Goal: Task Accomplishment & Management: Manage account settings

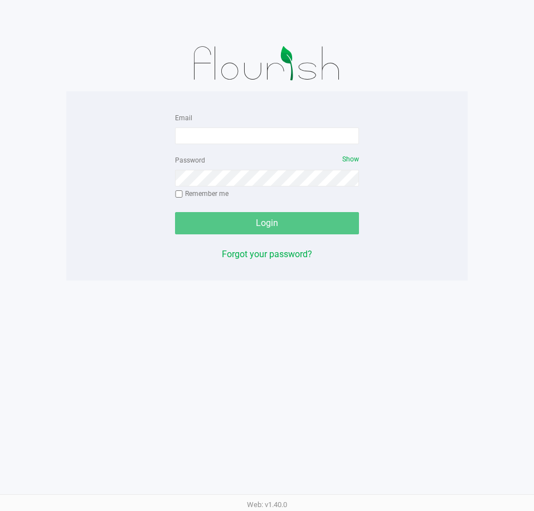
click at [245, 118] on div "Email" at bounding box center [267, 127] width 184 height 33
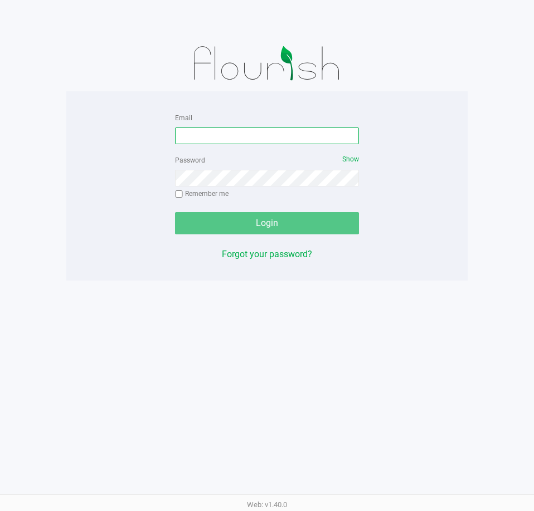
click at [248, 133] on input "Email" at bounding box center [267, 136] width 184 height 17
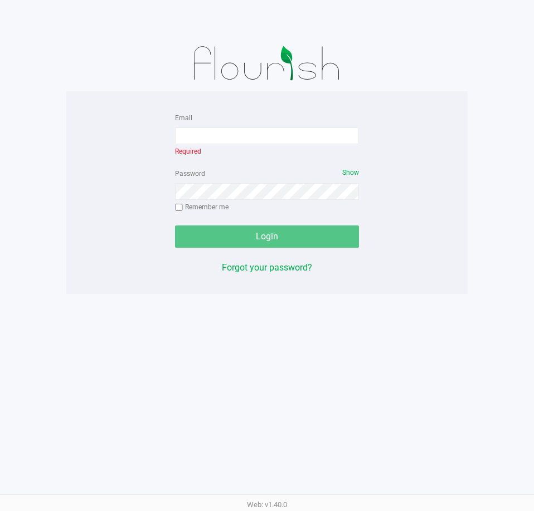
click at [74, 208] on div "Email Required Password Show Remember me Login Forgot your password?" at bounding box center [266, 193] width 401 height 164
click at [250, 148] on div "Email Required" at bounding box center [267, 134] width 184 height 47
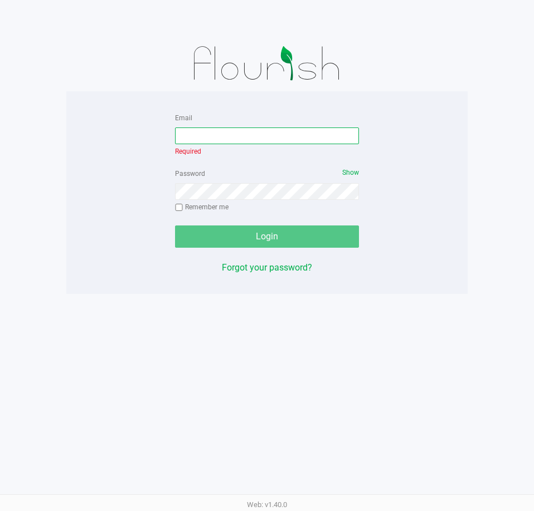
click at [255, 136] on input "Email" at bounding box center [267, 136] width 184 height 17
type input "[EMAIL_ADDRESS][DOMAIN_NAME]"
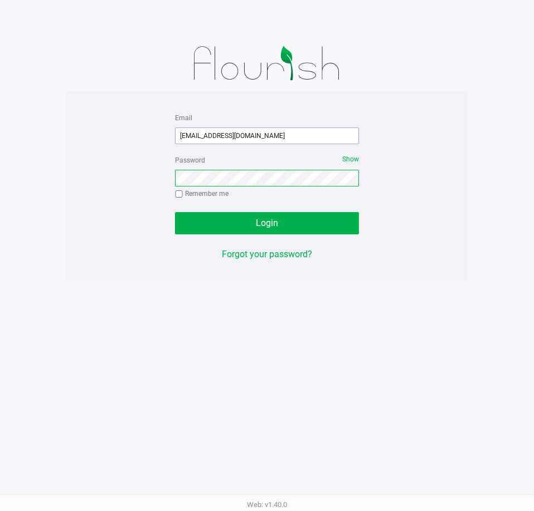
click at [175, 212] on button "Login" at bounding box center [267, 223] width 184 height 22
click at [457, 27] on div at bounding box center [267, 18] width 550 height 36
click at [446, 213] on div "Email mharvey@liveparallel.com Password Show Remember me Login Forgot your pass…" at bounding box center [266, 186] width 401 height 150
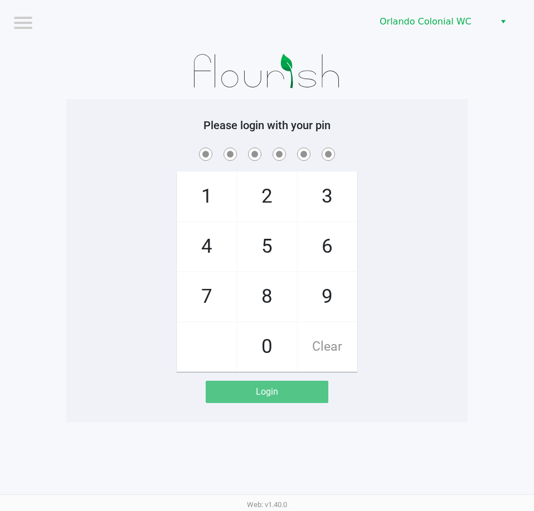
click at [444, 151] on span at bounding box center [267, 153] width 384 height 17
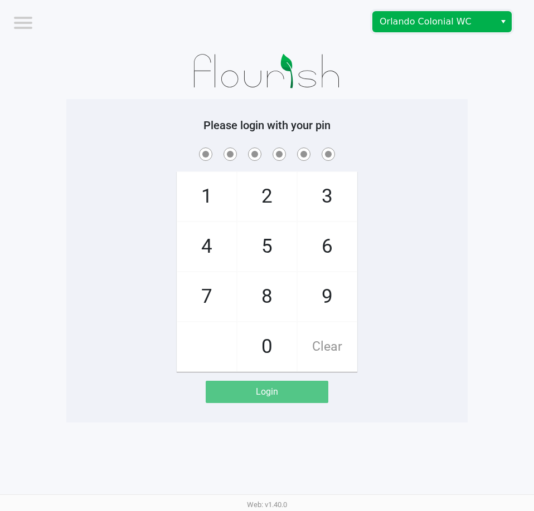
click at [457, 26] on span "Orlando Colonial WC" at bounding box center [433, 21] width 109 height 13
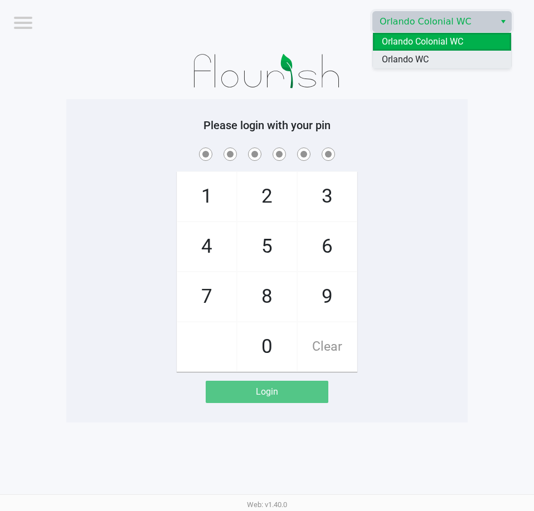
click at [429, 58] on li "Orlando WC" at bounding box center [442, 60] width 138 height 18
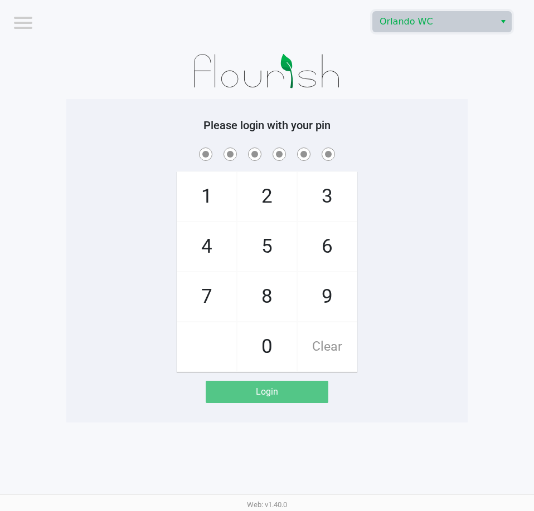
click at [468, 263] on app-pos-login-wrapper "Logout Orlando WC Please login with your pin 1 4 7 2 5 8 0 3 6 9 Clear Login" at bounding box center [267, 211] width 534 height 423
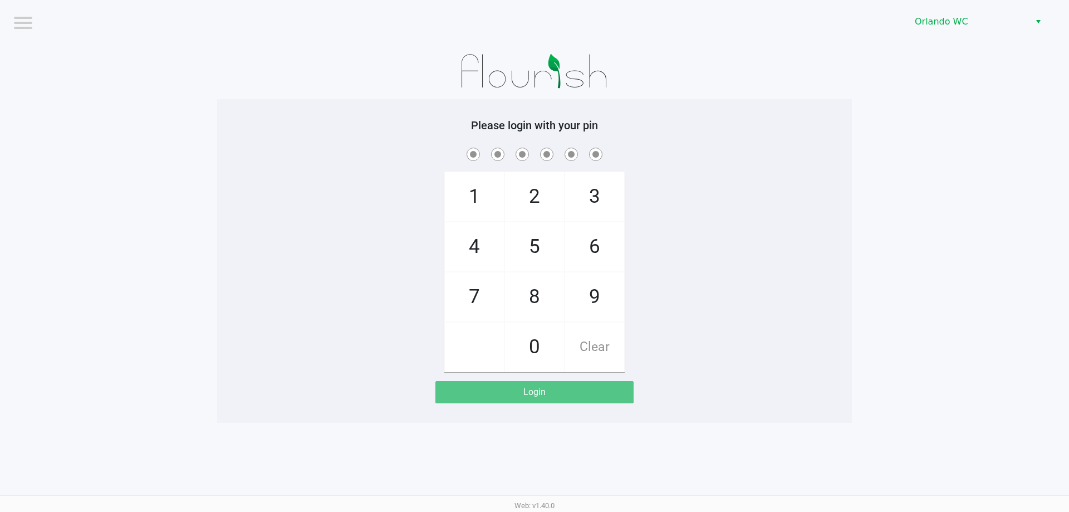
click at [533, 218] on app-pos-login-wrapper "Logout Orlando WC Please login with your pin 1 4 7 2 5 8 0 3 6 9 Clear Login" at bounding box center [534, 211] width 1069 height 423
click at [533, 172] on div "1 4 7 2 5 8 0 3 6 9 Clear" at bounding box center [534, 258] width 635 height 227
click at [533, 260] on app-pos-login-wrapper "Logout Orlando WC Please login with your pin 1 4 7 2 5 8 0 3 6 9 Clear Login" at bounding box center [534, 211] width 1069 height 423
checkbox input "true"
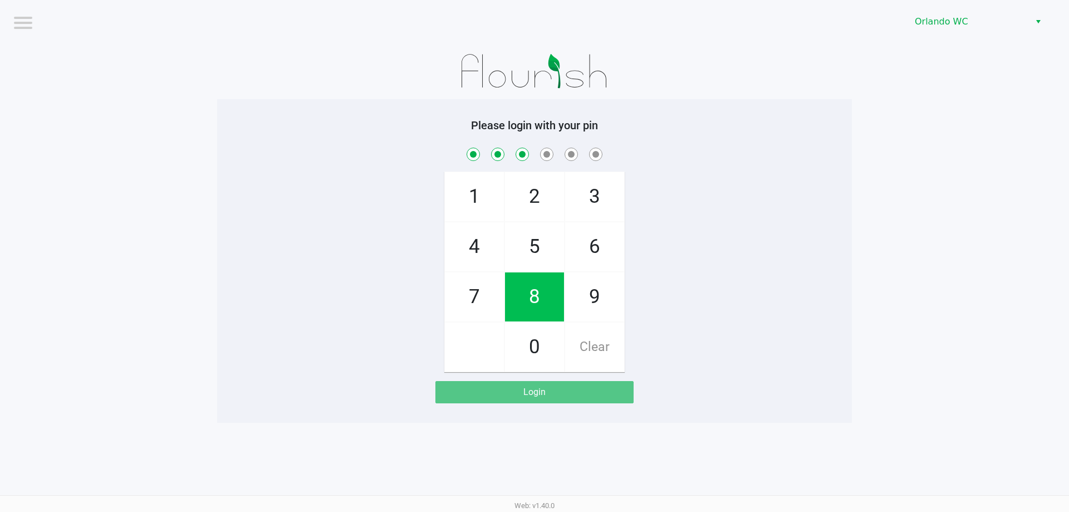
checkbox input "true"
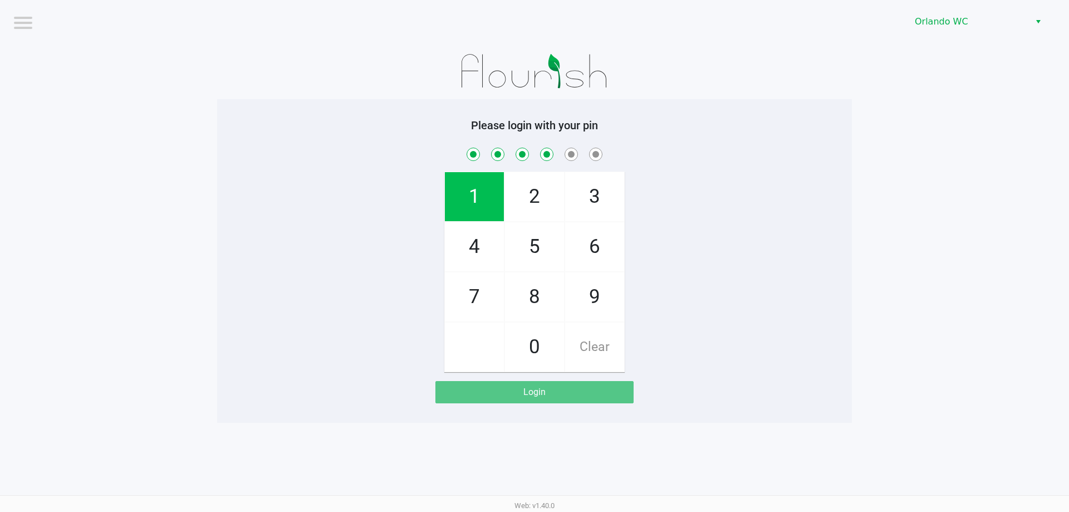
checkbox input "true"
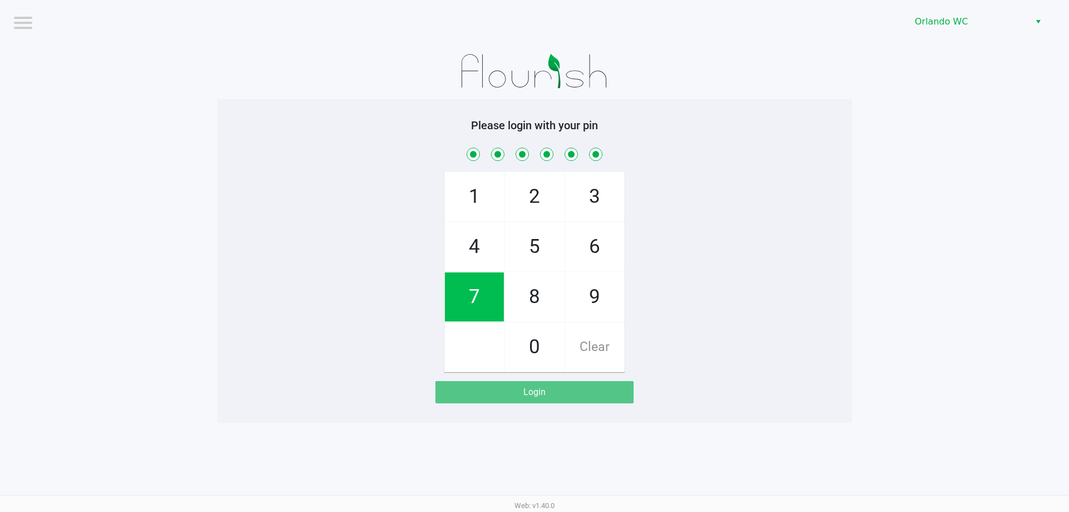
checkbox input "true"
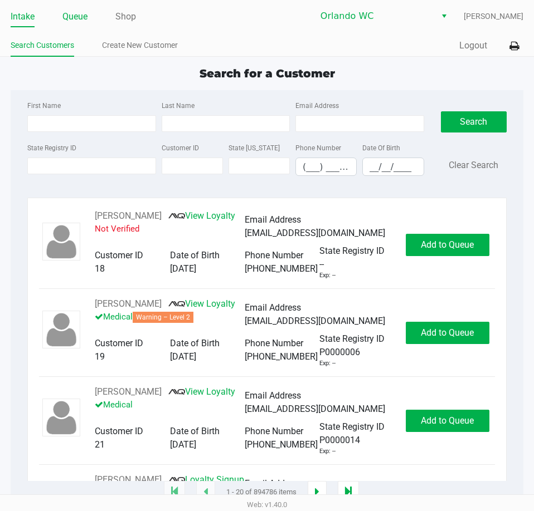
click at [85, 22] on link "Queue" at bounding box center [74, 17] width 25 height 16
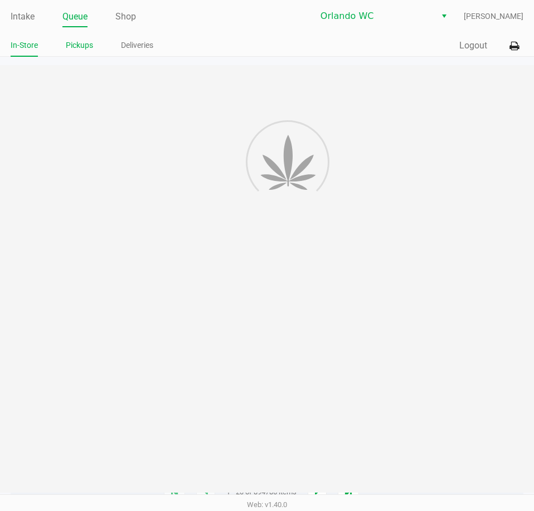
click at [80, 38] on link "Pickups" at bounding box center [79, 45] width 27 height 14
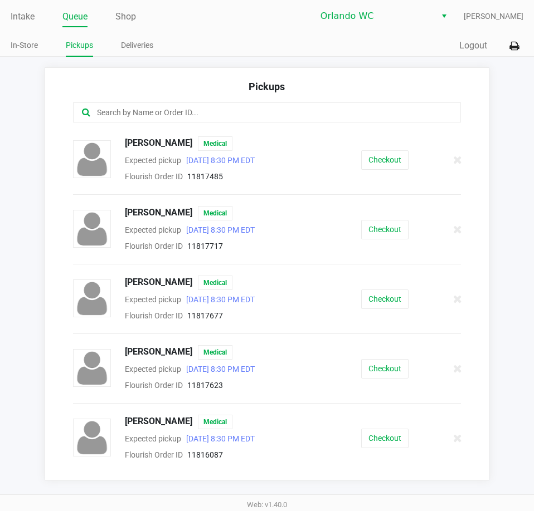
click at [116, 110] on input "text" at bounding box center [262, 112] width 333 height 13
paste input "11816241"
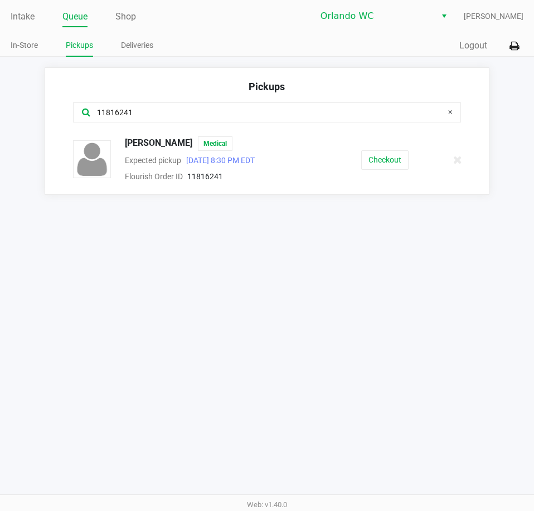
type input "11816241"
click at [27, 103] on app-pickups "Pickups 11816241 JACKLIN CHAVEZ Medical Expected pickup Aug 20, 2025 8:30 PM ED…" at bounding box center [267, 131] width 534 height 128
click at [407, 268] on div "Intake Queue Shop Orlando WC Malcolm Harvey In-Store Pickups Deliveries Quick S…" at bounding box center [267, 255] width 534 height 511
click at [381, 157] on button "Checkout" at bounding box center [384, 159] width 47 height 19
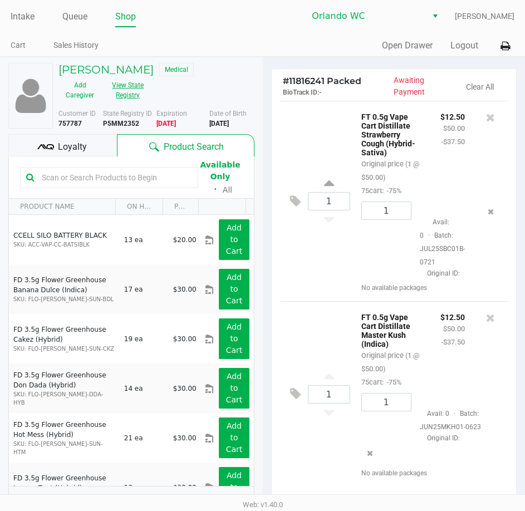
click at [139, 87] on button "View State Registry" at bounding box center [124, 90] width 47 height 28
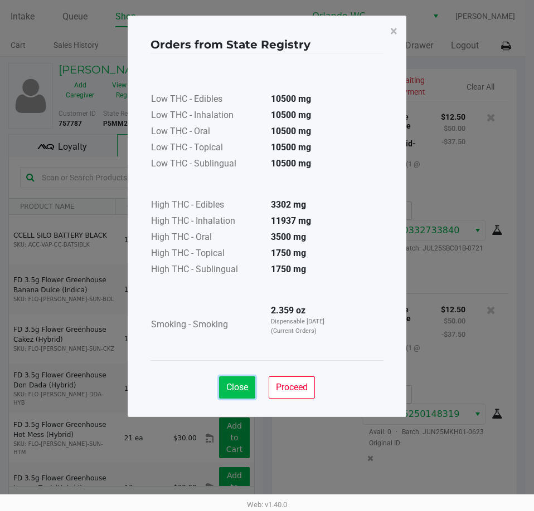
click at [247, 389] on span "Close" at bounding box center [237, 387] width 22 height 11
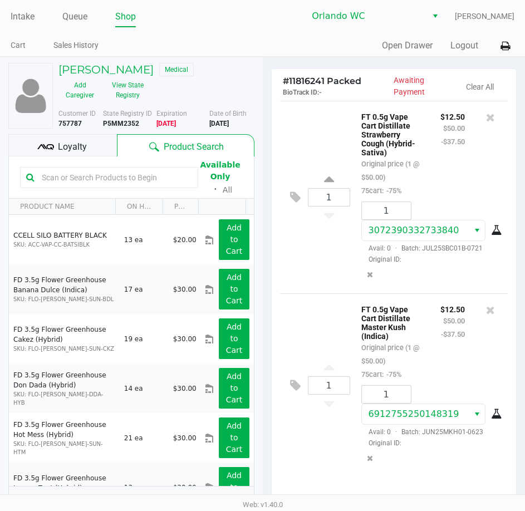
click at [311, 274] on div "1 FT 0.5g Vape Cart Distillate Strawberry Cough (Hybrid-Sativa) Original price …" at bounding box center [394, 197] width 228 height 193
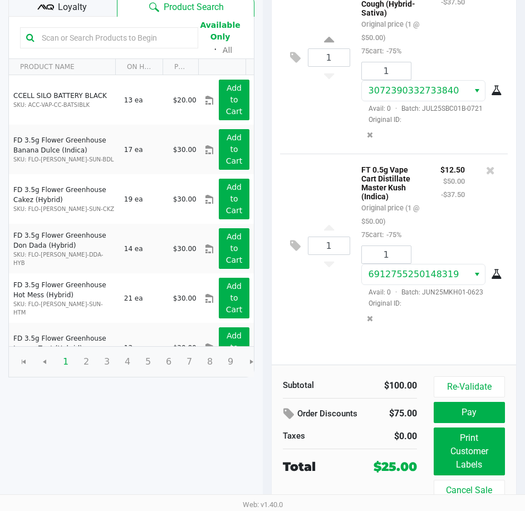
scroll to position [141, 0]
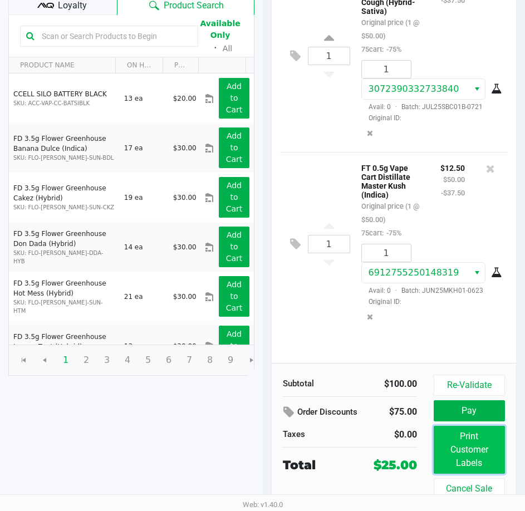
click at [447, 453] on button "Print Customer Labels" at bounding box center [469, 450] width 71 height 48
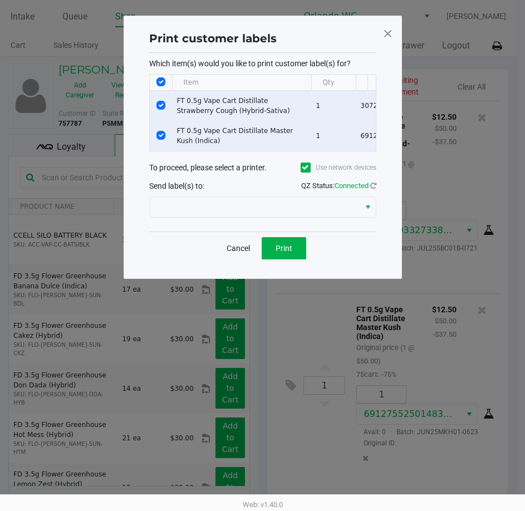
scroll to position [0, 0]
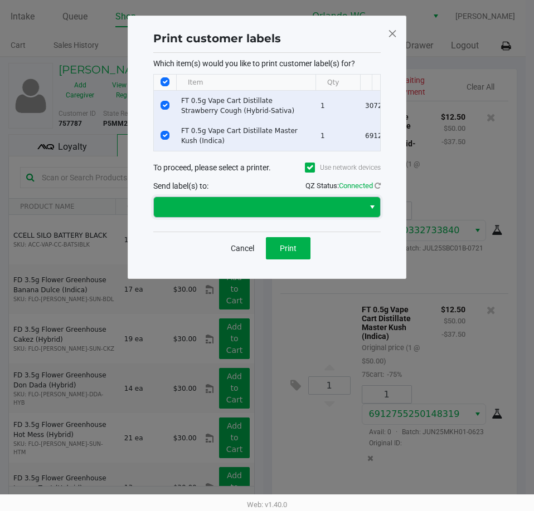
click at [213, 206] on span at bounding box center [259, 207] width 210 height 20
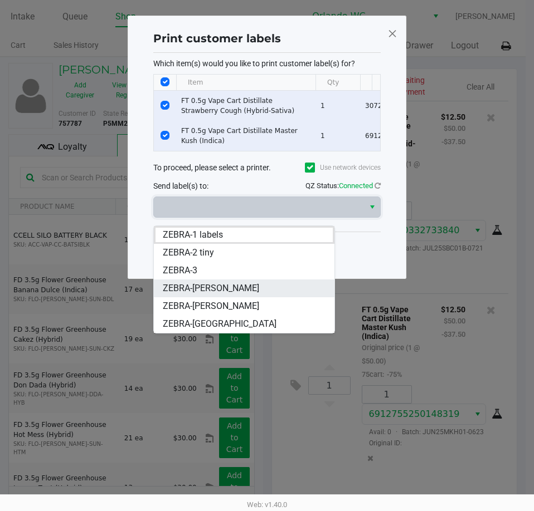
click at [213, 292] on span "ZEBRA-TYWIN-LANNISTER" at bounding box center [211, 288] width 96 height 13
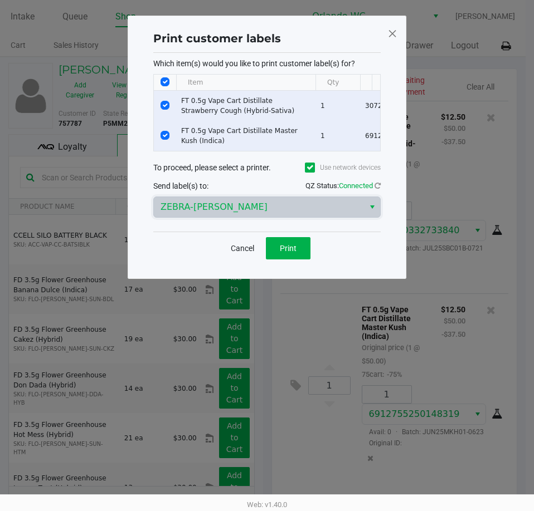
click at [186, 232] on div "Which item(s) would you like to print customer label(s) for? Item Qty Package #…" at bounding box center [266, 142] width 227 height 179
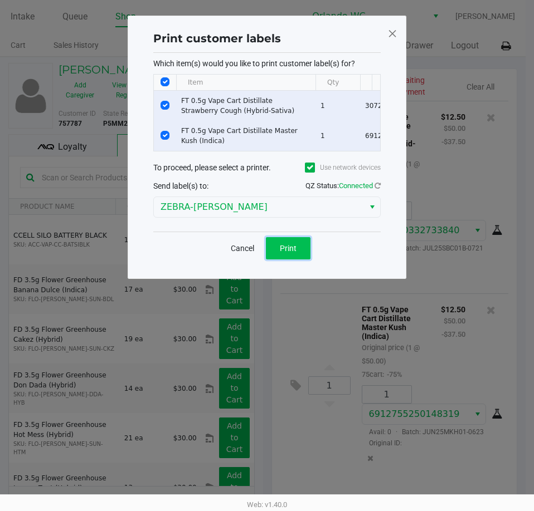
click at [280, 253] on span "Print" at bounding box center [288, 248] width 17 height 9
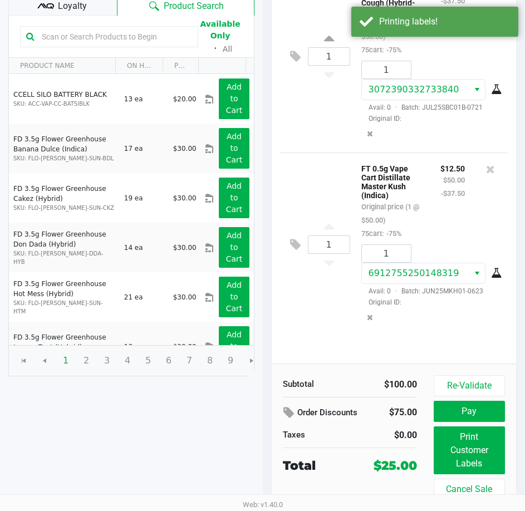
scroll to position [141, 0]
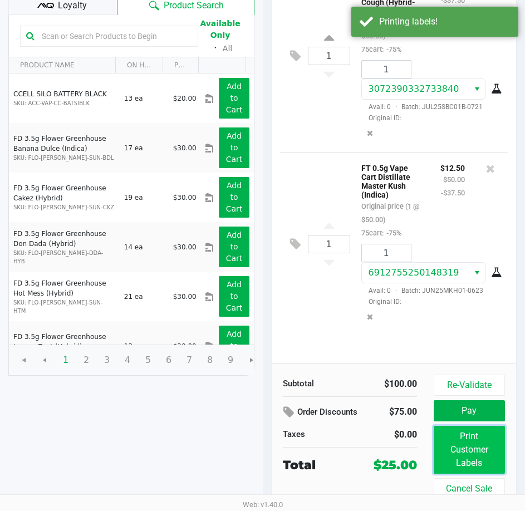
click at [472, 453] on button "Print Customer Labels" at bounding box center [469, 450] width 71 height 48
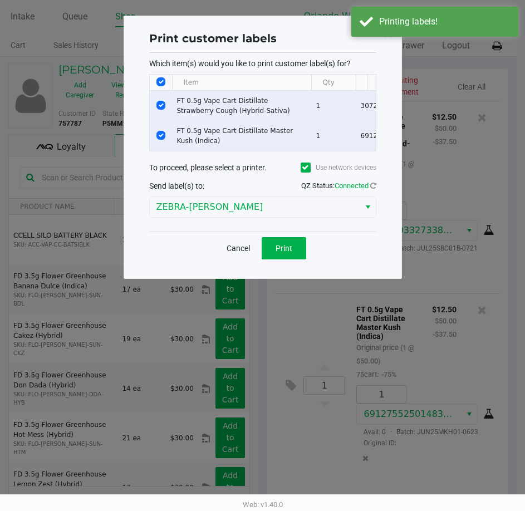
scroll to position [0, 0]
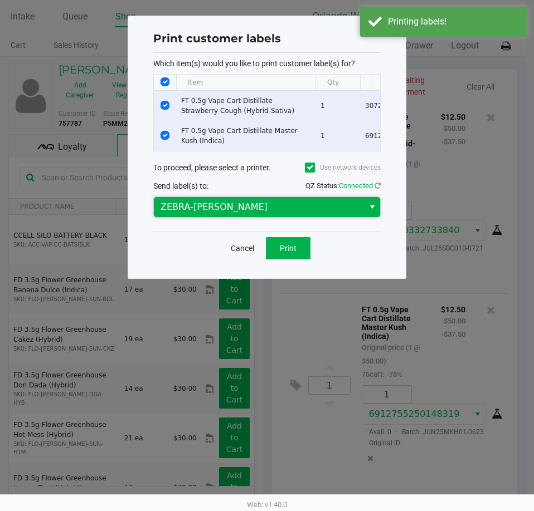
click at [210, 211] on span "ZEBRA-TYWIN-LANNISTER" at bounding box center [258, 207] width 197 height 13
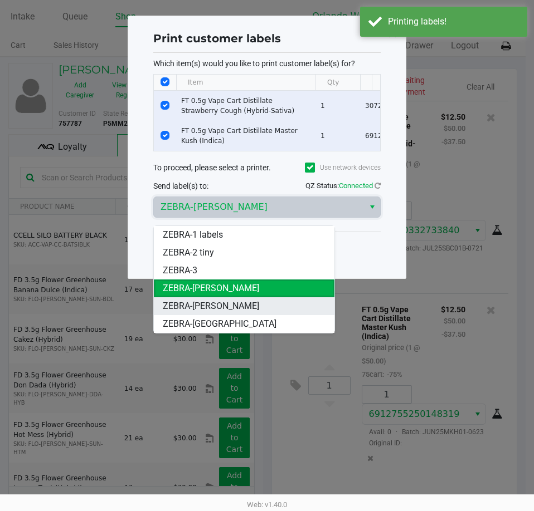
click at [218, 310] on span "ZEBRA-RODNEY-ATKINS" at bounding box center [211, 306] width 96 height 13
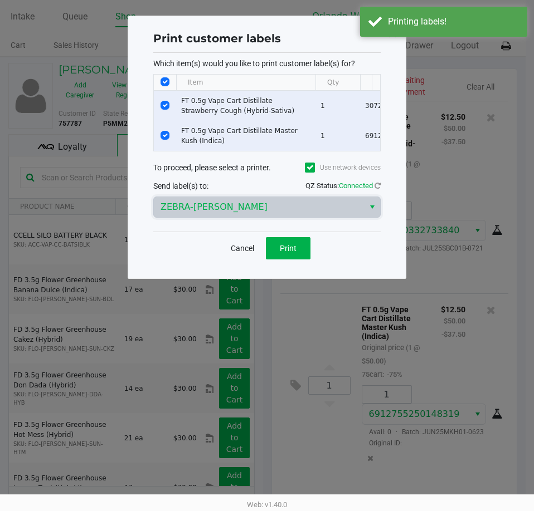
click at [159, 230] on div "Which item(s) would you like to print customer label(s) for? Item Qty Package #…" at bounding box center [266, 142] width 227 height 179
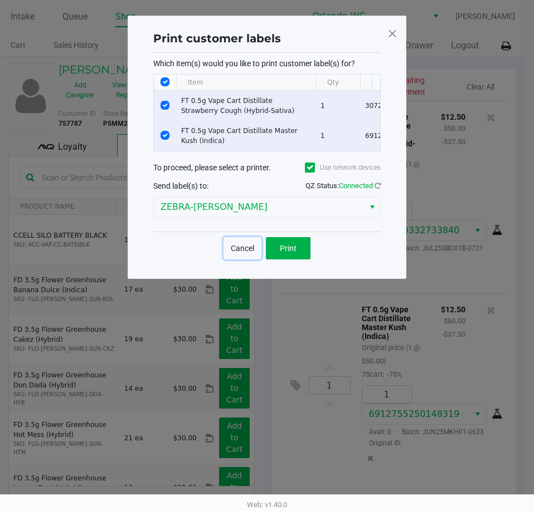
click at [245, 260] on button "Cancel" at bounding box center [242, 248] width 38 height 22
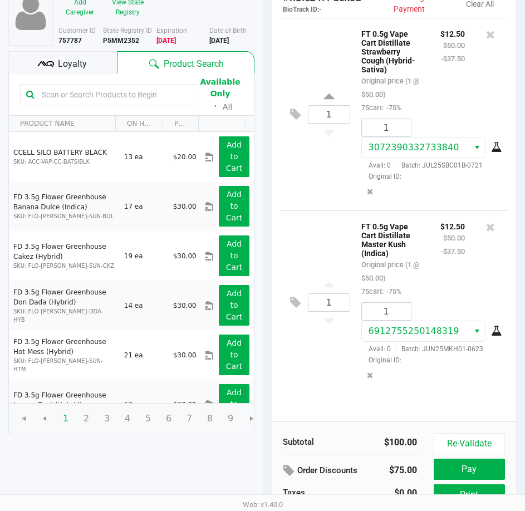
scroll to position [141, 0]
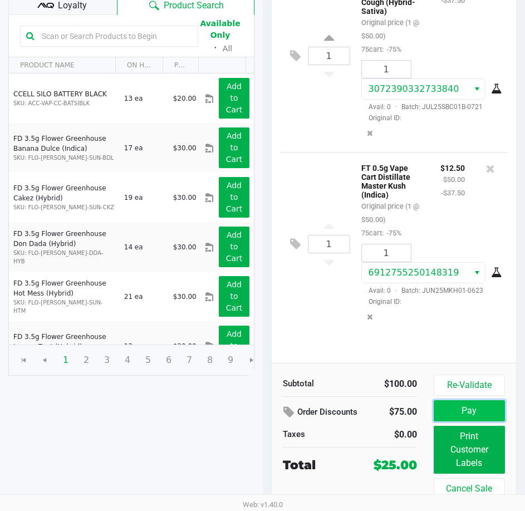
click at [463, 410] on button "Pay" at bounding box center [469, 410] width 71 height 21
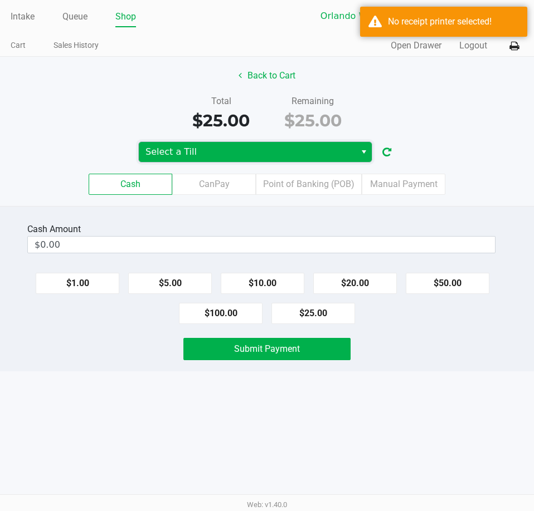
click at [322, 142] on span "Select a Till" at bounding box center [247, 152] width 217 height 20
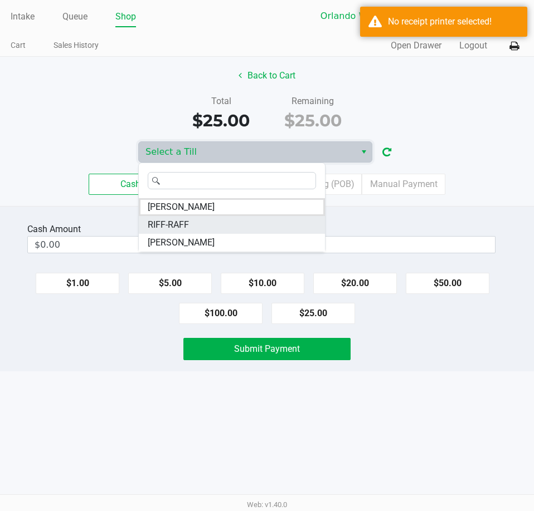
click at [198, 218] on li "RIFF-RAFF" at bounding box center [232, 225] width 186 height 18
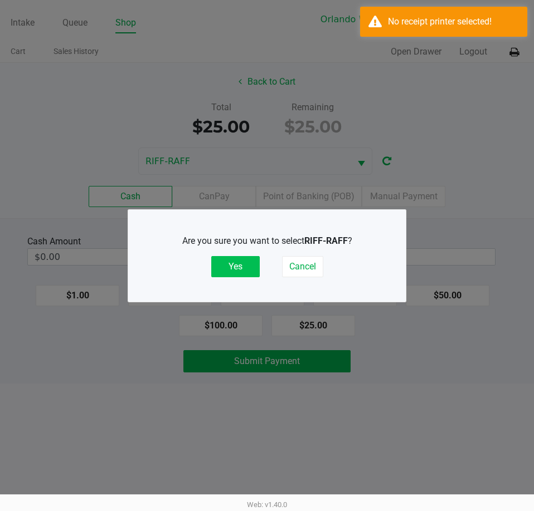
click at [219, 272] on button "Yes" at bounding box center [235, 266] width 48 height 21
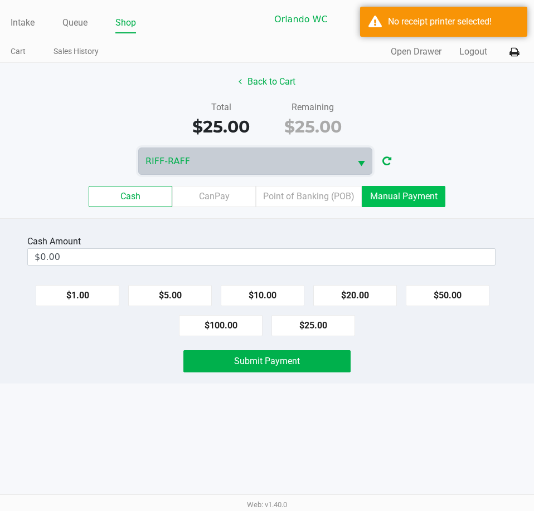
click at [382, 193] on label "Manual Payment" at bounding box center [403, 196] width 84 height 21
click at [0, 0] on 8 "Manual Payment" at bounding box center [0, 0] width 0 height 0
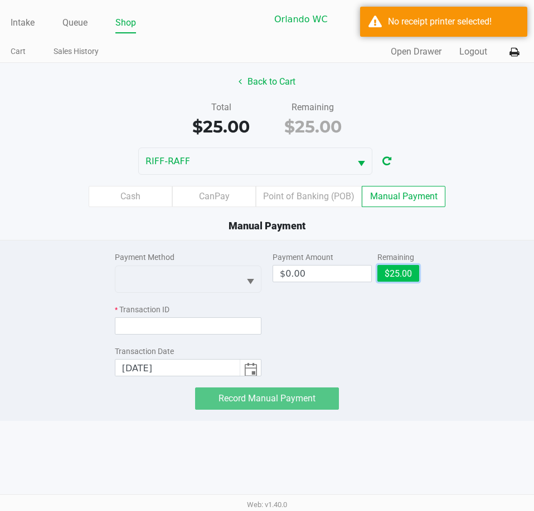
click at [398, 280] on button "$25.00" at bounding box center [398, 273] width 42 height 17
type input "$25.00"
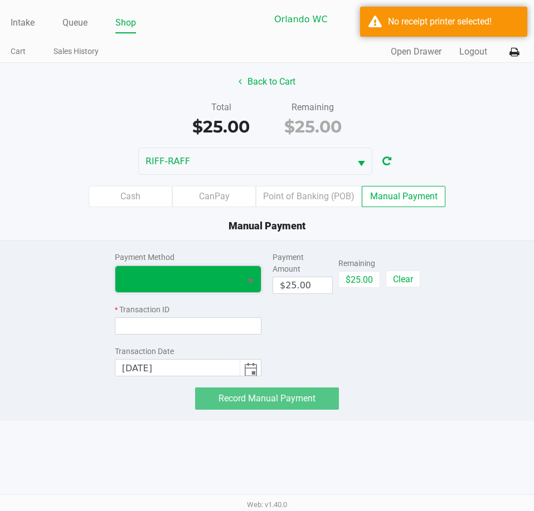
click at [229, 274] on span at bounding box center [177, 278] width 111 height 13
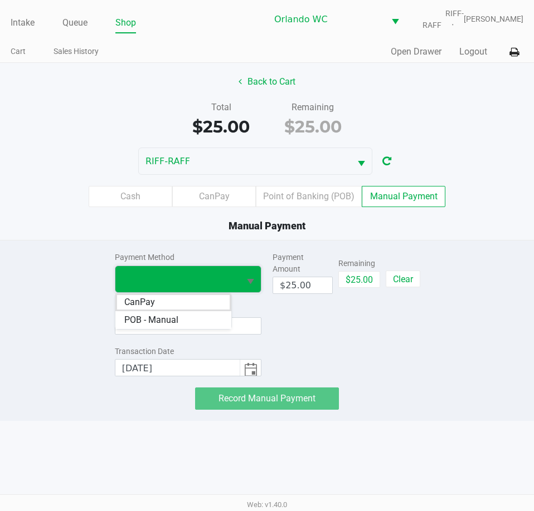
click at [175, 307] on li "CanPay" at bounding box center [173, 303] width 116 height 18
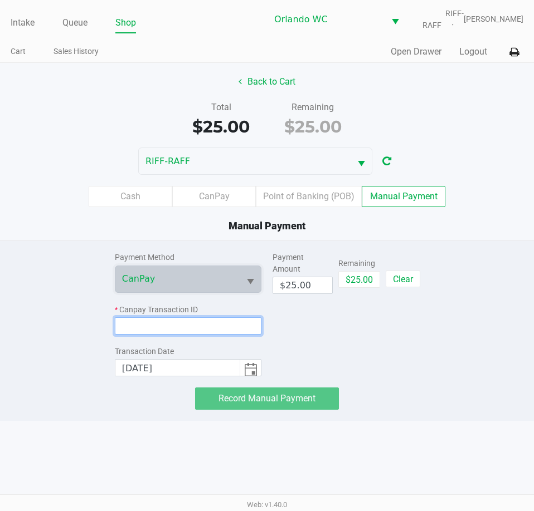
click at [175, 329] on input at bounding box center [188, 325] width 146 height 17
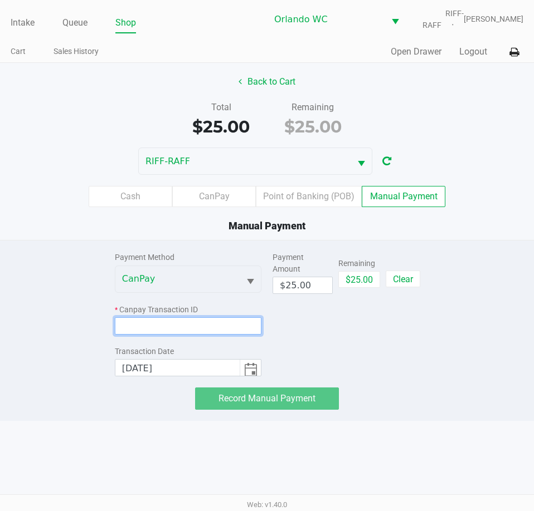
paste input "5U0INIVIJE5A"
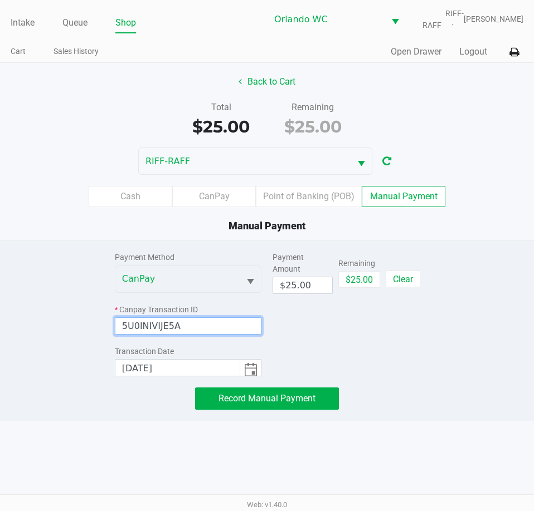
type input "5U0INIVIJE5A"
click at [343, 329] on div "Payment Amount $25.00 Remaining $25.00 Clear" at bounding box center [345, 309] width 146 height 136
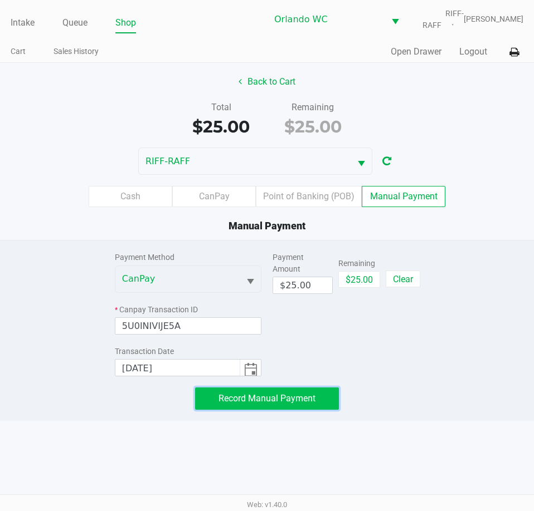
click at [278, 402] on span "Record Manual Payment" at bounding box center [266, 398] width 97 height 11
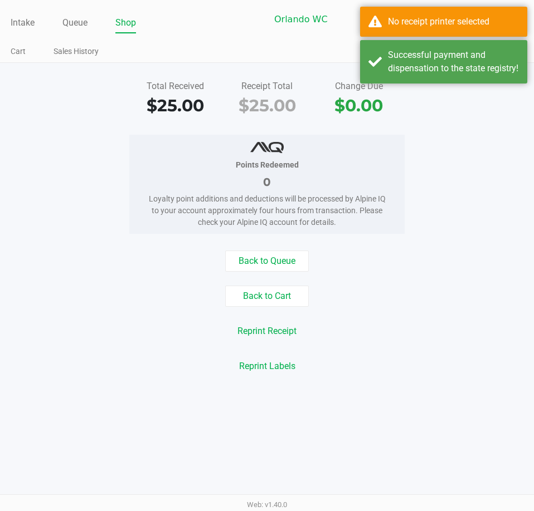
click at [466, 37] on div "Intake Queue Shop Orlando WC RIFF-RAFF Malcolm Harvey Cart Sales History Quick …" at bounding box center [267, 31] width 534 height 63
click at [452, 53] on div "Successful payment and dispensation to the state registry!" at bounding box center [453, 61] width 131 height 27
click at [452, 23] on div "No receipt printer selected" at bounding box center [453, 21] width 131 height 13
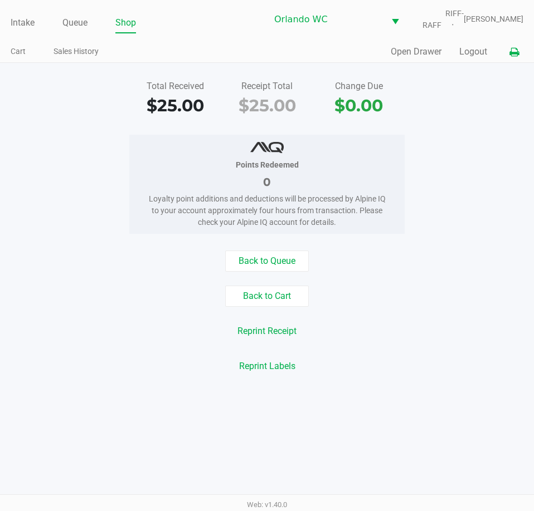
click at [518, 55] on icon at bounding box center [513, 52] width 9 height 8
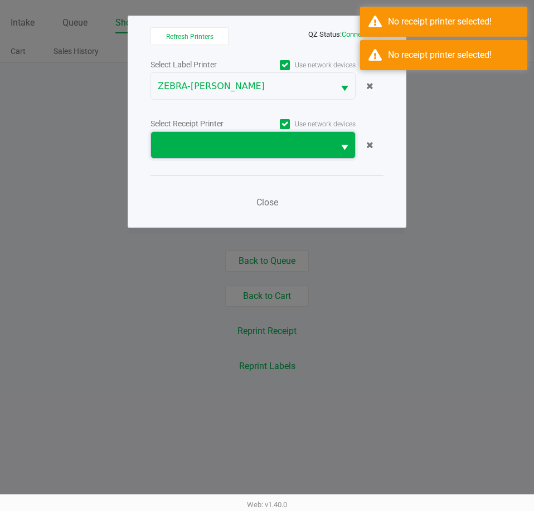
click at [223, 150] on span at bounding box center [242, 145] width 169 height 13
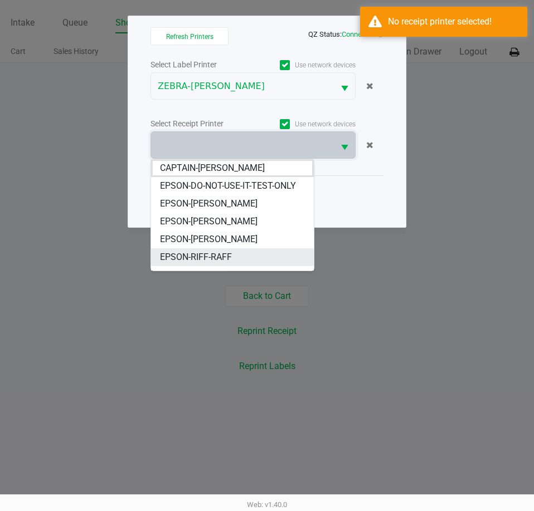
click at [190, 256] on span "EPSON-RIFF-RAFF" at bounding box center [196, 257] width 72 height 13
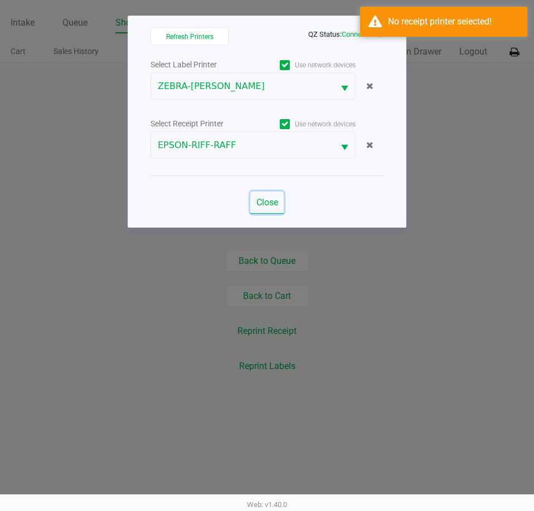
click at [260, 198] on span "Close" at bounding box center [267, 202] width 22 height 11
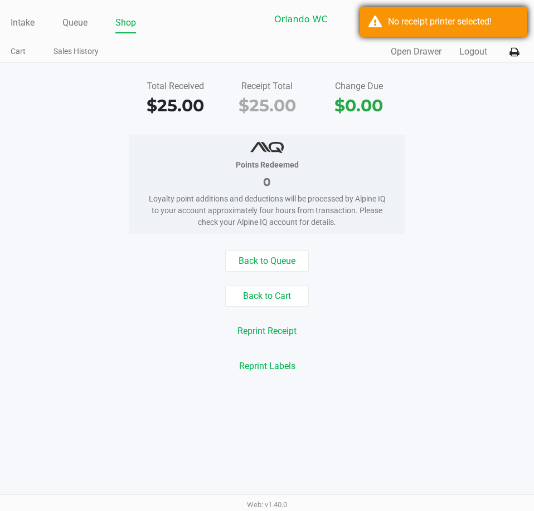
click at [447, 17] on div "No receipt printer selected!" at bounding box center [453, 21] width 131 height 13
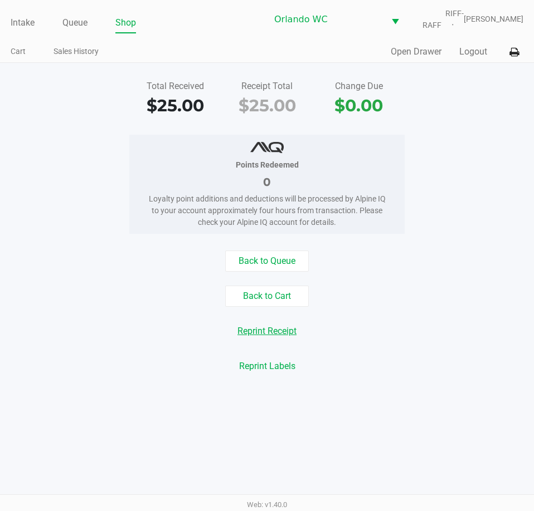
click at [283, 332] on button "Reprint Receipt" at bounding box center [267, 331] width 74 height 21
click at [79, 17] on link "Queue" at bounding box center [74, 23] width 25 height 16
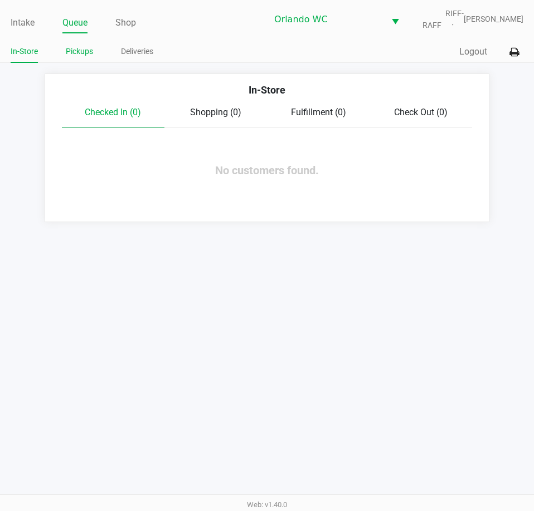
click at [88, 52] on link "Pickups" at bounding box center [79, 52] width 27 height 14
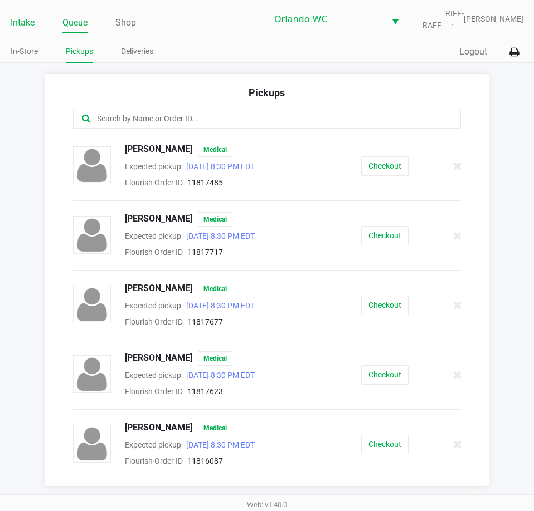
click at [21, 21] on link "Intake" at bounding box center [23, 23] width 24 height 16
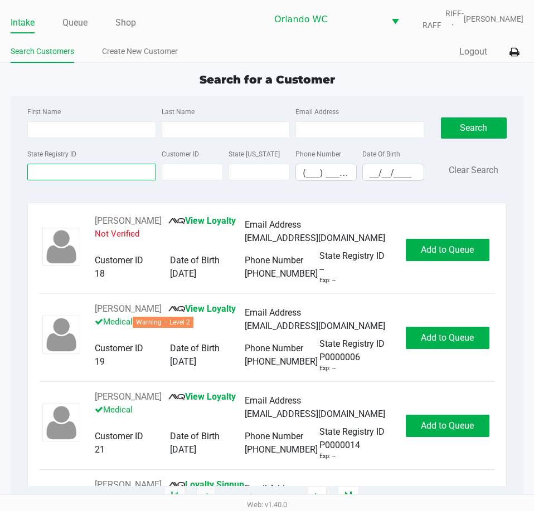
click at [103, 168] on input "State Registry ID" at bounding box center [91, 172] width 128 height 17
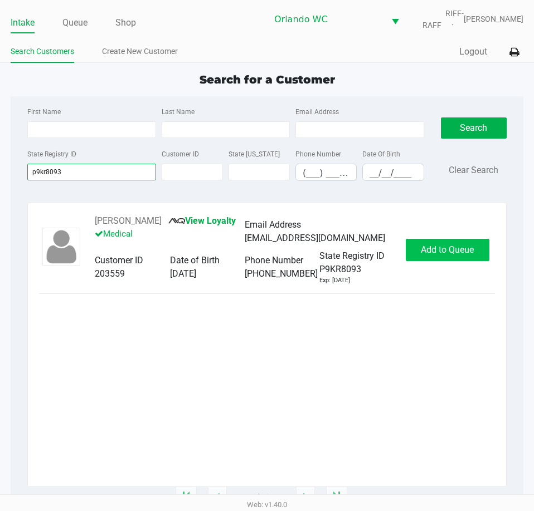
type input "p9kr8093"
click at [437, 255] on button "Add to Queue" at bounding box center [447, 250] width 84 height 22
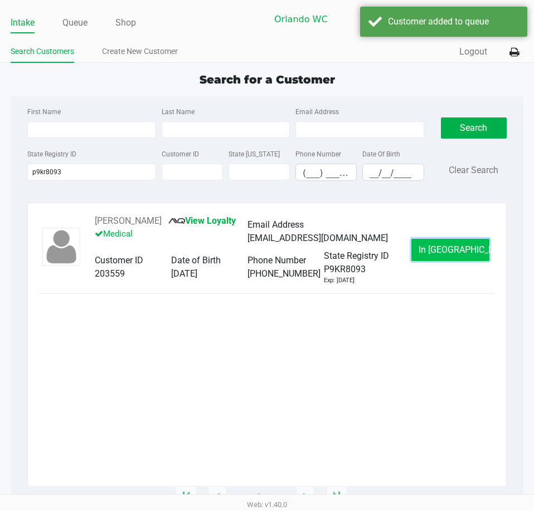
click at [437, 246] on span "In Queue" at bounding box center [465, 250] width 94 height 11
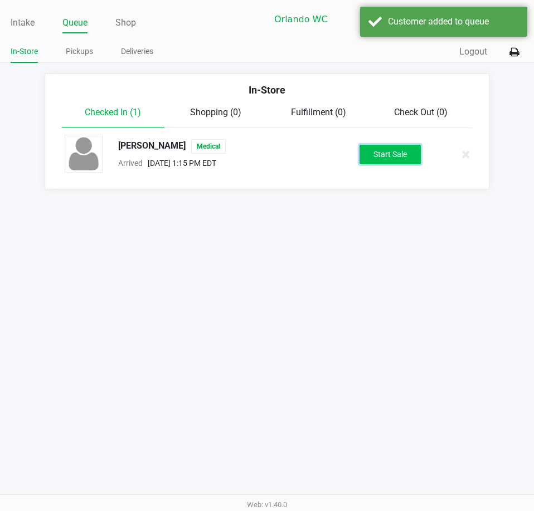
click at [382, 160] on button "Start Sale" at bounding box center [389, 154] width 61 height 19
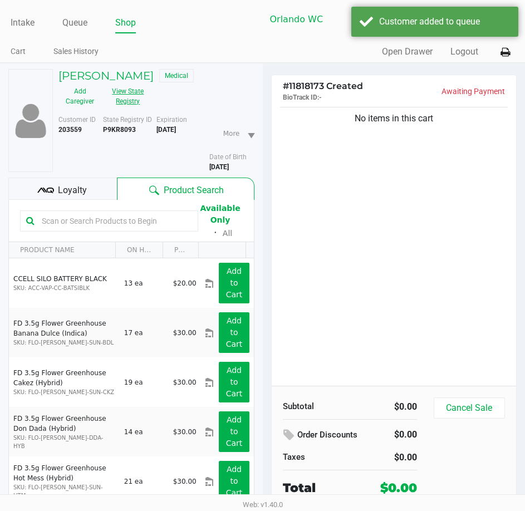
click at [135, 97] on button "View State Registry" at bounding box center [124, 96] width 47 height 28
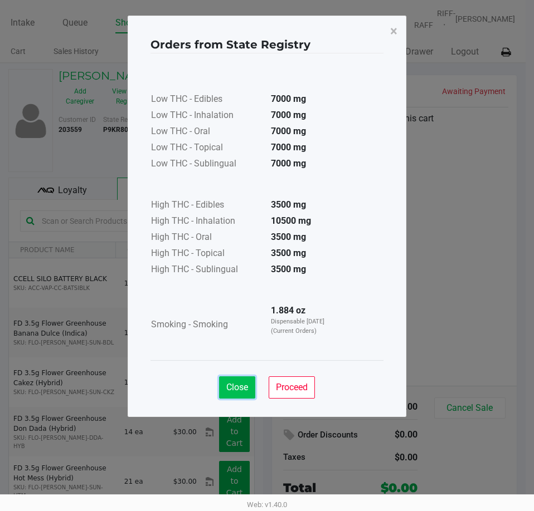
click at [234, 394] on button "Close" at bounding box center [237, 388] width 36 height 22
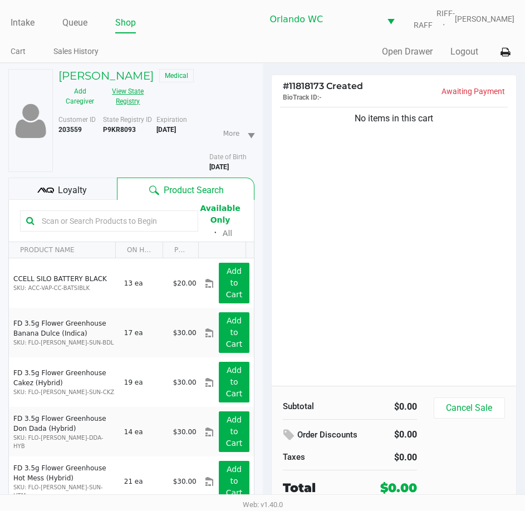
click at [119, 105] on button "View State Registry" at bounding box center [124, 96] width 47 height 28
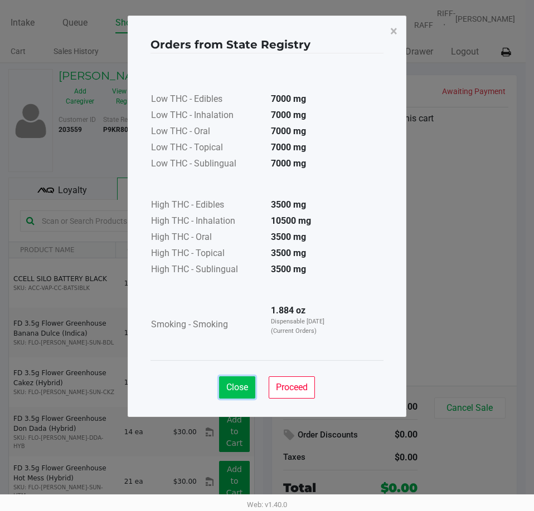
click at [238, 393] on button "Close" at bounding box center [237, 388] width 36 height 22
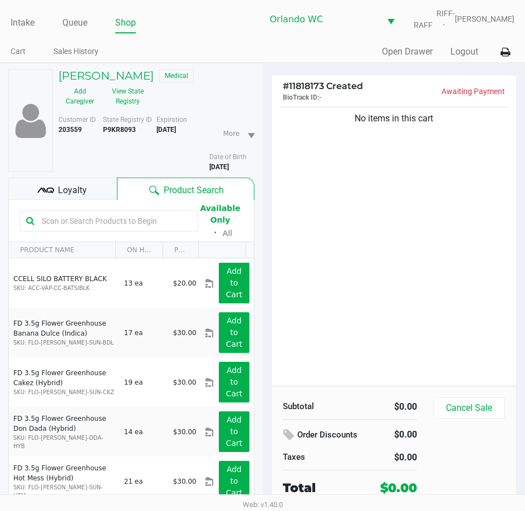
click at [70, 218] on input "text" at bounding box center [114, 221] width 155 height 17
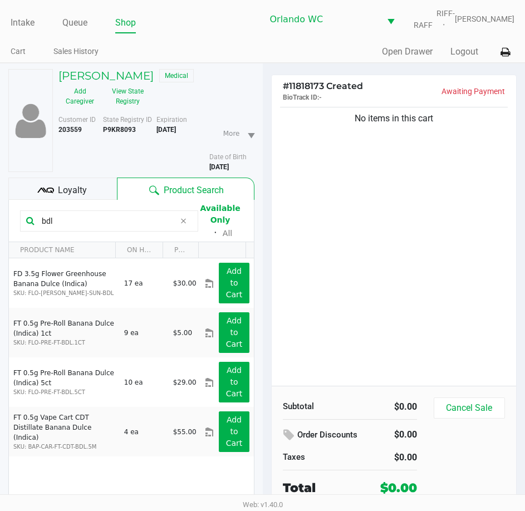
type input "bdl"
click at [97, 182] on div "Loyalty" at bounding box center [62, 189] width 109 height 22
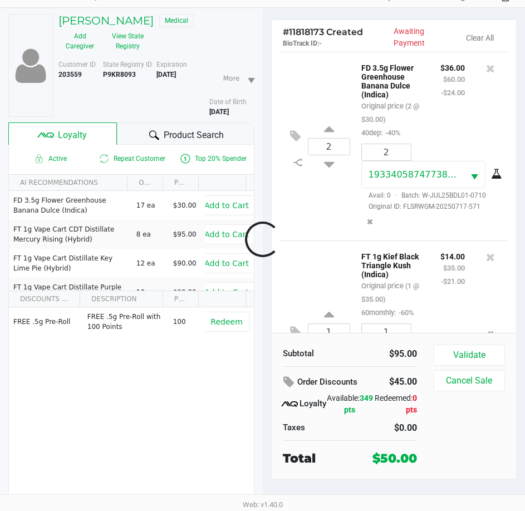
scroll to position [101, 0]
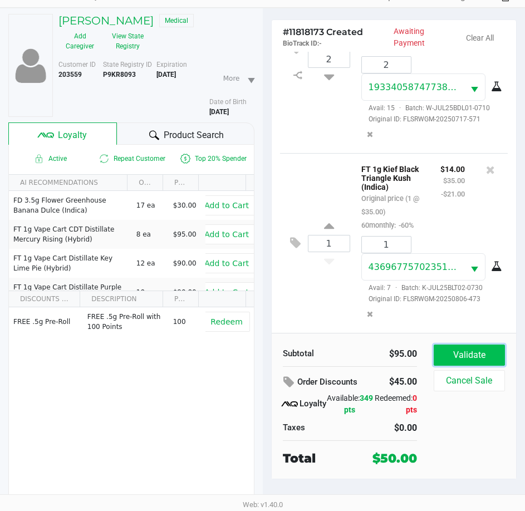
click at [467, 350] on button "Validate" at bounding box center [469, 355] width 71 height 21
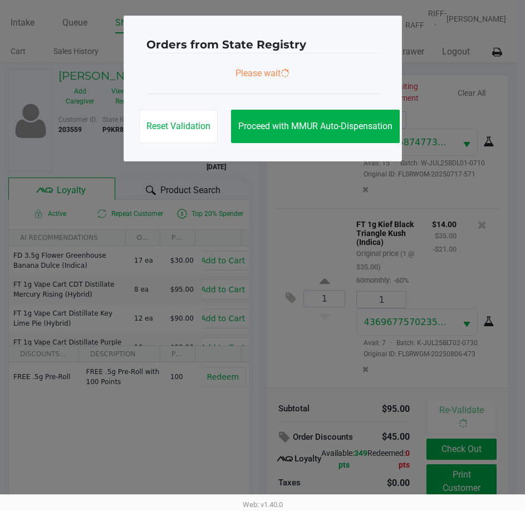
scroll to position [105, 0]
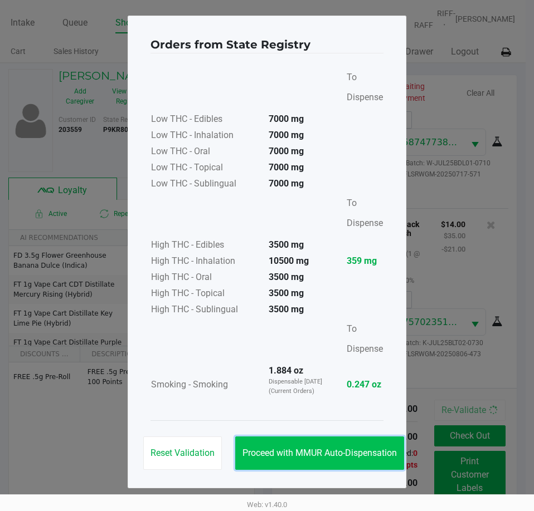
click at [310, 456] on span "Proceed with MMUR Auto-Dispensation" at bounding box center [319, 453] width 154 height 11
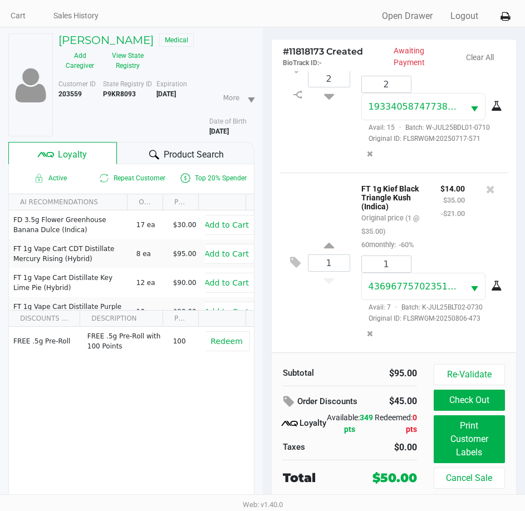
scroll to position [55, 0]
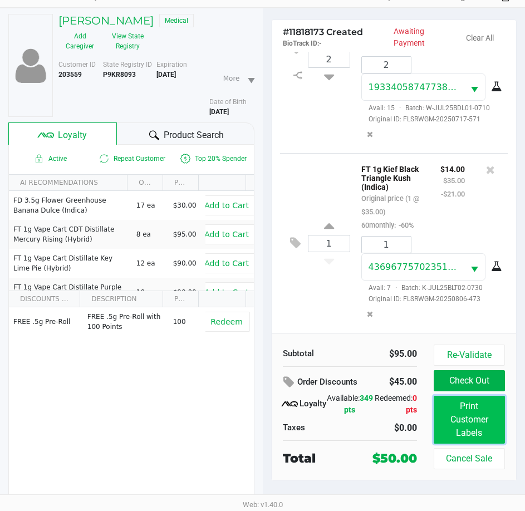
click at [454, 414] on button "Print Customer Labels" at bounding box center [469, 420] width 71 height 48
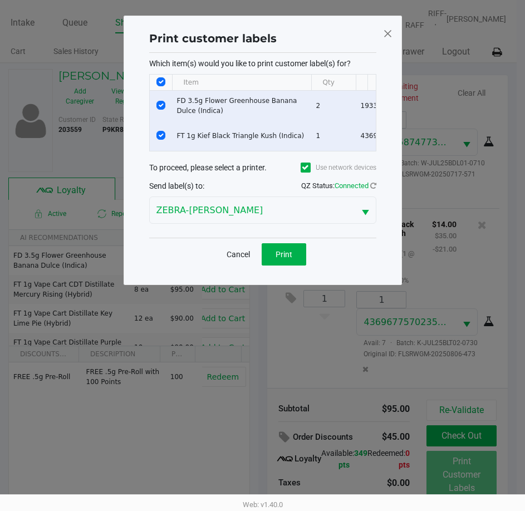
scroll to position [0, 0]
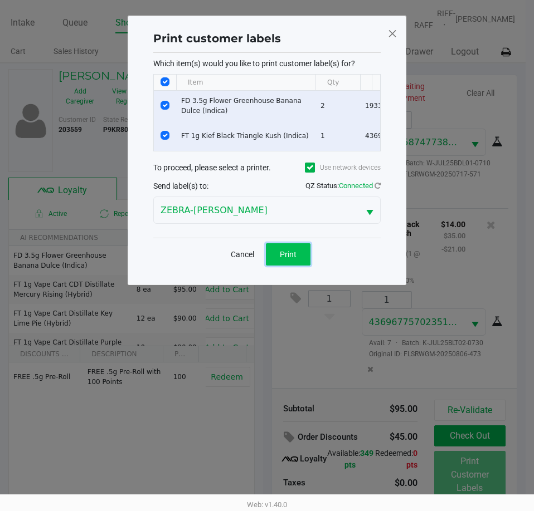
click at [284, 266] on button "Print" at bounding box center [288, 254] width 45 height 22
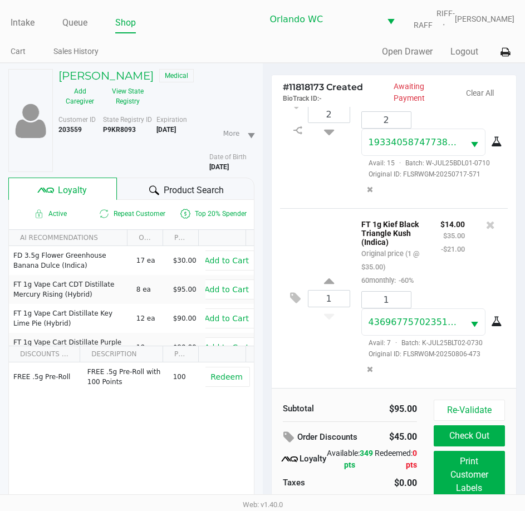
click at [133, 188] on div "Product Search" at bounding box center [185, 189] width 137 height 22
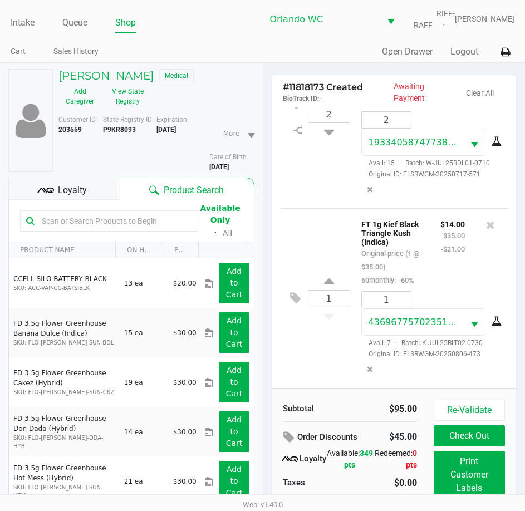
click at [104, 216] on input "text" at bounding box center [114, 221] width 155 height 17
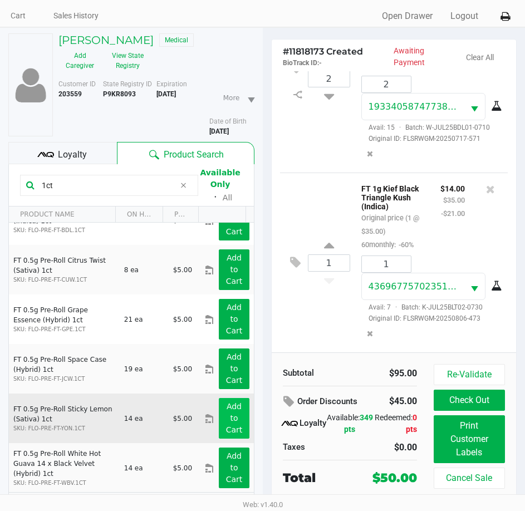
scroll to position [55, 0]
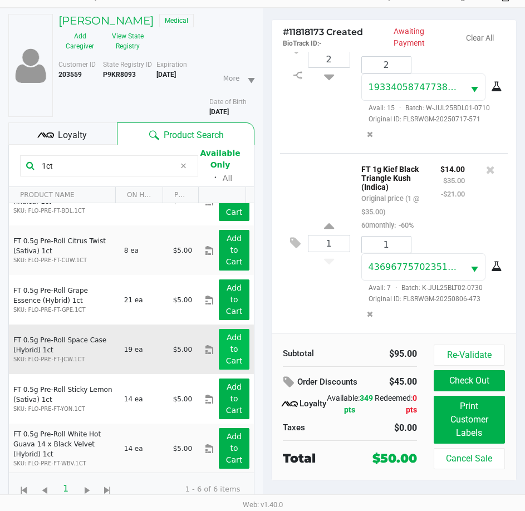
type input "1ct"
click at [229, 363] on app-button-loader "Add to Cart" at bounding box center [234, 349] width 17 height 32
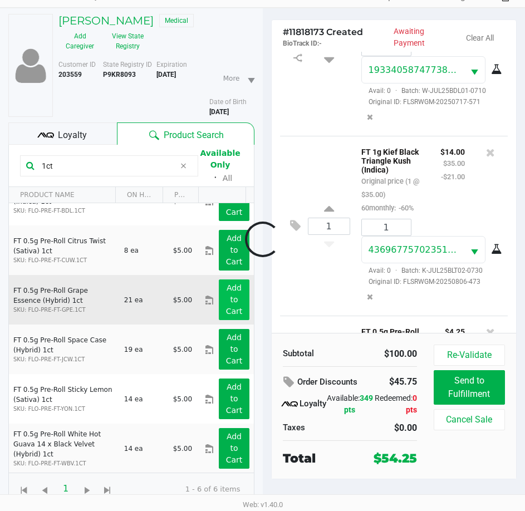
scroll to position [207, 0]
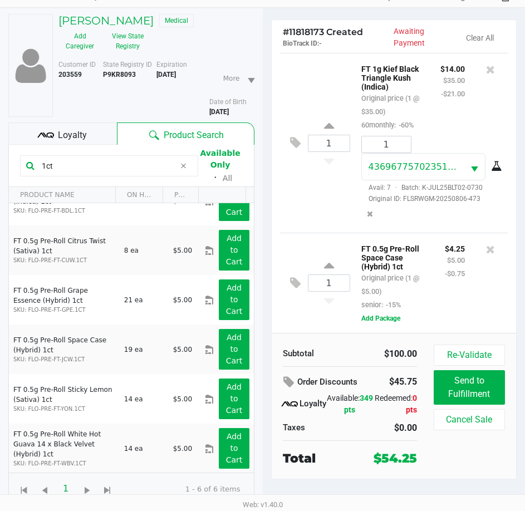
click at [317, 247] on div "1 FT 0.5g Pre-Roll Space Case (Hybrid) 1ct Original price (1 @ $5.00) senior: -…" at bounding box center [394, 283] width 228 height 100
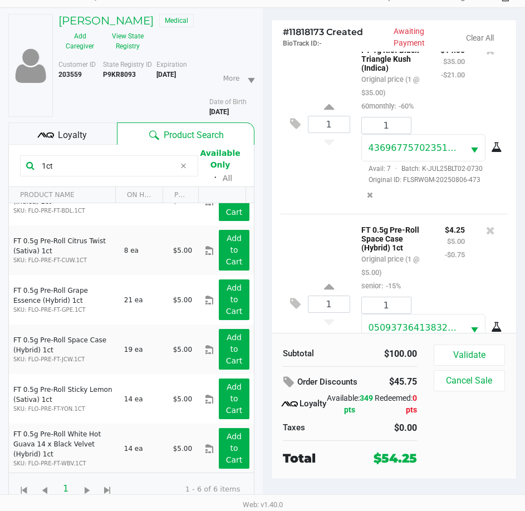
scroll to position [286, 0]
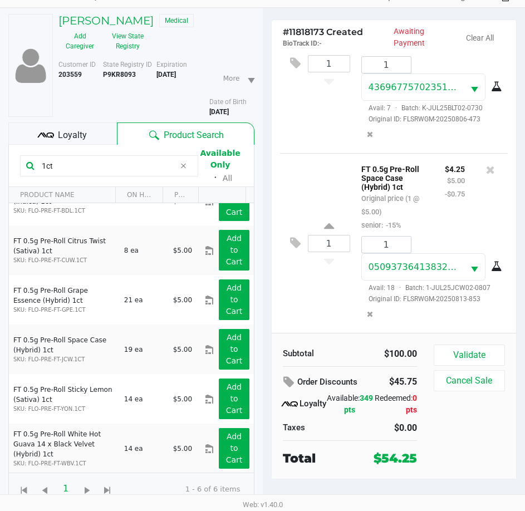
click at [76, 136] on span "Loyalty" at bounding box center [72, 135] width 29 height 13
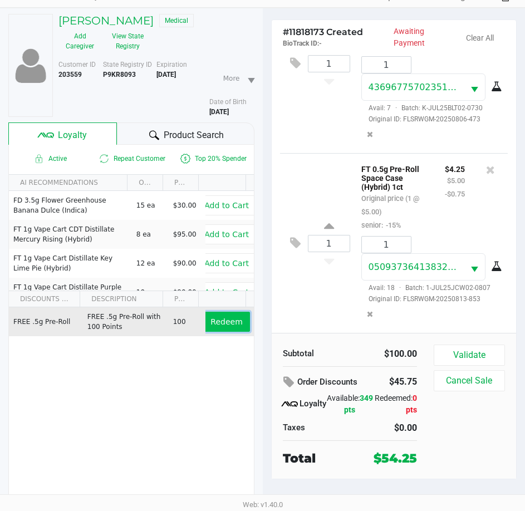
click at [212, 320] on span "Redeem" at bounding box center [227, 321] width 32 height 9
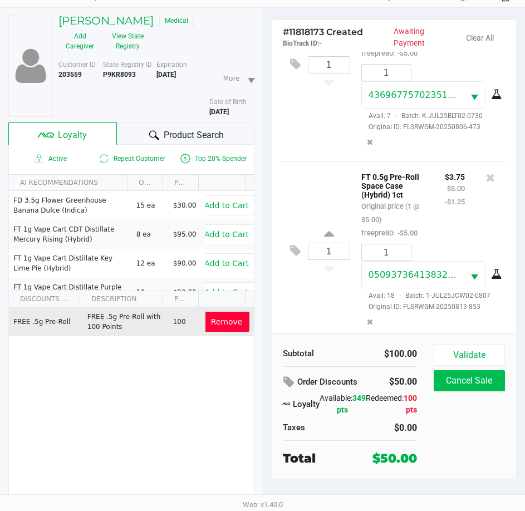
scroll to position [340, 0]
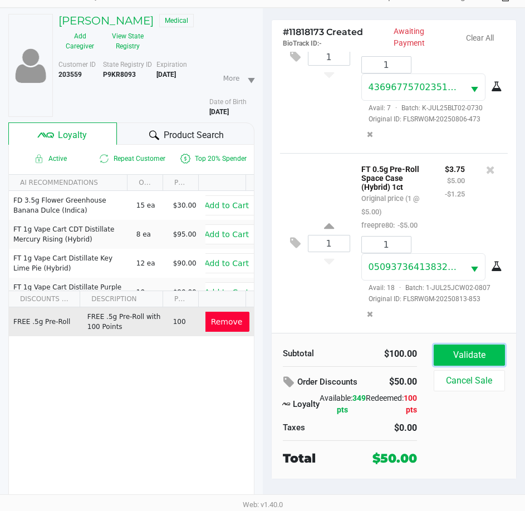
click at [459, 361] on button "Validate" at bounding box center [469, 355] width 71 height 21
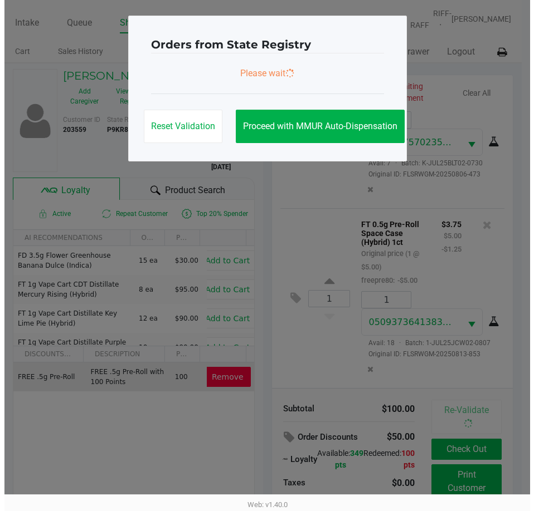
scroll to position [0, 0]
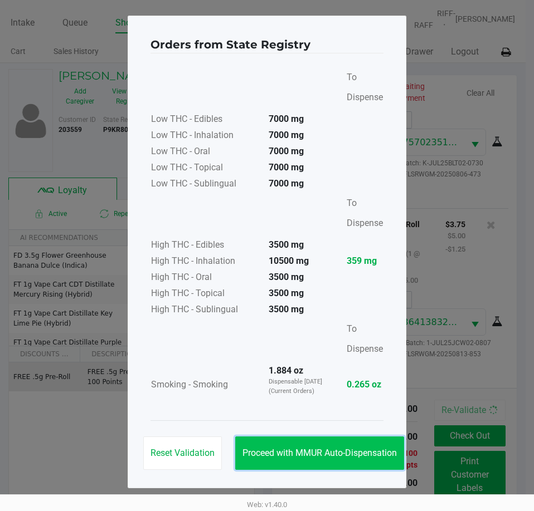
click at [325, 454] on span "Proceed with MMUR Auto-Dispensation" at bounding box center [319, 453] width 154 height 11
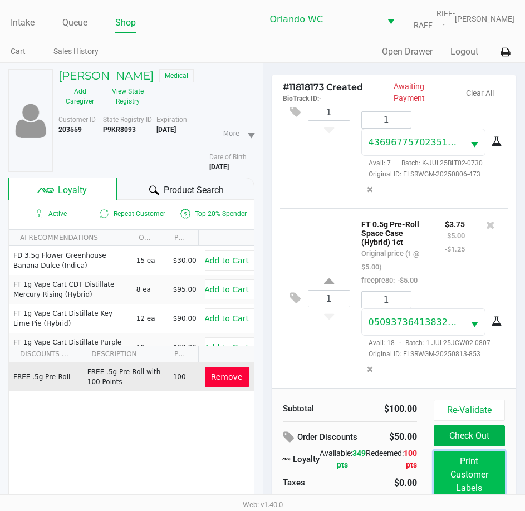
click at [476, 476] on button "Print Customer Labels" at bounding box center [469, 475] width 71 height 48
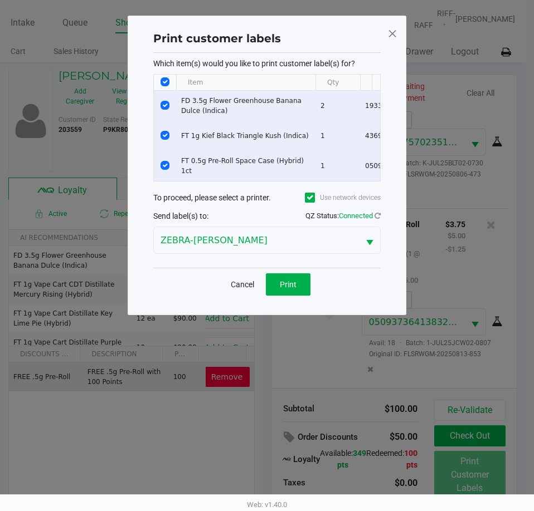
click at [165, 82] on input "Select All Rows" at bounding box center [164, 81] width 9 height 9
checkbox input "false"
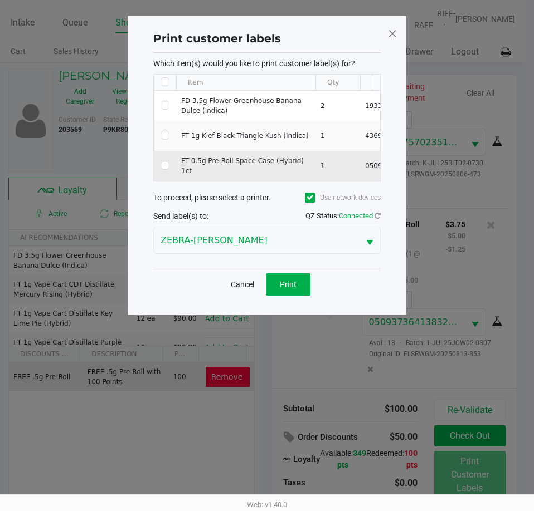
click at [180, 166] on td "FT 0.5g Pre-Roll Space Case (Hybrid) 1ct" at bounding box center [245, 166] width 139 height 30
click at [167, 164] on input "Select Row" at bounding box center [164, 165] width 9 height 9
checkbox input "true"
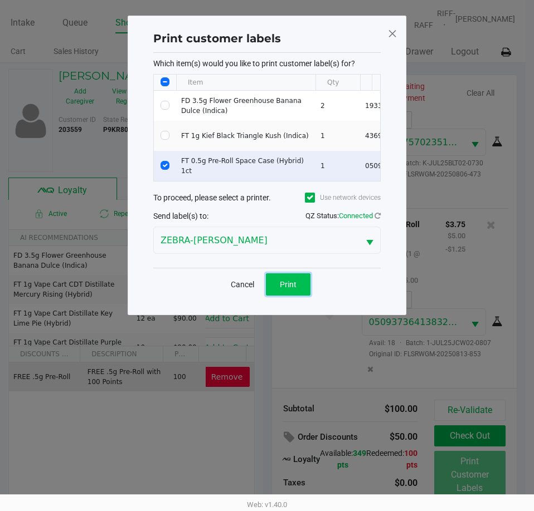
click at [300, 294] on button "Print" at bounding box center [288, 284] width 45 height 22
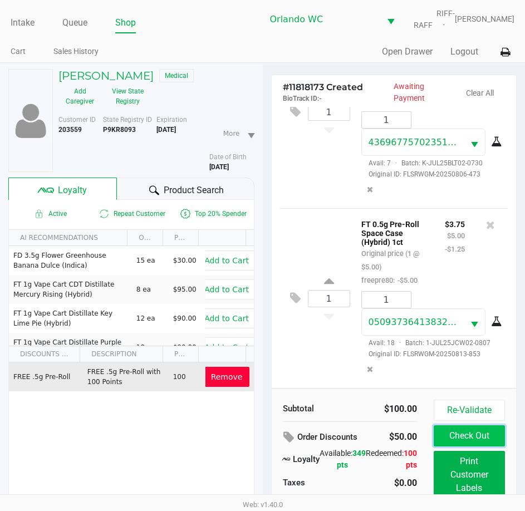
click at [468, 432] on button "Check Out" at bounding box center [469, 436] width 71 height 21
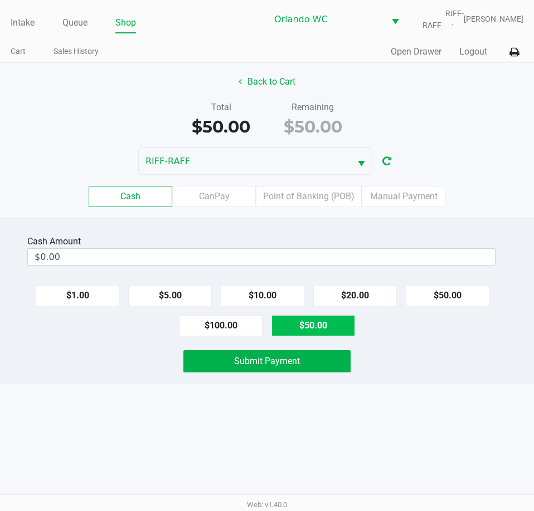
click at [333, 332] on button "$50.00" at bounding box center [313, 325] width 84 height 21
type input "$50.00"
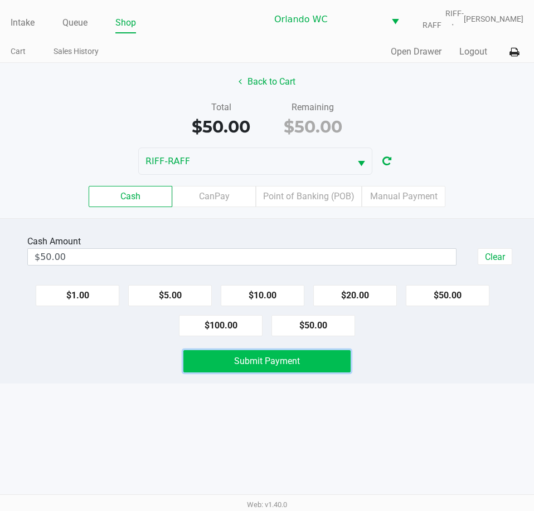
click at [299, 368] on button "Submit Payment" at bounding box center [266, 361] width 167 height 22
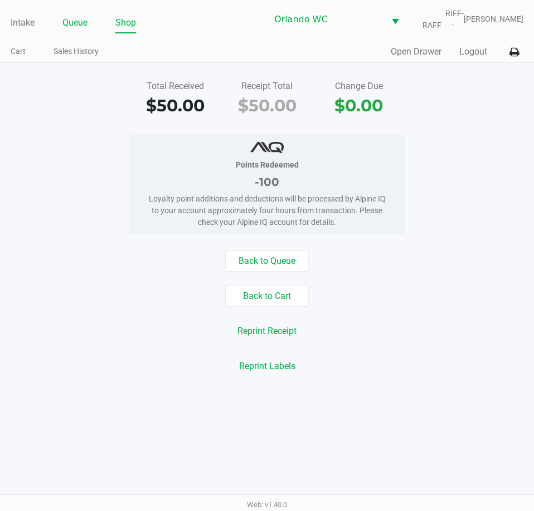
click at [76, 17] on link "Queue" at bounding box center [74, 23] width 25 height 16
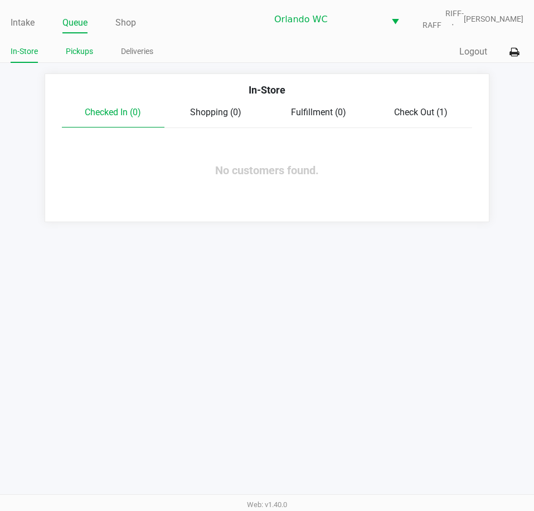
click at [76, 47] on link "Pickups" at bounding box center [79, 52] width 27 height 14
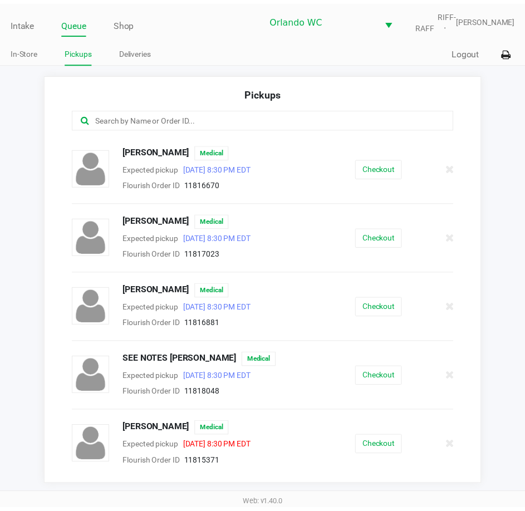
scroll to position [967, 0]
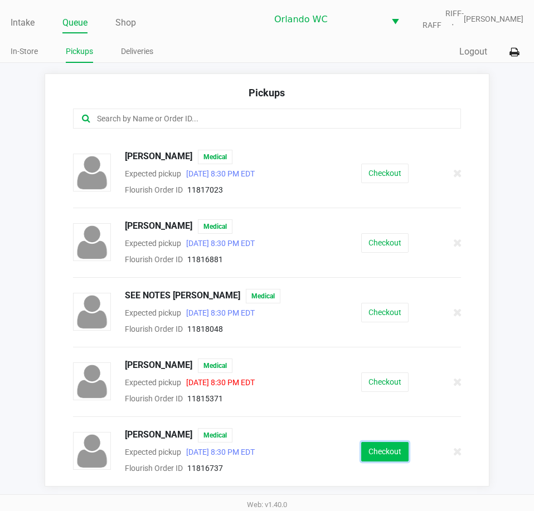
click at [368, 451] on button "Checkout" at bounding box center [384, 451] width 47 height 19
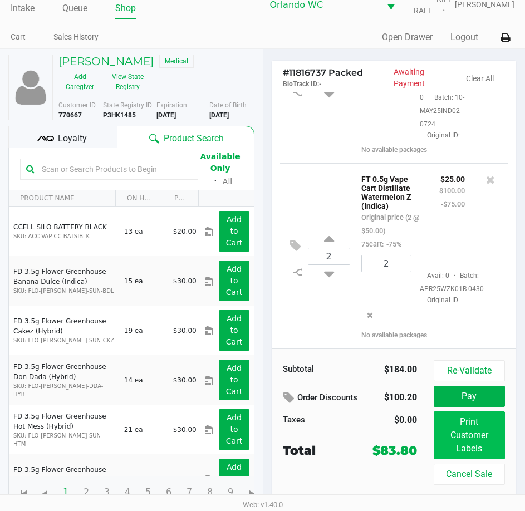
scroll to position [18, 0]
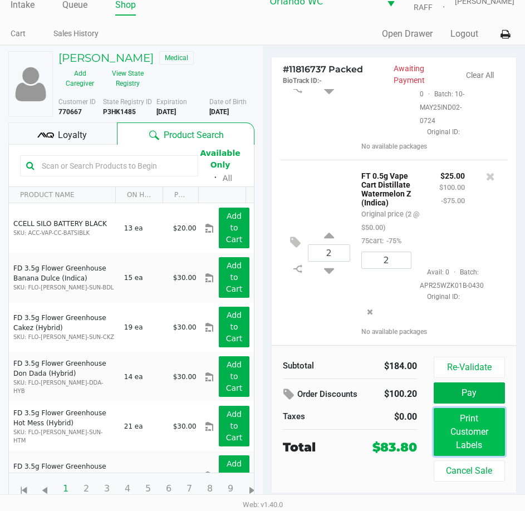
click at [451, 434] on button "Print Customer Labels" at bounding box center [469, 432] width 71 height 48
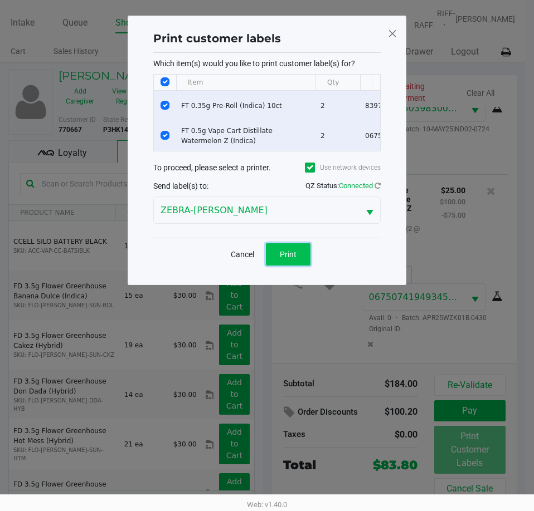
click at [300, 263] on button "Print" at bounding box center [288, 254] width 45 height 22
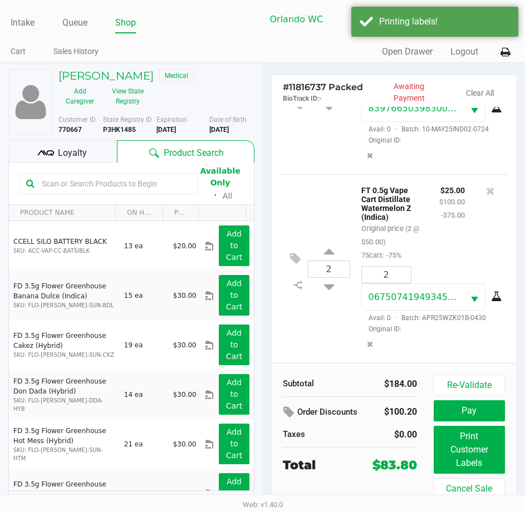
click at [86, 151] on div "Loyalty" at bounding box center [62, 151] width 109 height 22
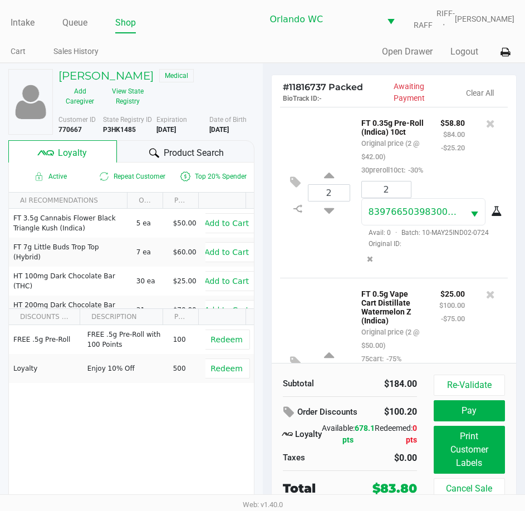
click at [321, 191] on div "2" at bounding box center [329, 192] width 42 height 45
click at [327, 184] on icon at bounding box center [329, 177] width 10 height 14
type input "3"
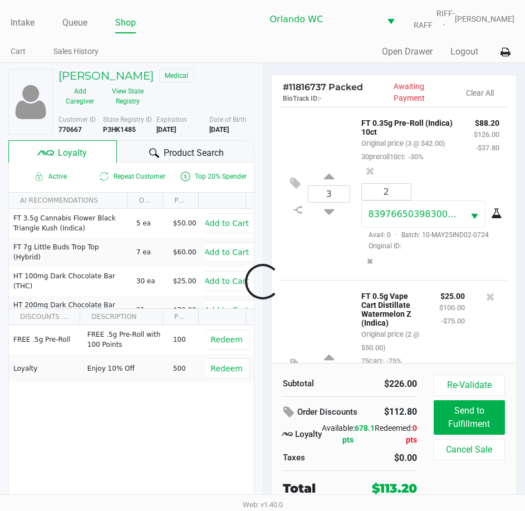
scroll to position [130, 0]
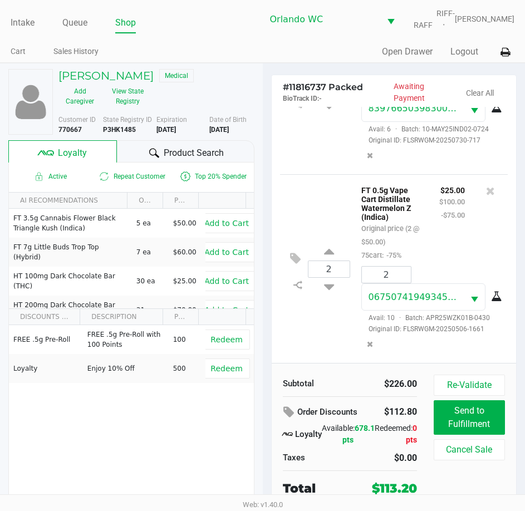
click at [131, 154] on div "Product Search" at bounding box center [185, 151] width 137 height 22
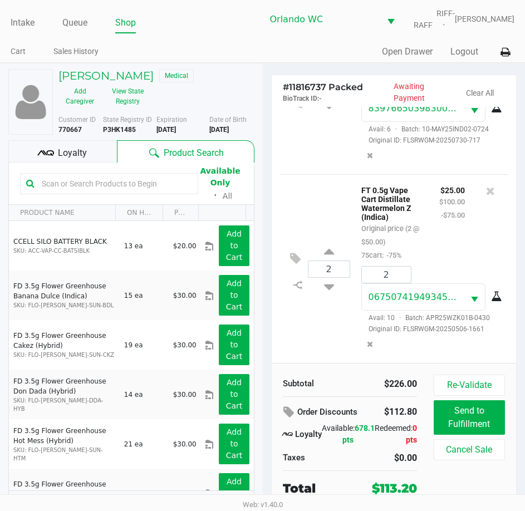
click at [101, 185] on input "text" at bounding box center [114, 183] width 155 height 17
type input "w"
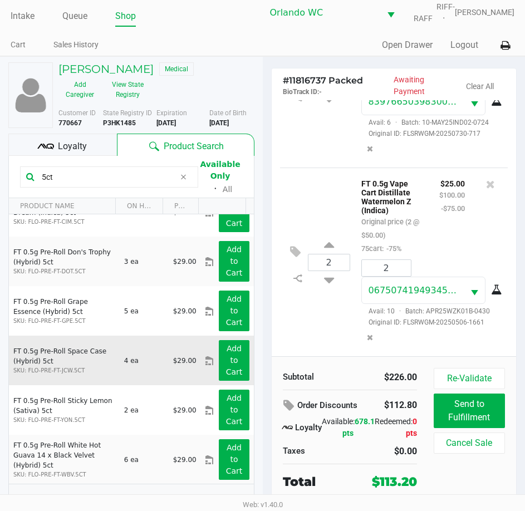
scroll to position [18, 0]
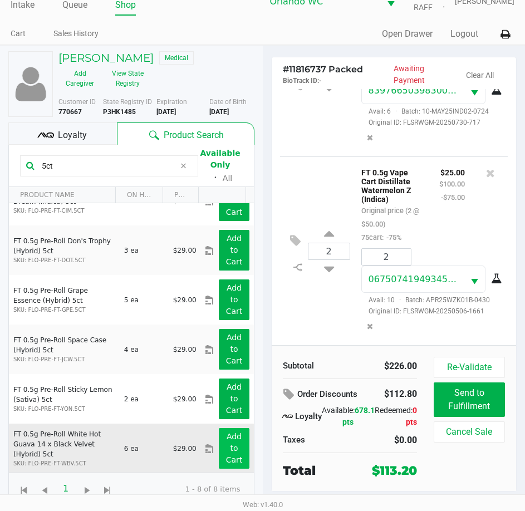
type input "5ct"
click at [231, 451] on button "Add to Cart" at bounding box center [234, 448] width 30 height 41
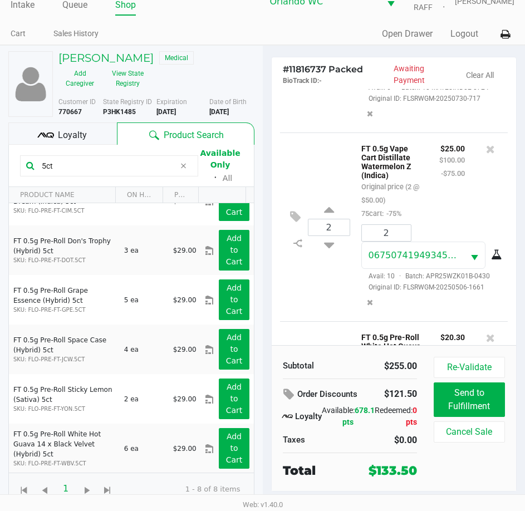
scroll to position [264, 0]
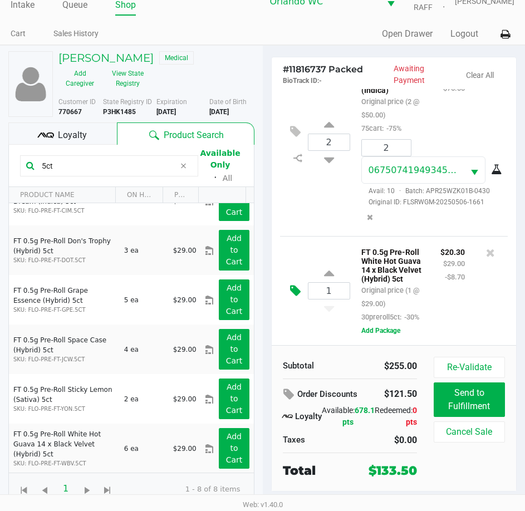
click at [300, 285] on icon at bounding box center [295, 291] width 11 height 13
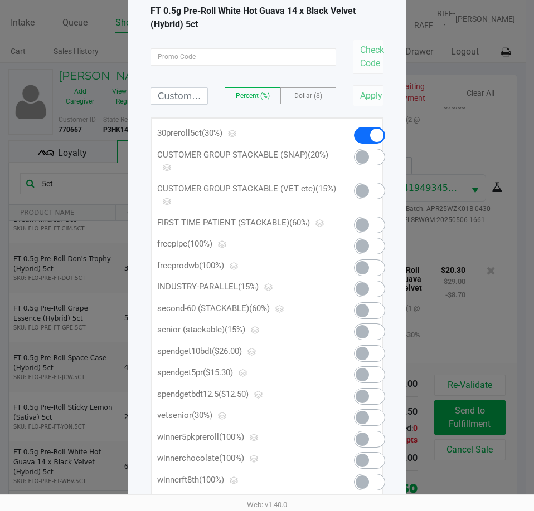
scroll to position [148, 0]
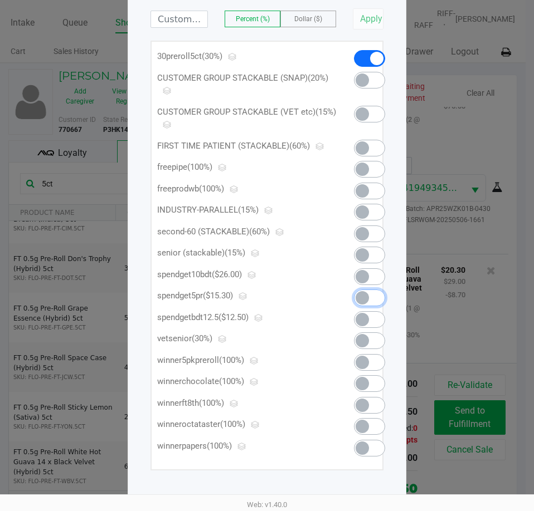
click at [378, 295] on span at bounding box center [369, 298] width 31 height 17
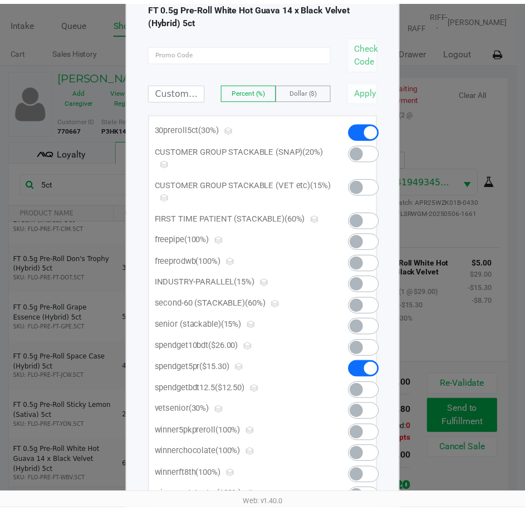
scroll to position [0, 0]
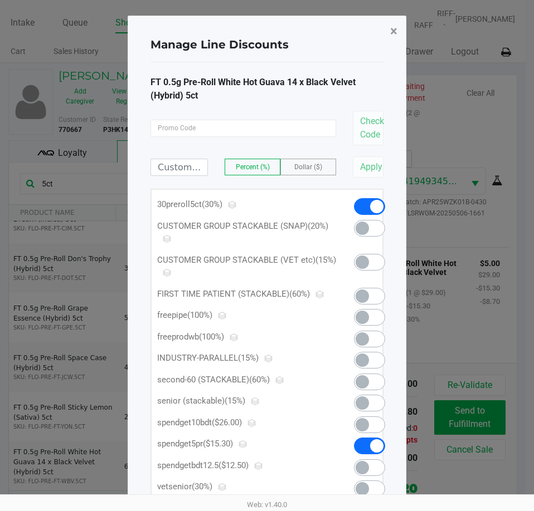
click at [391, 33] on span "×" at bounding box center [393, 31] width 7 height 16
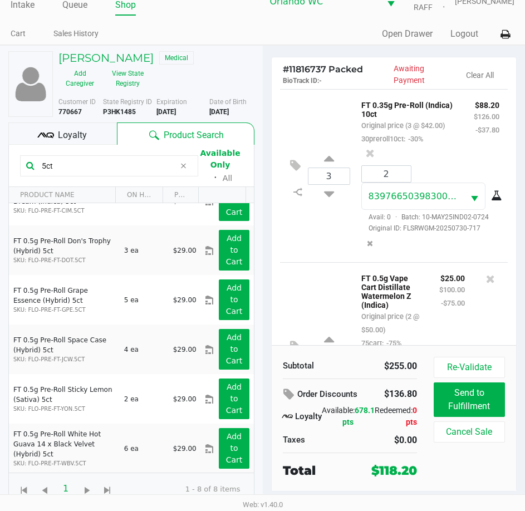
click at [312, 247] on div "3 FT 0.35g Pre-Roll (Indica) 10ct Original price (3 @ $42.00) 30preroll10ct: -3…" at bounding box center [394, 175] width 228 height 173
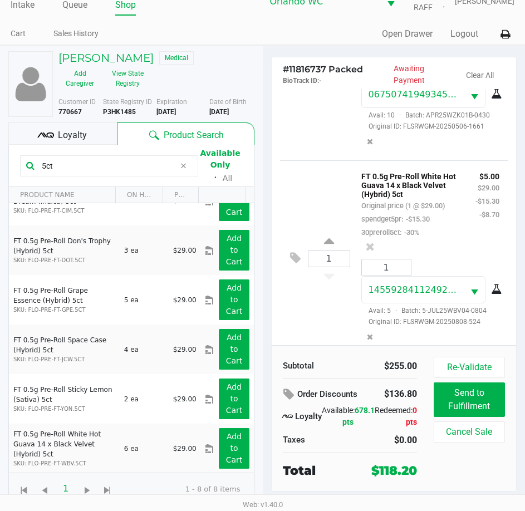
scroll to position [370, 0]
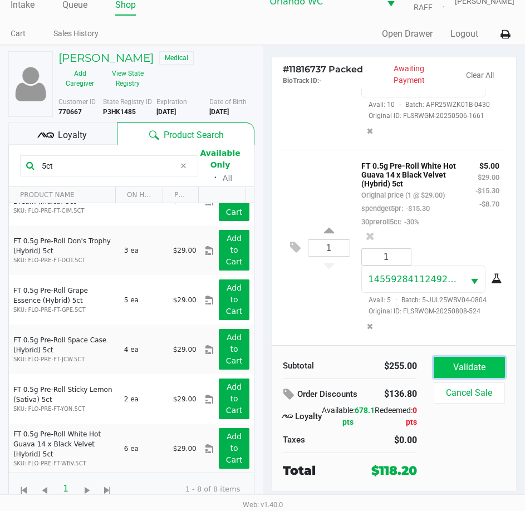
click at [458, 362] on button "Validate" at bounding box center [469, 367] width 71 height 21
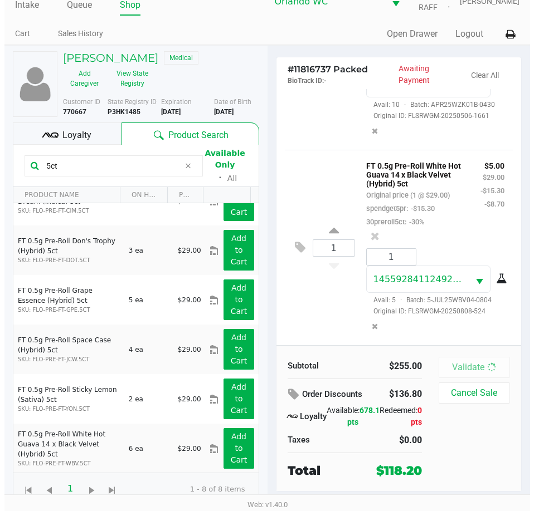
scroll to position [0, 0]
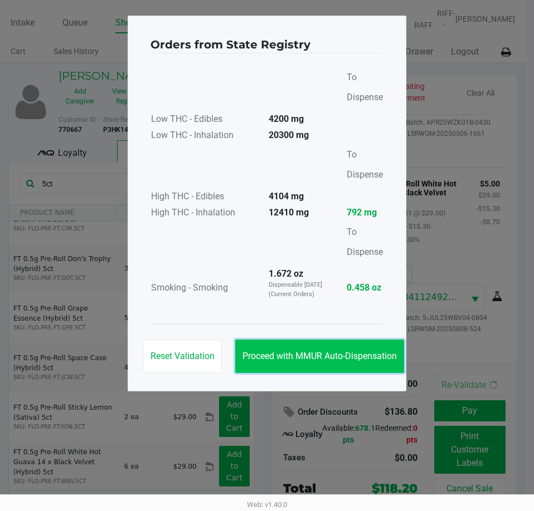
click at [346, 361] on span "Proceed with MMUR Auto-Dispensation" at bounding box center [319, 356] width 154 height 11
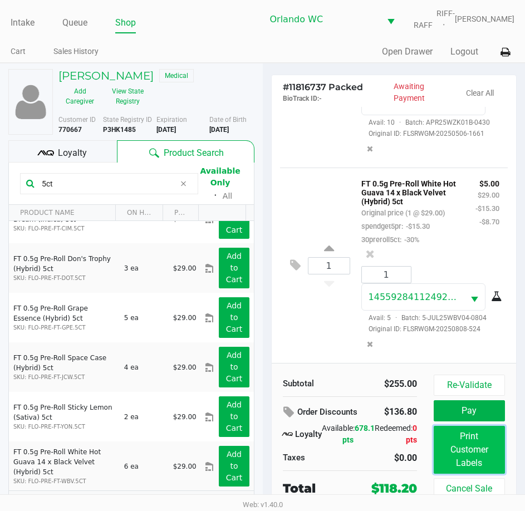
click at [448, 446] on button "Print Customer Labels" at bounding box center [469, 450] width 71 height 48
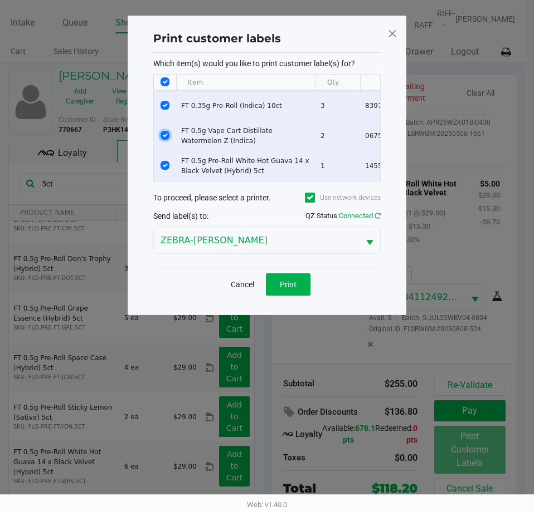
click at [167, 131] on input "Select Row" at bounding box center [164, 135] width 9 height 9
checkbox input "false"
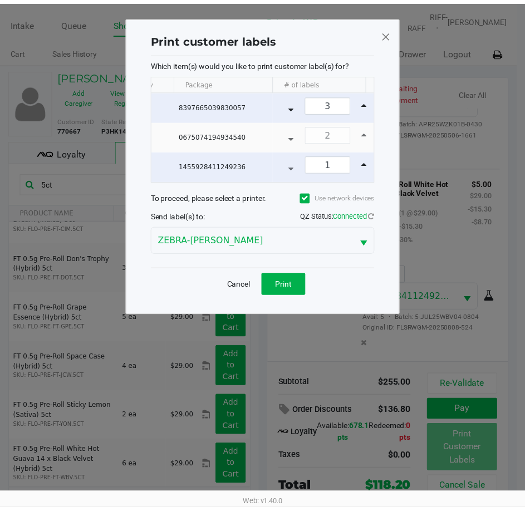
scroll to position [0, 200]
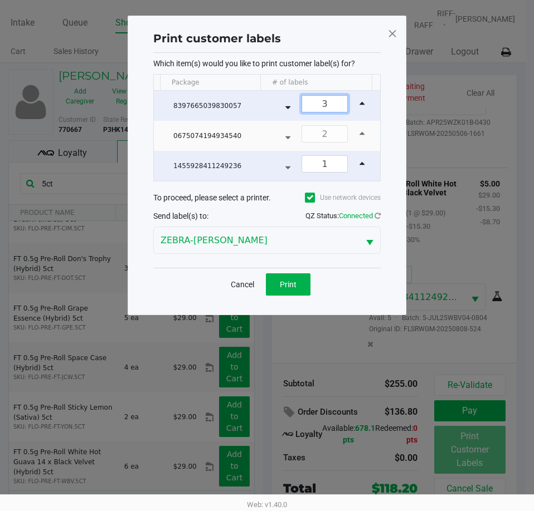
click at [319, 101] on input "3" at bounding box center [324, 104] width 45 height 16
type input "1"
click at [335, 53] on div "Which item(s) would you like to print customer label(s) for? Item Qty Package #…" at bounding box center [266, 160] width 227 height 215
click at [306, 296] on button "Print" at bounding box center [288, 284] width 45 height 22
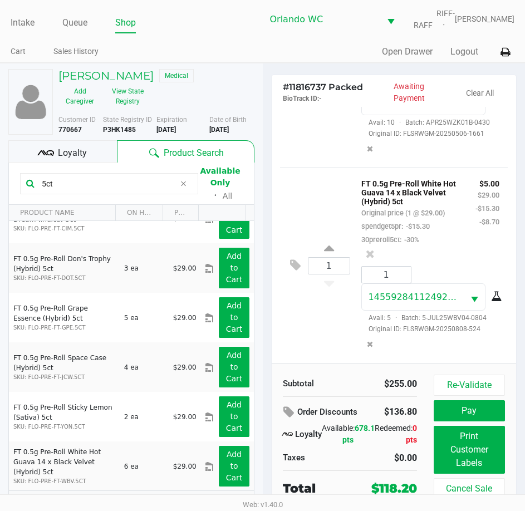
click at [295, 168] on div "1 FT 0.5g Pre-Roll White Hot Guava 14 x Black Velvet (Hybrid) 5ct Original pric…" at bounding box center [394, 265] width 228 height 195
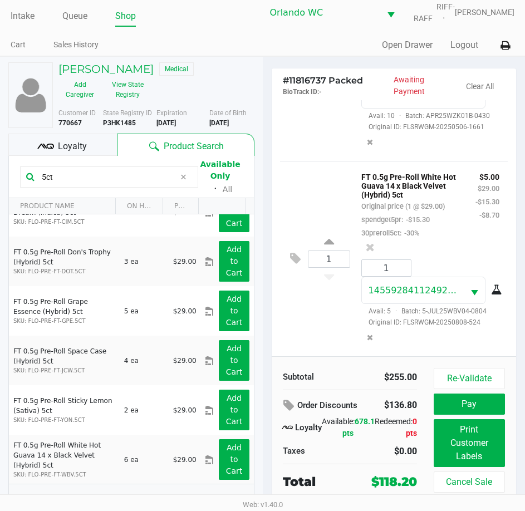
scroll to position [18, 0]
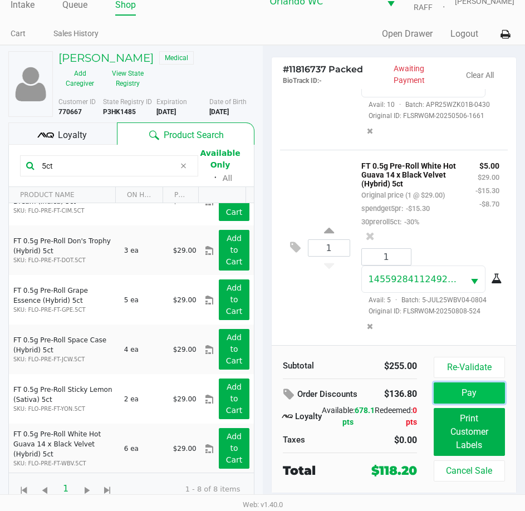
click at [455, 395] on button "Pay" at bounding box center [469, 393] width 71 height 21
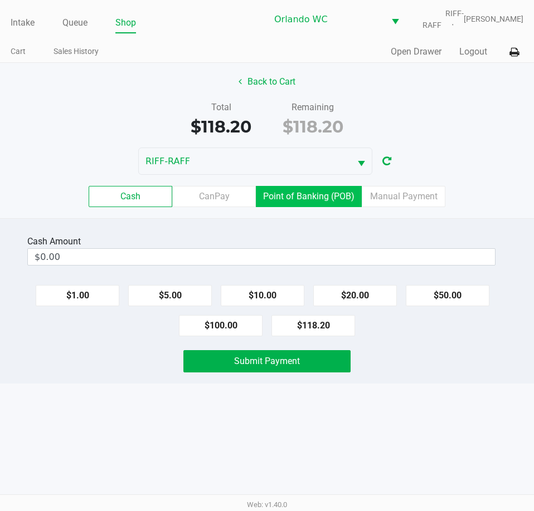
click at [294, 196] on label "Point of Banking (POB)" at bounding box center [309, 196] width 106 height 21
click at [0, 0] on 7 "Point of Banking (POB)" at bounding box center [0, 0] width 0 height 0
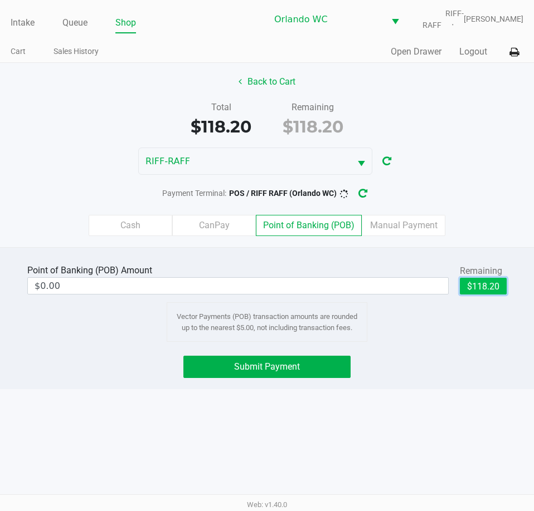
click at [477, 287] on button "$118.20" at bounding box center [482, 286] width 47 height 17
type input "$118.20"
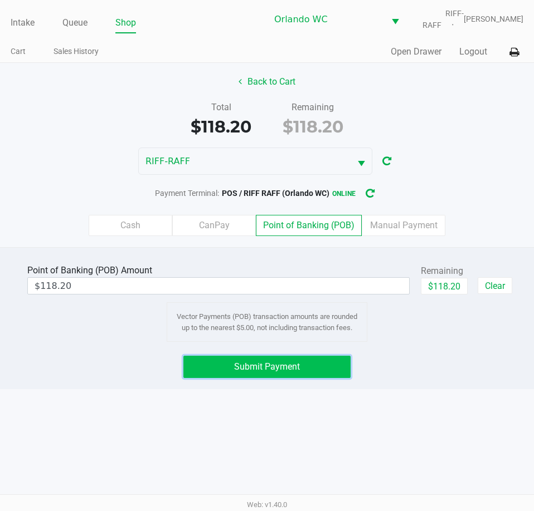
click at [248, 368] on span "Submit Payment" at bounding box center [267, 366] width 66 height 11
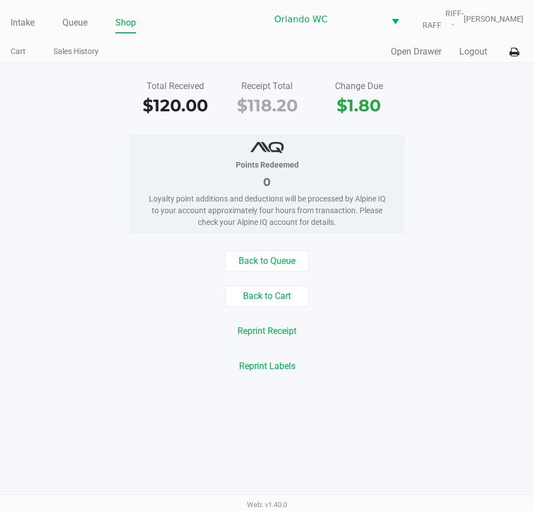
click at [222, 185] on div "0" at bounding box center [267, 182] width 242 height 17
click at [253, 299] on button "Back to Cart" at bounding box center [267, 296] width 84 height 21
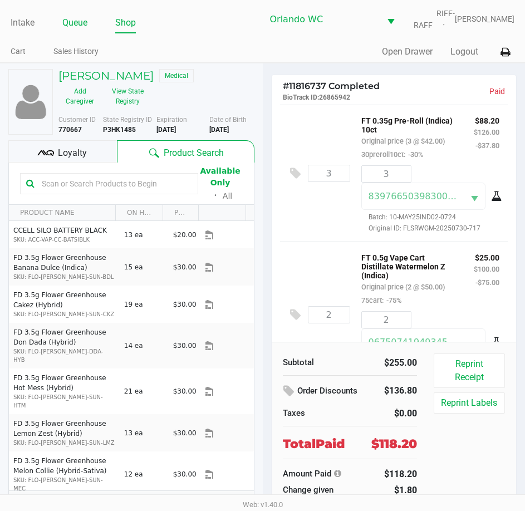
click at [67, 26] on link "Queue" at bounding box center [74, 23] width 25 height 16
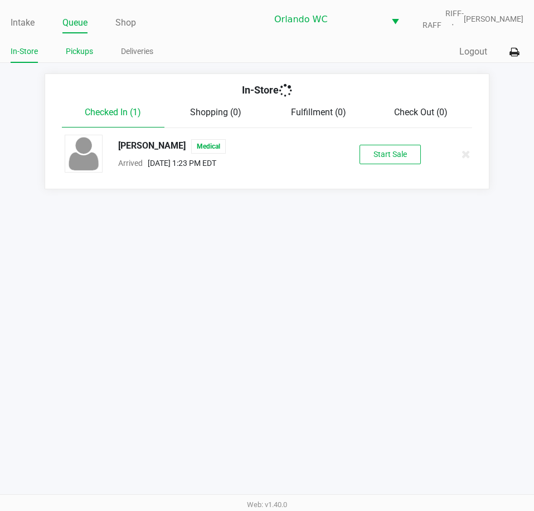
click at [81, 44] on li "Pickups" at bounding box center [79, 52] width 27 height 19
click at [81, 52] on link "Pickups" at bounding box center [79, 52] width 27 height 14
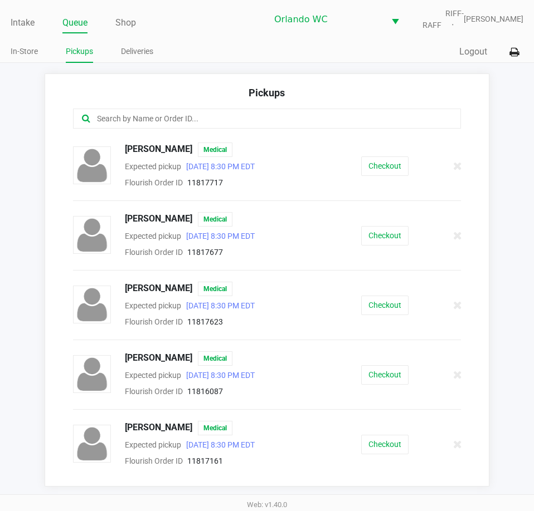
click at [188, 123] on input "text" at bounding box center [262, 119] width 333 height 13
paste input "11816128"
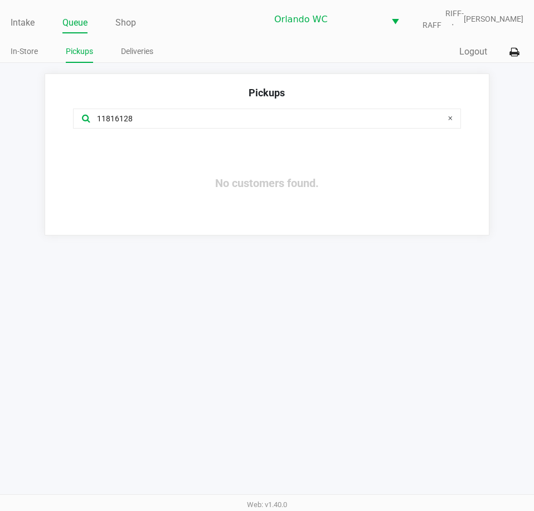
click at [117, 131] on div "11816128" at bounding box center [267, 126] width 404 height 34
click at [118, 125] on input "11816128" at bounding box center [262, 119] width 333 height 13
paste input "241"
click at [50, 140] on div "Pickups 11816241 No customers found." at bounding box center [267, 155] width 444 height 162
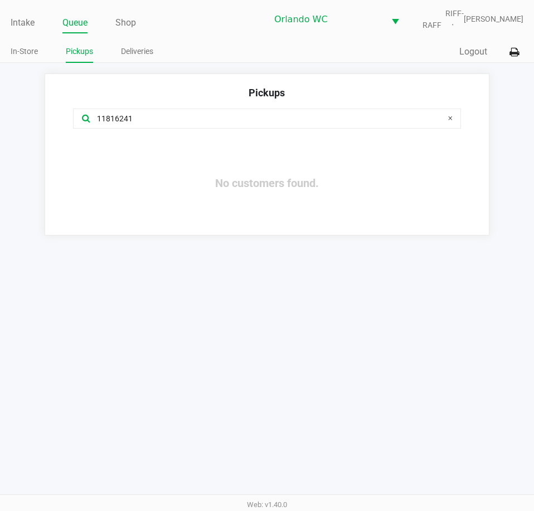
click at [158, 118] on input "11816241" at bounding box center [262, 119] width 333 height 13
paste input "128"
click at [138, 118] on input "11816128" at bounding box center [262, 119] width 333 height 13
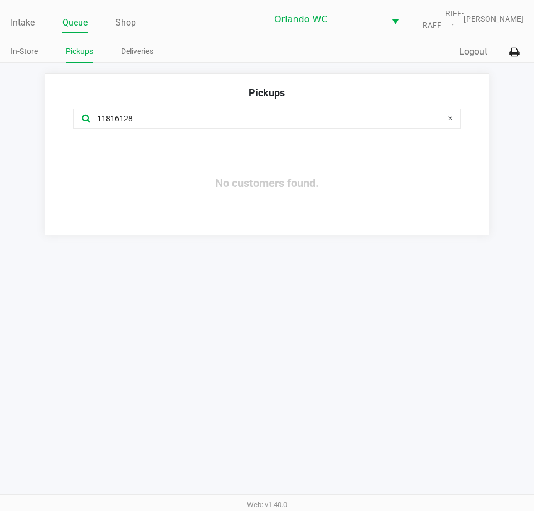
paste input "672"
click at [7, 122] on app-pickups "Pickups 11816672 No customers found." at bounding box center [267, 155] width 534 height 162
click at [123, 119] on input "11816672" at bounding box center [262, 119] width 333 height 13
paste input "224"
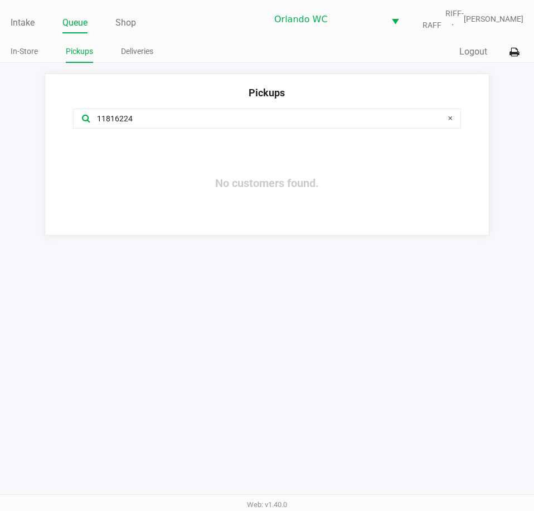
click at [124, 344] on div "Intake Queue Shop Orlando WC RIFF-RAFF Malcolm Harvey In-Store Pickups Deliveri…" at bounding box center [267, 255] width 534 height 511
click at [118, 123] on input "11816224" at bounding box center [262, 119] width 333 height 13
paste input "185"
type input "11816185"
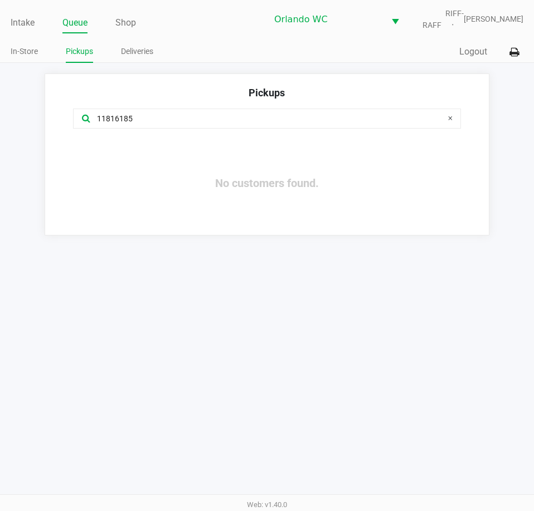
click at [110, 199] on div "No customers found." at bounding box center [267, 183] width 404 height 81
click at [82, 27] on link "Queue" at bounding box center [74, 23] width 25 height 16
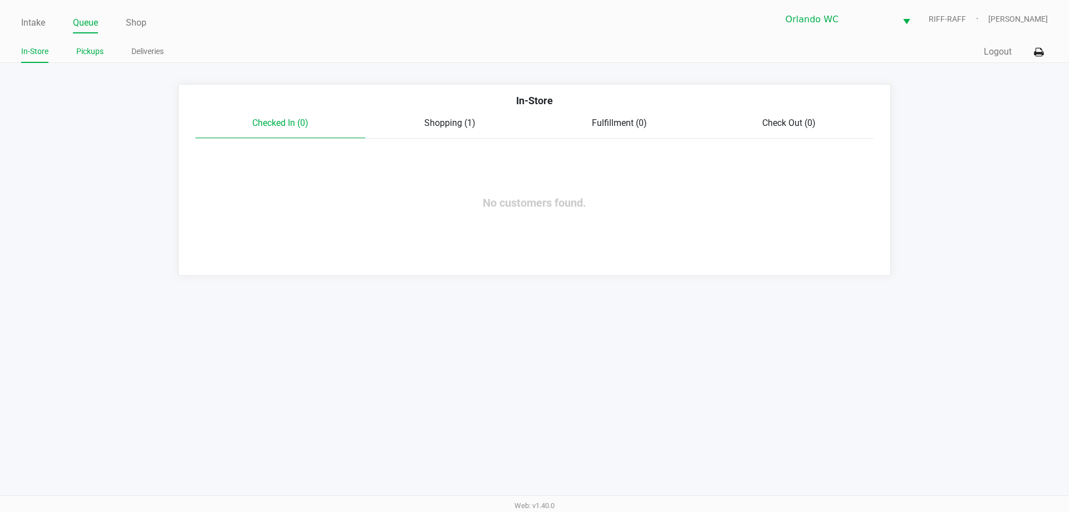
click at [93, 46] on link "Pickups" at bounding box center [89, 52] width 27 height 14
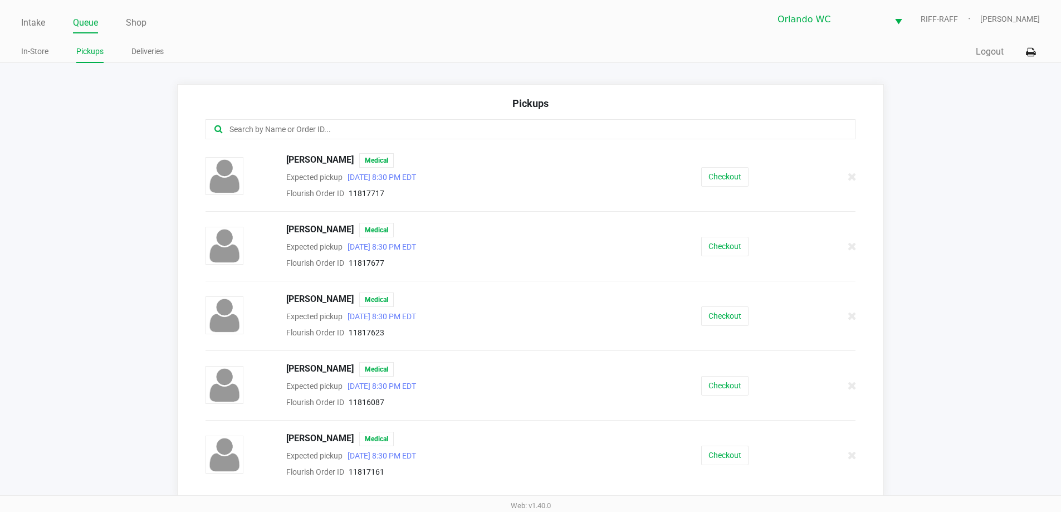
click at [84, 23] on link "Queue" at bounding box center [85, 23] width 25 height 16
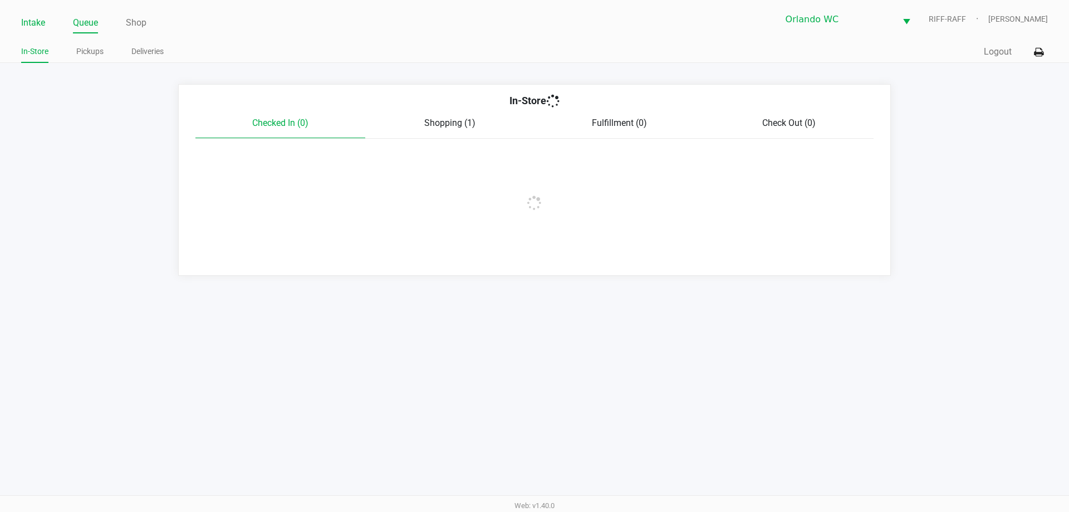
click at [21, 21] on link "Intake" at bounding box center [33, 23] width 24 height 16
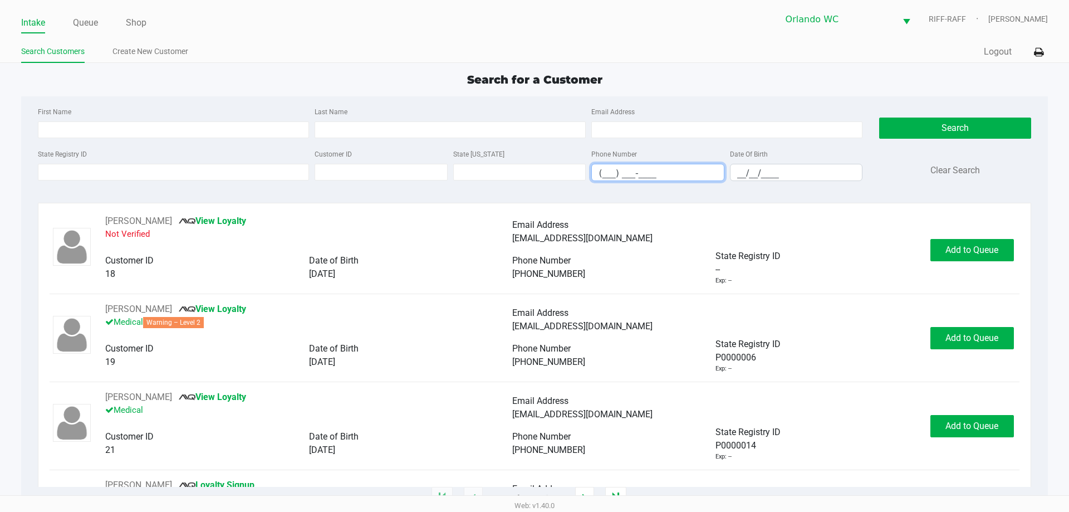
click at [533, 167] on input "(___) ___-____" at bounding box center [658, 172] width 132 height 17
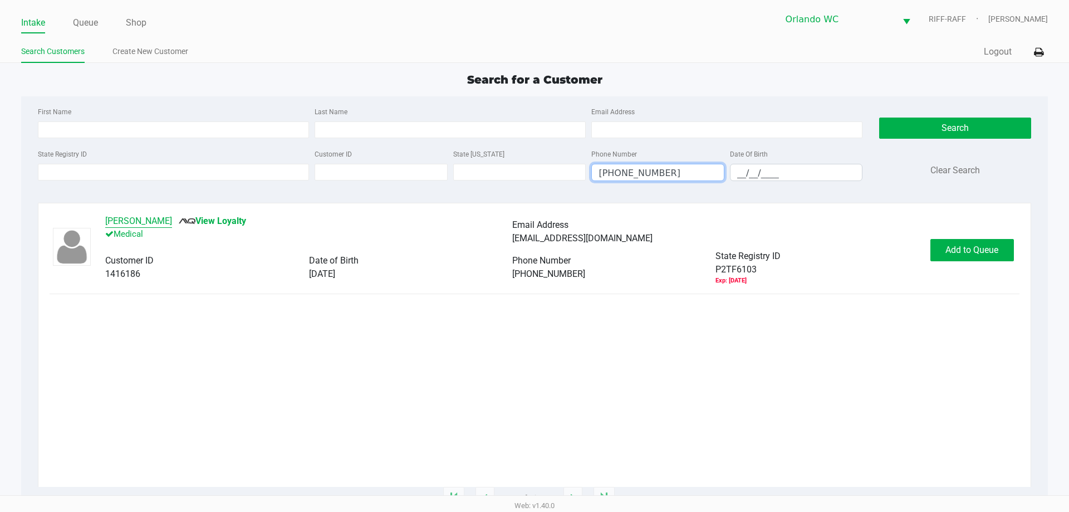
type input "(407) 462-2044"
click at [168, 226] on button "DARBI LEIGH HUNLEY" at bounding box center [138, 220] width 67 height 13
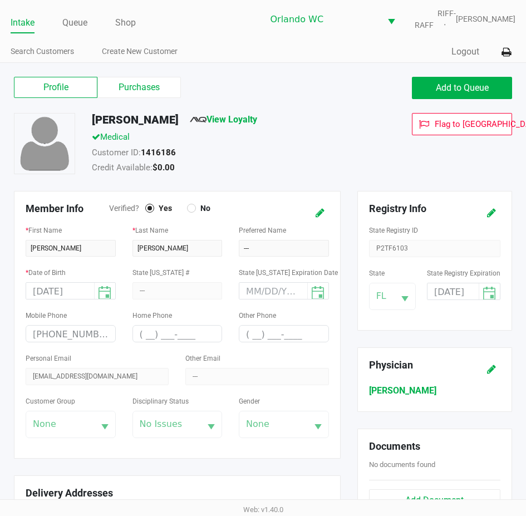
click at [270, 177] on div "DARBI LEIGH HUNLEY View Loyalty Medical Customer ID: 1416186 Credit Available: …" at bounding box center [263, 152] width 515 height 78
click at [392, 251] on div "State Registry ID P2TF6103" at bounding box center [434, 240] width 131 height 34
click at [137, 87] on label "Purchases" at bounding box center [139, 87] width 84 height 21
click at [0, 0] on 1 "Purchases" at bounding box center [0, 0] width 0 height 0
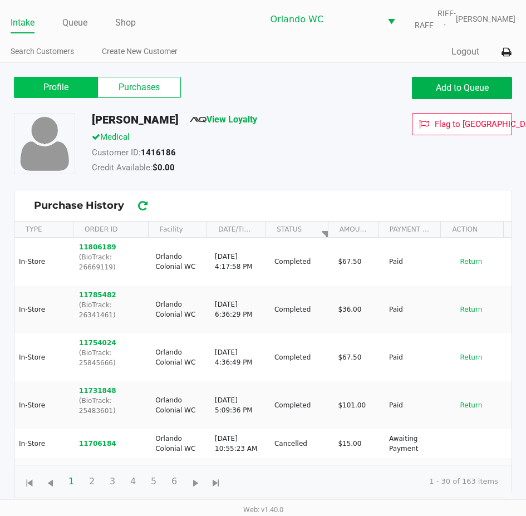
click at [53, 89] on label "Profile" at bounding box center [56, 87] width 84 height 21
click at [0, 0] on 0 "Profile" at bounding box center [0, 0] width 0 height 0
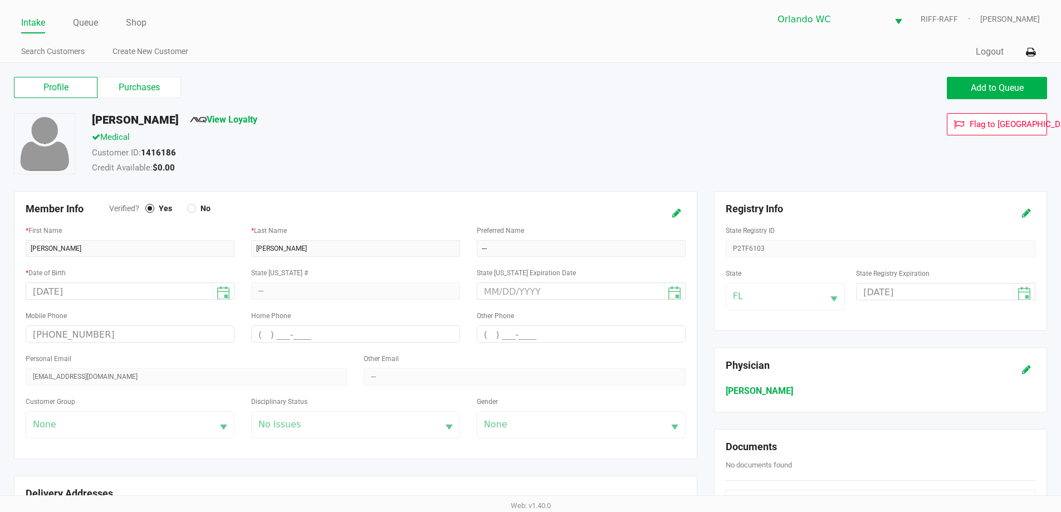
click at [120, 99] on div "Profile Purchases" at bounding box center [268, 88] width 525 height 22
click at [130, 85] on label "Purchases" at bounding box center [139, 87] width 84 height 21
click at [0, 0] on 1 "Purchases" at bounding box center [0, 0] width 0 height 0
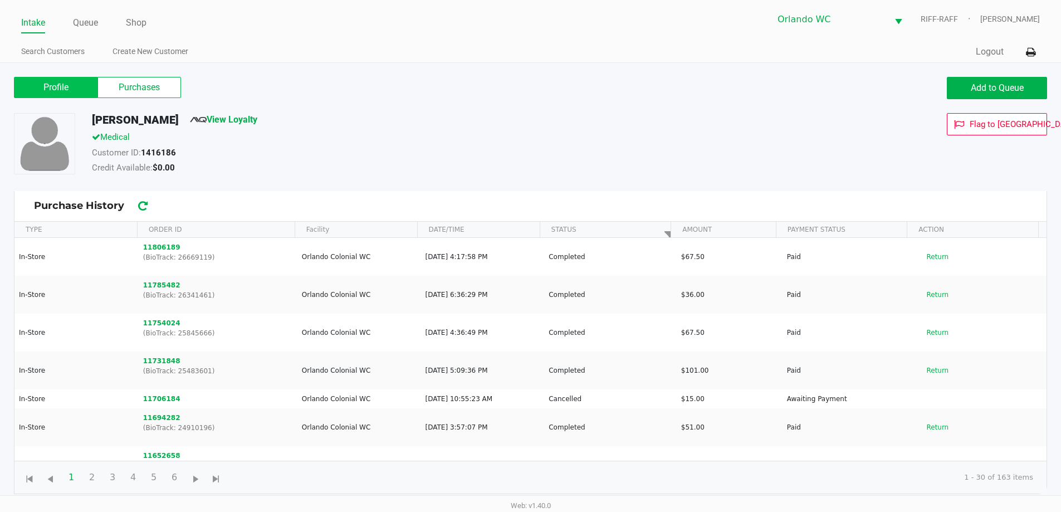
click at [79, 92] on label "Profile" at bounding box center [56, 87] width 84 height 21
click at [0, 0] on 0 "Profile" at bounding box center [0, 0] width 0 height 0
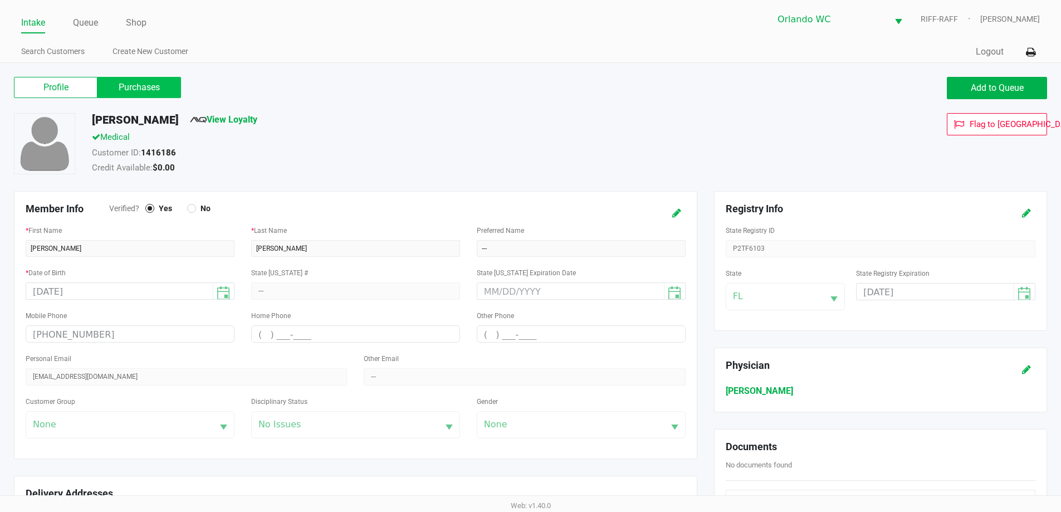
click at [130, 94] on label "Purchases" at bounding box center [139, 87] width 84 height 21
click at [0, 0] on 1 "Purchases" at bounding box center [0, 0] width 0 height 0
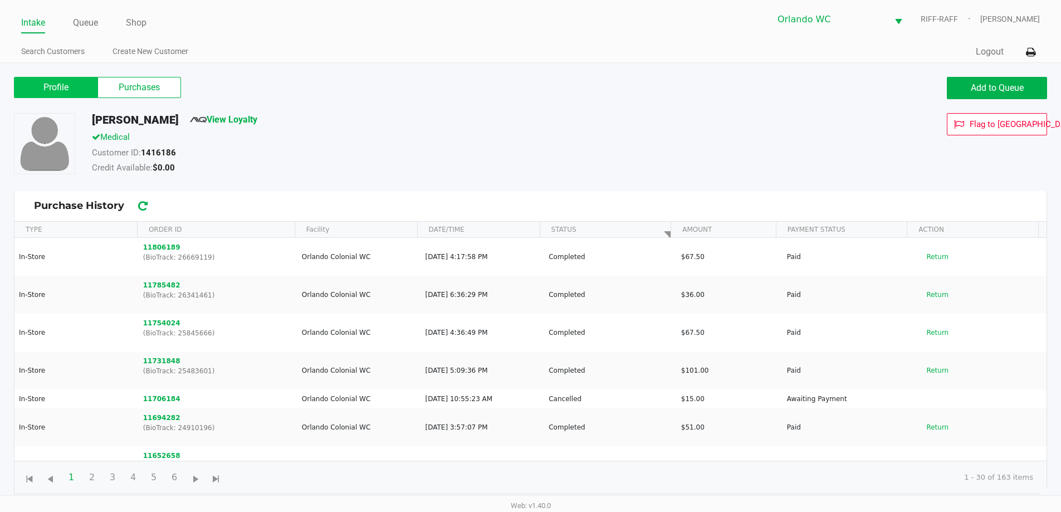
click at [62, 85] on label "Profile" at bounding box center [56, 87] width 84 height 21
click at [0, 0] on 0 "Profile" at bounding box center [0, 0] width 0 height 0
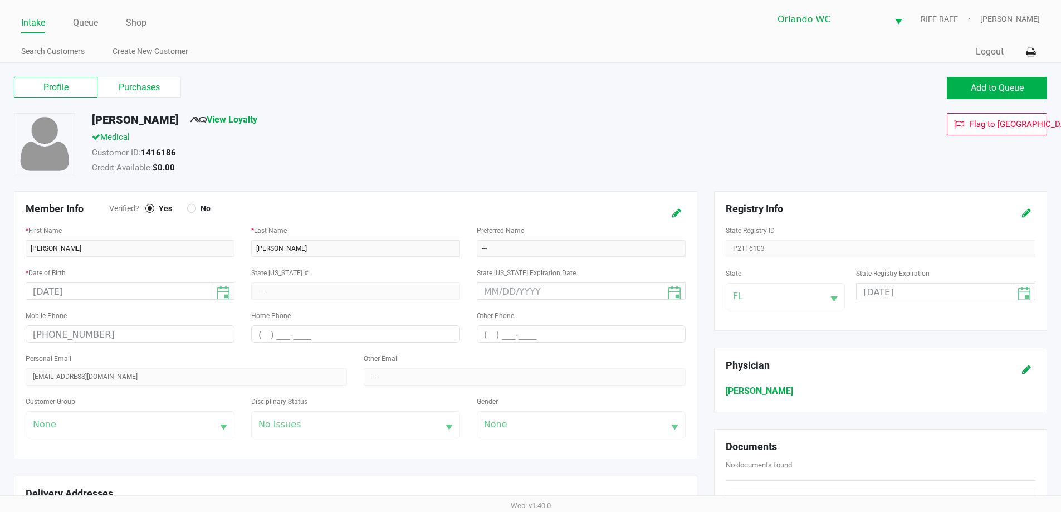
click at [201, 67] on div "Profile Purchases Add to Queue DARBI LEIGH HUNLEY View Loyalty Medical Customer…" at bounding box center [530, 456] width 1061 height 786
click at [154, 90] on label "Purchases" at bounding box center [139, 87] width 84 height 21
click at [0, 0] on 1 "Purchases" at bounding box center [0, 0] width 0 height 0
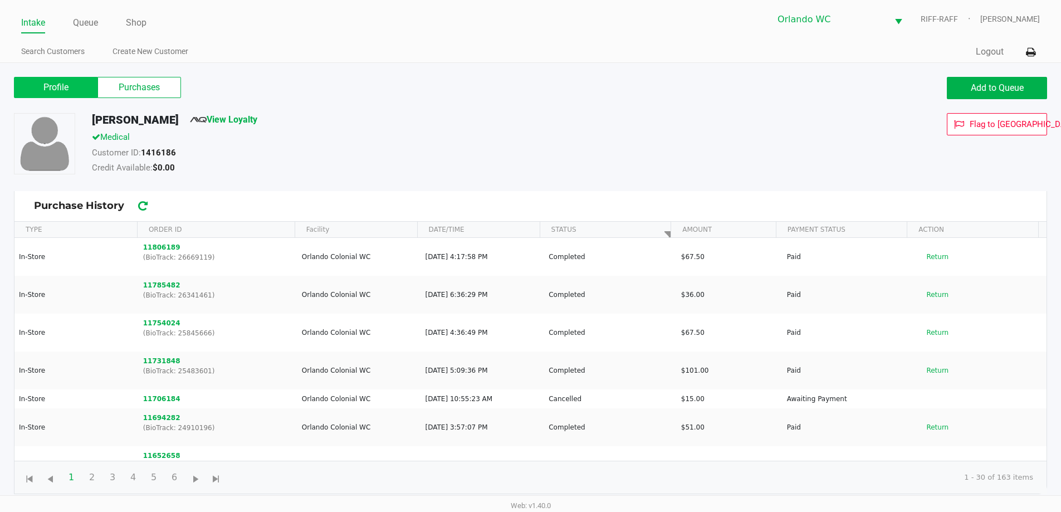
click at [58, 86] on label "Profile" at bounding box center [56, 87] width 84 height 21
click at [0, 0] on 0 "Profile" at bounding box center [0, 0] width 0 height 0
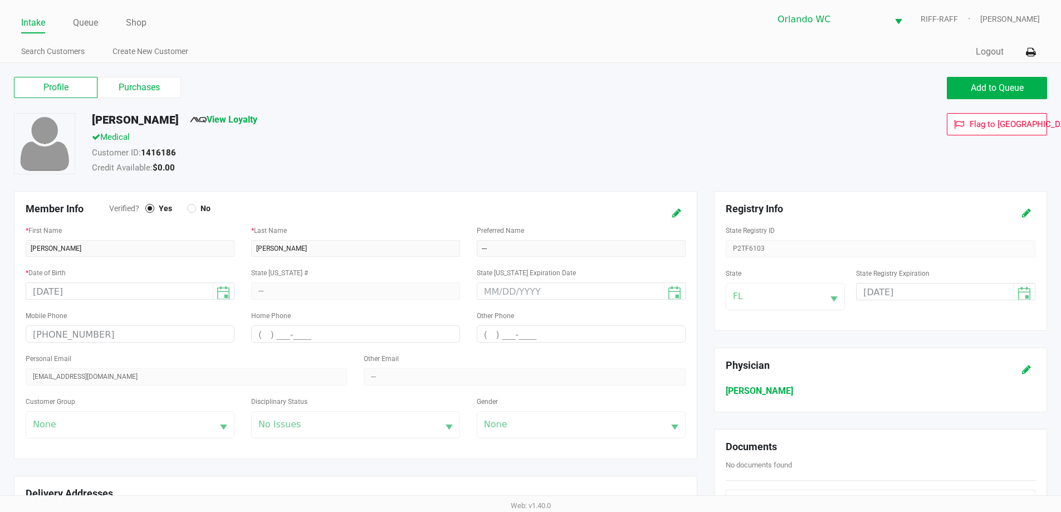
click at [119, 98] on div "Profile Purchases" at bounding box center [268, 88] width 525 height 22
click at [127, 89] on label "Purchases" at bounding box center [139, 87] width 84 height 21
click at [0, 0] on 1 "Purchases" at bounding box center [0, 0] width 0 height 0
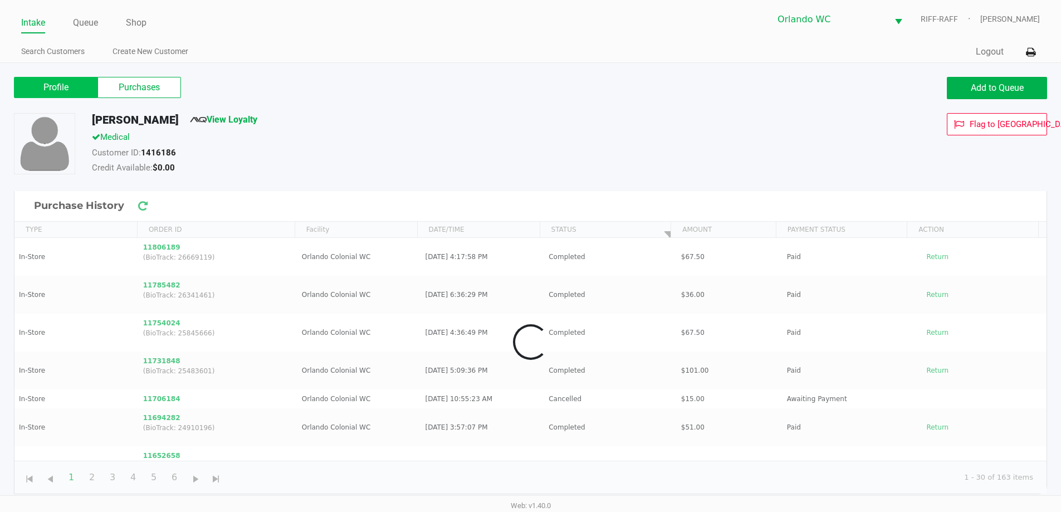
click at [77, 95] on label "Profile" at bounding box center [56, 87] width 84 height 21
click at [0, 0] on 0 "Profile" at bounding box center [0, 0] width 0 height 0
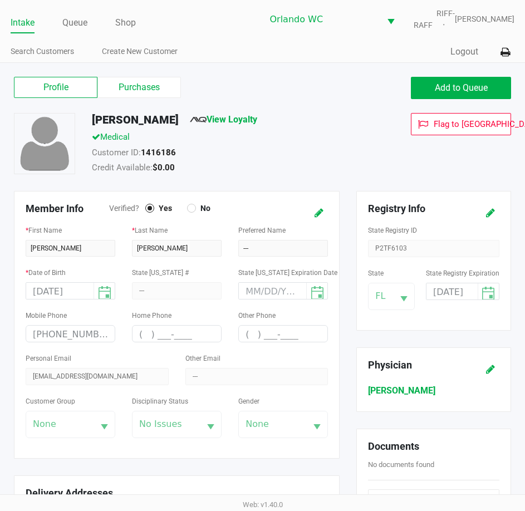
click at [38, 295] on div "03/13/2002" at bounding box center [71, 290] width 90 height 17
click at [89, 87] on label "Profile" at bounding box center [56, 87] width 84 height 21
click at [0, 0] on 0 "Profile" at bounding box center [0, 0] width 0 height 0
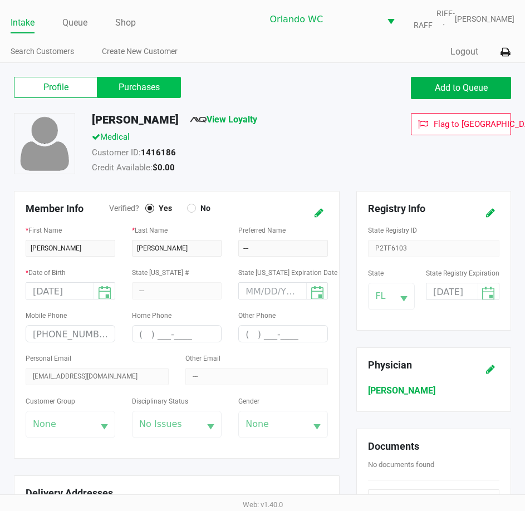
click at [125, 89] on label "Purchases" at bounding box center [139, 87] width 84 height 21
click at [0, 0] on 1 "Purchases" at bounding box center [0, 0] width 0 height 0
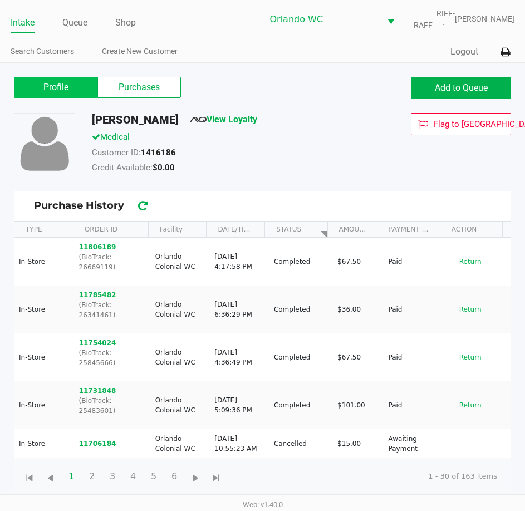
click at [79, 94] on label "Profile" at bounding box center [56, 87] width 84 height 21
click at [0, 0] on 0 "Profile" at bounding box center [0, 0] width 0 height 0
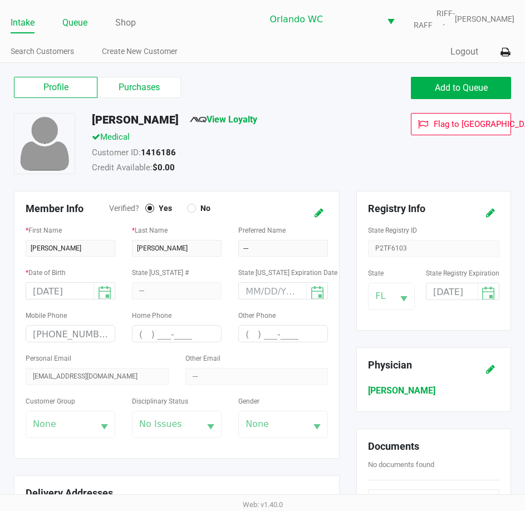
click at [86, 33] on li "Queue" at bounding box center [74, 23] width 25 height 19
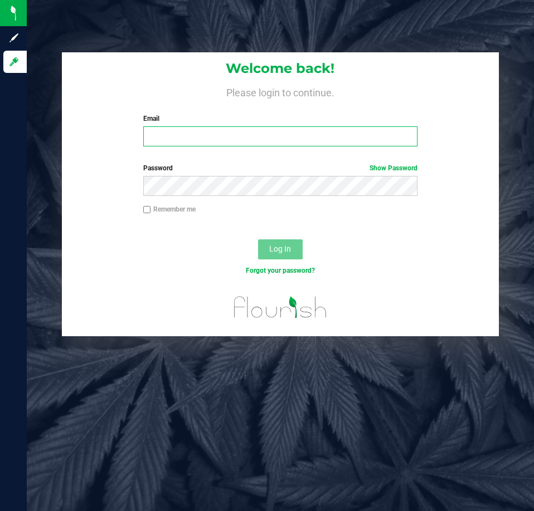
click at [247, 136] on input "Email" at bounding box center [280, 136] width 274 height 20
type input "[EMAIL_ADDRESS][DOMAIN_NAME]"
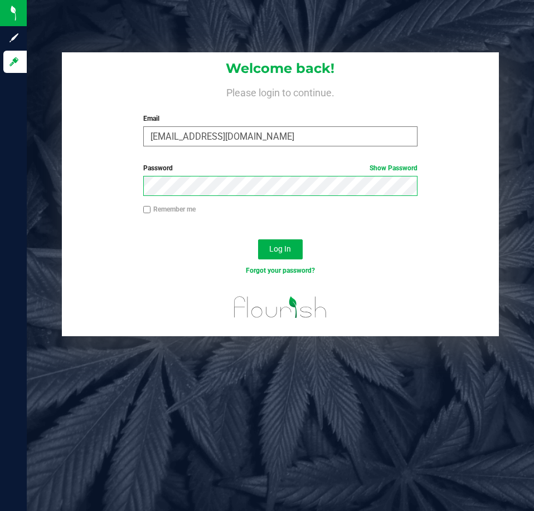
click at [258, 239] on button "Log In" at bounding box center [280, 249] width 45 height 20
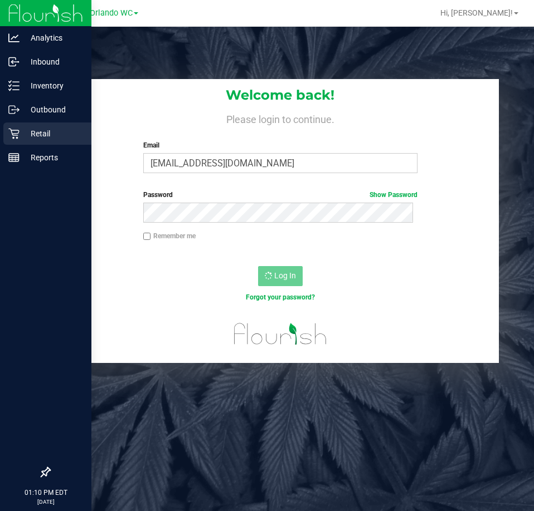
click at [36, 134] on p "Retail" at bounding box center [52, 133] width 67 height 13
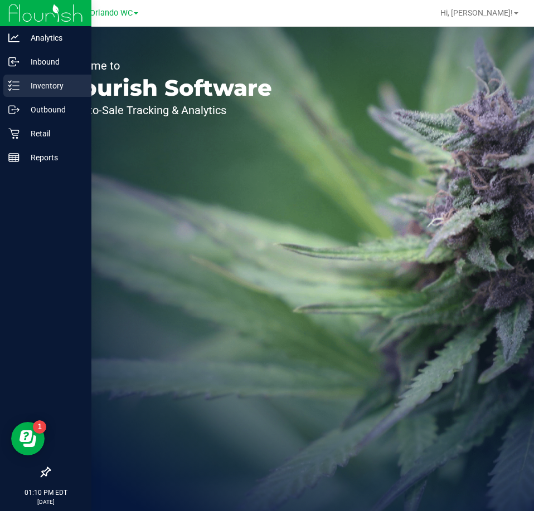
click at [27, 86] on p "Inventory" at bounding box center [52, 85] width 67 height 13
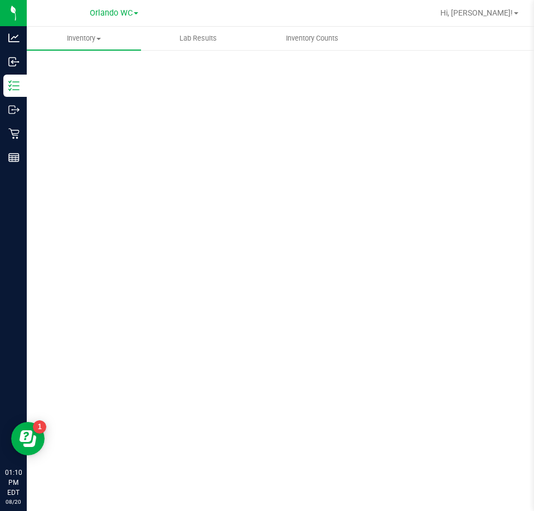
click at [75, 223] on div "Scan Packages 0" at bounding box center [280, 223] width 462 height 326
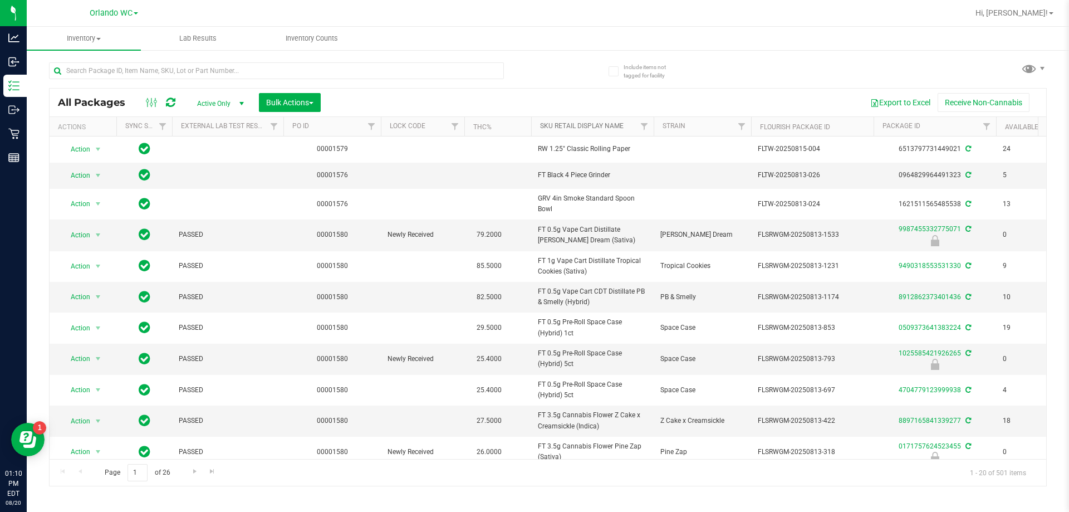
click at [533, 125] on link "Sku Retail Display Name" at bounding box center [582, 126] width 84 height 8
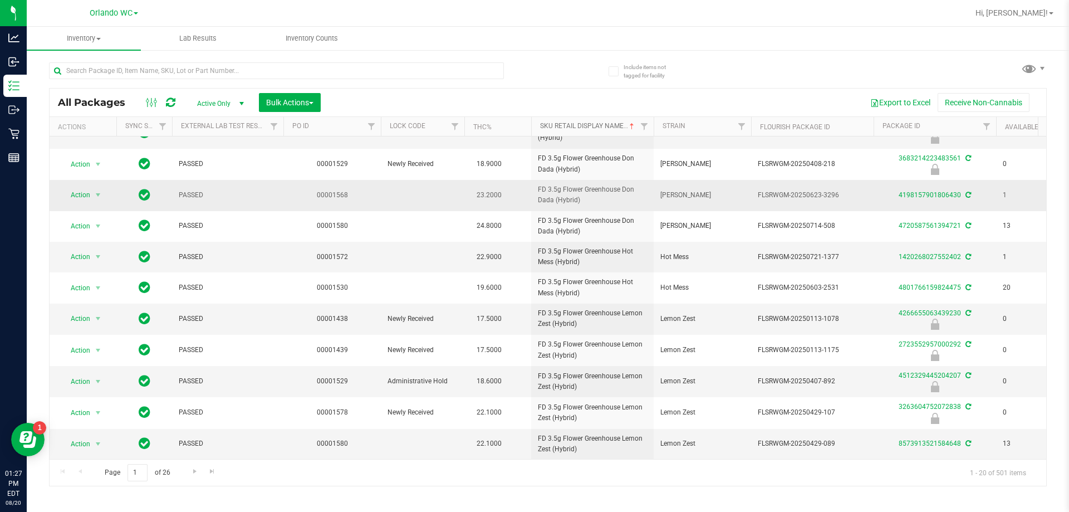
scroll to position [298, 0]
click at [187, 472] on link "Go to the next page" at bounding box center [195, 471] width 16 height 15
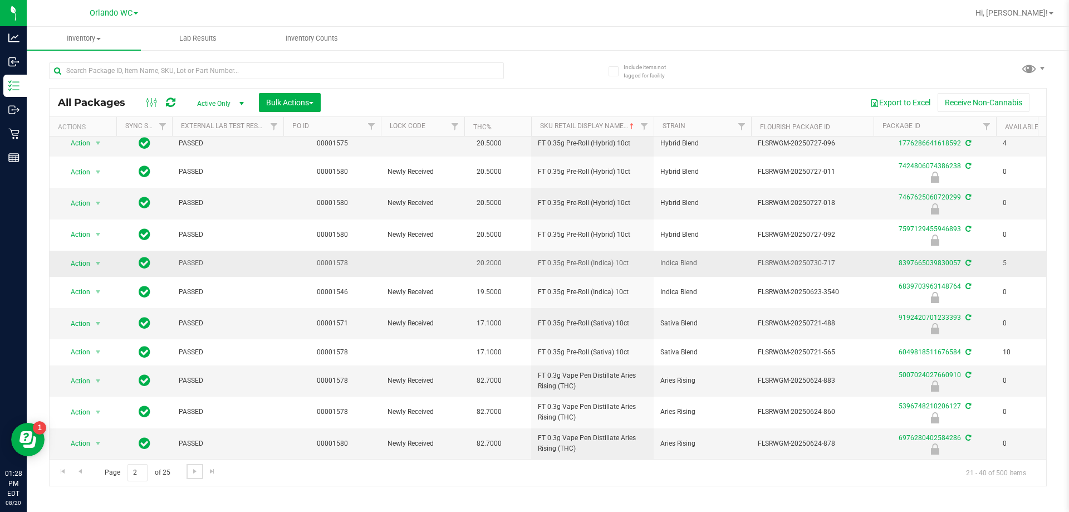
scroll to position [295, 0]
click at [194, 470] on span "Go to the next page" at bounding box center [194, 471] width 9 height 9
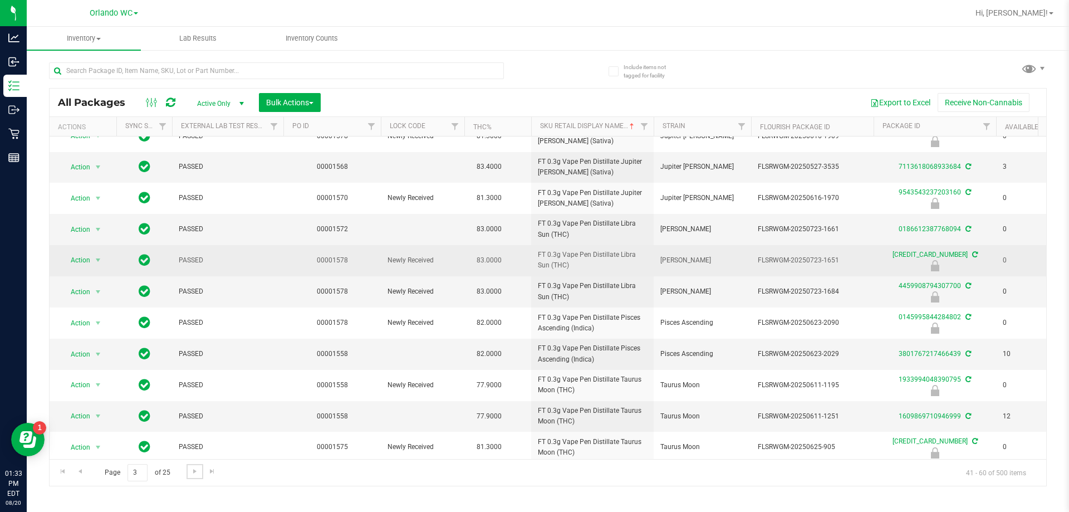
scroll to position [223, 0]
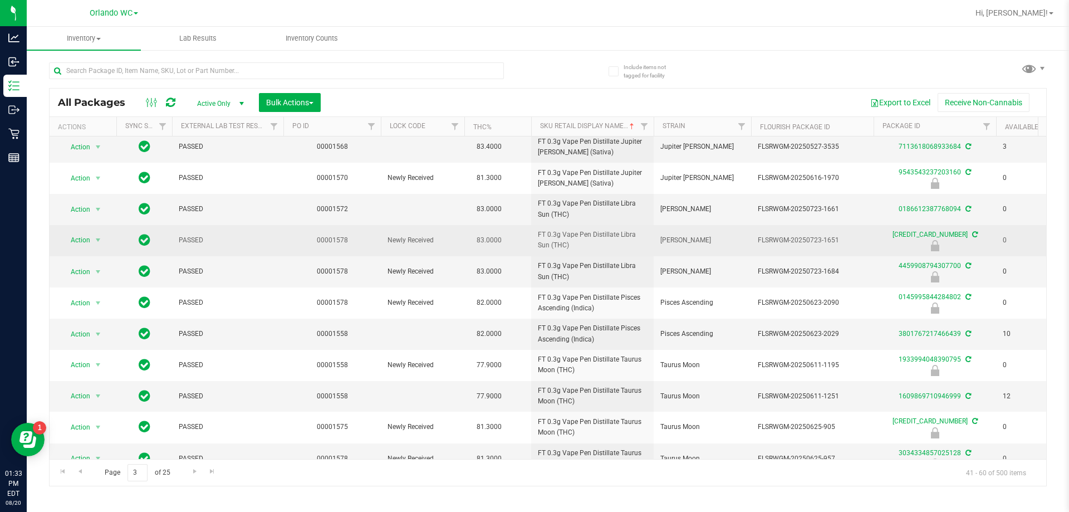
click at [533, 233] on span "FT 0.3g Vape Pen Distillate Libra Sun (THC)" at bounding box center [592, 239] width 109 height 21
drag, startPoint x: 537, startPoint y: 233, endPoint x: 565, endPoint y: 251, distance: 32.8
click at [533, 251] on td "FT 0.3g Vape Pen Distillate Libra Sun (THC)" at bounding box center [592, 240] width 123 height 31
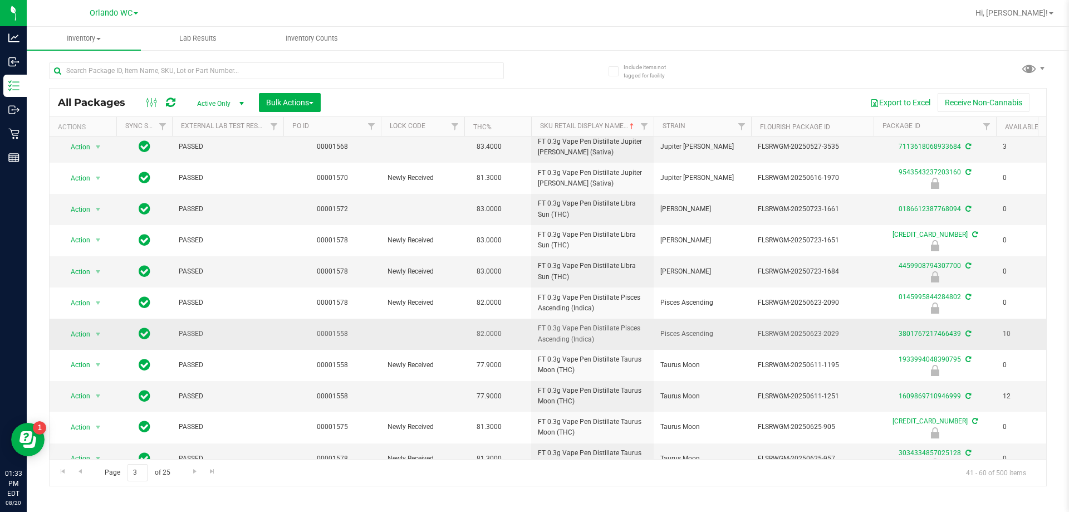
copy span "FT 0.3g Vape Pen Distillate Libra Sun (THC)"
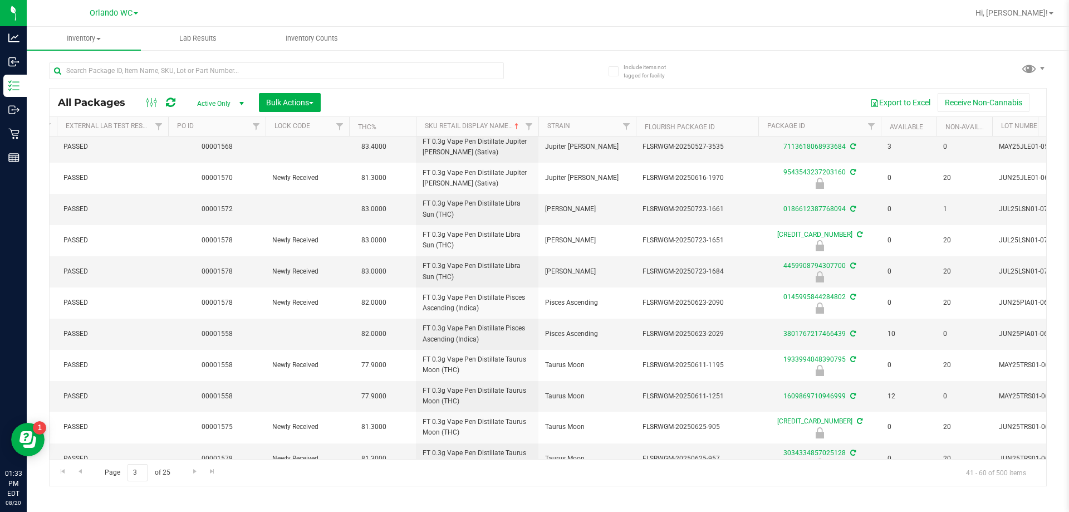
scroll to position [0, 90]
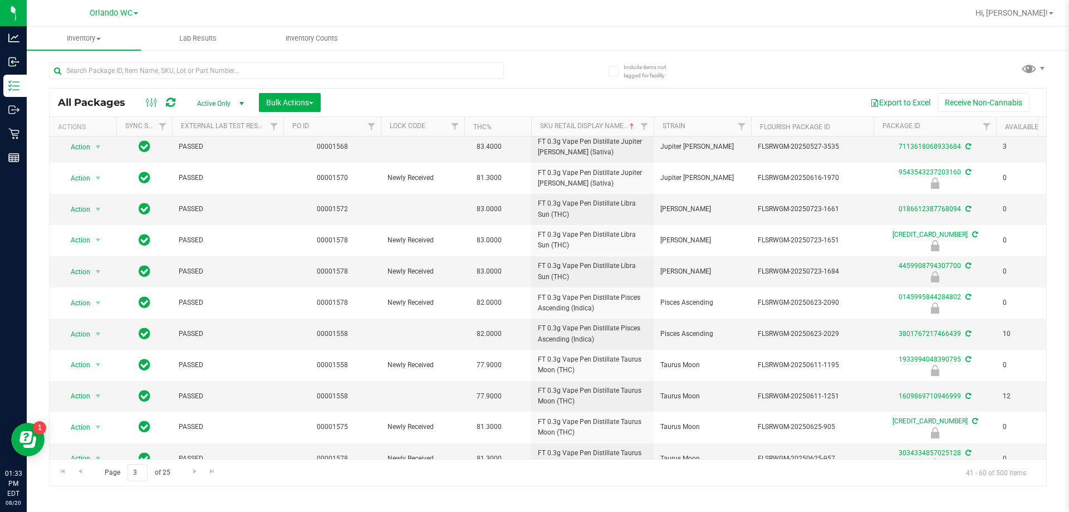
click at [533, 486] on div "Inventory All packages All inventory Waste log Create inventory Lab Results Inv…" at bounding box center [548, 269] width 1043 height 485
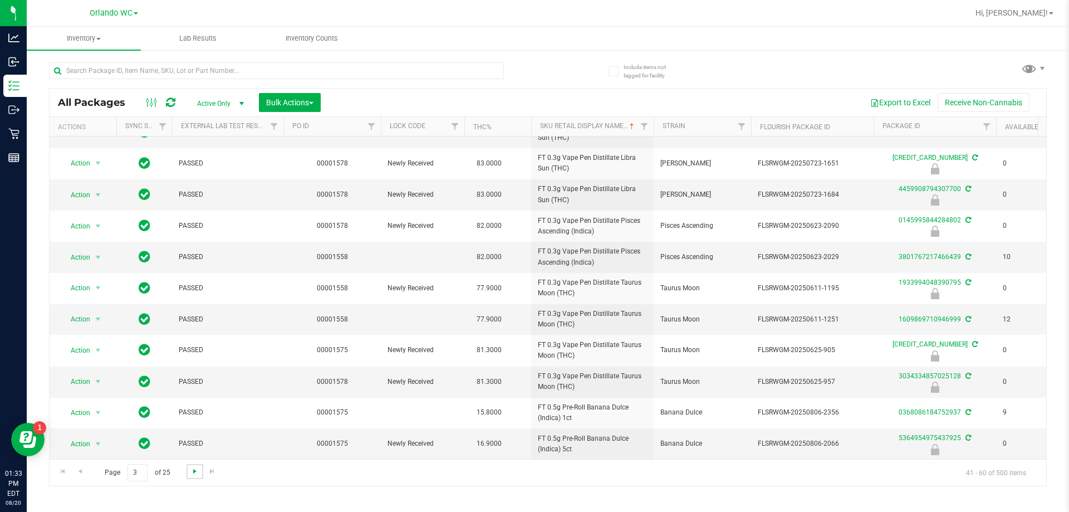
click at [192, 470] on span "Go to the next page" at bounding box center [194, 471] width 9 height 9
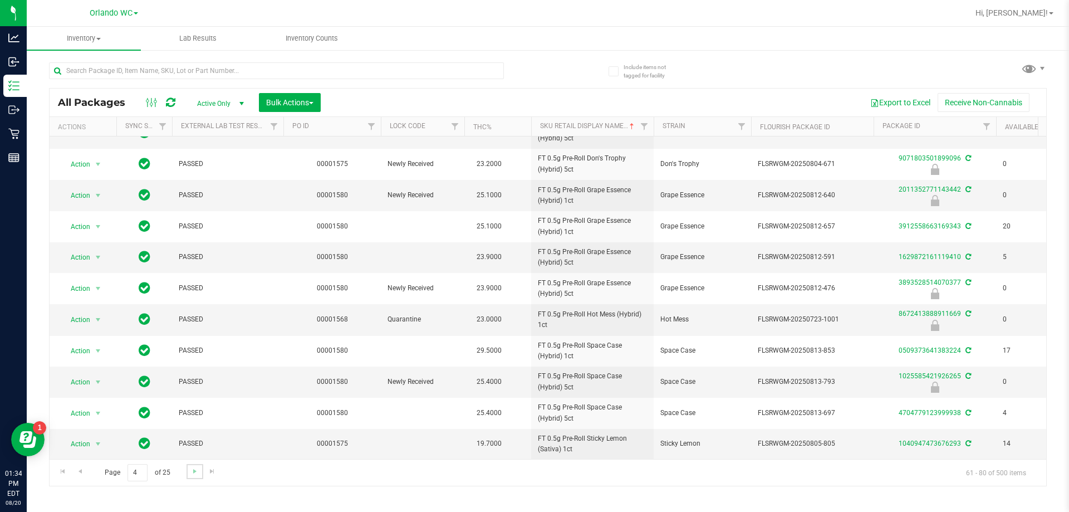
click at [190, 479] on link "Go to the next page" at bounding box center [195, 471] width 16 height 15
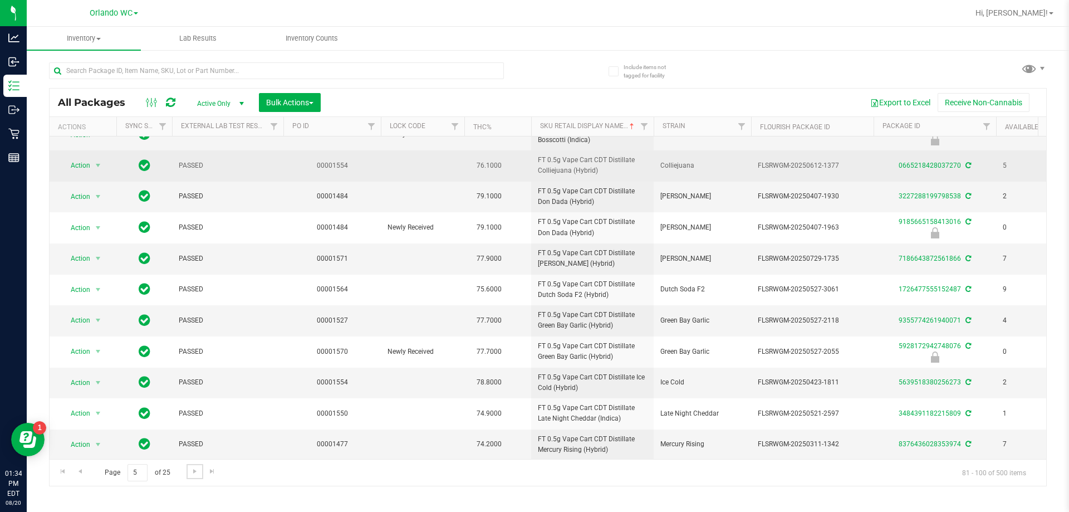
scroll to position [305, 0]
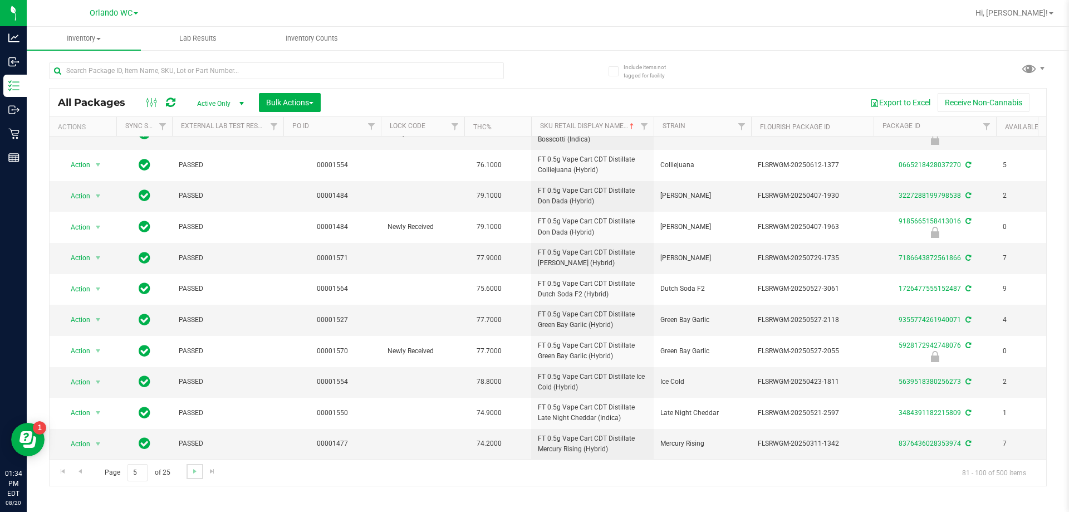
click at [189, 470] on link "Go to the next page" at bounding box center [195, 471] width 16 height 15
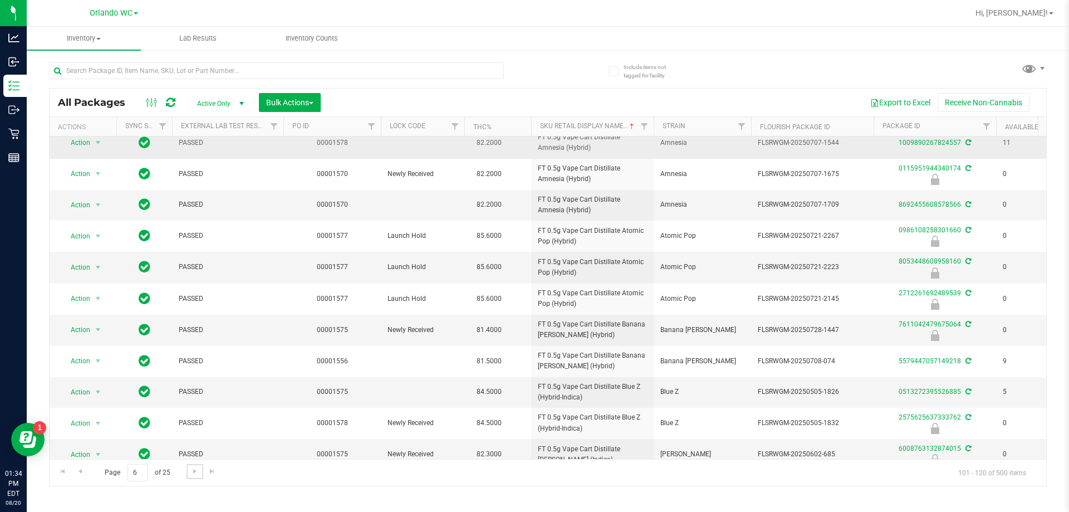
scroll to position [317, 0]
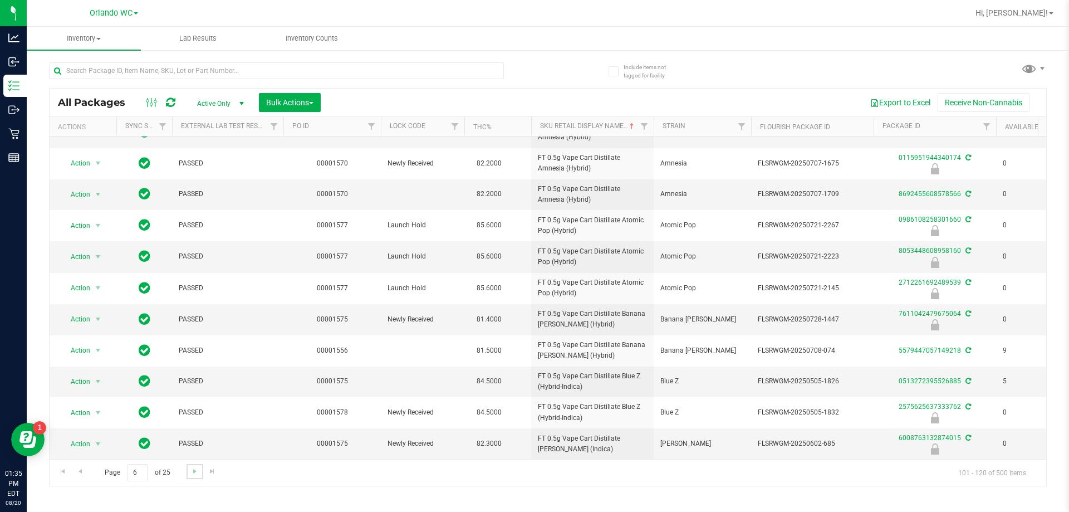
click at [188, 476] on link "Go to the next page" at bounding box center [195, 471] width 16 height 15
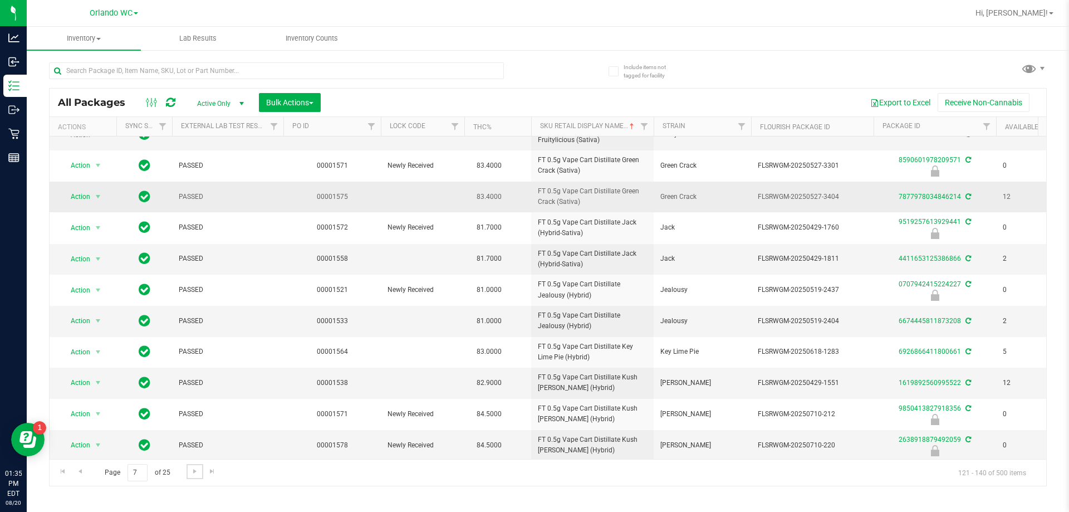
scroll to position [307, 0]
click at [188, 475] on link "Go to the next page" at bounding box center [195, 471] width 16 height 15
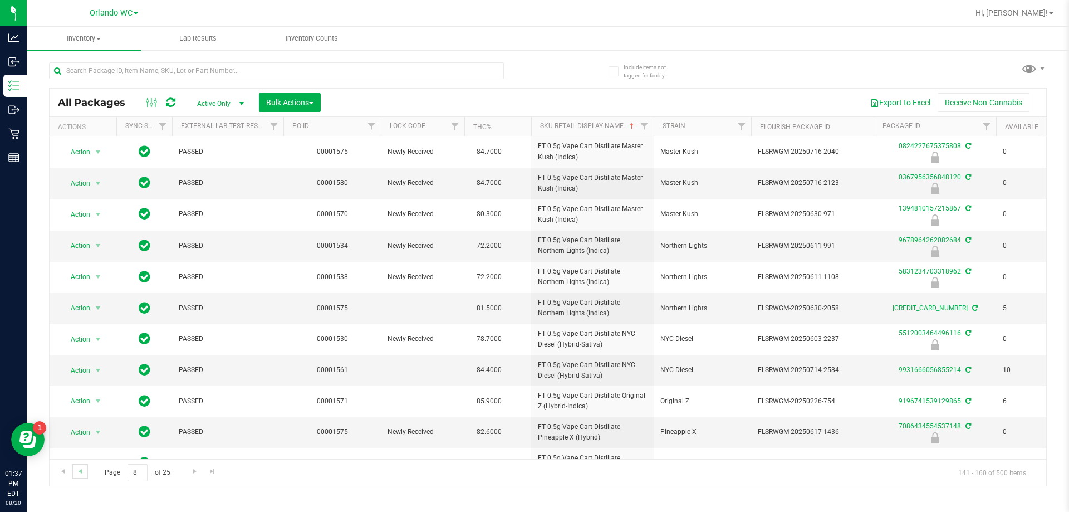
click at [87, 475] on link "Go to the previous page" at bounding box center [80, 471] width 16 height 15
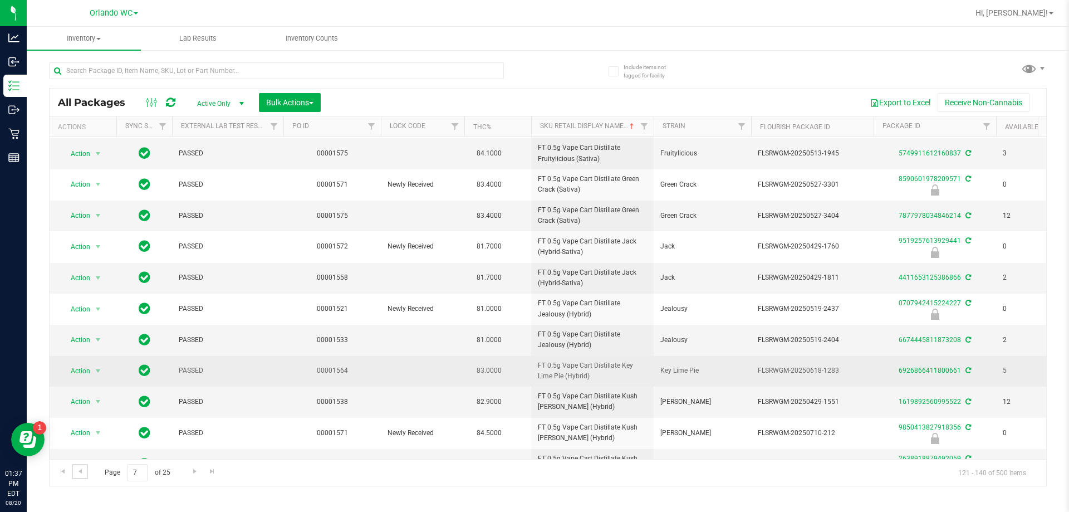
scroll to position [307, 0]
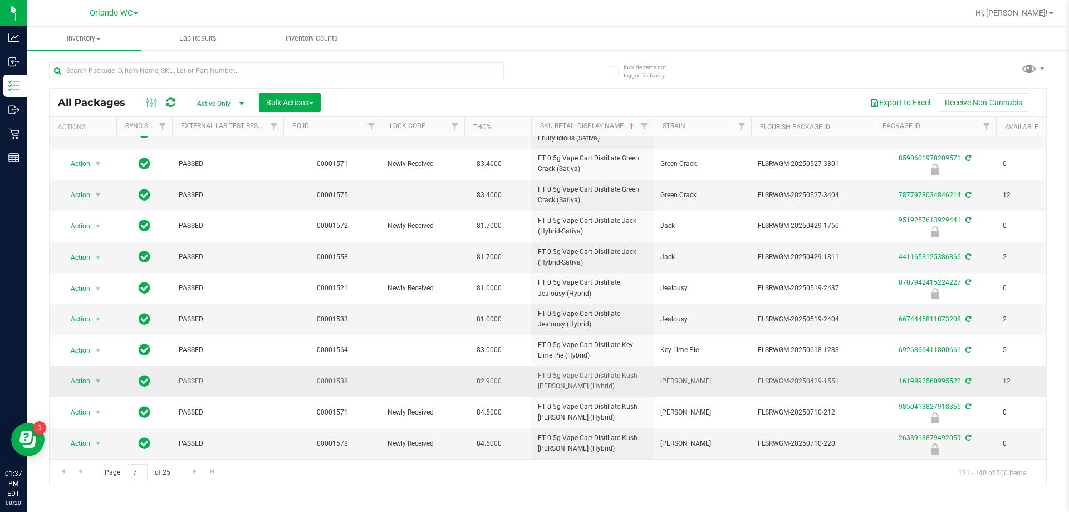
click at [533, 379] on span "FT 0.5g Vape Cart Distillate Kush Mintz (Hybrid)" at bounding box center [592, 380] width 109 height 21
click at [194, 474] on span "Go to the next page" at bounding box center [194, 471] width 9 height 9
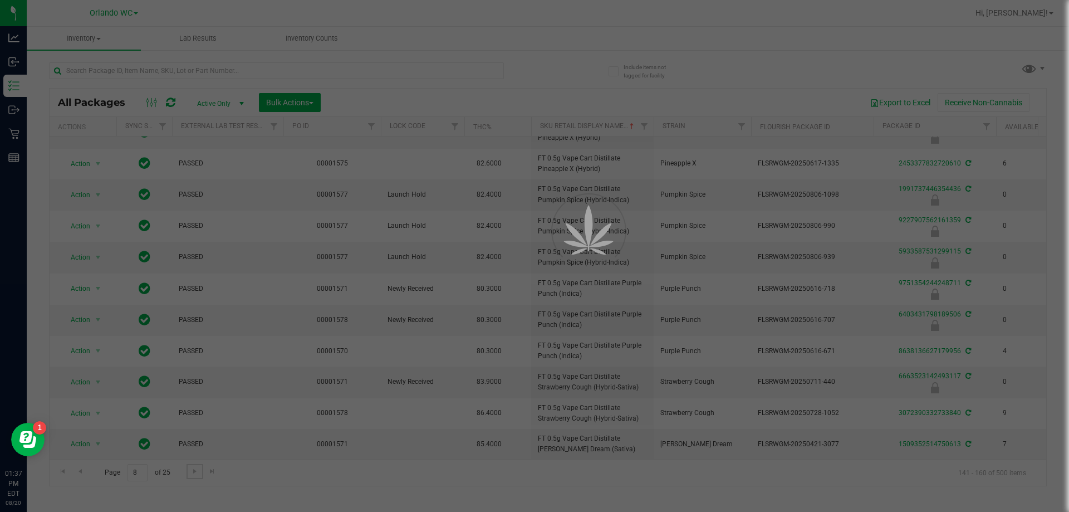
scroll to position [0, 0]
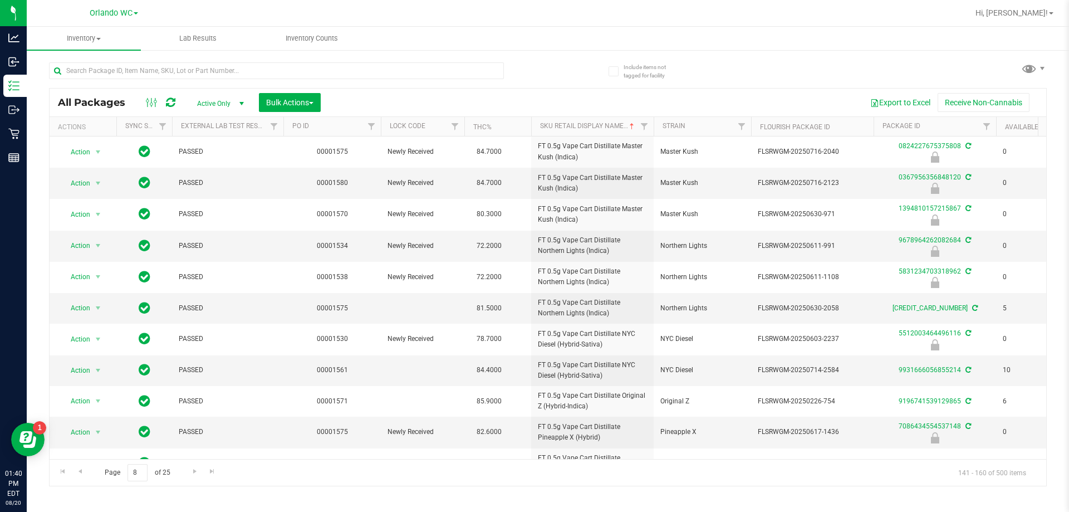
click at [533, 63] on div "All Packages Active Only Active Only Lab Samples Locked All External Internal B…" at bounding box center [548, 269] width 998 height 434
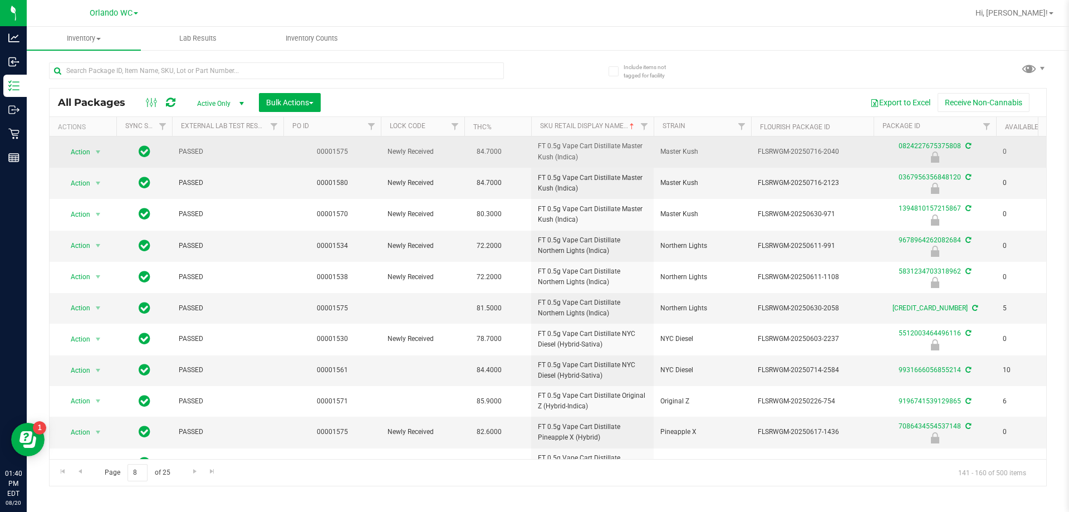
drag, startPoint x: 537, startPoint y: 148, endPoint x: 591, endPoint y: 163, distance: 56.1
click at [533, 163] on td "FT 0.5g Vape Cart Distillate Master Kush (Indica)" at bounding box center [592, 151] width 123 height 31
drag, startPoint x: 573, startPoint y: 162, endPoint x: 588, endPoint y: 158, distance: 15.4
click at [533, 158] on td "FT 0.5g Vape Cart Distillate Master Kush (Indica)" at bounding box center [592, 151] width 123 height 31
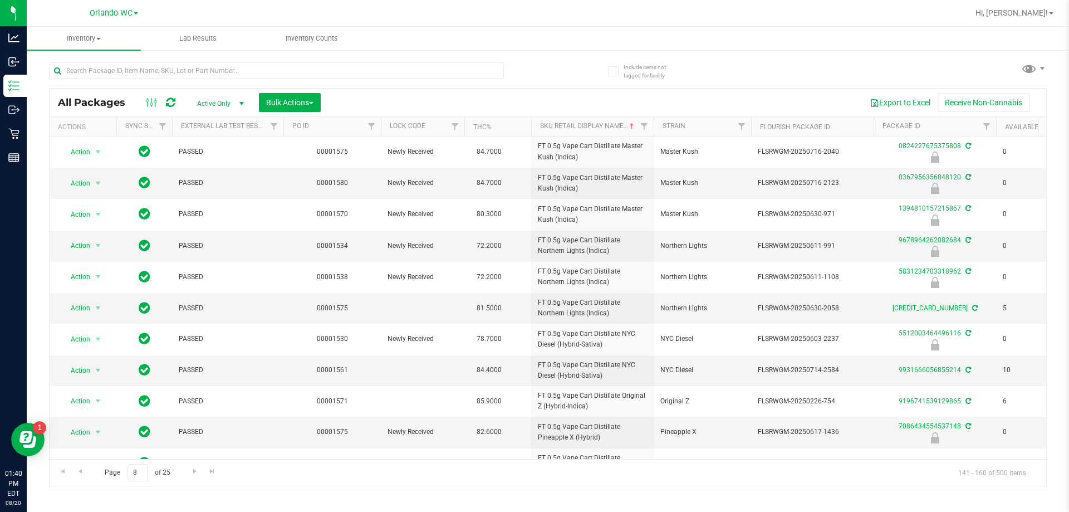
copy span "FT 0.5g Vape Cart Distillate Master Kush (Indica)"
click at [533, 507] on div "Inventory All packages All inventory Waste log Create inventory Lab Results Inv…" at bounding box center [548, 269] width 1043 height 485
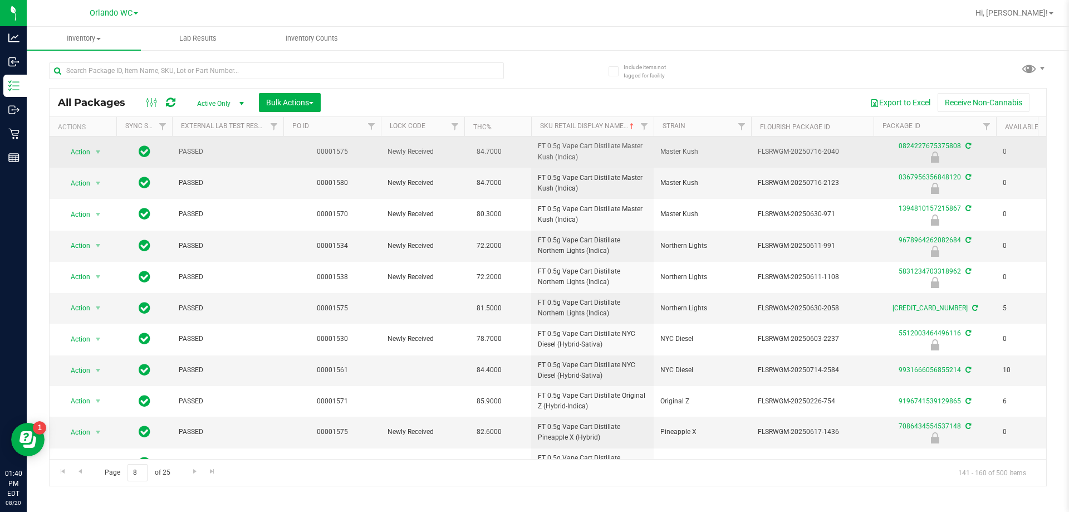
drag, startPoint x: 756, startPoint y: 148, endPoint x: 840, endPoint y: 148, distance: 84.1
click at [533, 148] on td "FLSRWGM-20250716-2040" at bounding box center [812, 151] width 123 height 31
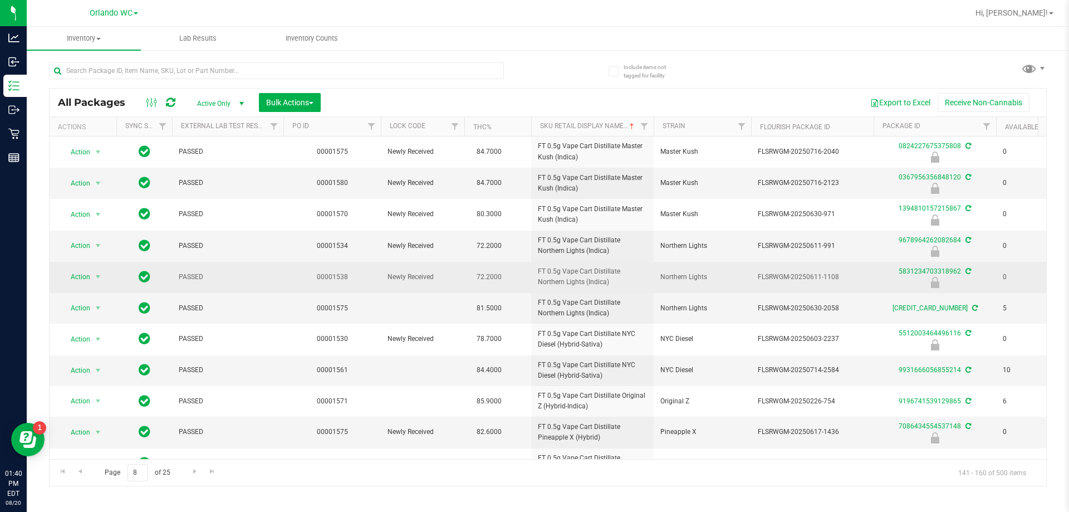
copy span "FLSRWGM-20250716-2040"
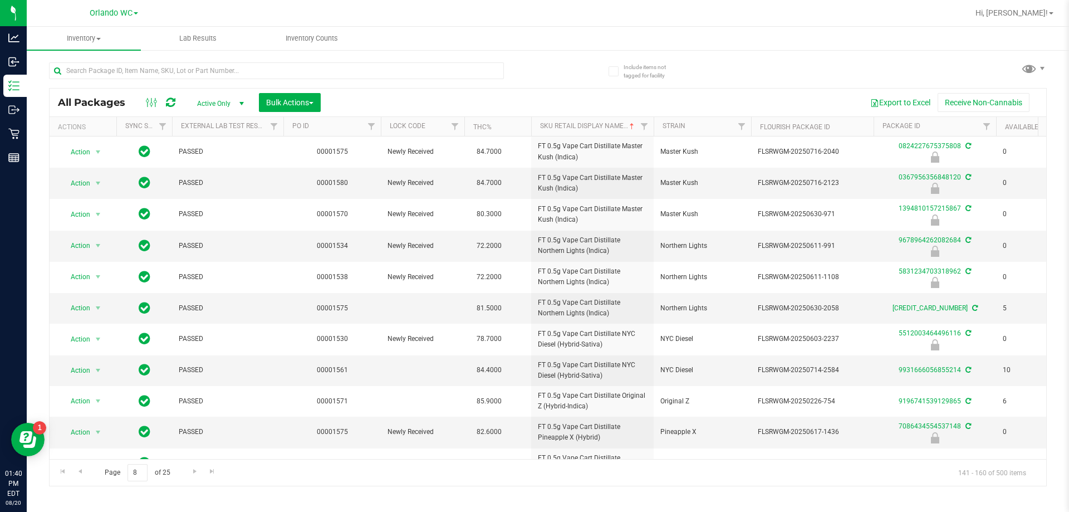
click at [533, 485] on div "Page 8 of 25 141 - 160 of 500 items" at bounding box center [548, 472] width 997 height 27
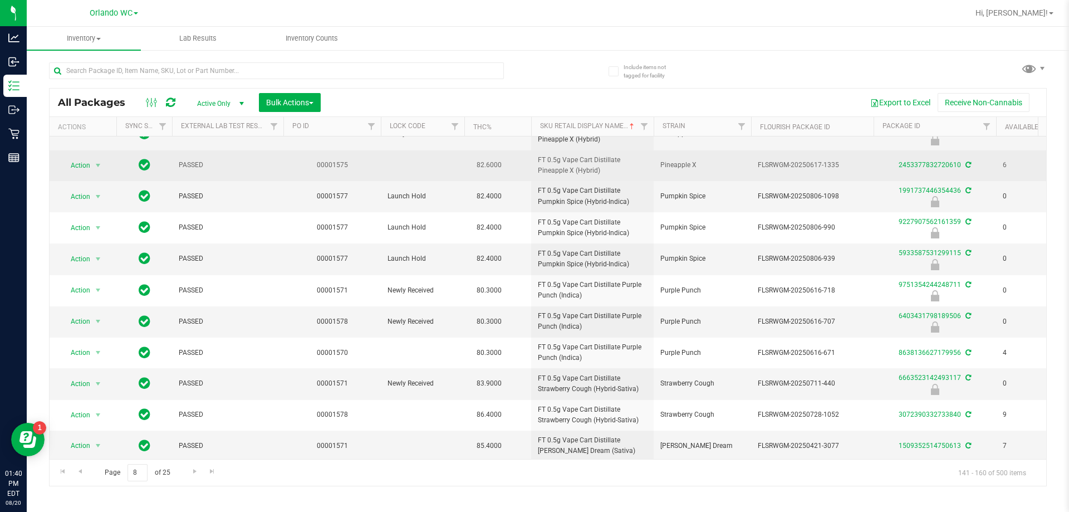
scroll to position [308, 0]
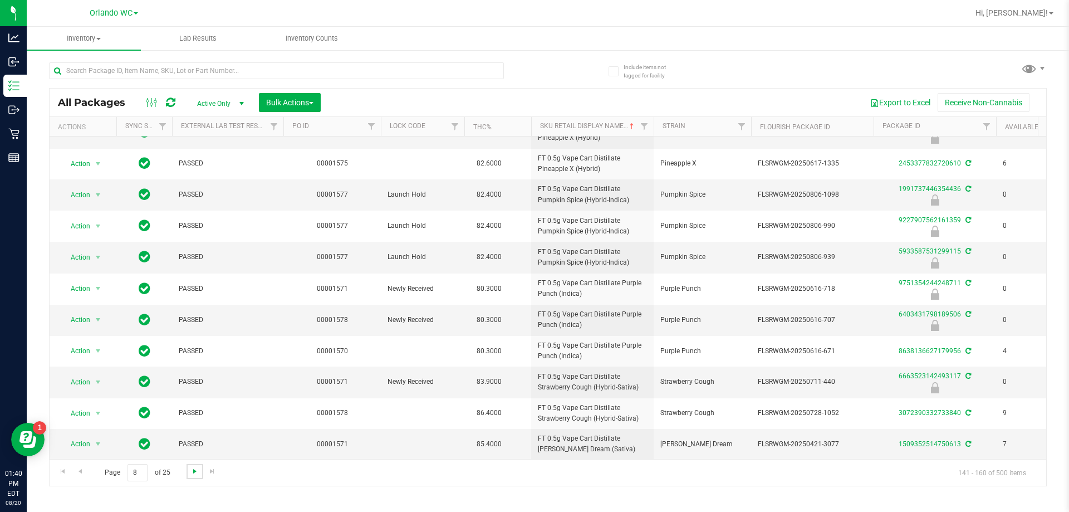
click at [192, 471] on span "Go to the next page" at bounding box center [194, 471] width 9 height 9
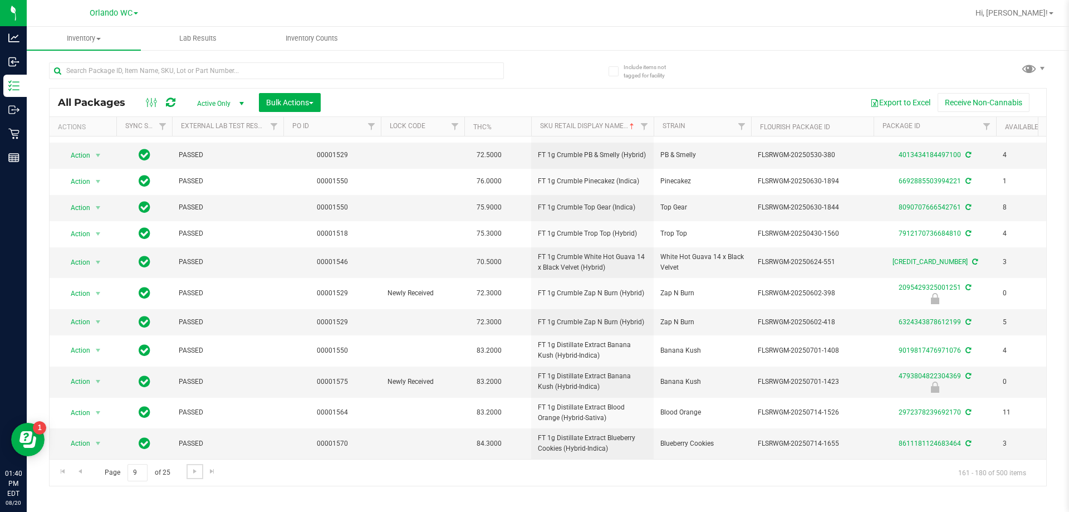
scroll to position [272, 0]
click at [195, 474] on span "Go to the next page" at bounding box center [194, 471] width 9 height 9
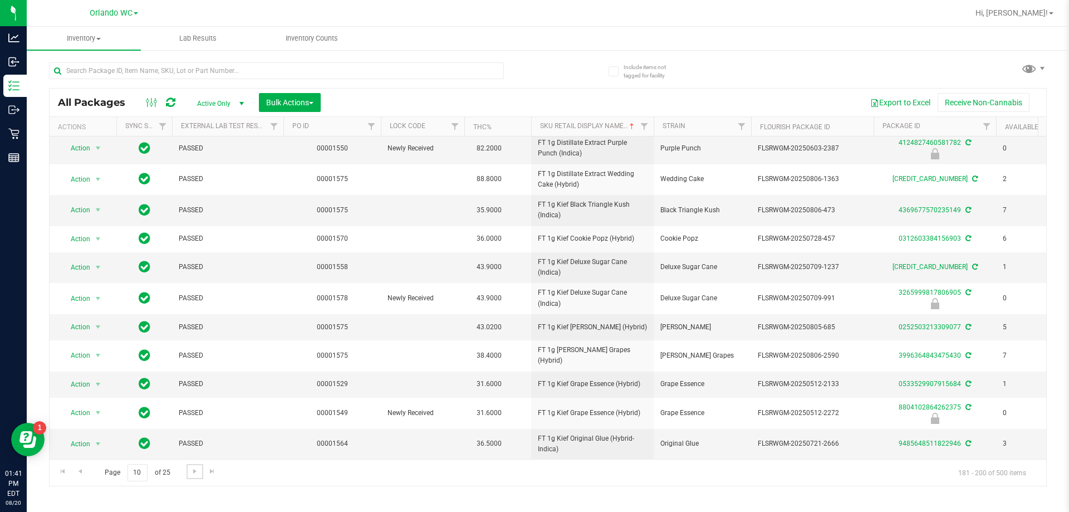
scroll to position [282, 0]
click at [200, 472] on link "Go to the next page" at bounding box center [195, 471] width 16 height 15
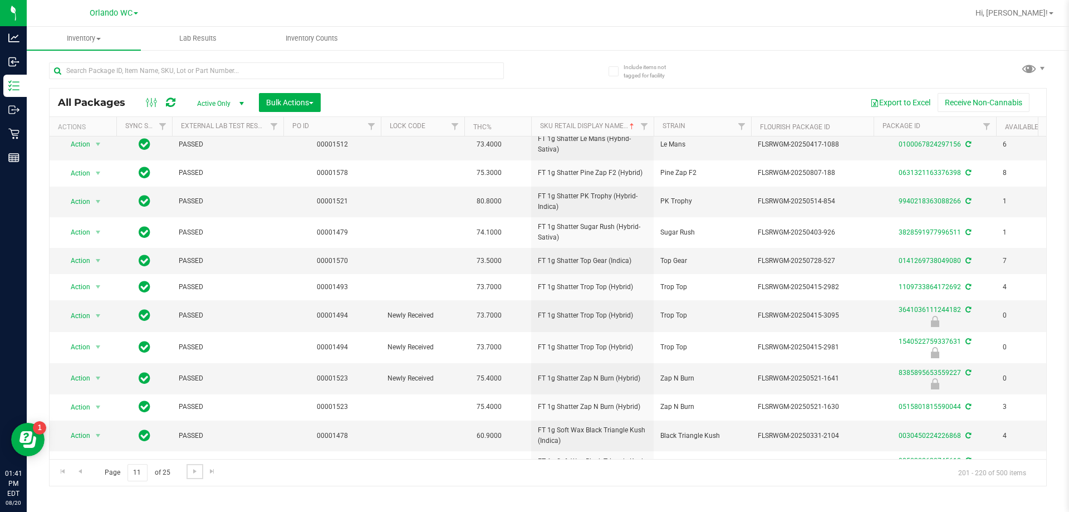
scroll to position [277, 0]
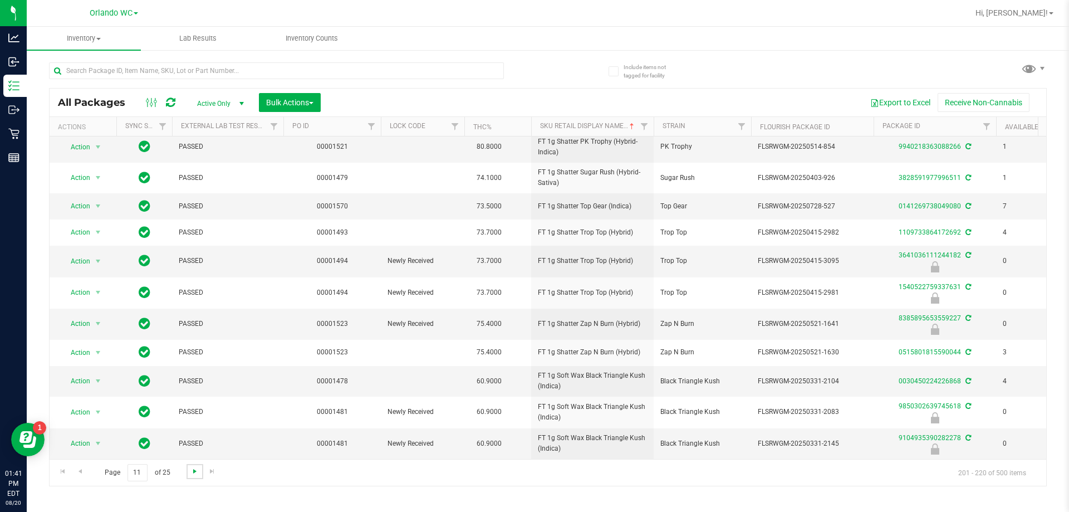
click at [191, 471] on span "Go to the next page" at bounding box center [194, 471] width 9 height 9
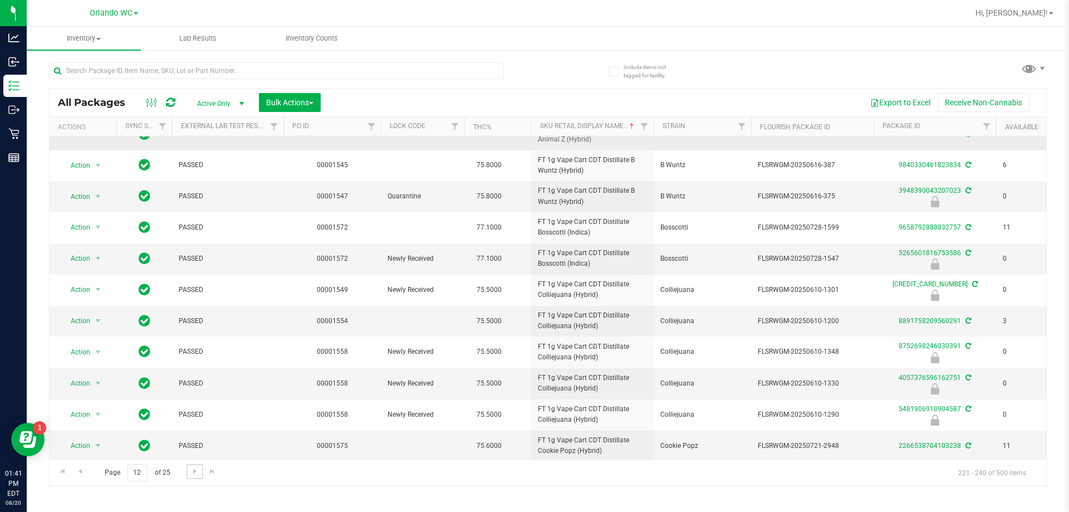
scroll to position [288, 0]
click at [197, 473] on span "Go to the next page" at bounding box center [194, 471] width 9 height 9
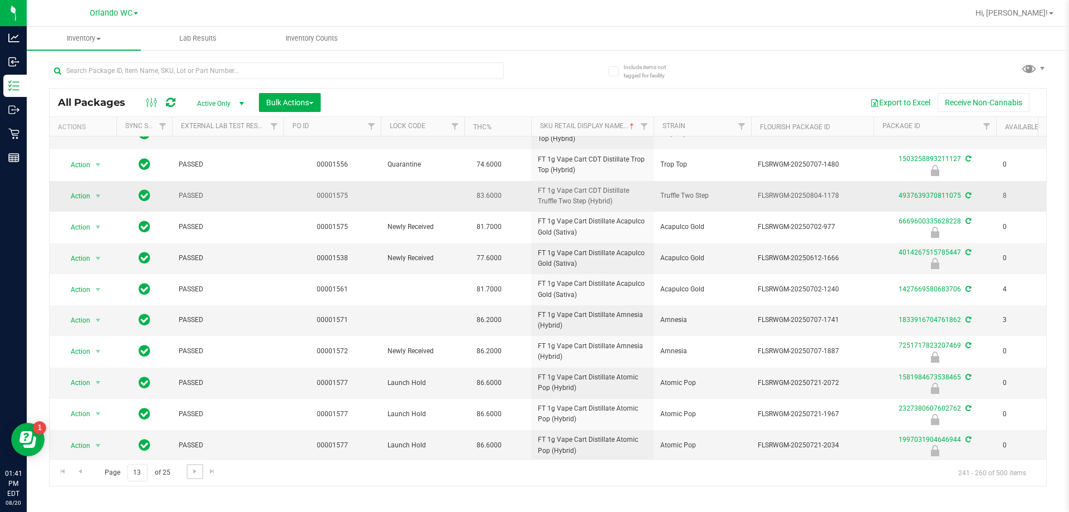
scroll to position [307, 0]
click at [192, 472] on span "Go to the next page" at bounding box center [194, 471] width 9 height 9
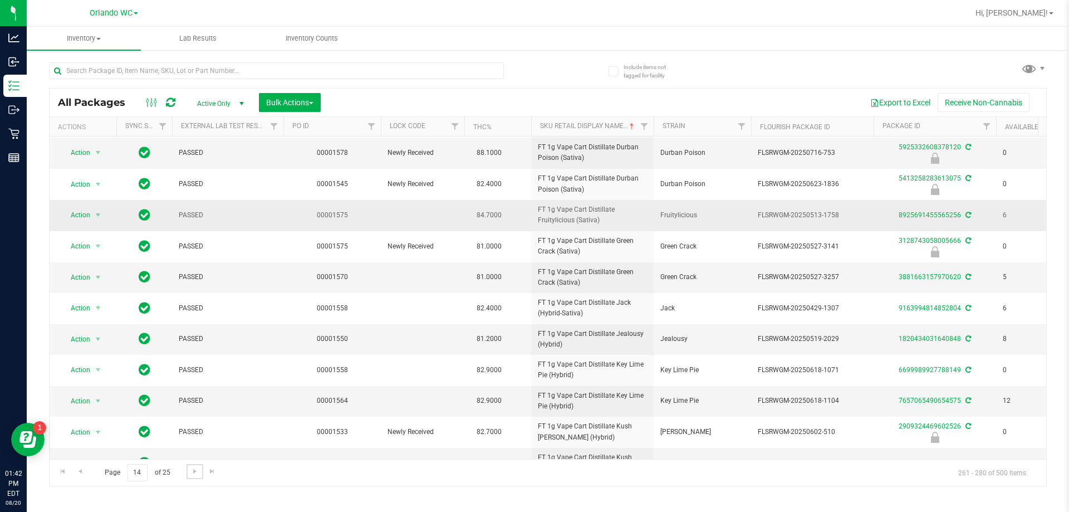
scroll to position [306, 0]
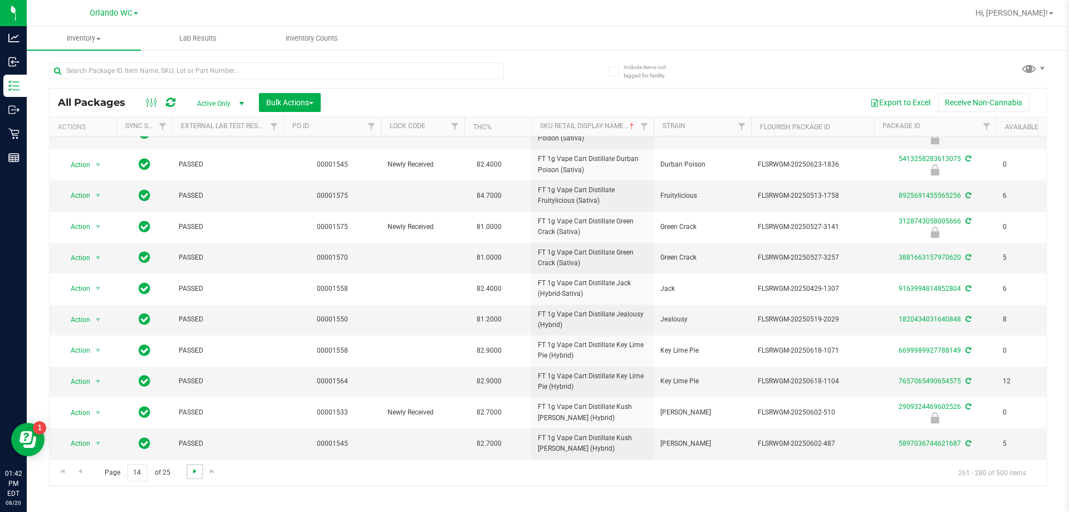
click at [190, 475] on span "Go to the next page" at bounding box center [194, 471] width 9 height 9
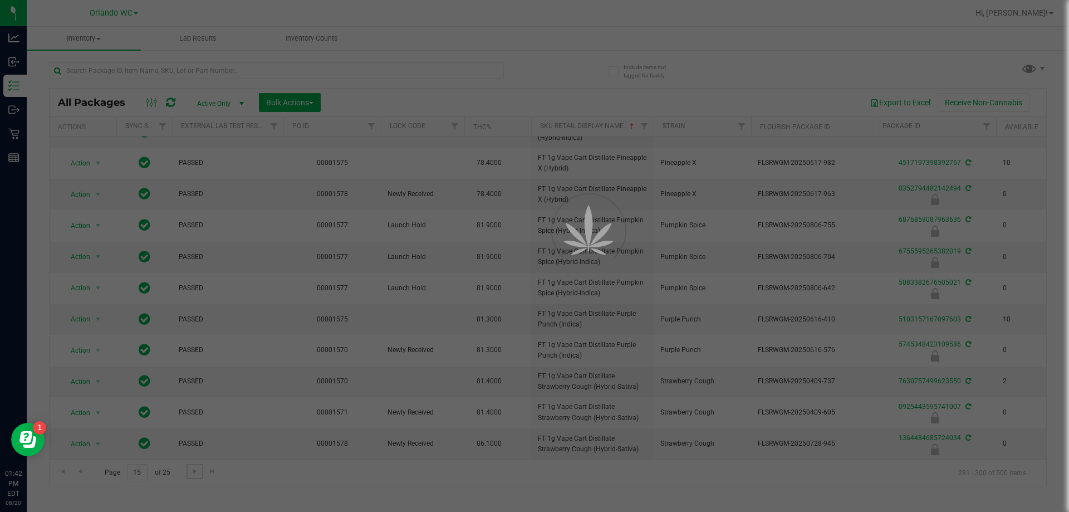
scroll to position [0, 0]
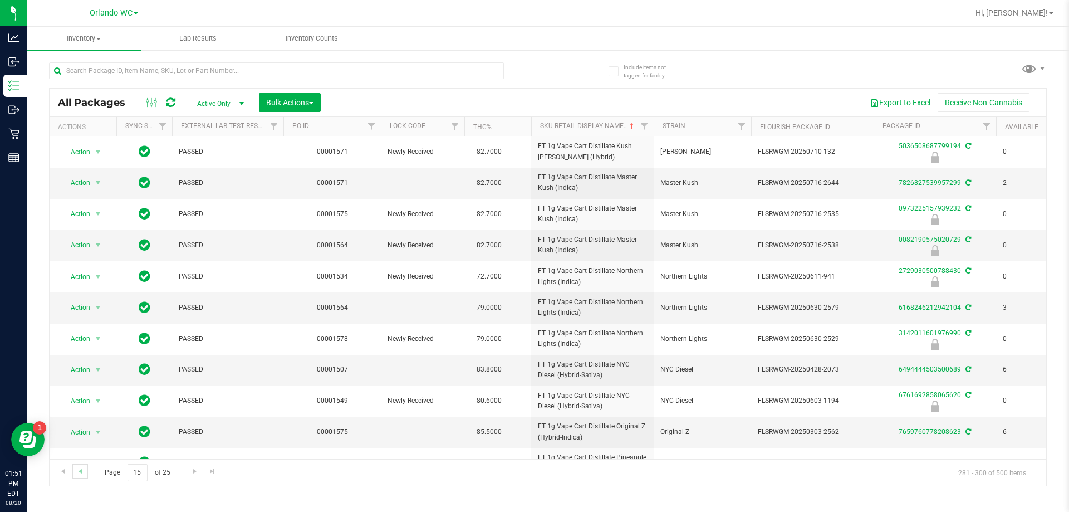
click at [82, 476] on link "Go to the previous page" at bounding box center [80, 471] width 16 height 15
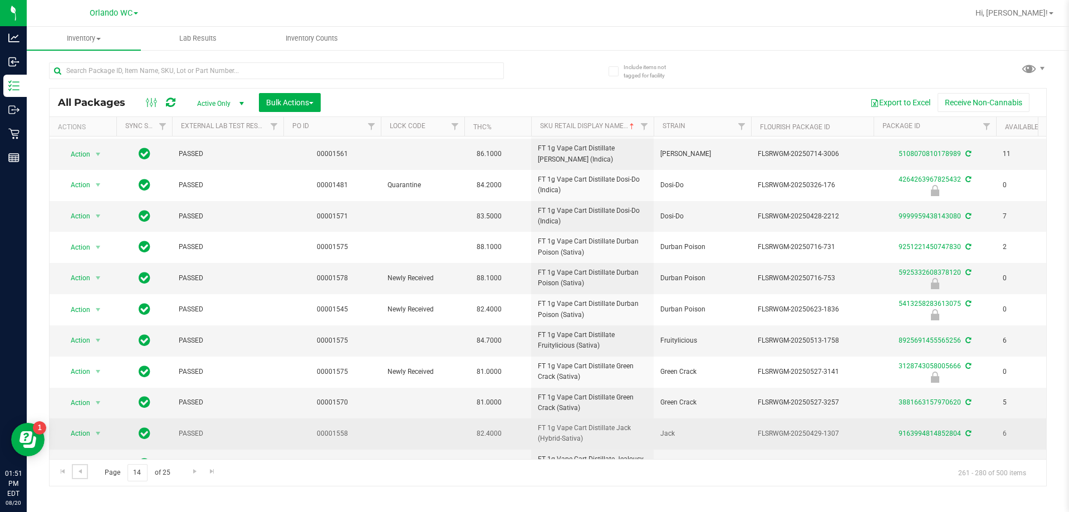
scroll to position [306, 0]
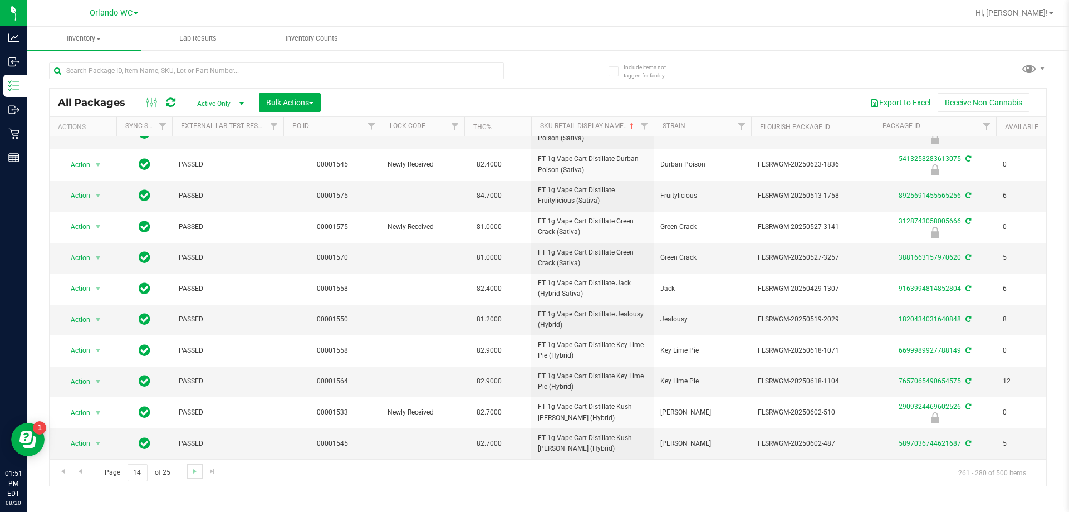
click at [193, 476] on link "Go to the next page" at bounding box center [195, 471] width 16 height 15
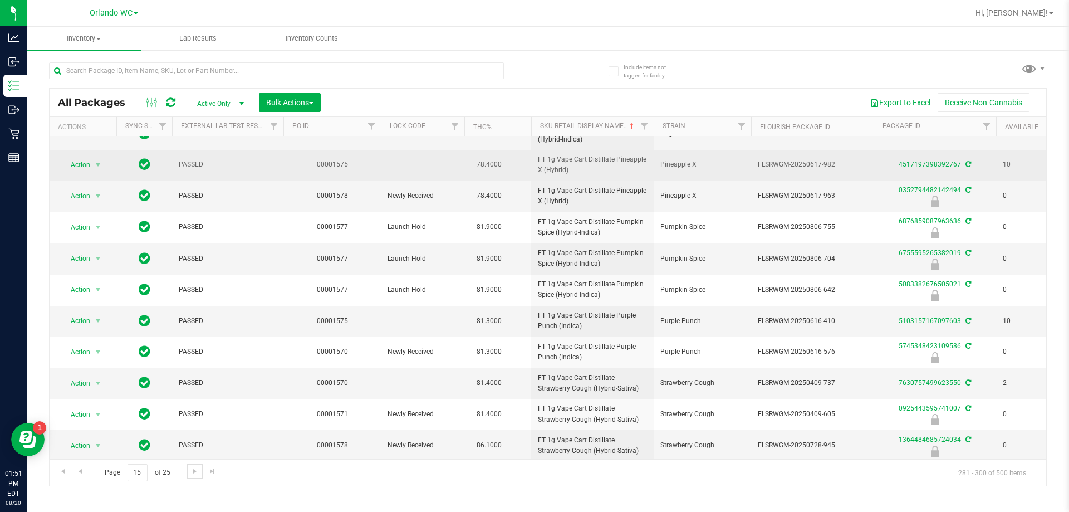
scroll to position [308, 0]
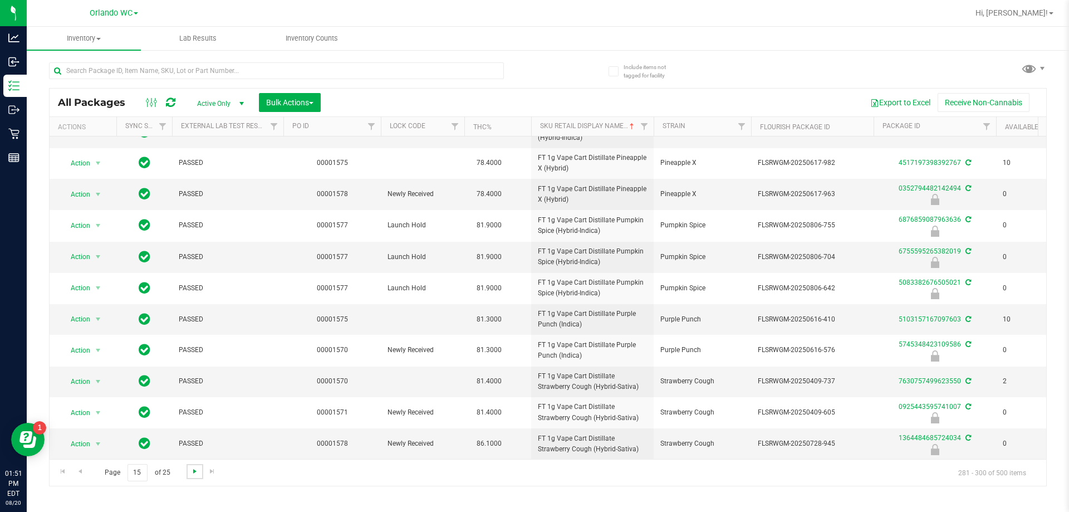
click at [193, 471] on span "Go to the next page" at bounding box center [194, 471] width 9 height 9
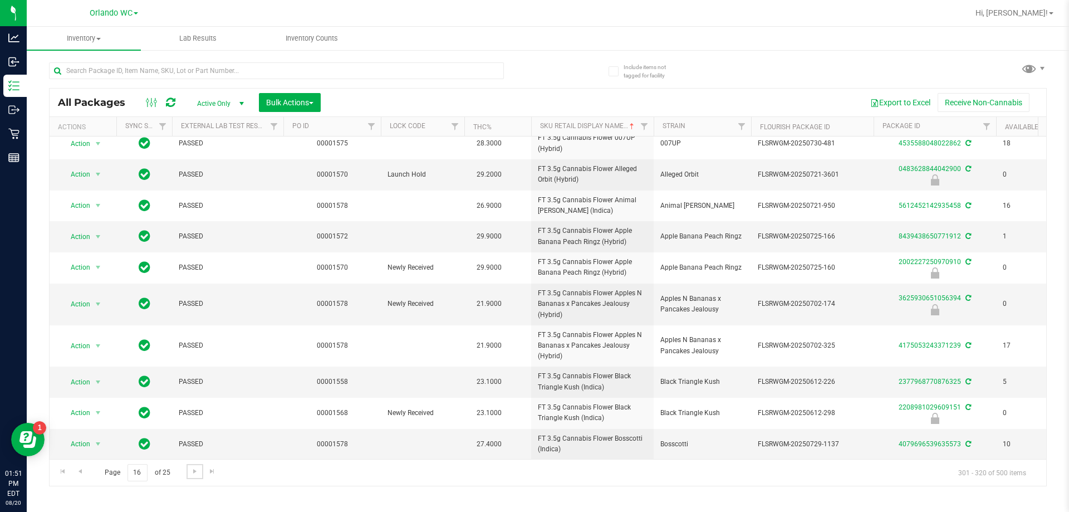
scroll to position [326, 0]
click at [195, 473] on span "Go to the next page" at bounding box center [194, 471] width 9 height 9
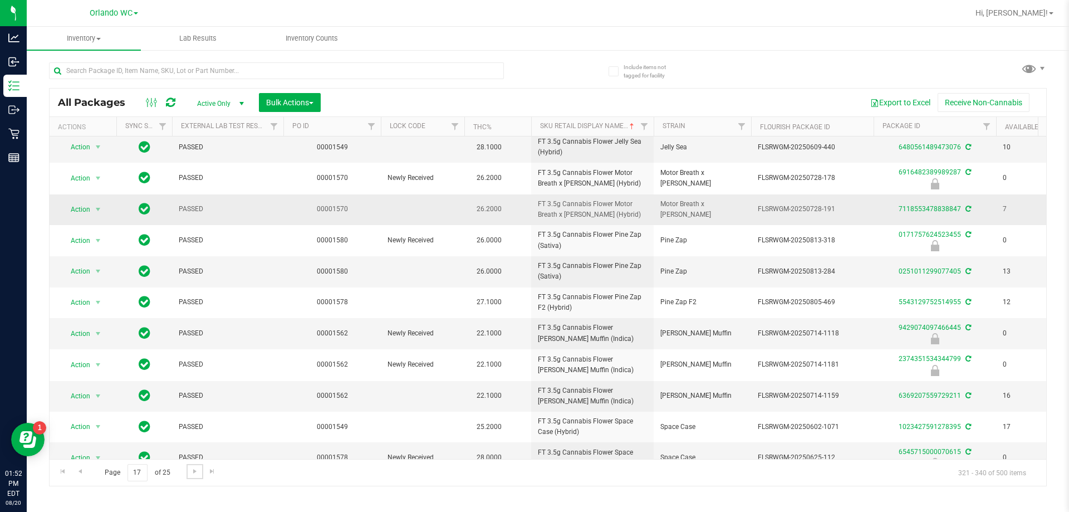
scroll to position [306, 0]
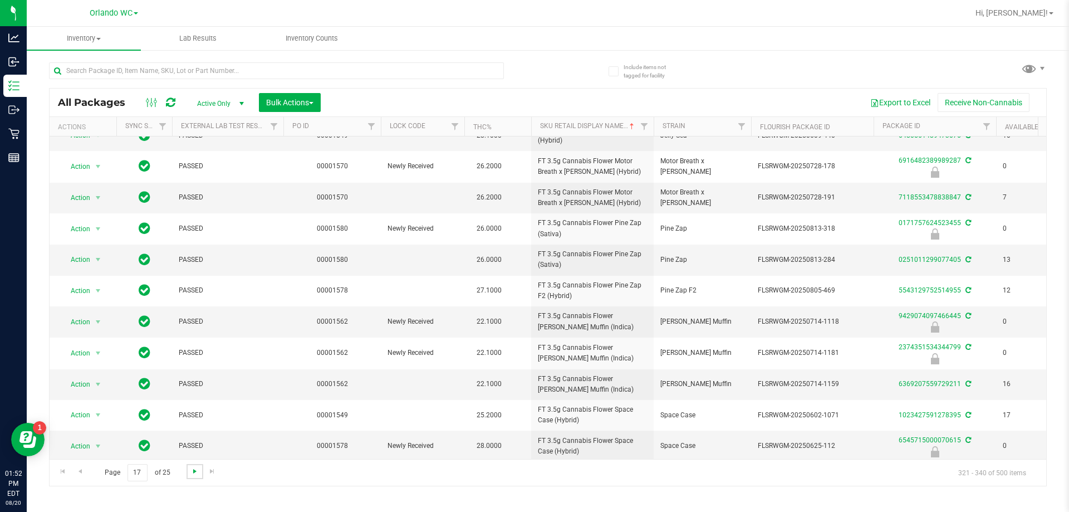
click at [192, 474] on span "Go to the next page" at bounding box center [194, 471] width 9 height 9
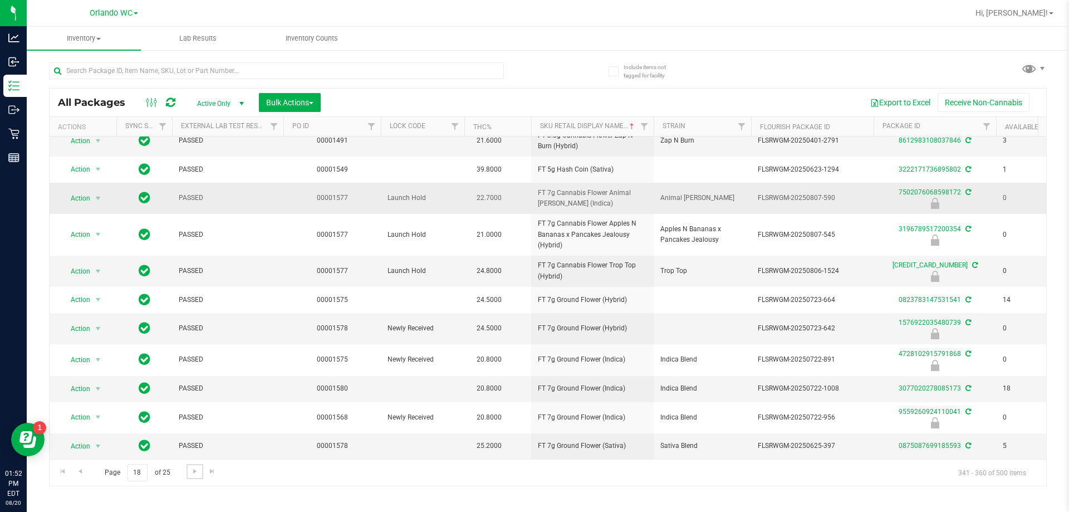
scroll to position [299, 0]
click at [193, 468] on span "Go to the next page" at bounding box center [194, 471] width 9 height 9
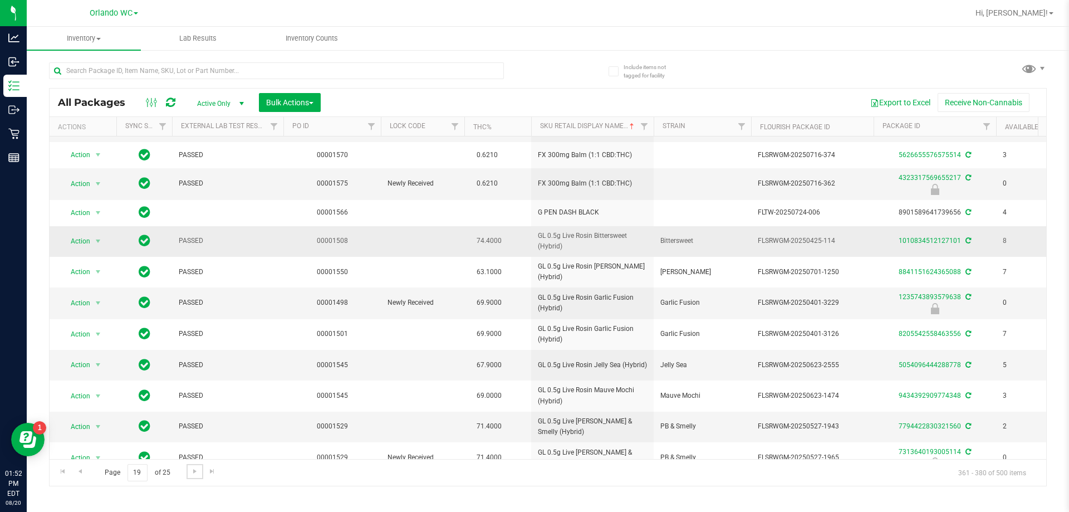
scroll to position [276, 0]
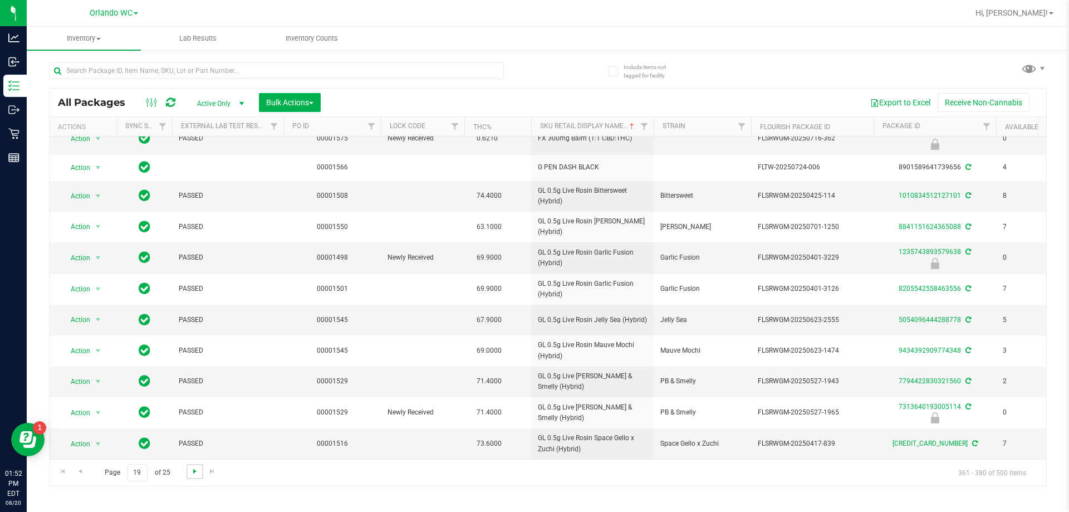
click at [190, 473] on span "Go to the next page" at bounding box center [194, 471] width 9 height 9
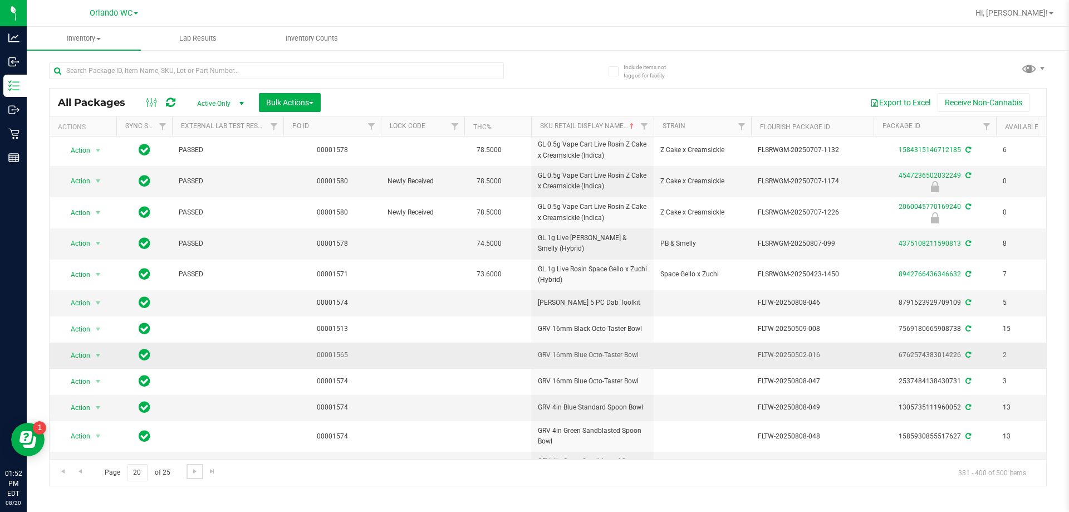
scroll to position [280, 0]
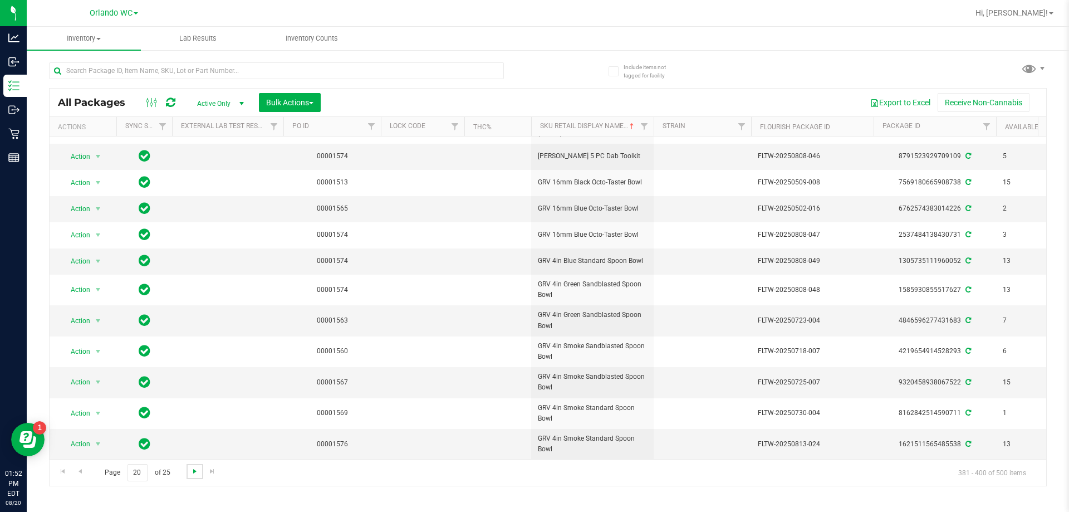
click at [195, 471] on span "Go to the next page" at bounding box center [194, 471] width 9 height 9
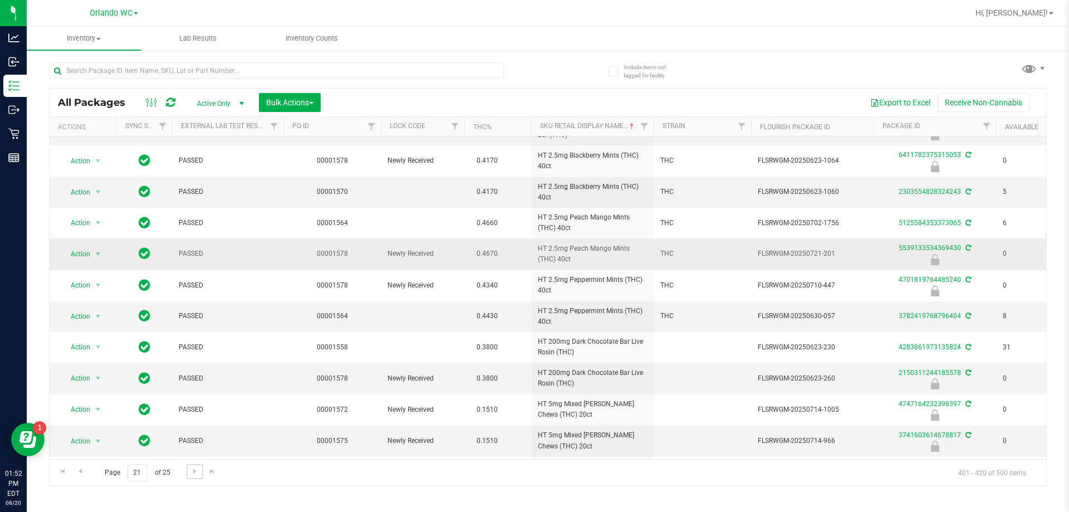
scroll to position [303, 0]
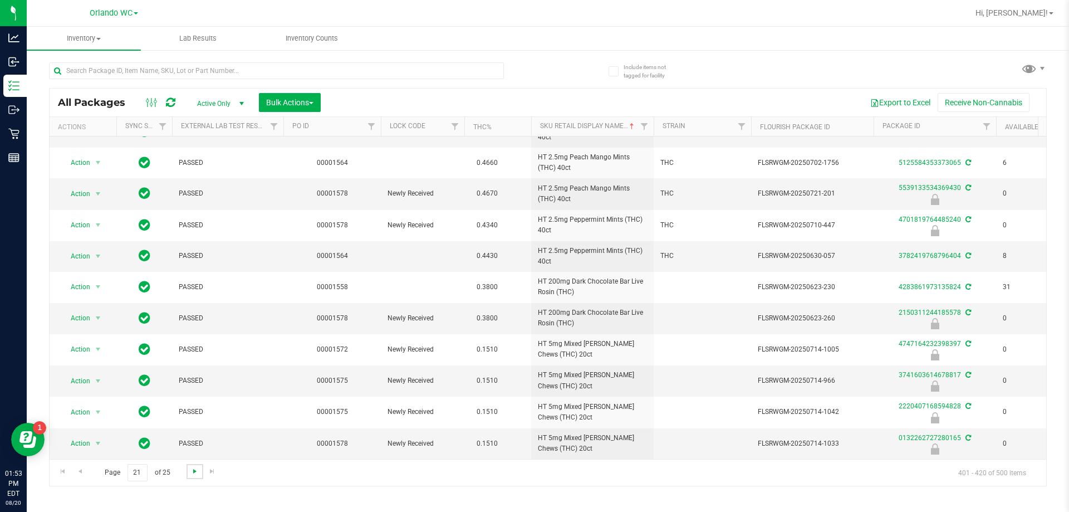
click at [193, 472] on span "Go to the next page" at bounding box center [194, 471] width 9 height 9
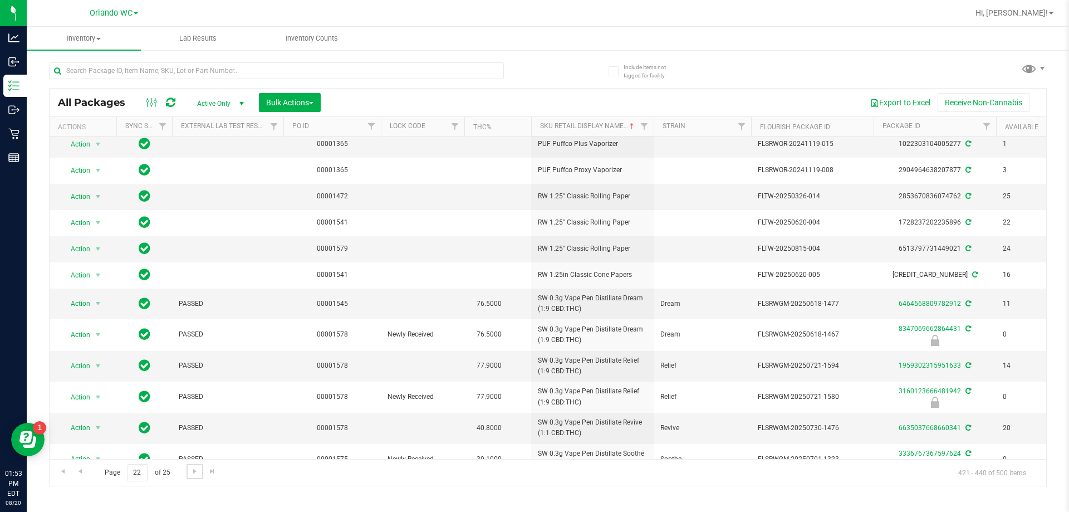
scroll to position [277, 0]
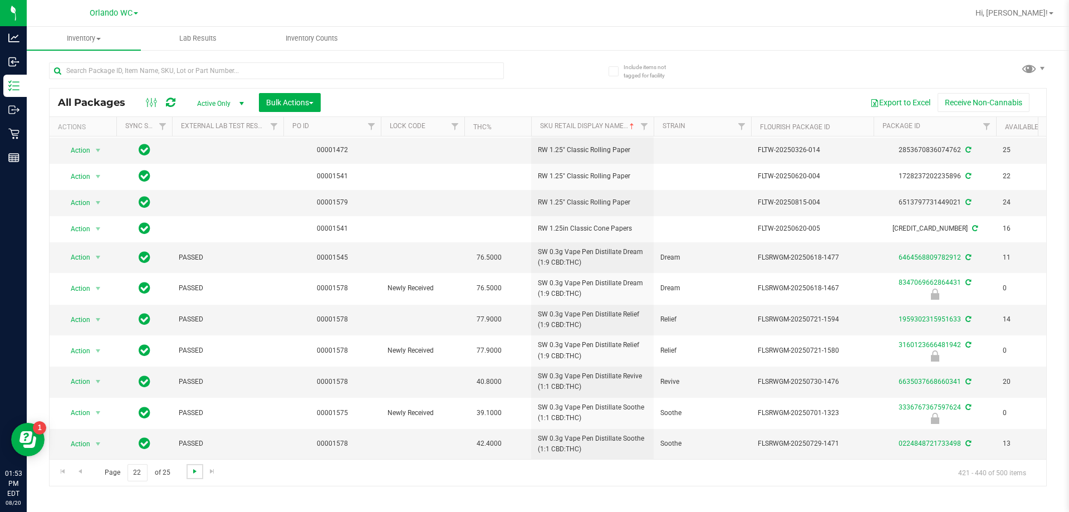
click at [197, 472] on span "Go to the next page" at bounding box center [194, 471] width 9 height 9
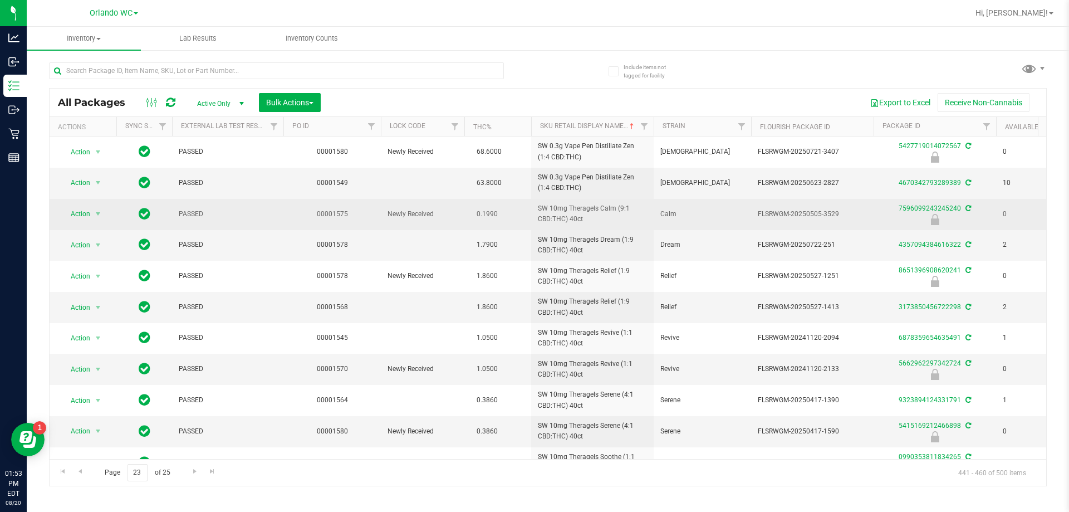
drag, startPoint x: 529, startPoint y: 205, endPoint x: 595, endPoint y: 216, distance: 66.6
click at [533, 216] on tr "Action Action Edit attributes Global inventory Locate package Package audit log…" at bounding box center [866, 214] width 1632 height 31
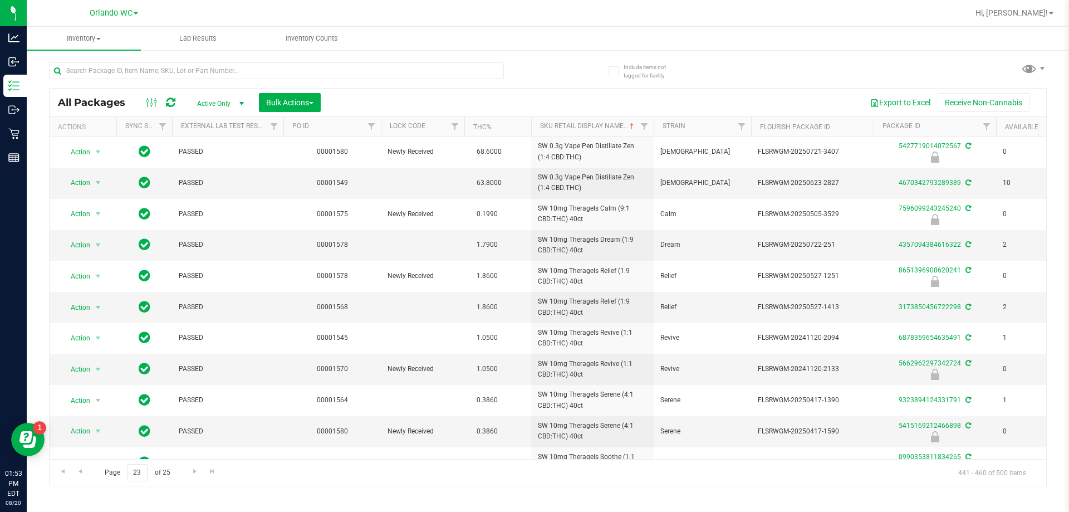
click at [533, 480] on div "Page 23 of 25 441 - 460 of 500 items" at bounding box center [548, 472] width 997 height 27
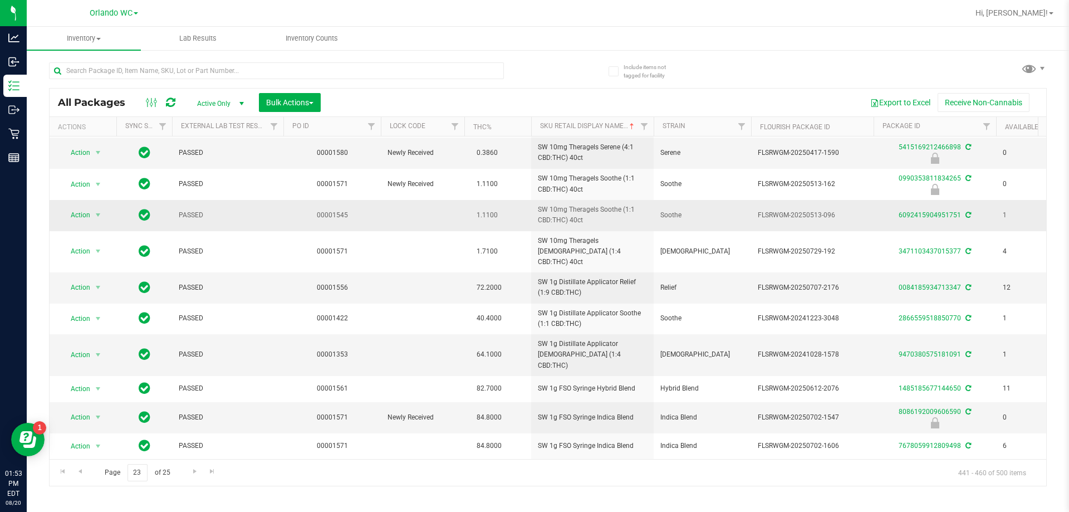
scroll to position [291, 0]
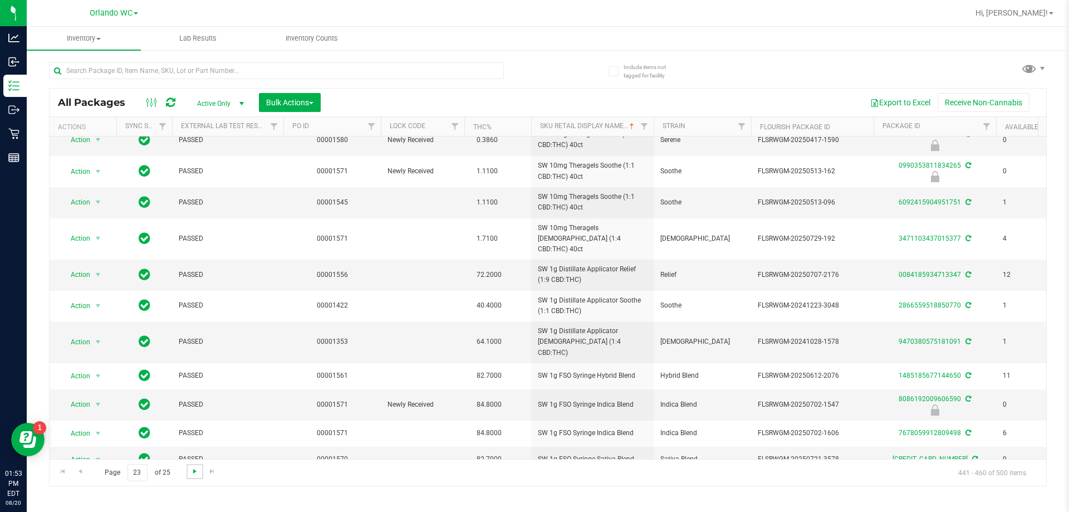
click at [190, 472] on span "Go to the next page" at bounding box center [194, 471] width 9 height 9
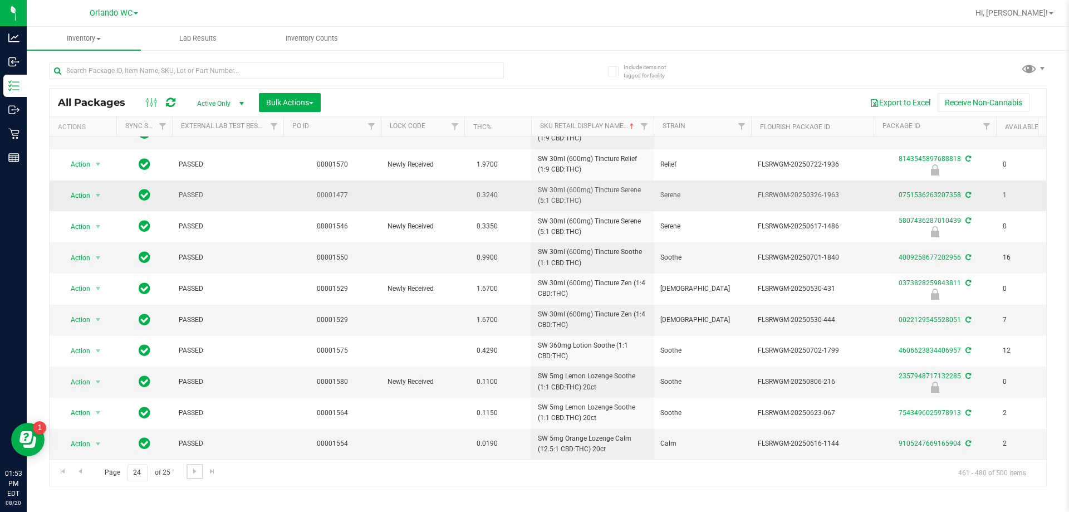
scroll to position [305, 0]
click at [188, 473] on link "Go to the next page" at bounding box center [195, 471] width 16 height 15
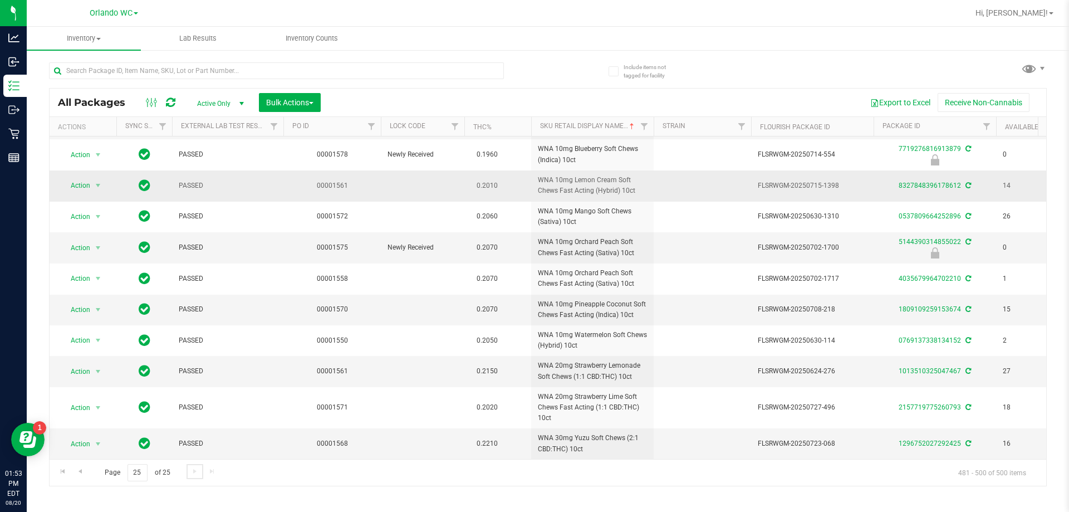
scroll to position [282, 0]
click at [60, 472] on span "Go to the first page" at bounding box center [62, 471] width 9 height 9
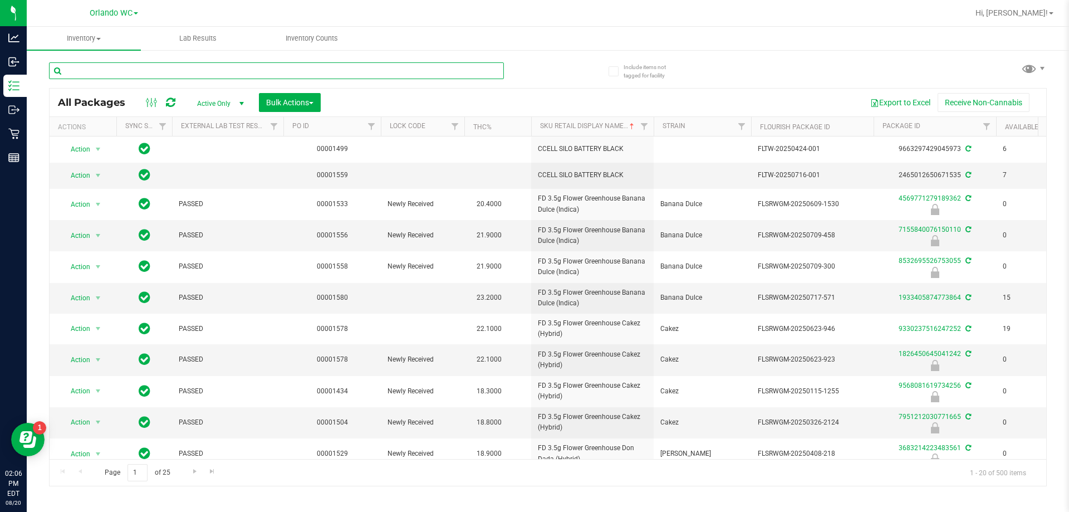
click at [185, 78] on input "text" at bounding box center [276, 70] width 455 height 17
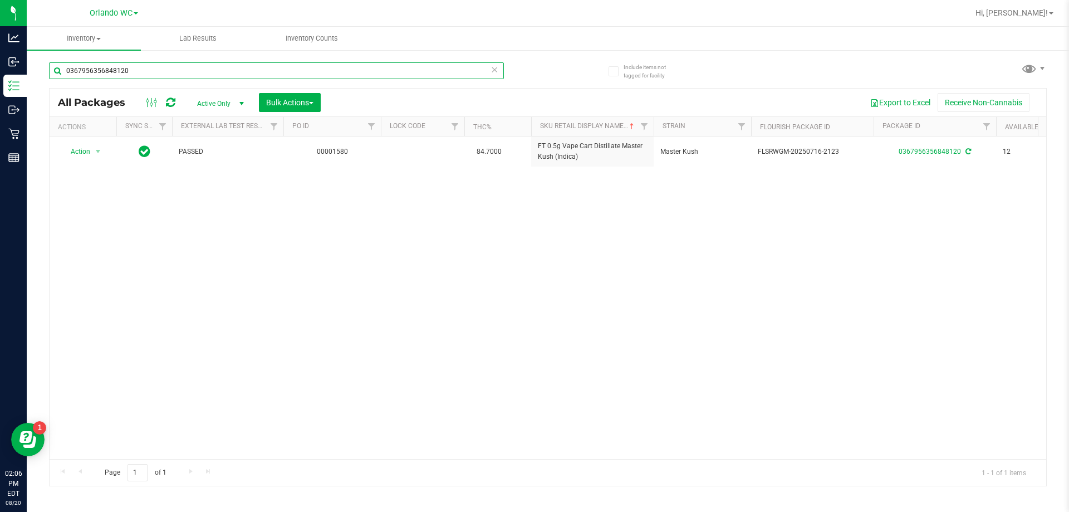
type input "0367956356848120"
click at [533, 315] on div "Action Action Adjust qty Create package Edit attributes Global inventory Locate…" at bounding box center [548, 297] width 997 height 322
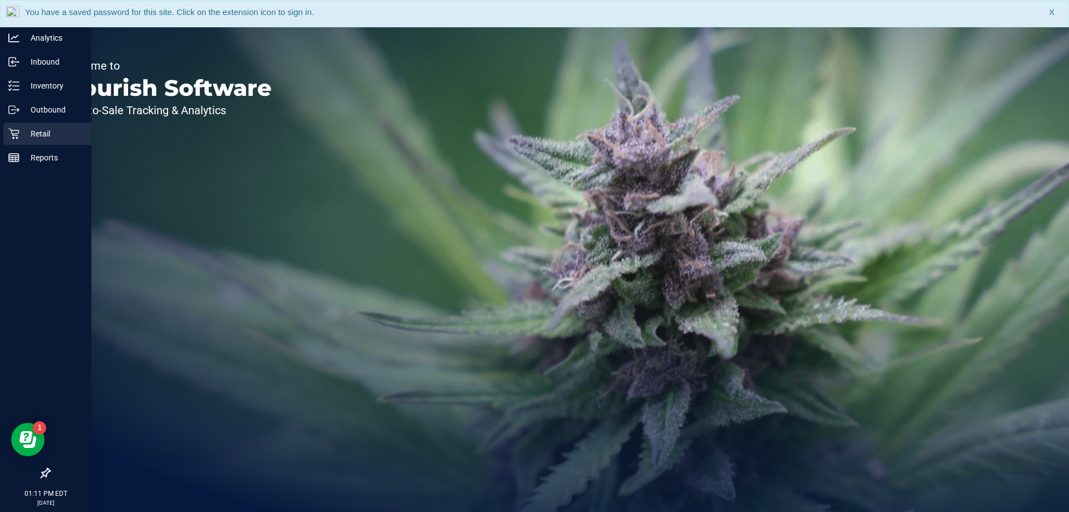
click at [33, 127] on p "Retail" at bounding box center [52, 133] width 67 height 13
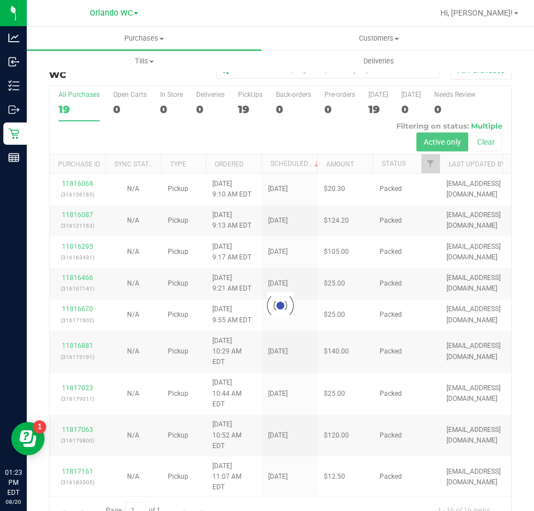
click at [82, 104] on div at bounding box center [280, 305] width 461 height 438
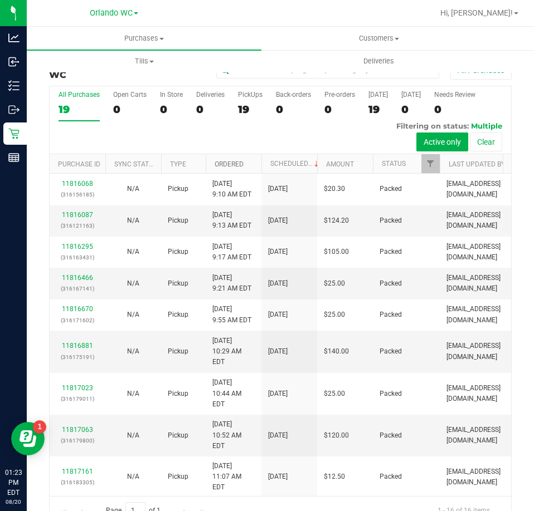
click at [237, 160] on link "Ordered" at bounding box center [228, 164] width 29 height 8
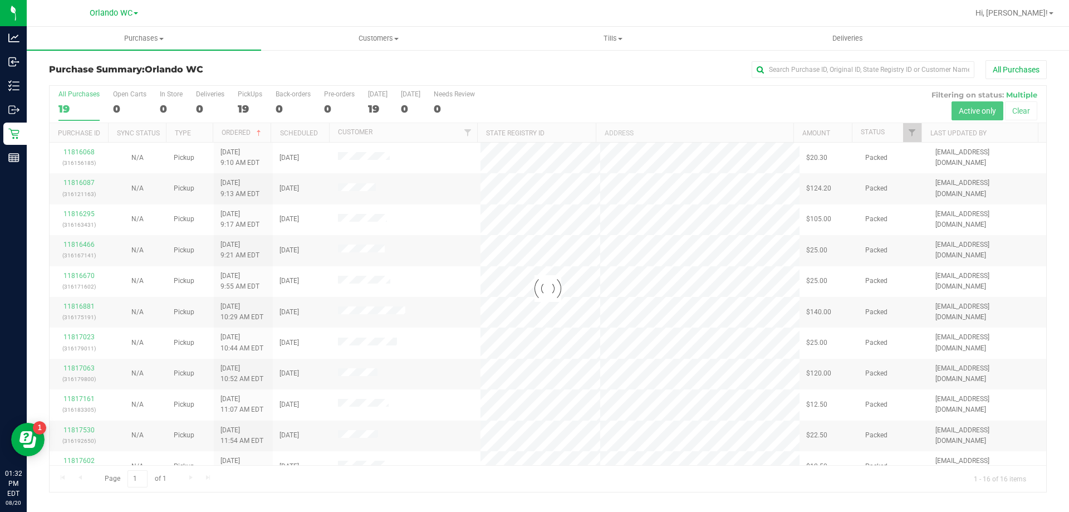
click at [82, 102] on div at bounding box center [548, 289] width 997 height 406
click at [82, 107] on div at bounding box center [548, 289] width 997 height 406
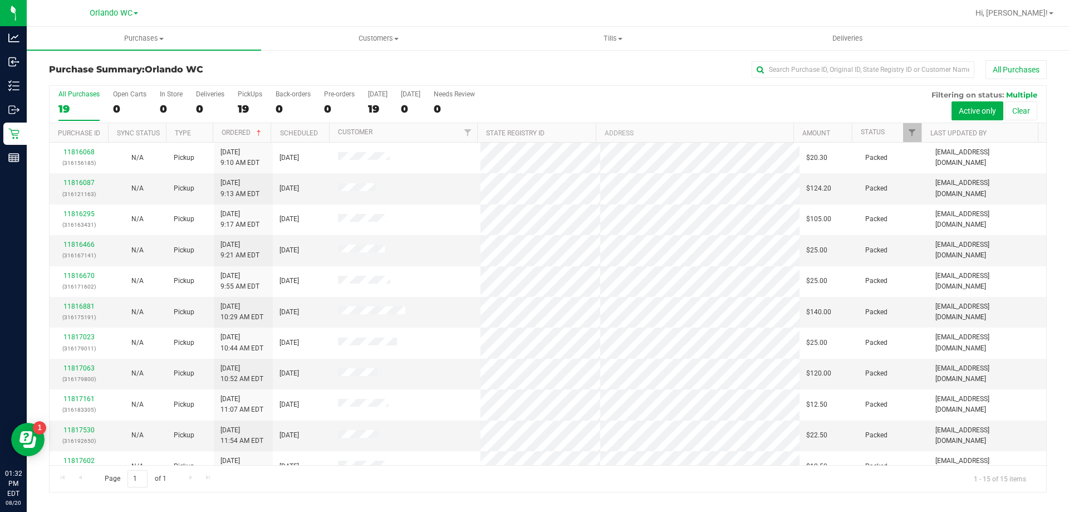
click at [82, 107] on div "19" at bounding box center [78, 108] width 41 height 13
click at [0, 0] on input "All Purchases 19" at bounding box center [0, 0] width 0 height 0
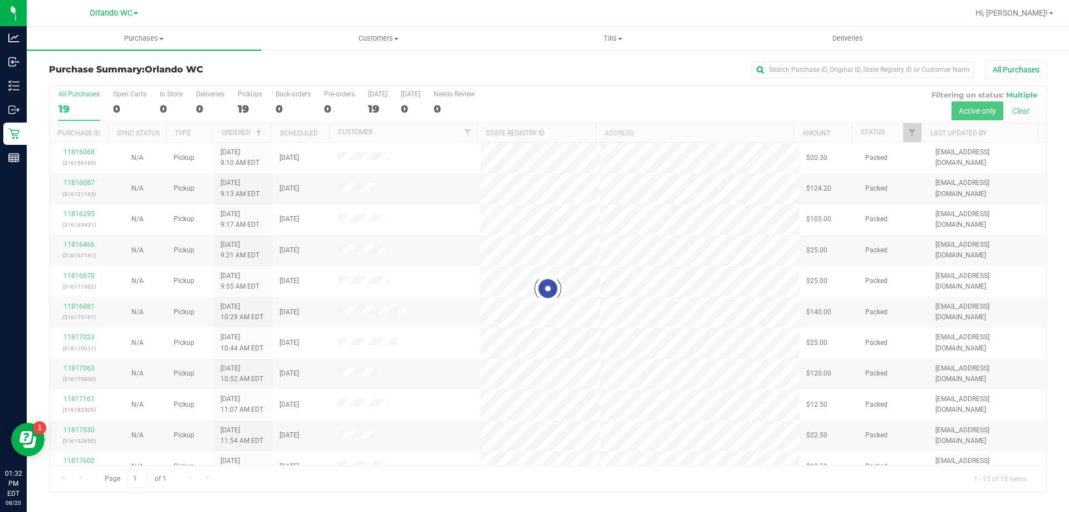
click at [82, 107] on div at bounding box center [548, 289] width 997 height 406
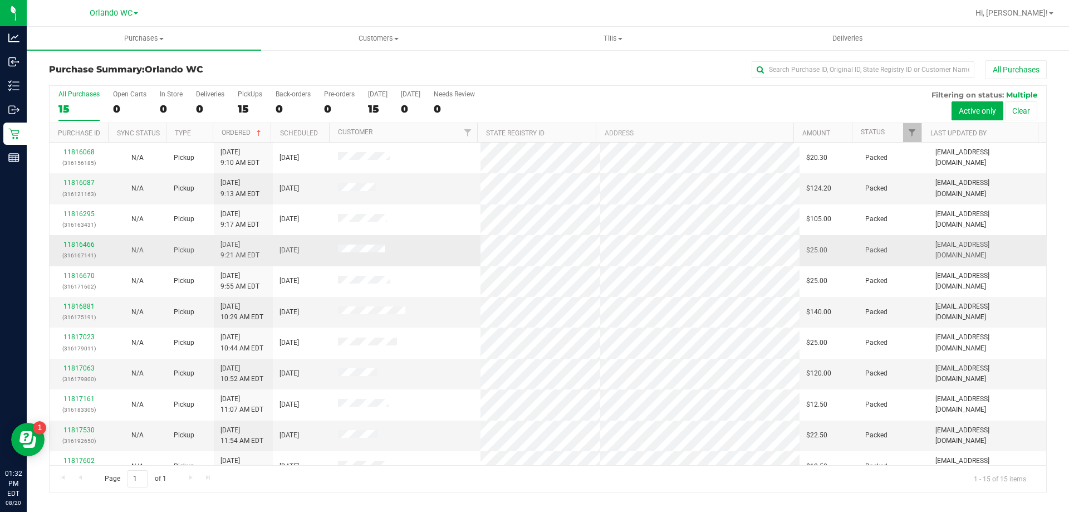
click at [439, 251] on td at bounding box center [406, 250] width 150 height 31
click at [61, 106] on div "15" at bounding box center [78, 108] width 41 height 13
click at [0, 0] on input "All Purchases 15" at bounding box center [0, 0] width 0 height 0
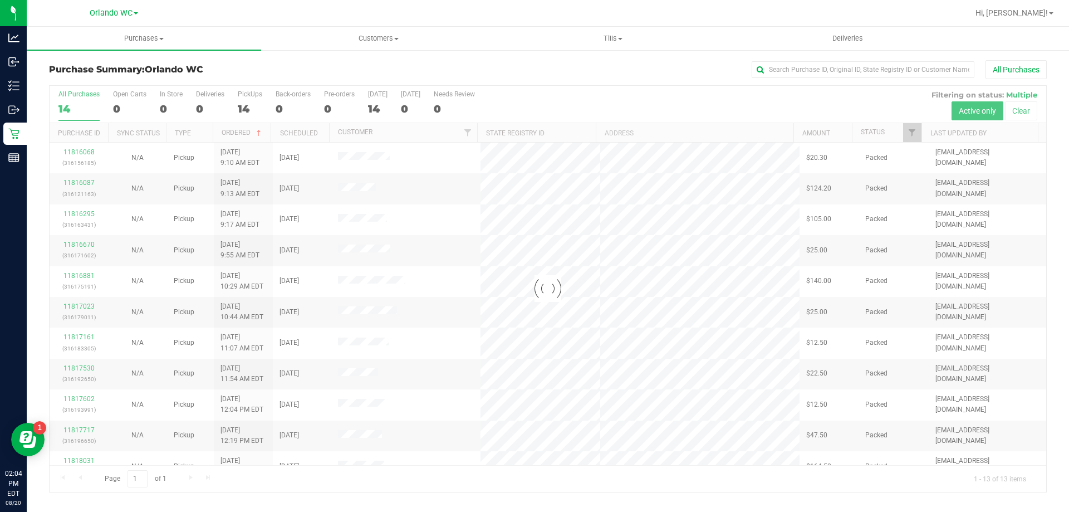
click at [82, 110] on div at bounding box center [548, 289] width 997 height 406
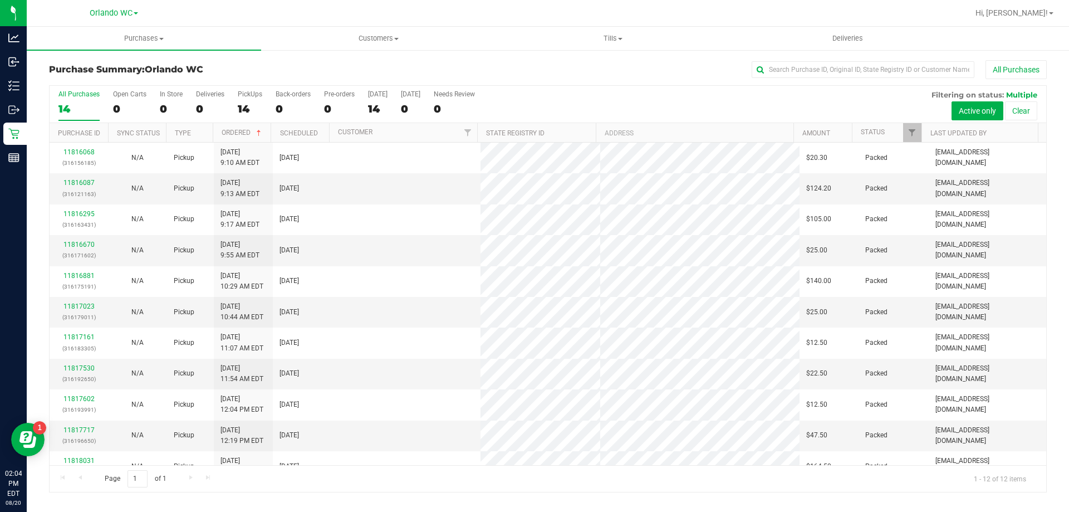
click at [82, 110] on div "14" at bounding box center [78, 108] width 41 height 13
click at [0, 0] on input "All Purchases 14" at bounding box center [0, 0] width 0 height 0
click at [76, 106] on div "12" at bounding box center [78, 108] width 41 height 13
click at [0, 0] on input "All Purchases 12" at bounding box center [0, 0] width 0 height 0
click at [70, 111] on div "12" at bounding box center [78, 108] width 41 height 13
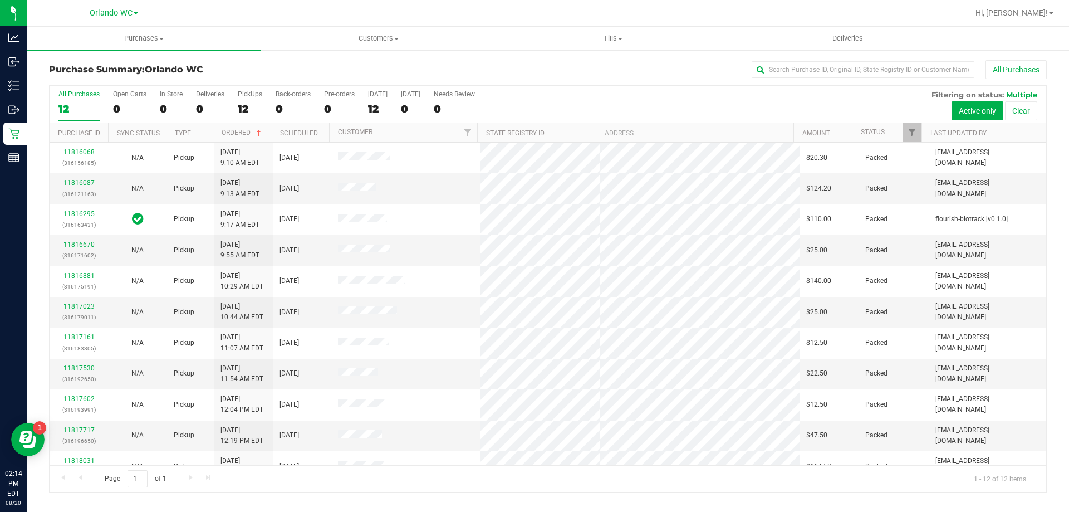
click at [0, 0] on input "All Purchases 12" at bounding box center [0, 0] width 0 height 0
click at [770, 21] on div at bounding box center [583, 13] width 769 height 22
click at [71, 109] on div "12" at bounding box center [78, 108] width 41 height 13
click at [0, 0] on input "All Purchases 12" at bounding box center [0, 0] width 0 height 0
click at [62, 110] on div "12" at bounding box center [78, 108] width 41 height 13
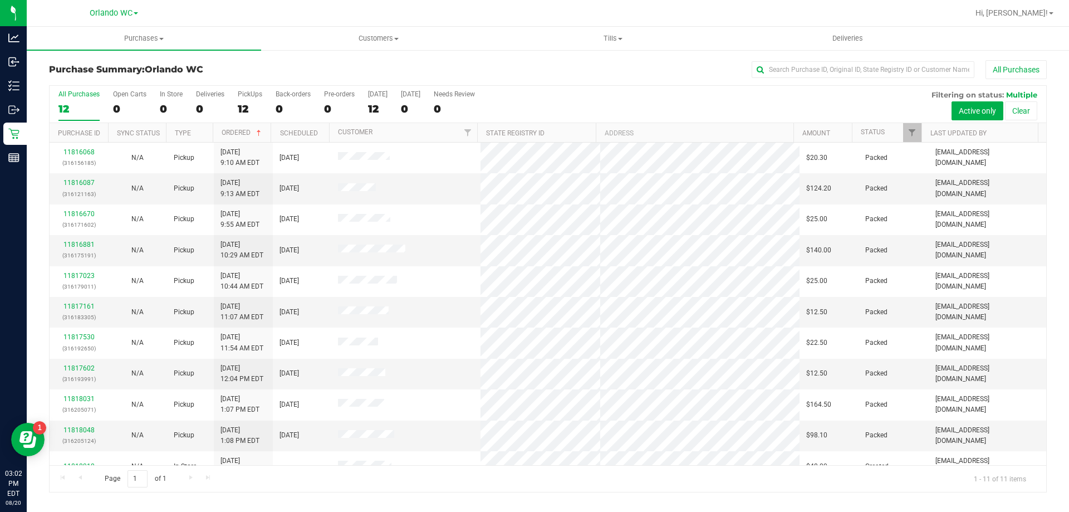
click at [0, 0] on input "All Purchases 12" at bounding box center [0, 0] width 0 height 0
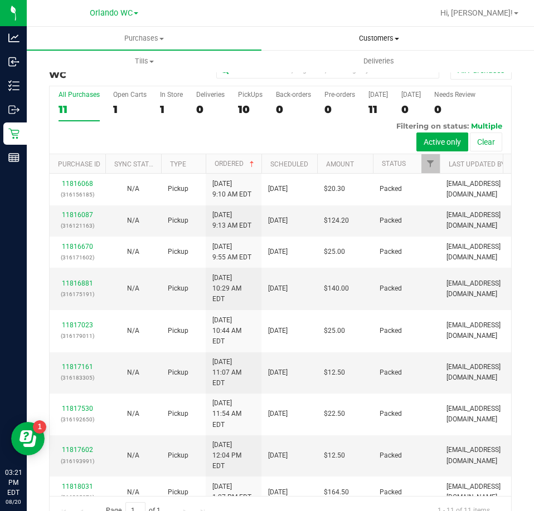
click at [330, 35] on span "Customers" at bounding box center [378, 38] width 233 height 10
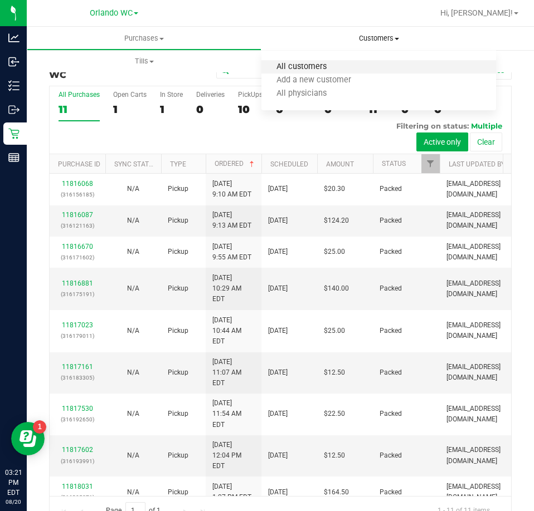
click at [286, 64] on span "All customers" at bounding box center [301, 66] width 80 height 9
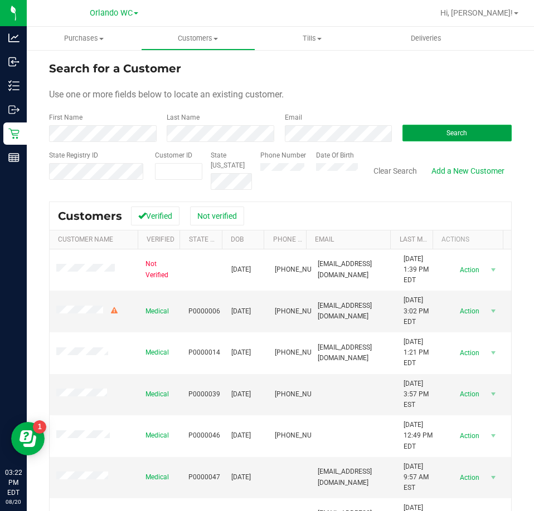
click at [429, 138] on button "Search" at bounding box center [456, 133] width 109 height 17
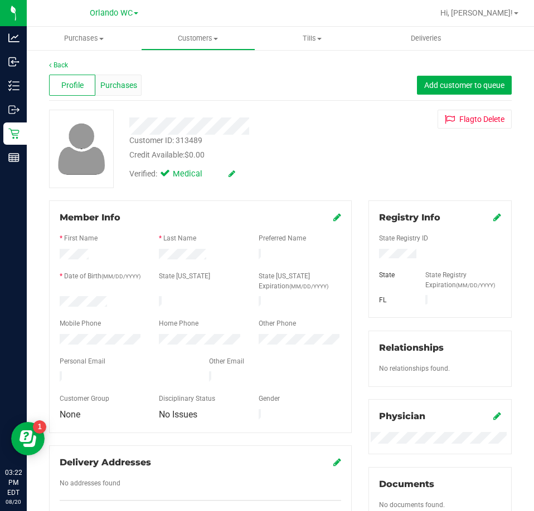
click at [104, 84] on span "Purchases" at bounding box center [118, 86] width 37 height 12
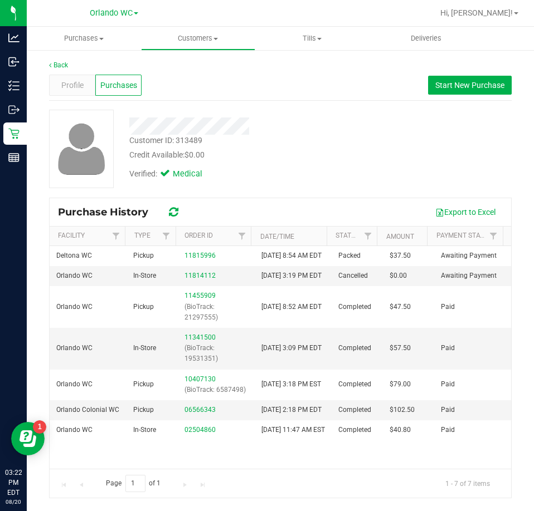
click at [339, 136] on div "Customer ID: 313489 Credit Available: $0.00" at bounding box center [240, 148] width 239 height 26
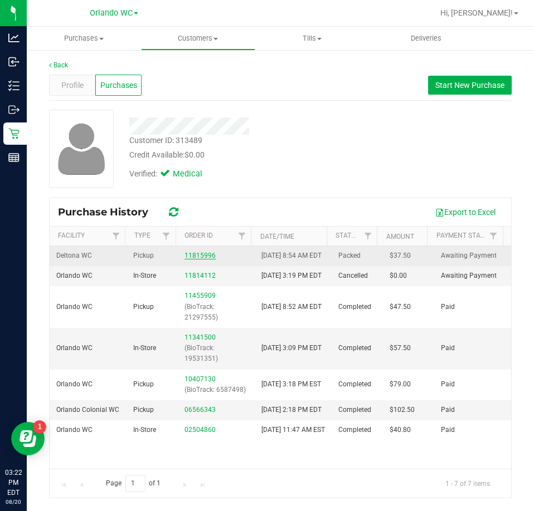
click at [194, 260] on link "11815996" at bounding box center [199, 256] width 31 height 8
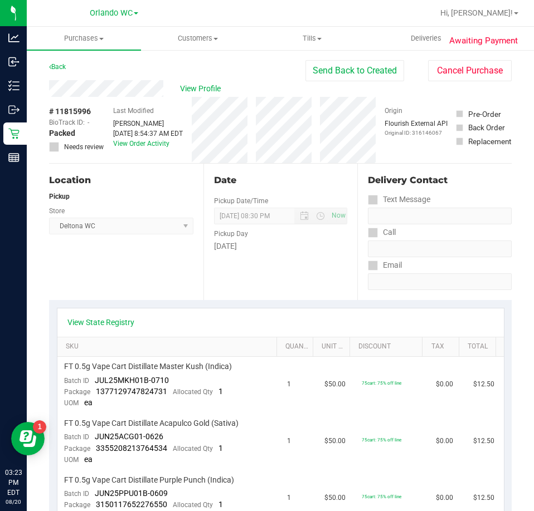
click at [241, 280] on div "Date Pickup Date/Time 08/20/2025 Now 08/20/2025 08:30 PM Now Pickup Day Wednesd…" at bounding box center [280, 232] width 154 height 136
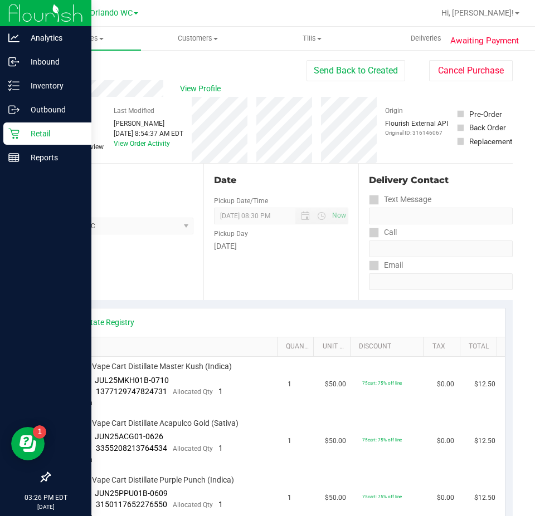
click at [13, 133] on icon at bounding box center [13, 133] width 11 height 11
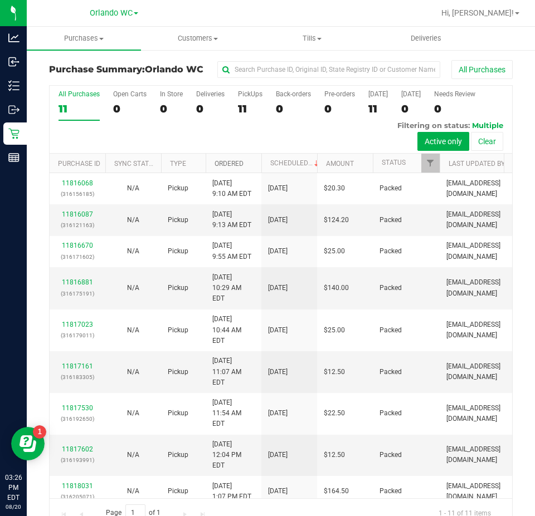
click at [243, 164] on link "Ordered" at bounding box center [228, 164] width 29 height 8
click at [80, 104] on div "11" at bounding box center [78, 108] width 41 height 13
click at [0, 0] on input "All Purchases 11" at bounding box center [0, 0] width 0 height 0
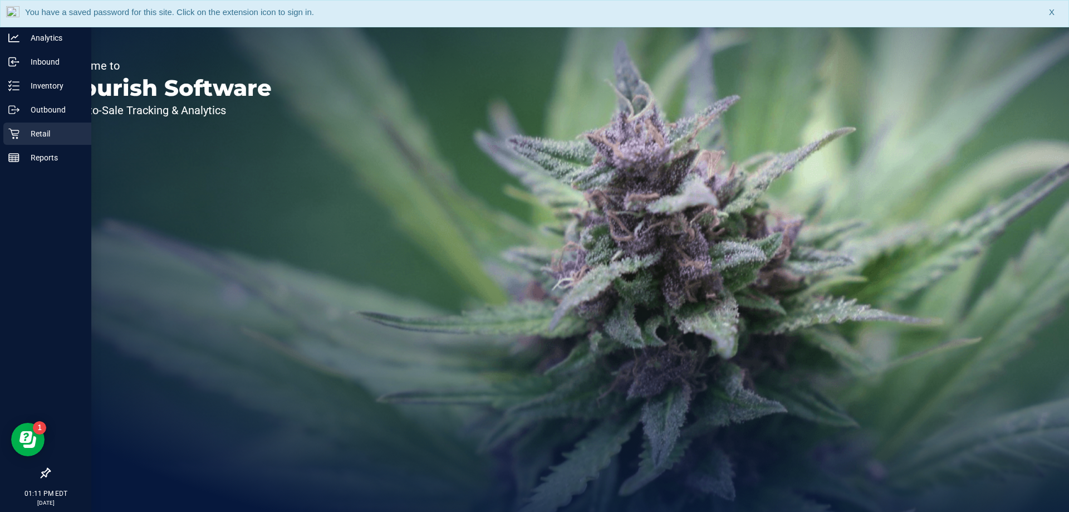
click at [45, 131] on p "Retail" at bounding box center [52, 133] width 67 height 13
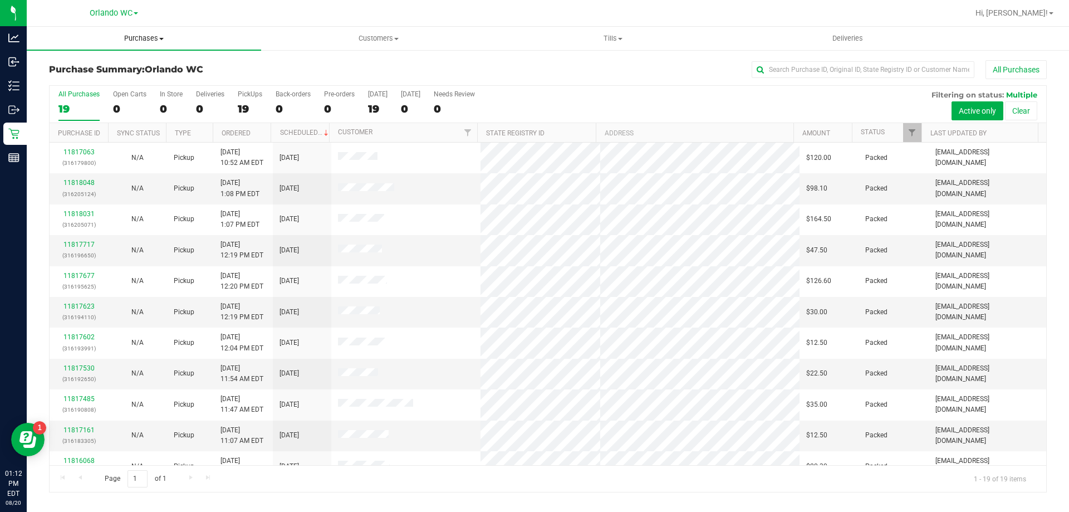
click at [148, 35] on span "Purchases" at bounding box center [144, 38] width 234 height 10
click at [106, 83] on li "Fulfillment" at bounding box center [144, 80] width 234 height 13
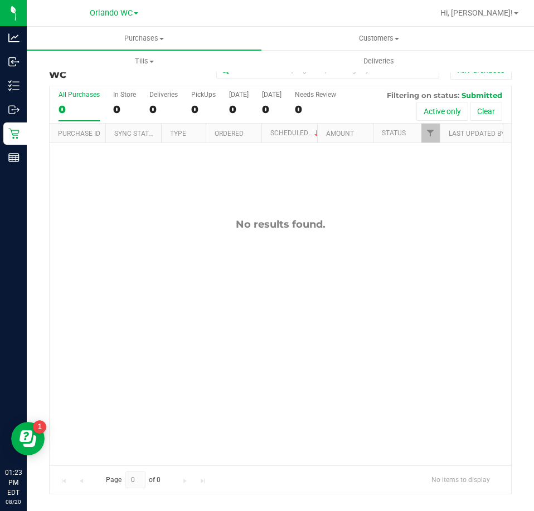
click at [70, 111] on div "0" at bounding box center [78, 109] width 41 height 13
click at [0, 0] on input "All Purchases 0" at bounding box center [0, 0] width 0 height 0
click at [76, 102] on label "All Purchases 0" at bounding box center [78, 106] width 41 height 31
click at [0, 0] on input "All Purchases 0" at bounding box center [0, 0] width 0 height 0
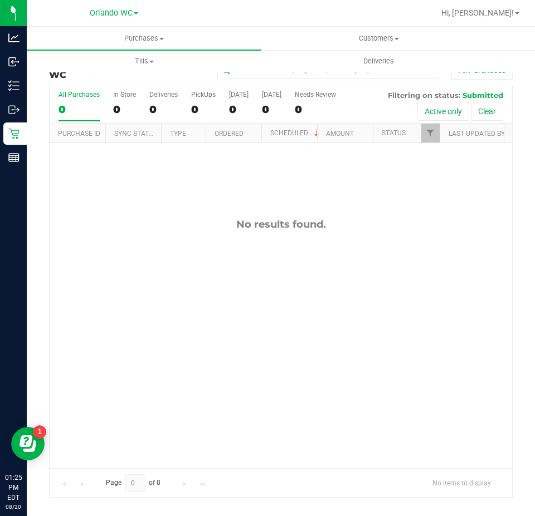
click at [76, 113] on div "0" at bounding box center [78, 109] width 41 height 13
click at [0, 0] on input "All Purchases 0" at bounding box center [0, 0] width 0 height 0
drag, startPoint x: 226, startPoint y: 295, endPoint x: 165, endPoint y: 232, distance: 87.1
click at [226, 294] on div "No results found." at bounding box center [281, 343] width 462 height 400
click at [86, 107] on div "0" at bounding box center [78, 109] width 41 height 13
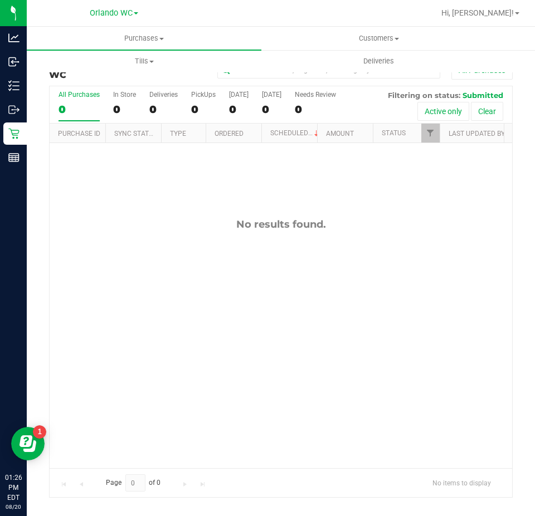
click at [0, 0] on input "All Purchases 0" at bounding box center [0, 0] width 0 height 0
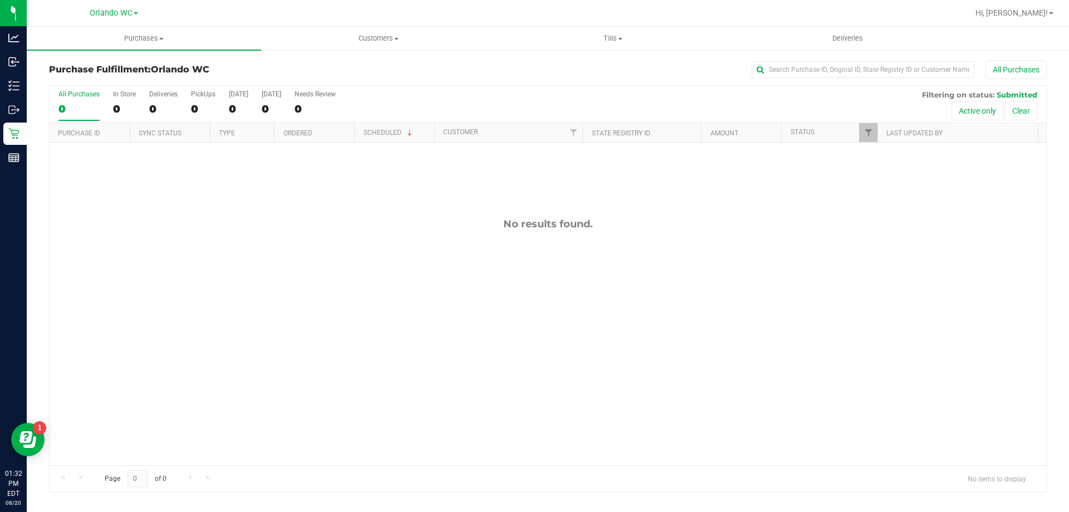
click at [85, 104] on div "0" at bounding box center [78, 108] width 41 height 13
click at [0, 0] on input "All Purchases 0" at bounding box center [0, 0] width 0 height 0
click at [60, 100] on label "All Purchases 0" at bounding box center [78, 105] width 41 height 31
click at [0, 0] on input "All Purchases 0" at bounding box center [0, 0] width 0 height 0
click at [76, 105] on div "0" at bounding box center [78, 108] width 41 height 13
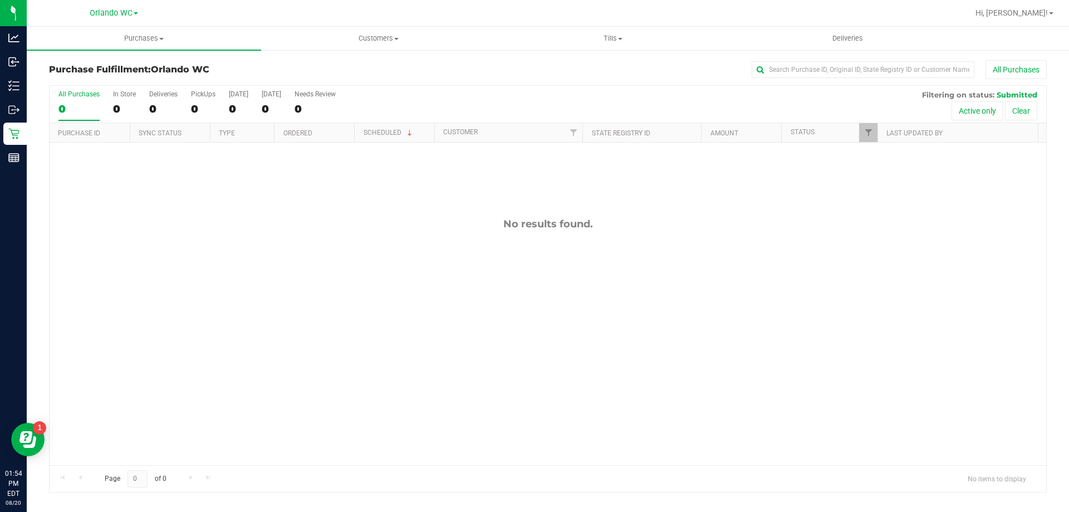
click at [0, 0] on input "All Purchases 0" at bounding box center [0, 0] width 0 height 0
click at [60, 107] on div "0" at bounding box center [78, 108] width 41 height 13
click at [0, 0] on input "All Purchases 0" at bounding box center [0, 0] width 0 height 0
click at [80, 99] on label "All Purchases 0" at bounding box center [78, 105] width 41 height 31
click at [0, 0] on input "All Purchases 0" at bounding box center [0, 0] width 0 height 0
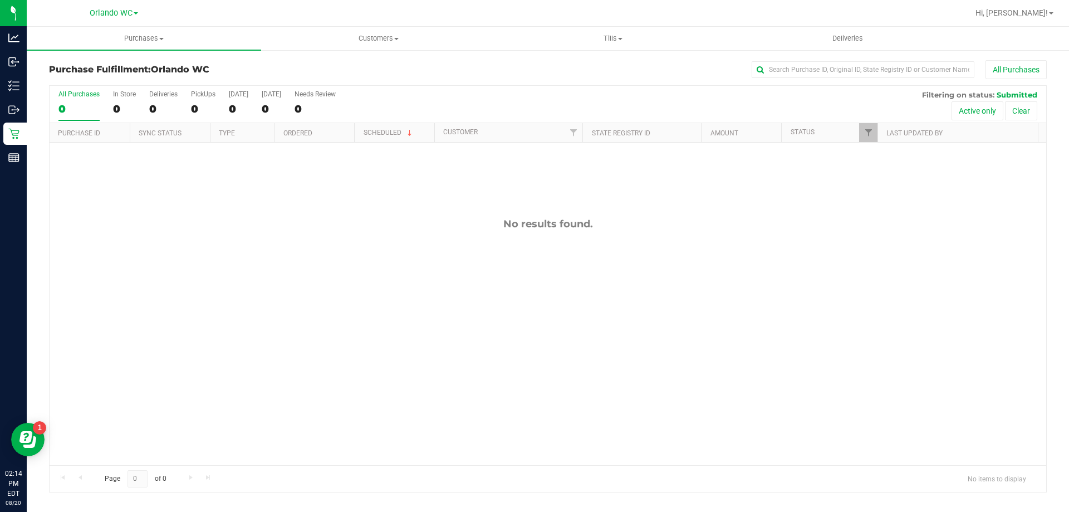
click at [74, 111] on div "0" at bounding box center [78, 108] width 41 height 13
click at [0, 0] on input "All Purchases 0" at bounding box center [0, 0] width 0 height 0
click at [74, 100] on label "All Purchases 0" at bounding box center [78, 105] width 41 height 31
click at [0, 0] on input "All Purchases 0" at bounding box center [0, 0] width 0 height 0
click at [524, 370] on div "No results found." at bounding box center [548, 342] width 997 height 398
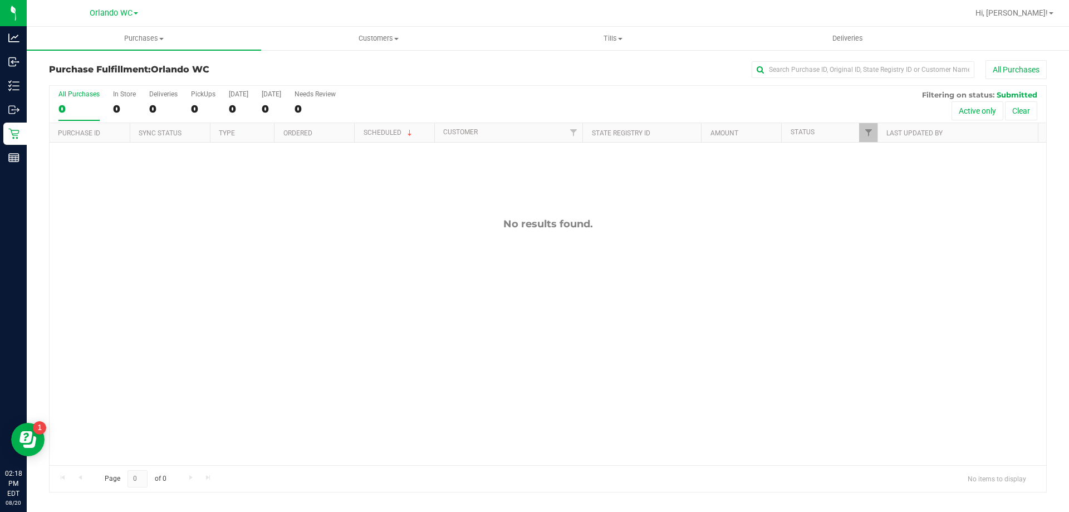
click at [358, 307] on div "No results found." at bounding box center [548, 342] width 997 height 398
click at [65, 110] on div "0" at bounding box center [78, 108] width 41 height 13
click at [0, 0] on input "All Purchases 0" at bounding box center [0, 0] width 0 height 0
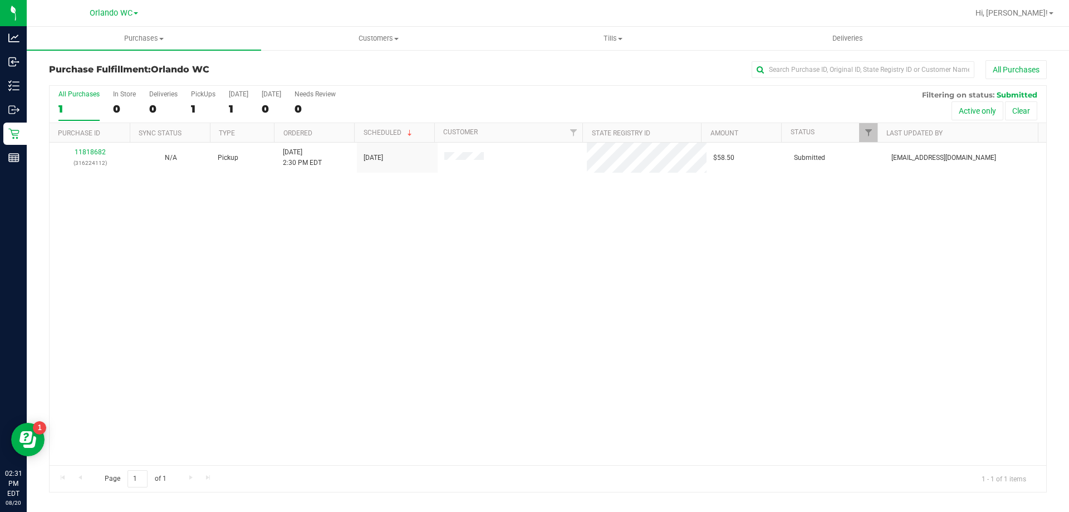
click at [81, 238] on div "11818682 (316224112) N/A Pickup 8/20/2025 2:30 PM EDT 8/20/2025 $58.50 Submitte…" at bounding box center [548, 304] width 997 height 322
click at [437, 301] on div "11818682 (316224112) N/A Pickup 8/20/2025 2:30 PM EDT 8/20/2025 $58.50 Submitte…" at bounding box center [548, 304] width 997 height 322
drag, startPoint x: 299, startPoint y: 266, endPoint x: 410, endPoint y: 1, distance: 287.3
click at [299, 266] on div at bounding box center [548, 289] width 997 height 406
click at [79, 108] on div "1" at bounding box center [78, 108] width 41 height 13
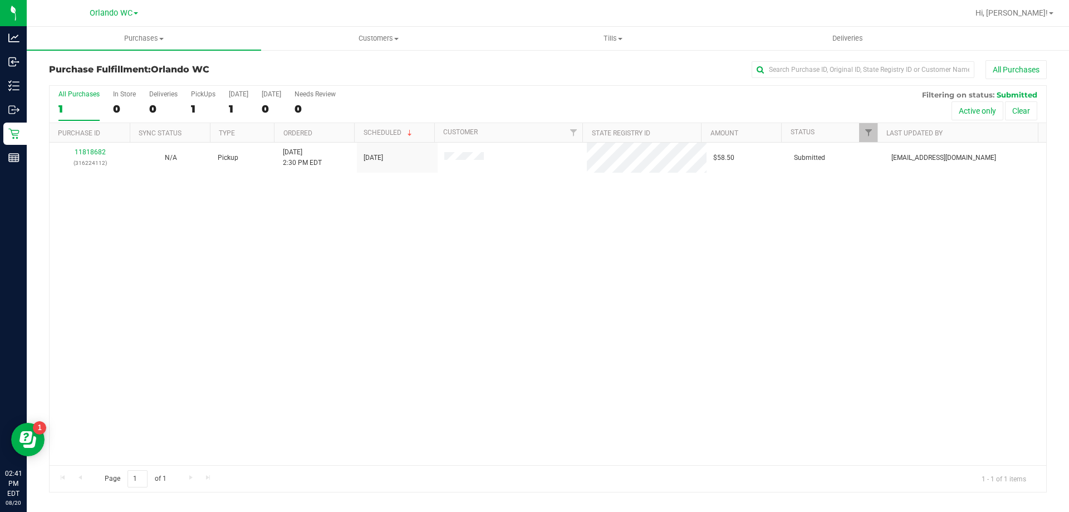
click at [0, 0] on input "All Purchases 1" at bounding box center [0, 0] width 0 height 0
click at [81, 104] on div "1" at bounding box center [78, 108] width 41 height 13
click at [0, 0] on input "All Purchases 1" at bounding box center [0, 0] width 0 height 0
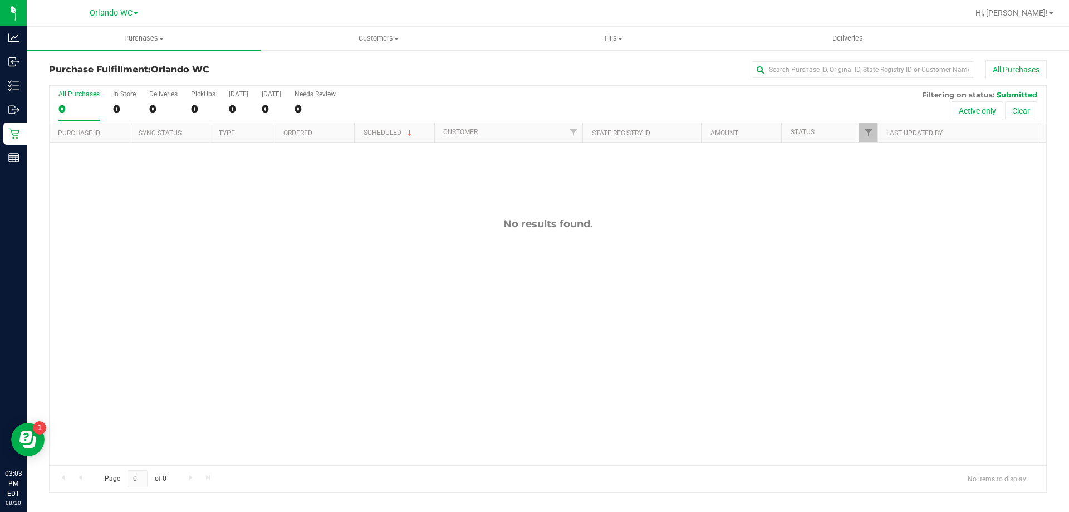
click at [70, 111] on div "0" at bounding box center [78, 108] width 41 height 13
click at [0, 0] on input "All Purchases 0" at bounding box center [0, 0] width 0 height 0
click at [69, 104] on div "0" at bounding box center [78, 108] width 41 height 13
click at [0, 0] on input "All Purchases 0" at bounding box center [0, 0] width 0 height 0
click at [772, 232] on div "No results found." at bounding box center [548, 342] width 997 height 398
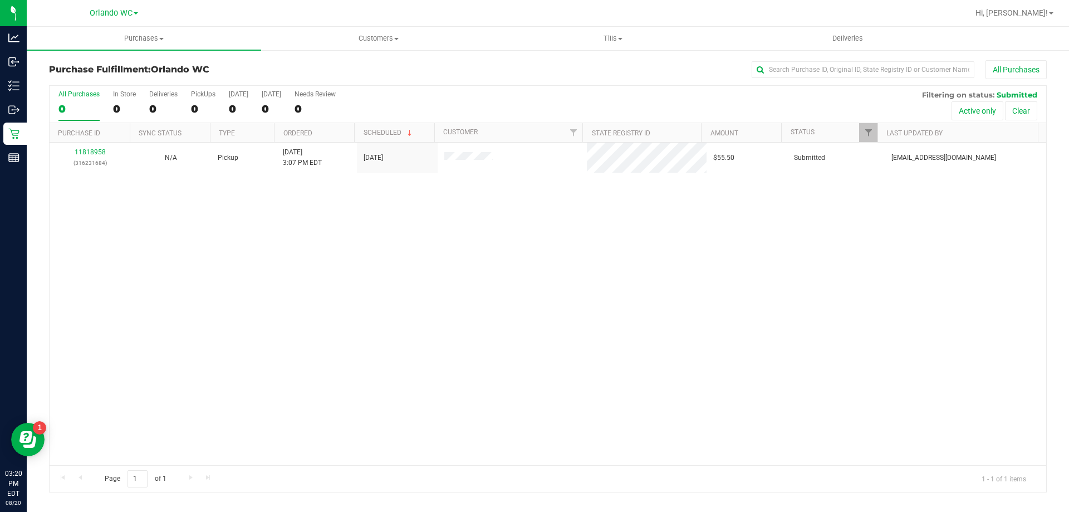
click at [249, 224] on div "11818958 (316231684) N/A Pickup 8/20/2025 3:07 PM EDT 8/20/2025 $55.50 Submitte…" at bounding box center [548, 304] width 997 height 322
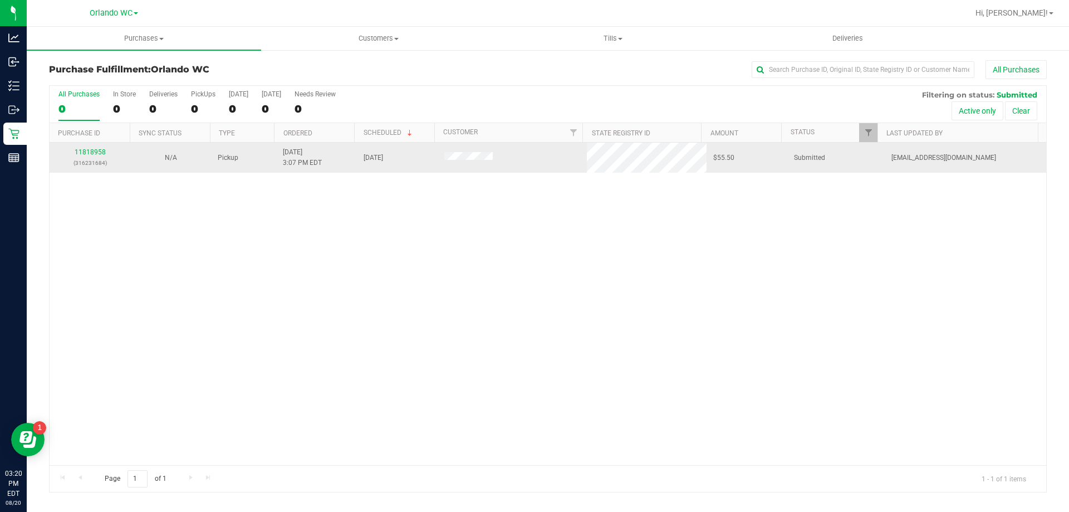
click at [69, 146] on td "11818958 (316231684)" at bounding box center [90, 158] width 81 height 30
click at [80, 154] on link "11818958" at bounding box center [90, 152] width 31 height 8
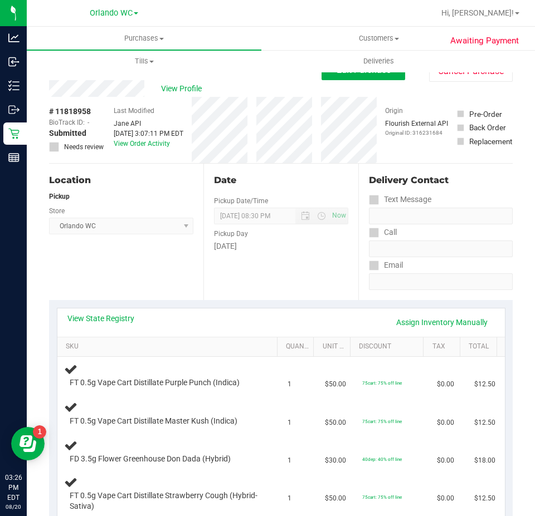
click at [163, 281] on div "Location Pickup Store Orlando WC Select Store Bonita Springs WC Boynton Beach W…" at bounding box center [126, 232] width 154 height 136
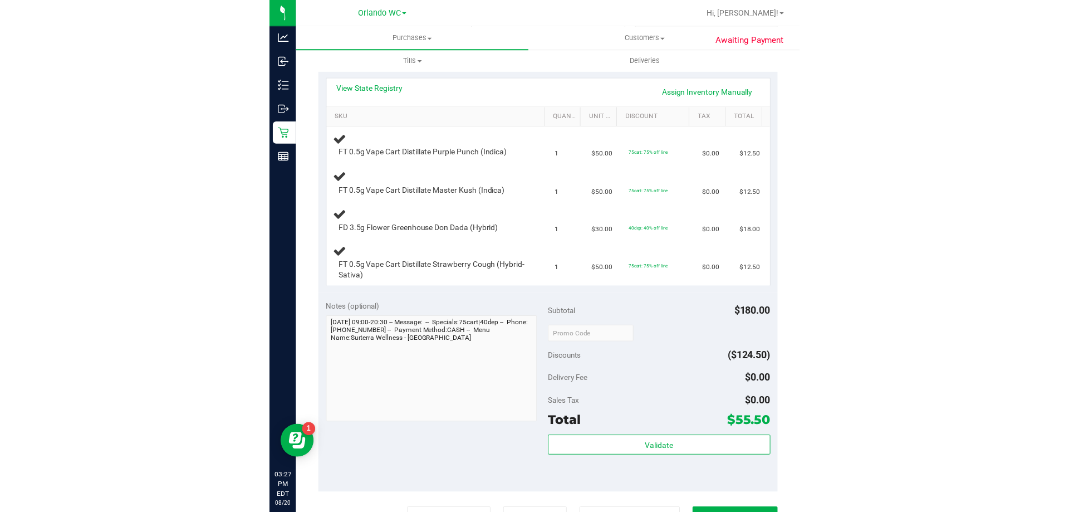
scroll to position [223, 0]
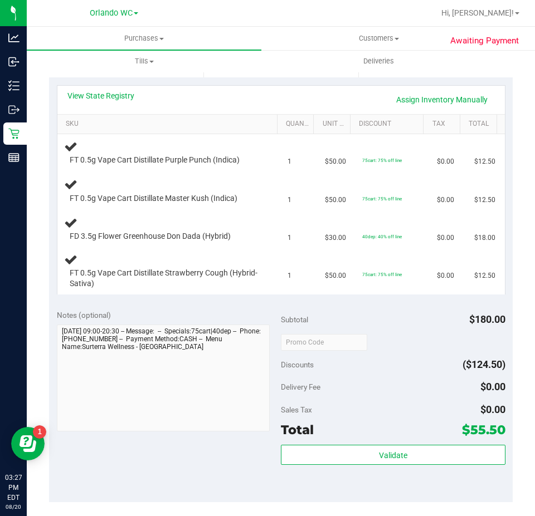
click at [214, 316] on div "Notes (optional)" at bounding box center [169, 315] width 224 height 11
click at [126, 93] on link "View State Registry" at bounding box center [100, 95] width 67 height 11
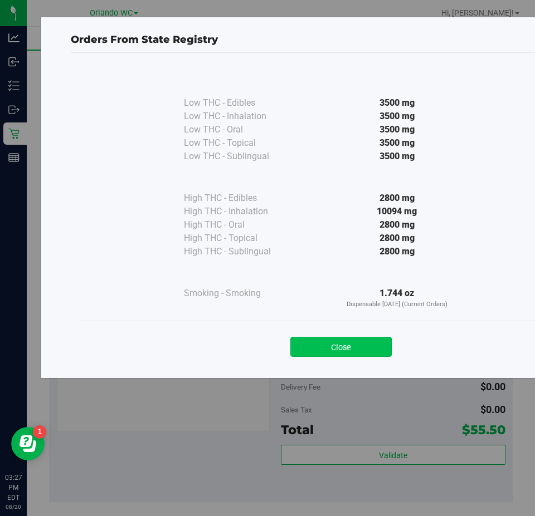
click at [367, 355] on button "Close" at bounding box center [340, 347] width 101 height 20
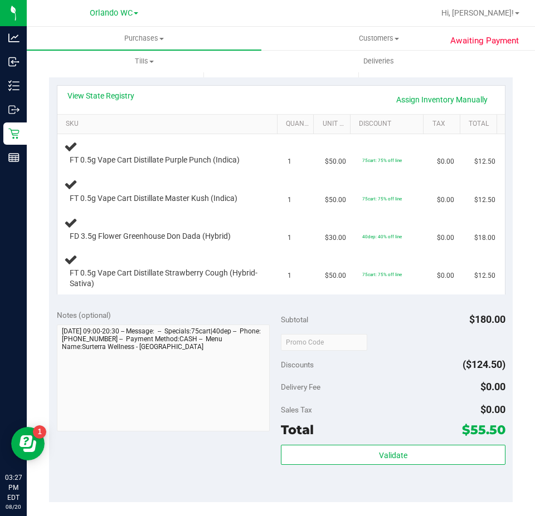
click at [356, 370] on div "Discounts ($124.50)" at bounding box center [393, 365] width 224 height 20
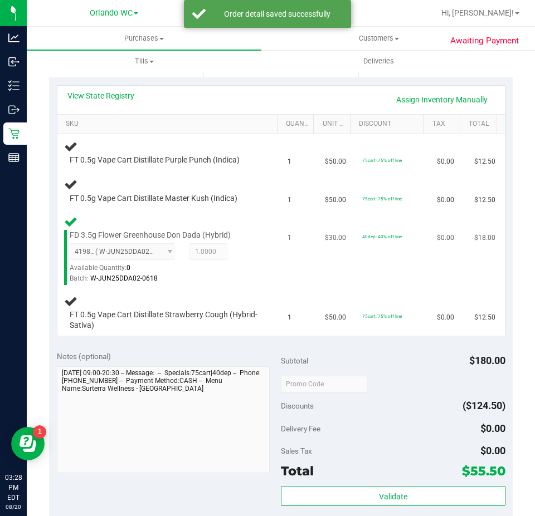
click at [188, 230] on span "FD 3.5g Flower Greenhouse Don Dada (Hybrid)" at bounding box center [150, 235] width 161 height 11
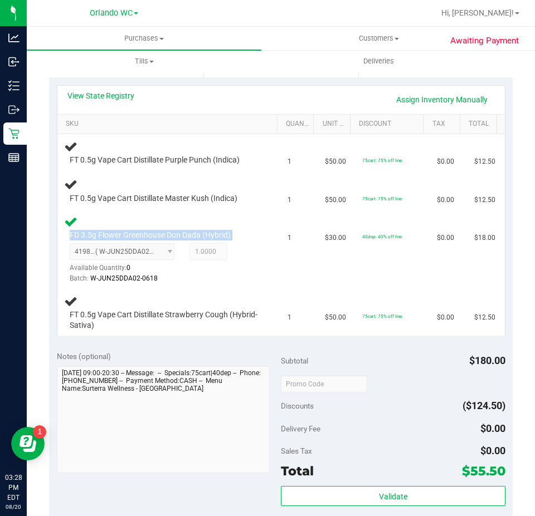
copy div "FD 3.5g Flower Greenhouse Don Dada (Hybrid)"
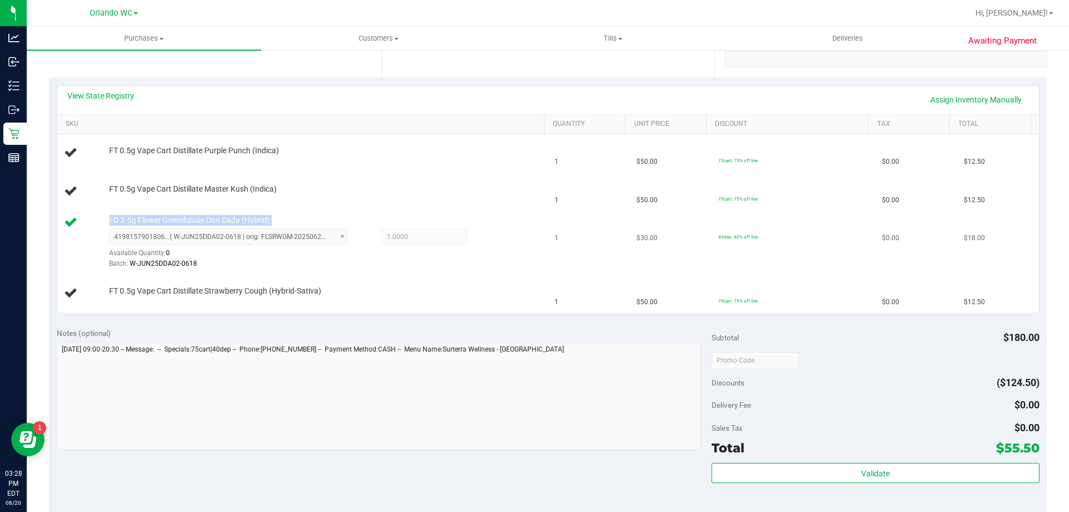
click at [464, 234] on div "4198157901806430 ( W-JUN25DDA02-0618 | orig: FLSRWGM-20250623-3296 ) 4198157901…" at bounding box center [324, 248] width 430 height 41
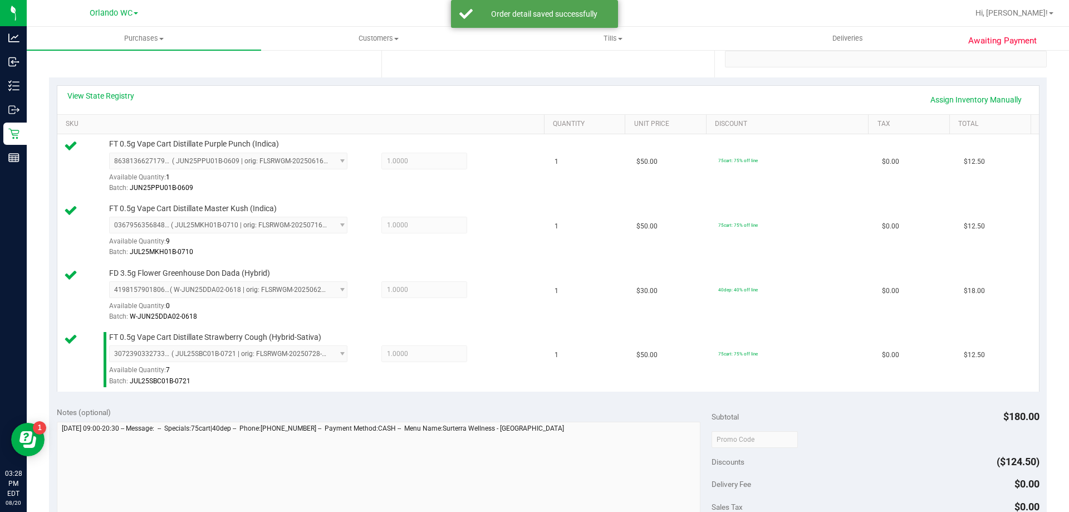
scroll to position [501, 0]
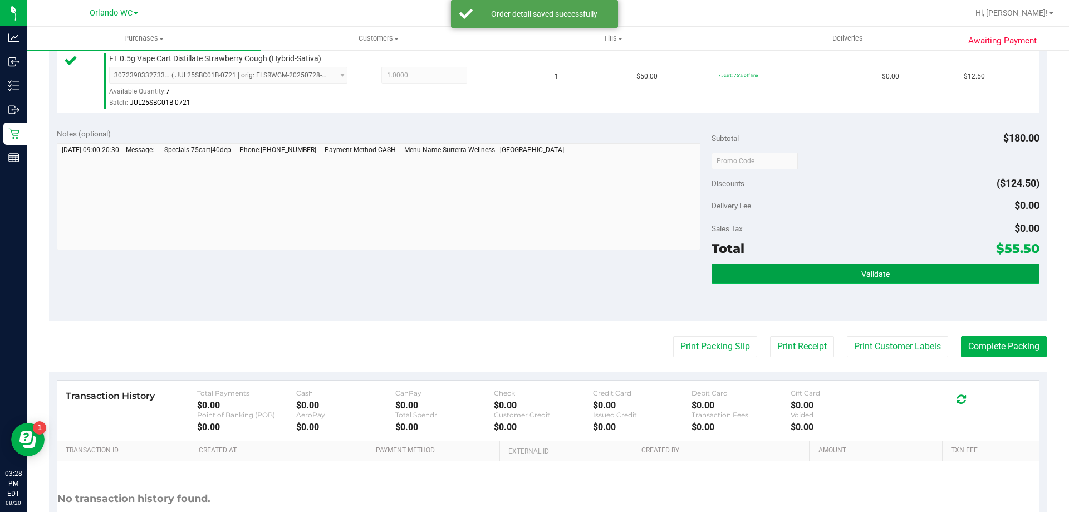
click at [862, 272] on span "Validate" at bounding box center [876, 274] width 28 height 9
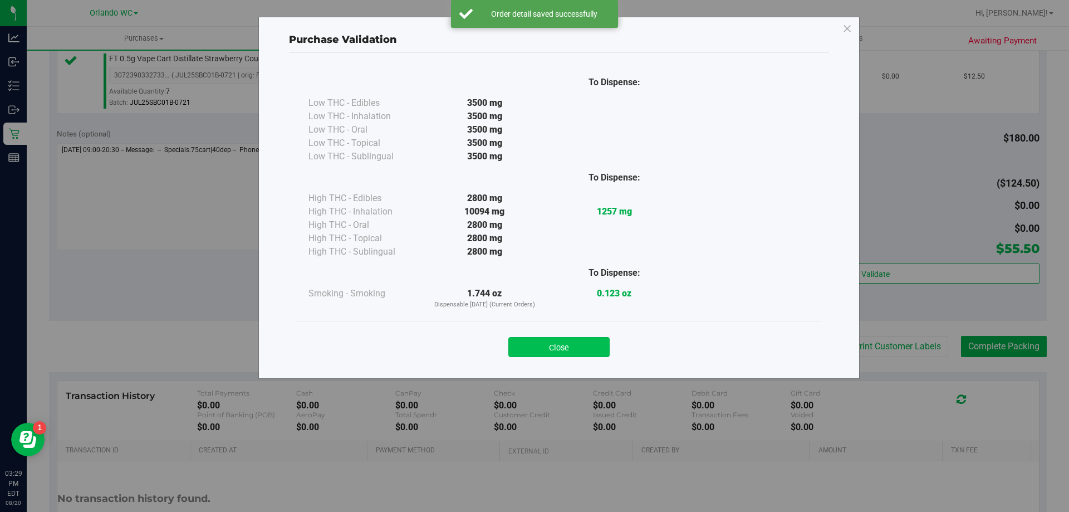
click at [578, 337] on button "Close" at bounding box center [559, 347] width 101 height 20
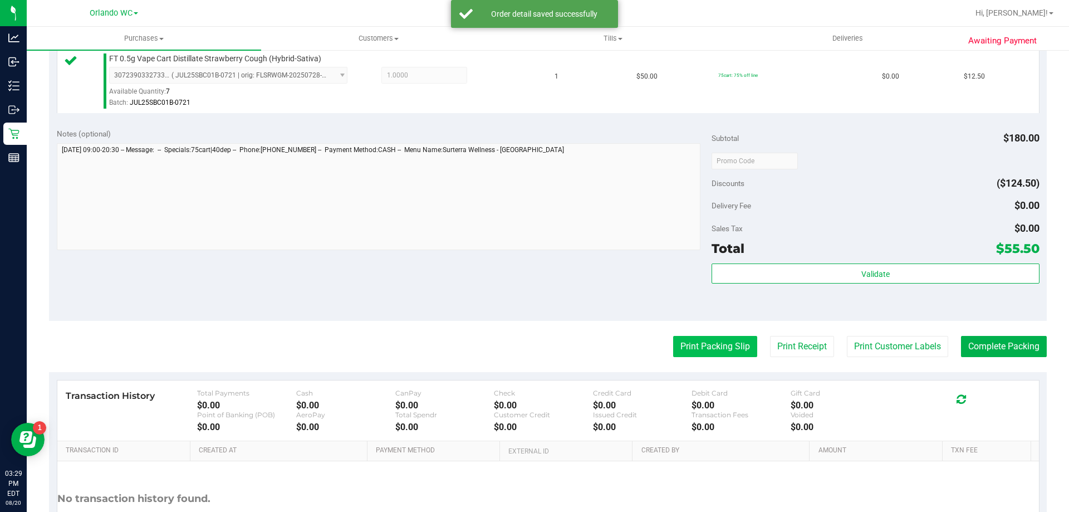
click at [692, 344] on button "Print Packing Slip" at bounding box center [715, 346] width 84 height 21
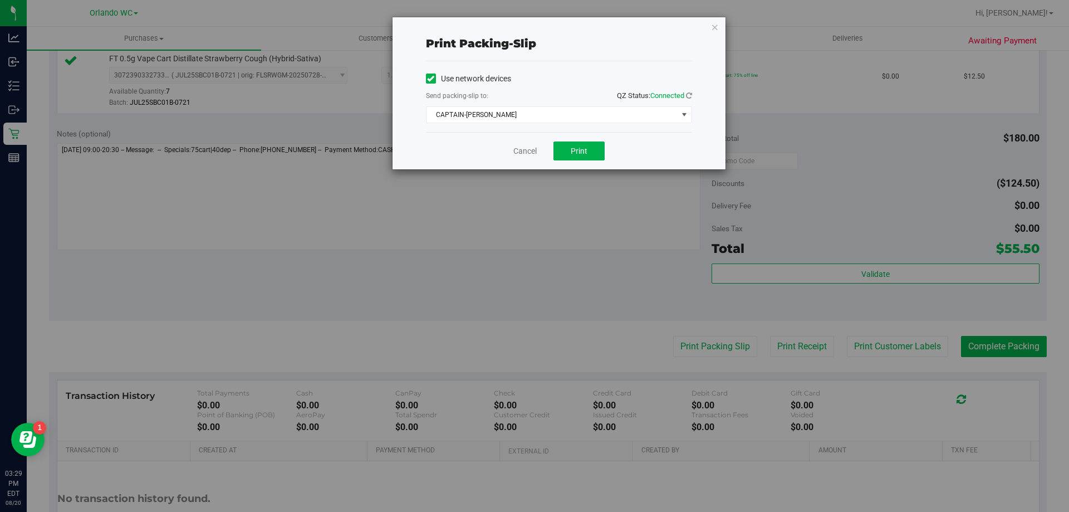
click at [579, 126] on div "Use network devices Send packing-slip to: QZ Status: Connected CAPTAIN-KANGA Ch…" at bounding box center [559, 96] width 266 height 71
click at [566, 113] on span "CAPTAIN-KANGA" at bounding box center [552, 115] width 251 height 16
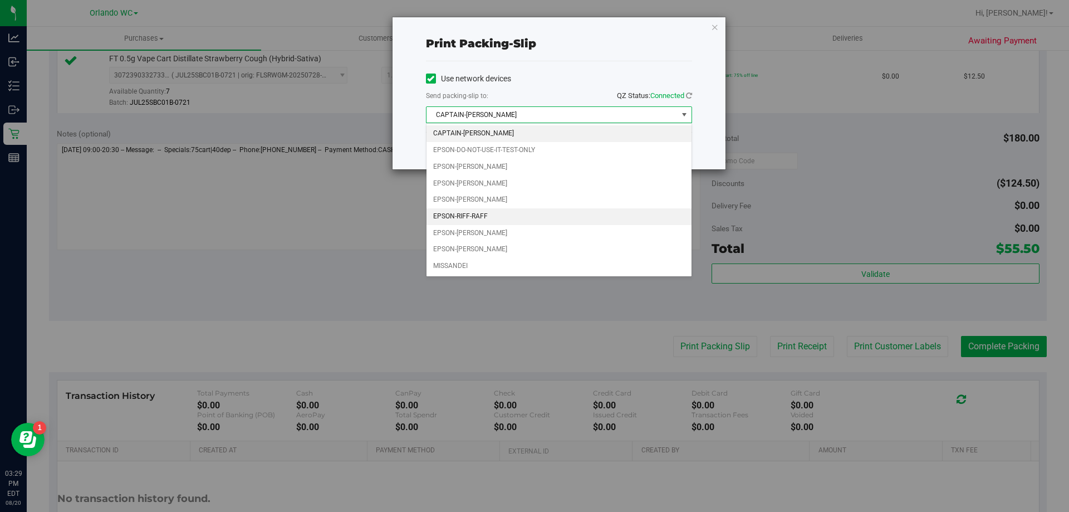
click at [447, 210] on li "EPSON-RIFF-RAFF" at bounding box center [559, 216] width 265 height 17
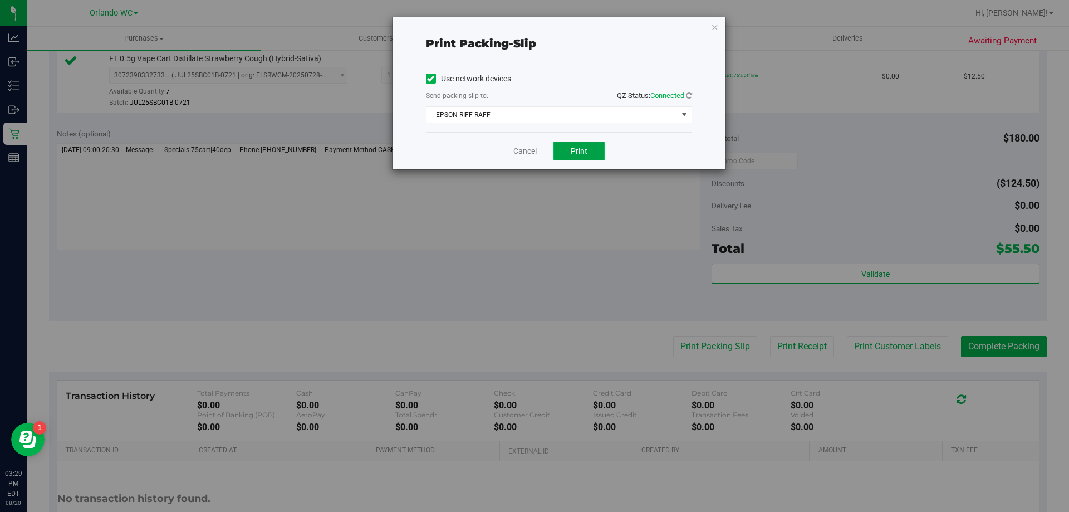
click at [599, 143] on button "Print" at bounding box center [579, 150] width 51 height 19
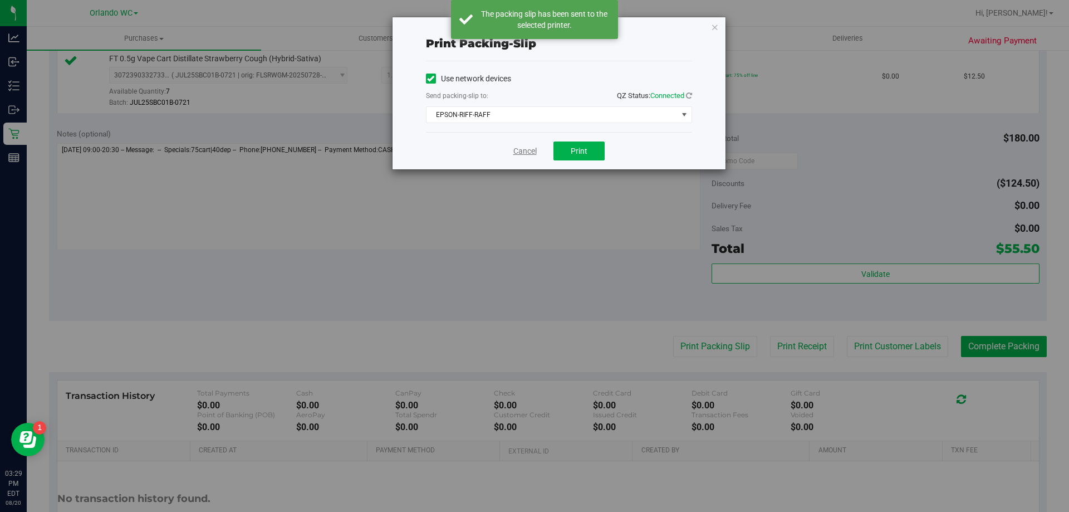
click at [523, 152] on link "Cancel" at bounding box center [525, 151] width 23 height 12
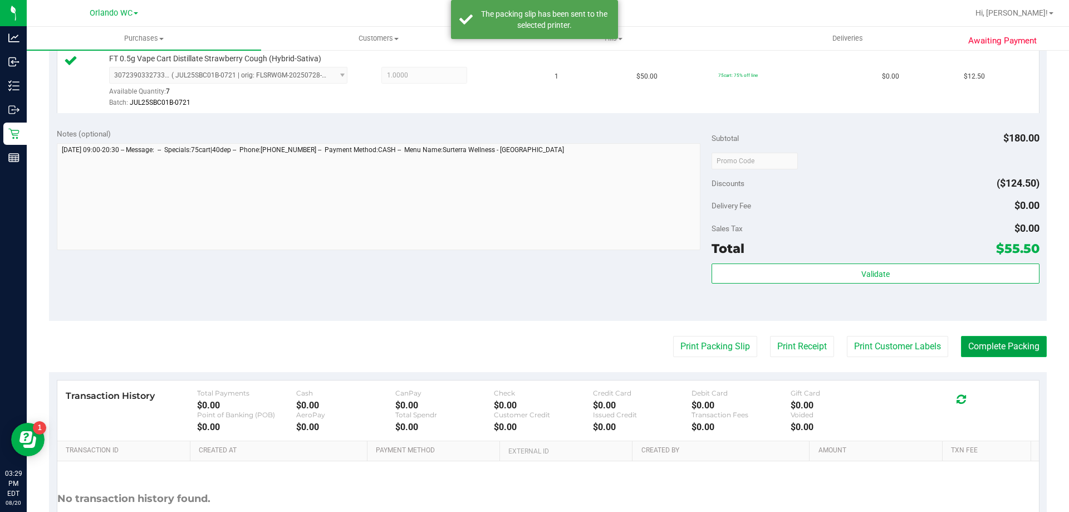
click at [1030, 340] on button "Complete Packing" at bounding box center [1004, 346] width 86 height 21
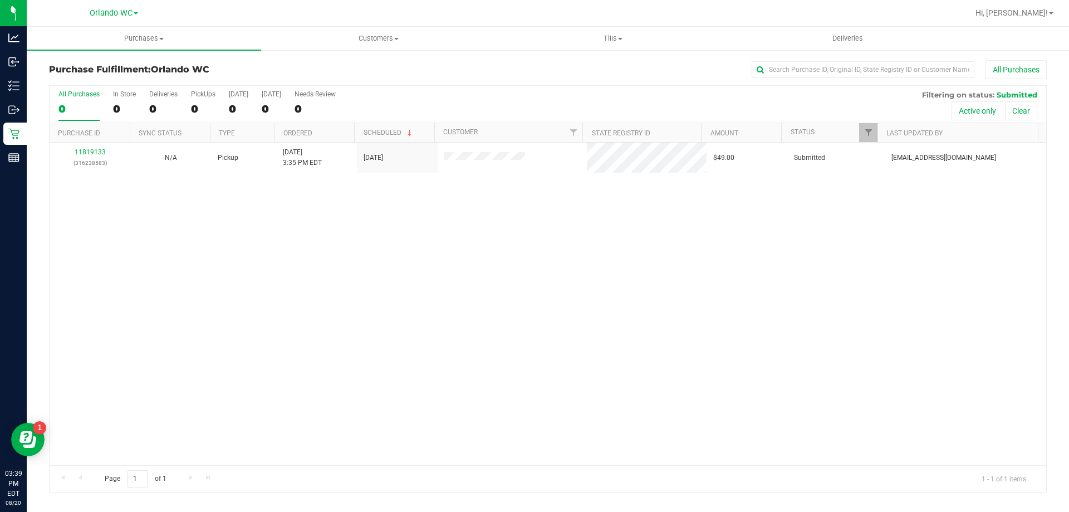
click at [320, 285] on div "11819133 (316238583) N/A Pickup 8/20/2025 3:35 PM EDT 8/20/2025 $49.00 Submitte…" at bounding box center [548, 304] width 997 height 322
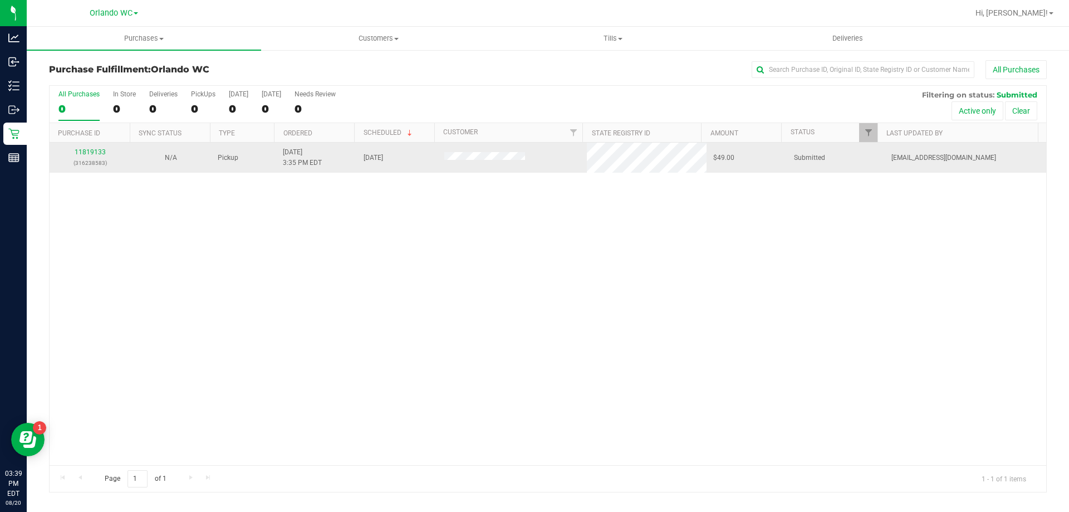
click at [87, 147] on div "11819133 (316238583)" at bounding box center [89, 157] width 67 height 21
click at [94, 152] on link "11819133" at bounding box center [90, 152] width 31 height 8
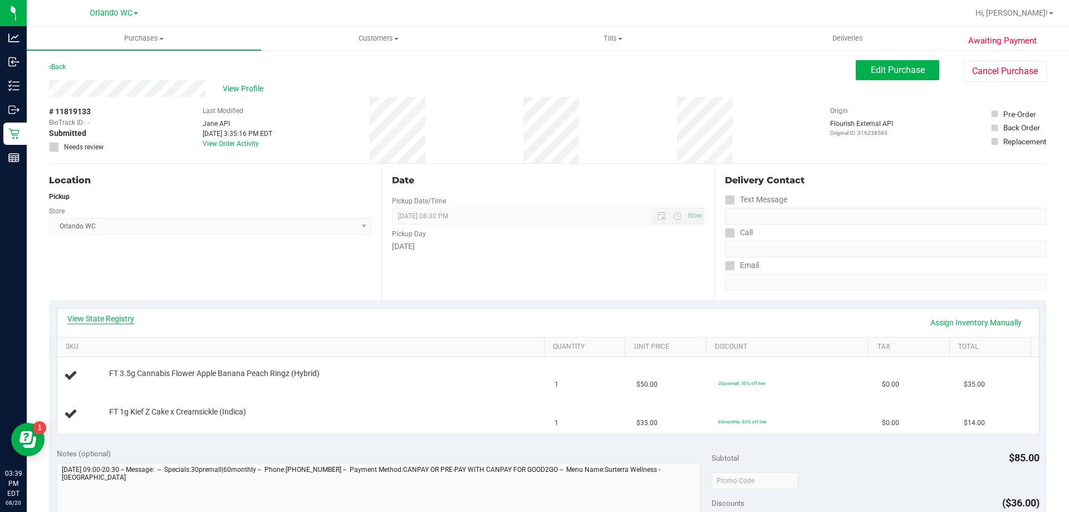
click at [100, 317] on link "View State Registry" at bounding box center [100, 318] width 67 height 11
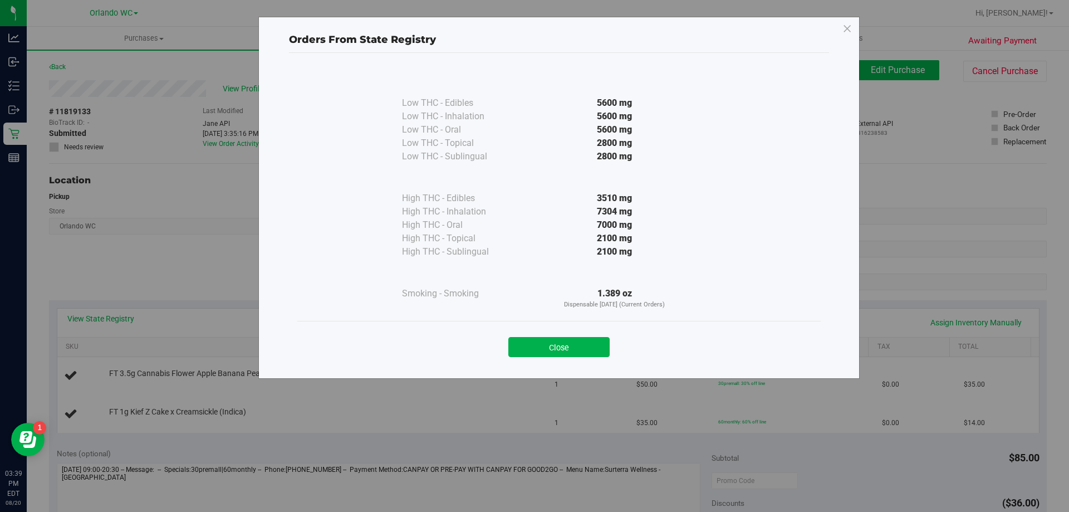
click at [562, 359] on div "Close" at bounding box center [559, 343] width 524 height 45
click at [566, 349] on button "Close" at bounding box center [559, 347] width 101 height 20
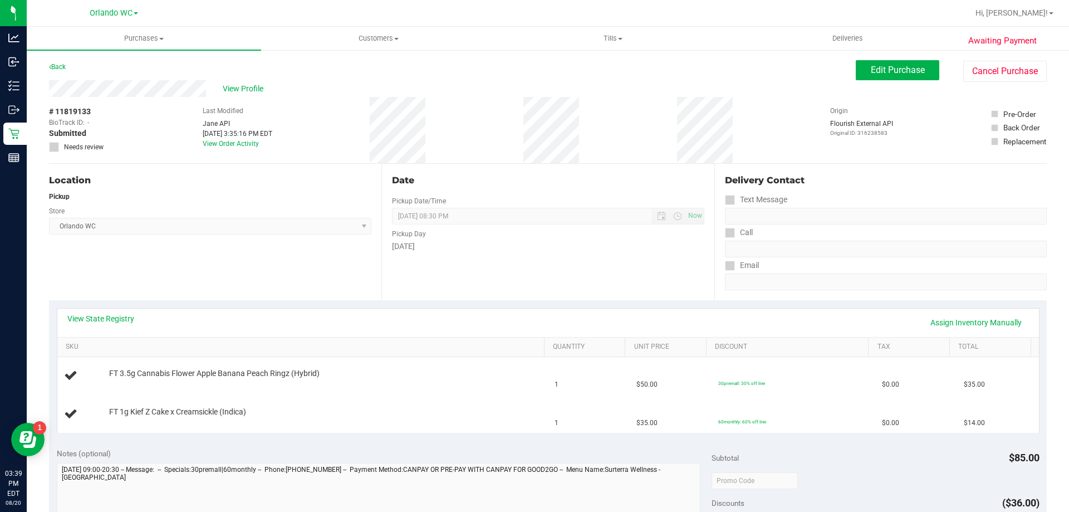
drag, startPoint x: 381, startPoint y: 438, endPoint x: 387, endPoint y: 436, distance: 6.0
click at [382, 438] on div "View State Registry Assign Inventory Manually SKU Quantity Unit Price Discount …" at bounding box center [548, 370] width 998 height 140
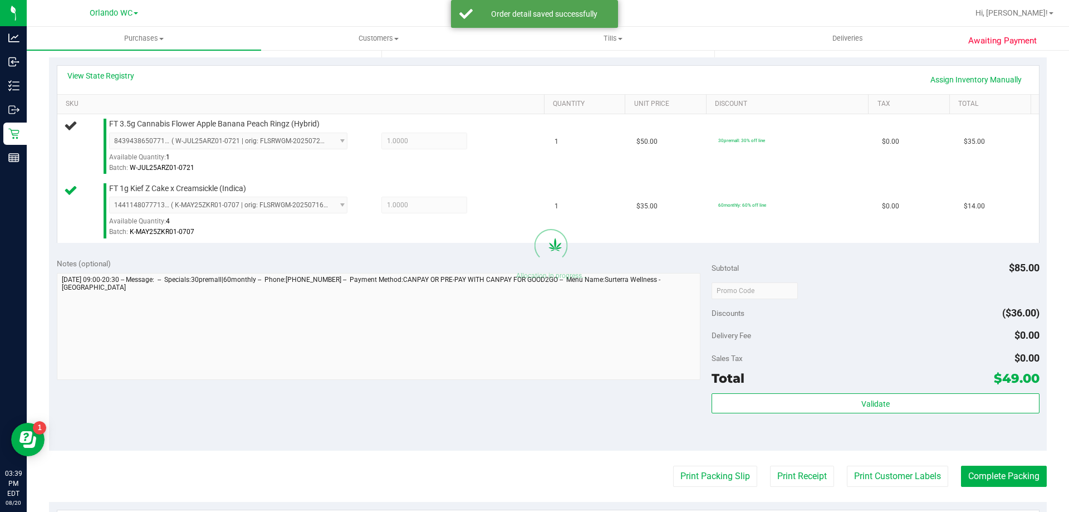
scroll to position [223, 0]
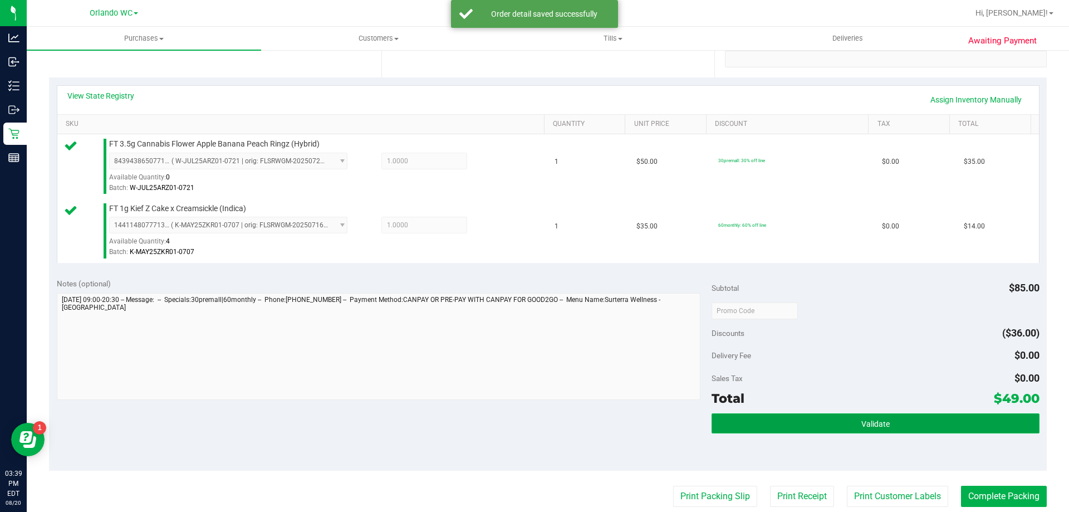
click at [774, 428] on button "Validate" at bounding box center [875, 423] width 327 height 20
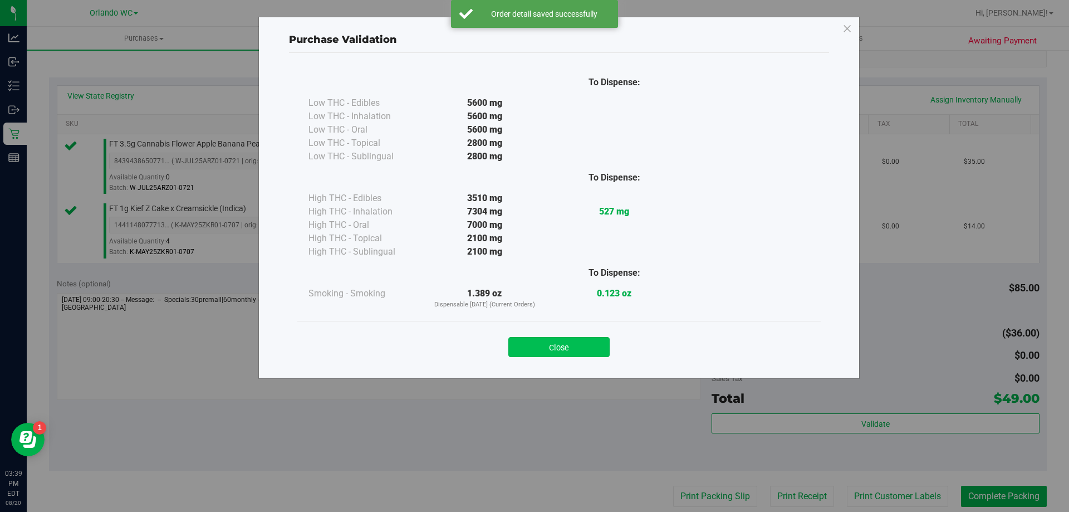
click at [534, 339] on button "Close" at bounding box center [559, 347] width 101 height 20
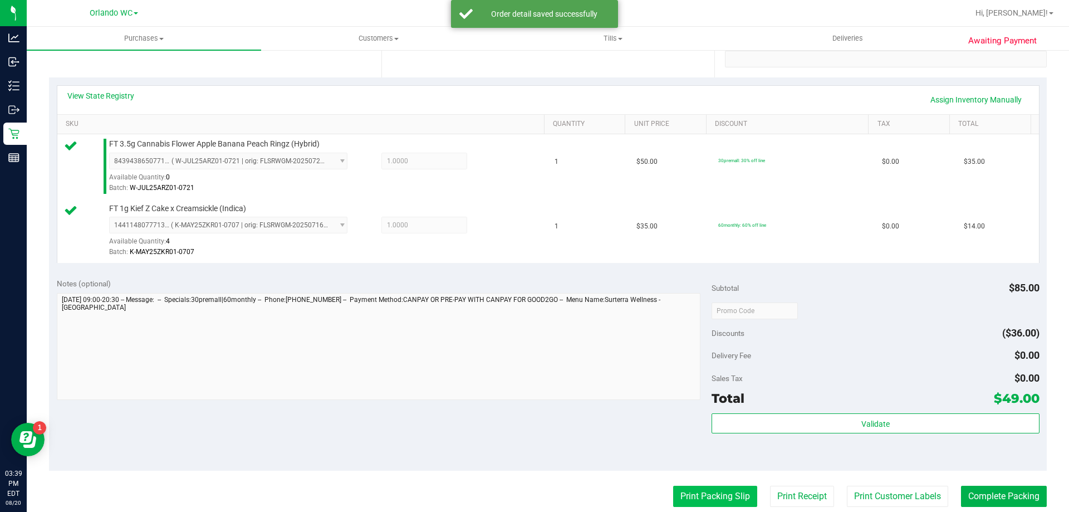
click at [705, 506] on button "Print Packing Slip" at bounding box center [715, 496] width 84 height 21
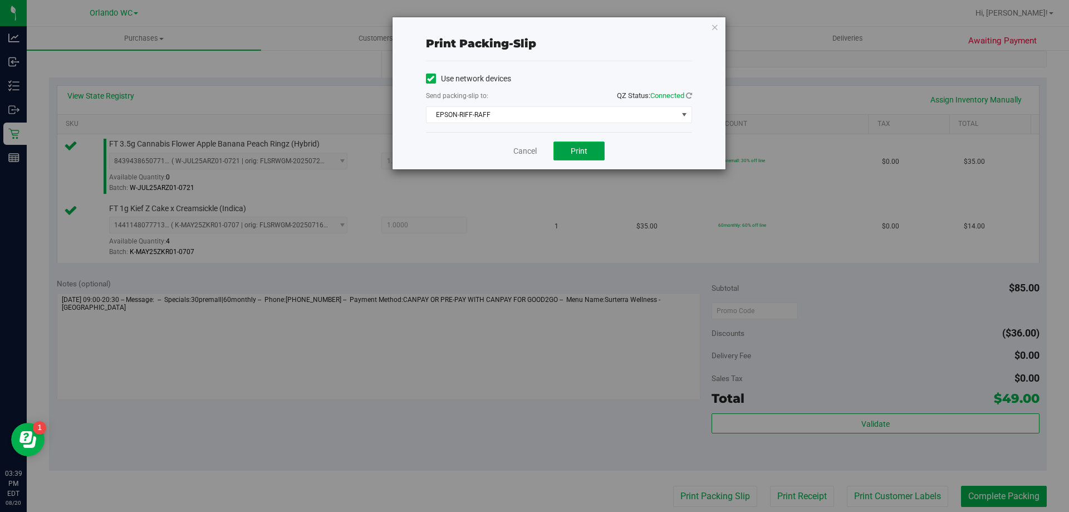
click at [579, 156] on button "Print" at bounding box center [579, 150] width 51 height 19
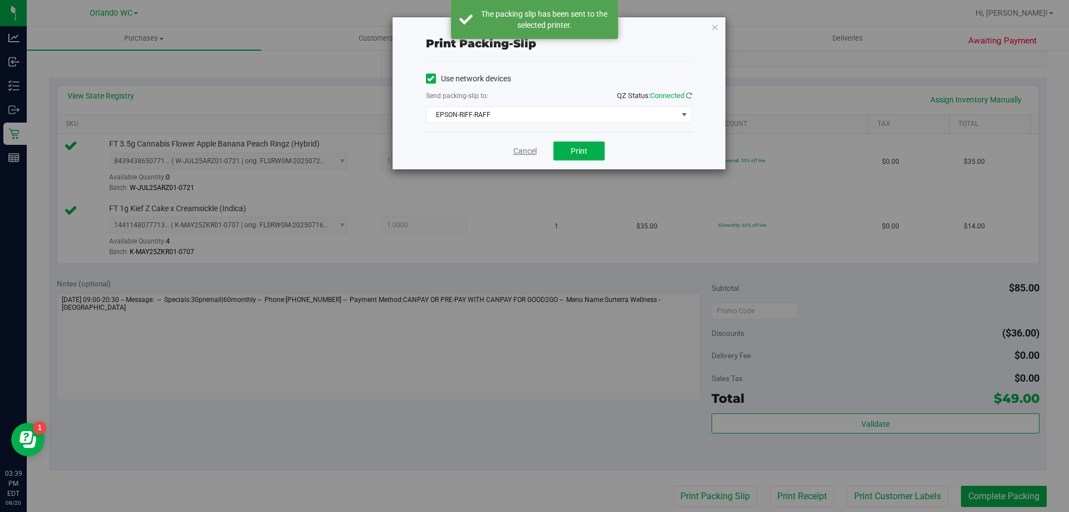
click at [516, 151] on link "Cancel" at bounding box center [525, 151] width 23 height 12
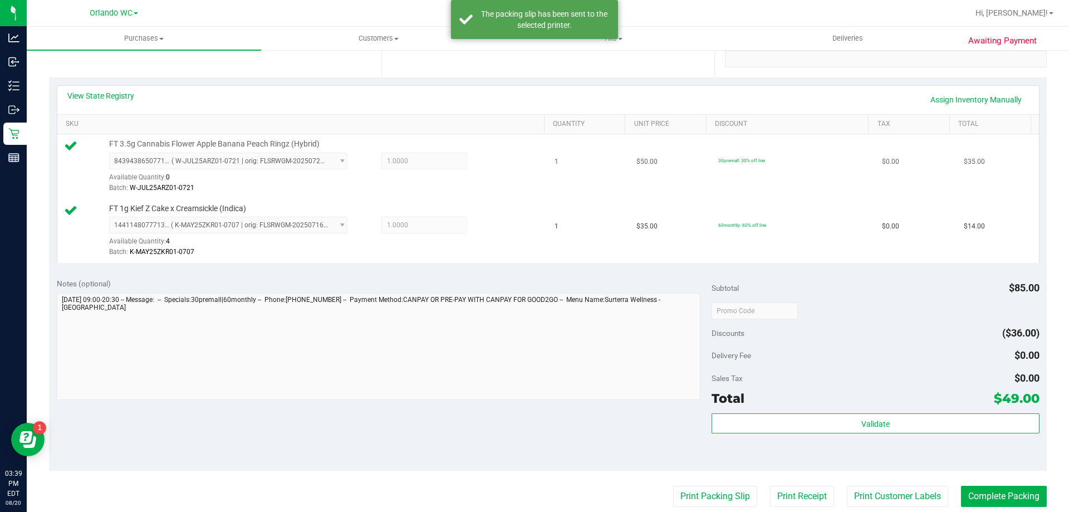
click at [221, 145] on span "FT 3.5g Cannabis Flower Apple Banana Peach Ringz (Hybrid)" at bounding box center [214, 144] width 211 height 11
copy div "FT 3.5g Cannabis Flower Apple Banana Peach Ringz (Hybrid)"
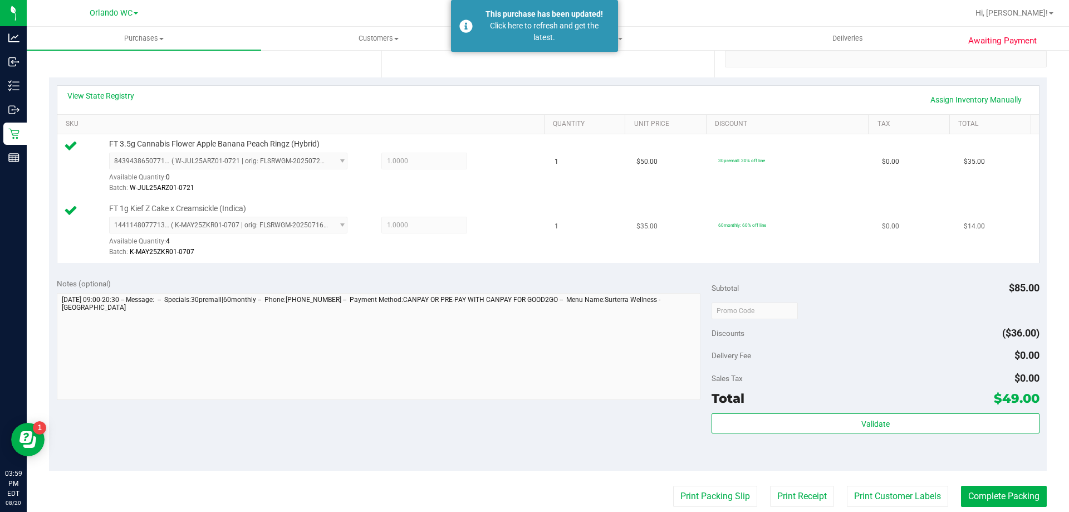
click at [336, 240] on div "Available Quantity: 4" at bounding box center [234, 244] width 251 height 22
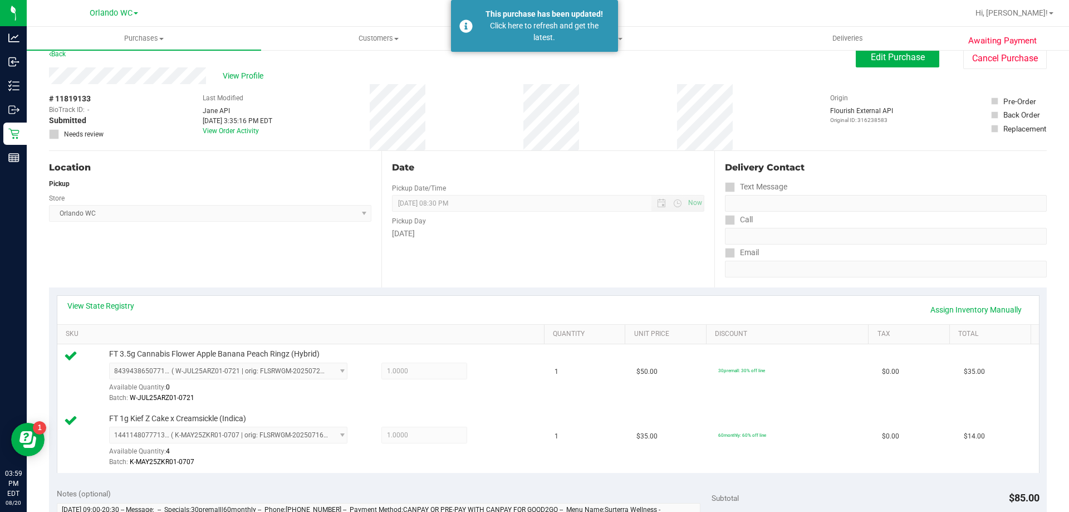
scroll to position [0, 0]
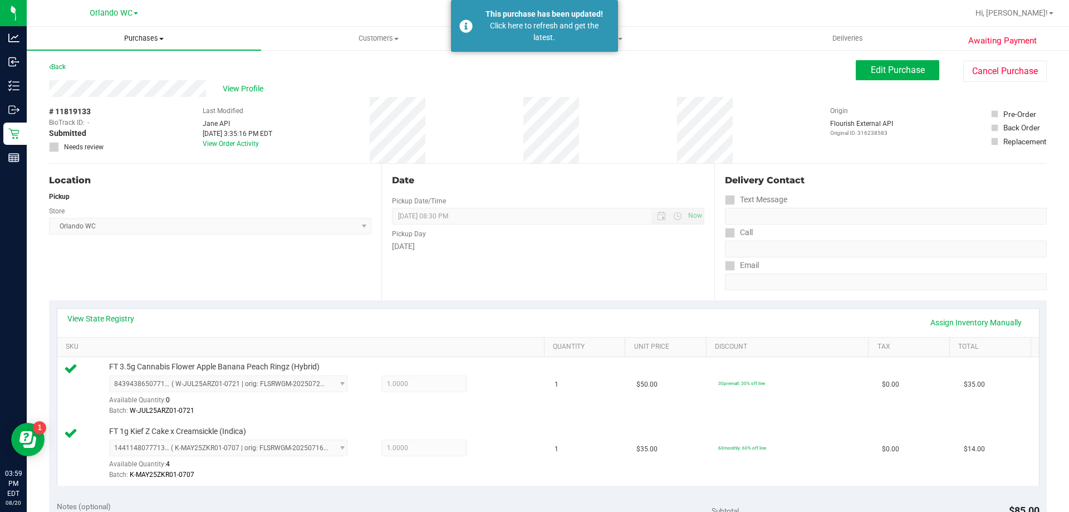
click at [151, 40] on span "Purchases" at bounding box center [144, 38] width 234 height 10
click at [101, 85] on li "Fulfillment" at bounding box center [144, 80] width 234 height 13
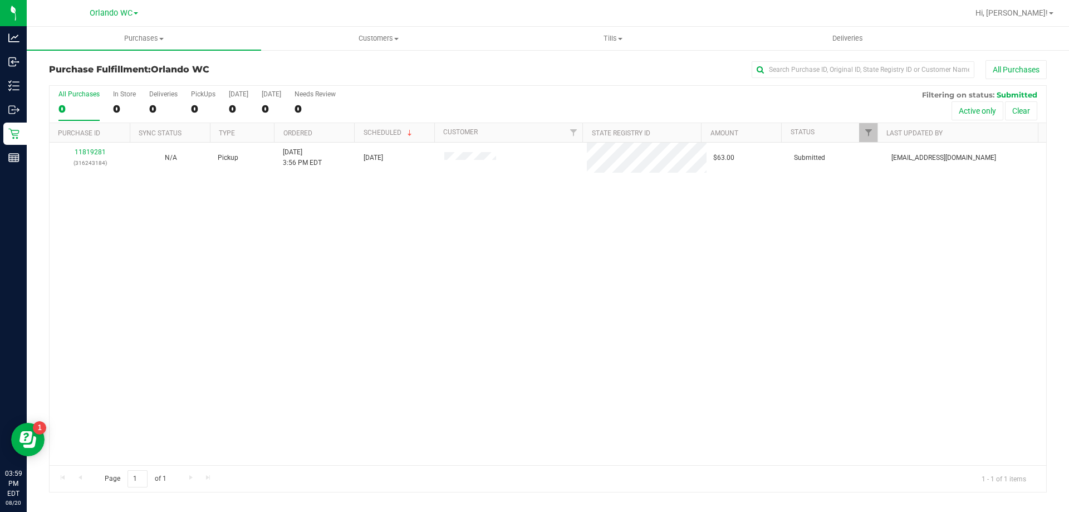
click at [418, 338] on div "11819281 (316243184) N/A Pickup 8/20/2025 3:56 PM EDT 8/20/2025 $63.00 Submitte…" at bounding box center [548, 304] width 997 height 322
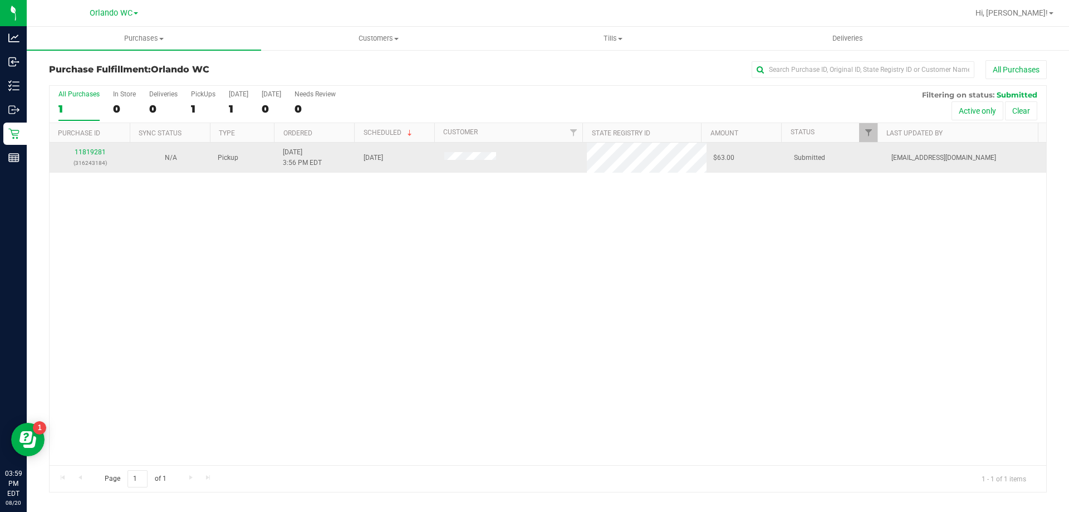
click at [83, 163] on p "(316243184)" at bounding box center [89, 163] width 67 height 11
click at [90, 152] on link "11819281" at bounding box center [90, 152] width 31 height 8
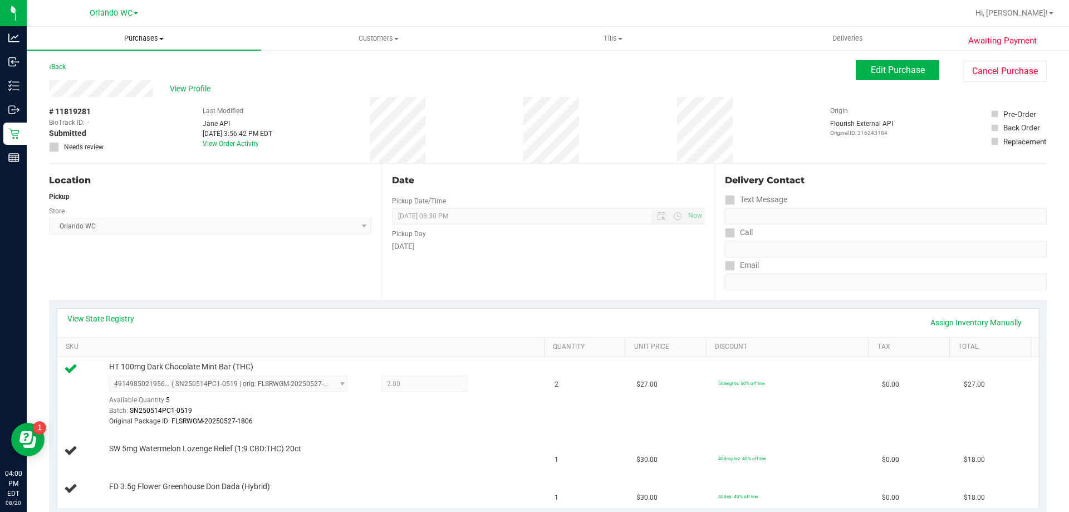
click at [146, 33] on uib-tab-heading "Purchases Summary of purchases Fulfillment All purchases" at bounding box center [144, 38] width 234 height 23
click at [121, 77] on li "Fulfillment" at bounding box center [144, 80] width 234 height 13
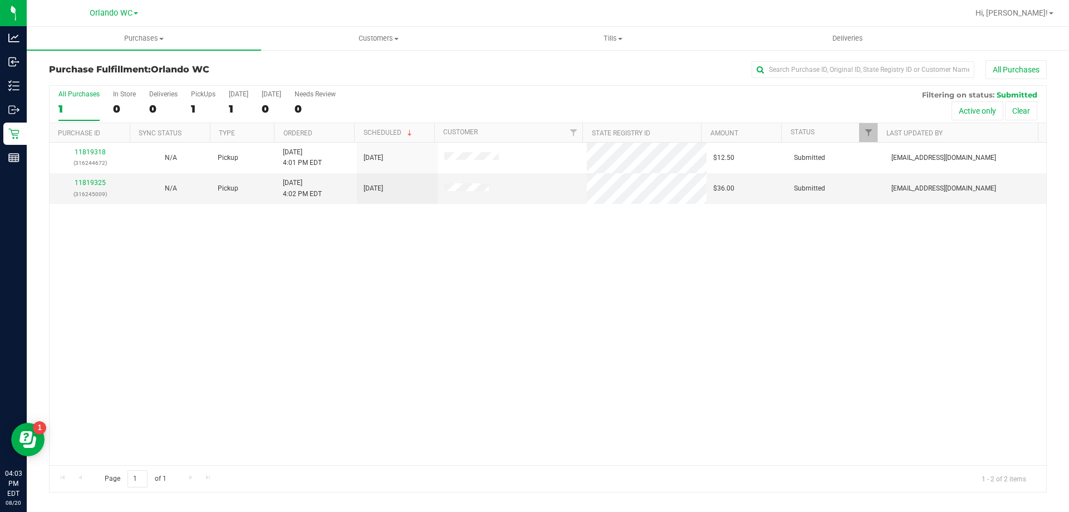
click at [75, 111] on div "1" at bounding box center [78, 108] width 41 height 13
click at [0, 0] on input "All Purchases 1" at bounding box center [0, 0] width 0 height 0
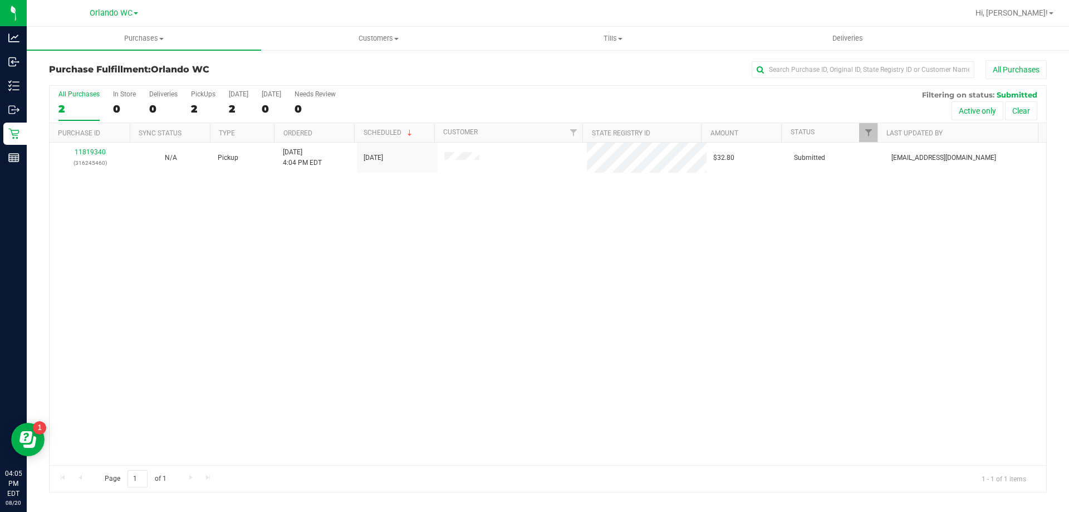
click at [209, 292] on div "11819340 (316245460) N/A Pickup 8/20/2025 4:04 PM EDT 8/20/2025 $32.80 Submitte…" at bounding box center [548, 304] width 997 height 322
click at [83, 101] on label "All Purchases 2" at bounding box center [78, 105] width 41 height 31
click at [0, 0] on input "All Purchases 2" at bounding box center [0, 0] width 0 height 0
click at [296, 449] on div "11819340 (316245460) N/A Pickup 8/20/2025 4:04 PM EDT 8/20/2025 $32.80 Submitte…" at bounding box center [548, 304] width 997 height 322
click at [76, 104] on div "1" at bounding box center [78, 108] width 41 height 13
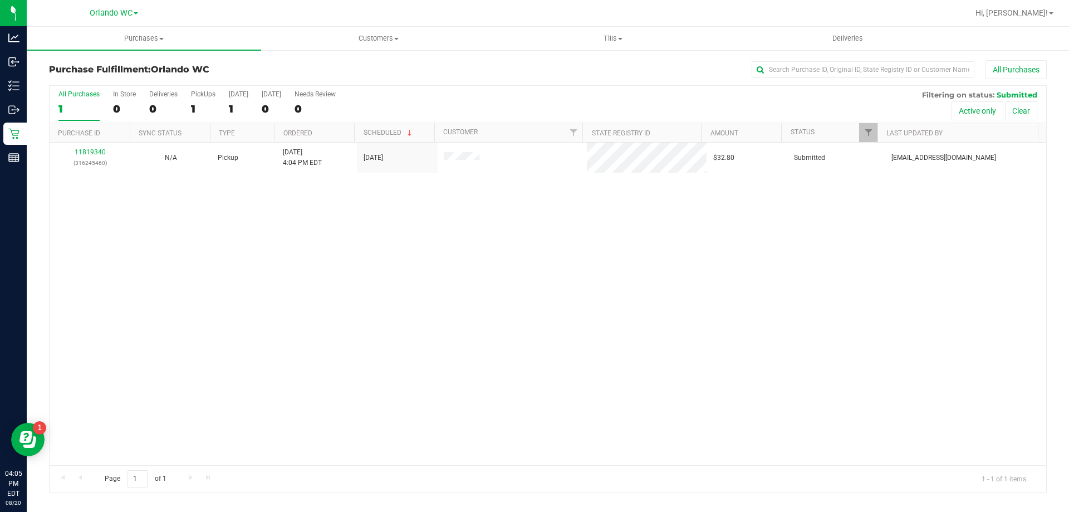
click at [0, 0] on input "All Purchases 1" at bounding box center [0, 0] width 0 height 0
click at [574, 409] on div "11819340 (316245460) N/A Pickup 8/20/2025 4:04 PM EDT 8/20/2025 $32.80 Submitte…" at bounding box center [548, 304] width 997 height 322
click at [83, 110] on div "1" at bounding box center [78, 108] width 41 height 13
click at [0, 0] on input "All Purchases 1" at bounding box center [0, 0] width 0 height 0
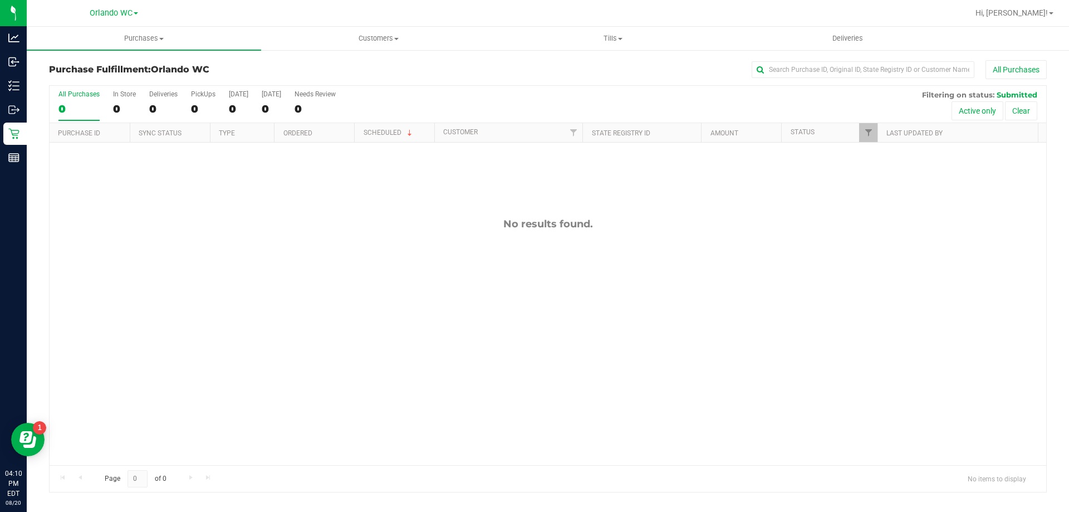
click at [79, 101] on label "All Purchases 0" at bounding box center [78, 105] width 41 height 31
click at [0, 0] on input "All Purchases 0" at bounding box center [0, 0] width 0 height 0
click at [89, 106] on div "0" at bounding box center [78, 108] width 41 height 13
click at [0, 0] on input "All Purchases 0" at bounding box center [0, 0] width 0 height 0
click at [66, 106] on div "0" at bounding box center [78, 108] width 41 height 13
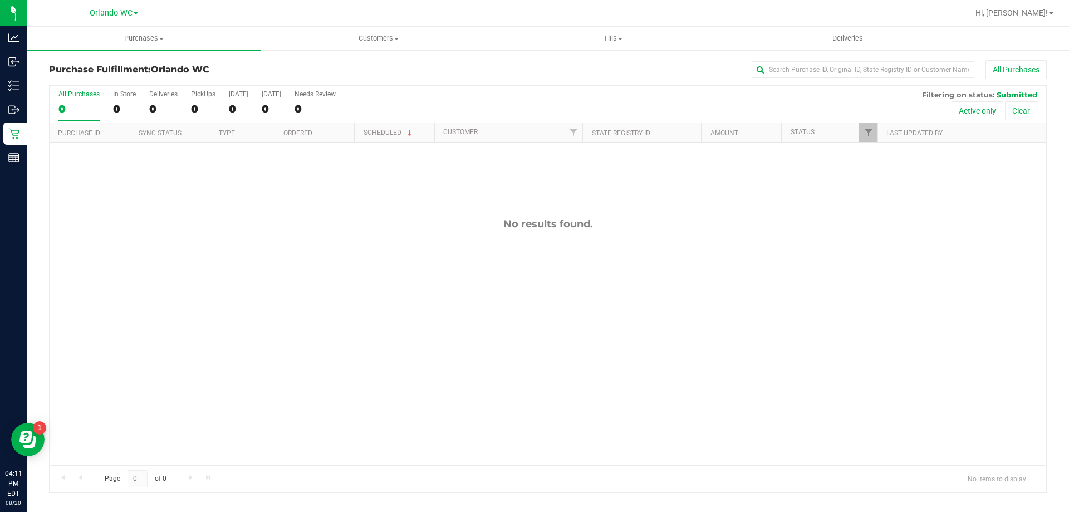
click at [0, 0] on input "All Purchases 0" at bounding box center [0, 0] width 0 height 0
click at [72, 106] on div "0" at bounding box center [78, 108] width 41 height 13
click at [0, 0] on input "All Purchases 0" at bounding box center [0, 0] width 0 height 0
click at [233, 343] on div "No results found." at bounding box center [548, 342] width 997 height 398
click at [92, 100] on label "All Purchases 0" at bounding box center [78, 105] width 41 height 31
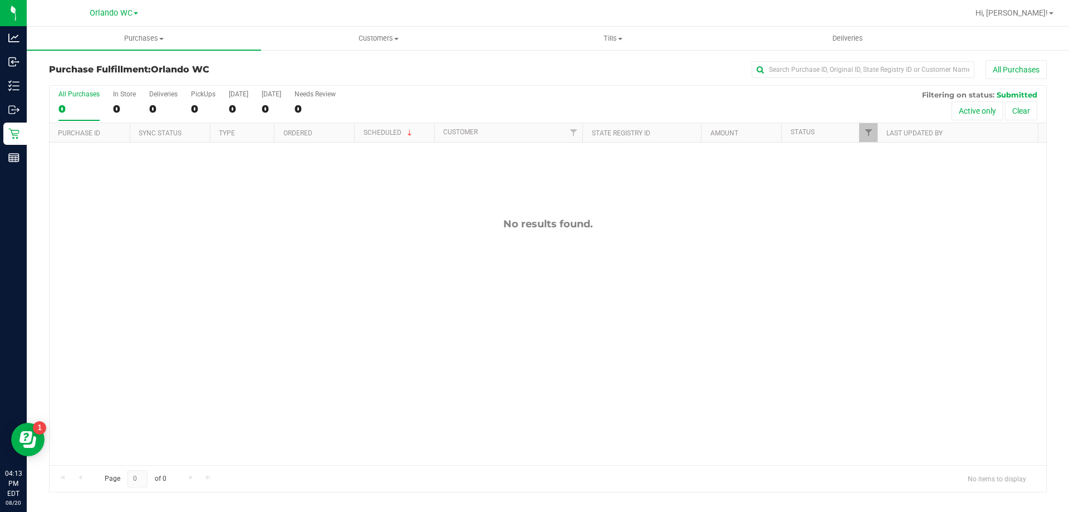
click at [0, 0] on input "All Purchases 0" at bounding box center [0, 0] width 0 height 0
click at [62, 107] on div "0" at bounding box center [78, 108] width 41 height 13
click at [0, 0] on input "All Purchases 0" at bounding box center [0, 0] width 0 height 0
click at [66, 99] on label "All Purchases 0" at bounding box center [78, 105] width 41 height 31
click at [0, 0] on input "All Purchases 0" at bounding box center [0, 0] width 0 height 0
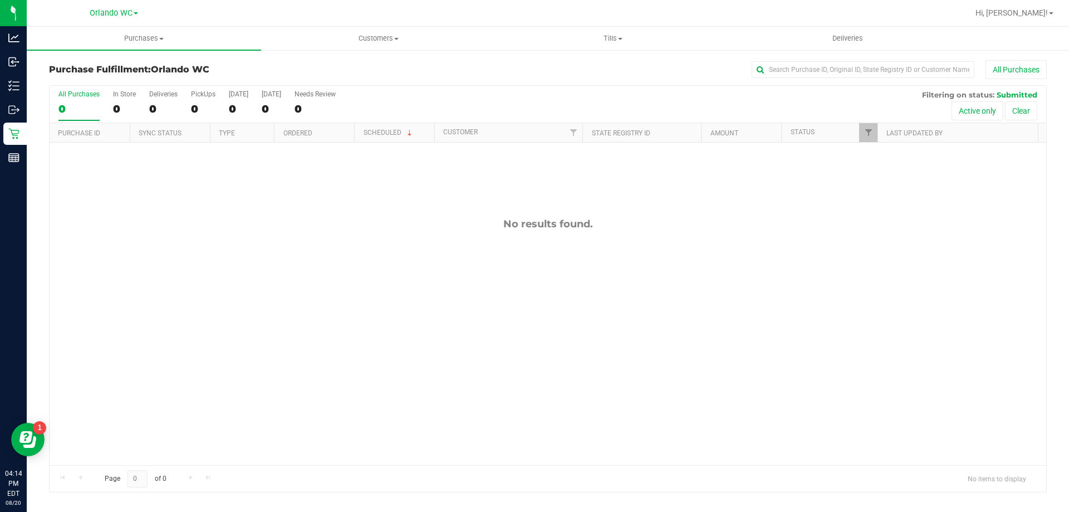
click at [80, 109] on div "0" at bounding box center [78, 108] width 41 height 13
click at [0, 0] on input "All Purchases 0" at bounding box center [0, 0] width 0 height 0
click at [87, 98] on label "All Purchases 0" at bounding box center [78, 105] width 41 height 31
click at [0, 0] on input "All Purchases 0" at bounding box center [0, 0] width 0 height 0
click at [231, 332] on div "No results found." at bounding box center [548, 342] width 997 height 398
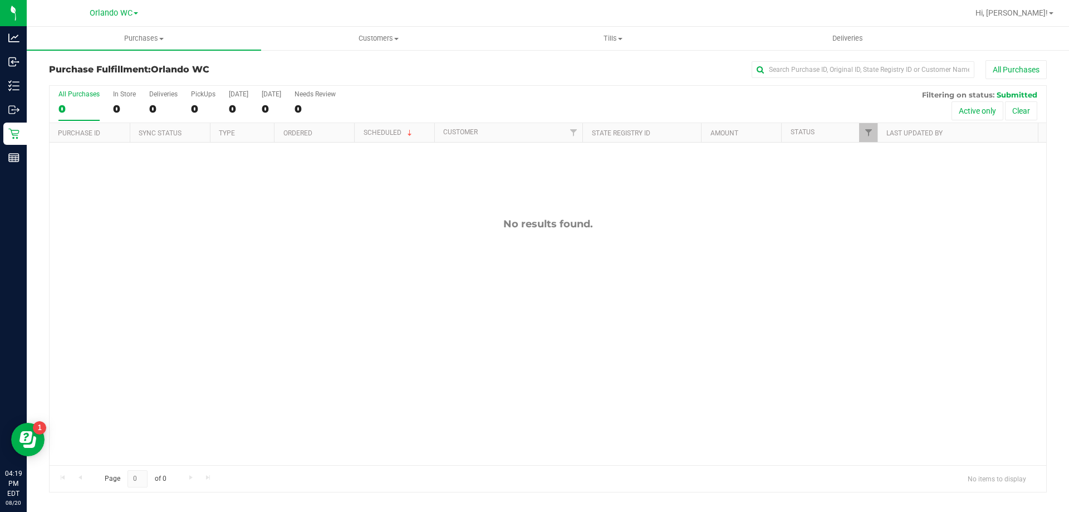
click at [414, 240] on div "No results found." at bounding box center [548, 342] width 997 height 398
click at [85, 106] on div "0" at bounding box center [78, 108] width 41 height 13
click at [0, 0] on input "All Purchases 0" at bounding box center [0, 0] width 0 height 0
click at [289, 326] on div "No results found." at bounding box center [548, 342] width 997 height 398
click at [432, 348] on div "No results found." at bounding box center [548, 342] width 997 height 398
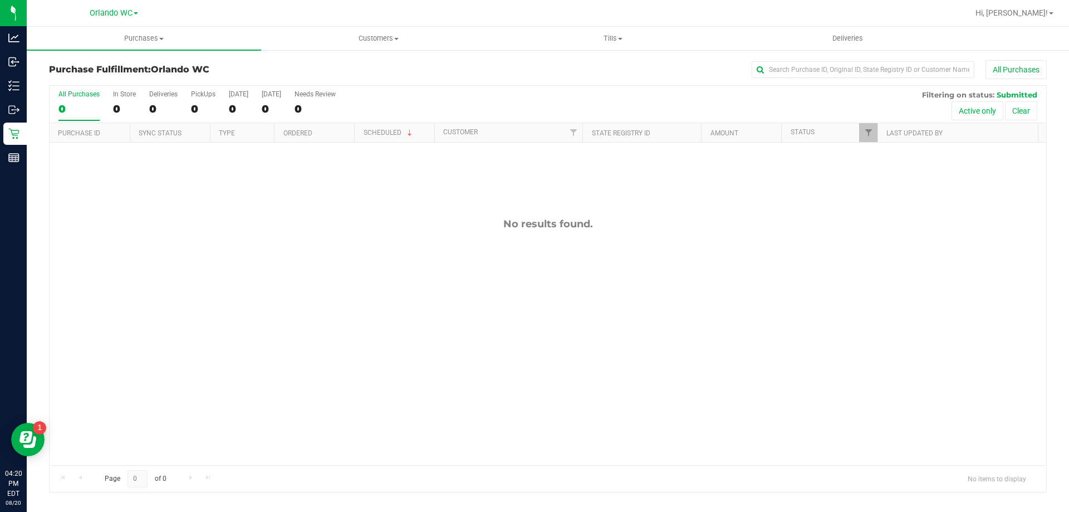
click at [65, 109] on div "0" at bounding box center [78, 108] width 41 height 13
click at [0, 0] on input "All Purchases 0" at bounding box center [0, 0] width 0 height 0
click at [82, 110] on div "0" at bounding box center [78, 108] width 41 height 13
click at [0, 0] on input "All Purchases 0" at bounding box center [0, 0] width 0 height 0
click at [86, 110] on div "0" at bounding box center [78, 108] width 41 height 13
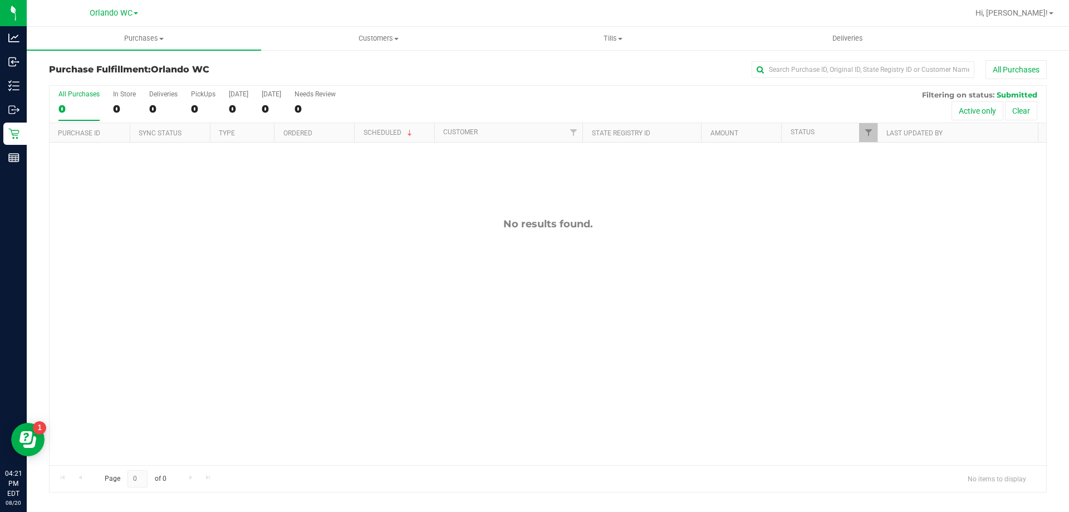
click at [0, 0] on input "All Purchases 0" at bounding box center [0, 0] width 0 height 0
click at [1022, 200] on div "No results found." at bounding box center [548, 342] width 997 height 398
click at [80, 109] on div "0" at bounding box center [78, 108] width 41 height 13
click at [0, 0] on input "All Purchases 0" at bounding box center [0, 0] width 0 height 0
drag, startPoint x: 70, startPoint y: 92, endPoint x: 78, endPoint y: 101, distance: 11.8
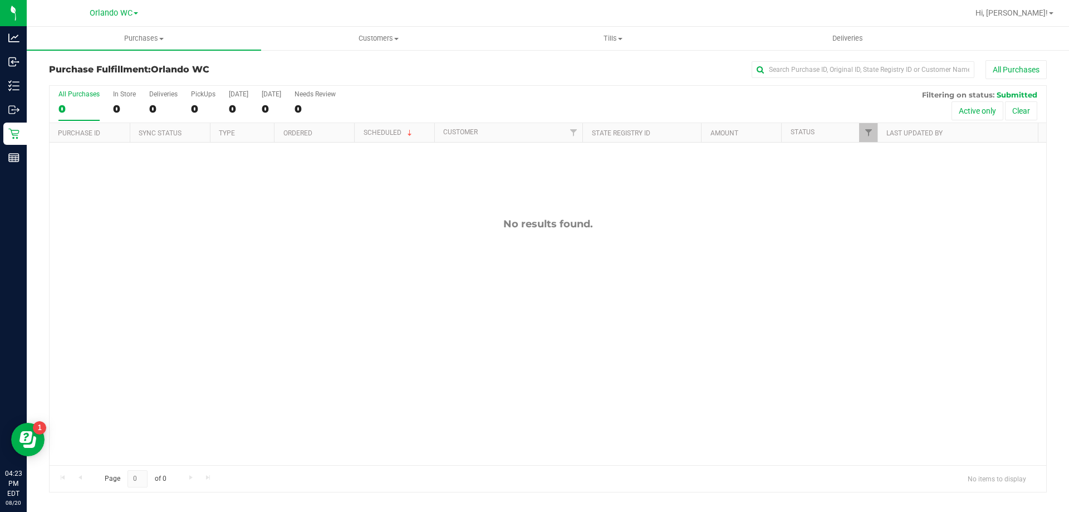
click at [70, 94] on div "All Purchases" at bounding box center [78, 94] width 41 height 8
click at [0, 0] on input "All Purchases 0" at bounding box center [0, 0] width 0 height 0
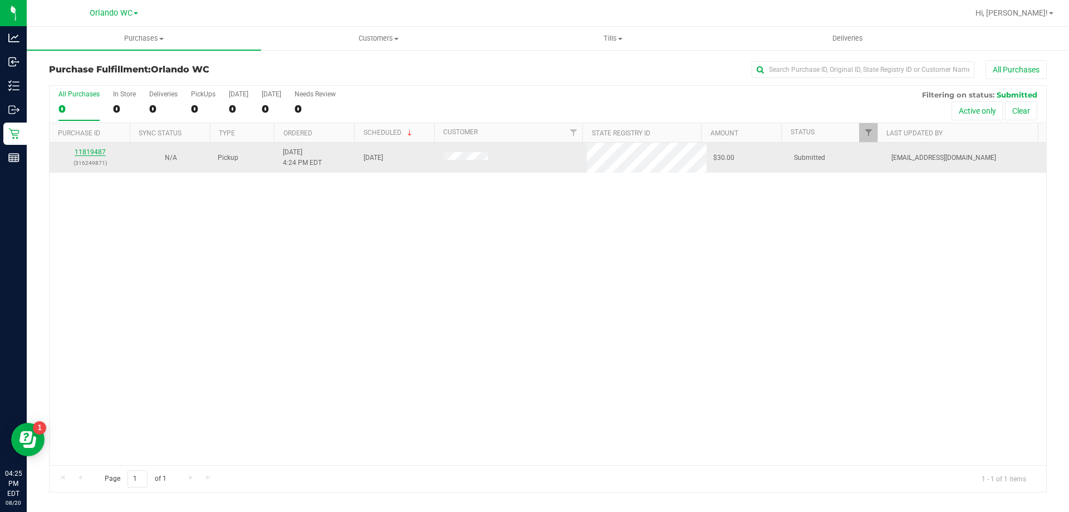
click at [91, 153] on link "11819487" at bounding box center [90, 152] width 31 height 8
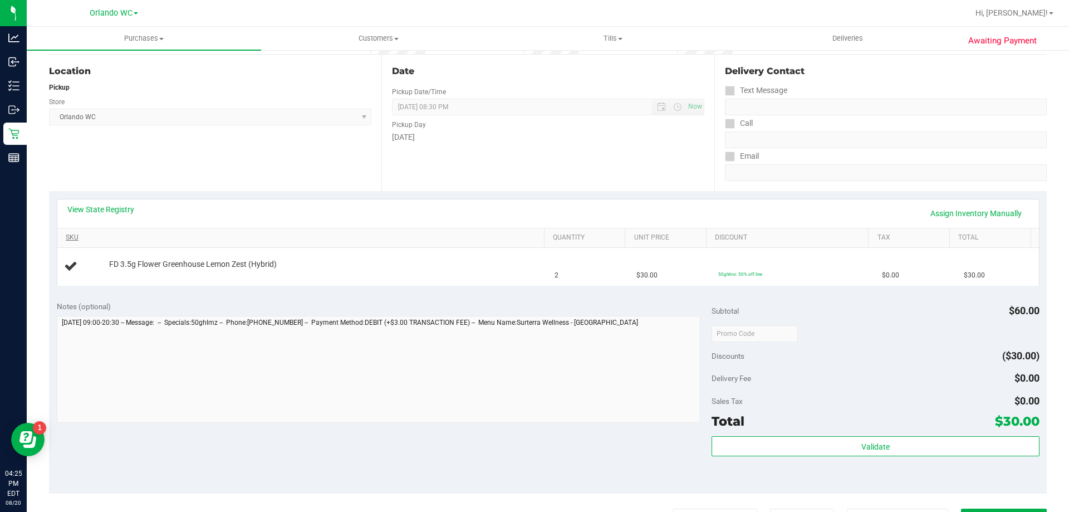
scroll to position [111, 0]
click at [118, 210] on link "View State Registry" at bounding box center [100, 207] width 67 height 11
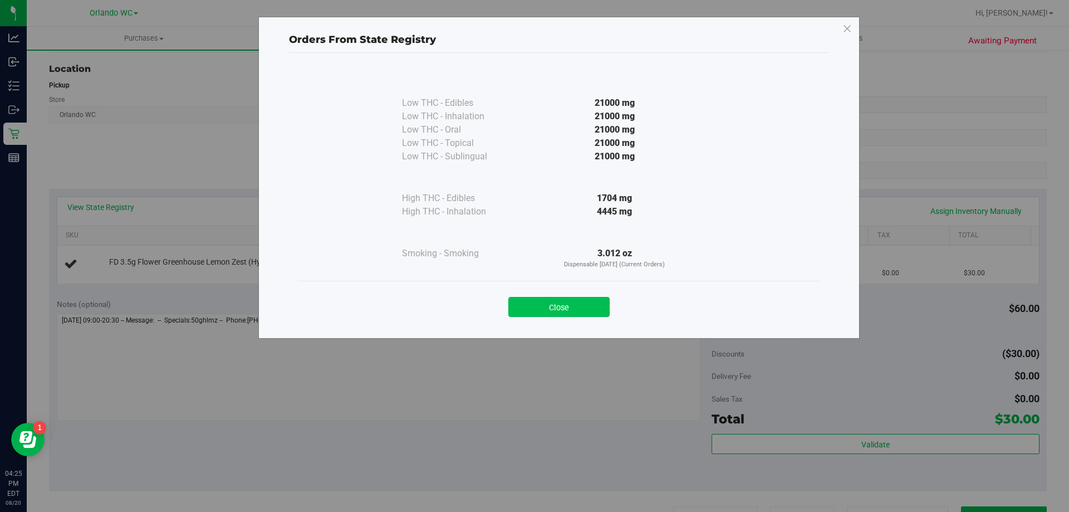
click at [551, 297] on button "Close" at bounding box center [559, 307] width 101 height 20
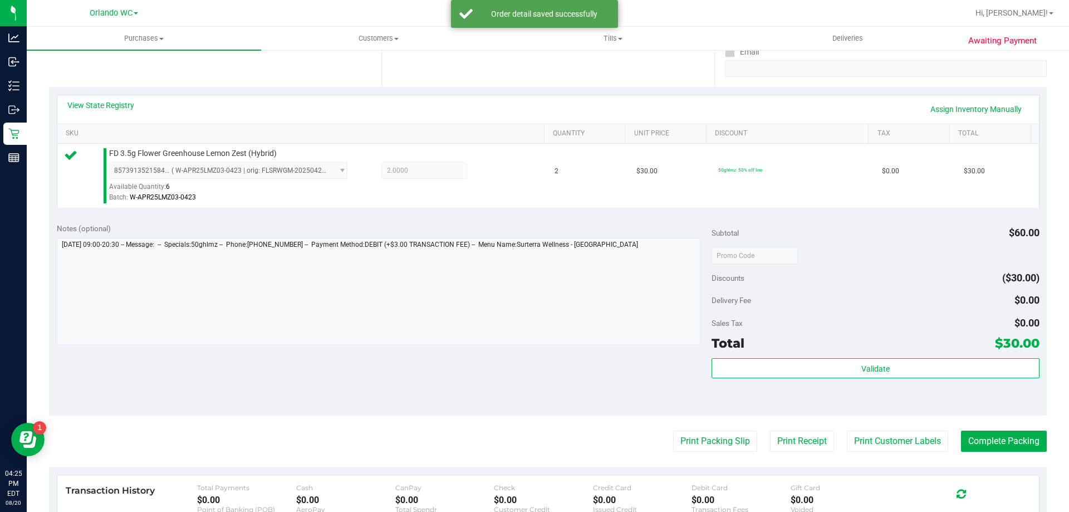
scroll to position [223, 0]
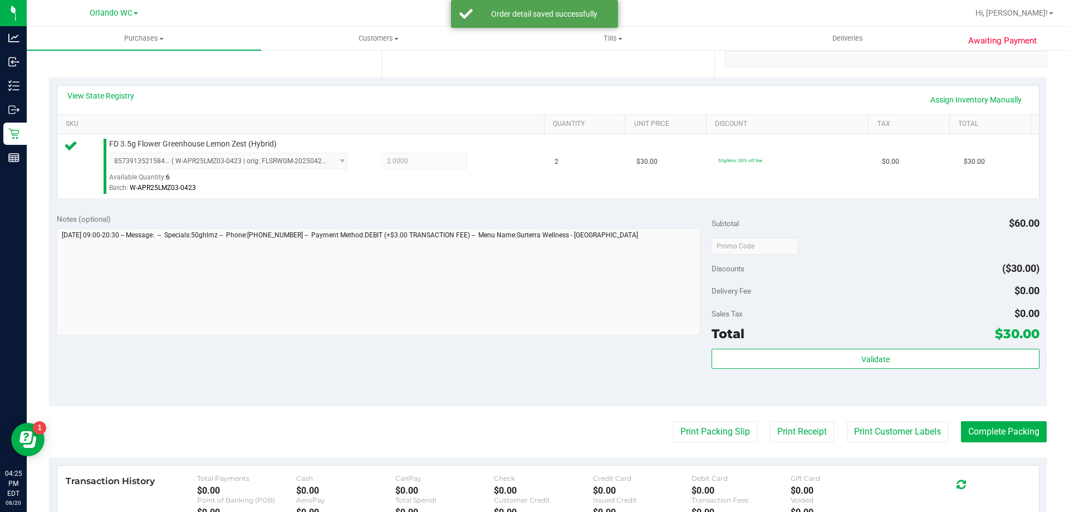
click at [793, 370] on div "Validate" at bounding box center [875, 374] width 327 height 50
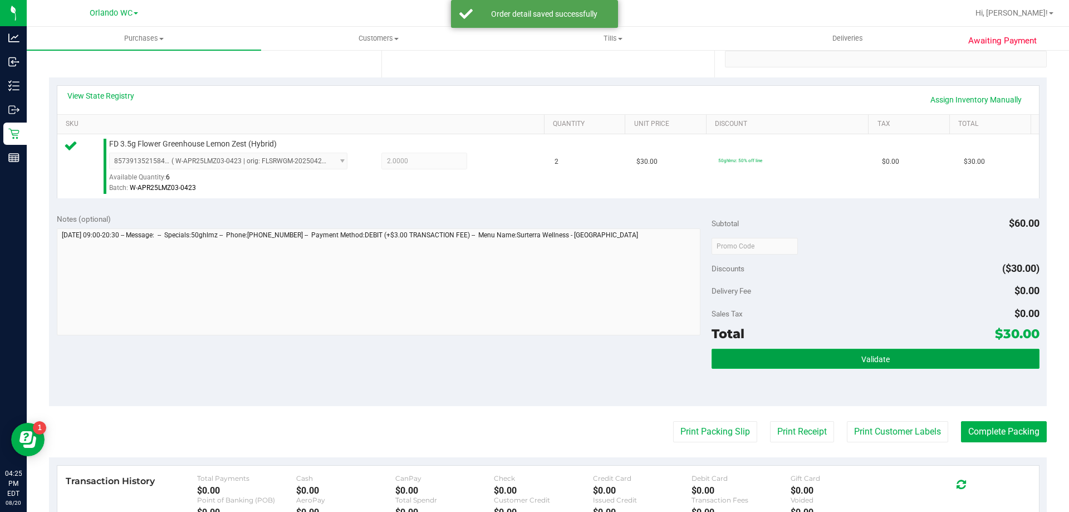
click at [797, 366] on button "Validate" at bounding box center [875, 359] width 327 height 20
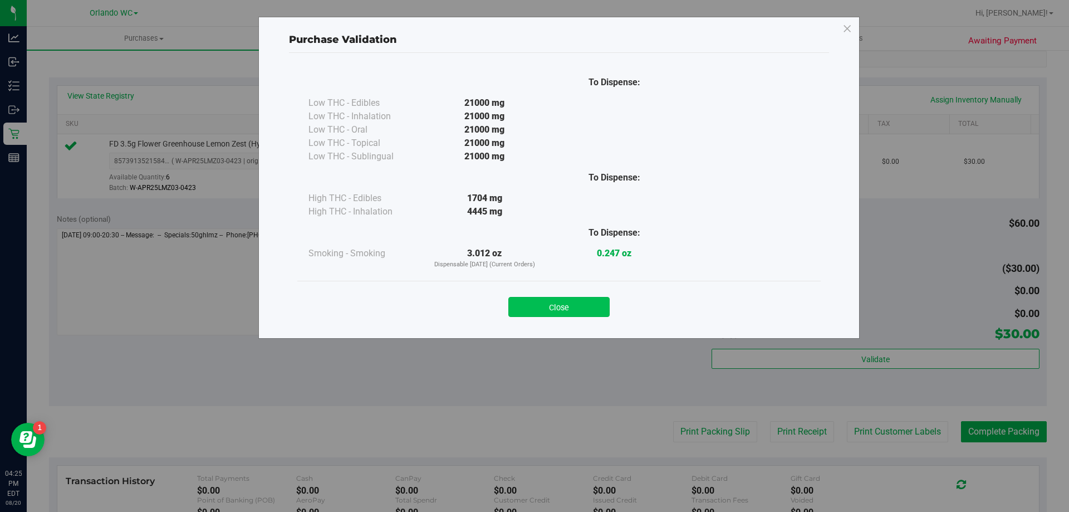
click at [575, 309] on button "Close" at bounding box center [559, 307] width 101 height 20
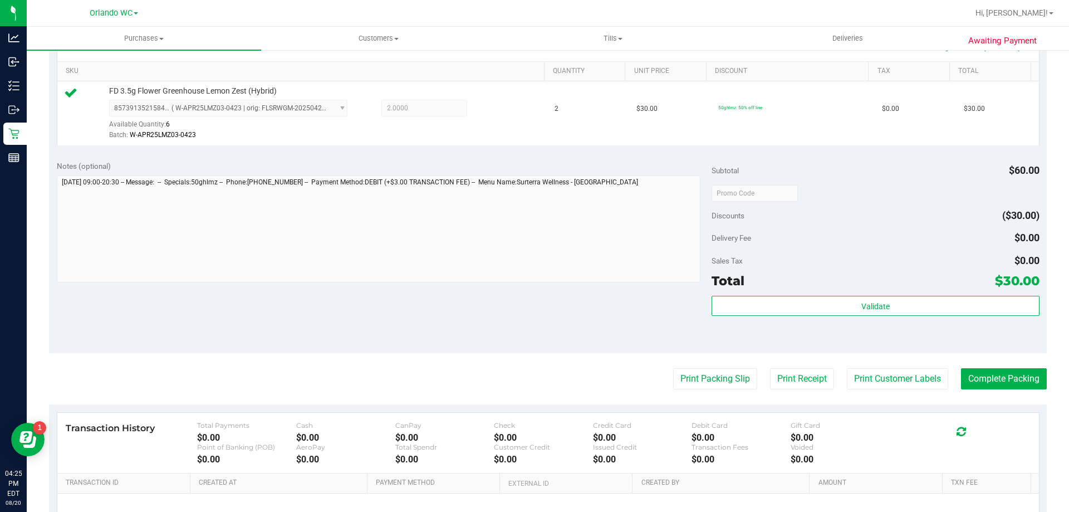
scroll to position [390, 0]
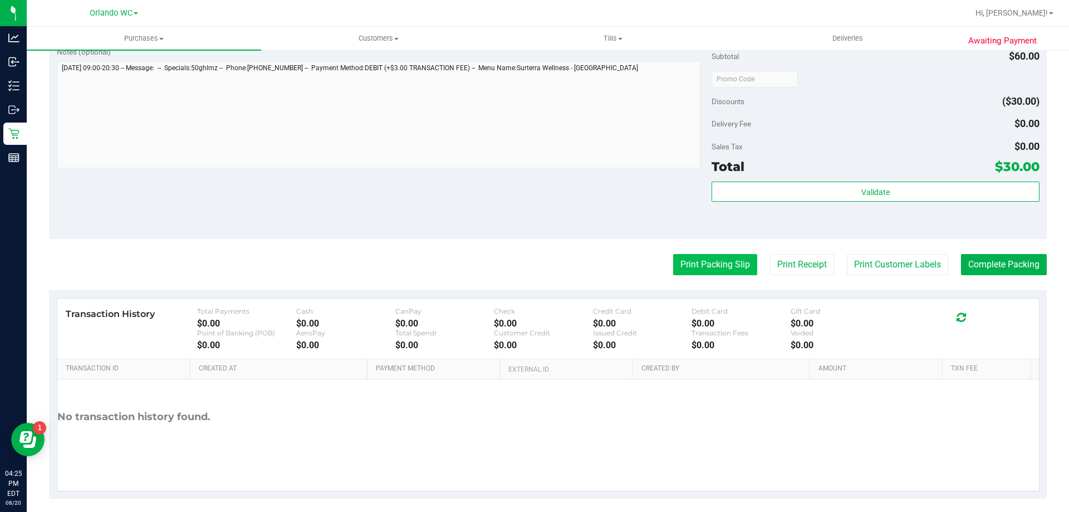
click at [702, 269] on button "Print Packing Slip" at bounding box center [715, 264] width 84 height 21
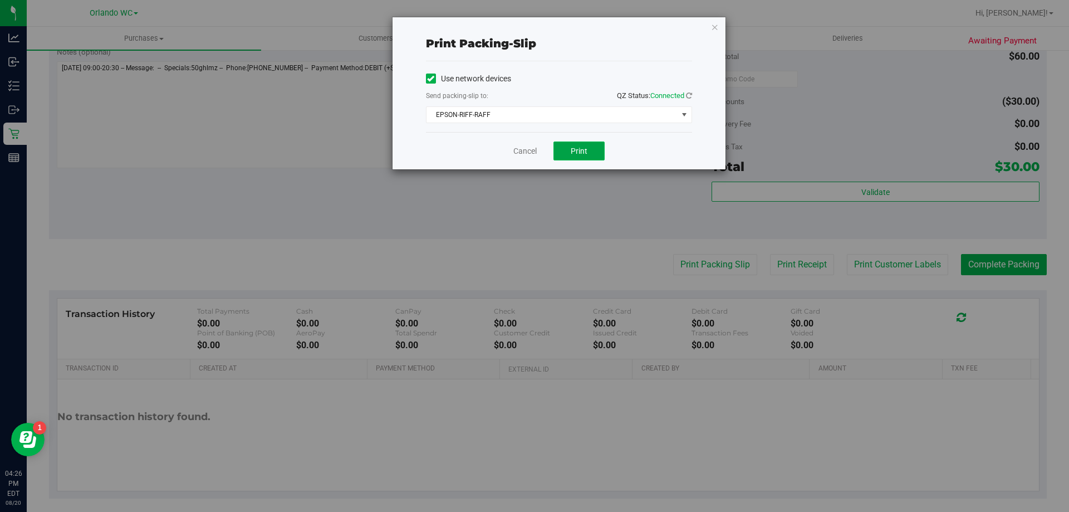
click at [588, 151] on button "Print" at bounding box center [579, 150] width 51 height 19
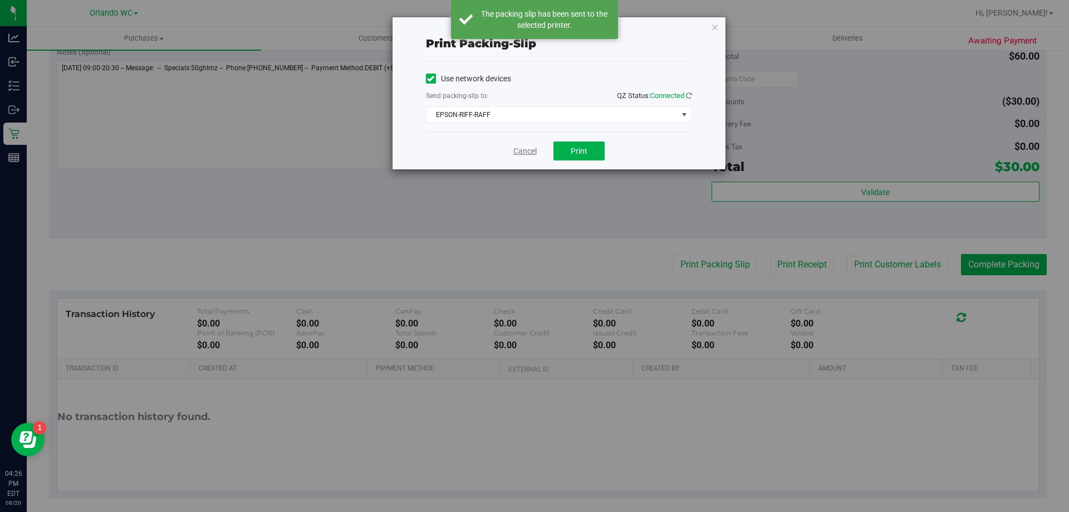
click at [522, 154] on link "Cancel" at bounding box center [525, 151] width 23 height 12
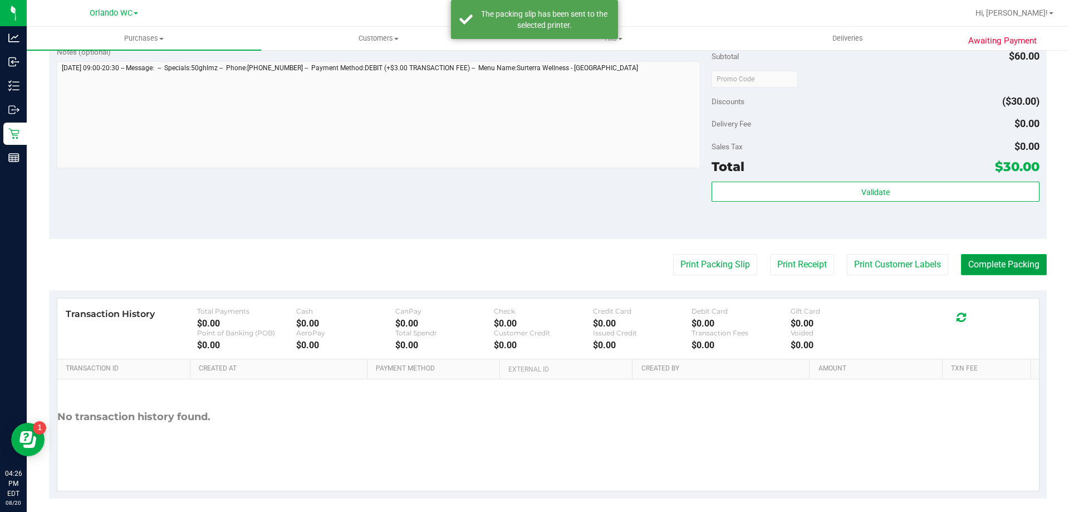
click at [999, 262] on button "Complete Packing" at bounding box center [1004, 264] width 86 height 21
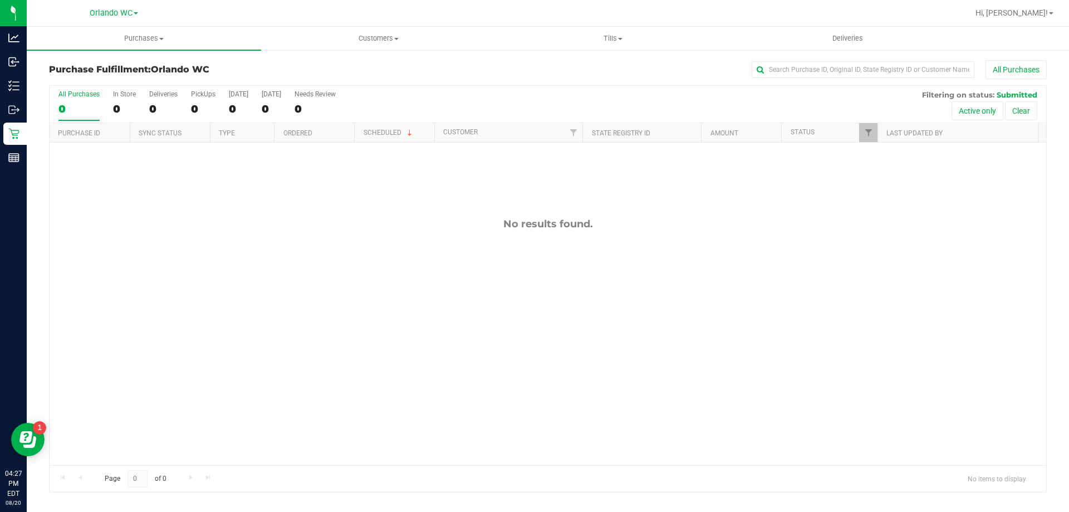
click at [72, 106] on div "0" at bounding box center [78, 108] width 41 height 13
click at [0, 0] on input "All Purchases 0" at bounding box center [0, 0] width 0 height 0
click at [73, 102] on div "0" at bounding box center [78, 108] width 41 height 13
click at [0, 0] on input "All Purchases 0" at bounding box center [0, 0] width 0 height 0
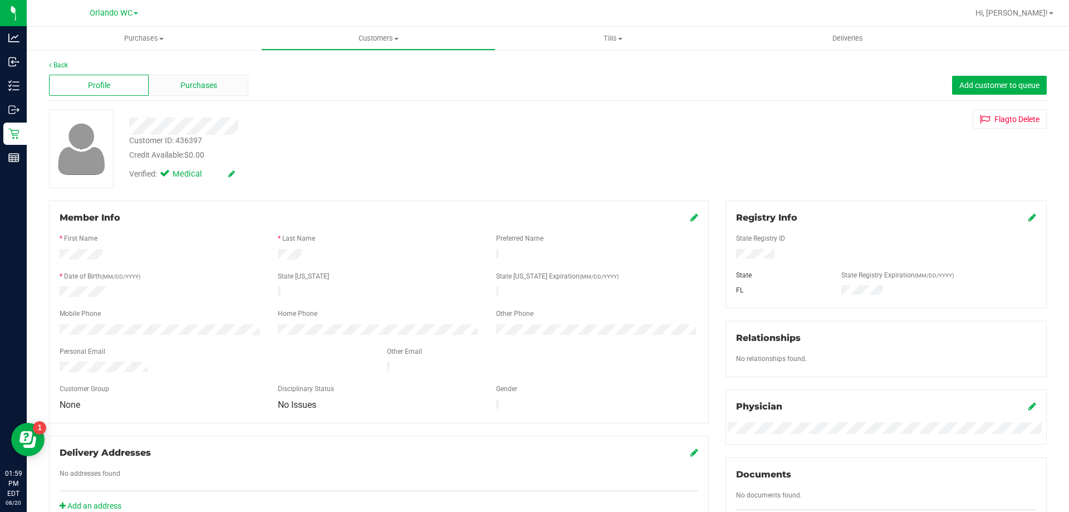
click at [204, 94] on div "Purchases" at bounding box center [199, 85] width 100 height 21
click at [180, 85] on span "Purchases" at bounding box center [198, 86] width 37 height 12
click at [187, 88] on span "Purchases" at bounding box center [198, 86] width 37 height 12
click at [195, 97] on div "Profile Purchases Add customer to queue" at bounding box center [548, 85] width 998 height 31
click at [195, 91] on div "Purchases" at bounding box center [199, 85] width 100 height 21
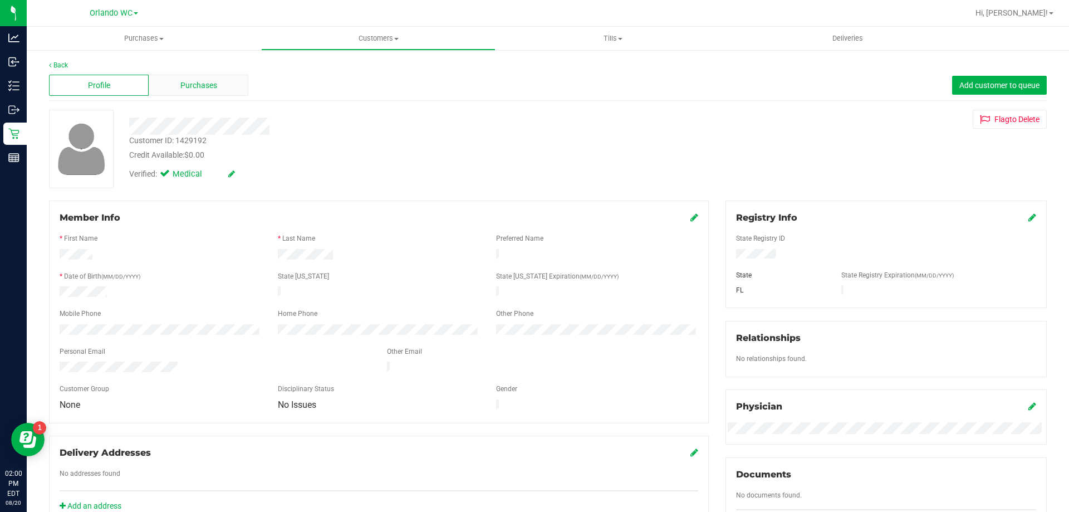
click at [193, 77] on div "Purchases" at bounding box center [199, 85] width 100 height 21
click at [230, 88] on div "Purchases" at bounding box center [199, 85] width 100 height 21
click at [216, 89] on span "Purchases" at bounding box center [198, 86] width 37 height 12
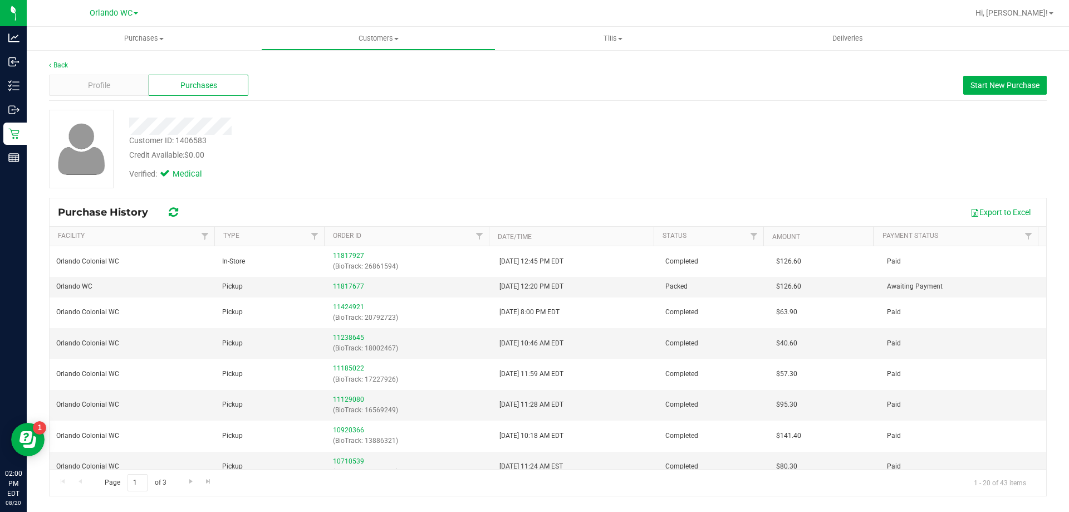
click at [446, 140] on div "Customer ID: 1406583 Credit Available: $0.00" at bounding box center [374, 148] width 507 height 26
click at [350, 287] on link "11817677" at bounding box center [348, 286] width 31 height 8
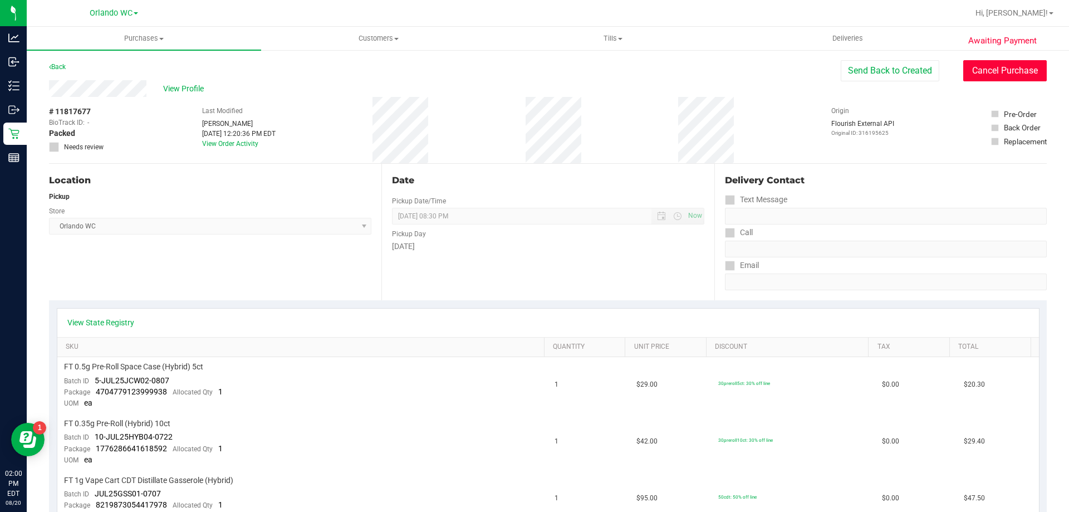
click at [978, 73] on button "Cancel Purchase" at bounding box center [1006, 70] width 84 height 21
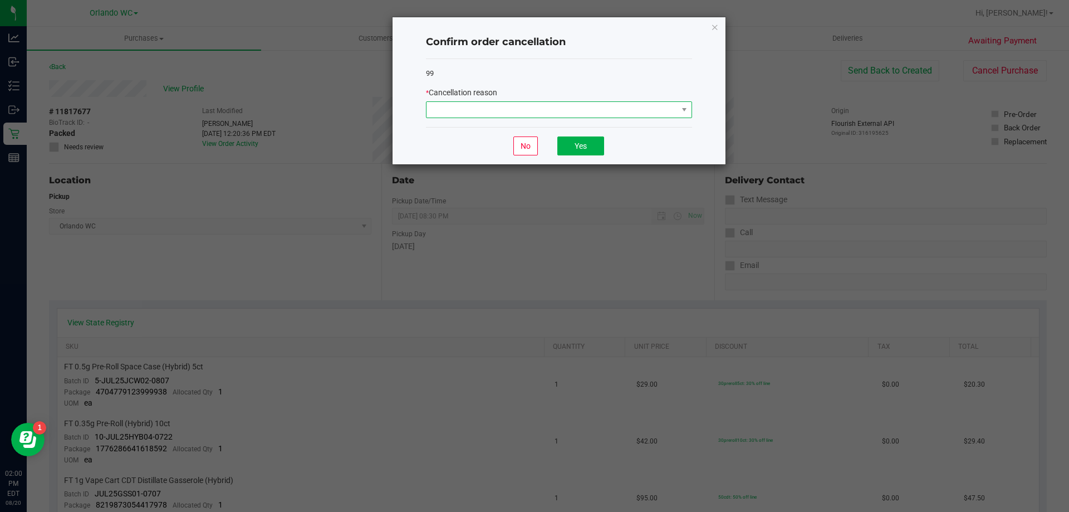
click at [559, 109] on span at bounding box center [552, 110] width 251 height 16
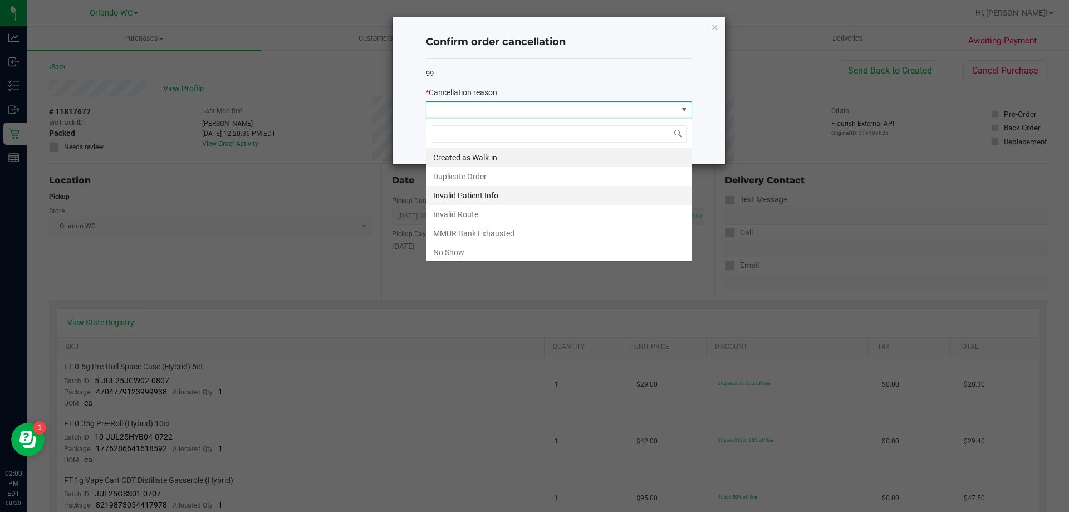
scroll to position [17, 266]
click at [503, 257] on li "No Show" at bounding box center [559, 252] width 265 height 19
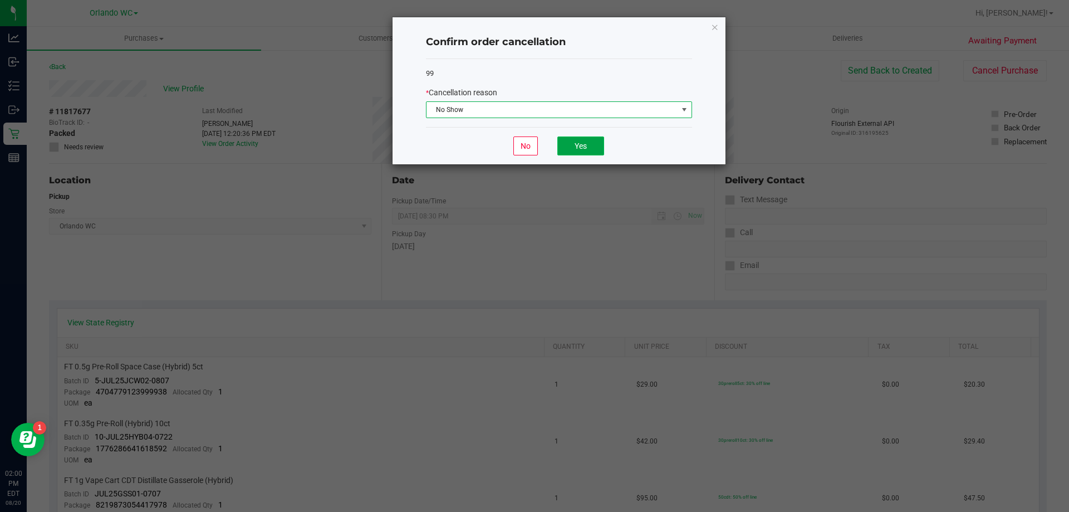
click at [583, 151] on button "Yes" at bounding box center [581, 145] width 47 height 19
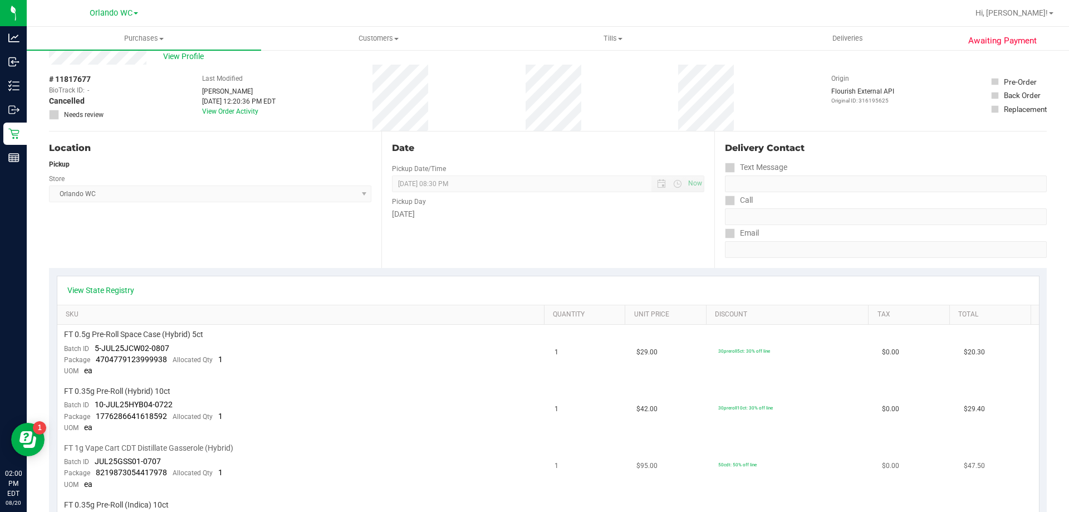
scroll to position [0, 0]
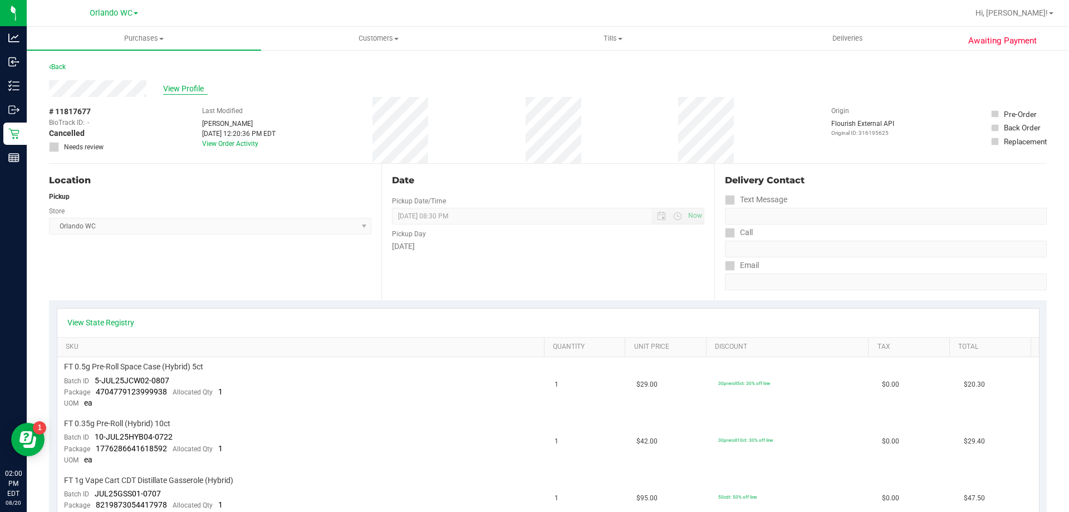
click at [189, 93] on span "View Profile" at bounding box center [185, 89] width 45 height 12
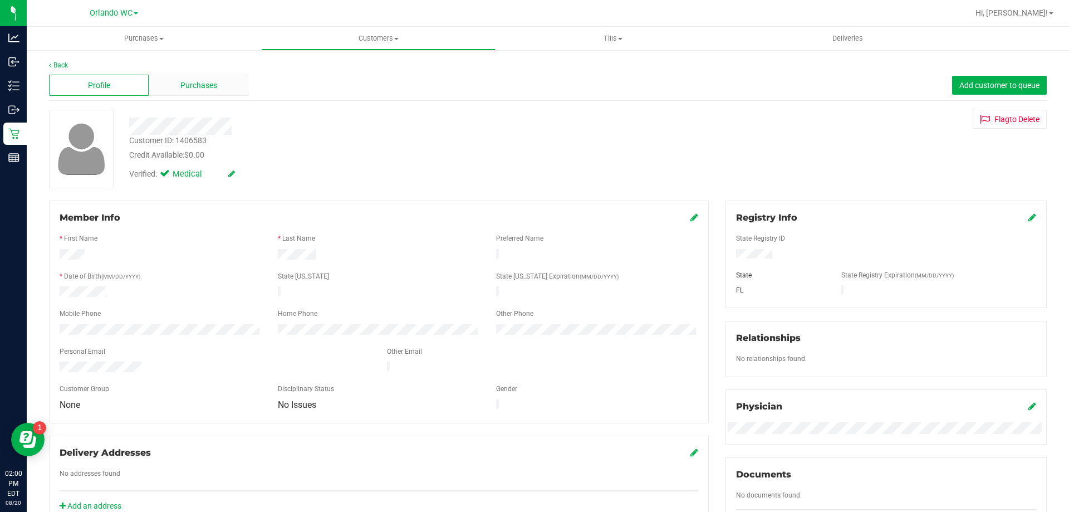
click at [227, 84] on div "Purchases" at bounding box center [199, 85] width 100 height 21
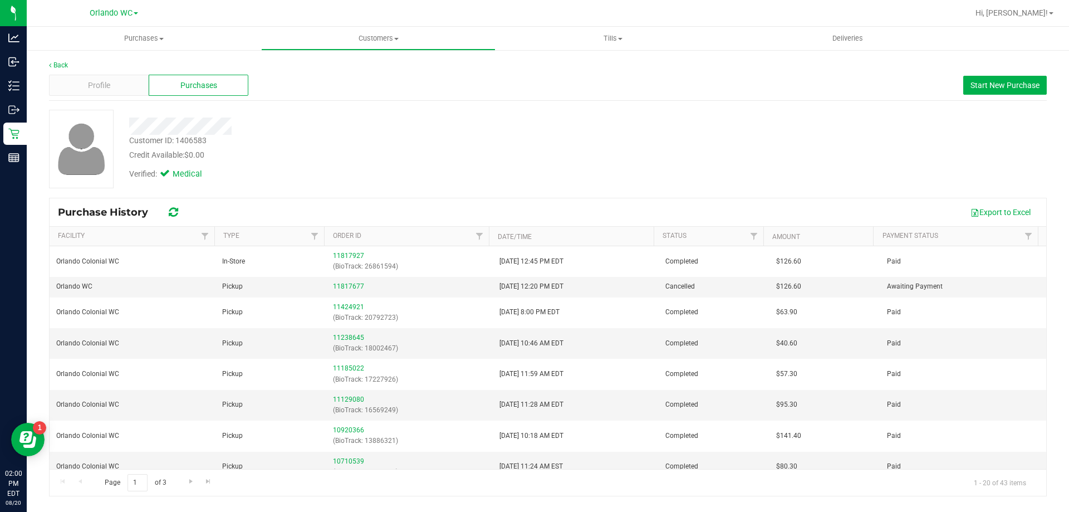
click at [539, 203] on div "Export to Excel" at bounding box center [614, 212] width 848 height 19
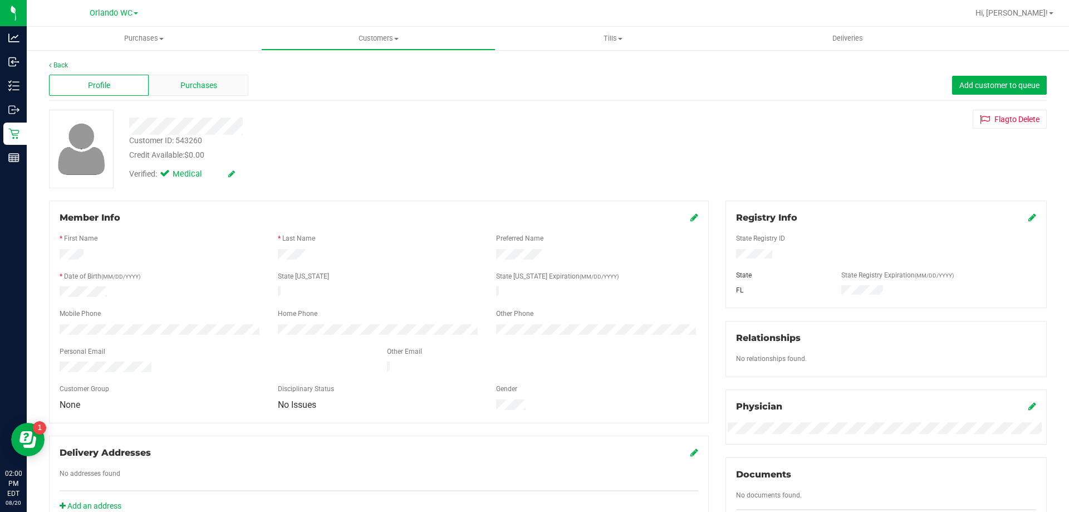
click at [230, 90] on div "Purchases" at bounding box center [199, 85] width 100 height 21
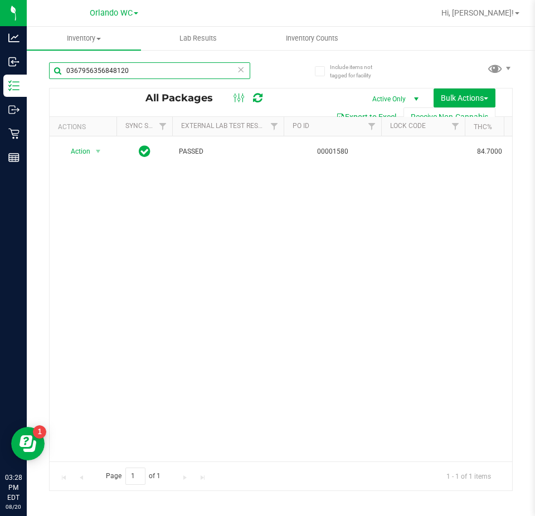
click at [109, 66] on input "0367956356848120" at bounding box center [149, 70] width 201 height 17
paste input "FD 3.5g Flower Greenhouse Don Dada (Hybrid)"
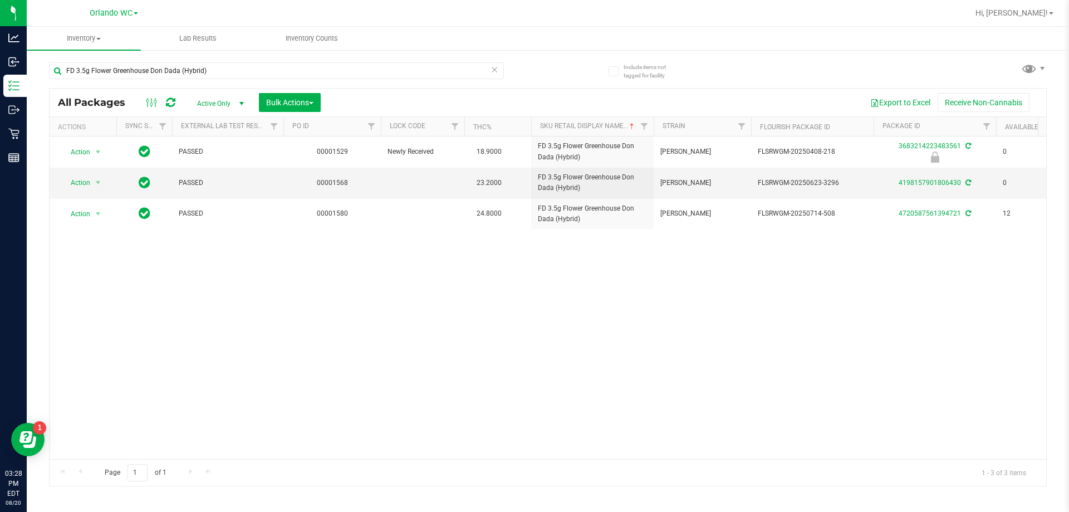
click at [534, 383] on div "Action Action Edit attributes Global inventory Locate package Package audit log…" at bounding box center [548, 297] width 997 height 322
click at [534, 438] on div "Action Action Edit attributes Global inventory Locate package Package audit log…" at bounding box center [548, 297] width 997 height 322
click at [123, 61] on div "FD 3.5g Flower Greenhouse Don Dada (Hybrid)" at bounding box center [298, 70] width 499 height 36
click at [133, 73] on input "FD 3.5g Flower Greenhouse Don Dada (Hybrid)" at bounding box center [276, 70] width 455 height 17
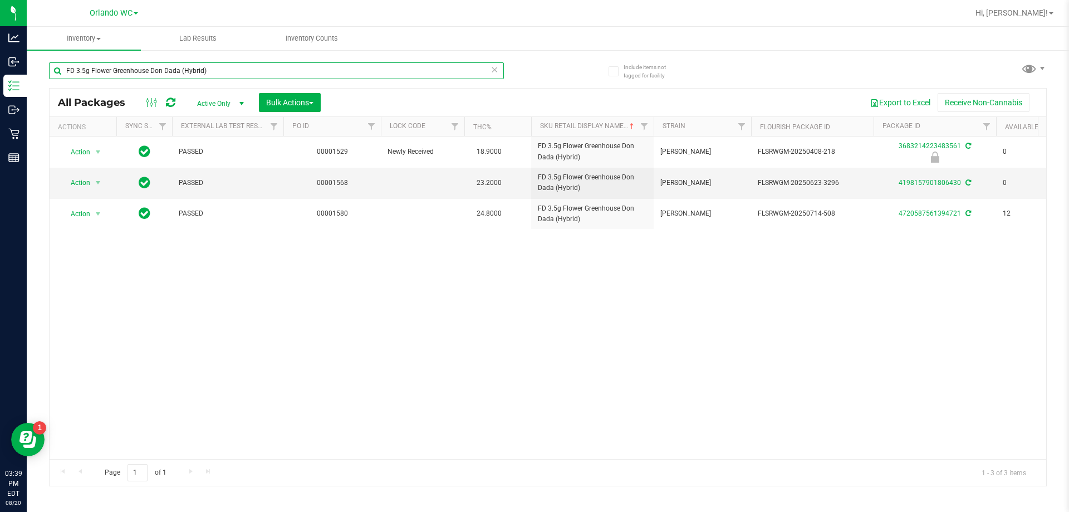
click at [133, 73] on input "FD 3.5g Flower Greenhouse Don Dada (Hybrid)" at bounding box center [276, 70] width 455 height 17
paste input "T 3.5g Cannabis Flower Apple Banana Peach Ringz"
click at [534, 72] on div "FT 3.5g Cannabis Flower Apple Banana Peach Ringz (Hybrid) All Packages Active O…" at bounding box center [548, 269] width 998 height 434
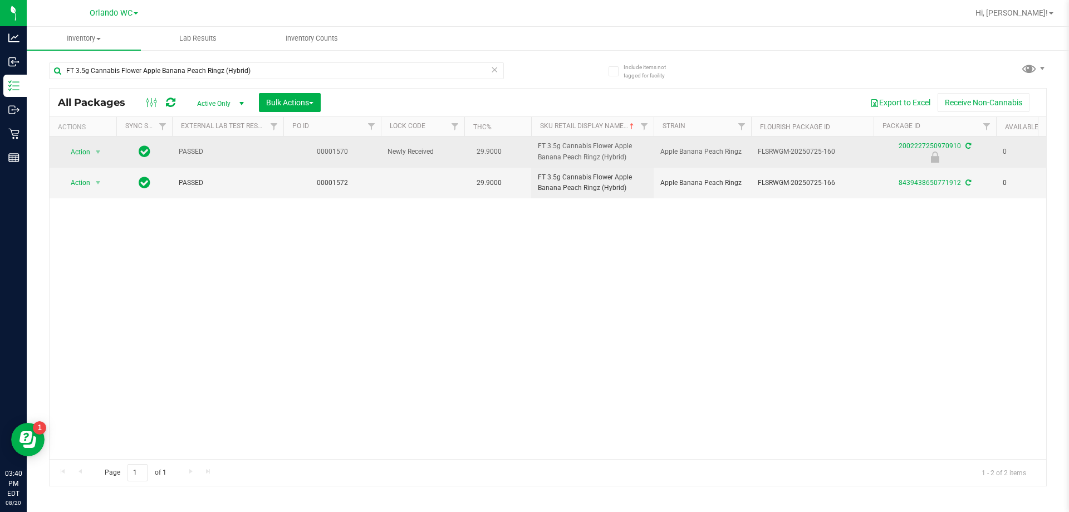
click at [534, 146] on span "FT 3.5g Cannabis Flower Apple Banana Peach Ringz (Hybrid)" at bounding box center [592, 151] width 109 height 21
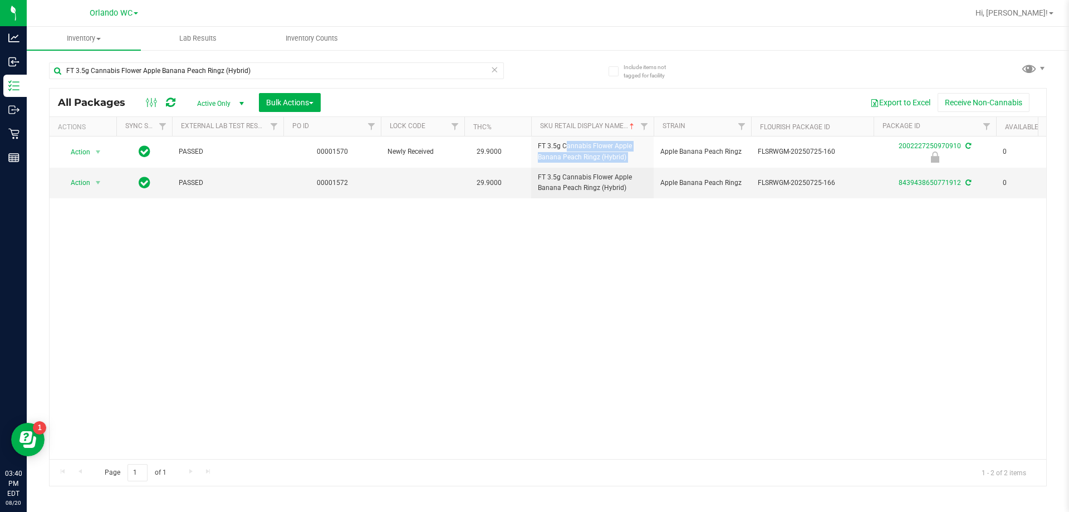
copy tr "FT 3.5g Cannabis Flower Apple Banana Peach Ringz (Hybrid)"
click at [534, 301] on div "Action Action Edit attributes Global inventory Locate package Package audit log…" at bounding box center [548, 297] width 997 height 322
click at [137, 75] on input "FT 3.5g Cannabis Flower Apple Banana Peach Ringz (Hybrid)" at bounding box center [276, 70] width 455 height 17
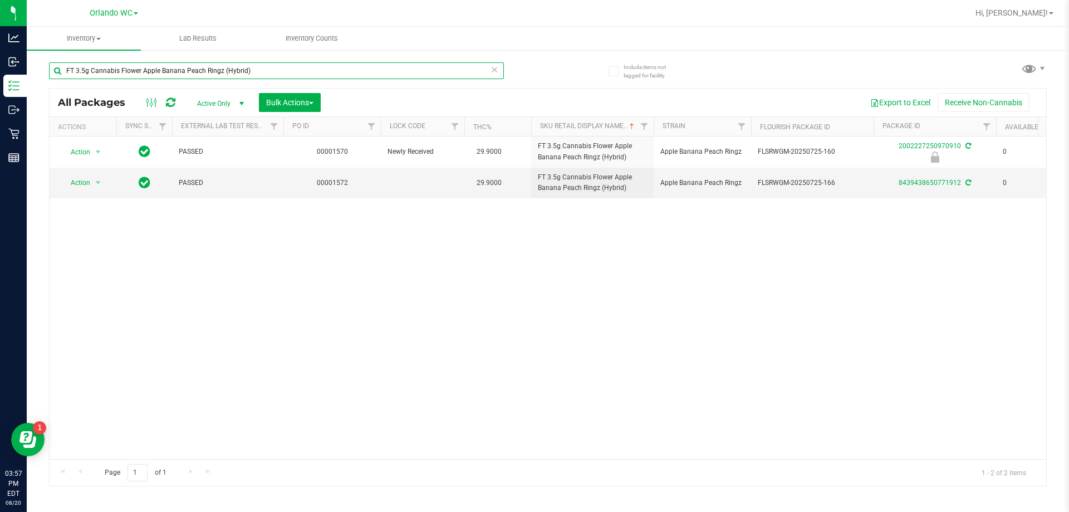
paste input "0.5g Pre-Roll Space Case (Hybrid) 5ct"
type input "FT 0.5g Pre-Roll Space Case (Hybrid) 5ct"
click at [534, 83] on div "FT 0.5g Pre-Roll Space Case (Hybrid) 5ct" at bounding box center [298, 70] width 499 height 36
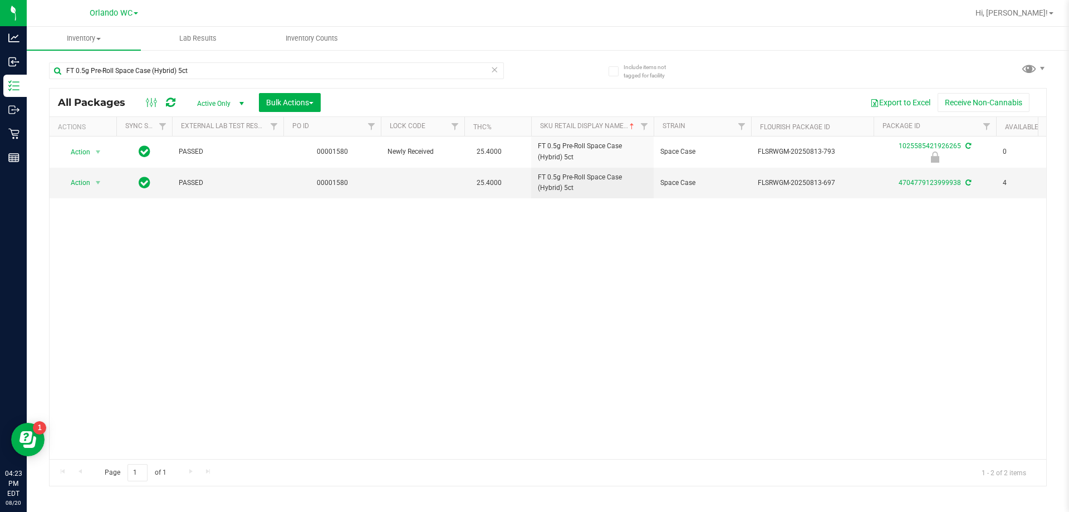
click at [534, 377] on div "Action Action Edit attributes Global inventory Locate package Package audit log…" at bounding box center [548, 297] width 997 height 322
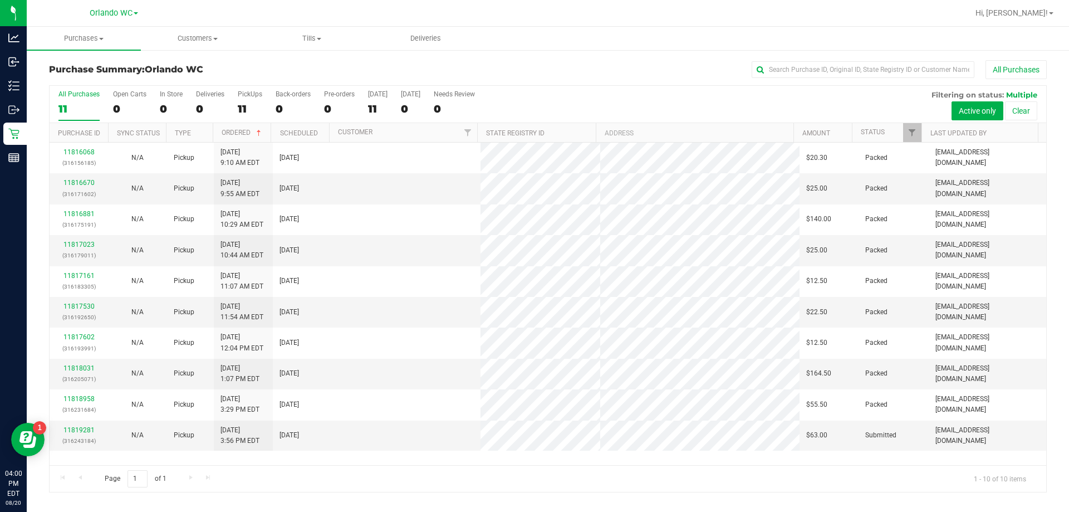
click at [72, 105] on div "11" at bounding box center [78, 108] width 41 height 13
click at [0, 0] on input "All Purchases 11" at bounding box center [0, 0] width 0 height 0
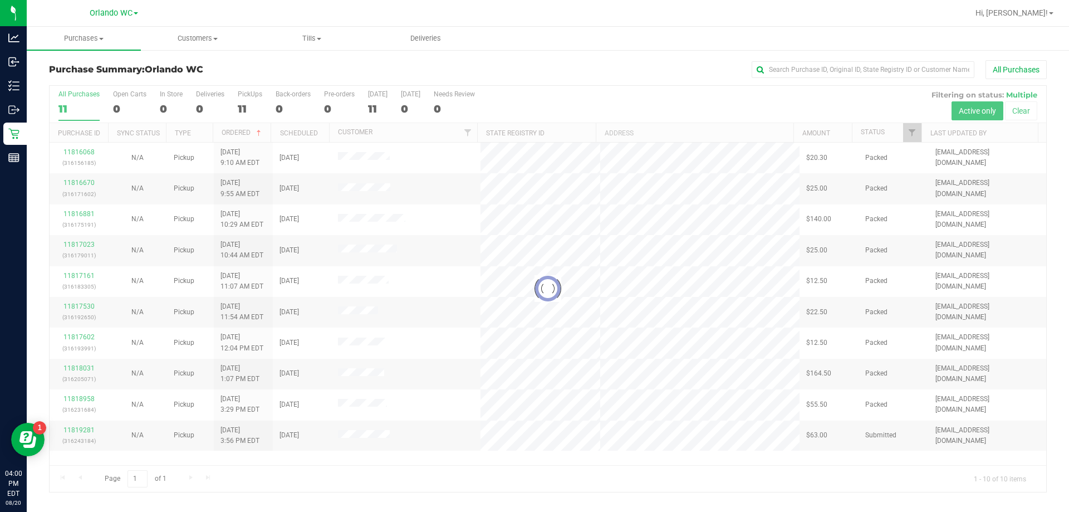
click at [448, 72] on div "All Purchases" at bounding box center [715, 69] width 666 height 19
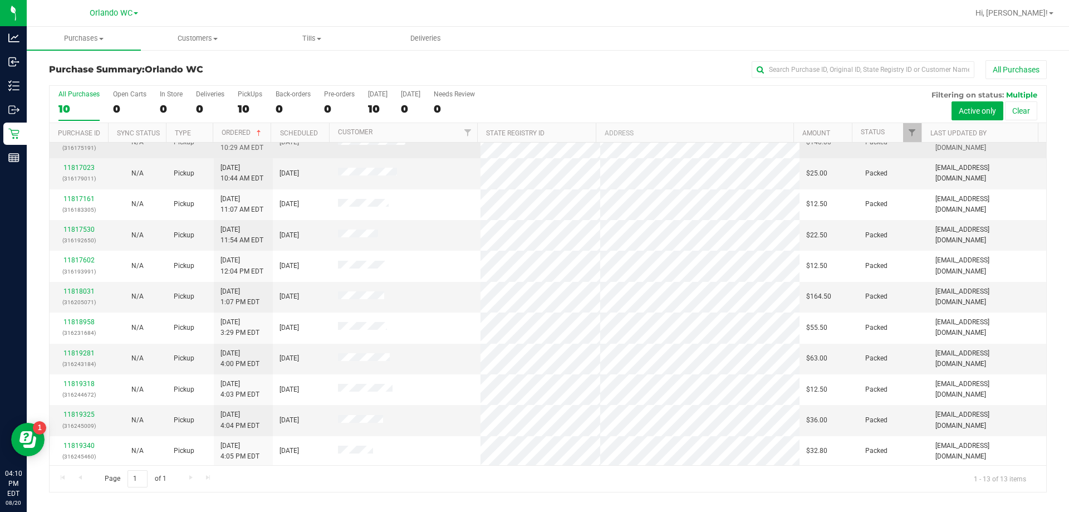
scroll to position [78, 0]
click at [63, 107] on div "10" at bounding box center [78, 108] width 41 height 13
click at [0, 0] on input "All Purchases 10" at bounding box center [0, 0] width 0 height 0
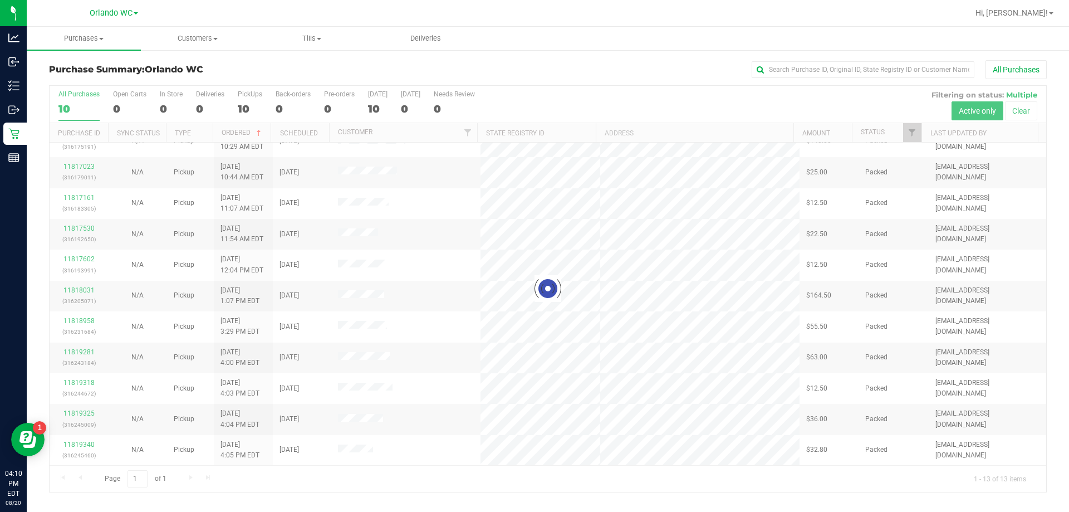
click at [38, 111] on div "Purchase Summary: Orlando WC All Purchases Loading... All Purchases 10 Open Car…" at bounding box center [548, 276] width 1043 height 454
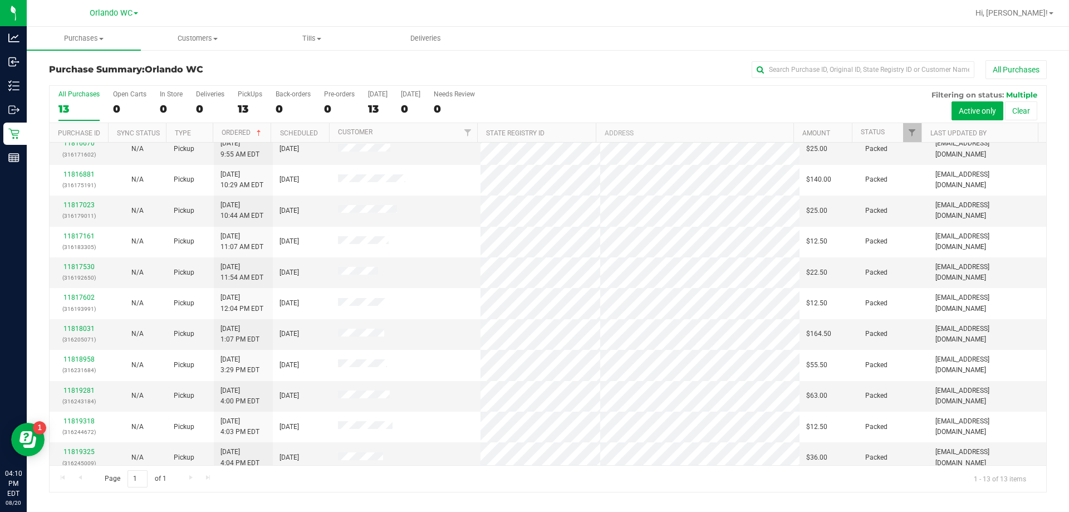
scroll to position [0, 0]
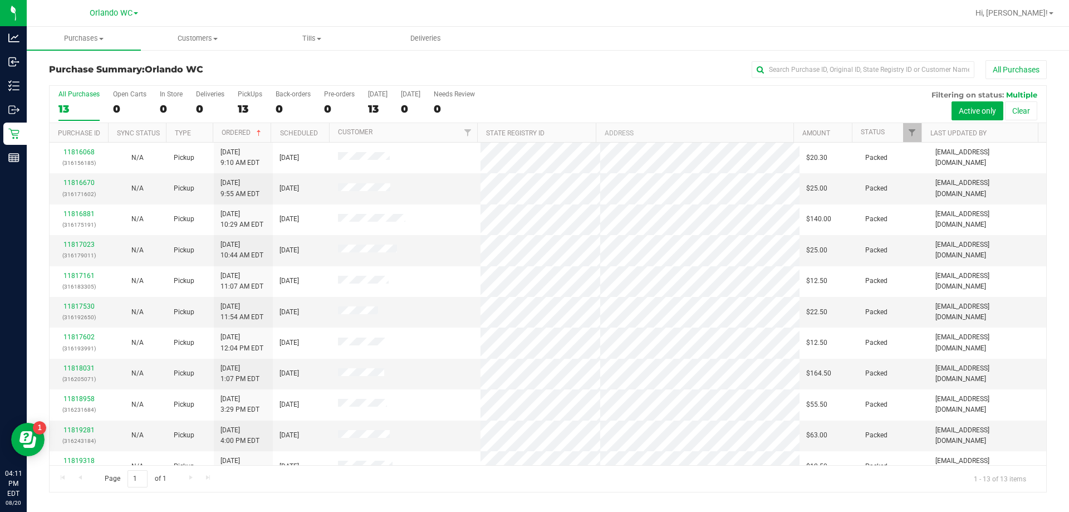
click at [76, 100] on label "All Purchases 13" at bounding box center [78, 105] width 41 height 31
click at [0, 0] on input "All Purchases 13" at bounding box center [0, 0] width 0 height 0
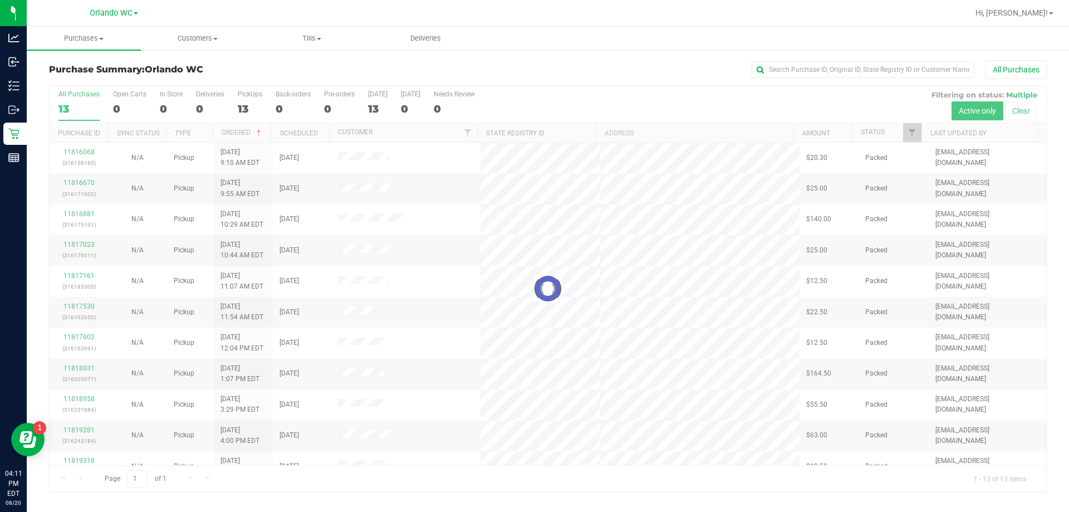
click at [34, 123] on div "Purchase Summary: Orlando WC All Purchases Loading... All Purchases 13 Open Car…" at bounding box center [548, 276] width 1043 height 454
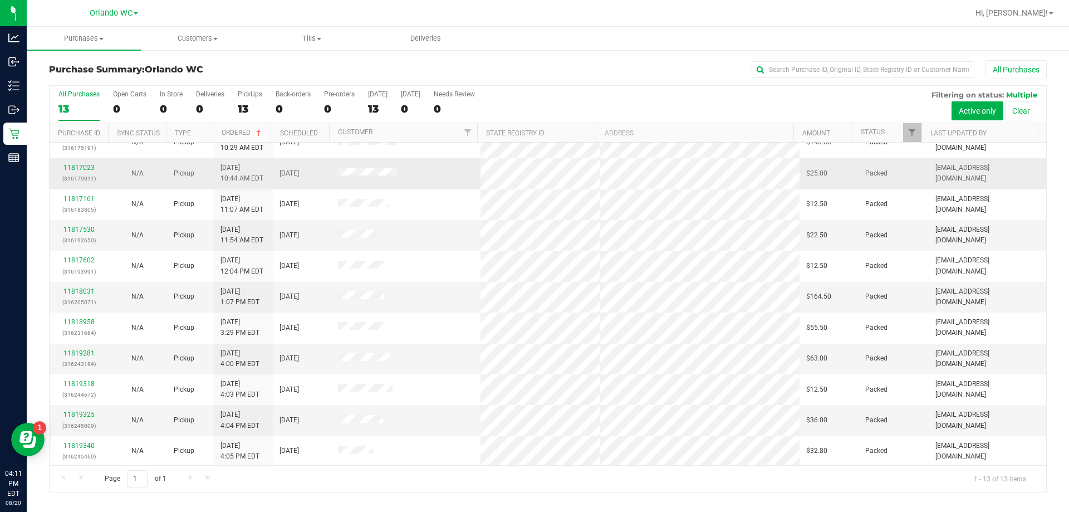
scroll to position [78, 0]
click at [359, 350] on td at bounding box center [406, 358] width 150 height 31
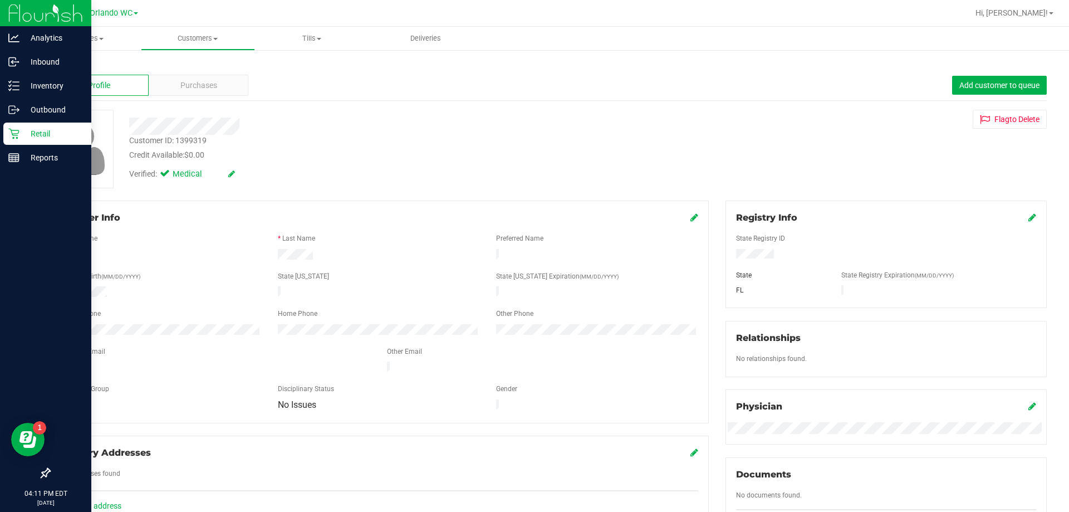
click at [41, 131] on p "Retail" at bounding box center [52, 133] width 67 height 13
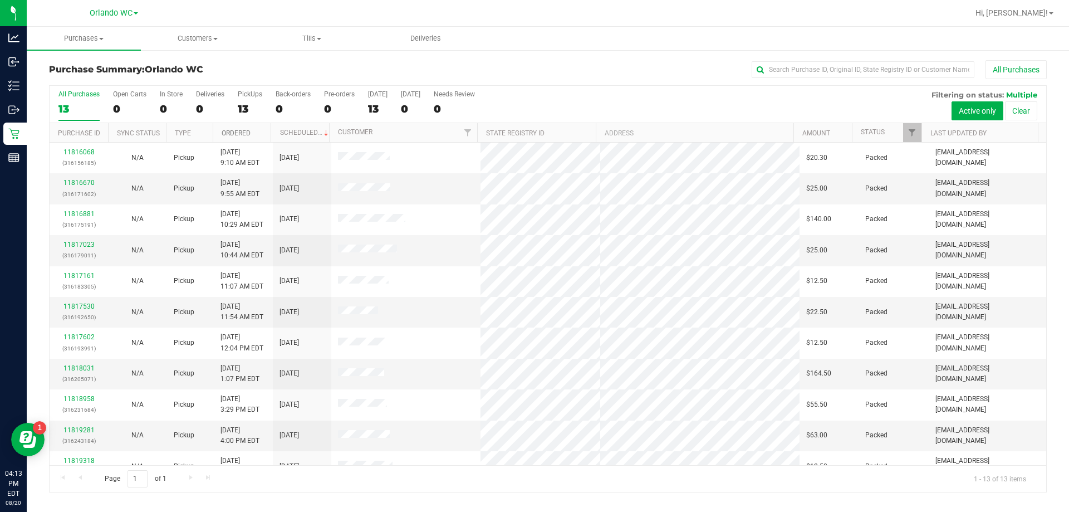
click at [243, 130] on link "Ordered" at bounding box center [236, 133] width 29 height 8
click at [68, 104] on div "13" at bounding box center [78, 108] width 41 height 13
click at [0, 0] on input "All Purchases 13" at bounding box center [0, 0] width 0 height 0
click at [70, 116] on label "All Purchases 13" at bounding box center [78, 105] width 41 height 31
click at [0, 0] on input "All Purchases 13" at bounding box center [0, 0] width 0 height 0
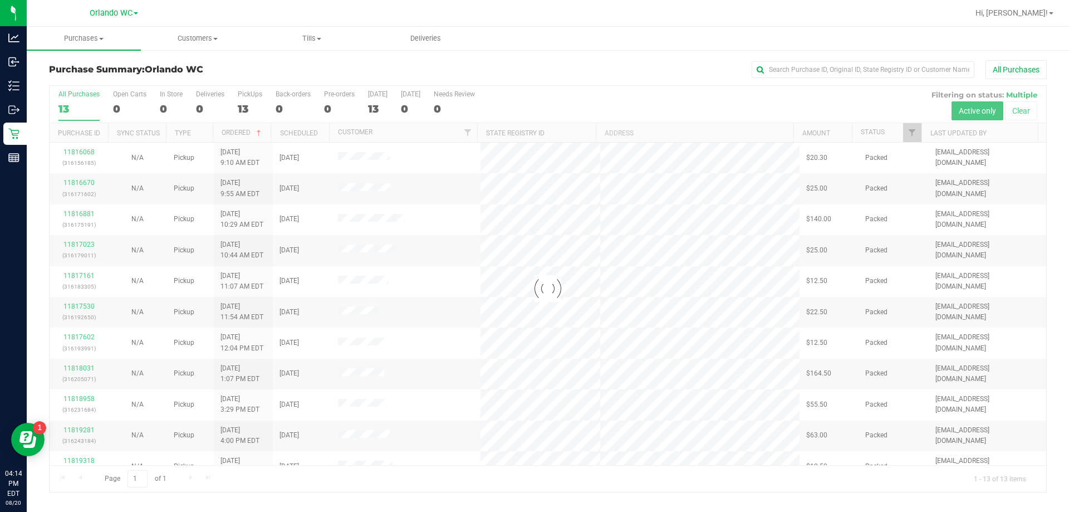
click at [79, 106] on div at bounding box center [548, 289] width 997 height 406
click at [76, 109] on div at bounding box center [548, 289] width 997 height 406
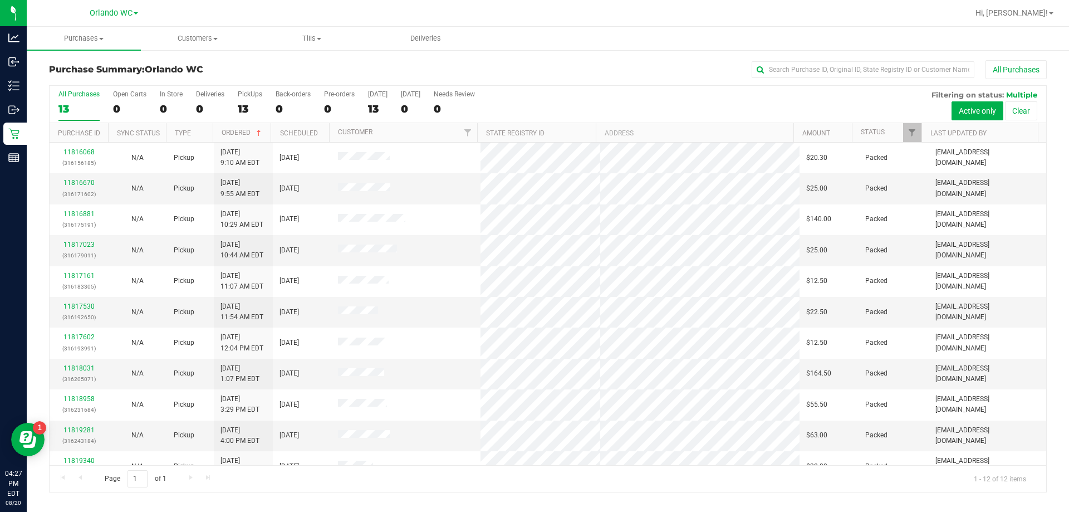
click at [76, 109] on div "13" at bounding box center [78, 108] width 41 height 13
click at [0, 0] on input "All Purchases 13" at bounding box center [0, 0] width 0 height 0
click at [446, 306] on td at bounding box center [406, 312] width 150 height 31
click at [458, 257] on td at bounding box center [406, 250] width 150 height 31
click at [85, 111] on div "12" at bounding box center [78, 108] width 41 height 13
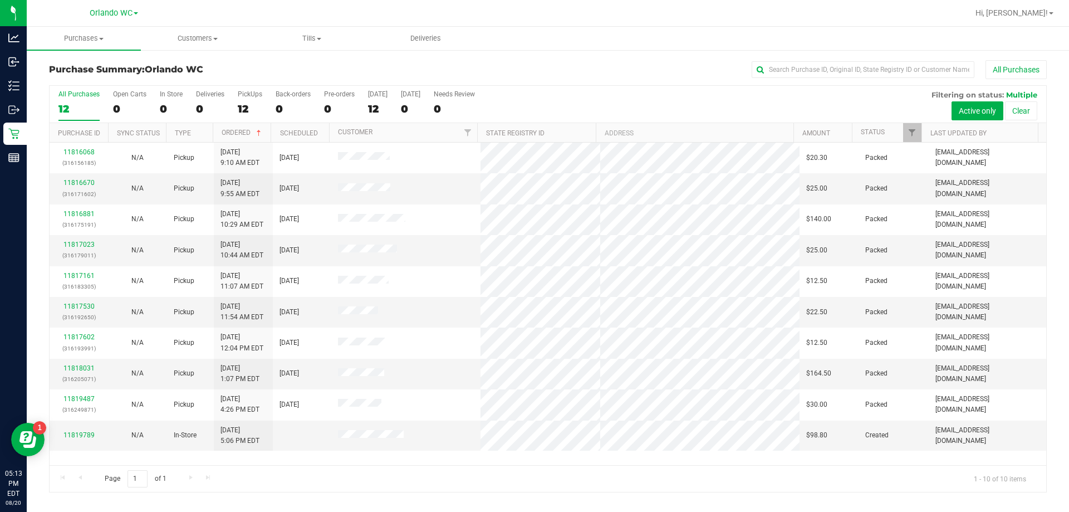
click at [0, 0] on input "All Purchases 12" at bounding box center [0, 0] width 0 height 0
click at [74, 109] on div "10" at bounding box center [78, 108] width 41 height 13
click at [0, 0] on input "All Purchases 10" at bounding box center [0, 0] width 0 height 0
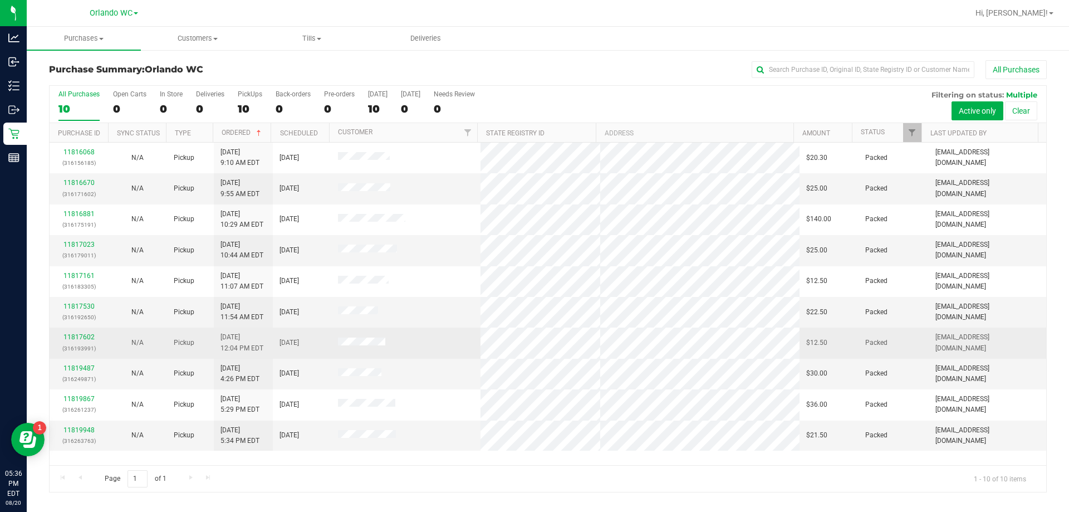
click at [422, 327] on td at bounding box center [406, 342] width 150 height 31
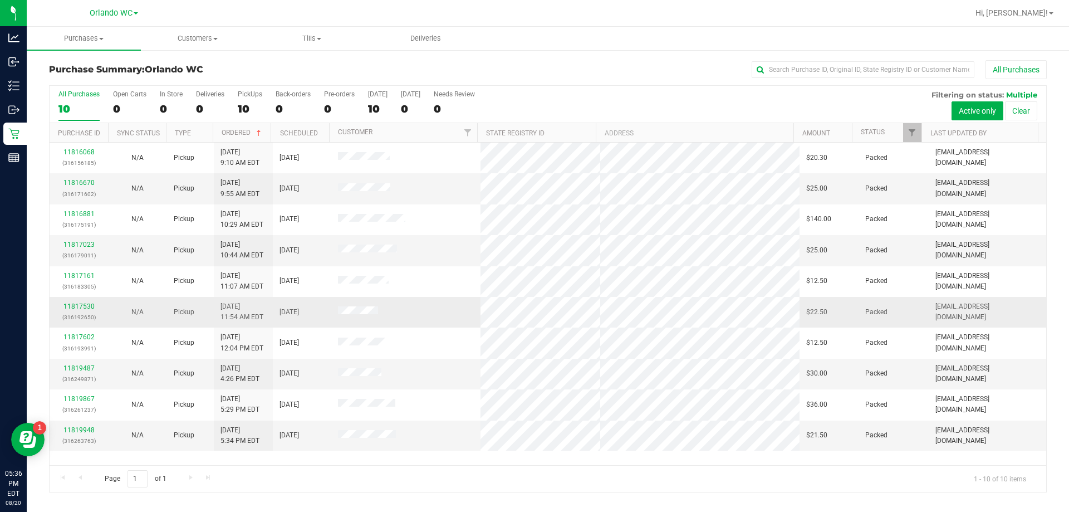
click at [433, 302] on td at bounding box center [406, 312] width 150 height 31
click at [85, 104] on div "10" at bounding box center [78, 108] width 41 height 13
click at [0, 0] on input "All Purchases 10" at bounding box center [0, 0] width 0 height 0
click at [58, 112] on div "All Purchases 10 Open Carts 0 In Store 0 Deliveries 0 PickUps 10 Back-orders 0 …" at bounding box center [548, 104] width 997 height 37
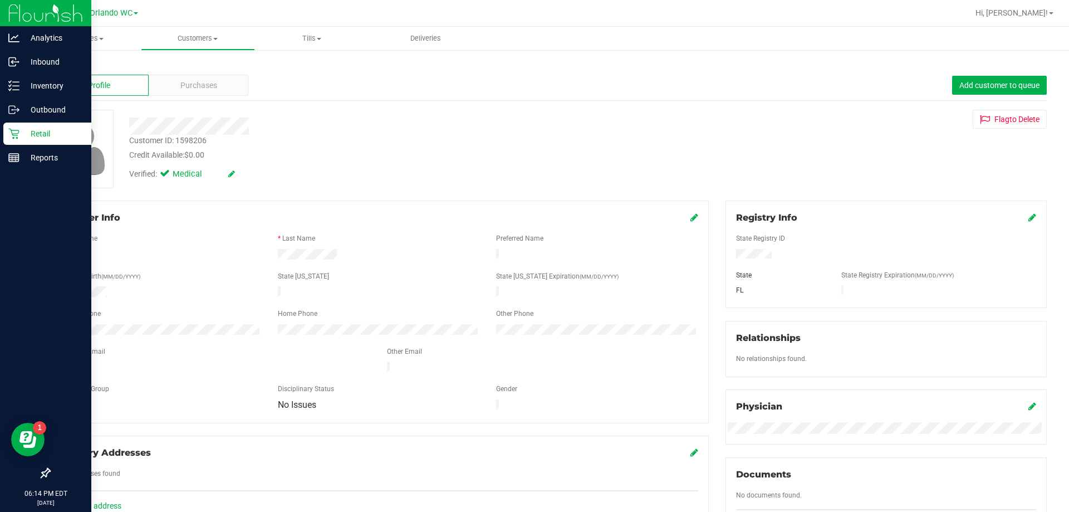
click at [41, 129] on p "Retail" at bounding box center [52, 133] width 67 height 13
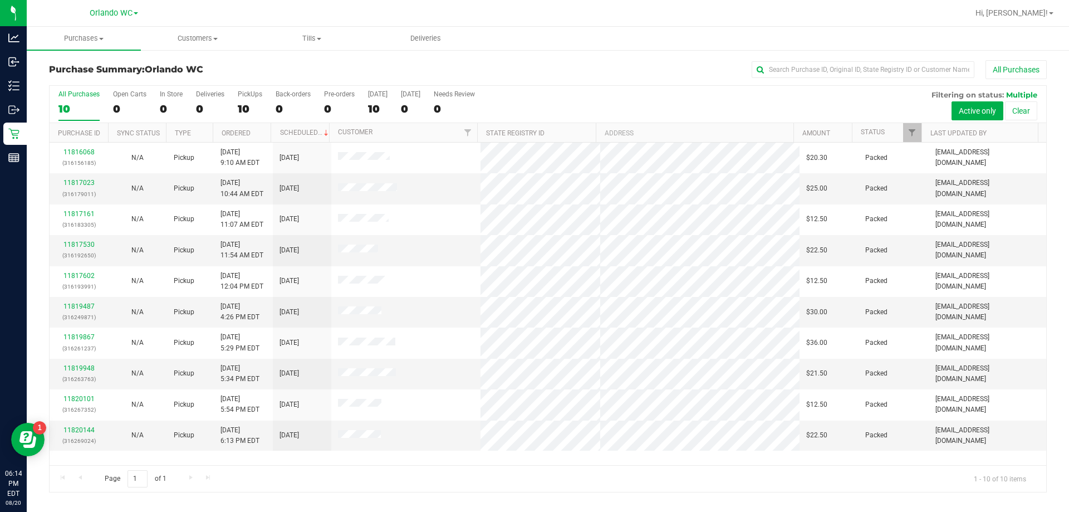
click at [75, 101] on label "All Purchases 10" at bounding box center [78, 105] width 41 height 31
click at [0, 0] on input "All Purchases 10" at bounding box center [0, 0] width 0 height 0
click at [237, 135] on link "Ordered" at bounding box center [236, 133] width 29 height 8
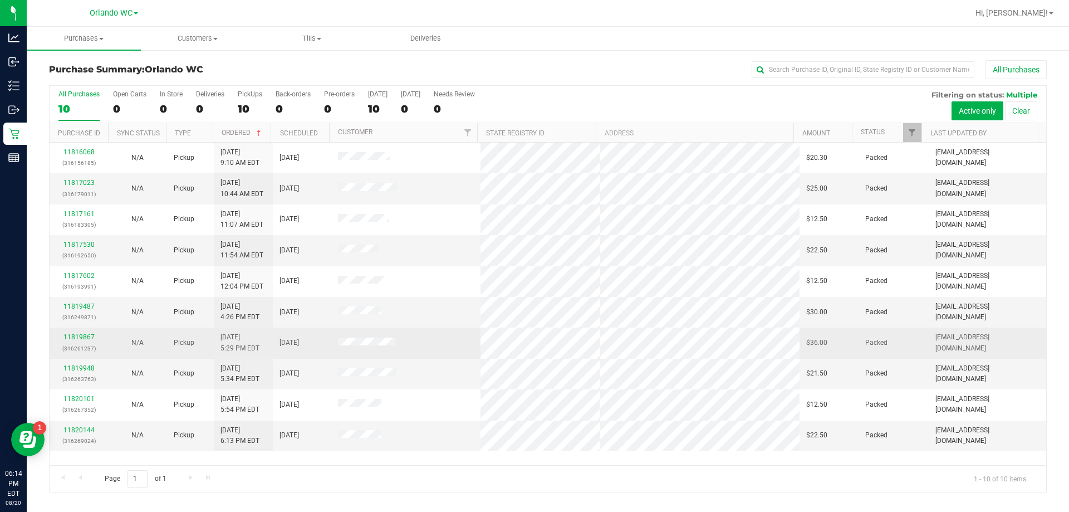
click at [440, 351] on td at bounding box center [406, 342] width 150 height 31
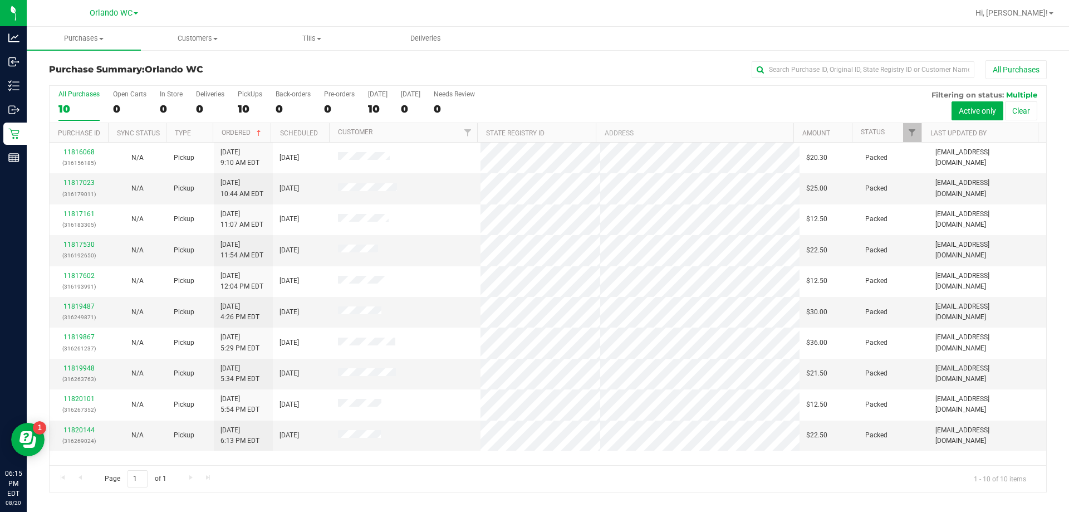
click at [78, 103] on div "10" at bounding box center [78, 108] width 41 height 13
click at [0, 0] on input "All Purchases 10" at bounding box center [0, 0] width 0 height 0
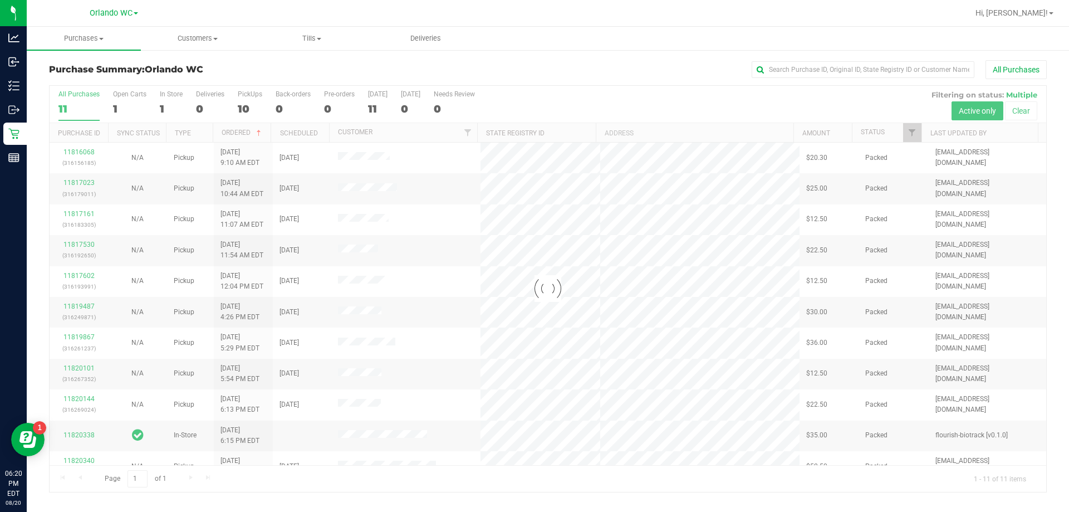
click at [74, 105] on div at bounding box center [548, 289] width 997 height 406
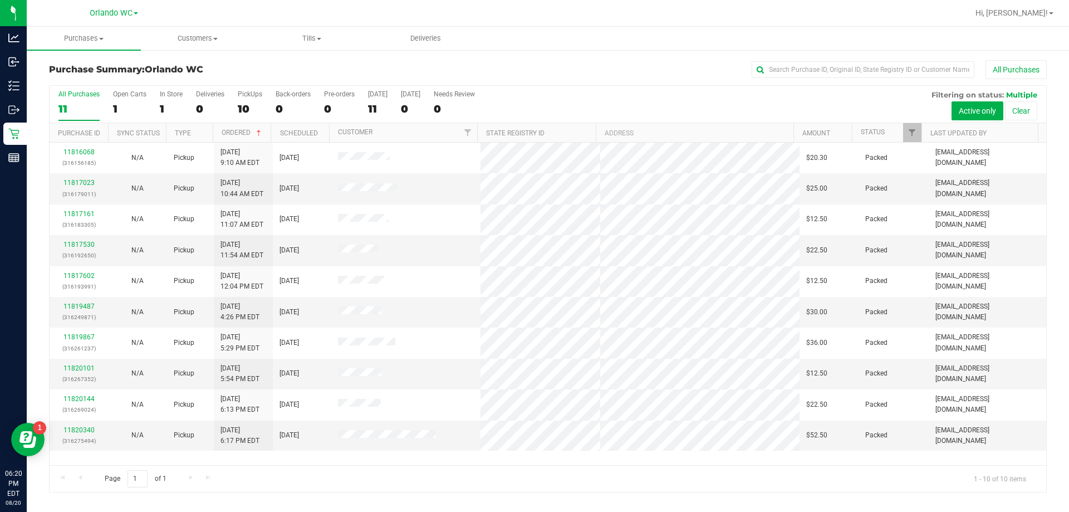
click at [76, 106] on div "11" at bounding box center [78, 108] width 41 height 13
click at [0, 0] on input "All Purchases 11" at bounding box center [0, 0] width 0 height 0
click at [83, 110] on div "10" at bounding box center [78, 108] width 41 height 13
click at [0, 0] on input "All Purchases 10" at bounding box center [0, 0] width 0 height 0
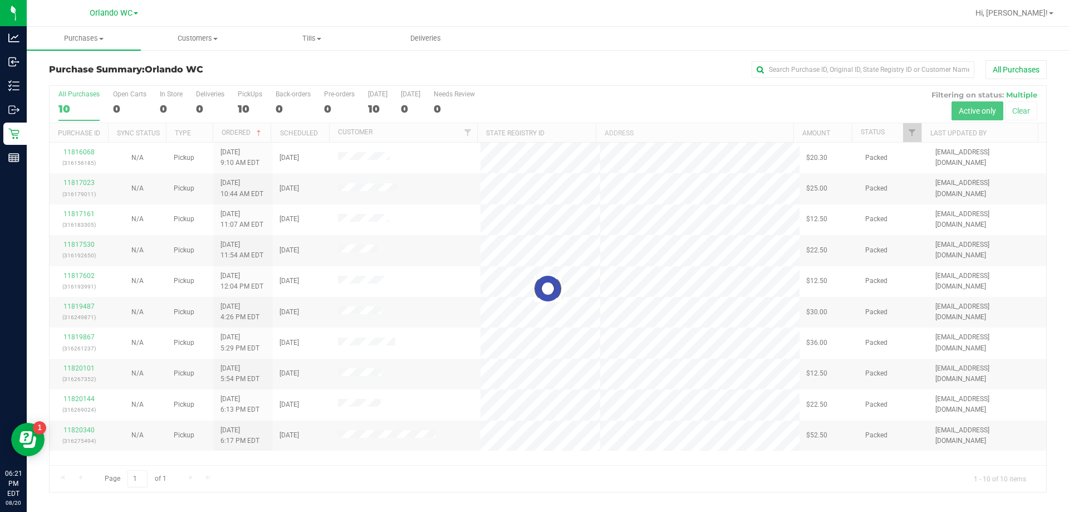
click at [237, 77] on div "Purchase Summary: Orlando WC All Purchases" at bounding box center [548, 72] width 998 height 25
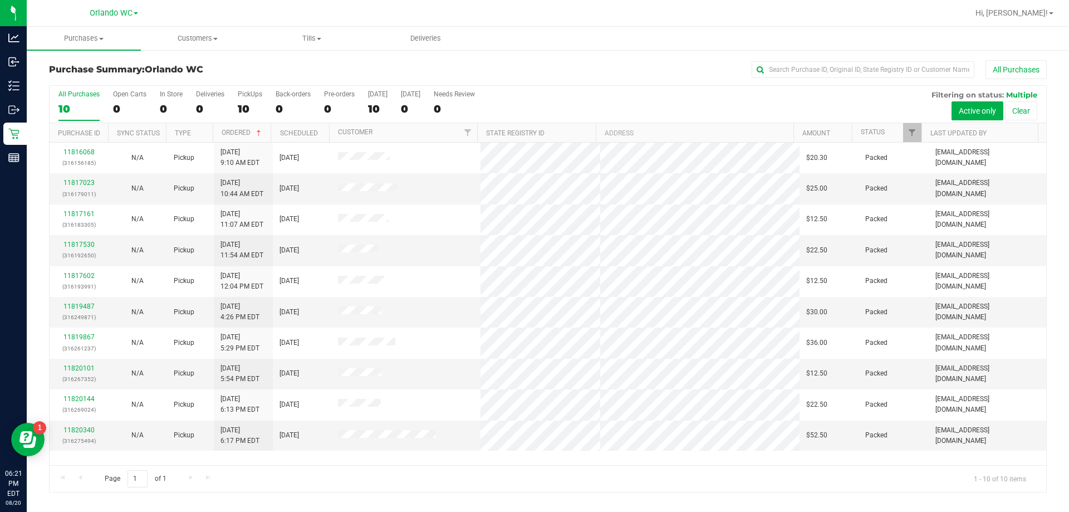
click at [248, 79] on div "Purchase Summary: Orlando WC All Purchases" at bounding box center [548, 72] width 998 height 25
click at [66, 105] on div "10" at bounding box center [78, 108] width 41 height 13
click at [0, 0] on input "All Purchases 10" at bounding box center [0, 0] width 0 height 0
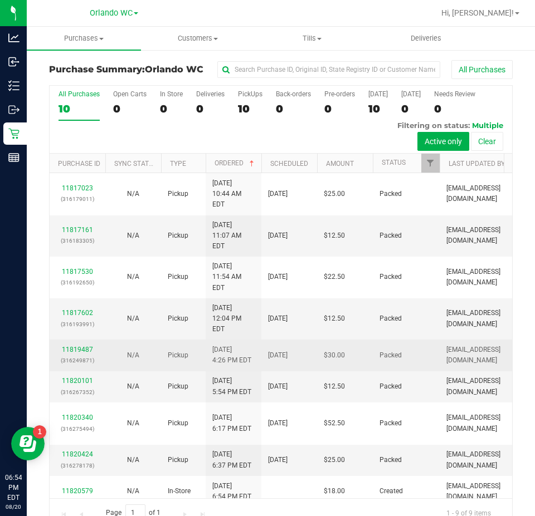
click at [165, 340] on td "Pickup" at bounding box center [183, 355] width 45 height 31
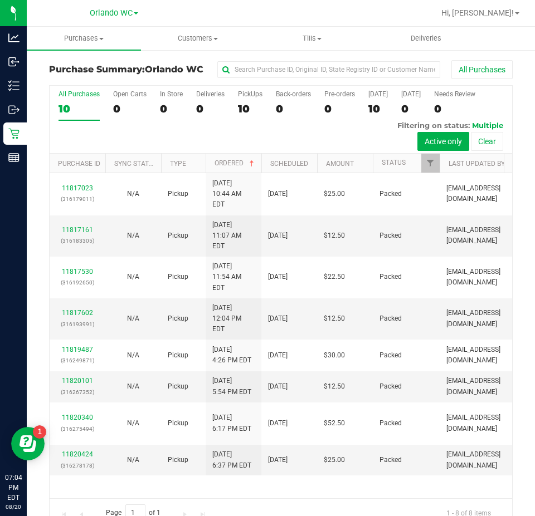
click at [79, 98] on div "All Purchases" at bounding box center [78, 94] width 41 height 8
click at [0, 0] on input "All Purchases 10" at bounding box center [0, 0] width 0 height 0
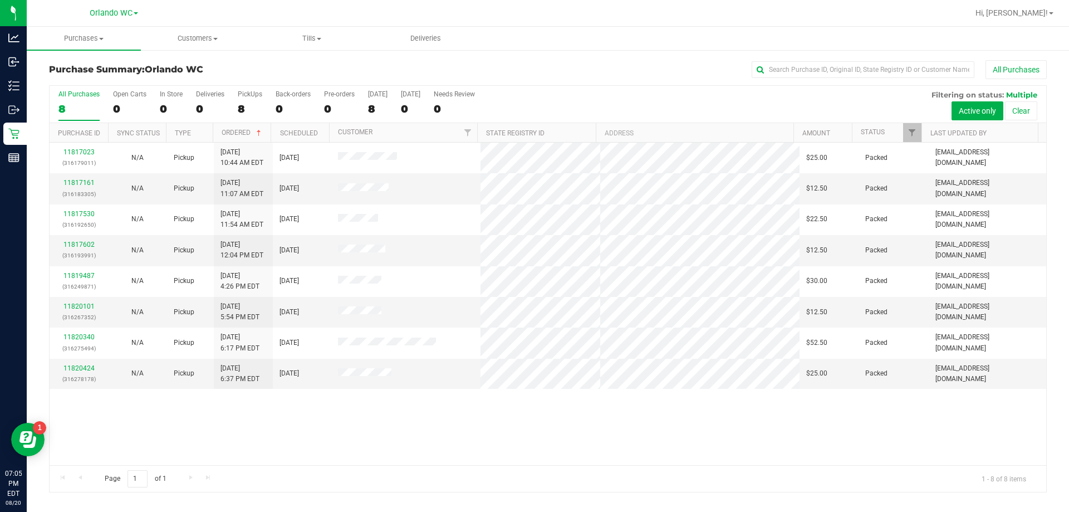
click at [72, 103] on div "8" at bounding box center [78, 108] width 41 height 13
click at [0, 0] on input "All Purchases 8" at bounding box center [0, 0] width 0 height 0
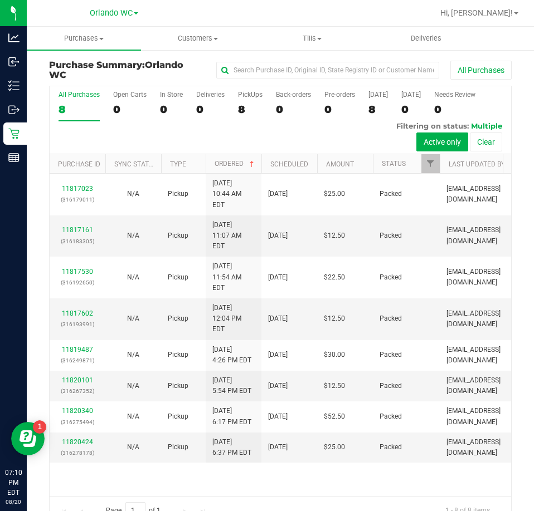
click at [71, 113] on div "8" at bounding box center [78, 109] width 41 height 13
click at [0, 0] on input "All Purchases 8" at bounding box center [0, 0] width 0 height 0
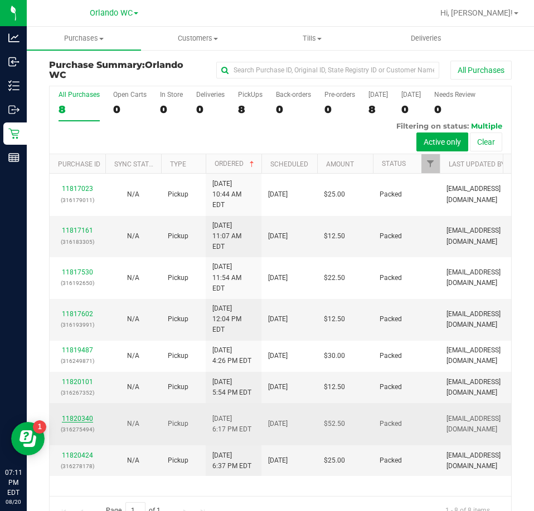
click at [84, 415] on link "11820340" at bounding box center [77, 419] width 31 height 8
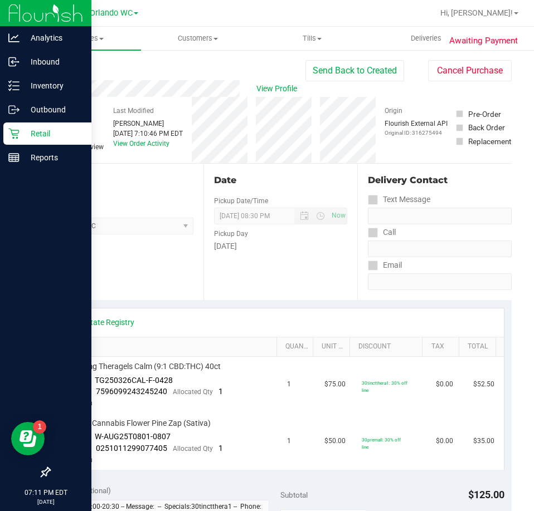
click at [40, 129] on p "Retail" at bounding box center [52, 133] width 67 height 13
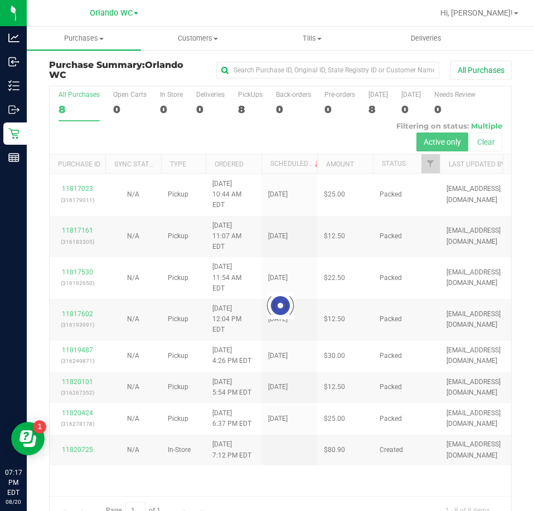
click at [74, 99] on div at bounding box center [280, 305] width 461 height 438
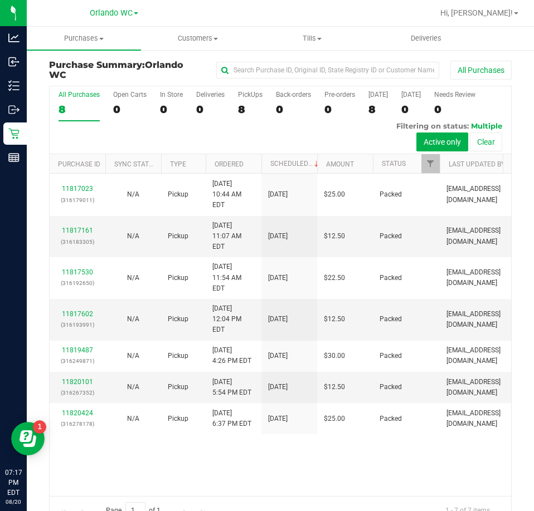
click at [79, 104] on div "8" at bounding box center [78, 109] width 41 height 13
click at [0, 0] on input "All Purchases 8" at bounding box center [0, 0] width 0 height 0
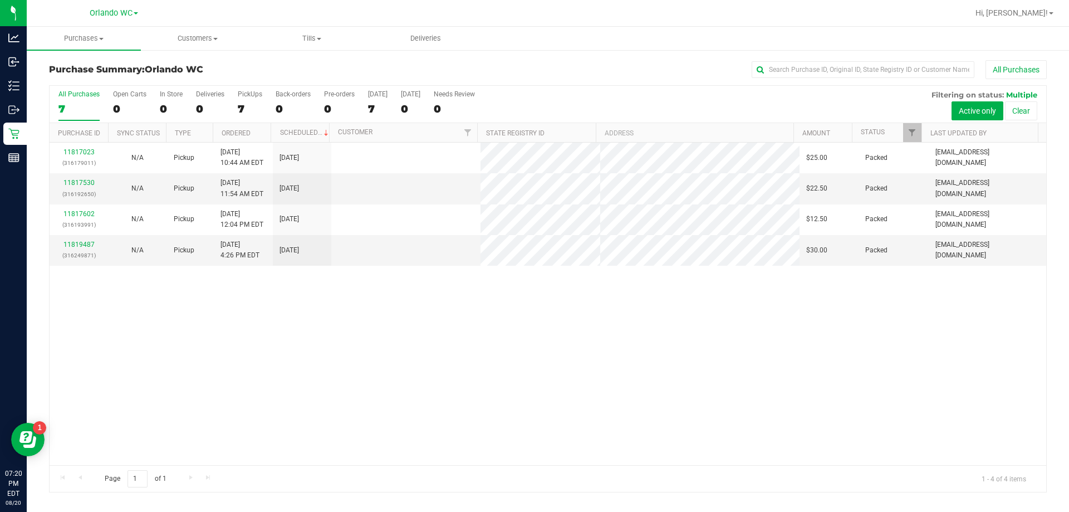
click at [454, 430] on div "11817023 (316179011) N/A Pickup 8/20/2025 10:44 AM EDT 8/20/2025 $25.00 Packed …" at bounding box center [548, 304] width 997 height 322
click at [85, 104] on div "7" at bounding box center [78, 108] width 41 height 13
click at [0, 0] on input "All Purchases 7" at bounding box center [0, 0] width 0 height 0
click at [620, 356] on div "11817023 (316179011) N/A Pickup 8/20/2025 10:44 AM EDT 8/20/2025 $25.00 Packed …" at bounding box center [548, 304] width 997 height 322
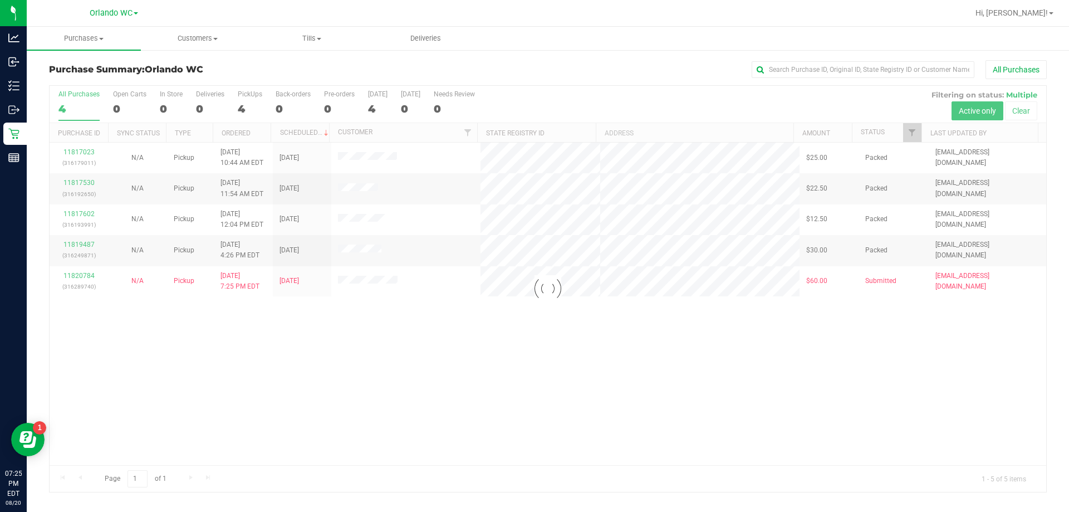
click at [80, 104] on div at bounding box center [548, 289] width 997 height 406
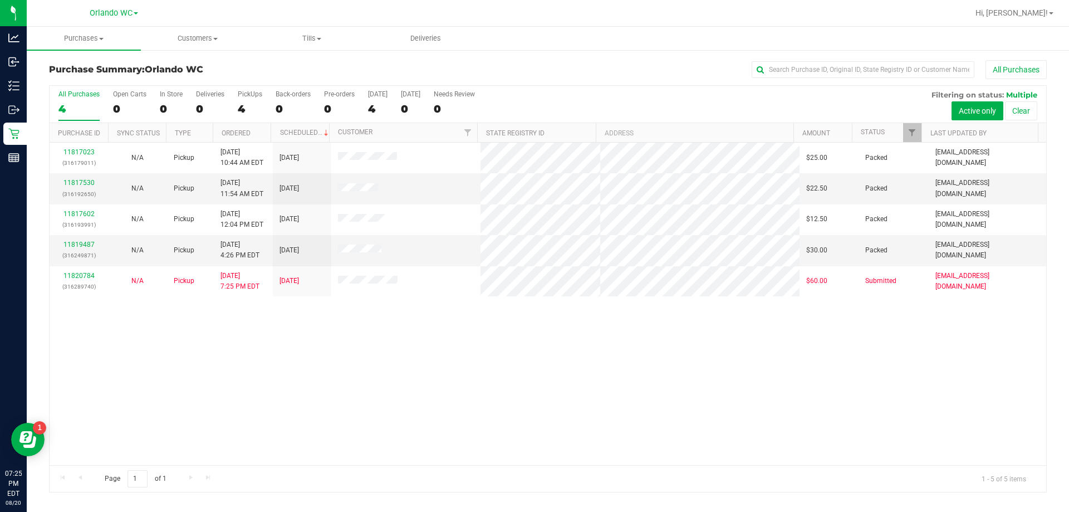
click at [90, 109] on div "4" at bounding box center [78, 108] width 41 height 13
click at [0, 0] on input "All Purchases 4" at bounding box center [0, 0] width 0 height 0
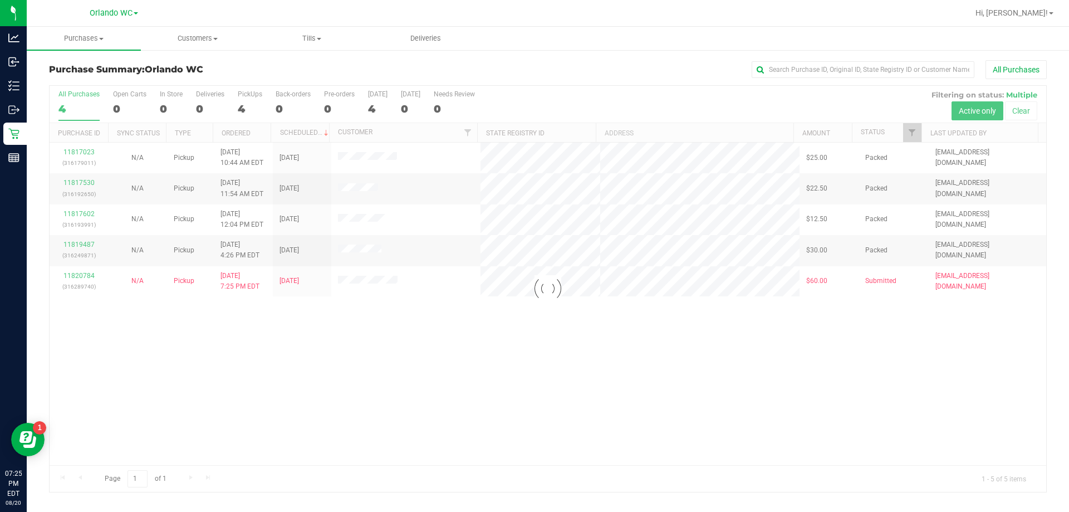
click at [370, 442] on div at bounding box center [548, 289] width 997 height 406
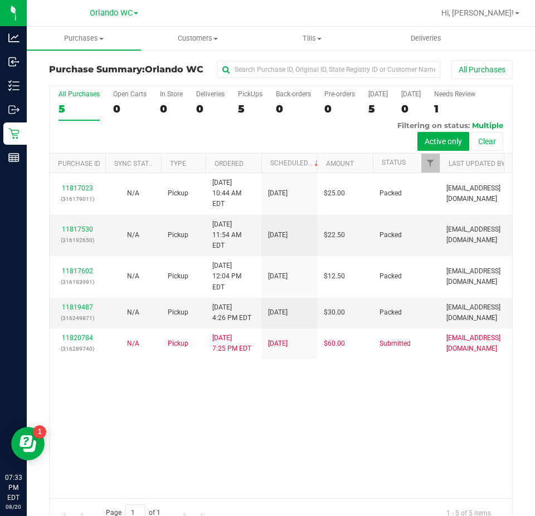
click at [58, 90] on div "All Purchases 5 Open Carts 0 In Store 0 Deliveries 0 PickUps 5 Back-orders 0 Pr…" at bounding box center [281, 90] width 462 height 9
click at [77, 98] on div "All Purchases" at bounding box center [78, 94] width 41 height 8
click at [0, 0] on input "All Purchases 5" at bounding box center [0, 0] width 0 height 0
click at [67, 112] on div "5" at bounding box center [78, 108] width 41 height 13
click at [0, 0] on input "All Purchases 5" at bounding box center [0, 0] width 0 height 0
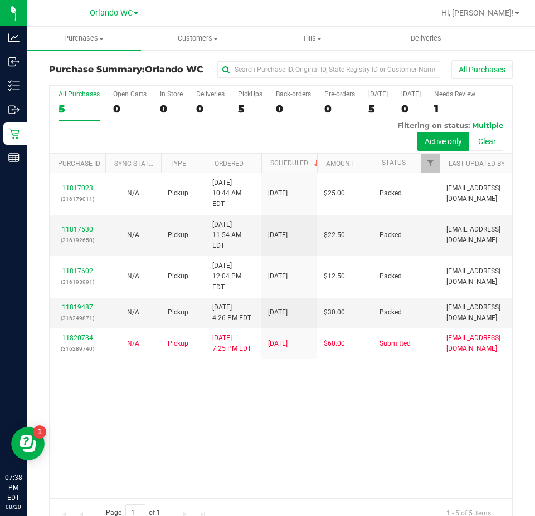
click at [226, 159] on th "Ordered" at bounding box center [234, 163] width 56 height 19
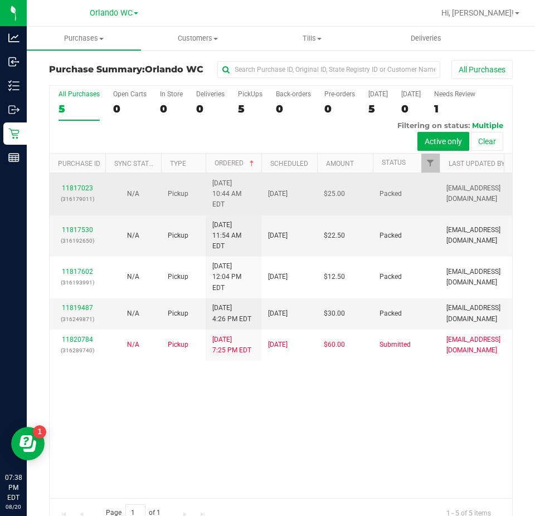
click at [276, 211] on td "8/20/2025" at bounding box center [289, 194] width 56 height 42
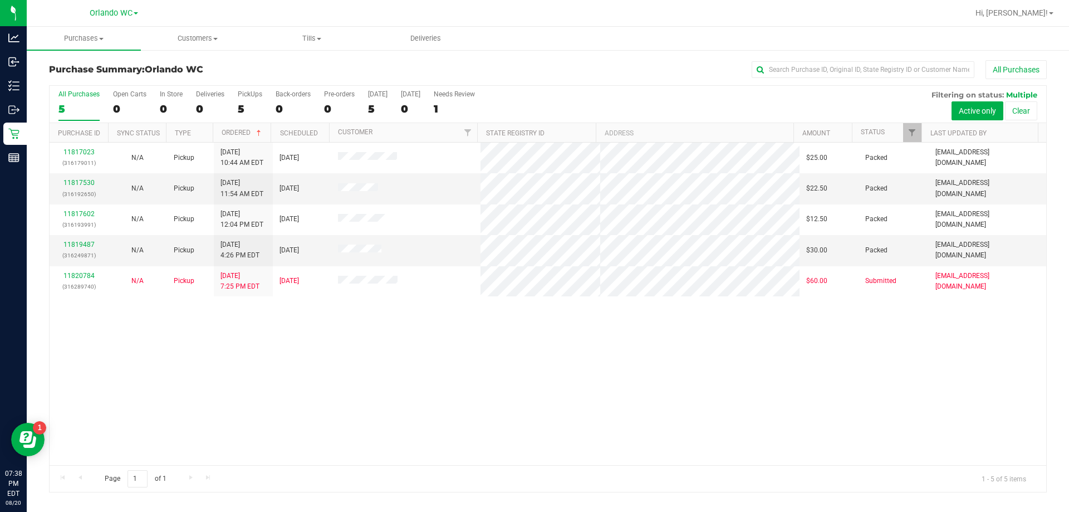
click at [63, 109] on div "5" at bounding box center [78, 108] width 41 height 13
click at [0, 0] on input "All Purchases 5" at bounding box center [0, 0] width 0 height 0
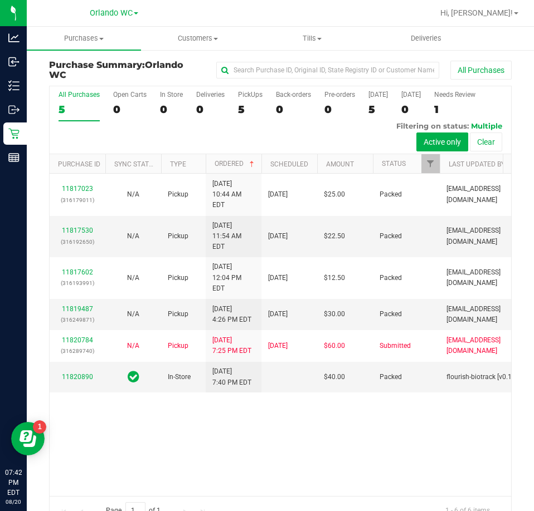
click at [80, 100] on label "All Purchases 5" at bounding box center [78, 106] width 41 height 31
click at [0, 0] on input "All Purchases 5" at bounding box center [0, 0] width 0 height 0
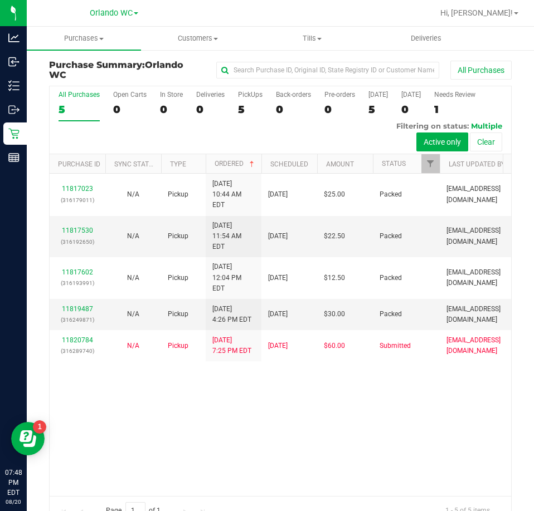
click at [80, 102] on label "All Purchases 5" at bounding box center [78, 106] width 41 height 31
click at [0, 0] on input "All Purchases 5" at bounding box center [0, 0] width 0 height 0
click at [71, 103] on div "5" at bounding box center [78, 109] width 41 height 13
click at [0, 0] on input "All Purchases 5" at bounding box center [0, 0] width 0 height 0
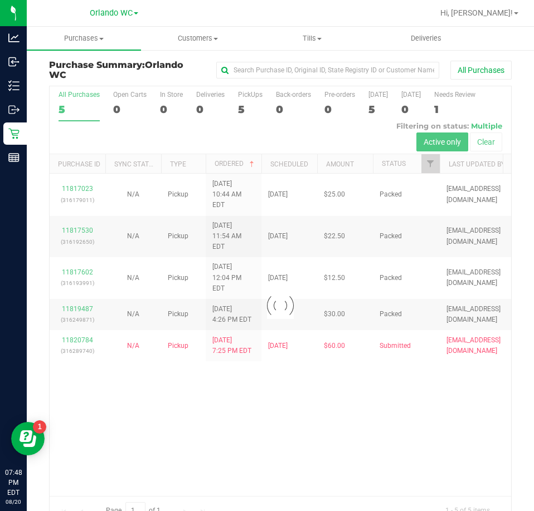
click at [33, 127] on div "Purchase Summary: Orlando WC All Purchases Loading... All Purchases 5 Open Cart…" at bounding box center [280, 292] width 507 height 487
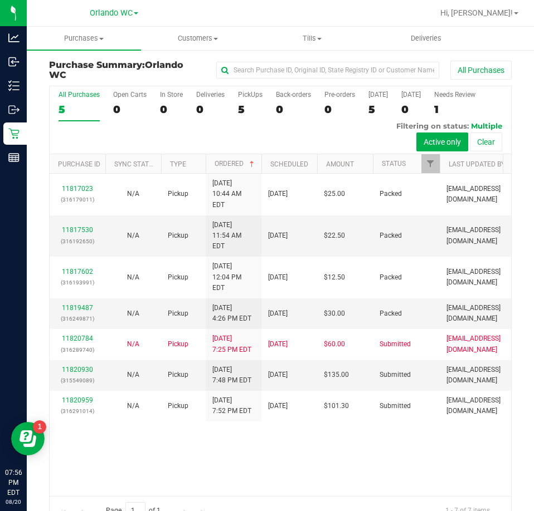
click at [77, 111] on div "5" at bounding box center [78, 109] width 41 height 13
click at [0, 0] on input "All Purchases 5" at bounding box center [0, 0] width 0 height 0
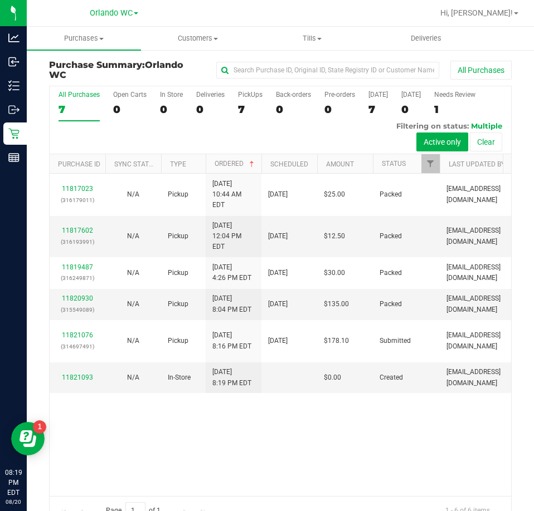
click at [87, 94] on div "All Purchases" at bounding box center [78, 95] width 41 height 8
click at [0, 0] on input "All Purchases 7" at bounding box center [0, 0] width 0 height 0
click at [241, 412] on div "11817023 (316179011) N/A Pickup 8/20/2025 10:44 AM EDT 8/20/2025 $25.00 Packed …" at bounding box center [280, 335] width 461 height 322
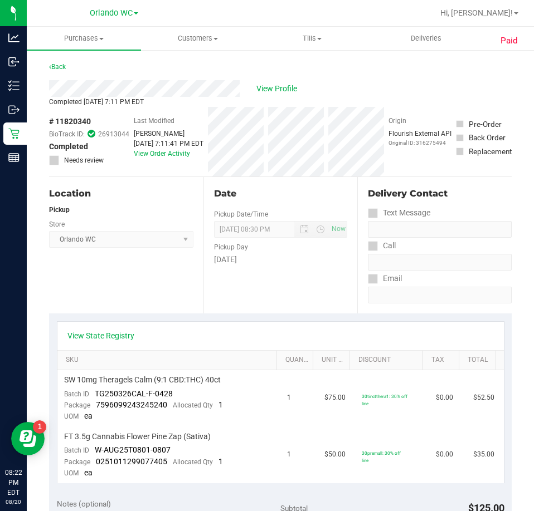
drag, startPoint x: 282, startPoint y: 261, endPoint x: 276, endPoint y: 242, distance: 19.9
click at [282, 261] on div "Wednesday" at bounding box center [281, 260] width 134 height 12
click at [219, 233] on span "08/20/2025 08:30 PM Now" at bounding box center [281, 229] width 134 height 17
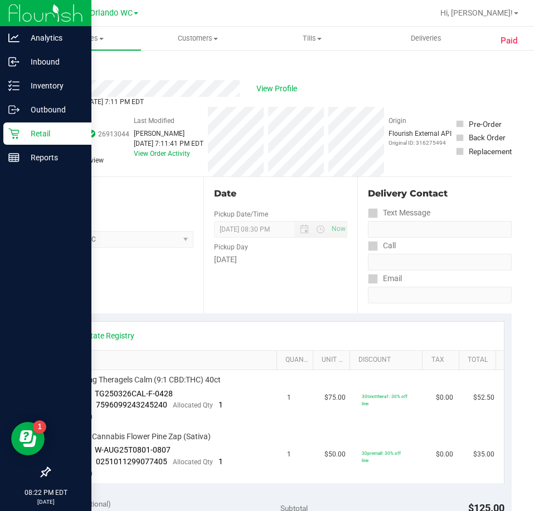
click at [26, 136] on p "Retail" at bounding box center [52, 133] width 67 height 13
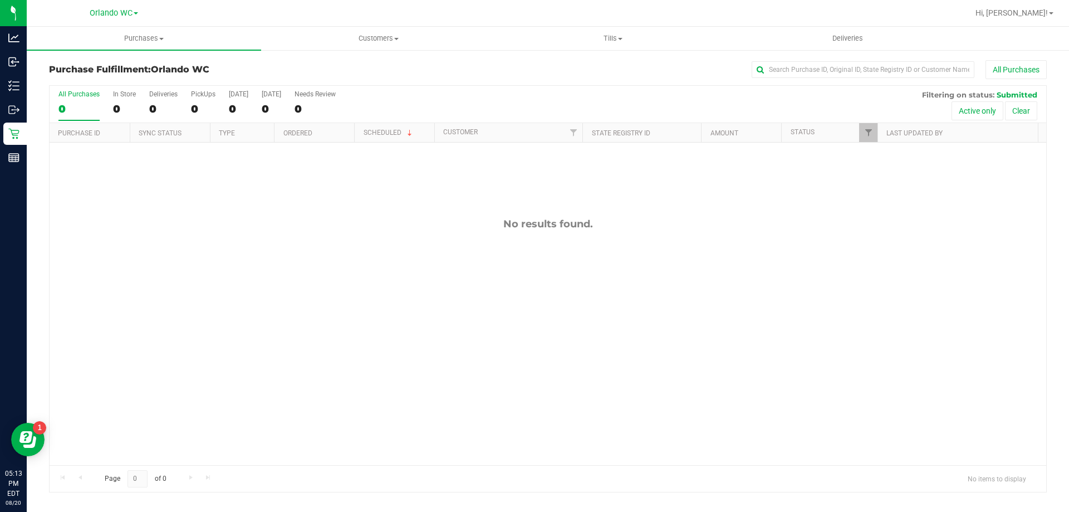
click at [82, 105] on div "0" at bounding box center [78, 108] width 41 height 13
click at [0, 0] on input "All Purchases 0" at bounding box center [0, 0] width 0 height 0
click at [542, 286] on div "No results found." at bounding box center [548, 342] width 997 height 398
click at [316, 234] on div "11819867 (316261237) N/A Pickup [DATE] 5:15 PM EDT 8/20/2025 $36.00 Submitted […" at bounding box center [548, 304] width 997 height 322
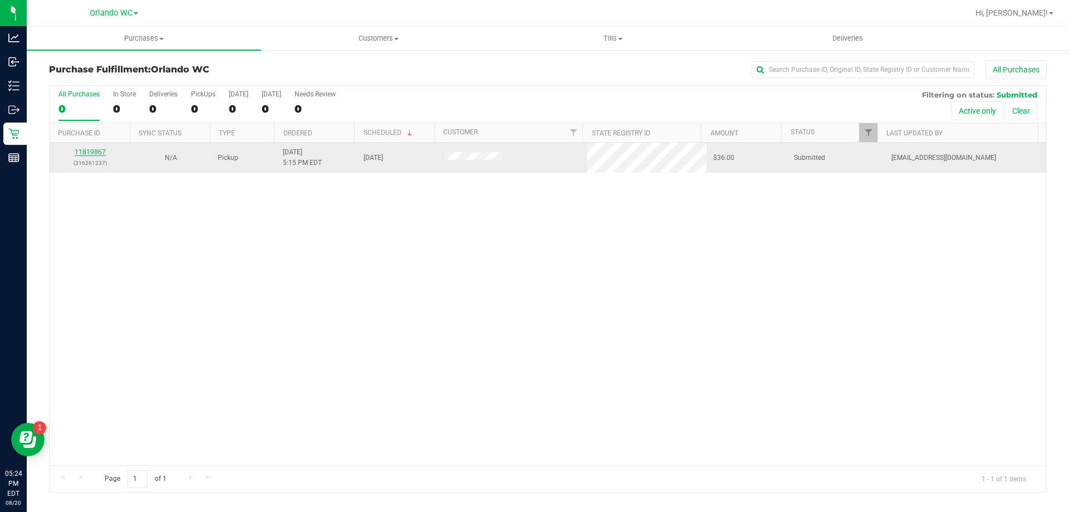
click at [91, 150] on link "11819867" at bounding box center [90, 152] width 31 height 8
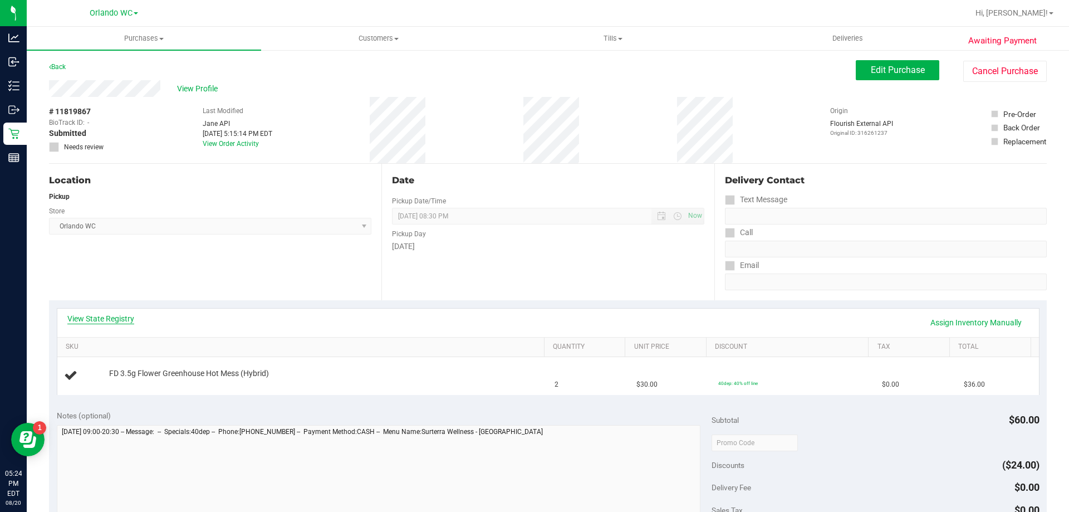
click at [111, 316] on link "View State Registry" at bounding box center [100, 318] width 67 height 11
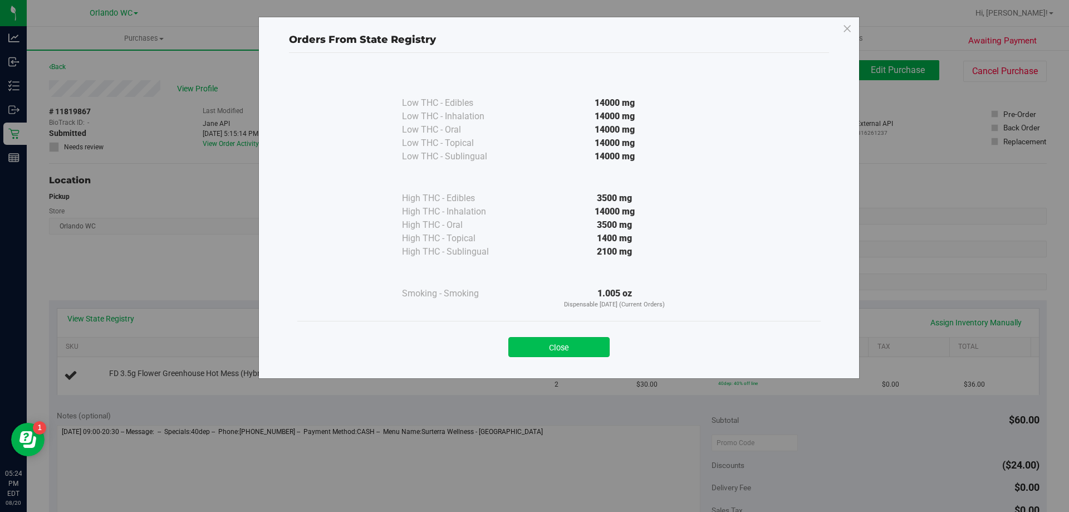
click at [554, 351] on button "Close" at bounding box center [559, 347] width 101 height 20
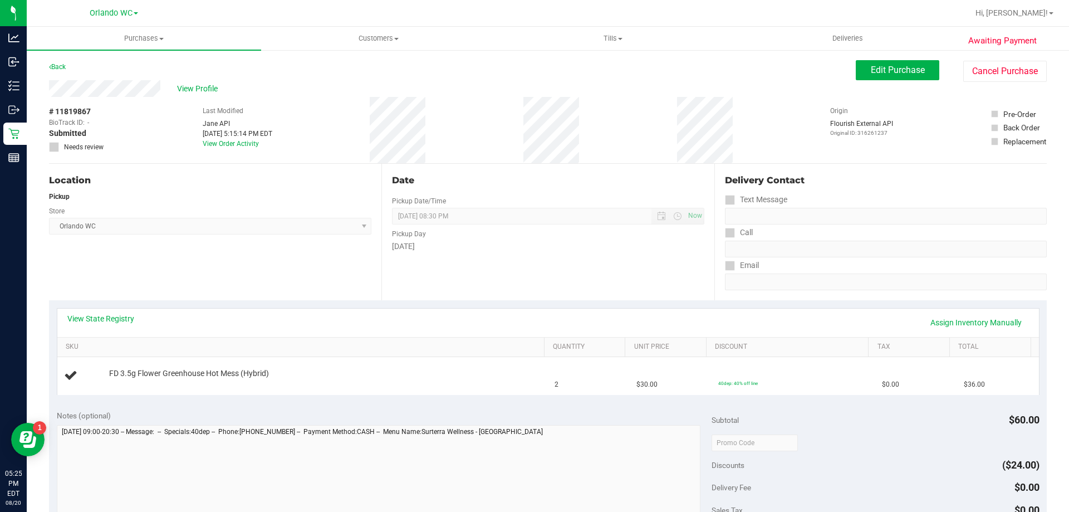
click at [306, 259] on div "Location Pickup Store [GEOGRAPHIC_DATA] WC Select Store [PERSON_NAME][GEOGRAPHI…" at bounding box center [215, 232] width 333 height 136
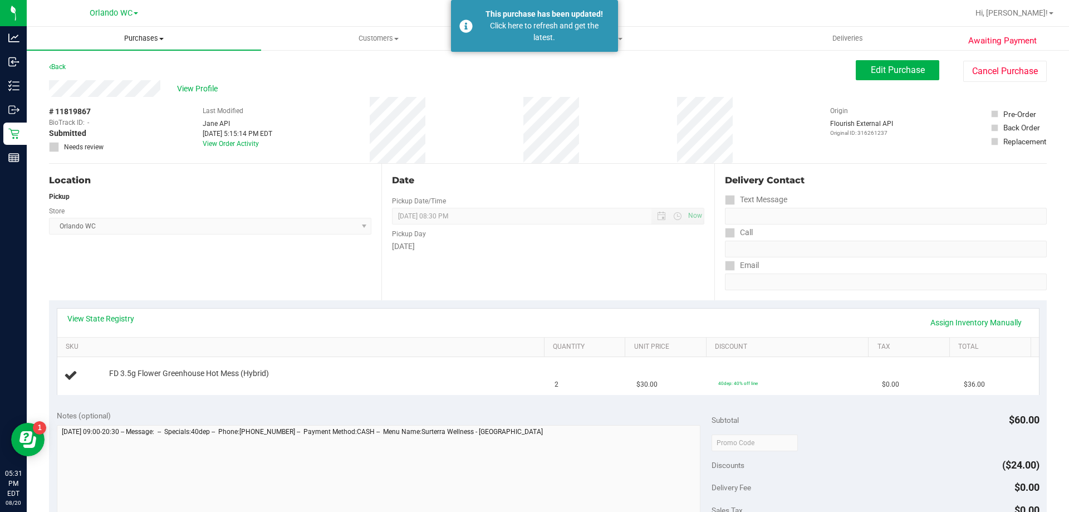
click at [144, 41] on span "Purchases" at bounding box center [144, 38] width 234 height 10
click at [99, 85] on li "Fulfillment" at bounding box center [144, 80] width 234 height 13
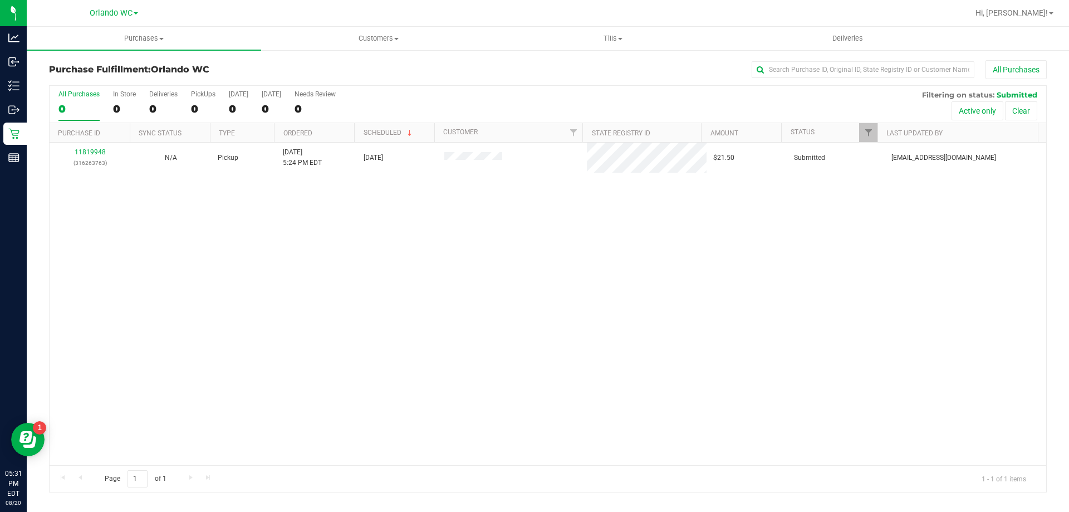
click at [199, 268] on div "11819948 (316263763) N/A Pickup [DATE] 5:24 PM EDT 8/20/2025 $21.50 Submitted […" at bounding box center [548, 304] width 997 height 322
click at [70, 95] on div "All Purchases" at bounding box center [78, 94] width 41 height 8
click at [0, 0] on input "All Purchases 1" at bounding box center [0, 0] width 0 height 0
click at [342, 336] on div "11819948 (316263763) N/A Pickup [DATE] 5:24 PM EDT 8/20/2025 $21.50 Submitted […" at bounding box center [548, 304] width 997 height 322
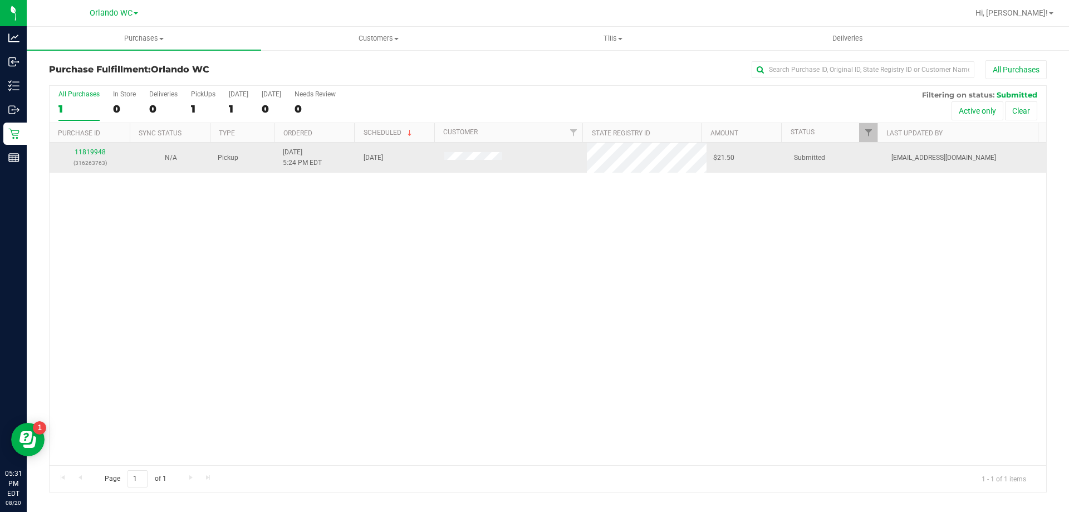
click at [459, 153] on span at bounding box center [473, 157] width 58 height 11
click at [467, 163] on td at bounding box center [513, 158] width 150 height 30
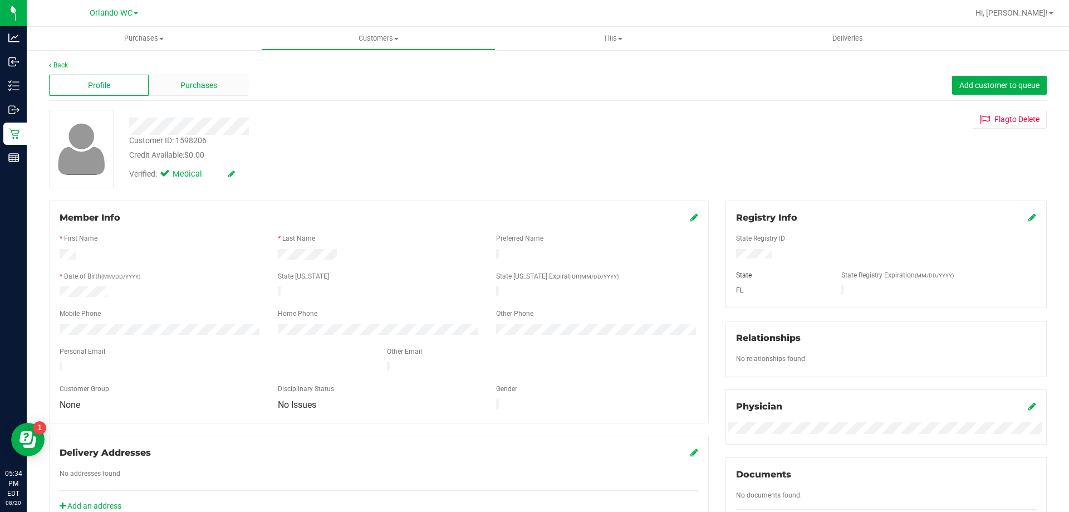
click at [190, 87] on span "Purchases" at bounding box center [198, 86] width 37 height 12
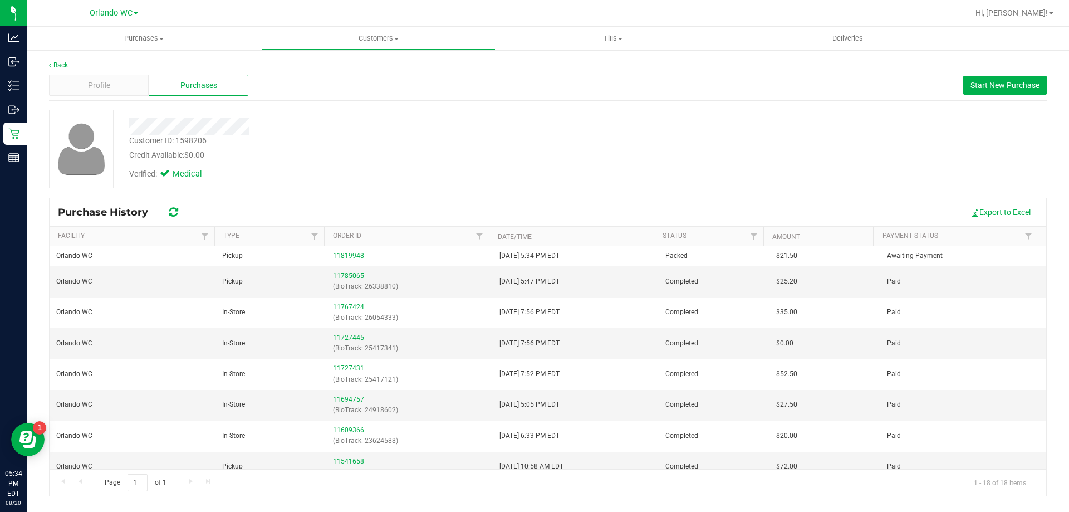
click at [400, 155] on div "Credit Available: $0.00" at bounding box center [374, 155] width 491 height 12
click at [450, 154] on div "Credit Available: $0.00" at bounding box center [374, 155] width 491 height 12
click at [465, 165] on div "Verified: Medical" at bounding box center [374, 173] width 507 height 25
click at [482, 125] on div at bounding box center [374, 126] width 507 height 17
click at [417, 153] on div "Credit Available: $0.00" at bounding box center [374, 155] width 491 height 12
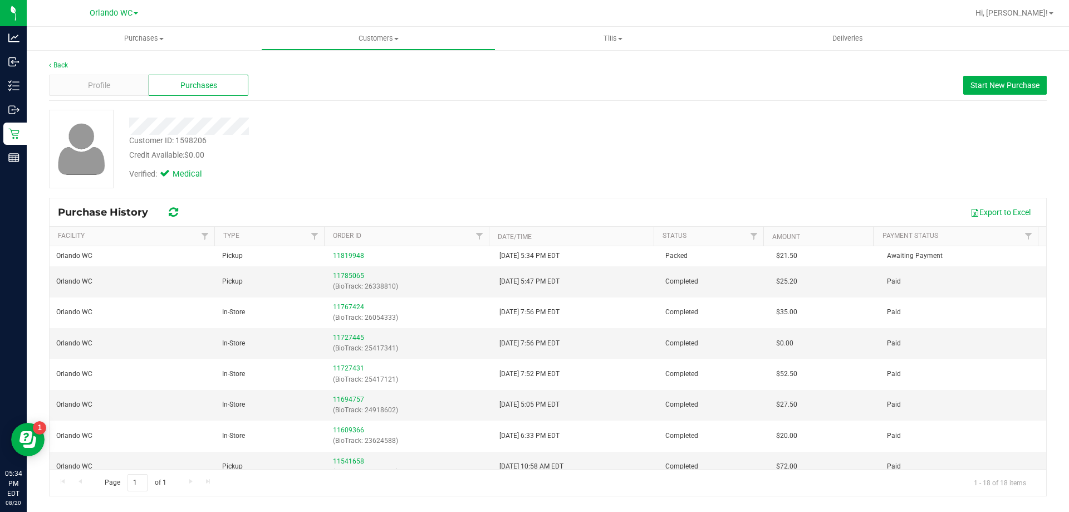
click at [403, 160] on div "Credit Available: $0.00" at bounding box center [374, 155] width 491 height 12
click at [392, 116] on div at bounding box center [374, 122] width 507 height 25
click at [408, 159] on div "Credit Available: $0.00" at bounding box center [374, 155] width 491 height 12
click at [294, 176] on div "Verified: Medical" at bounding box center [374, 173] width 507 height 25
click at [312, 131] on div at bounding box center [374, 126] width 507 height 17
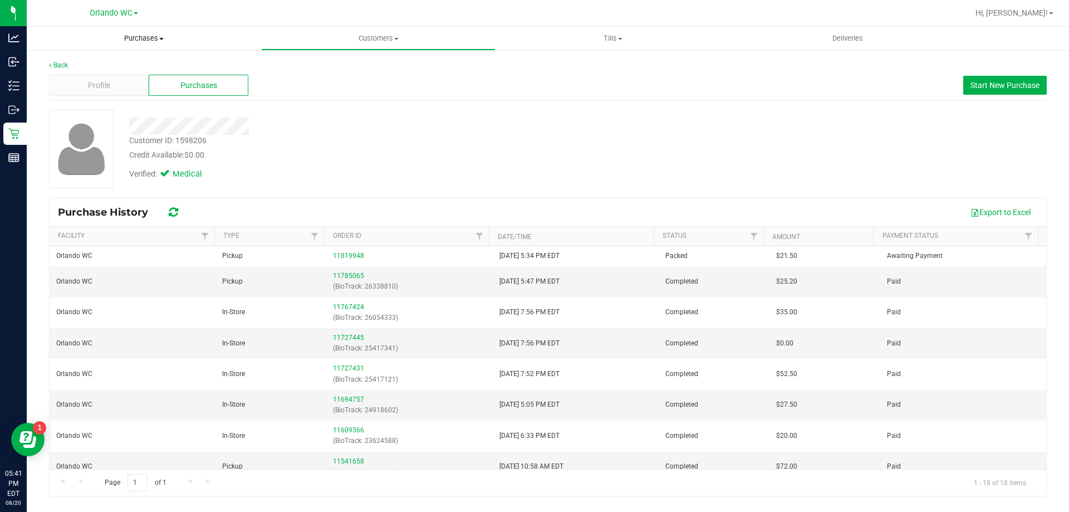
click at [131, 48] on uib-tab-heading "Purchases Summary of purchases Fulfillment All purchases" at bounding box center [144, 38] width 234 height 23
click at [88, 77] on span "Fulfillment" at bounding box center [61, 80] width 69 height 9
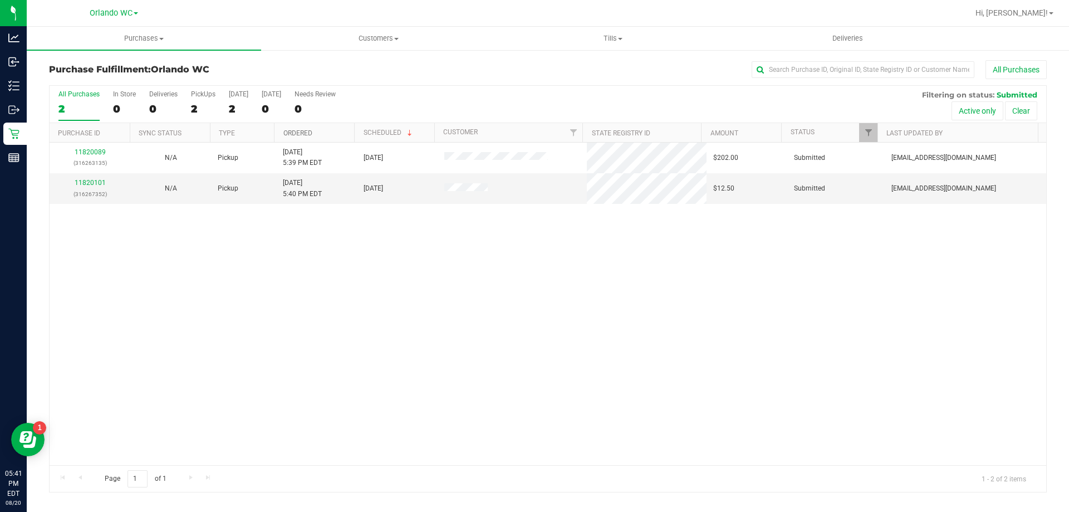
click at [311, 131] on link "Ordered" at bounding box center [297, 133] width 29 height 8
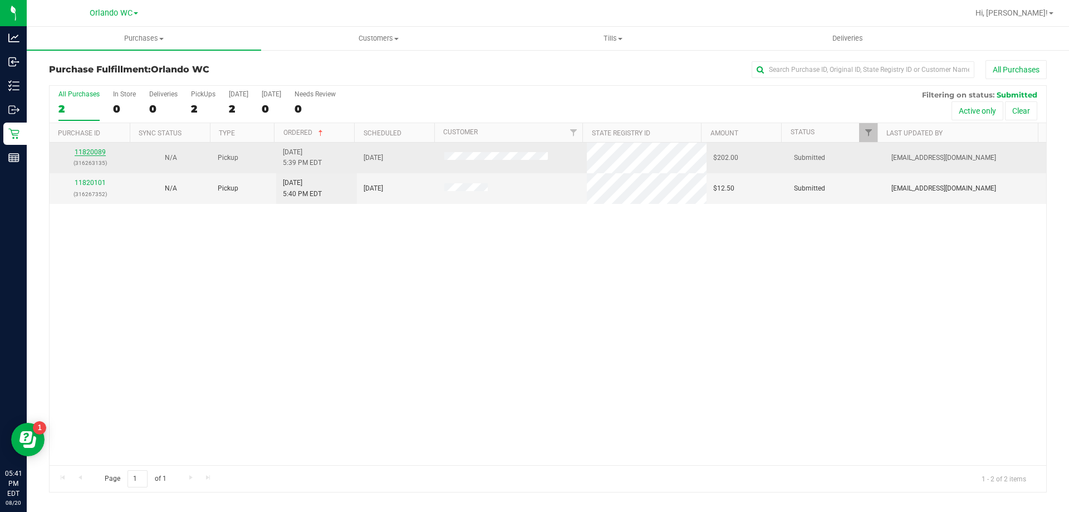
click at [101, 153] on link "11820089" at bounding box center [90, 152] width 31 height 8
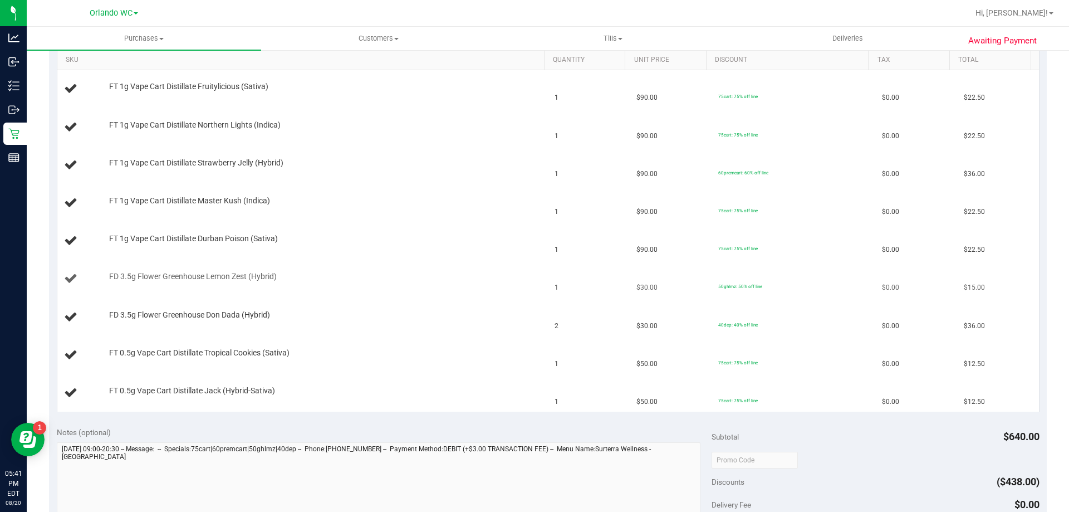
scroll to position [231, 0]
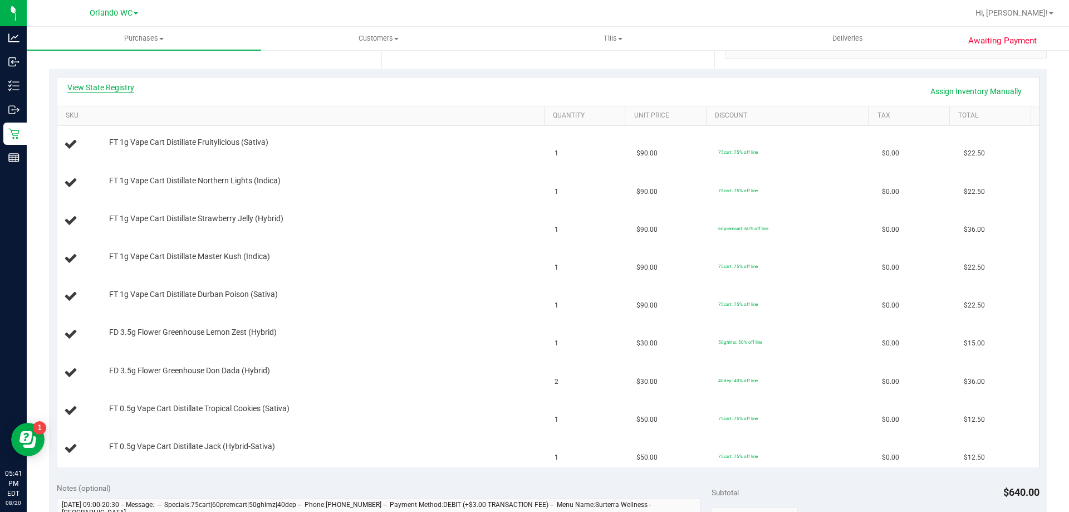
click at [118, 86] on link "View State Registry" at bounding box center [100, 87] width 67 height 11
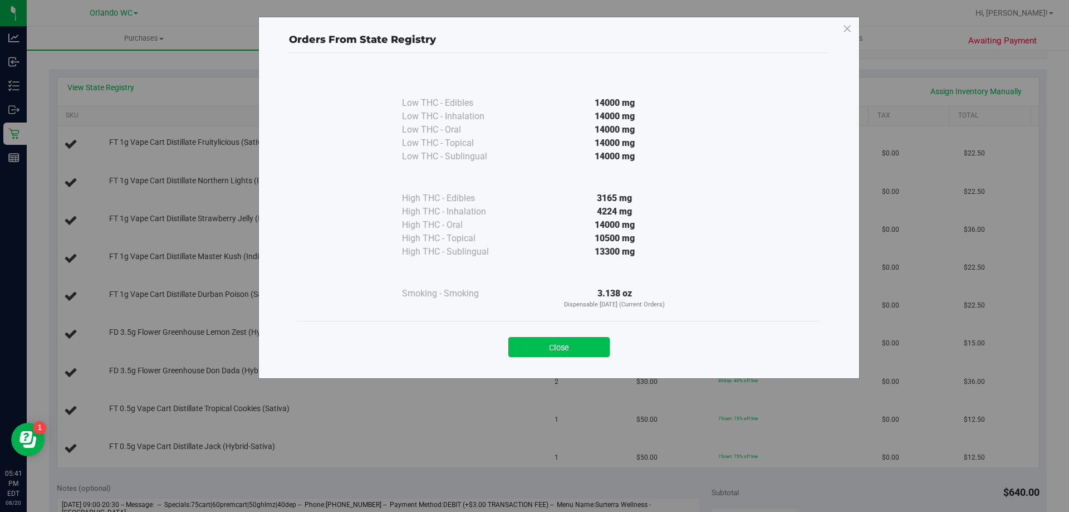
click at [570, 355] on button "Close" at bounding box center [559, 347] width 101 height 20
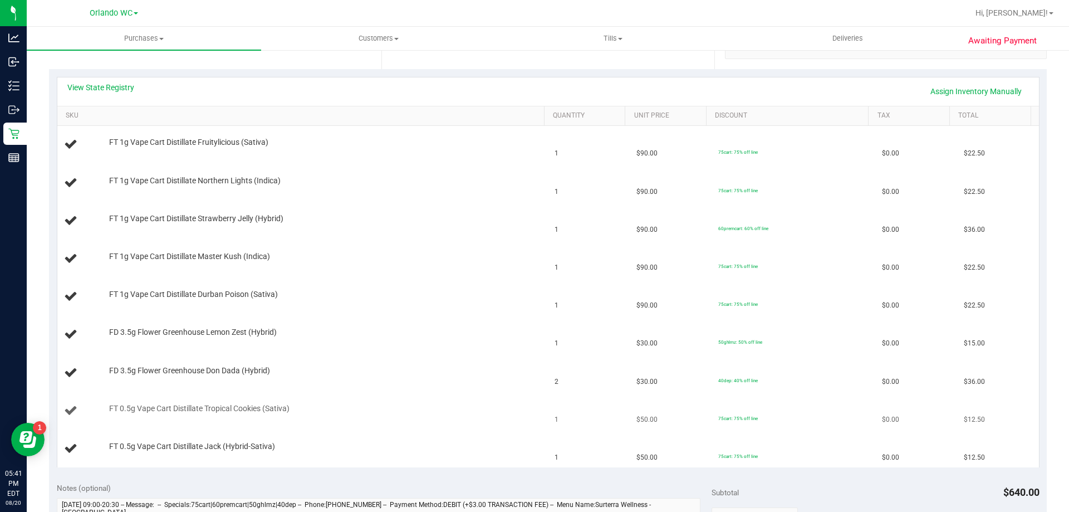
click at [553, 423] on td "1" at bounding box center [589, 411] width 82 height 38
click at [618, 363] on td "2" at bounding box center [589, 373] width 82 height 38
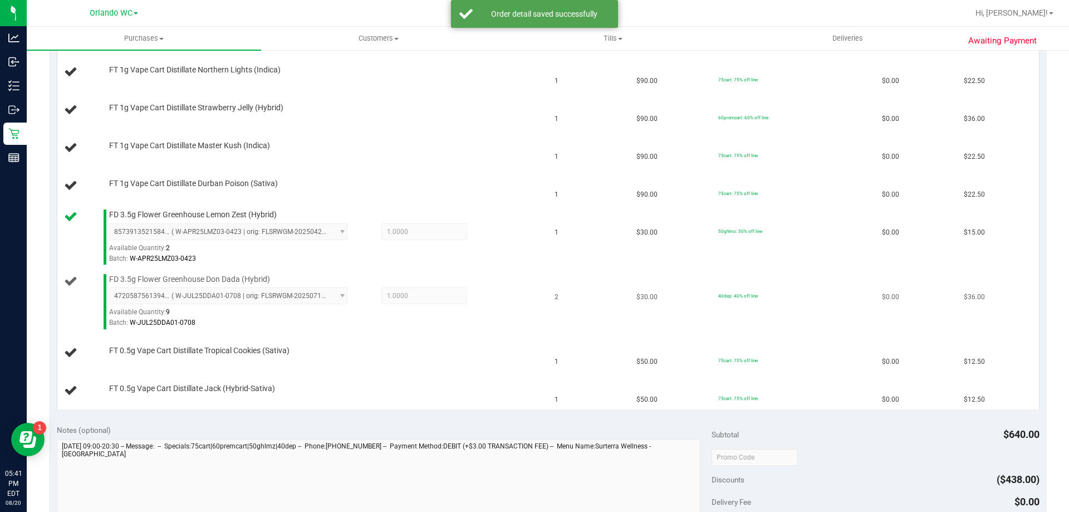
scroll to position [343, 0]
click at [257, 305] on div "Available Quantity: 9" at bounding box center [234, 315] width 251 height 22
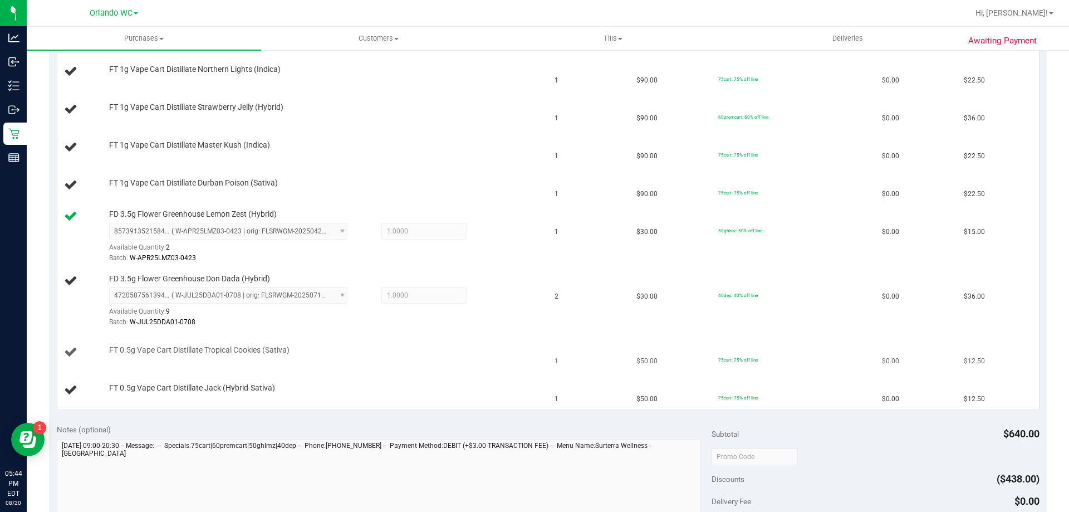
click at [439, 339] on td "FT 0.5g Vape Cart Distillate Tropical Cookies (Sativa)" at bounding box center [302, 353] width 491 height 38
click at [424, 246] on div "8573913521584648 ( W-APR25LMZ03-0423 | orig: FLSRWGM-20250429-089 ) 85739135215…" at bounding box center [324, 243] width 430 height 41
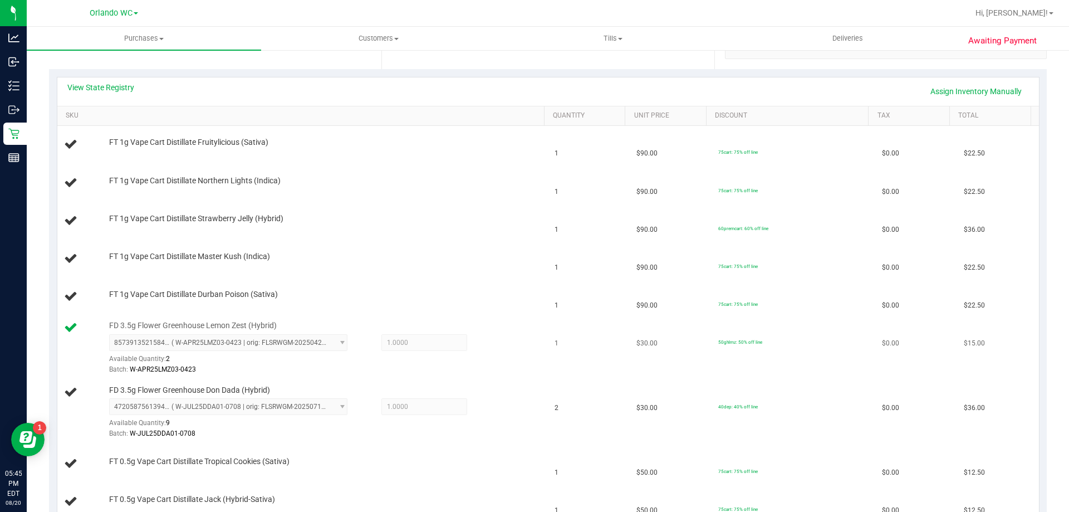
scroll to position [287, 0]
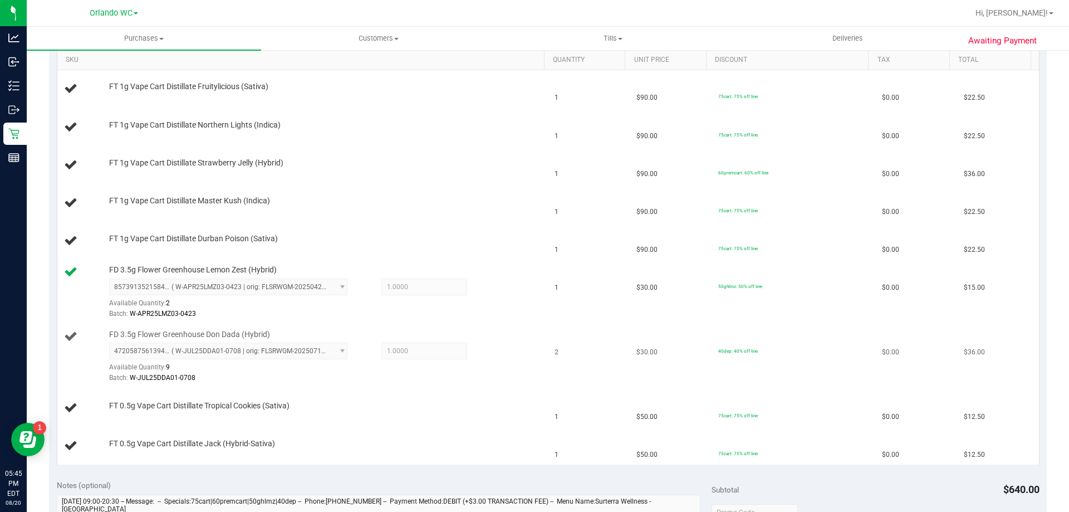
click at [287, 333] on div "FD 3.5g Flower Greenhouse Don Dada (Hybrid) 4720587561394721 ( W-JUL25DDA01-070…" at bounding box center [322, 356] width 436 height 55
click at [548, 392] on td "1" at bounding box center [589, 408] width 82 height 38
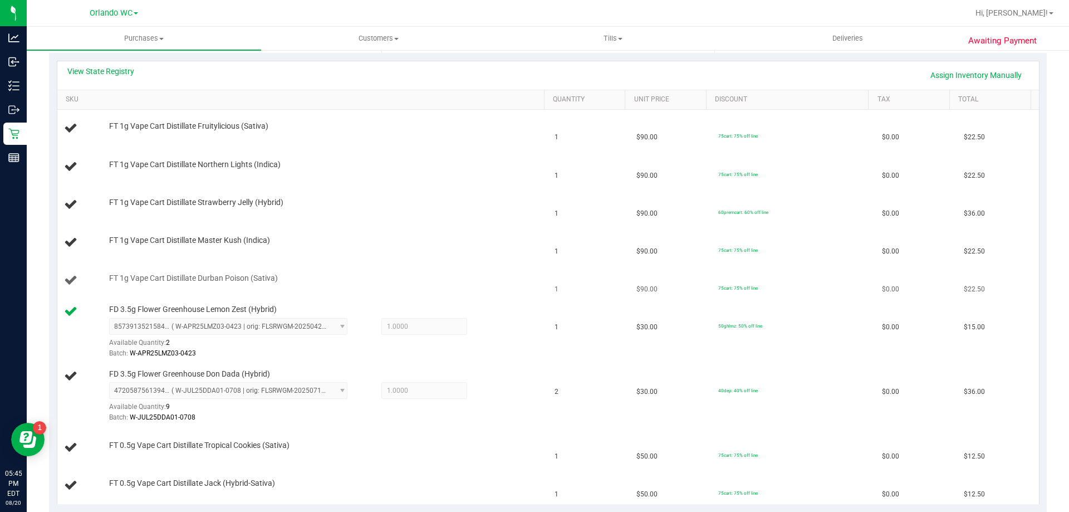
scroll to position [228, 0]
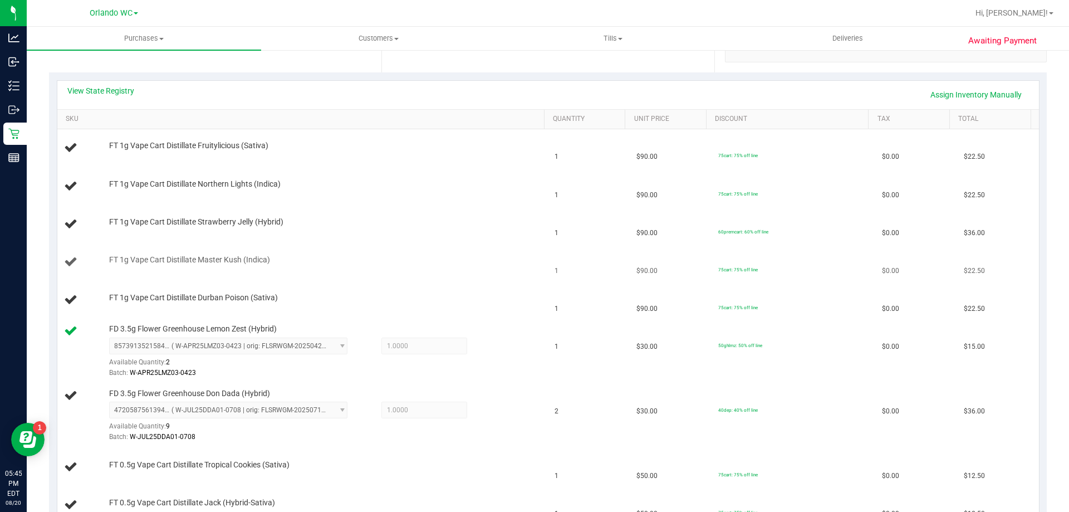
click at [421, 273] on td "FT 1g Vape Cart Distillate Master Kush (Indica)" at bounding box center [302, 262] width 491 height 38
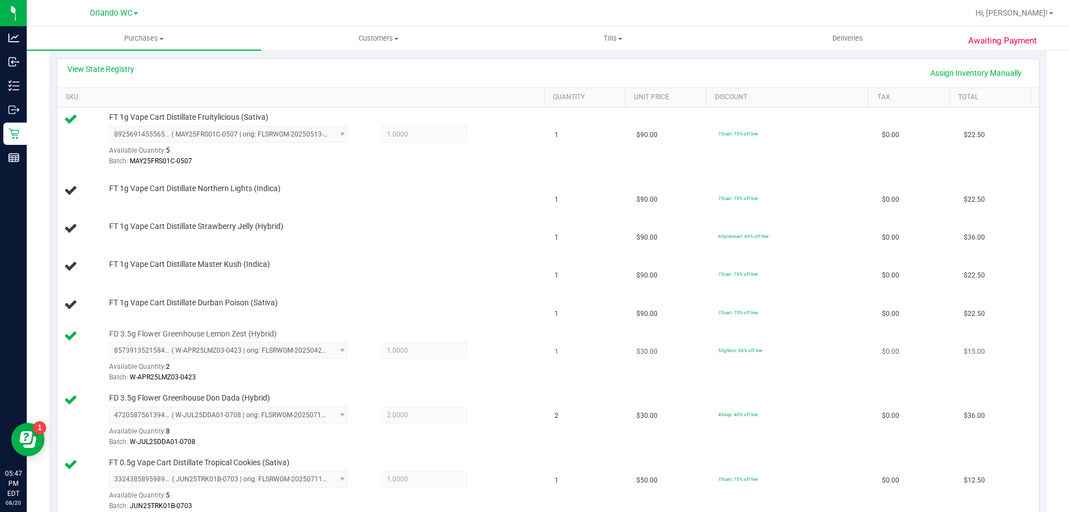
scroll to position [270, 0]
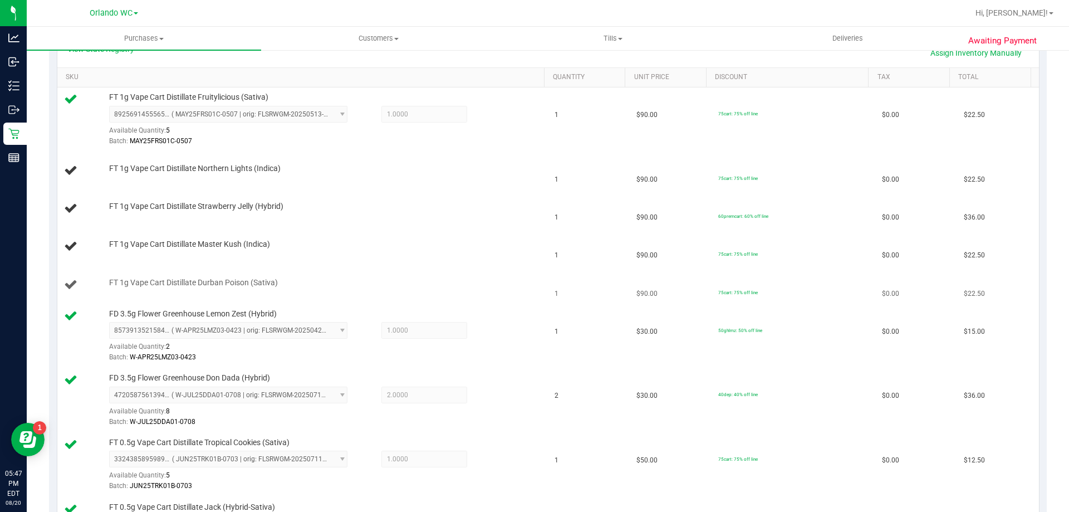
click at [257, 277] on span "FT 1g Vape Cart Distillate Durban Poison (Sativa)" at bounding box center [193, 282] width 169 height 11
copy div "FT 1g Vape Cart Distillate Durban Poison (Sativa)"
click at [328, 290] on div "FT 1g Vape Cart Distillate Durban Poison (Sativa)" at bounding box center [303, 284] width 478 height 15
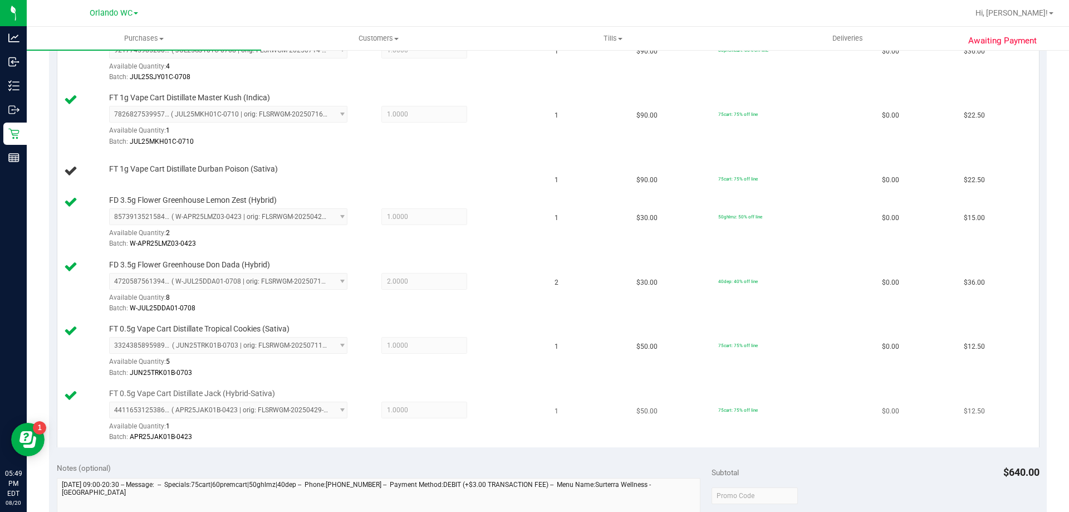
scroll to position [325, 0]
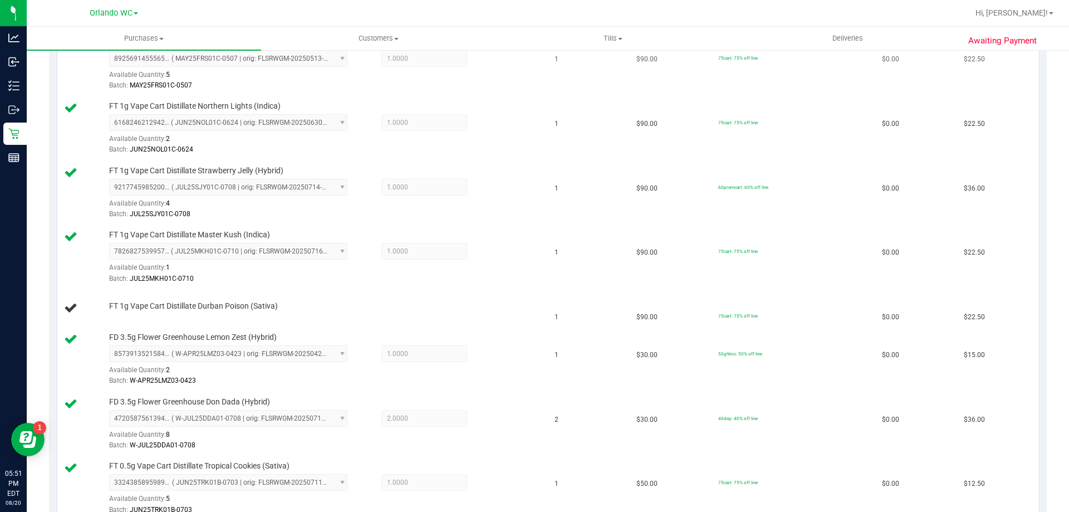
click at [67, 59] on div "FT 1g Vape Cart Distillate Fruitylicious (Sativa) 8925691455565256 ( MAY25FRS01…" at bounding box center [303, 63] width 478 height 55
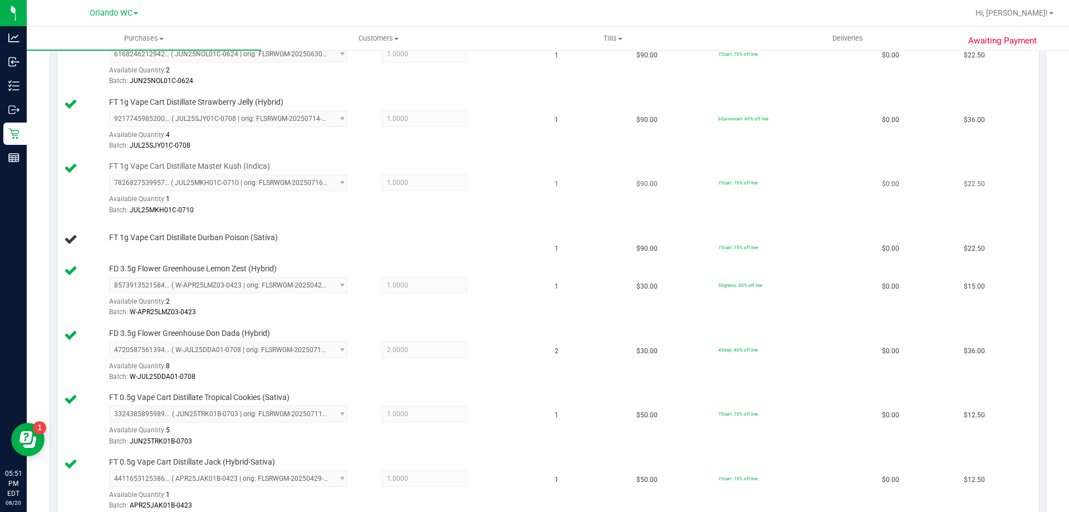
scroll to position [390, 0]
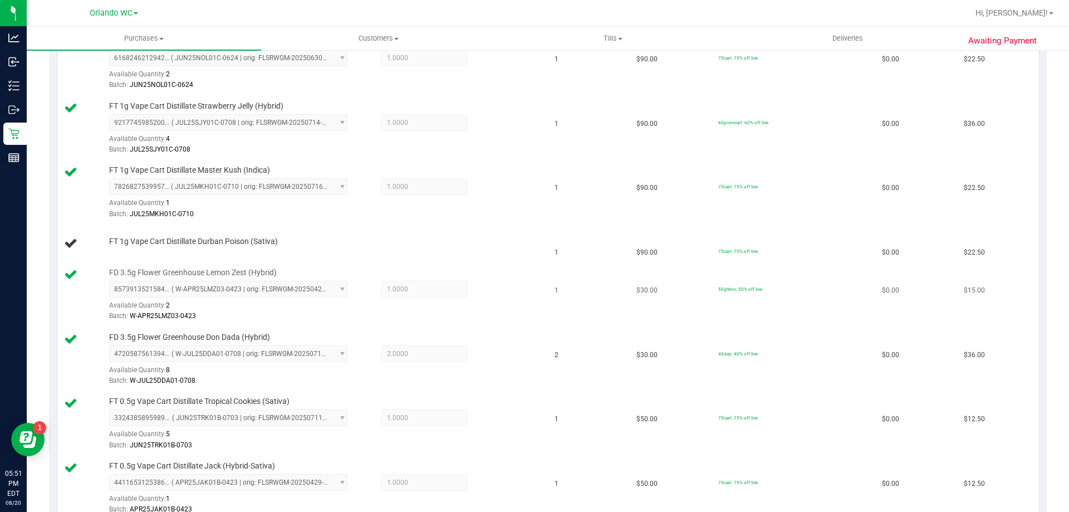
click at [501, 275] on div "FD 3.5g Flower Greenhouse Lemon Zest (Hybrid) 8573913521584648 ( W-APR25LMZ03-0…" at bounding box center [322, 294] width 436 height 55
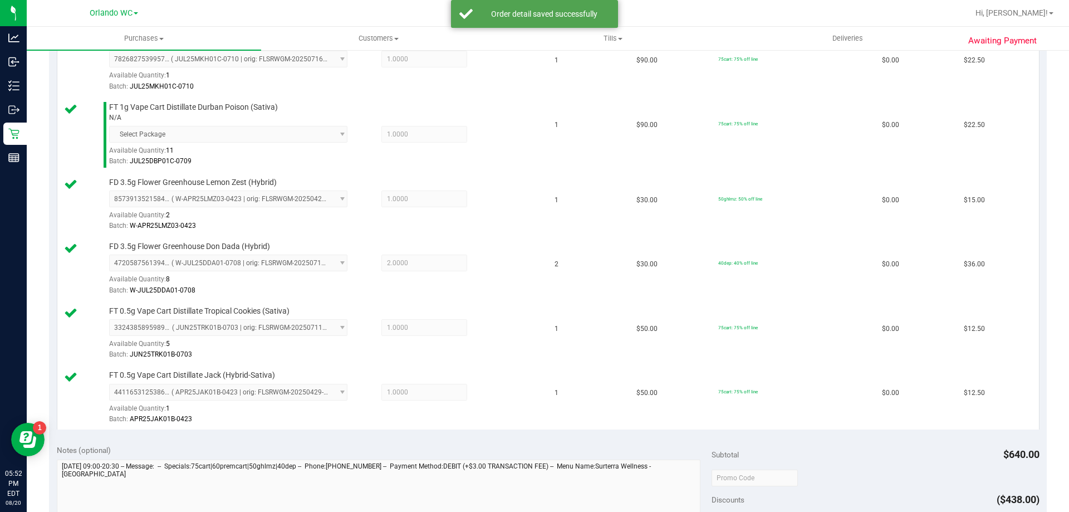
scroll to position [668, 0]
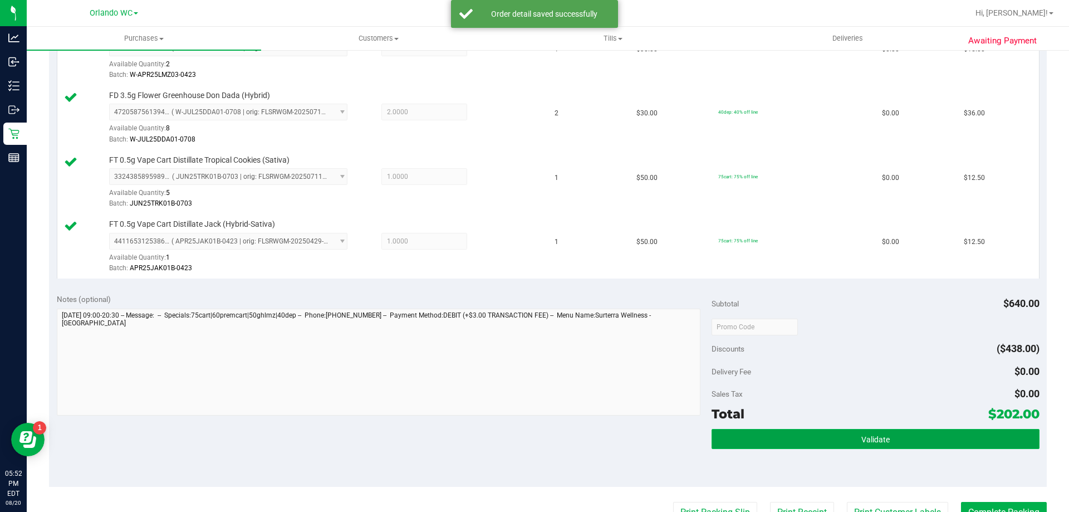
click at [872, 442] on span "Validate" at bounding box center [876, 439] width 28 height 9
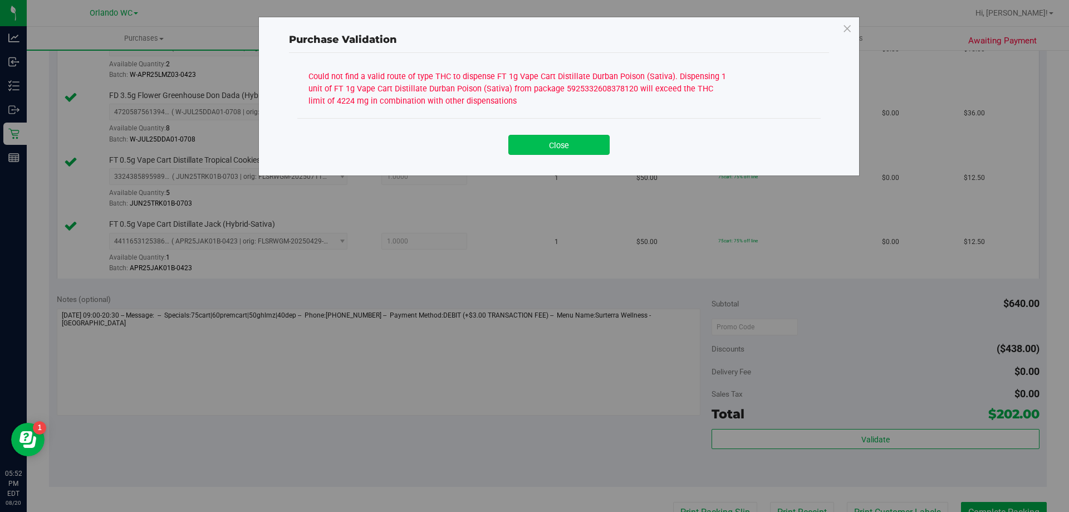
click at [556, 144] on button "Close" at bounding box center [559, 145] width 101 height 20
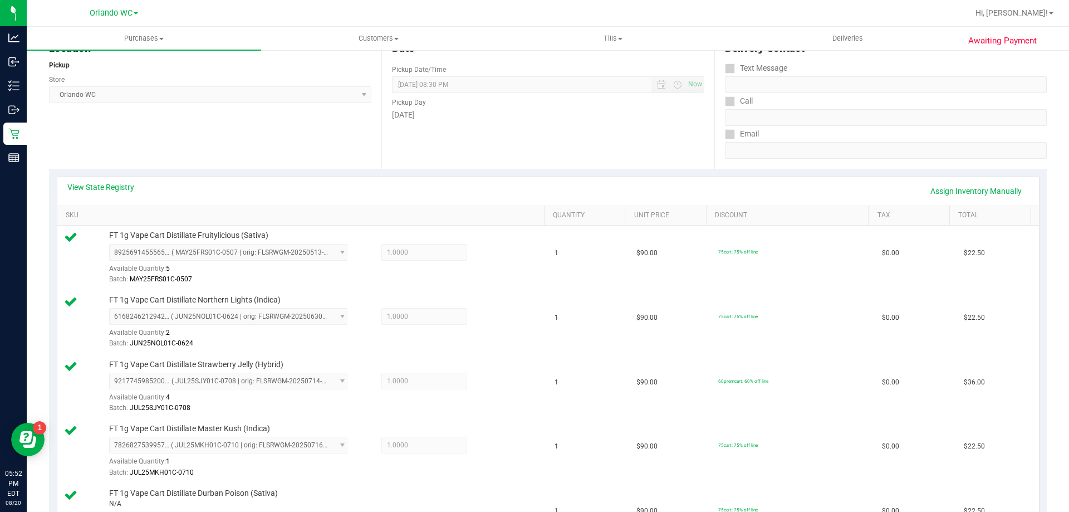
scroll to position [111, 0]
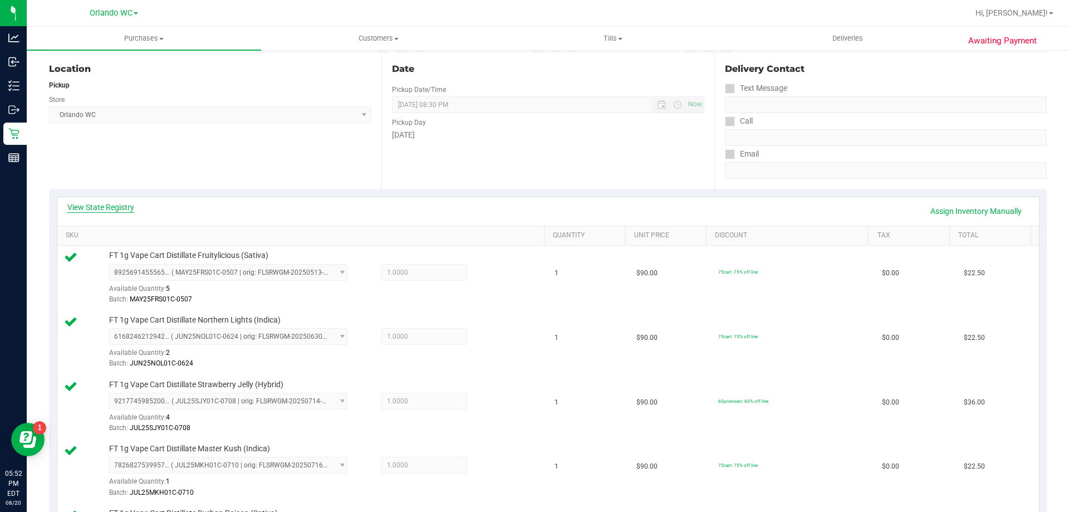
click at [103, 209] on link "View State Registry" at bounding box center [100, 207] width 67 height 11
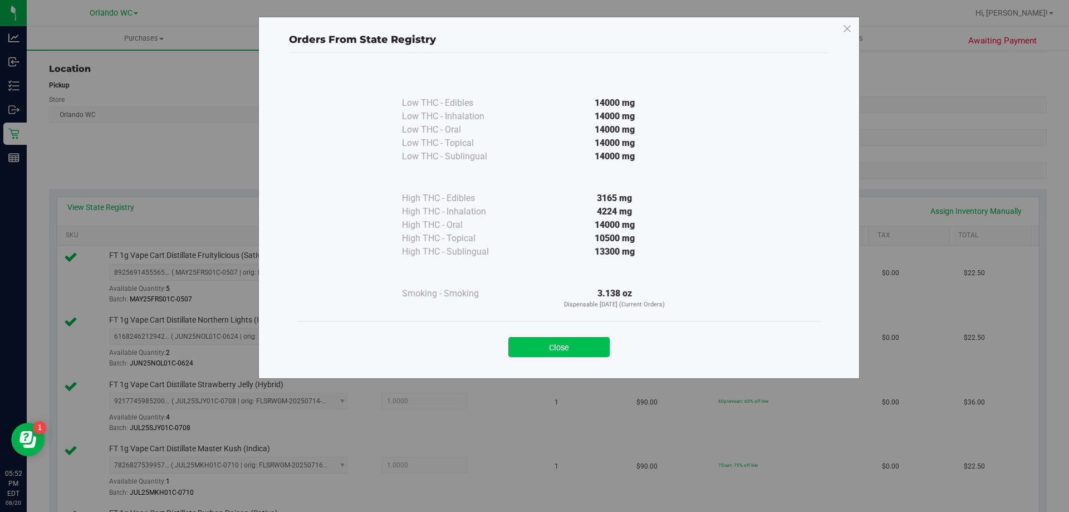
click at [547, 345] on button "Close" at bounding box center [559, 347] width 101 height 20
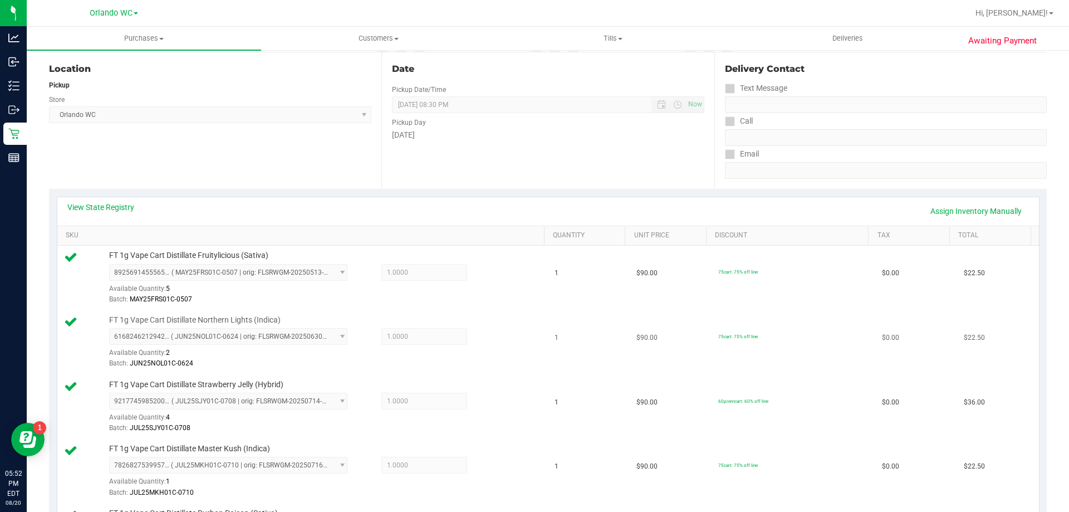
click at [386, 339] on span "1.0000 1" at bounding box center [425, 336] width 86 height 17
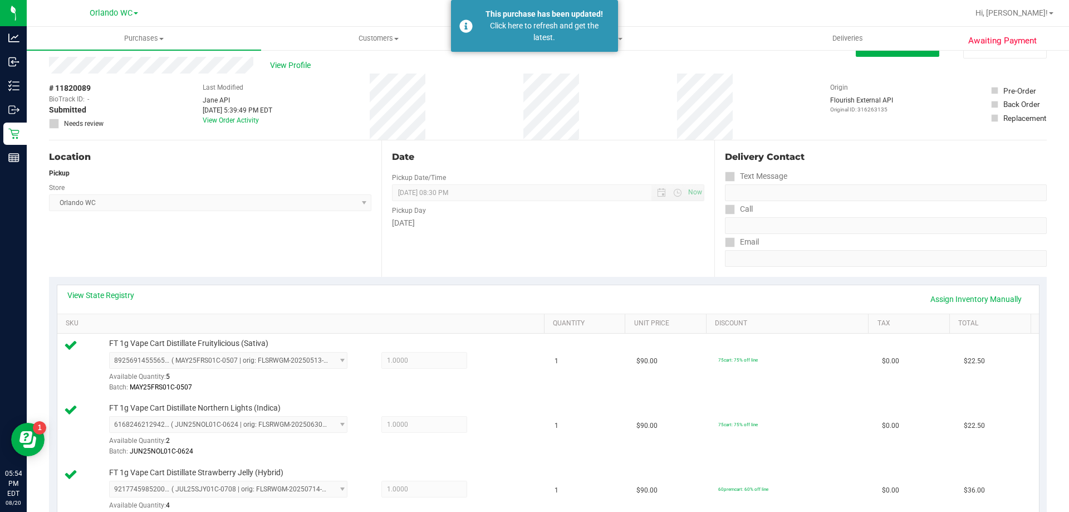
scroll to position [0, 0]
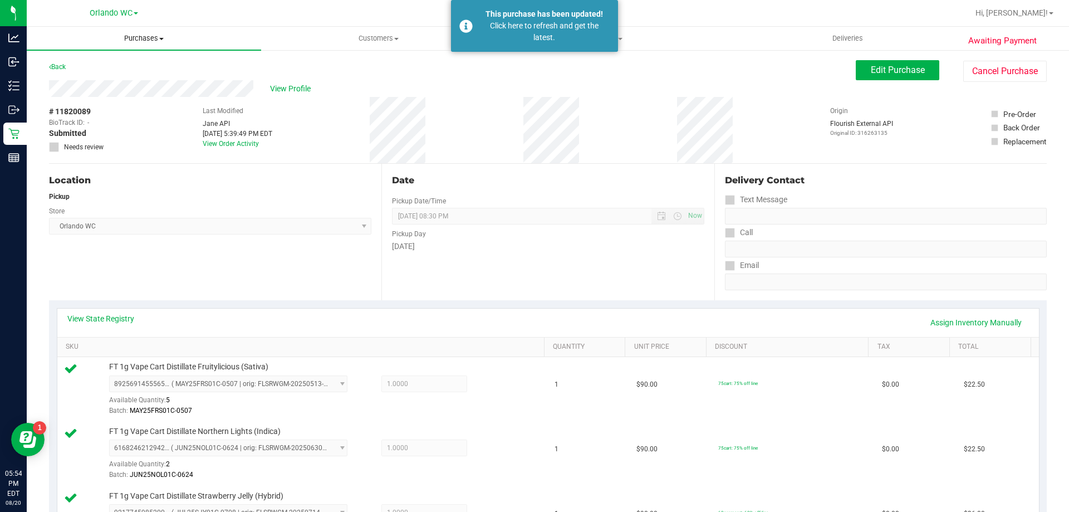
click at [148, 40] on span "Purchases" at bounding box center [144, 38] width 234 height 10
click at [80, 81] on span "Fulfillment" at bounding box center [61, 80] width 69 height 9
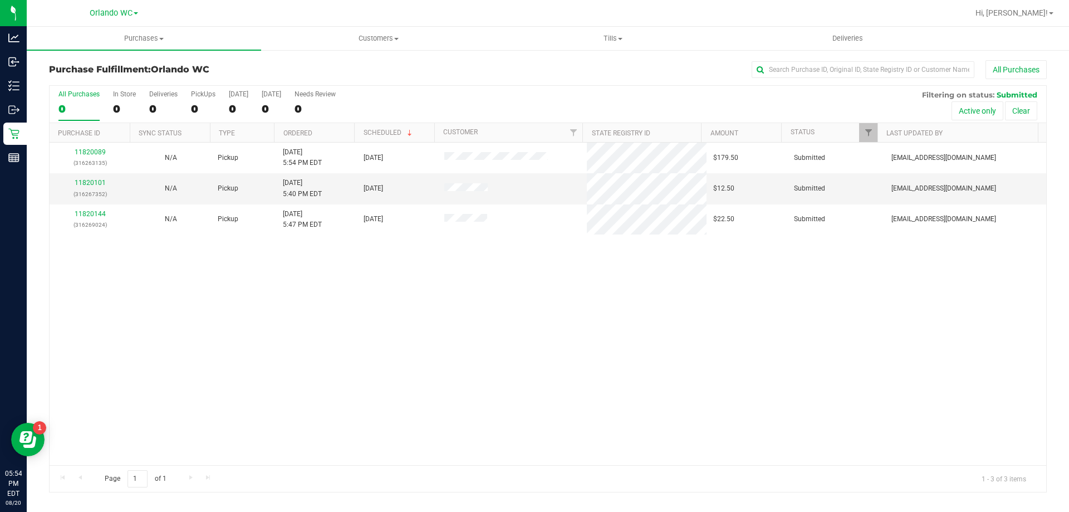
click at [458, 363] on div "11820089 (316263135) N/A Pickup [DATE] 5:54 PM EDT 8/20/2025 $179.50 Submitted …" at bounding box center [548, 304] width 997 height 322
click at [94, 183] on link "11820101" at bounding box center [90, 183] width 31 height 8
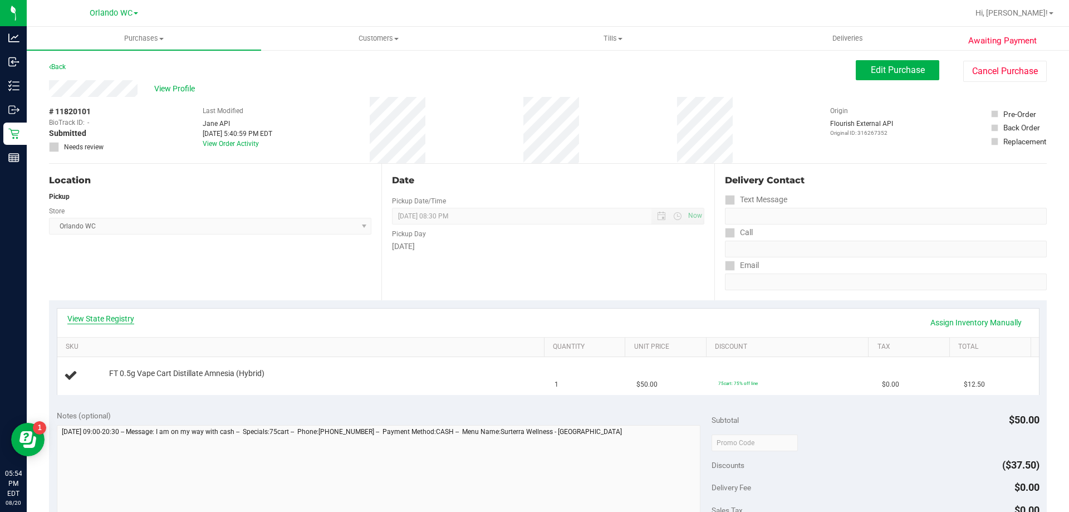
click at [85, 315] on link "View State Registry" at bounding box center [100, 318] width 67 height 11
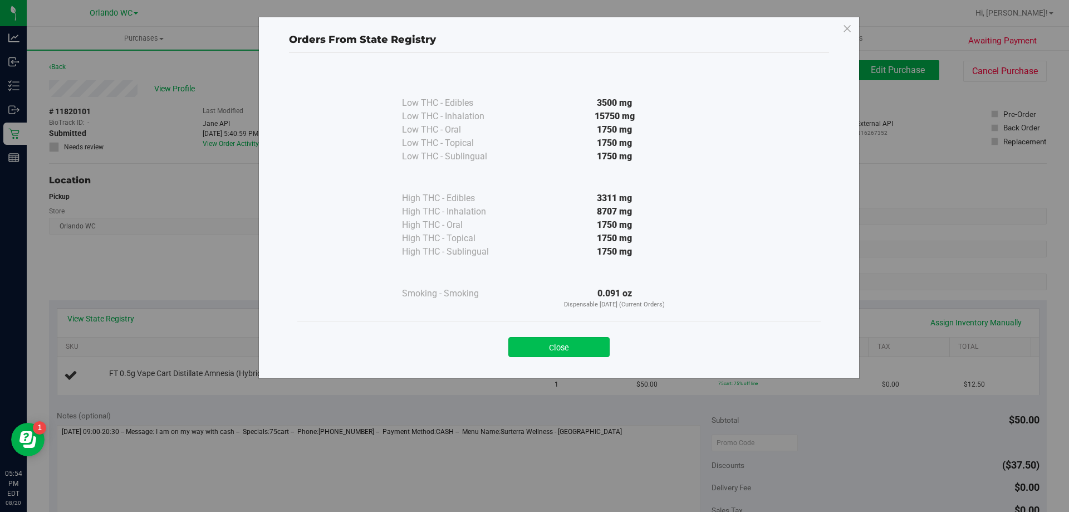
click at [583, 345] on button "Close" at bounding box center [559, 347] width 101 height 20
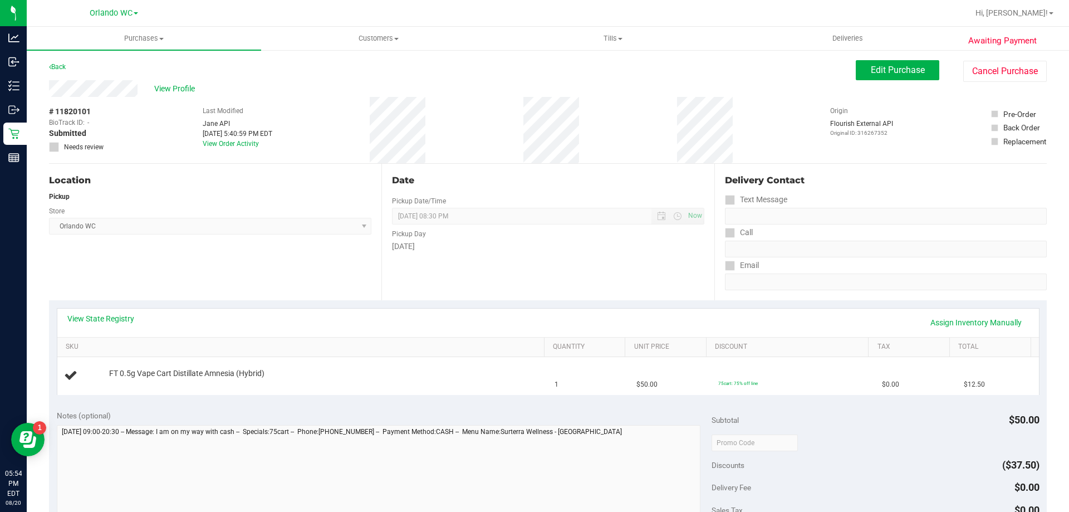
click at [605, 239] on div "Pickup Day" at bounding box center [548, 232] width 312 height 16
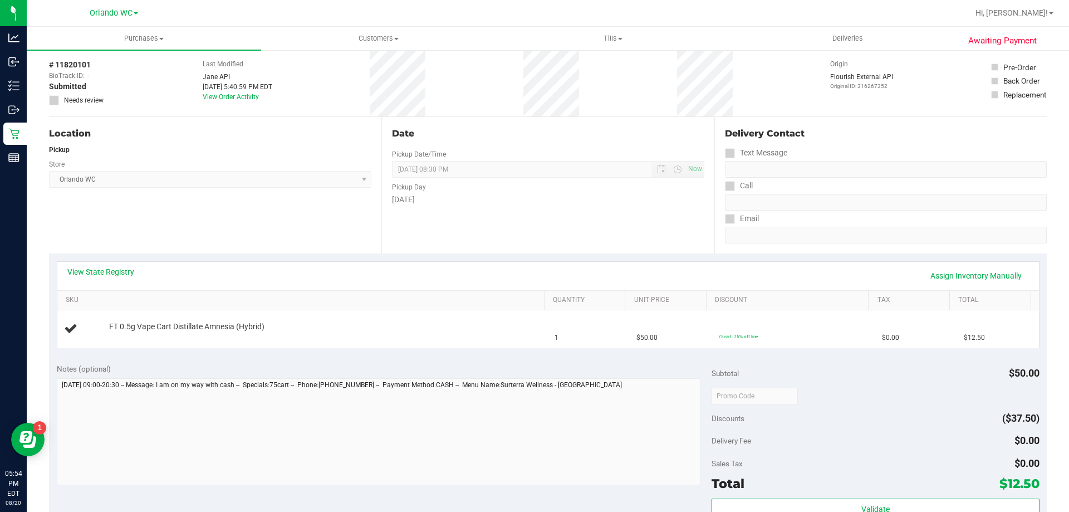
scroll to position [111, 0]
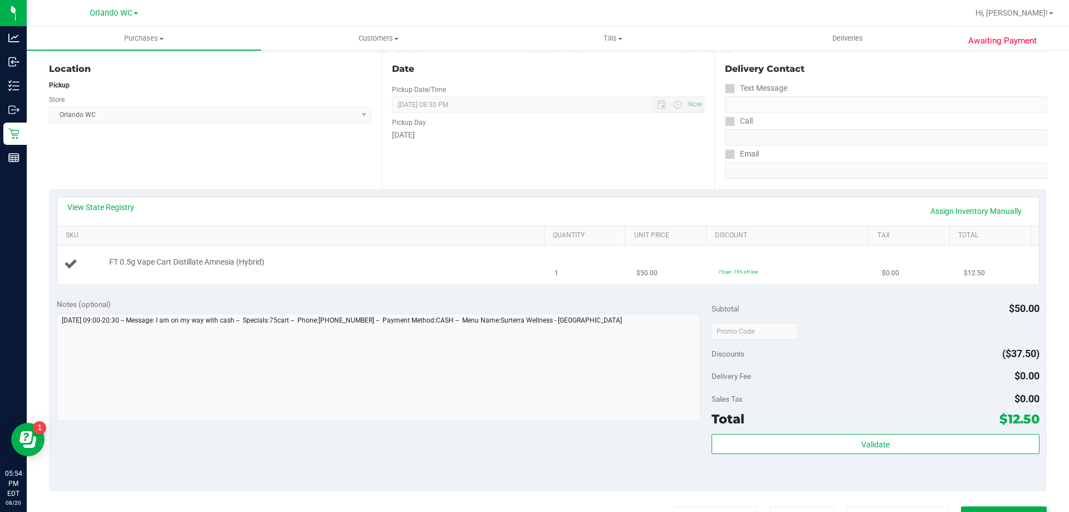
click at [600, 274] on td "1" at bounding box center [589, 264] width 82 height 37
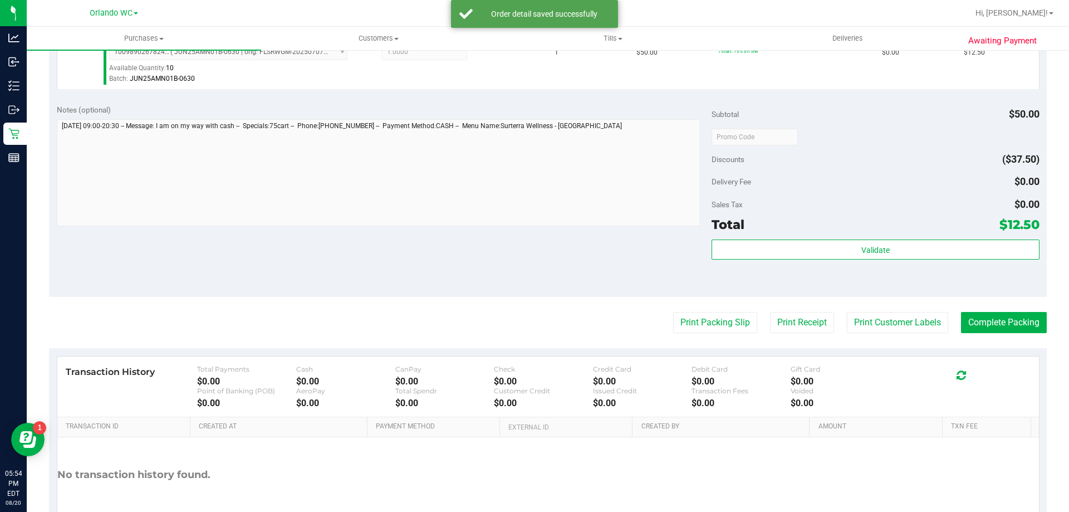
scroll to position [334, 0]
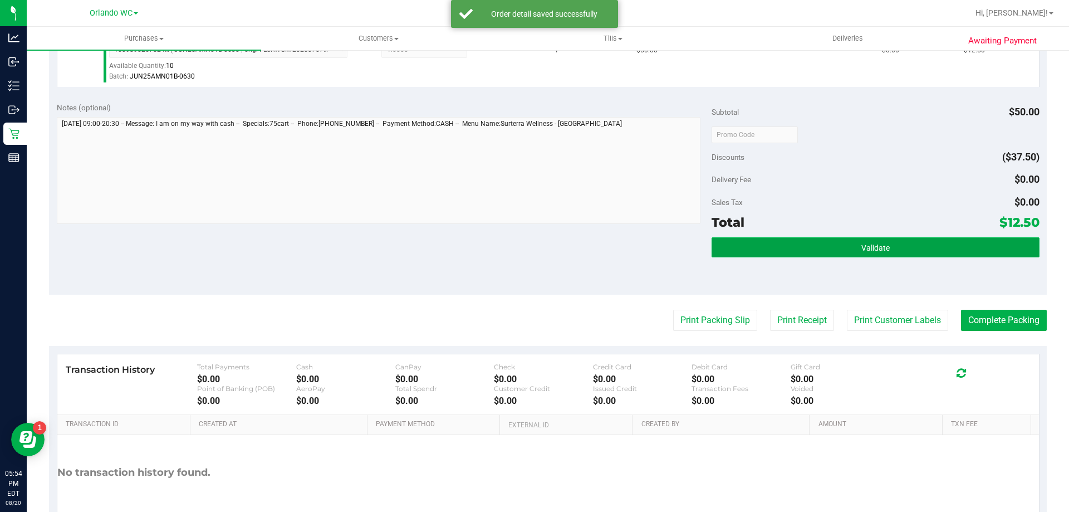
click at [932, 253] on button "Validate" at bounding box center [875, 247] width 327 height 20
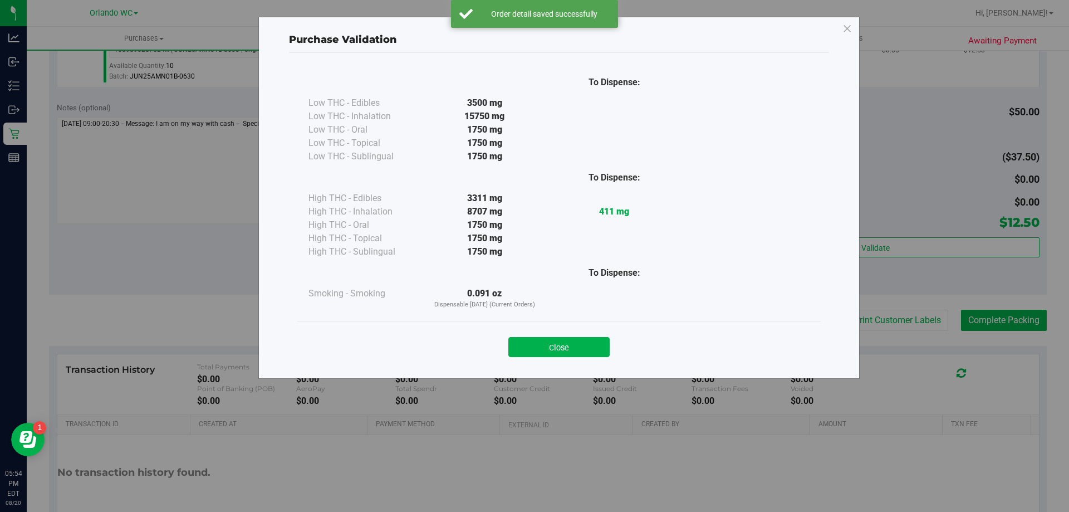
click at [568, 326] on div "Close" at bounding box center [559, 343] width 524 height 45
click at [566, 338] on button "Close" at bounding box center [559, 347] width 101 height 20
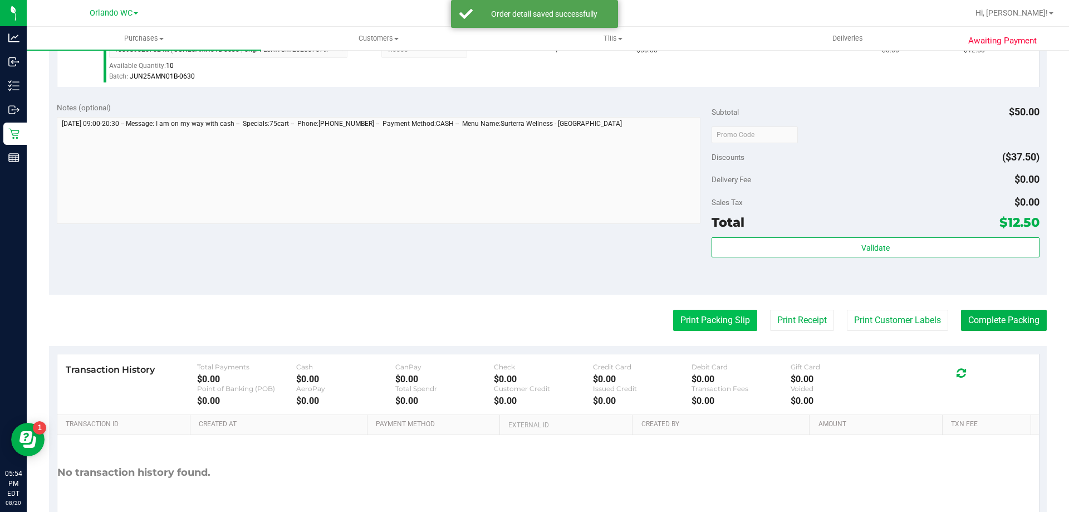
click at [710, 315] on button "Print Packing Slip" at bounding box center [715, 320] width 84 height 21
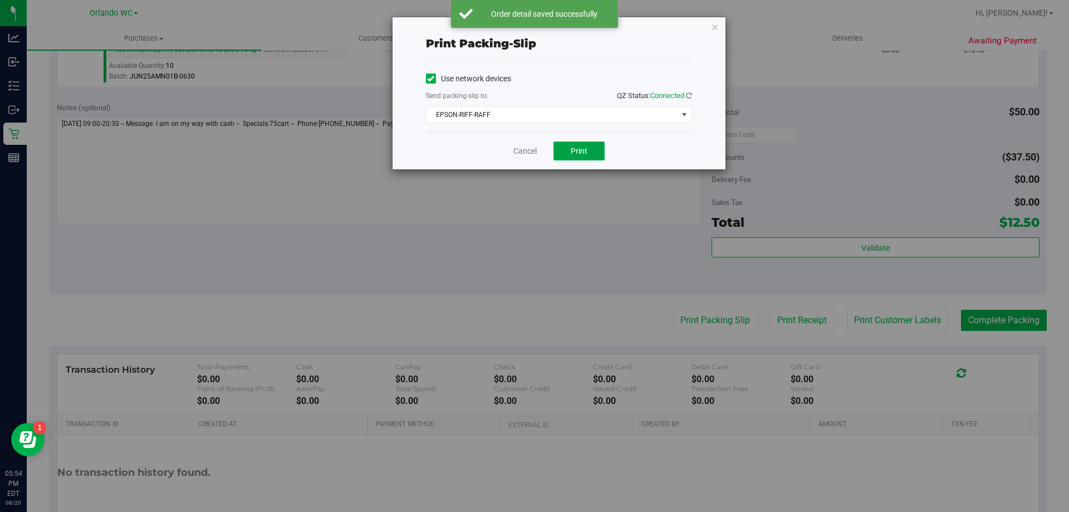
click at [599, 155] on button "Print" at bounding box center [579, 150] width 51 height 19
click at [523, 152] on link "Cancel" at bounding box center [525, 151] width 23 height 12
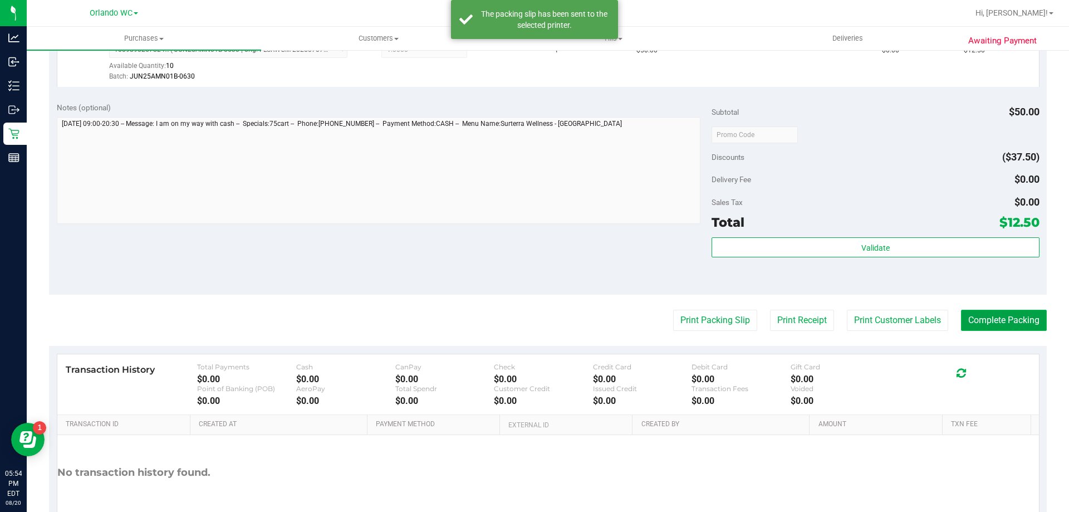
click at [987, 314] on button "Complete Packing" at bounding box center [1004, 320] width 86 height 21
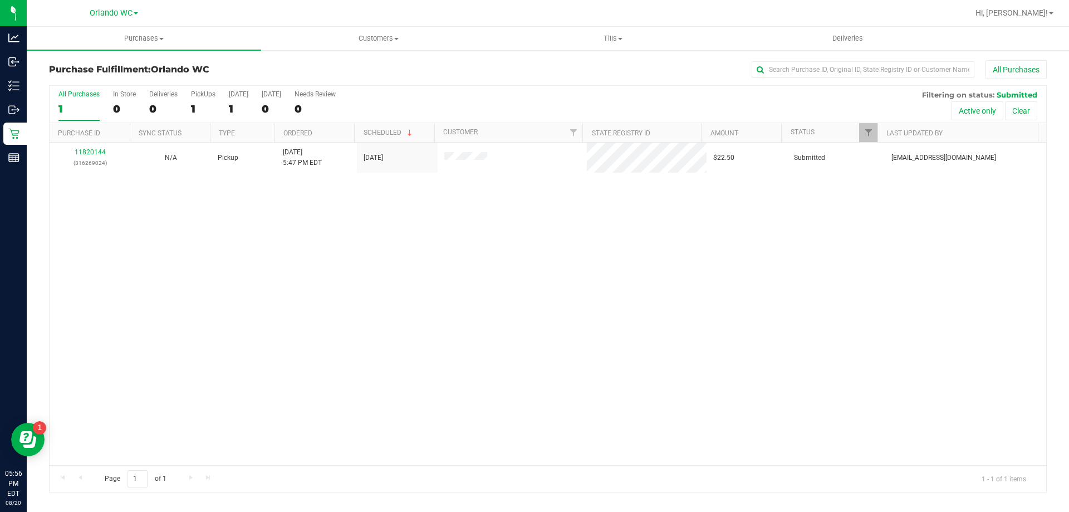
click at [76, 111] on div "1" at bounding box center [78, 108] width 41 height 13
click at [0, 0] on input "All Purchases 1" at bounding box center [0, 0] width 0 height 0
click at [319, 314] on div "11820144 (316269024) N/A Pickup 8/20/2025 5:47 PM EDT 8/20/2025 $22.50 Submitte…" at bounding box center [548, 304] width 997 height 322
click at [67, 113] on div "1" at bounding box center [78, 108] width 41 height 13
click at [0, 0] on input "All Purchases 1" at bounding box center [0, 0] width 0 height 0
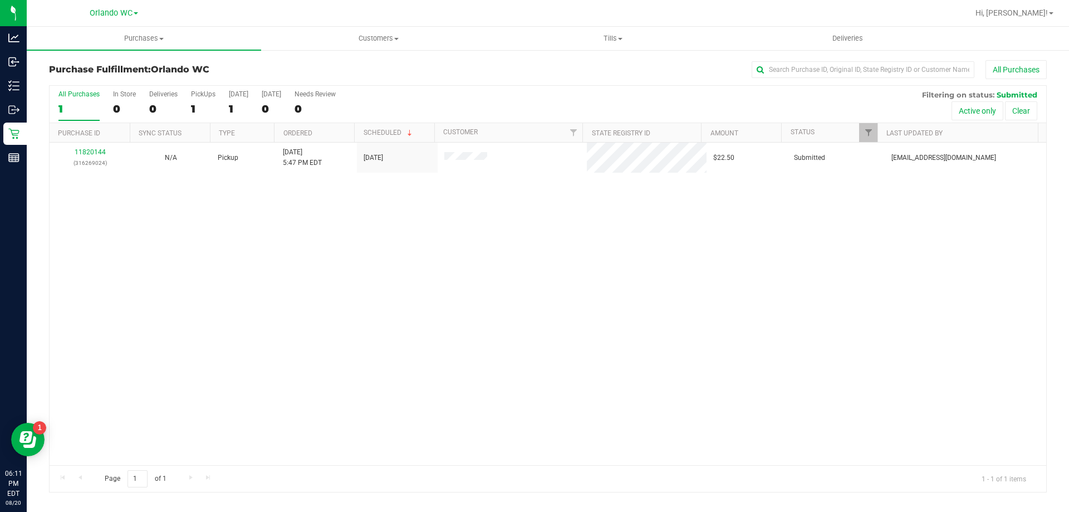
click at [183, 232] on div "11820144 (316269024) N/A Pickup 8/20/2025 5:47 PM EDT 8/20/2025 $22.50 Submitte…" at bounding box center [548, 304] width 997 height 322
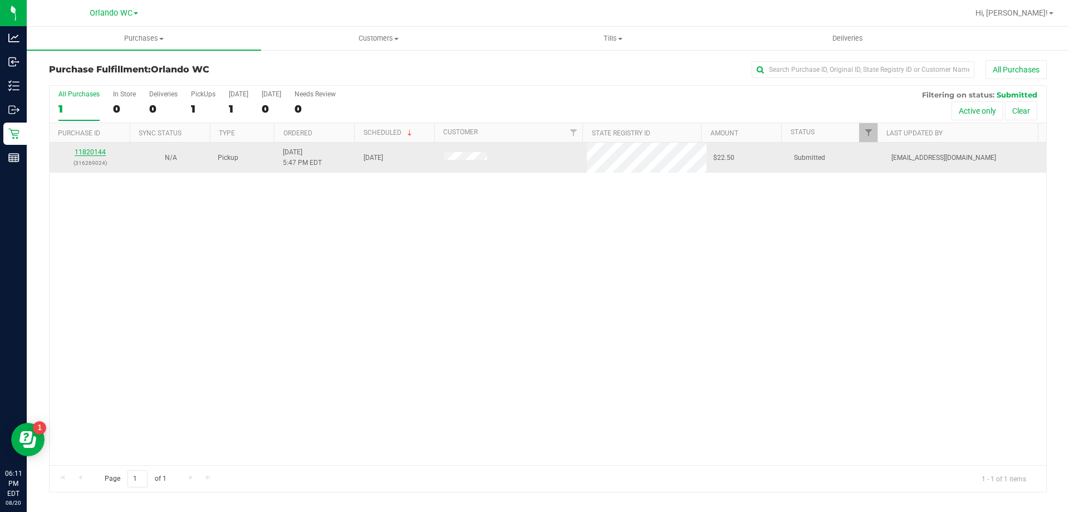
click at [101, 154] on link "11820144" at bounding box center [90, 152] width 31 height 8
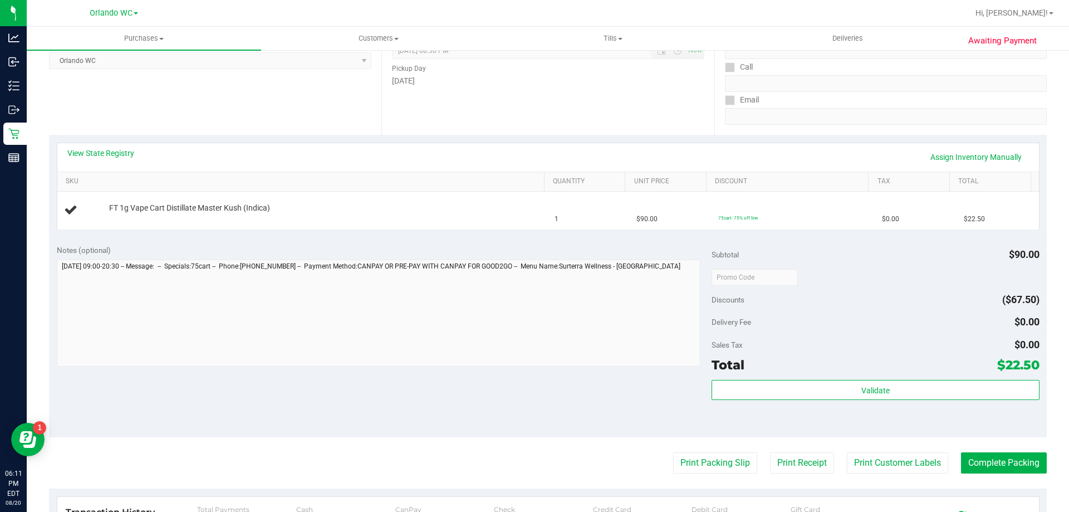
scroll to position [167, 0]
click at [99, 151] on link "View State Registry" at bounding box center [100, 151] width 67 height 11
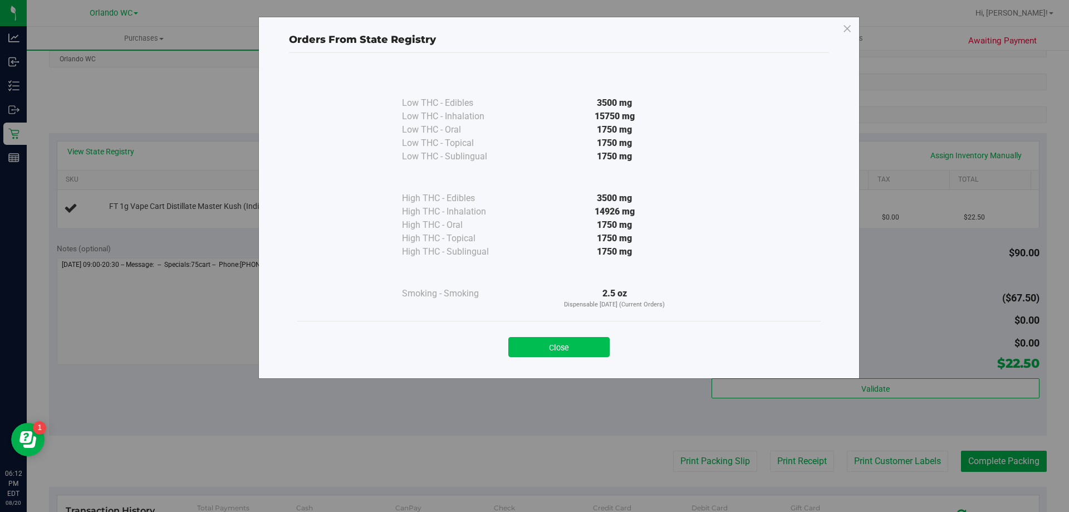
click at [564, 344] on button "Close" at bounding box center [559, 347] width 101 height 20
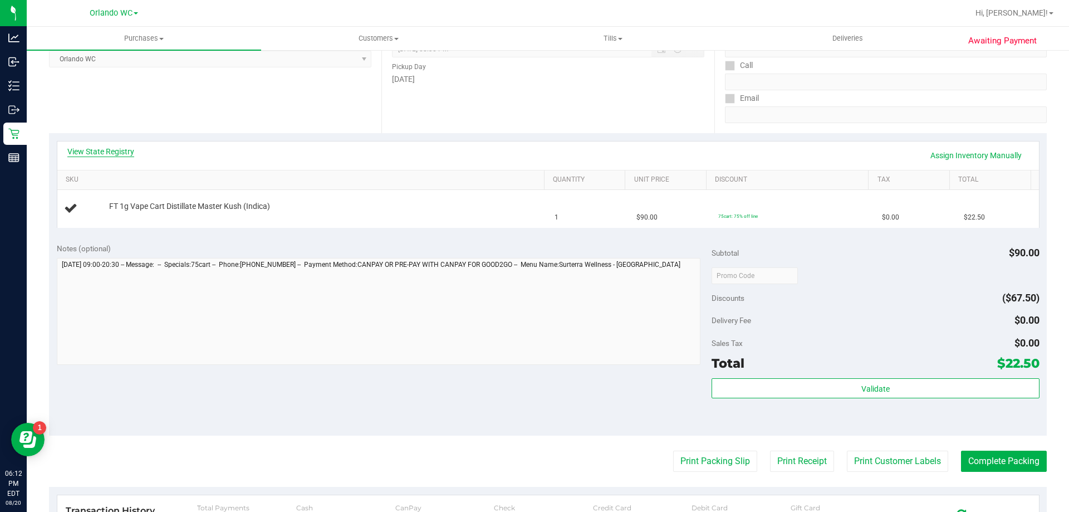
click at [123, 155] on link "View State Registry" at bounding box center [100, 151] width 67 height 11
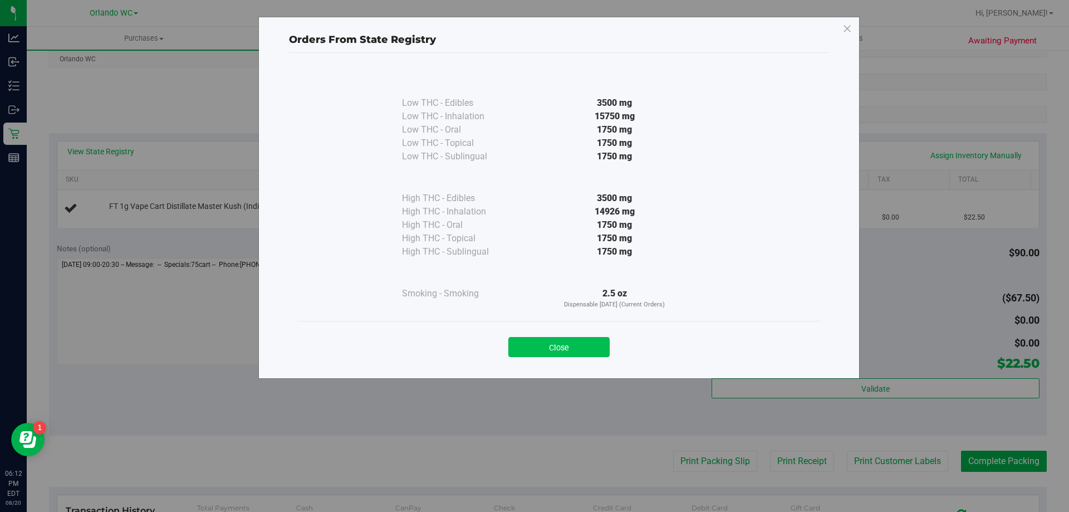
click at [569, 346] on button "Close" at bounding box center [559, 347] width 101 height 20
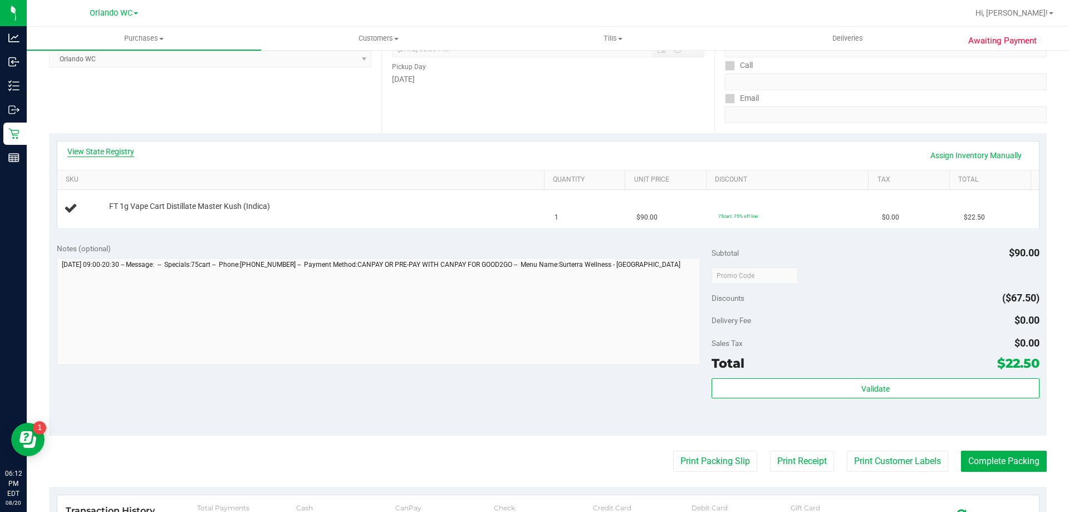
click at [94, 150] on link "View State Registry" at bounding box center [100, 151] width 67 height 11
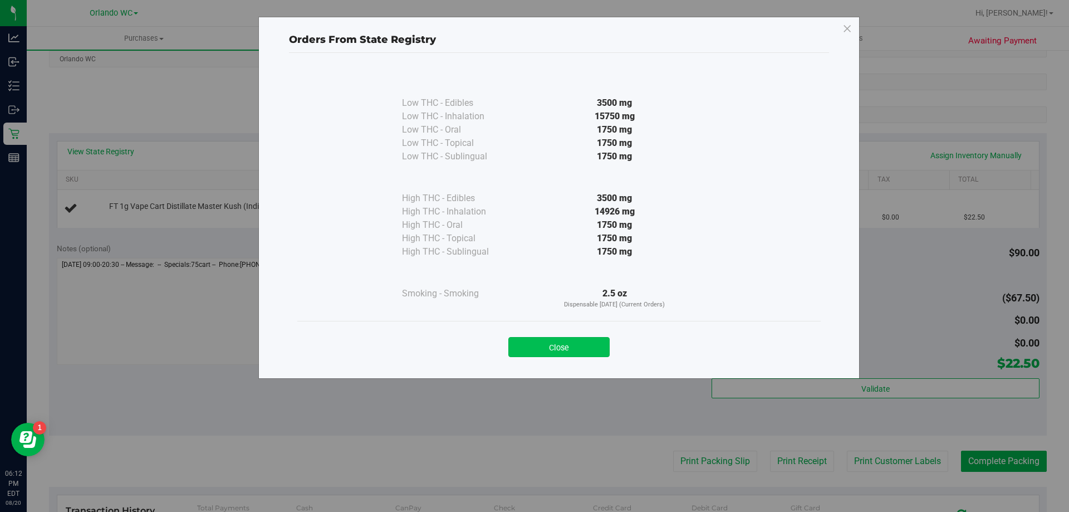
click at [557, 348] on button "Close" at bounding box center [559, 347] width 101 height 20
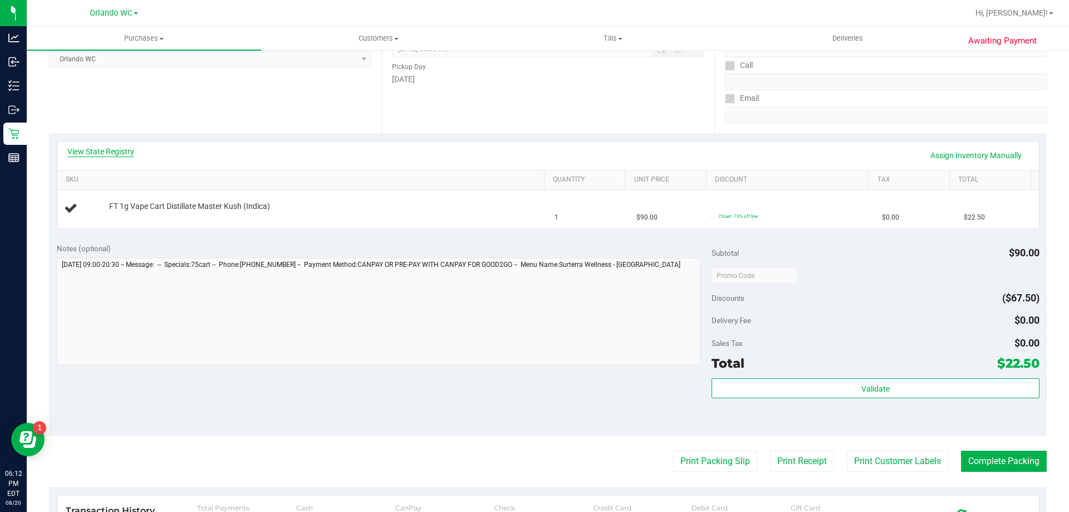
click at [96, 153] on link "View State Registry" at bounding box center [100, 151] width 67 height 11
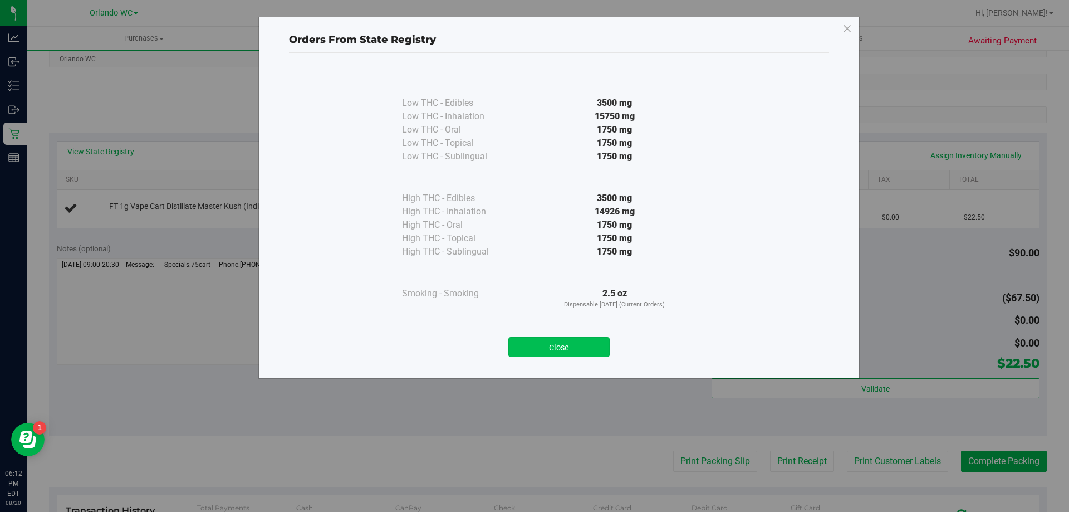
click at [561, 352] on button "Close" at bounding box center [559, 347] width 101 height 20
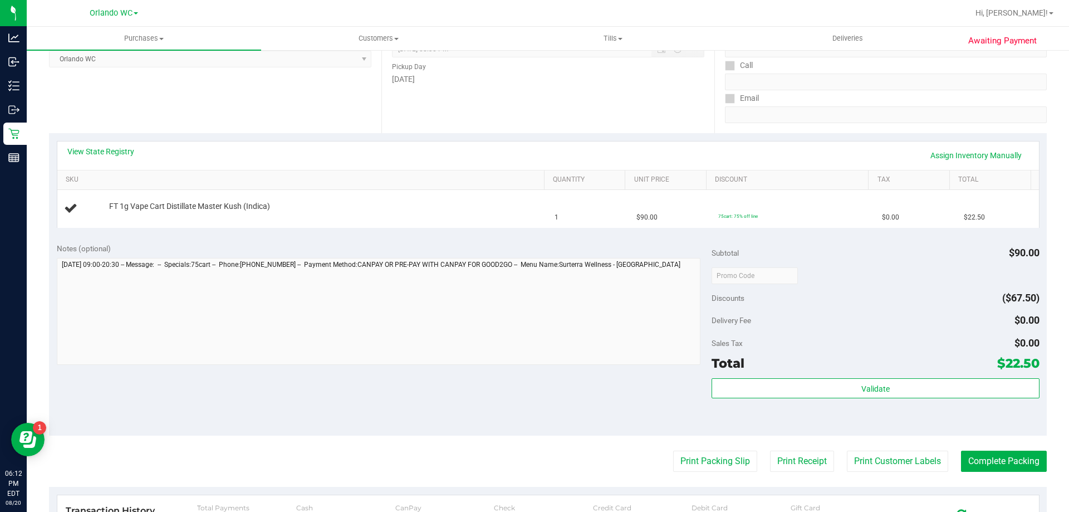
click at [418, 445] on purchase-details "Back Edit Purchase Cancel Purchase View Profile # 11820144 BioTrack ID: - Submi…" at bounding box center [548, 294] width 998 height 802
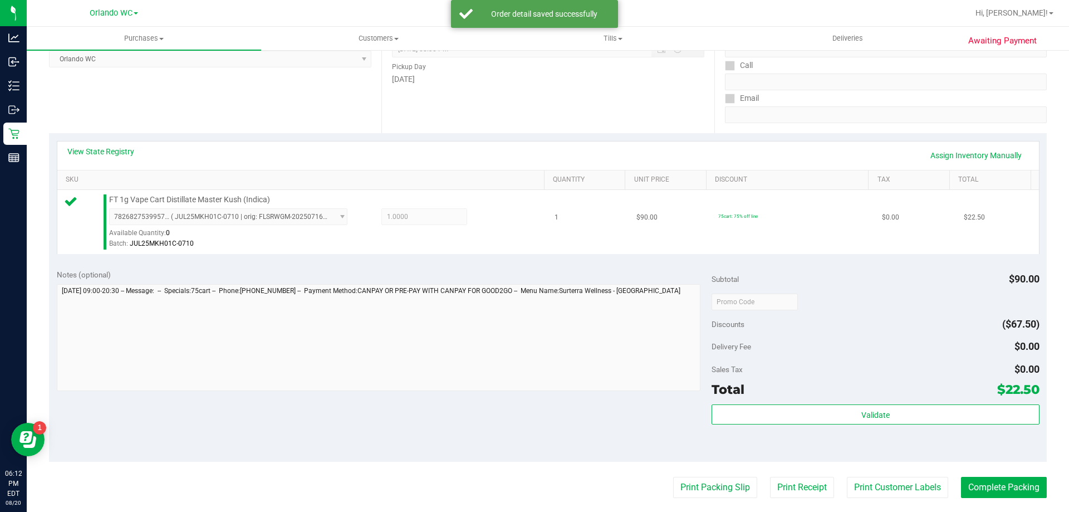
click at [243, 197] on span "FT 1g Vape Cart Distillate Master Kush (Indica)" at bounding box center [189, 199] width 161 height 11
copy div "FT 1g Vape Cart Distillate Master Kush (Indica)"
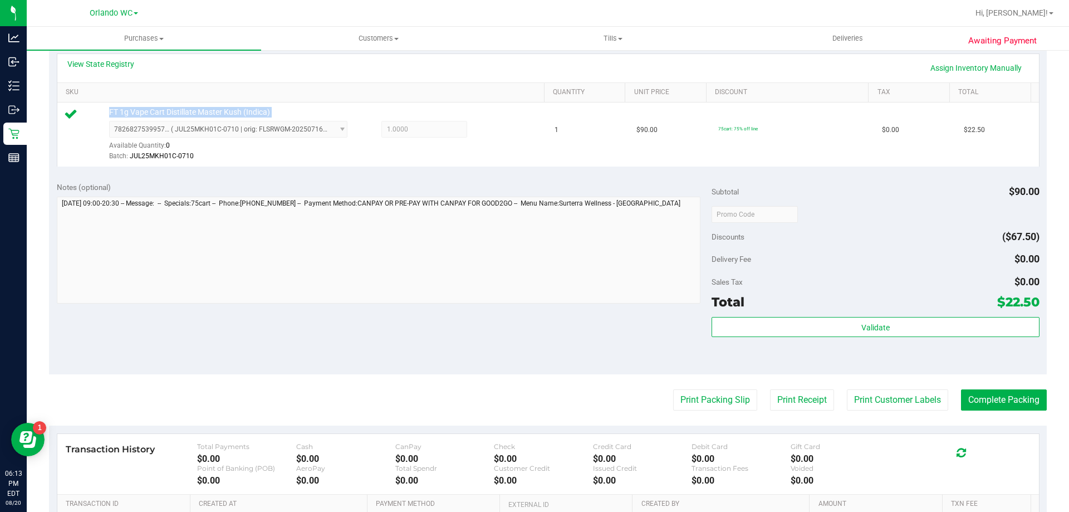
scroll to position [399, 0]
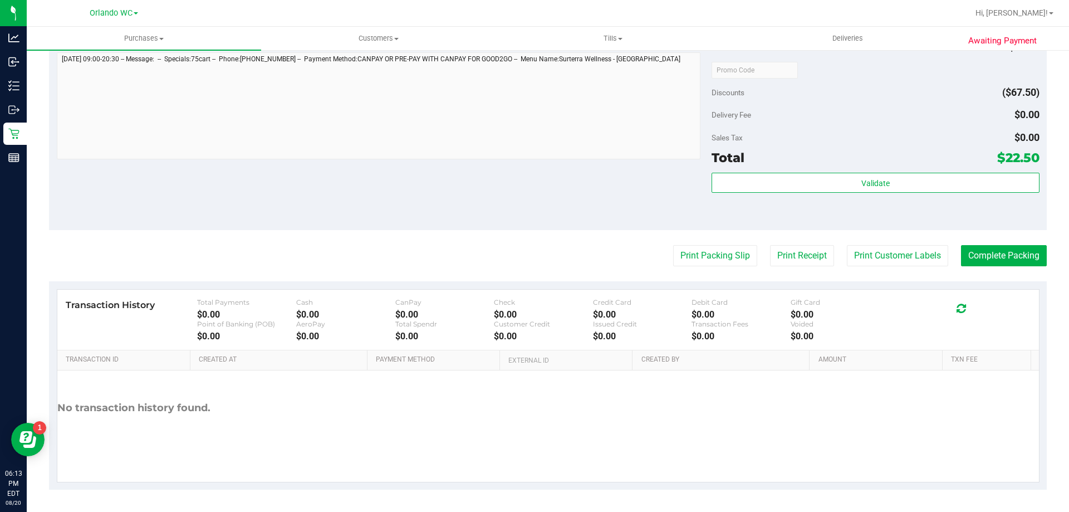
click at [971, 193] on div "Validate" at bounding box center [875, 198] width 327 height 50
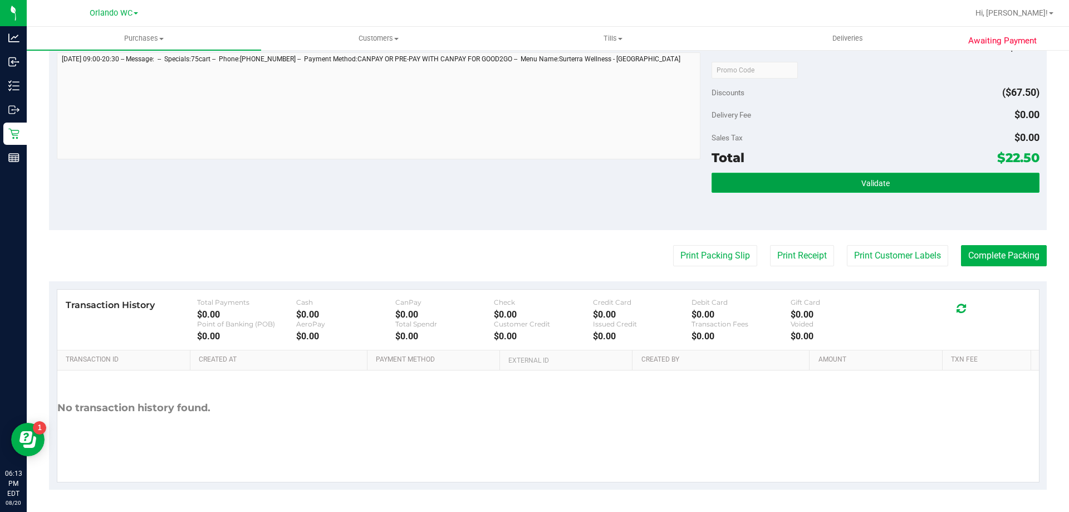
click at [969, 188] on button "Validate" at bounding box center [875, 183] width 327 height 20
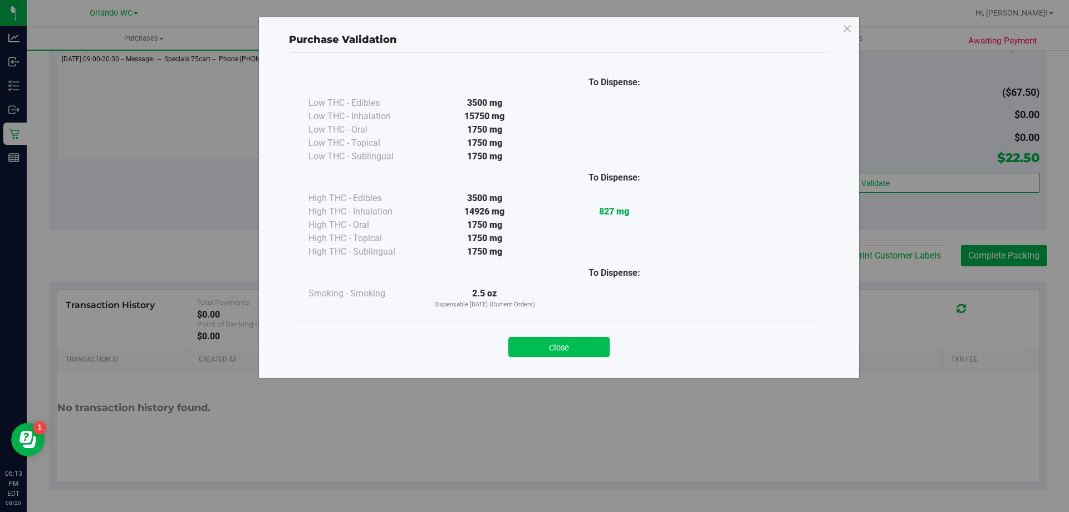
click at [556, 349] on button "Close" at bounding box center [559, 347] width 101 height 20
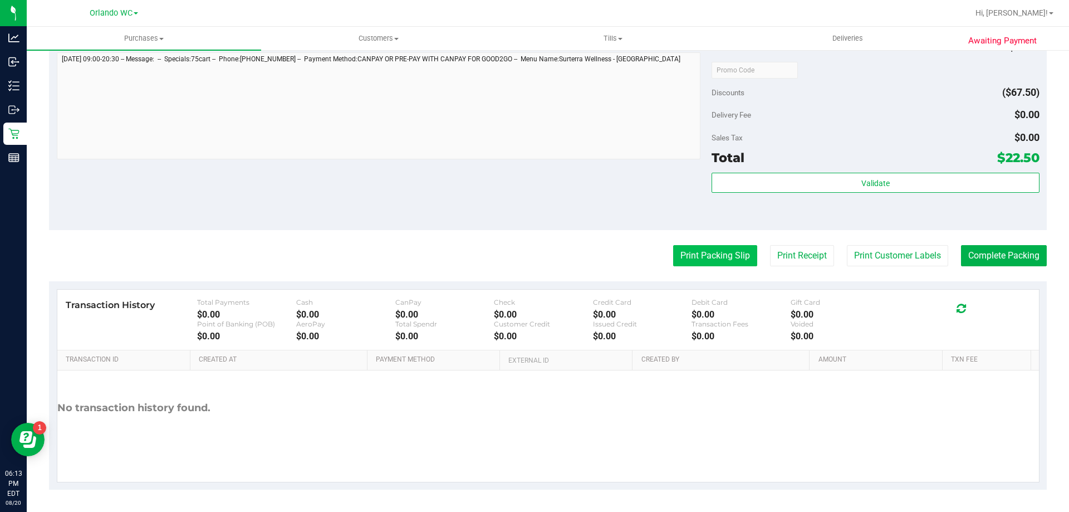
click at [701, 251] on button "Print Packing Slip" at bounding box center [715, 255] width 84 height 21
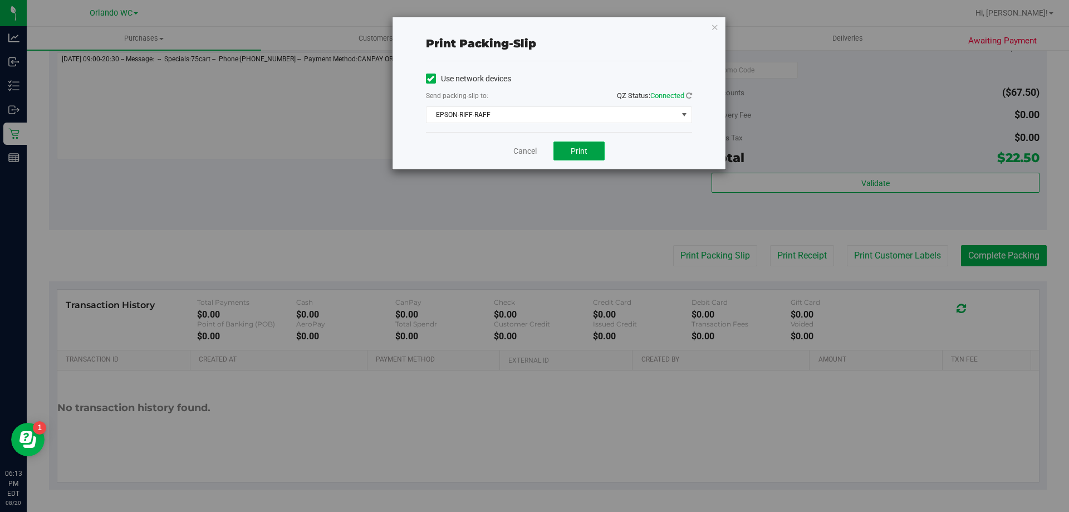
click at [582, 150] on span "Print" at bounding box center [579, 150] width 17 height 9
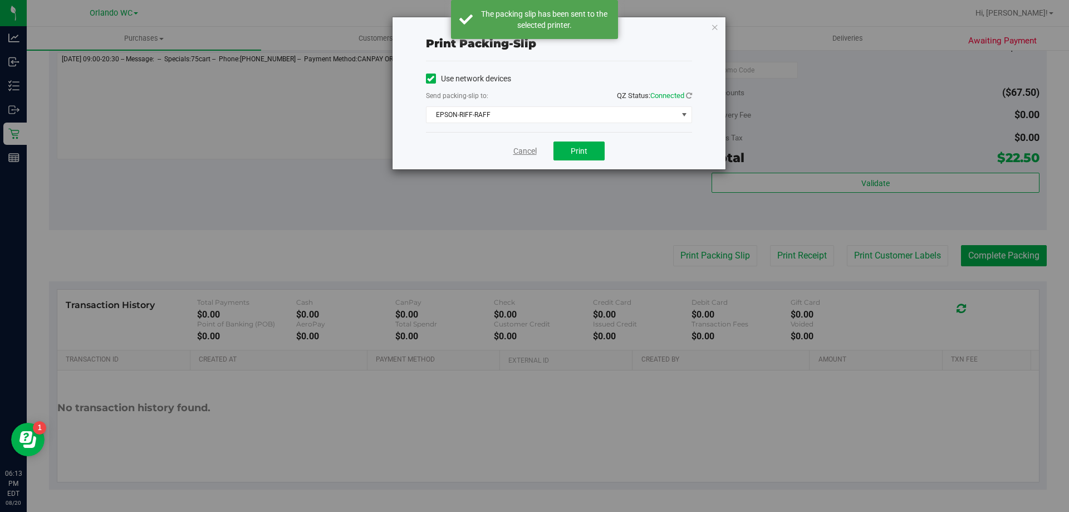
click at [521, 152] on link "Cancel" at bounding box center [525, 151] width 23 height 12
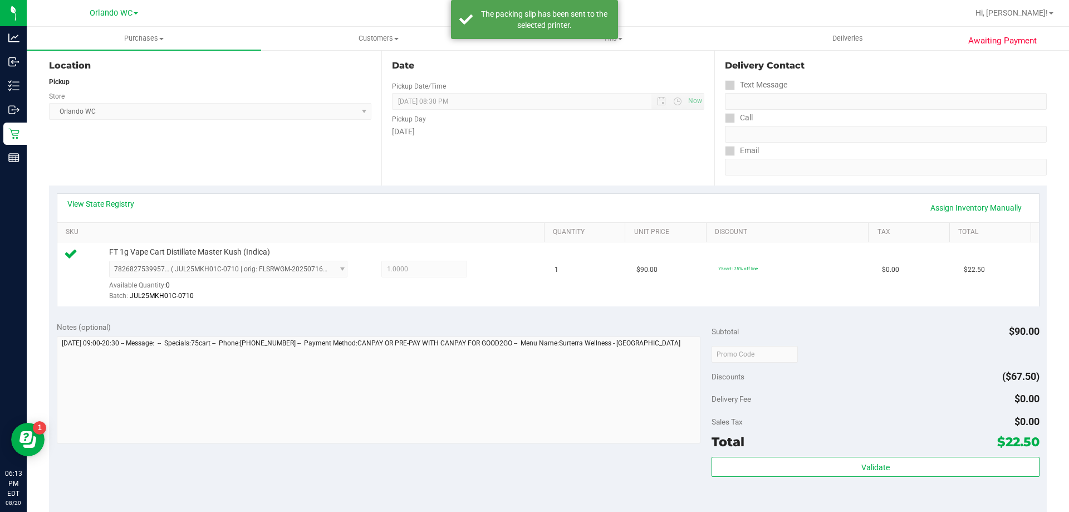
scroll to position [390, 0]
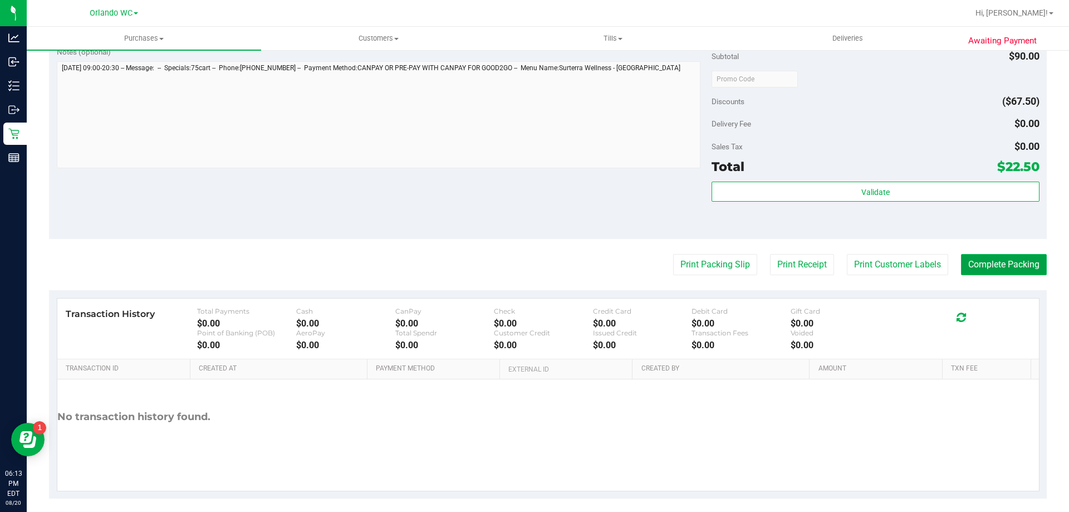
click at [1015, 262] on button "Complete Packing" at bounding box center [1004, 264] width 86 height 21
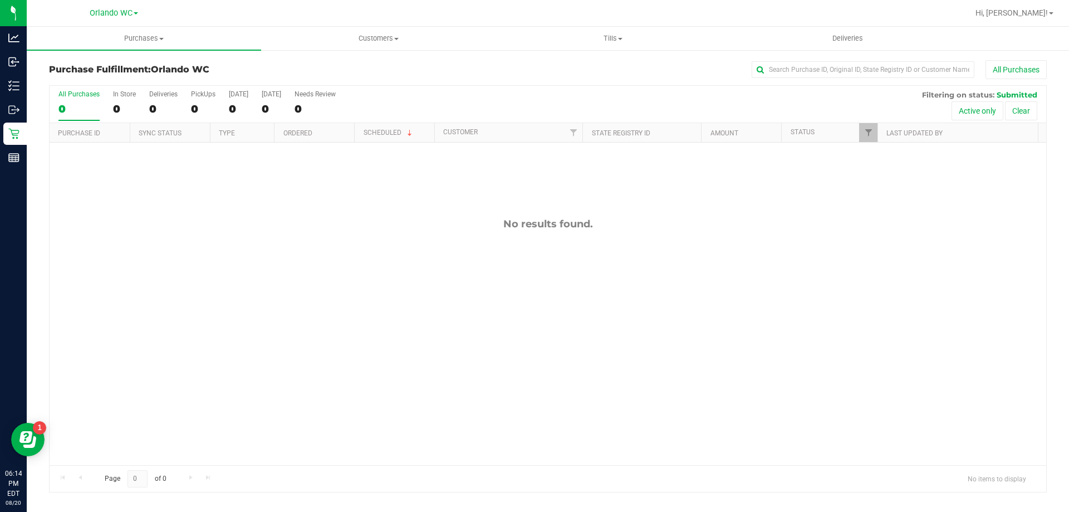
click at [68, 103] on div "0" at bounding box center [78, 108] width 41 height 13
click at [0, 0] on input "All Purchases 0" at bounding box center [0, 0] width 0 height 0
click at [88, 104] on div "0" at bounding box center [78, 108] width 41 height 13
click at [0, 0] on input "All Purchases 0" at bounding box center [0, 0] width 0 height 0
click at [69, 99] on label "All Purchases 0" at bounding box center [78, 105] width 41 height 31
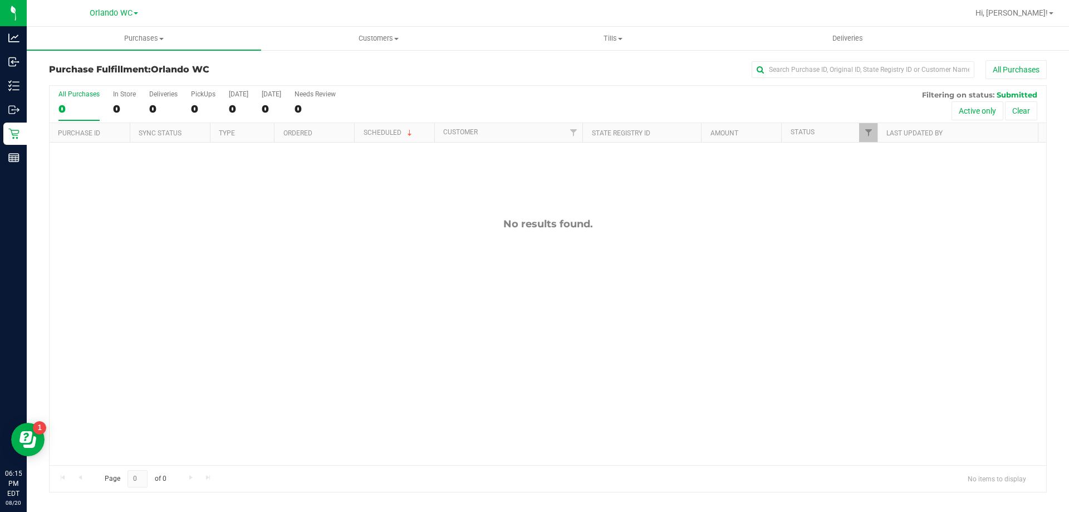
click at [0, 0] on input "All Purchases 0" at bounding box center [0, 0] width 0 height 0
click at [77, 100] on label "All Purchases 0" at bounding box center [78, 105] width 41 height 31
click at [0, 0] on input "All Purchases 0" at bounding box center [0, 0] width 0 height 0
click at [76, 97] on div "All Purchases" at bounding box center [78, 94] width 41 height 8
click at [0, 0] on input "All Purchases 0" at bounding box center [0, 0] width 0 height 0
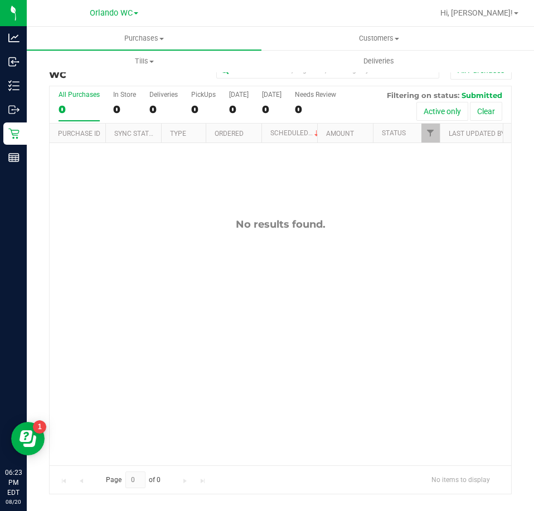
click at [86, 105] on div "0" at bounding box center [78, 109] width 41 height 13
click at [0, 0] on input "All Purchases 0" at bounding box center [0, 0] width 0 height 0
click at [71, 111] on div "0" at bounding box center [78, 109] width 41 height 13
click at [0, 0] on input "All Purchases 0" at bounding box center [0, 0] width 0 height 0
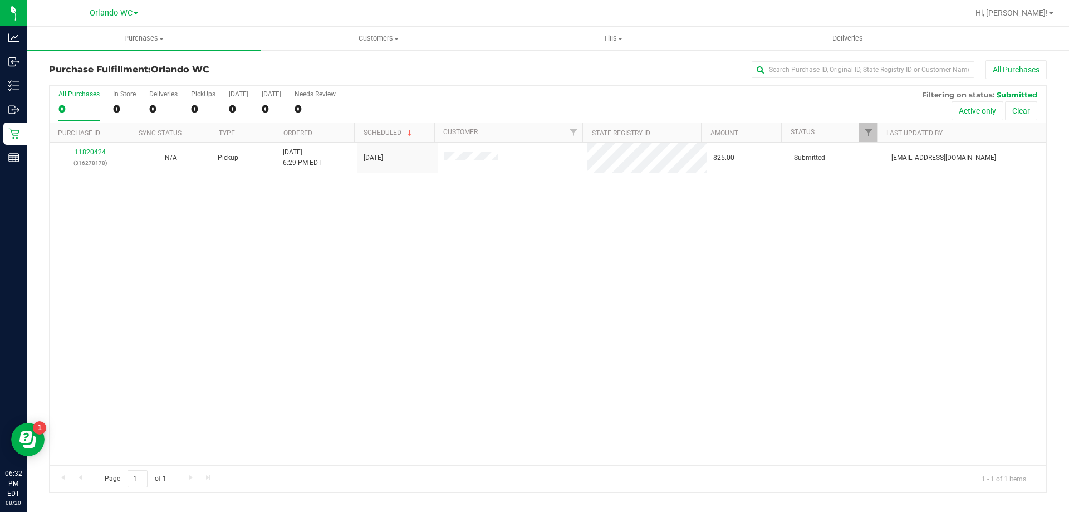
click at [74, 93] on div "All Purchases" at bounding box center [78, 94] width 41 height 8
click at [0, 0] on input "All Purchases 0" at bounding box center [0, 0] width 0 height 0
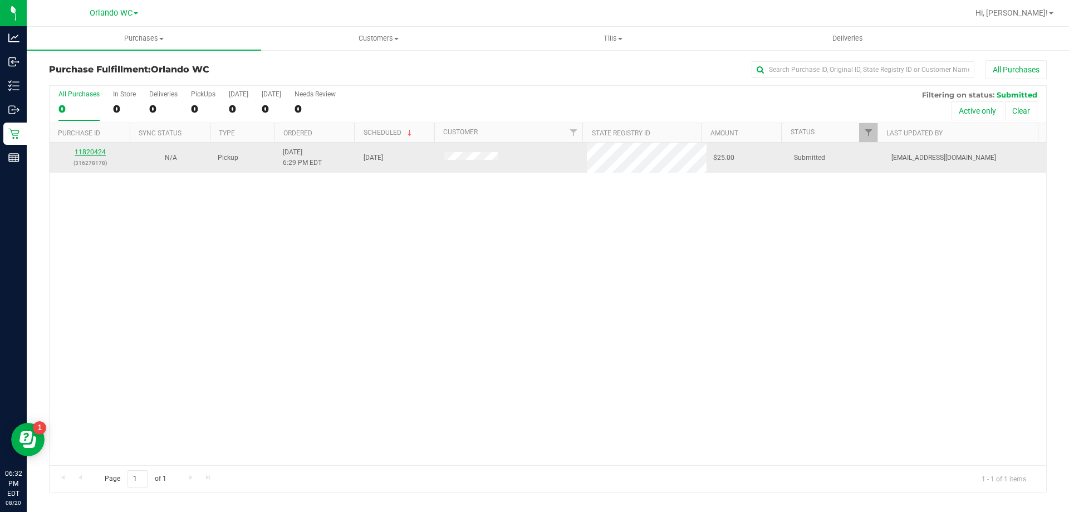
click at [84, 151] on link "11820424" at bounding box center [90, 152] width 31 height 8
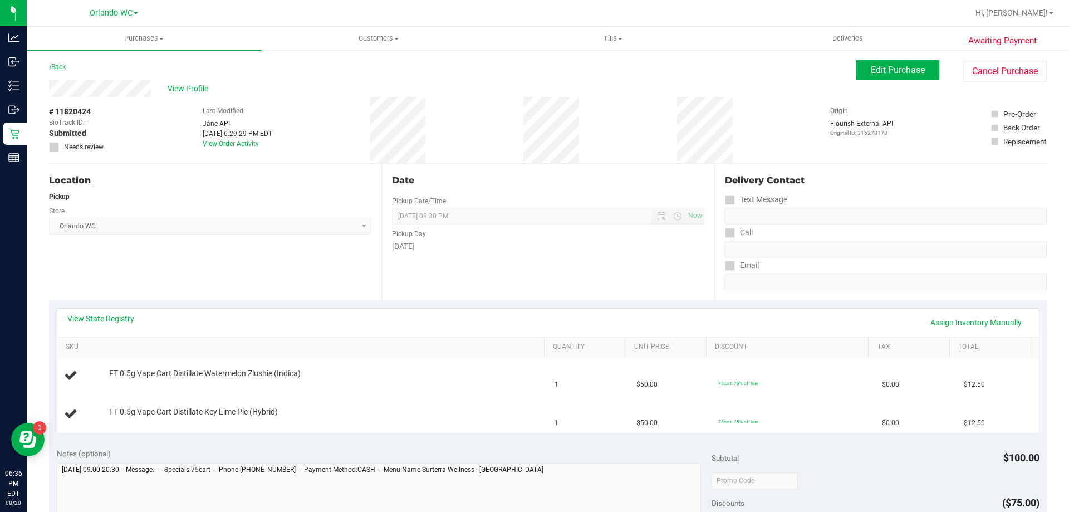
click at [217, 299] on div "Location Pickup Store Orlando WC Select Store Bonita Springs WC Boynton Beach W…" at bounding box center [215, 232] width 333 height 136
click at [189, 398] on td "FT 0.5g Vape Cart Distillate Key Lime Pie (Hybrid)" at bounding box center [302, 413] width 491 height 37
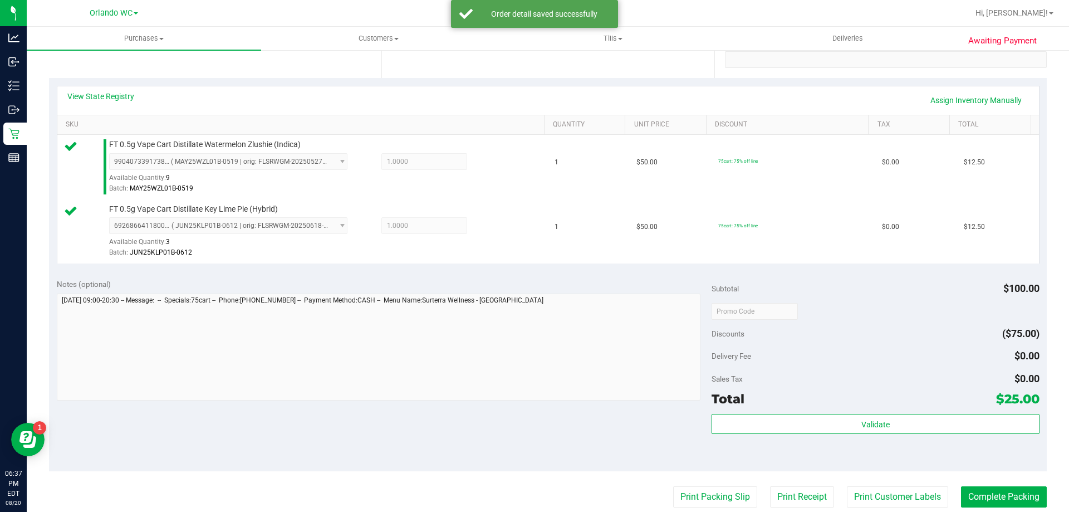
scroll to position [223, 0]
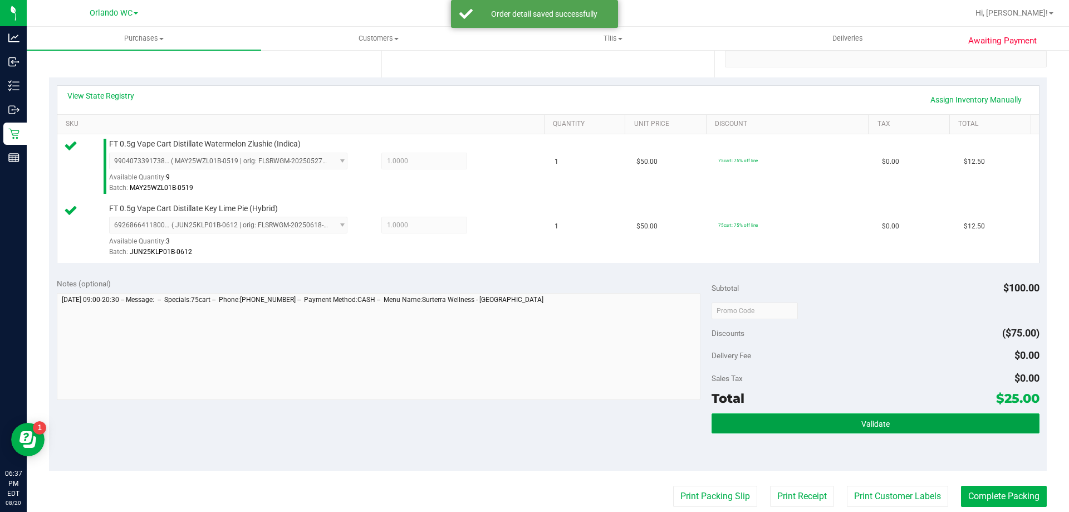
click at [873, 428] on button "Validate" at bounding box center [875, 423] width 327 height 20
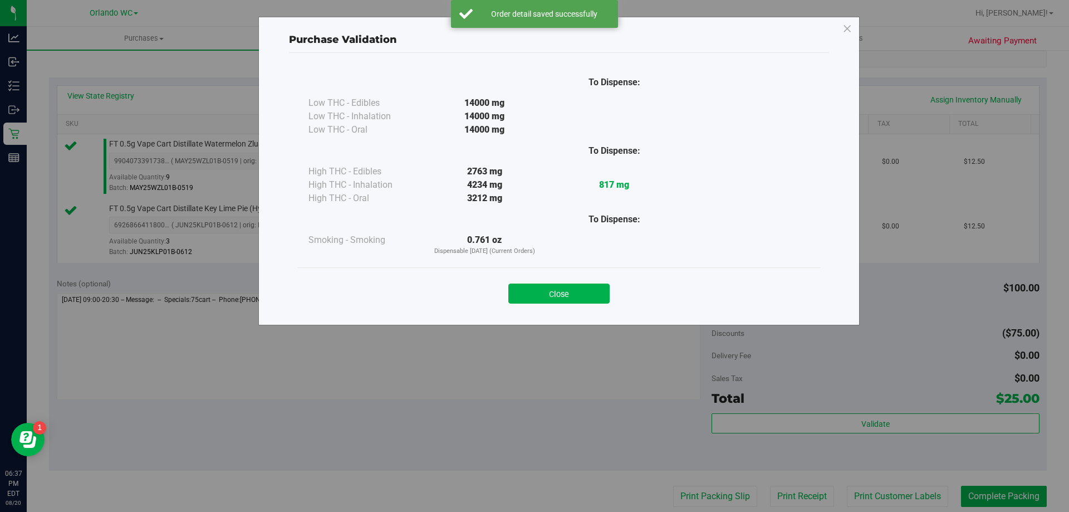
click at [554, 277] on div "Close" at bounding box center [559, 290] width 507 height 28
click at [557, 287] on button "Close" at bounding box center [559, 293] width 101 height 20
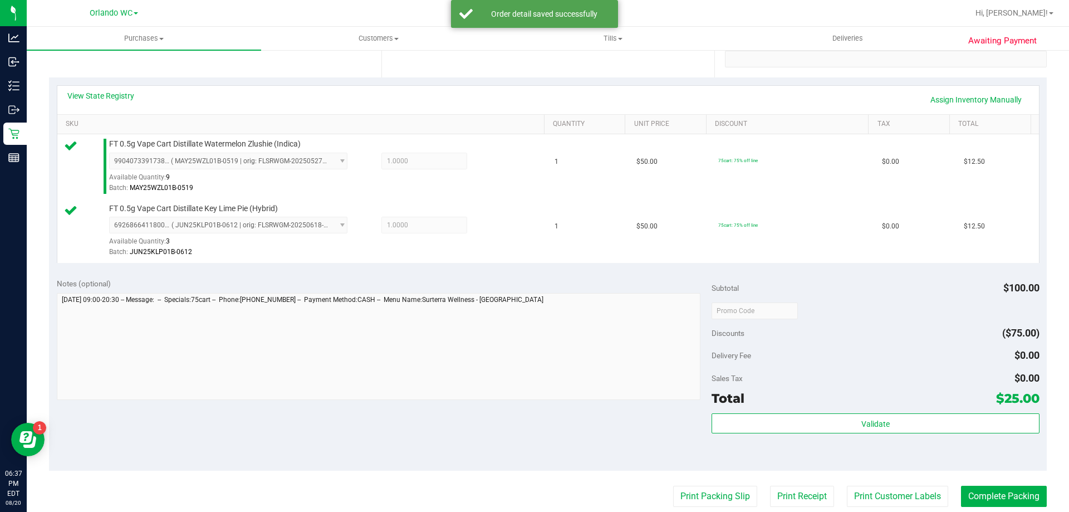
click at [712, 479] on purchase-details "Back Edit Purchase Cancel Purchase View Profile # 11820424 BioTrack ID: - Submi…" at bounding box center [548, 283] width 998 height 893
click at [712, 505] on button "Print Packing Slip" at bounding box center [715, 496] width 84 height 21
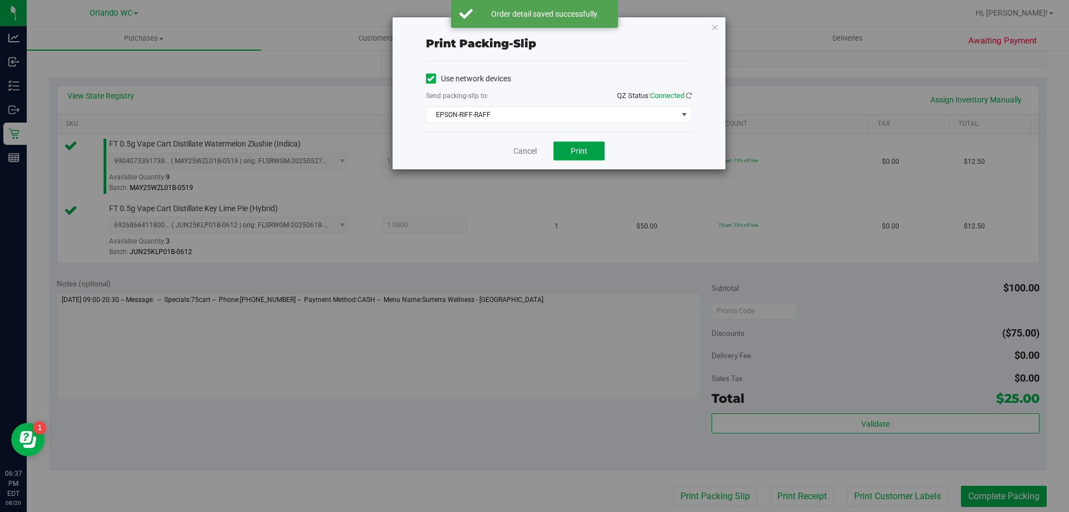
click at [578, 142] on button "Print" at bounding box center [579, 150] width 51 height 19
click at [526, 151] on link "Cancel" at bounding box center [525, 151] width 23 height 12
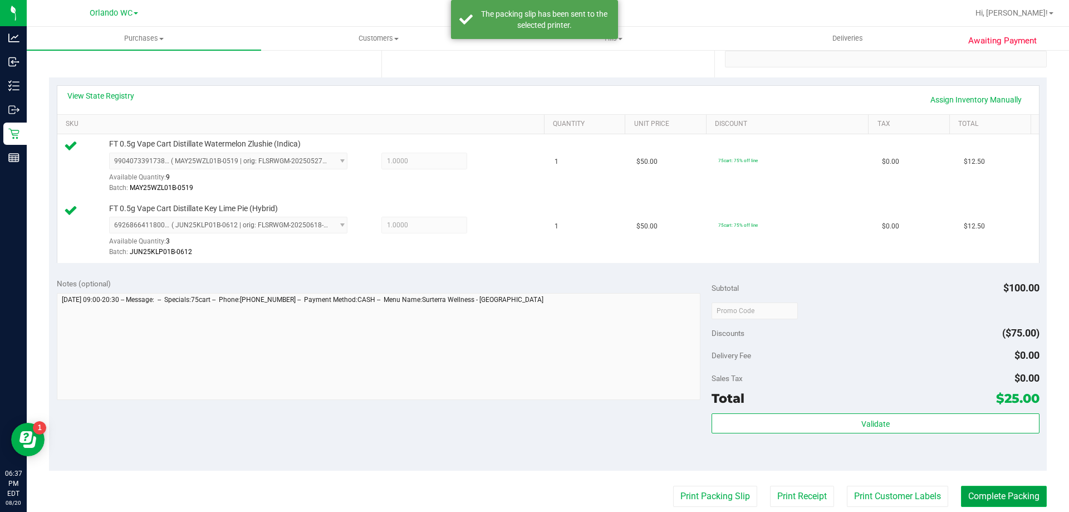
click at [1017, 493] on button "Complete Packing" at bounding box center [1004, 496] width 86 height 21
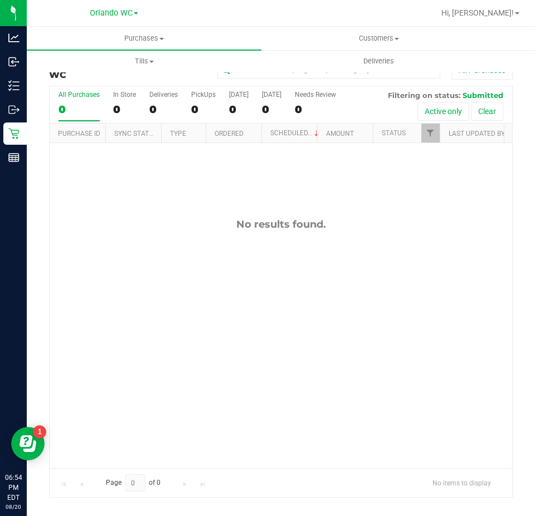
click at [82, 100] on label "All Purchases 0" at bounding box center [78, 106] width 41 height 31
click at [0, 0] on input "All Purchases 0" at bounding box center [0, 0] width 0 height 0
click at [66, 110] on div "0" at bounding box center [78, 109] width 41 height 13
click at [0, 0] on input "All Purchases 0" at bounding box center [0, 0] width 0 height 0
click at [77, 110] on div "0" at bounding box center [78, 109] width 41 height 13
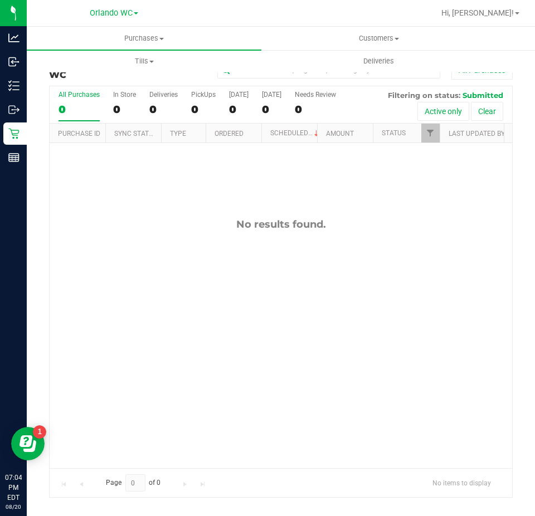
click at [0, 0] on input "All Purchases 0" at bounding box center [0, 0] width 0 height 0
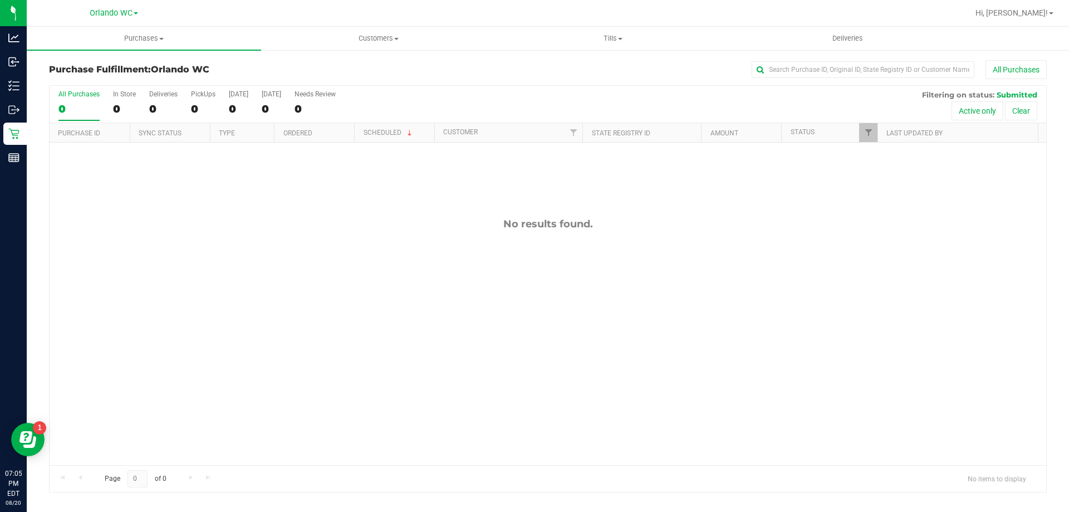
click at [65, 105] on div "0" at bounding box center [78, 108] width 41 height 13
click at [0, 0] on input "All Purchases 0" at bounding box center [0, 0] width 0 height 0
click at [79, 95] on div "All Purchases" at bounding box center [78, 94] width 41 height 8
click at [0, 0] on input "All Purchases 0" at bounding box center [0, 0] width 0 height 0
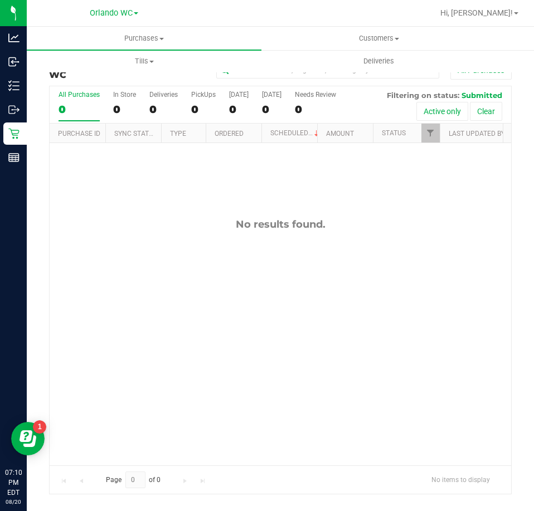
click at [86, 107] on div "0" at bounding box center [78, 109] width 41 height 13
click at [0, 0] on input "All Purchases 0" at bounding box center [0, 0] width 0 height 0
click at [65, 116] on div "0" at bounding box center [78, 109] width 41 height 13
click at [0, 0] on input "All Purchases 0" at bounding box center [0, 0] width 0 height 0
drag, startPoint x: 87, startPoint y: 107, endPoint x: 87, endPoint y: 7, distance: 100.8
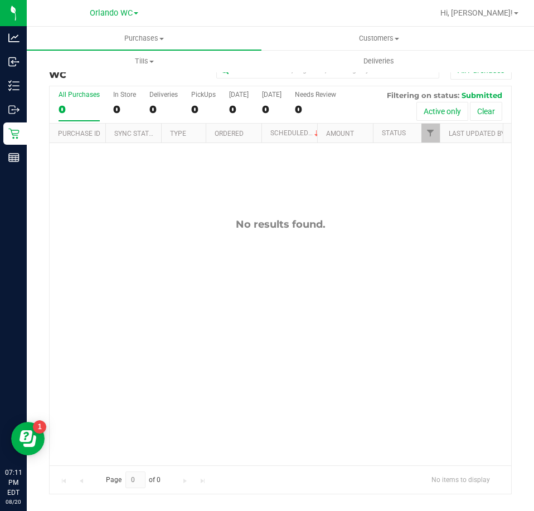
click at [87, 104] on div "0" at bounding box center [78, 109] width 41 height 13
click at [0, 0] on input "All Purchases 0" at bounding box center [0, 0] width 0 height 0
click at [67, 100] on label "All Purchases 0" at bounding box center [78, 106] width 41 height 31
click at [0, 0] on input "All Purchases 0" at bounding box center [0, 0] width 0 height 0
click at [177, 241] on div "No results found." at bounding box center [280, 341] width 461 height 397
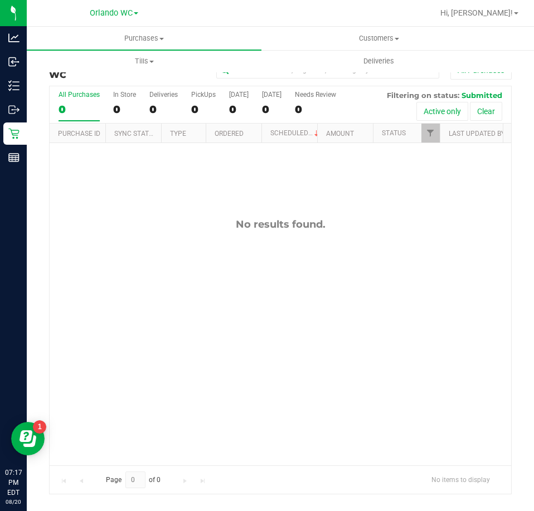
click at [226, 410] on div "No results found." at bounding box center [280, 341] width 461 height 397
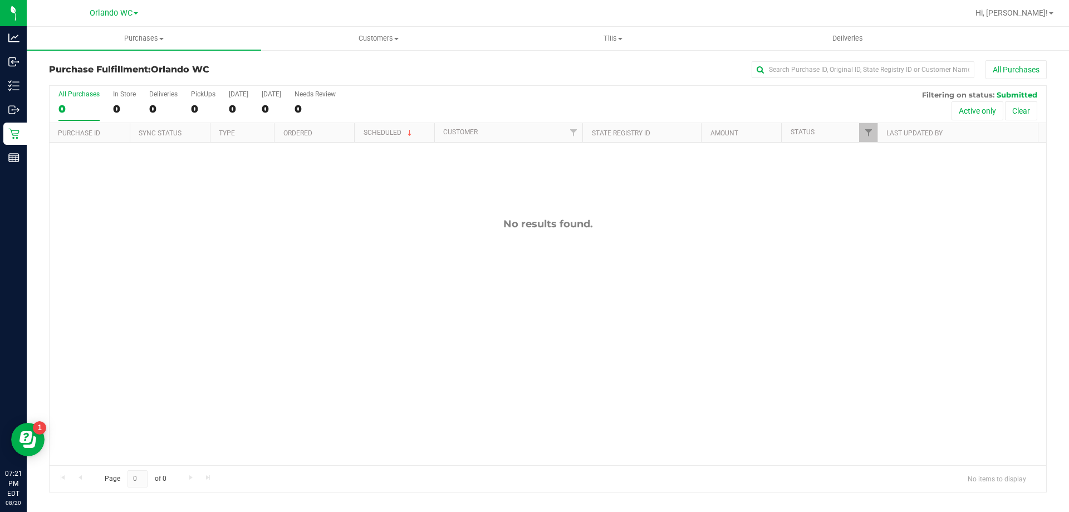
click at [75, 104] on div "0" at bounding box center [78, 108] width 41 height 13
click at [0, 0] on input "All Purchases 0" at bounding box center [0, 0] width 0 height 0
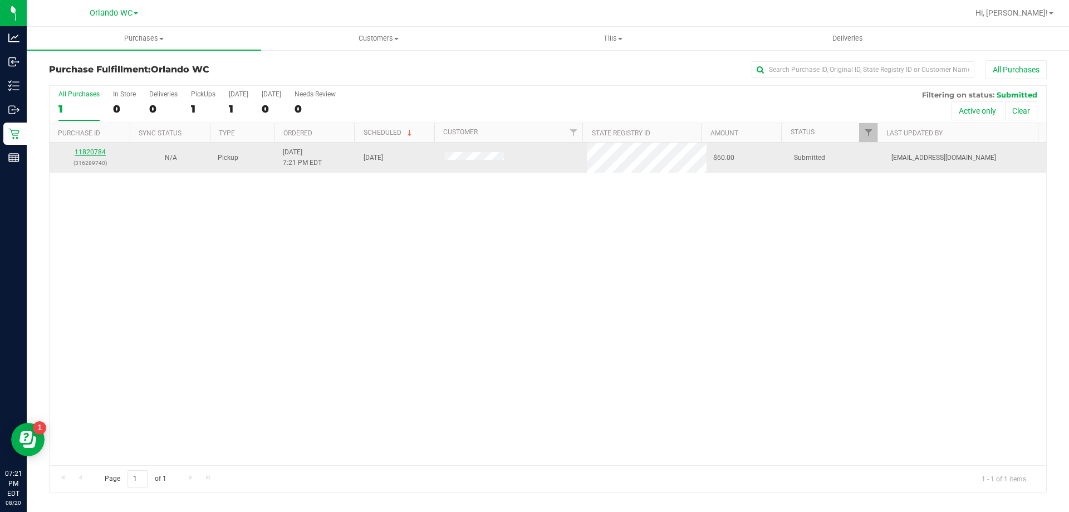
click at [95, 151] on link "11820784" at bounding box center [90, 152] width 31 height 8
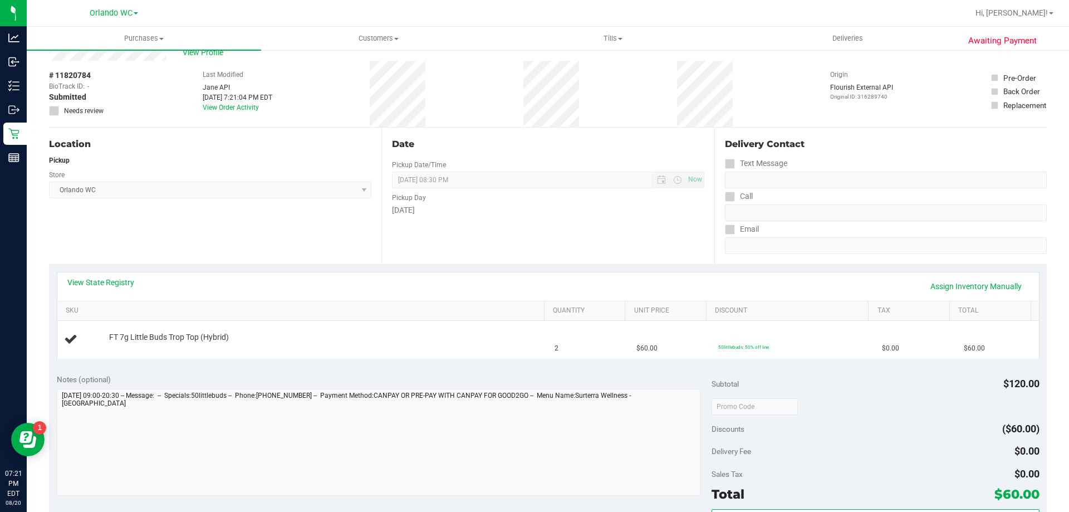
scroll to position [56, 0]
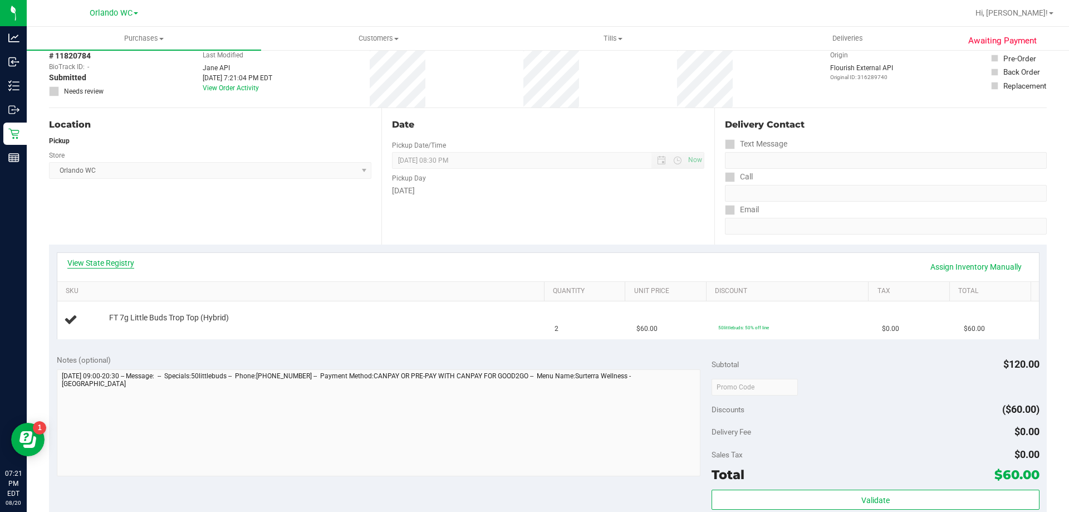
click at [100, 259] on link "View State Registry" at bounding box center [100, 262] width 67 height 11
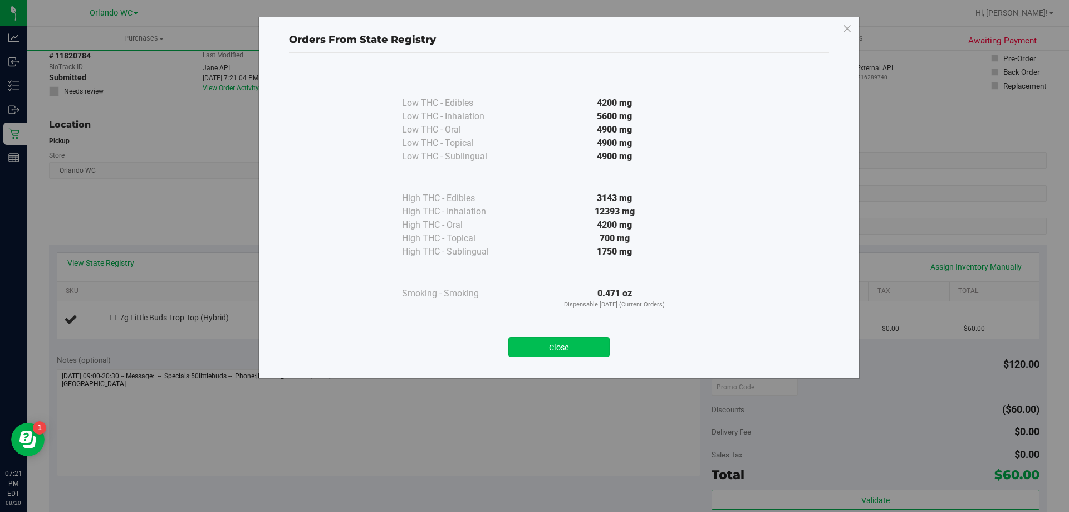
click at [564, 356] on button "Close" at bounding box center [559, 347] width 101 height 20
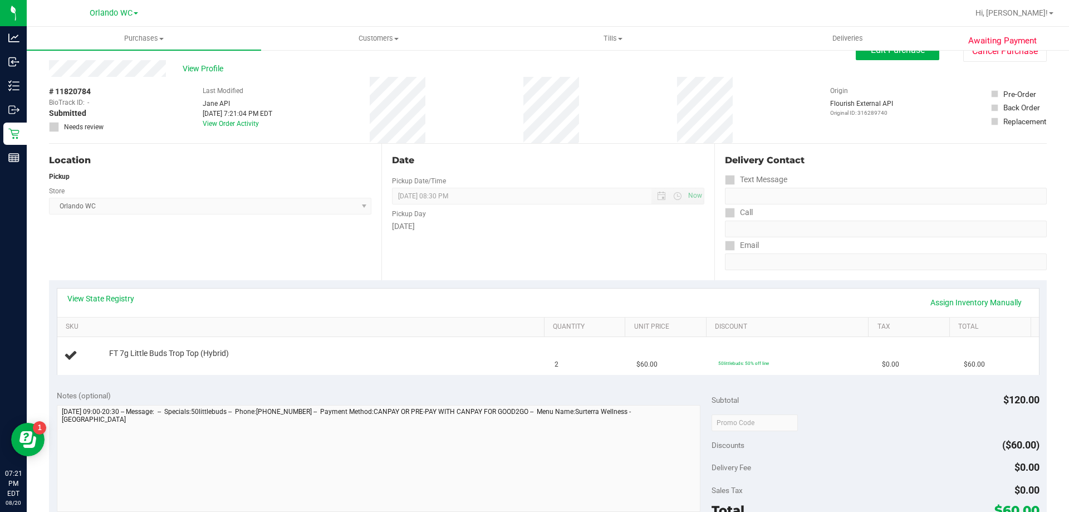
scroll to position [0, 0]
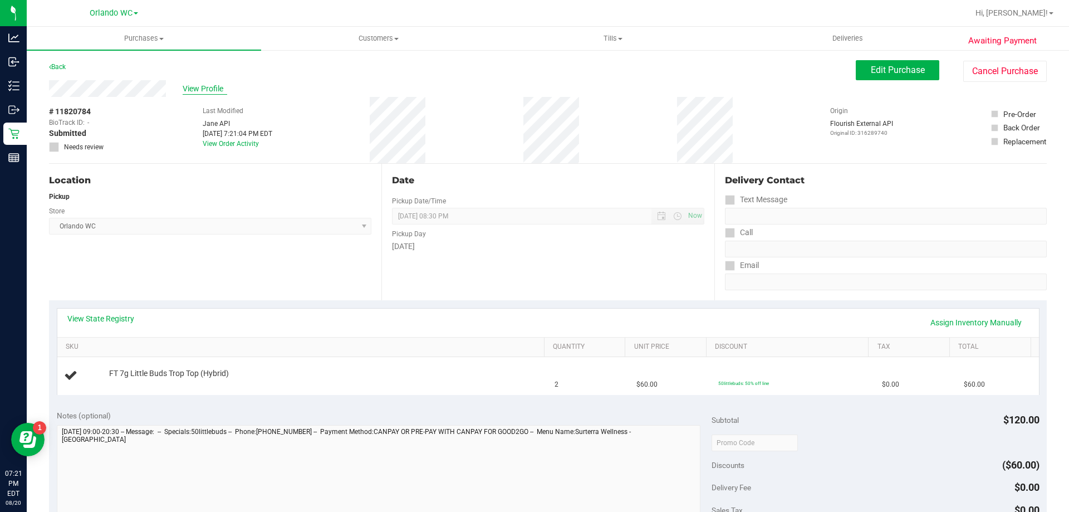
click at [189, 86] on span "View Profile" at bounding box center [205, 89] width 45 height 12
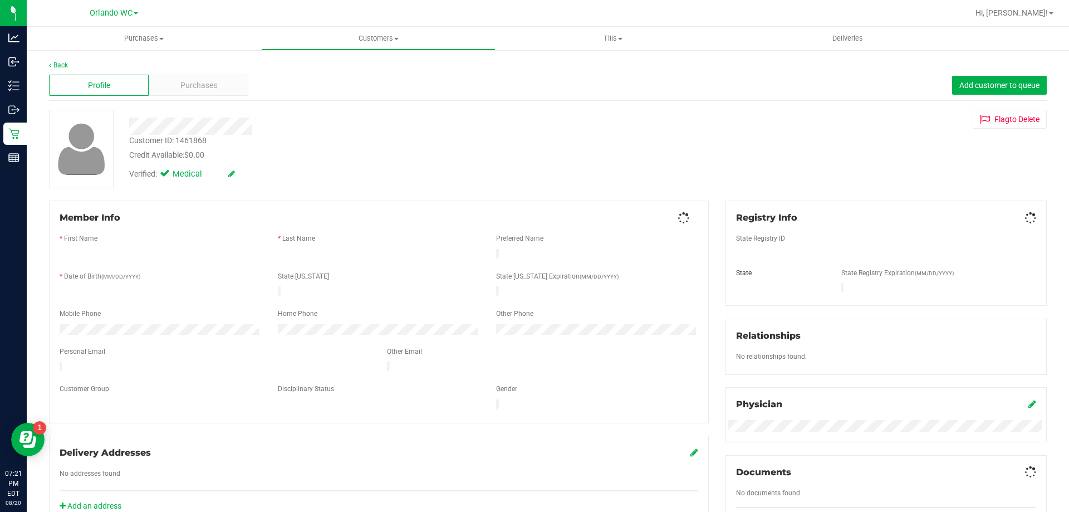
click at [203, 89] on span "Purchases" at bounding box center [198, 86] width 37 height 12
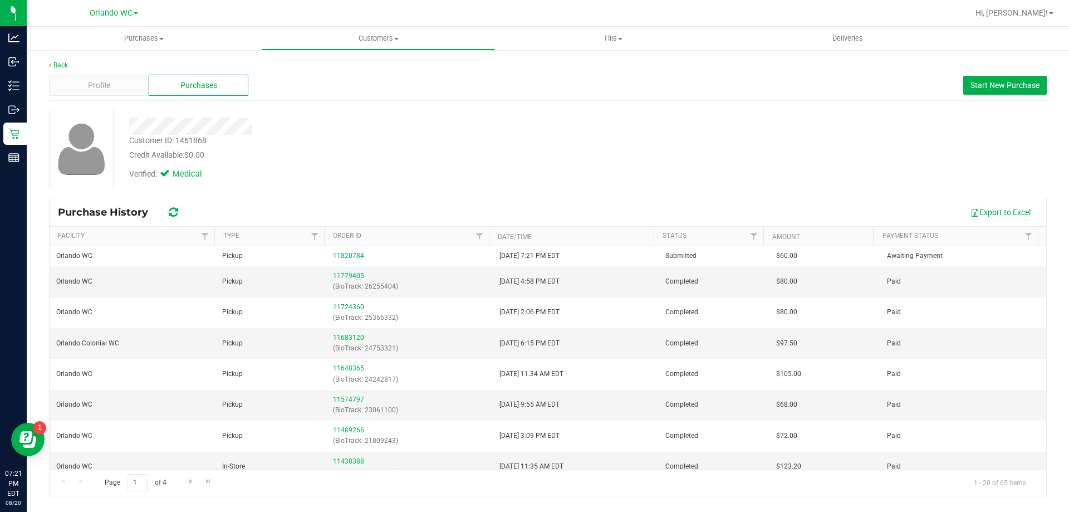
click at [334, 96] on div "Profile Purchases Start New Purchase" at bounding box center [548, 85] width 998 height 31
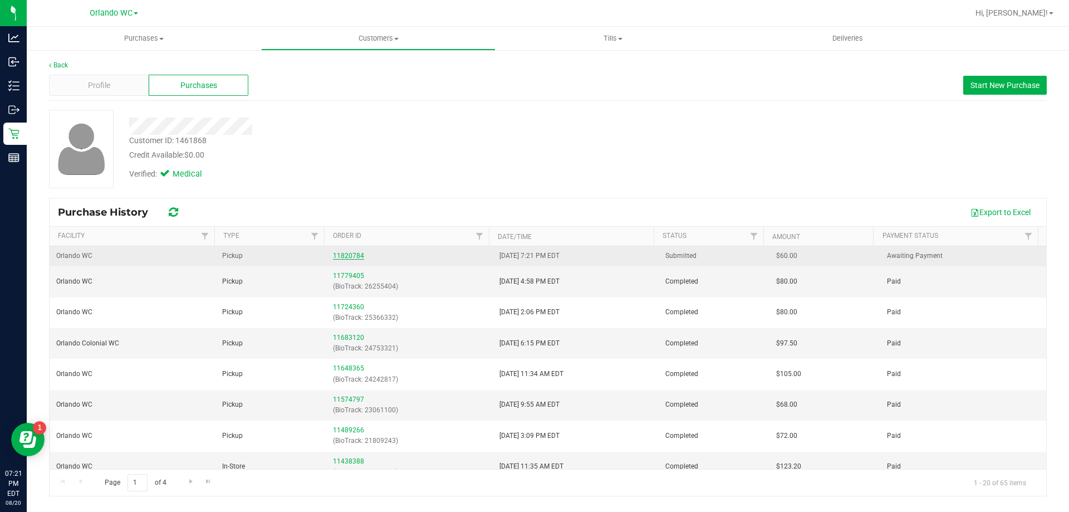
click at [353, 257] on link "11820784" at bounding box center [348, 256] width 31 height 8
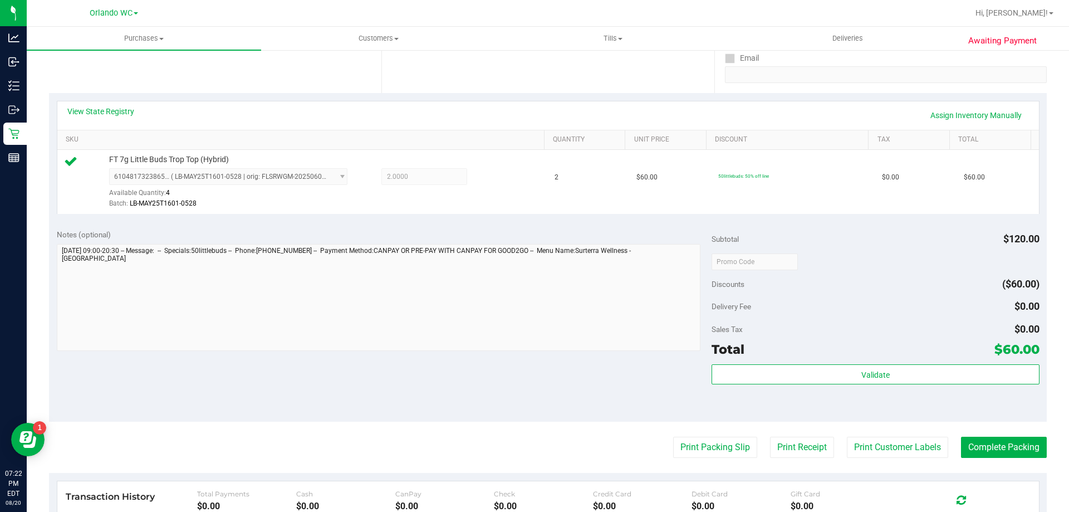
scroll to position [223, 0]
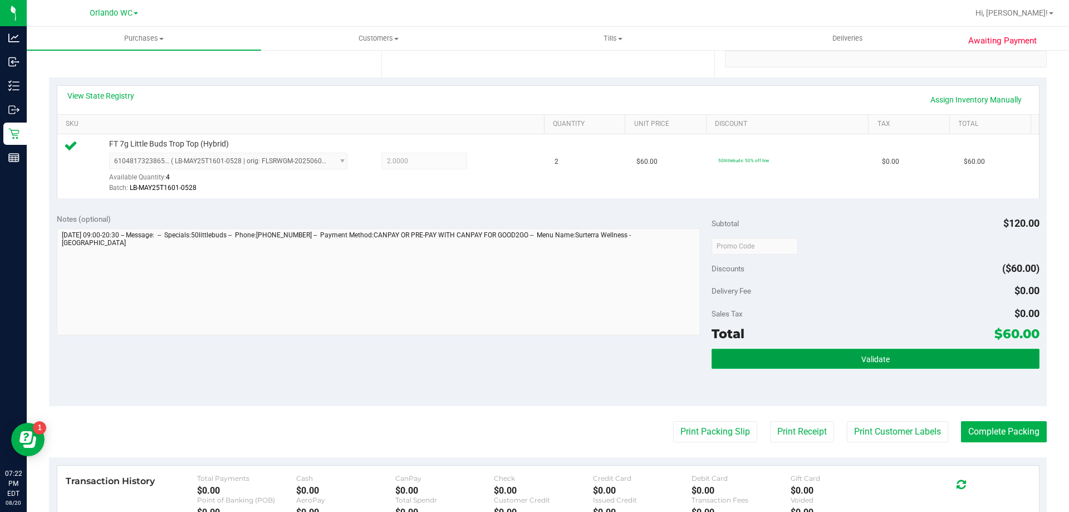
click at [864, 362] on span "Validate" at bounding box center [876, 359] width 28 height 9
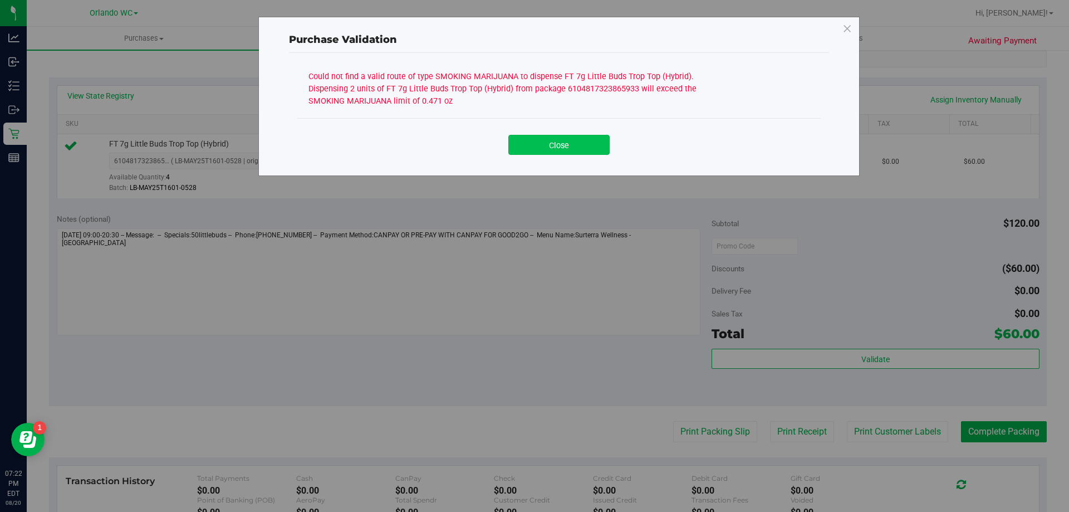
click at [566, 148] on button "Close" at bounding box center [559, 145] width 101 height 20
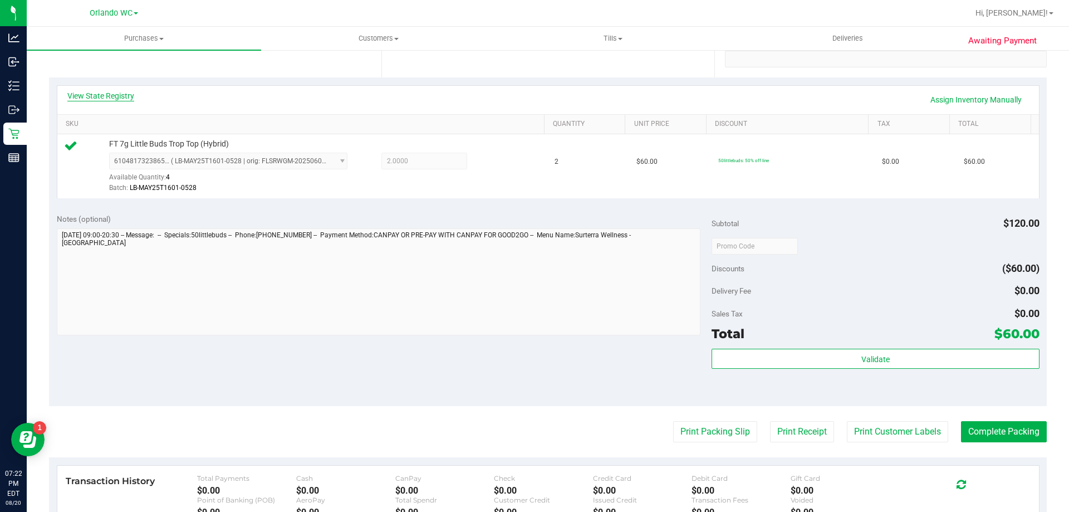
click at [119, 91] on link "View State Registry" at bounding box center [100, 95] width 67 height 11
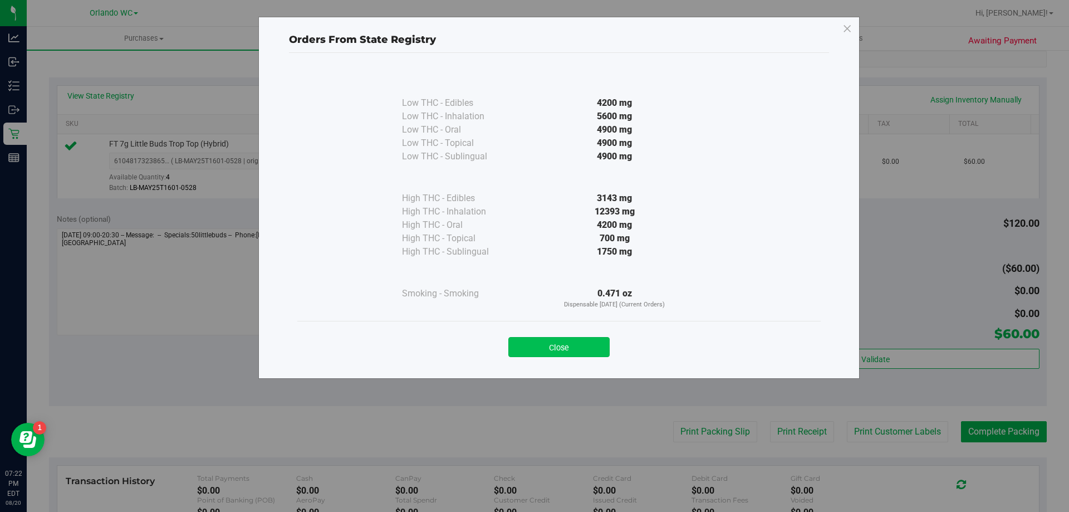
click at [583, 345] on button "Close" at bounding box center [559, 347] width 101 height 20
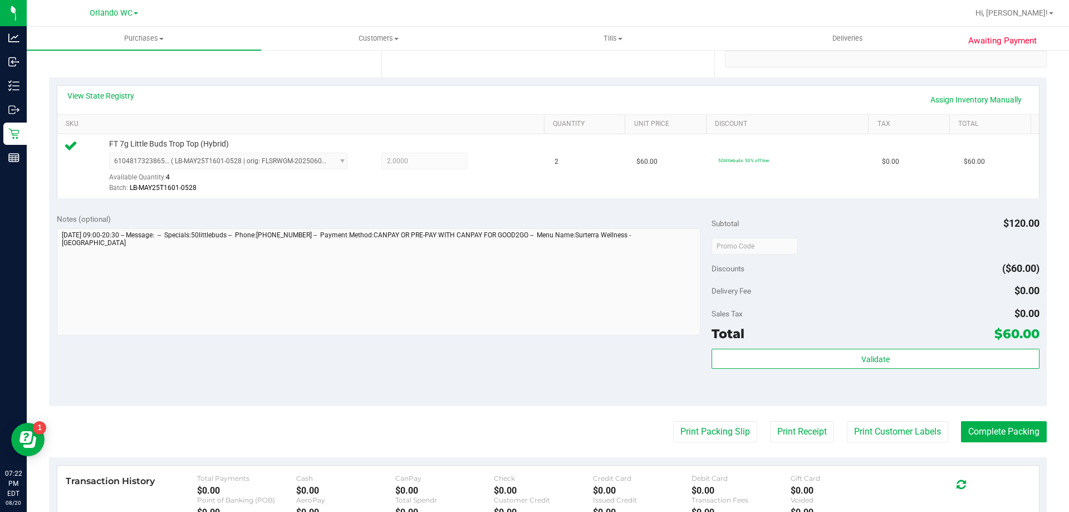
click at [399, 338] on div at bounding box center [379, 283] width 644 height 110
click at [110, 92] on link "View State Registry" at bounding box center [100, 95] width 67 height 11
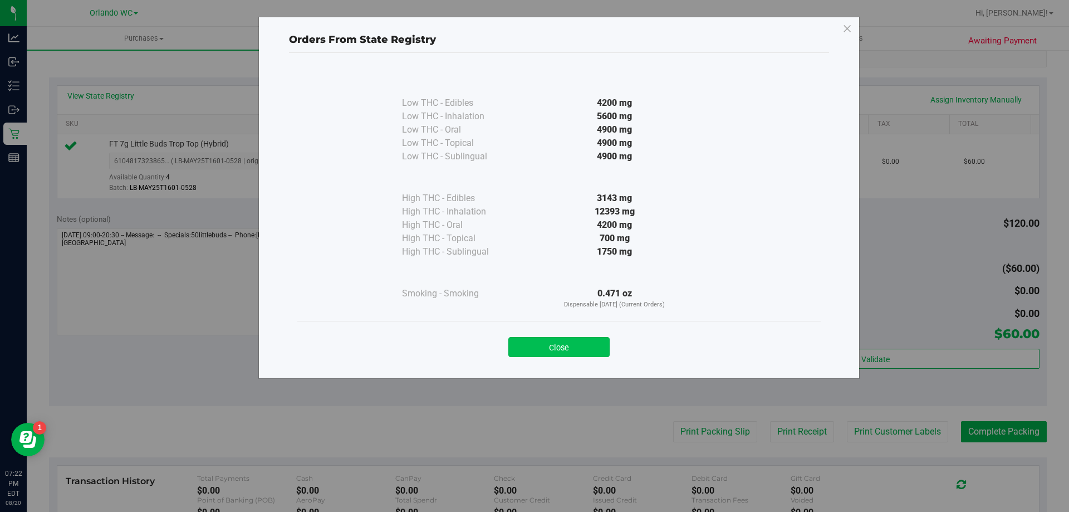
click at [533, 349] on button "Close" at bounding box center [559, 347] width 101 height 20
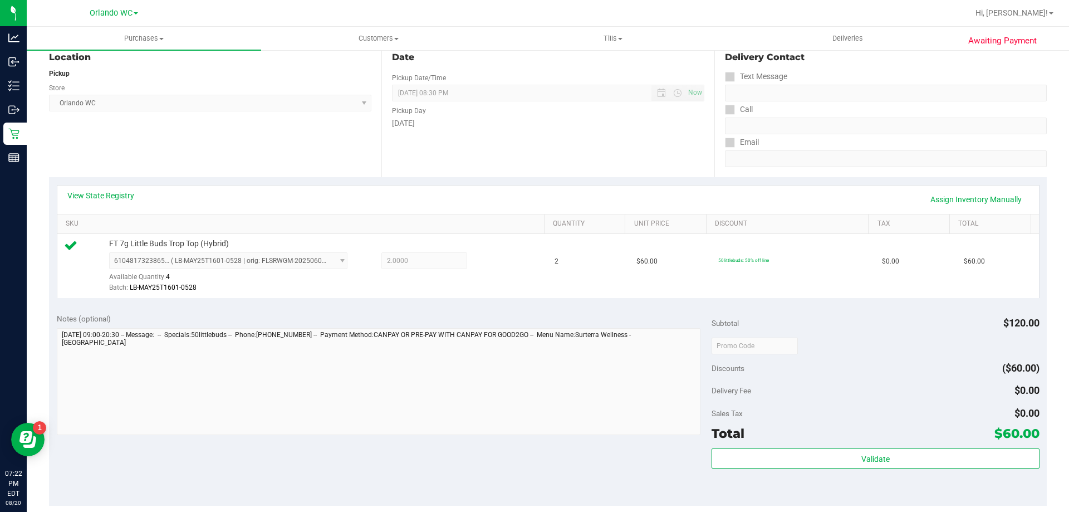
scroll to position [0, 0]
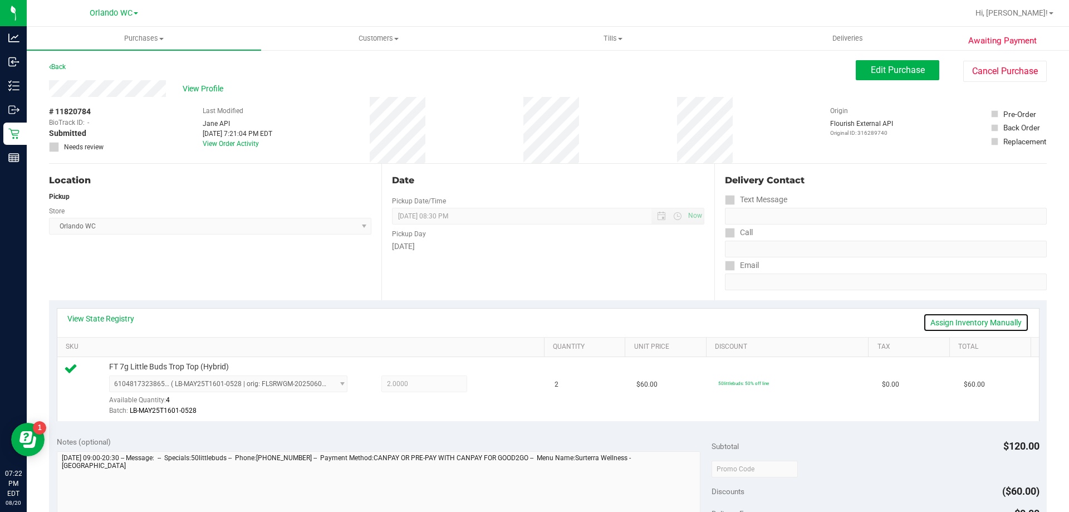
click at [936, 322] on link "Assign Inventory Manually" at bounding box center [976, 322] width 106 height 19
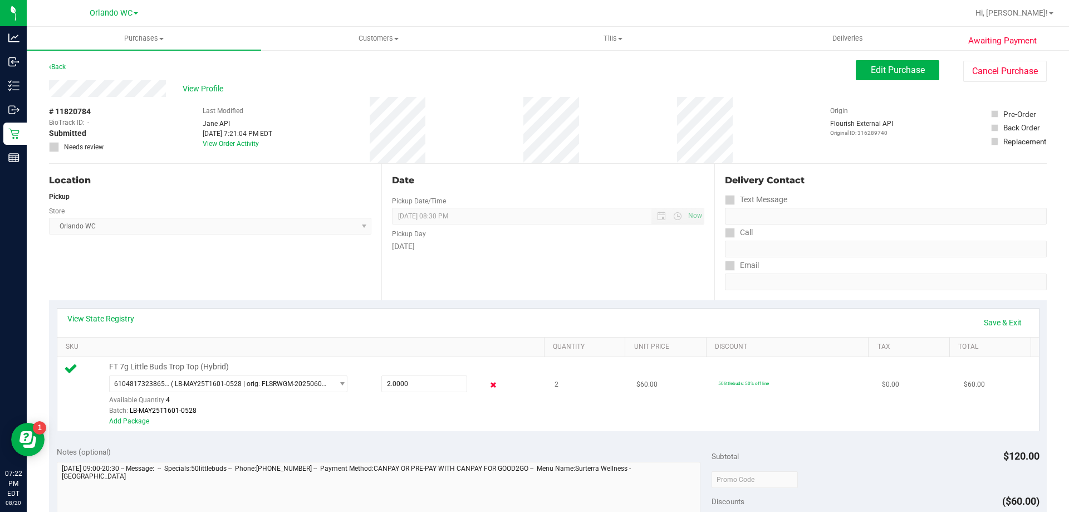
click at [488, 383] on icon at bounding box center [494, 385] width 12 height 13
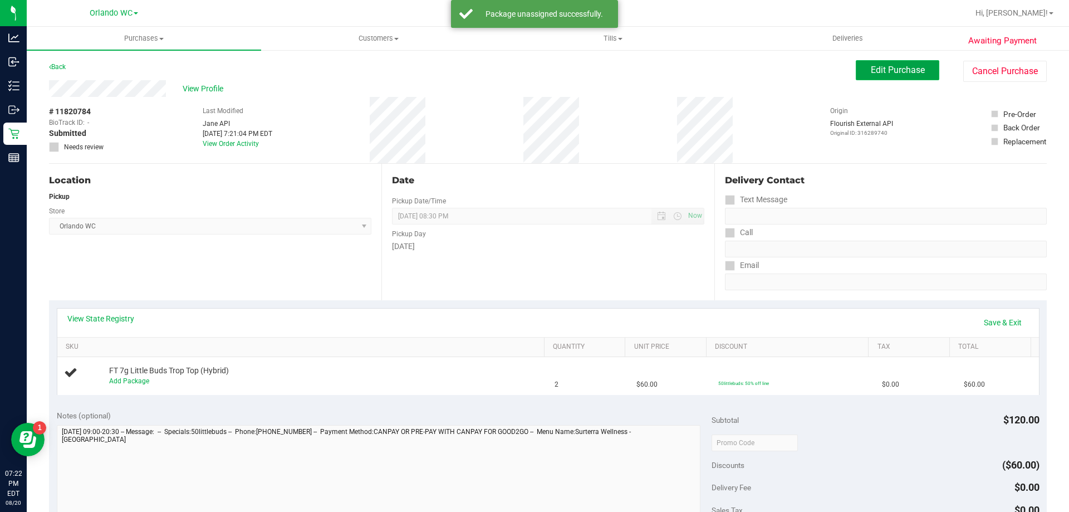
click at [860, 75] on button "Edit Purchase" at bounding box center [898, 70] width 84 height 20
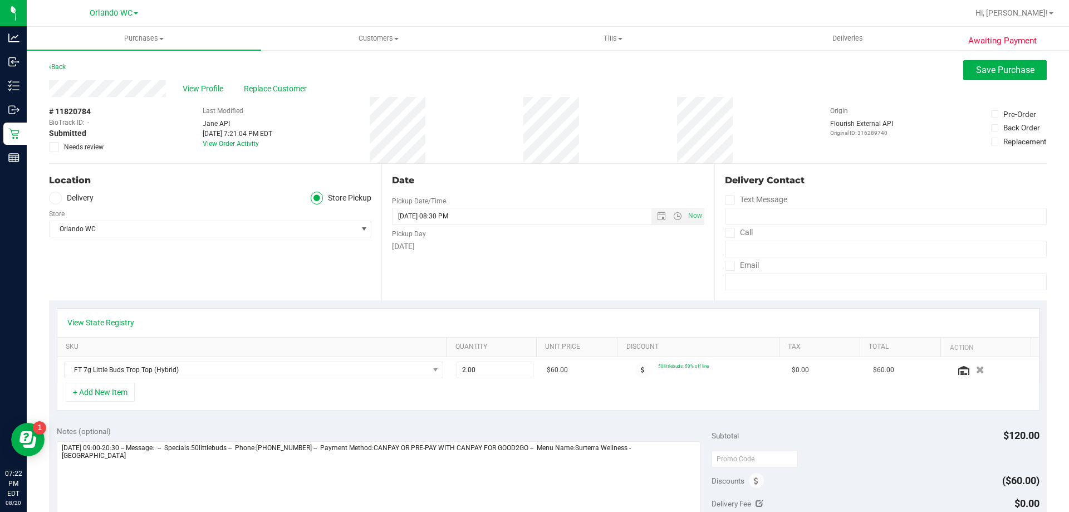
click at [53, 147] on icon at bounding box center [54, 147] width 7 height 0
click at [0, 0] on input "Needs review" at bounding box center [0, 0] width 0 height 0
click at [688, 448] on textarea at bounding box center [379, 494] width 644 height 107
click at [542, 245] on div "[DATE]" at bounding box center [548, 247] width 312 height 12
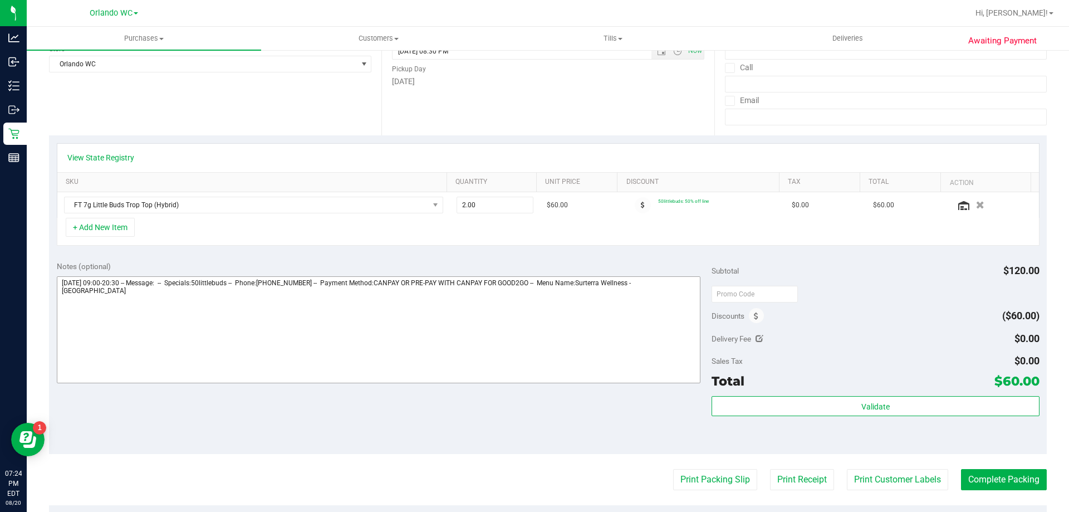
scroll to position [167, 0]
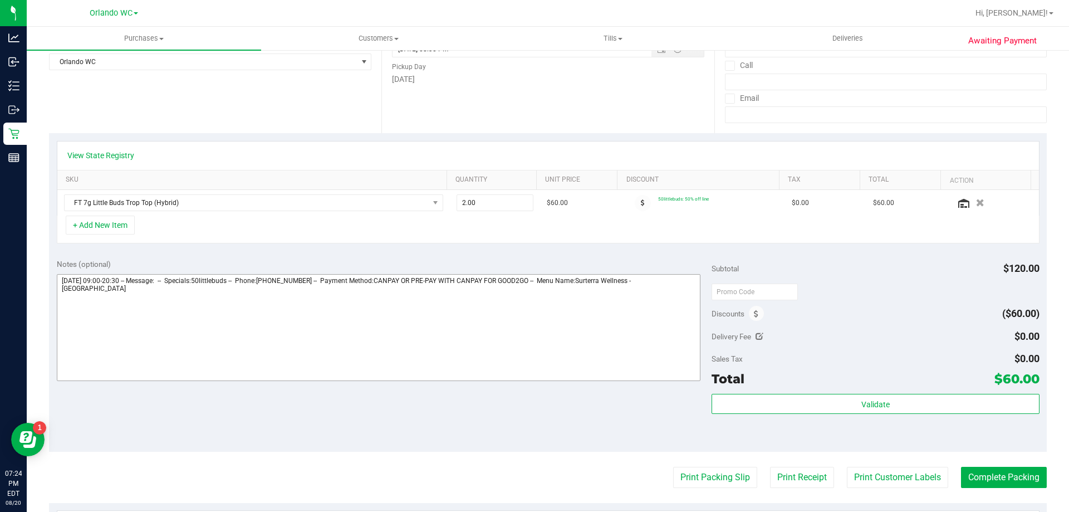
drag, startPoint x: 700, startPoint y: 294, endPoint x: 684, endPoint y: 294, distance: 16.2
click at [698, 294] on div "Notes (optional)" at bounding box center [385, 320] width 656 height 125
click at [680, 289] on textarea at bounding box center [379, 327] width 644 height 107
click at [687, 286] on textarea at bounding box center [379, 327] width 644 height 107
click at [687, 282] on textarea at bounding box center [379, 327] width 644 height 107
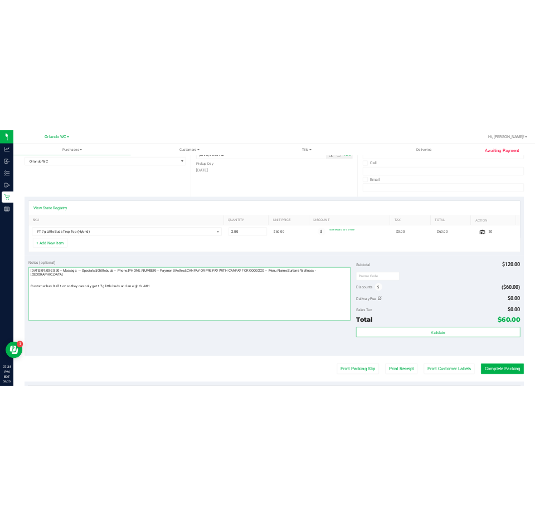
scroll to position [0, 0]
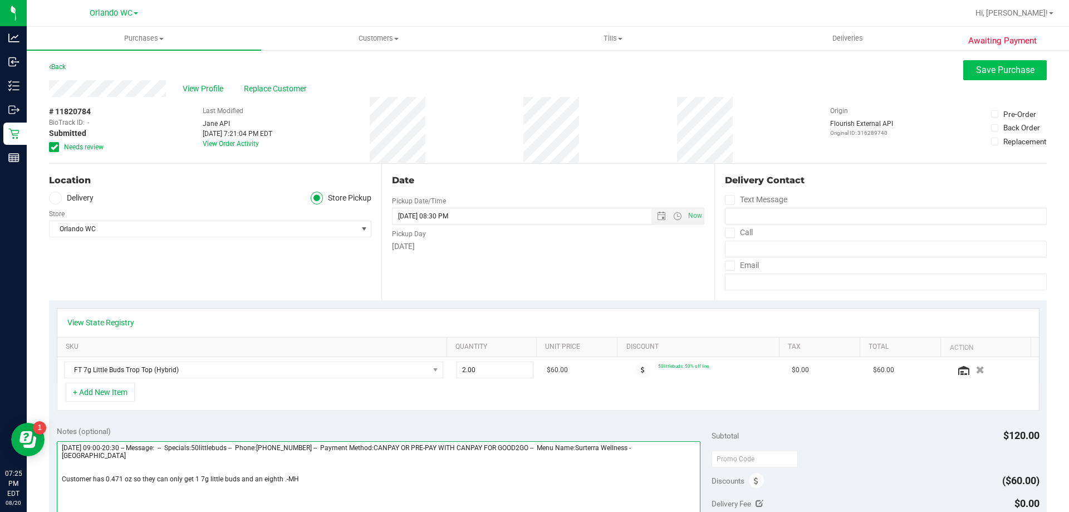
type textarea "Wednesday 08/20/2025 09:00-20:30 -- Message: -- Specials:50littlebuds -- Phone:…"
click at [979, 77] on button "Save Purchase" at bounding box center [1006, 70] width 84 height 20
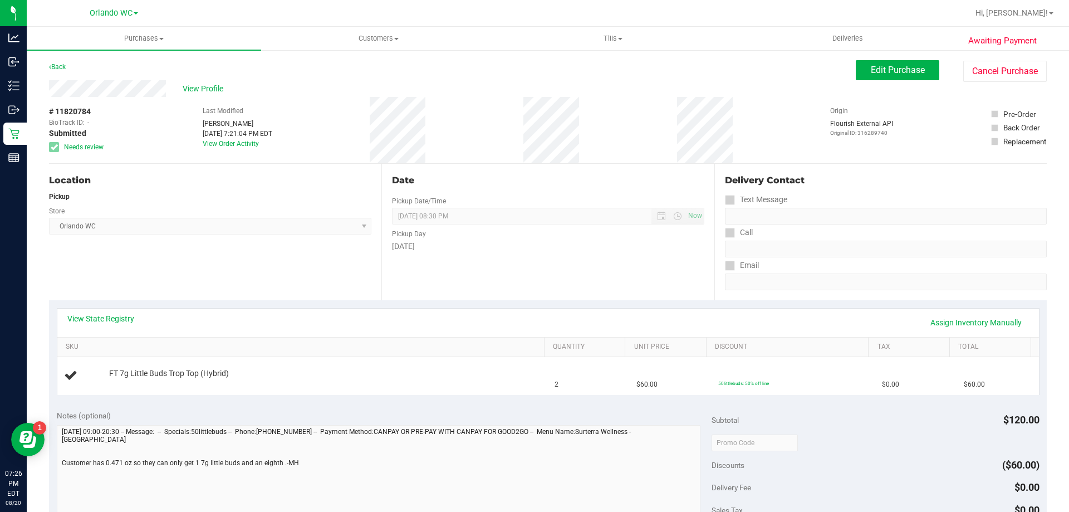
click at [352, 235] on div "Location Pickup Store Orlando WC Select Store Bonita Springs WC Boynton Beach W…" at bounding box center [215, 232] width 333 height 136
click at [305, 219] on span "Orlando WC Select Store Bonita Springs WC Boynton Beach WC Bradenton WC Brandon…" at bounding box center [210, 226] width 322 height 17
click at [280, 174] on div "Location" at bounding box center [210, 180] width 322 height 13
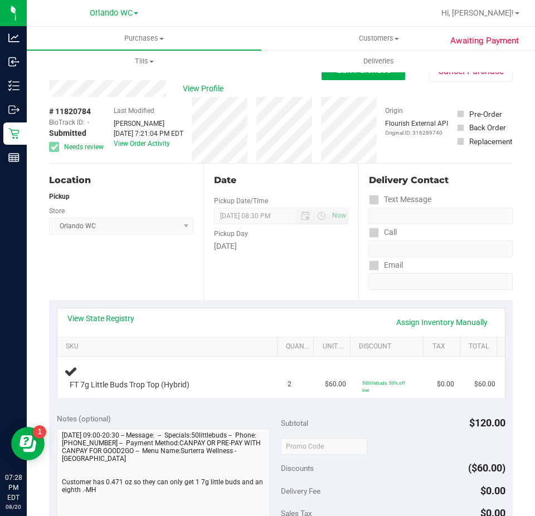
click at [289, 170] on div "Date Pickup Date/Time 08/20/2025 Now 08/20/2025 08:30 PM Now Pickup Day Wednesd…" at bounding box center [280, 232] width 154 height 136
click at [178, 290] on div "Location Pickup Store Orlando WC Select Store Bonita Springs WC Boynton Beach W…" at bounding box center [126, 232] width 154 height 136
click at [206, 94] on span "View Profile" at bounding box center [205, 89] width 45 height 12
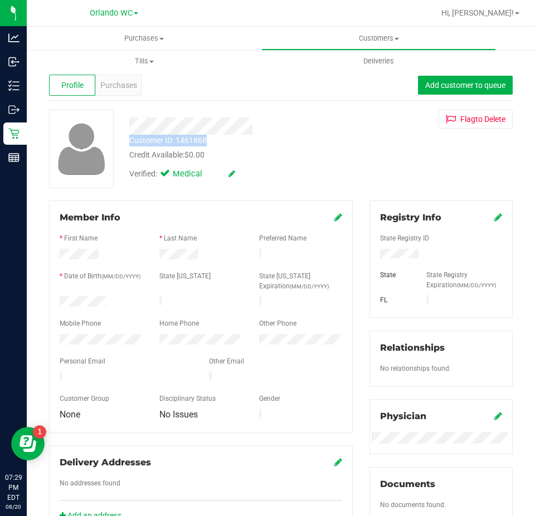
drag, startPoint x: 131, startPoint y: 137, endPoint x: 208, endPoint y: 135, distance: 77.4
click at [208, 135] on div "Customer ID: 1461868 Credit Available: $0.00" at bounding box center [241, 148] width 240 height 26
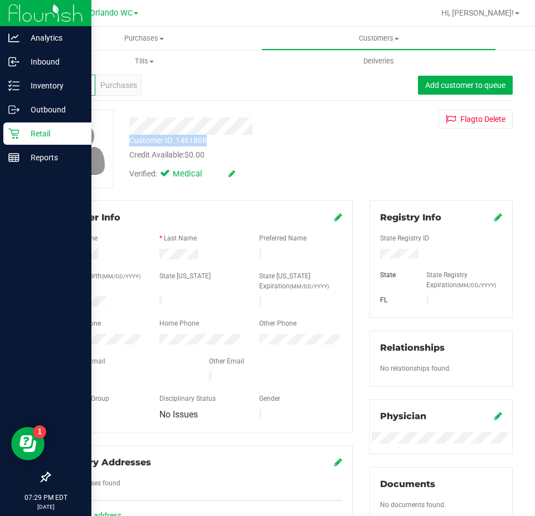
copy div "Customer ID: 1461868"
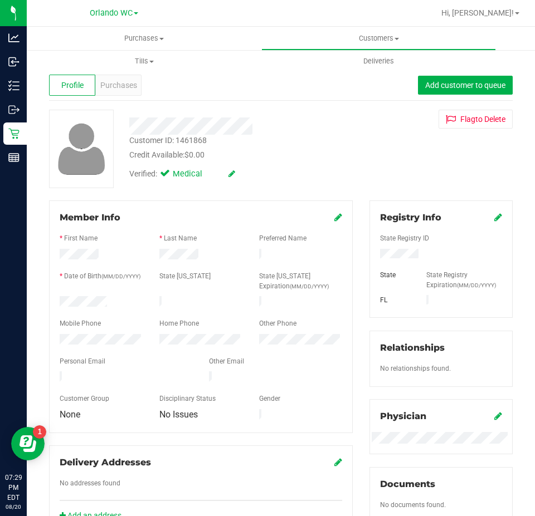
drag, startPoint x: 293, startPoint y: 152, endPoint x: 273, endPoint y: 157, distance: 20.0
click at [292, 152] on div "Credit Available: $0.00" at bounding box center [240, 155] width 223 height 12
click at [113, 80] on span "Purchases" at bounding box center [118, 86] width 37 height 12
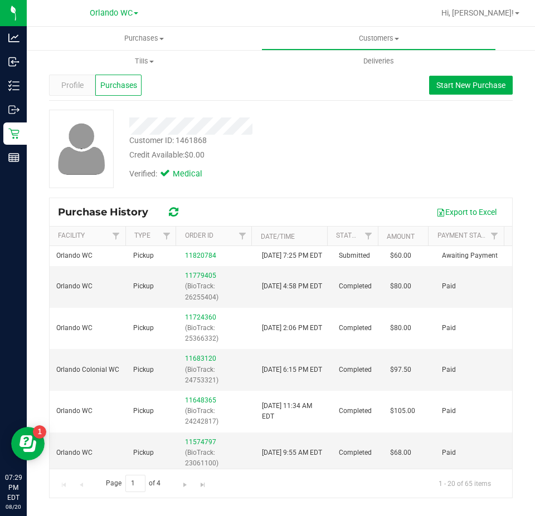
click at [311, 172] on div "Verified: Medical" at bounding box center [241, 173] width 240 height 25
click at [294, 164] on div "Verified: Medical" at bounding box center [241, 173] width 240 height 25
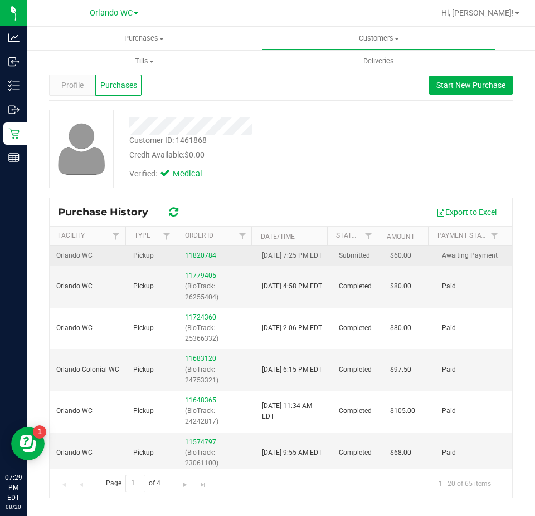
click at [191, 259] on link "11820784" at bounding box center [200, 256] width 31 height 8
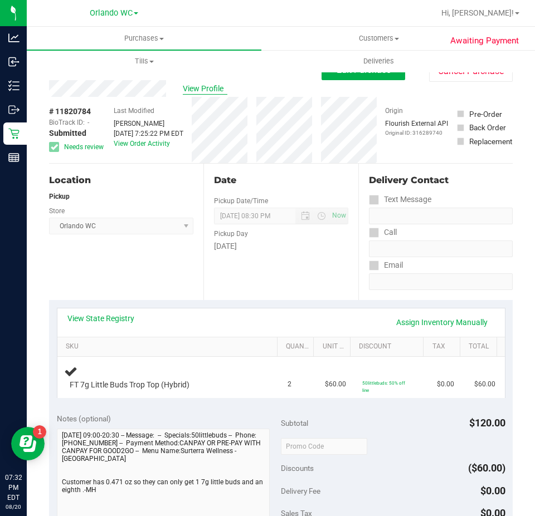
click at [202, 84] on span "View Profile" at bounding box center [205, 89] width 45 height 12
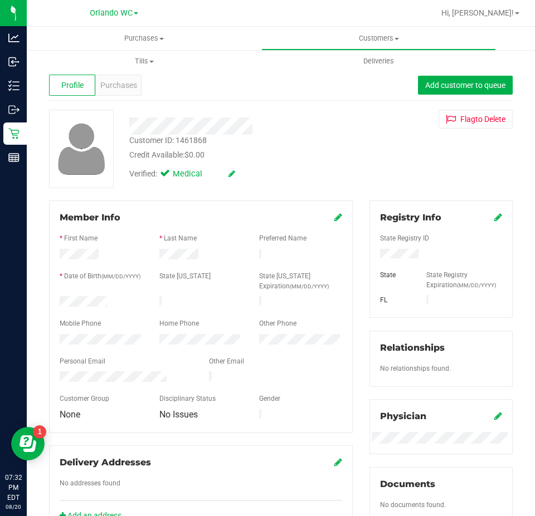
click at [351, 180] on div "Verified: Medical" at bounding box center [241, 173] width 240 height 25
click at [134, 30] on uib-tab-heading "Purchases Summary of purchases Fulfillment All purchases" at bounding box center [144, 38] width 234 height 23
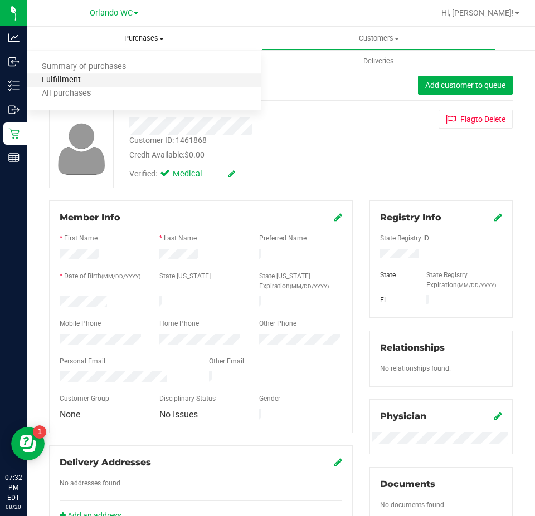
click at [89, 81] on span "Fulfillment" at bounding box center [61, 80] width 69 height 9
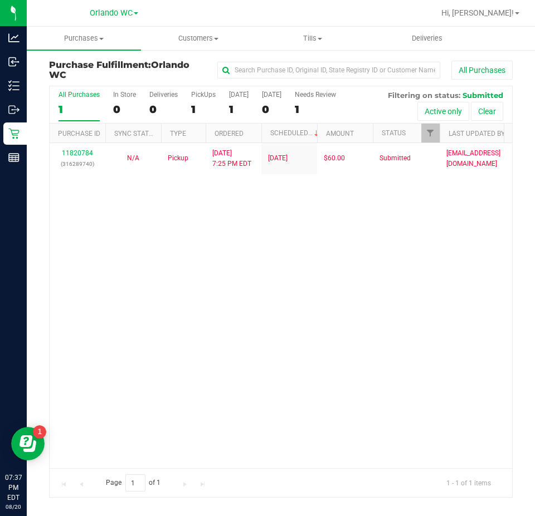
click at [65, 109] on div "1" at bounding box center [78, 109] width 41 height 13
click at [0, 0] on input "All Purchases 1" at bounding box center [0, 0] width 0 height 0
click at [92, 114] on div "1" at bounding box center [78, 109] width 41 height 13
click at [0, 0] on input "All Purchases 1" at bounding box center [0, 0] width 0 height 0
click at [89, 105] on div "1" at bounding box center [78, 109] width 41 height 13
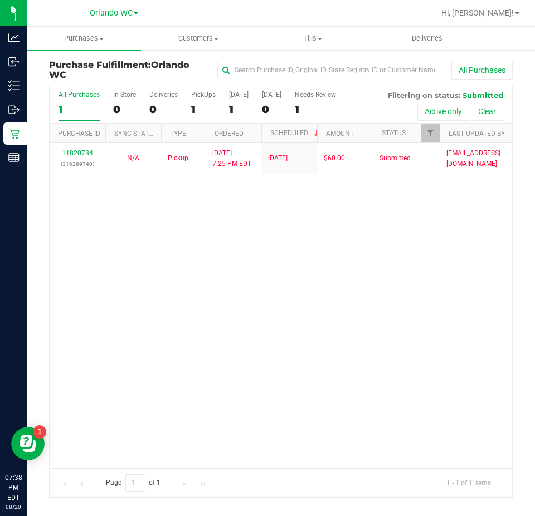
click at [0, 0] on input "All Purchases 1" at bounding box center [0, 0] width 0 height 0
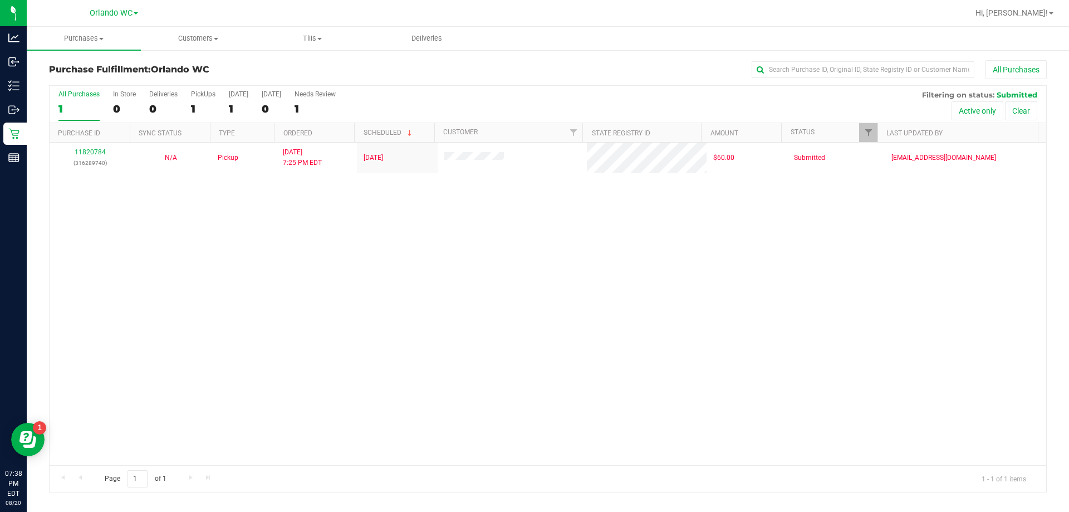
click at [64, 113] on div "1" at bounding box center [78, 108] width 41 height 13
click at [0, 0] on input "All Purchases 1" at bounding box center [0, 0] width 0 height 0
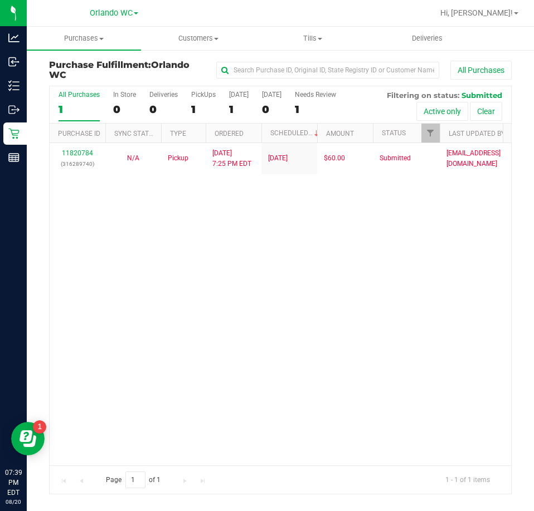
click at [81, 120] on label "All Purchases 1" at bounding box center [78, 106] width 41 height 31
click at [0, 0] on input "All Purchases 1" at bounding box center [0, 0] width 0 height 0
click at [74, 106] on div "1" at bounding box center [78, 109] width 41 height 13
click at [0, 0] on input "All Purchases 1" at bounding box center [0, 0] width 0 height 0
click at [81, 102] on label "All Purchases 1" at bounding box center [78, 106] width 41 height 31
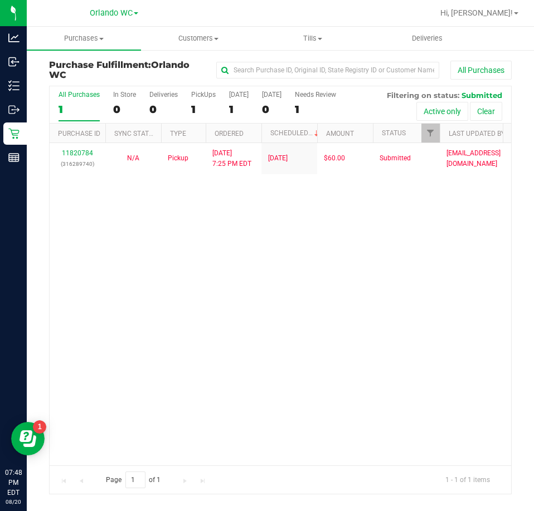
click at [0, 0] on input "All Purchases 1" at bounding box center [0, 0] width 0 height 0
click at [377, 371] on div "11820784 (316289740) N/A Pickup 8/20/2025 7:25 PM EDT 8/20/2025 $60.00 Submitte…" at bounding box center [280, 304] width 461 height 322
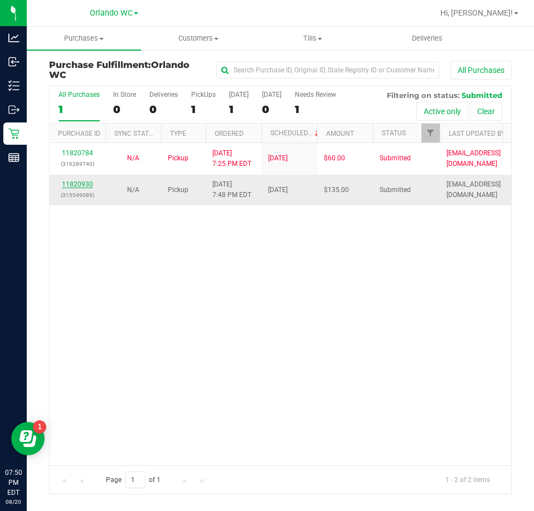
click at [82, 183] on link "11820930" at bounding box center [77, 184] width 31 height 8
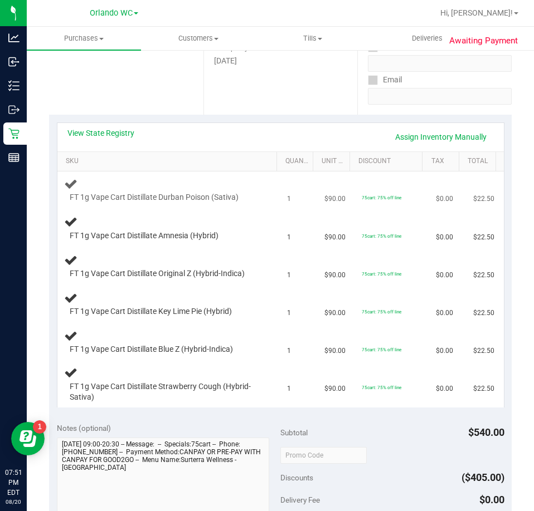
scroll to position [223, 0]
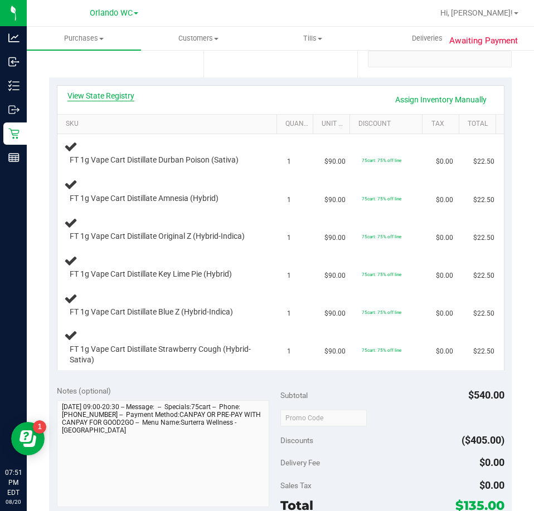
click at [116, 95] on link "View State Registry" at bounding box center [100, 95] width 67 height 11
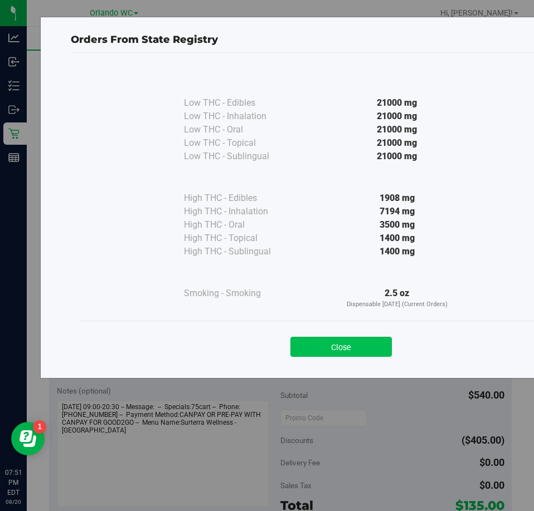
click at [331, 352] on button "Close" at bounding box center [340, 347] width 101 height 20
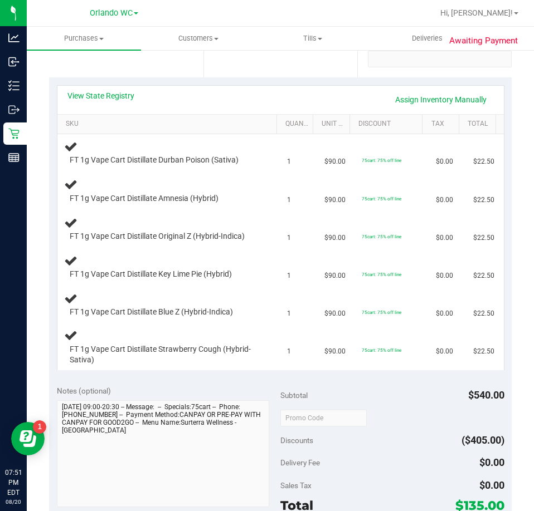
click at [294, 440] on span "Discounts" at bounding box center [296, 441] width 33 height 20
click at [243, 277] on div "FT 1g Vape Cart Distillate Key Lime Pie (Hybrid)" at bounding box center [161, 274] width 194 height 11
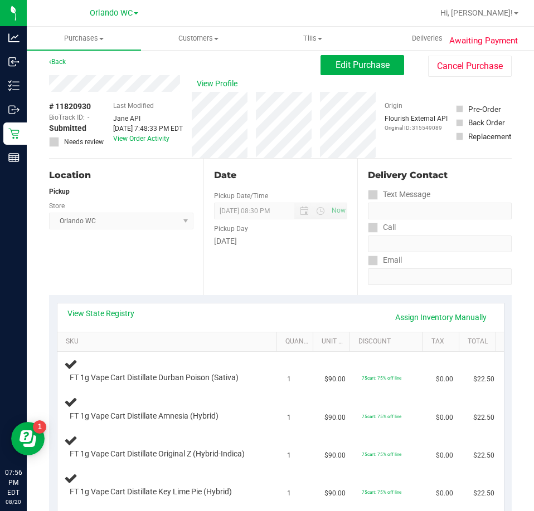
scroll to position [0, 0]
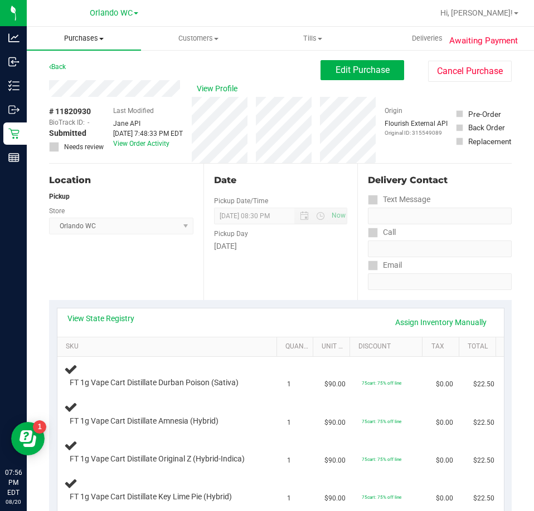
click at [81, 36] on span "Purchases" at bounding box center [84, 38] width 114 height 10
click at [62, 76] on span "Fulfillment" at bounding box center [61, 80] width 69 height 9
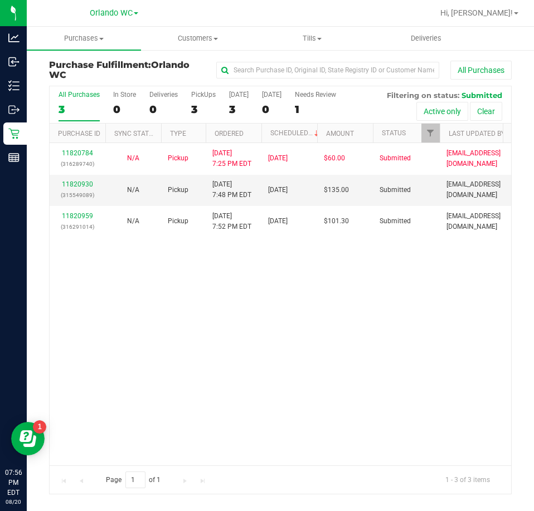
click at [215, 406] on div "11820784 (316289740) N/A Pickup 8/20/2025 7:25 PM EDT 8/20/2025 $60.00 Submitte…" at bounding box center [280, 304] width 461 height 322
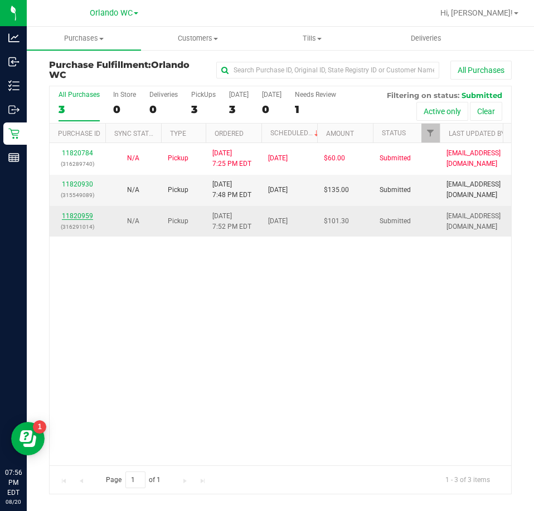
click at [82, 213] on link "11820959" at bounding box center [77, 216] width 31 height 8
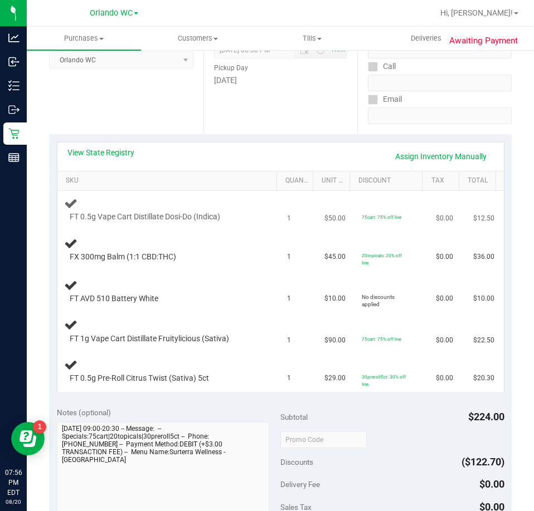
scroll to position [167, 0]
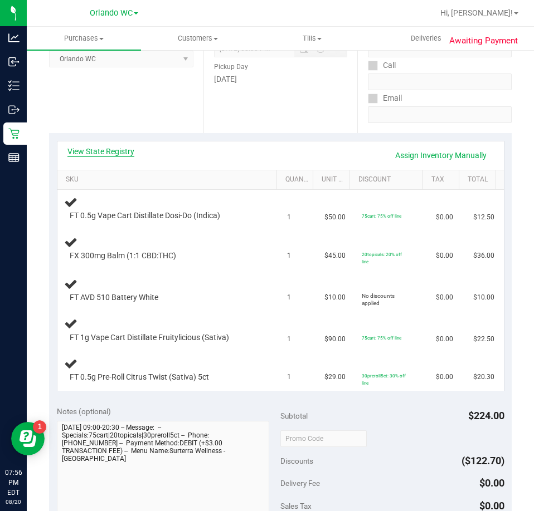
click at [126, 151] on link "View State Registry" at bounding box center [100, 151] width 67 height 11
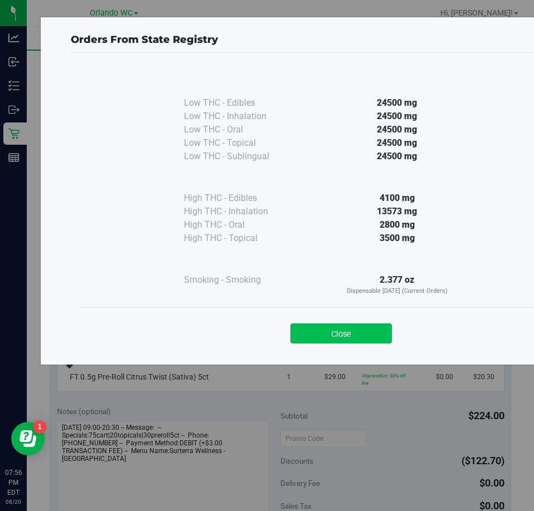
click at [336, 334] on button "Close" at bounding box center [340, 334] width 101 height 20
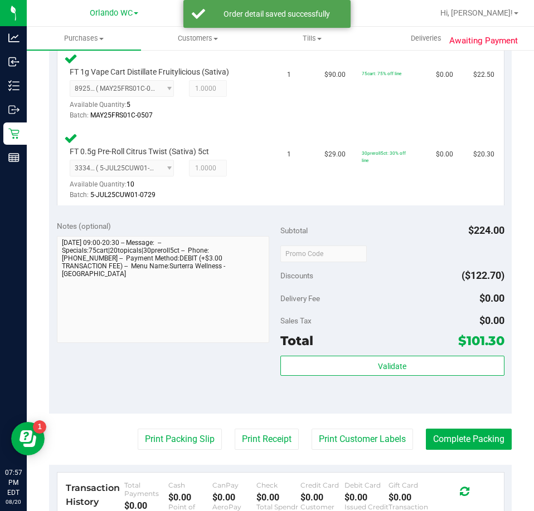
scroll to position [557, 0]
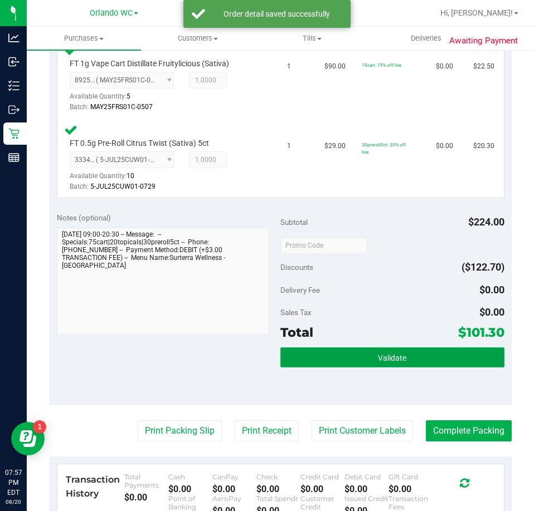
click at [387, 364] on button "Validate" at bounding box center [392, 358] width 224 height 20
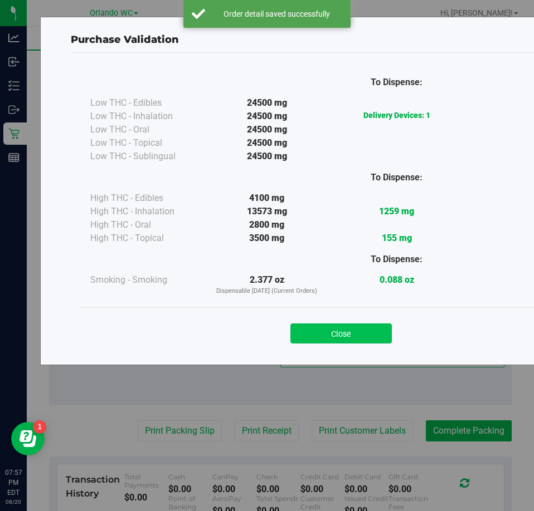
click at [332, 328] on button "Close" at bounding box center [340, 334] width 101 height 20
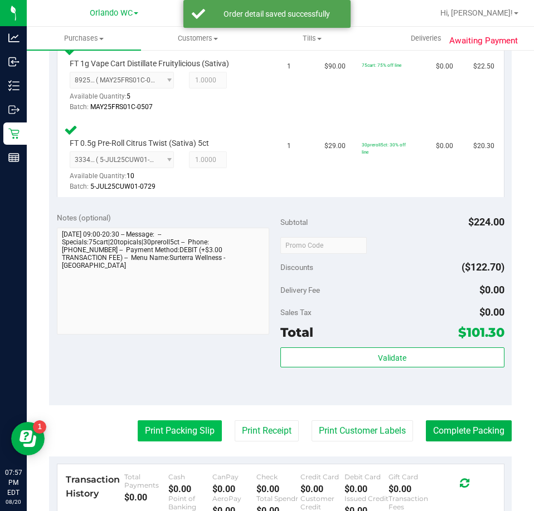
click at [140, 433] on button "Print Packing Slip" at bounding box center [180, 431] width 84 height 21
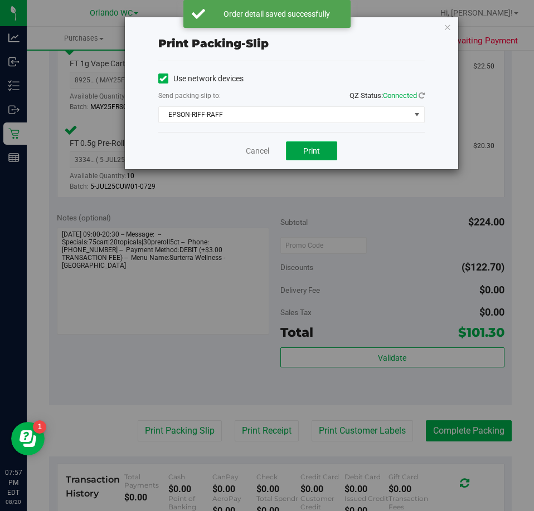
click at [309, 155] on button "Print" at bounding box center [311, 150] width 51 height 19
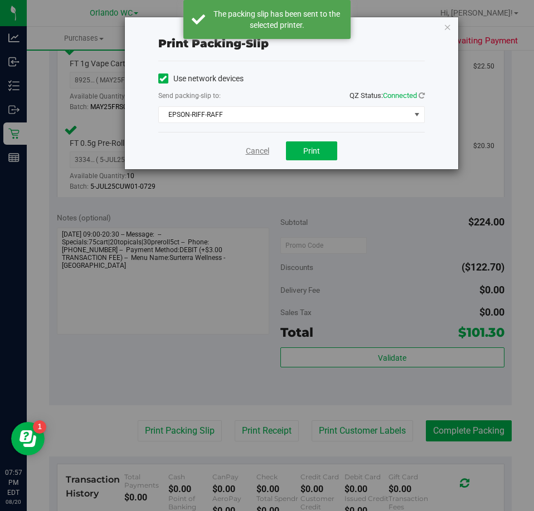
click at [263, 149] on link "Cancel" at bounding box center [257, 151] width 23 height 12
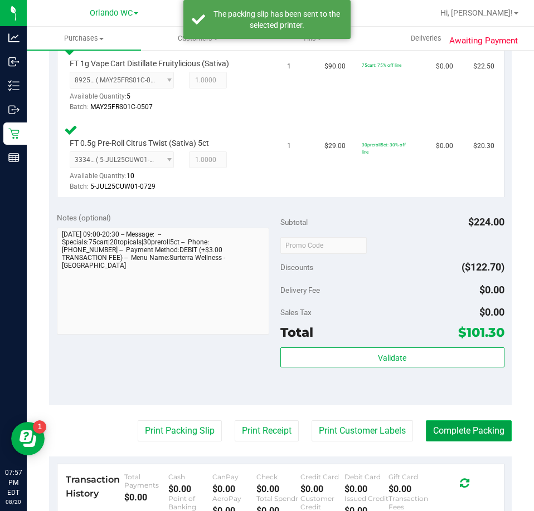
click at [462, 422] on button "Complete Packing" at bounding box center [469, 431] width 86 height 21
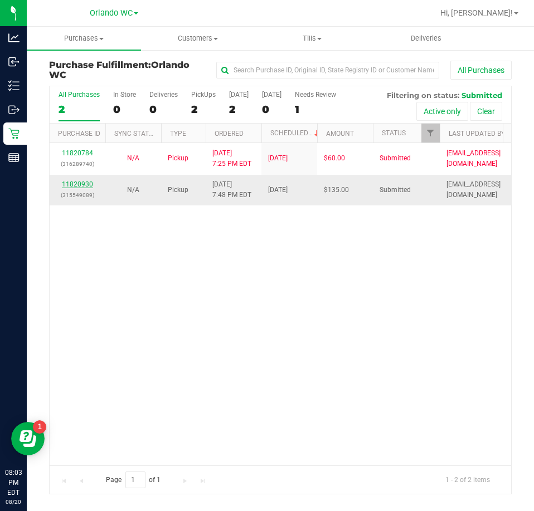
click at [75, 183] on link "11820930" at bounding box center [77, 184] width 31 height 8
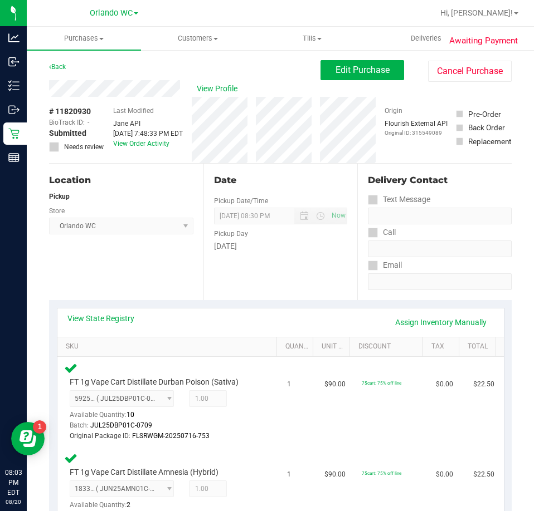
click at [207, 234] on div "Date Pickup Date/Time 08/20/2025 Now 08/20/2025 08:30 PM Now Pickup Day Wednesd…" at bounding box center [280, 232] width 154 height 136
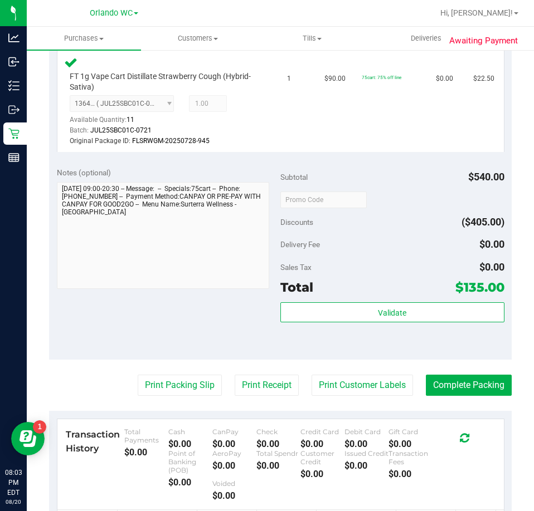
scroll to position [780, 0]
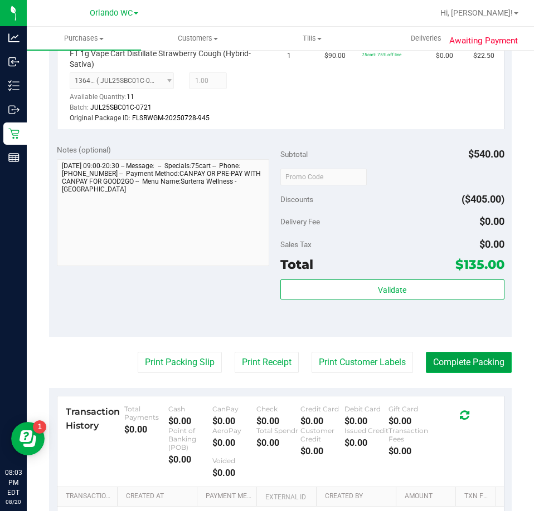
click at [477, 359] on button "Complete Packing" at bounding box center [469, 362] width 86 height 21
click at [410, 274] on div "Total $135.00" at bounding box center [392, 265] width 224 height 20
click at [419, 304] on div "Validate" at bounding box center [392, 305] width 224 height 50
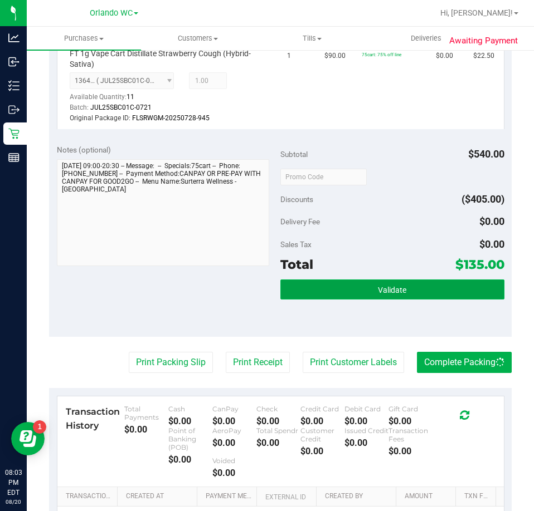
click at [418, 292] on button "Validate" at bounding box center [392, 290] width 224 height 20
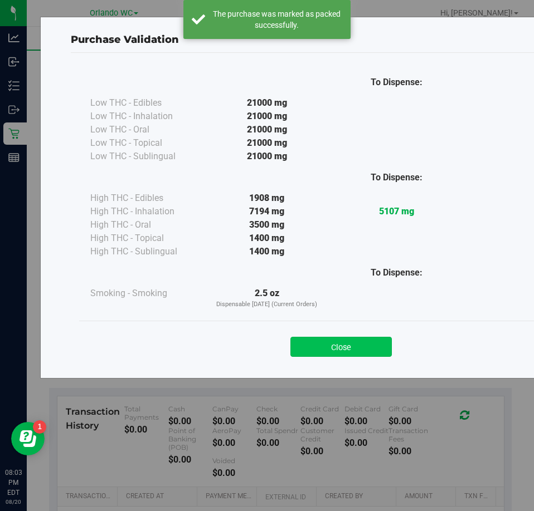
click at [321, 349] on button "Close" at bounding box center [340, 347] width 101 height 20
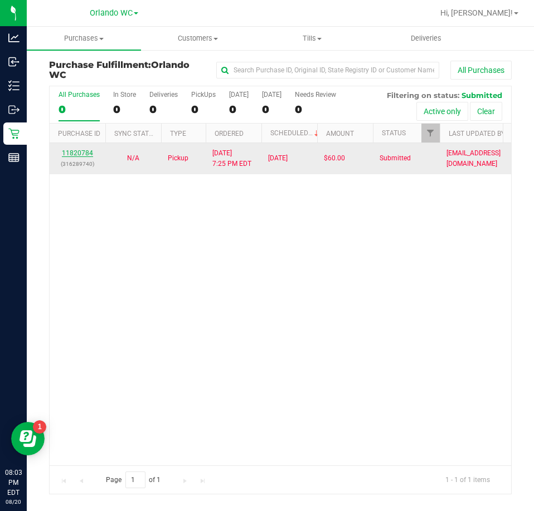
click at [77, 154] on link "11820784" at bounding box center [77, 153] width 31 height 8
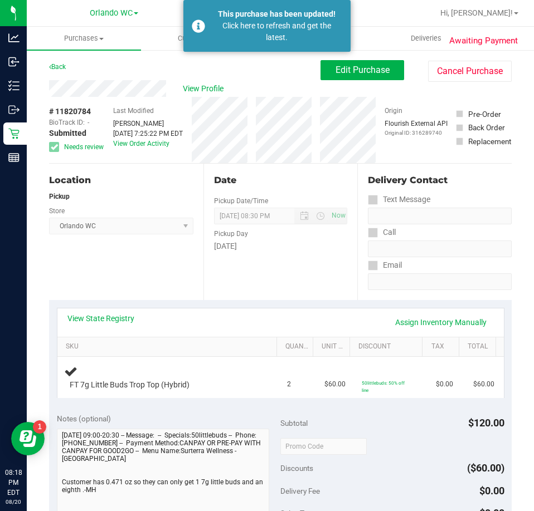
click at [243, 206] on label "Pickup Date/Time" at bounding box center [241, 201] width 54 height 10
click at [86, 42] on span "Purchases" at bounding box center [84, 38] width 114 height 10
click at [67, 81] on span "Fulfillment" at bounding box center [61, 80] width 69 height 9
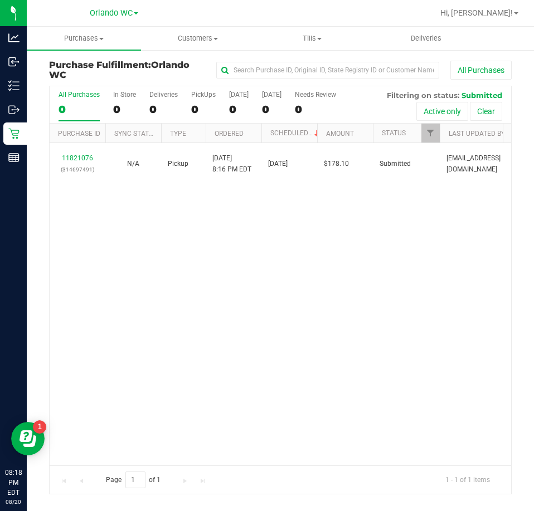
click at [71, 108] on div "0" at bounding box center [78, 109] width 41 height 13
click at [0, 0] on input "All Purchases 0" at bounding box center [0, 0] width 0 height 0
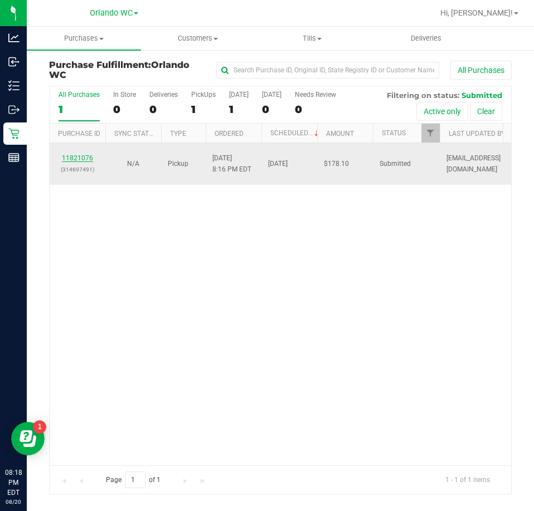
click at [80, 158] on link "11821076" at bounding box center [77, 158] width 31 height 8
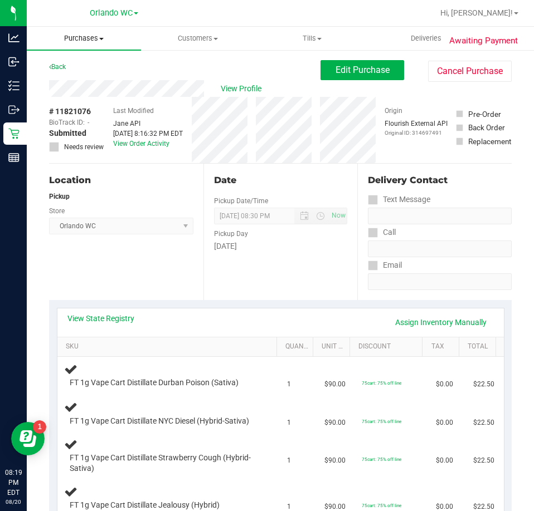
click at [84, 37] on span "Purchases" at bounding box center [84, 38] width 114 height 10
click at [59, 80] on span "Fulfillment" at bounding box center [61, 80] width 69 height 9
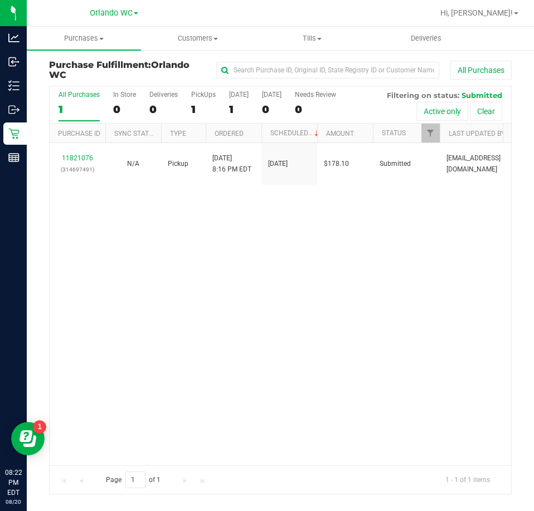
click at [85, 101] on label "All Purchases 1" at bounding box center [78, 106] width 41 height 31
click at [0, 0] on input "All Purchases 1" at bounding box center [0, 0] width 0 height 0
click at [206, 306] on div "11821076 (314697491) N/A Pickup 8/20/2025 8:16 PM EDT 8/20/2025 $178.10 Submitt…" at bounding box center [280, 304] width 461 height 322
click at [62, 109] on div "1" at bounding box center [78, 109] width 41 height 13
click at [0, 0] on input "All Purchases 1" at bounding box center [0, 0] width 0 height 0
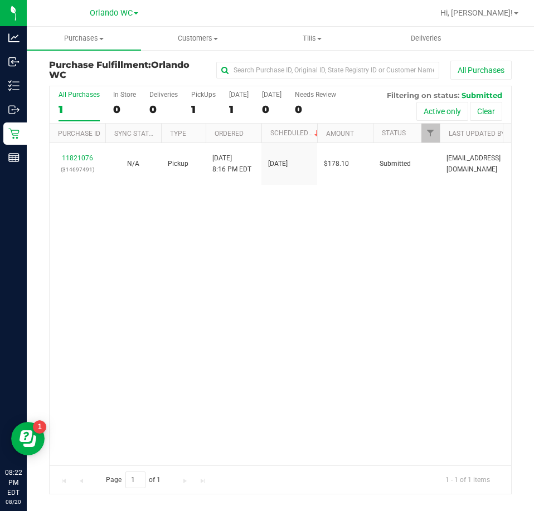
click at [244, 242] on div "11821076 (314697491) N/A Pickup 8/20/2025 8:16 PM EDT 8/20/2025 $178.10 Submitt…" at bounding box center [280, 304] width 461 height 322
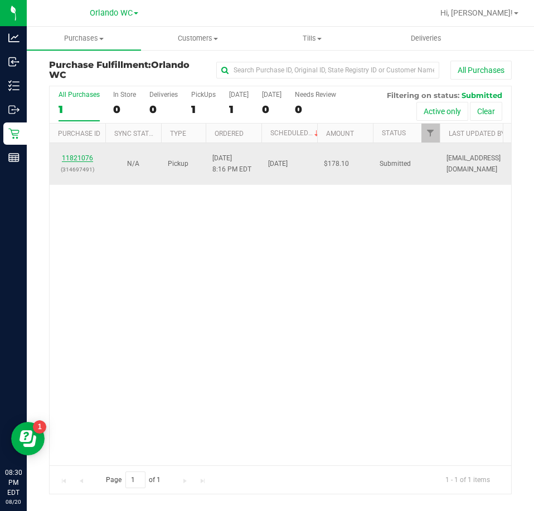
click at [70, 157] on link "11821076" at bounding box center [77, 158] width 31 height 8
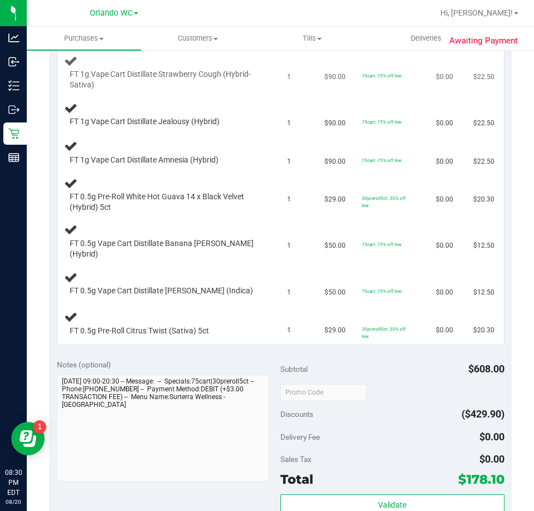
scroll to position [390, 0]
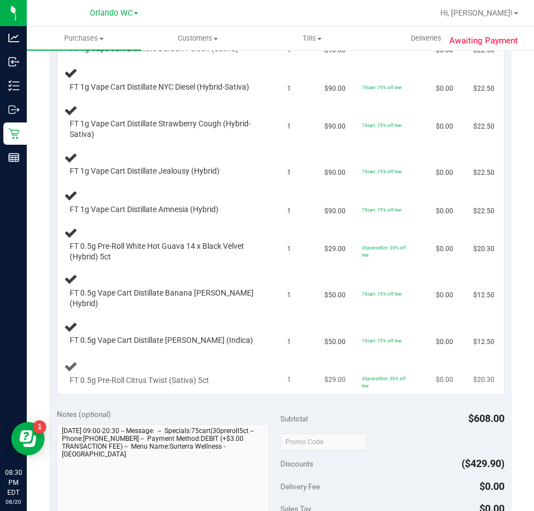
click at [251, 363] on div "FT 0.5g Pre-Roll Citrus Twist (Sativa) 5ct" at bounding box center [169, 373] width 210 height 26
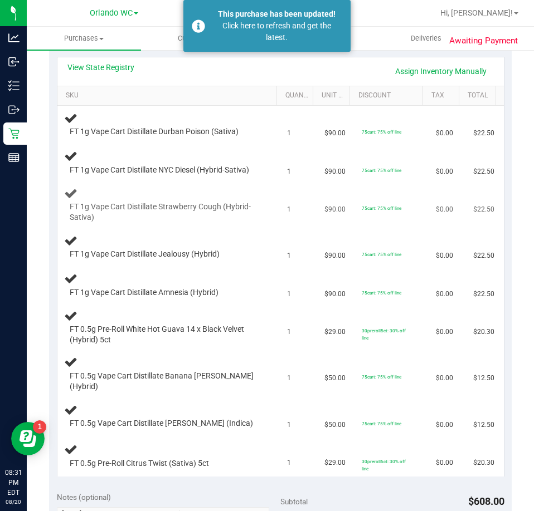
scroll to position [278, 0]
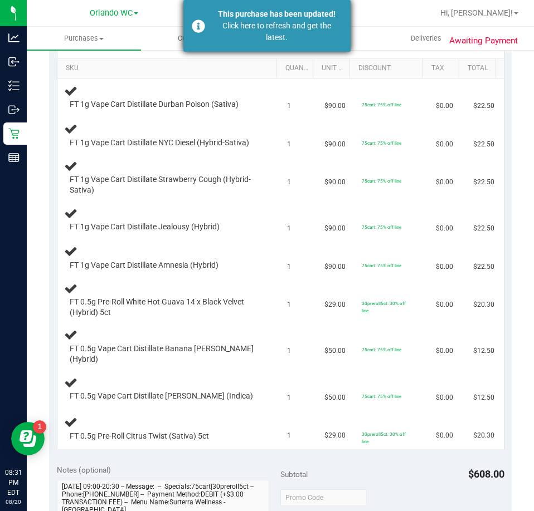
click at [284, 35] on div "Click here to refresh and get the latest." at bounding box center [276, 31] width 131 height 23
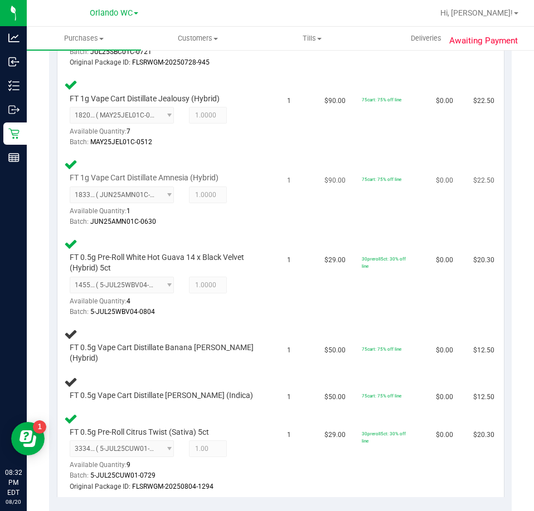
scroll to position [613, 0]
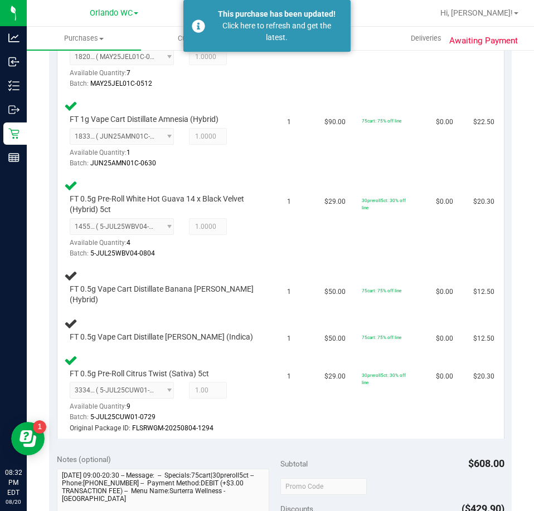
drag, startPoint x: 256, startPoint y: 28, endPoint x: 264, endPoint y: 72, distance: 44.8
click at [256, 28] on div "Click here to refresh and get the latest." at bounding box center [276, 31] width 131 height 23
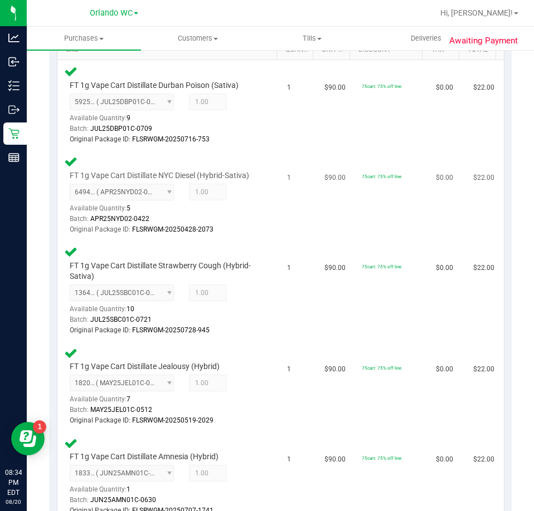
scroll to position [317, 0]
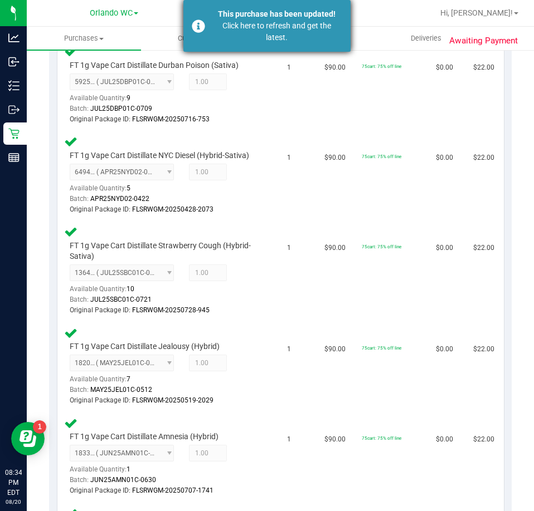
click at [238, 37] on div "Click here to refresh and get the latest." at bounding box center [276, 31] width 131 height 23
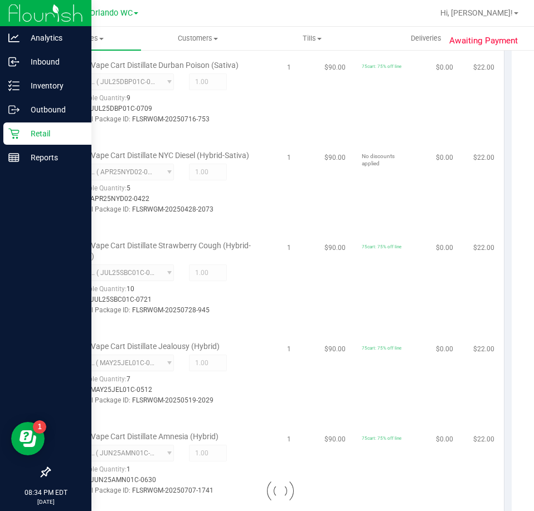
scroll to position [319, 0]
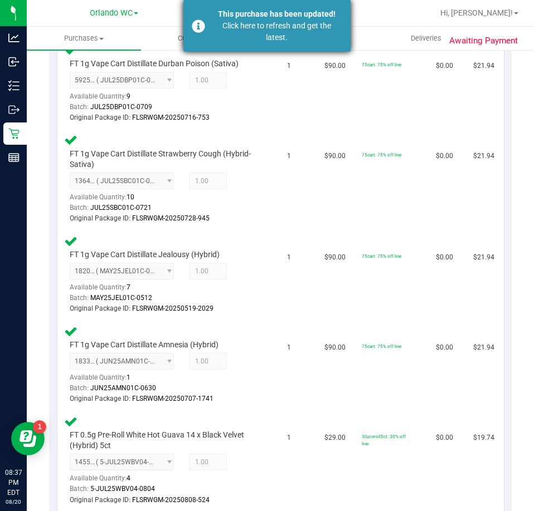
click at [211, 30] on div "This purchase has been updated! Click here to refresh and get the latest." at bounding box center [266, 26] width 167 height 52
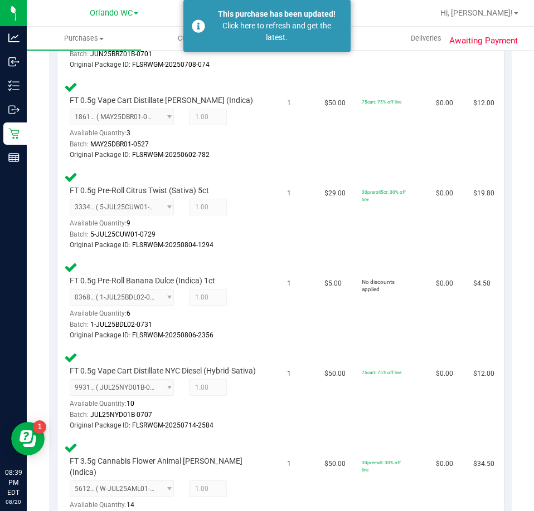
scroll to position [835, 0]
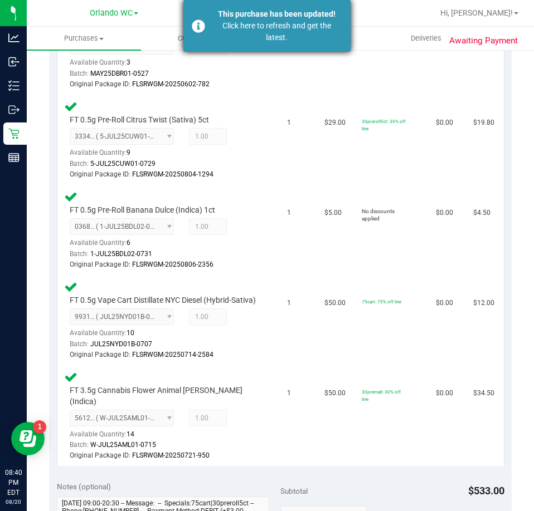
click at [268, 36] on div "Click here to refresh and get the latest." at bounding box center [276, 31] width 131 height 23
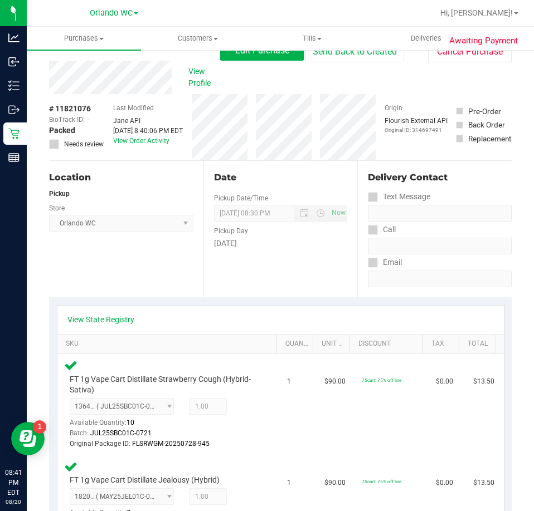
scroll to position [0, 0]
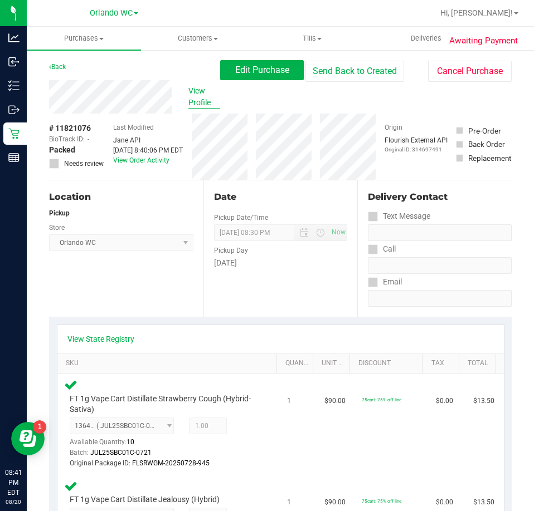
click at [201, 100] on span "View Profile" at bounding box center [204, 96] width 32 height 23
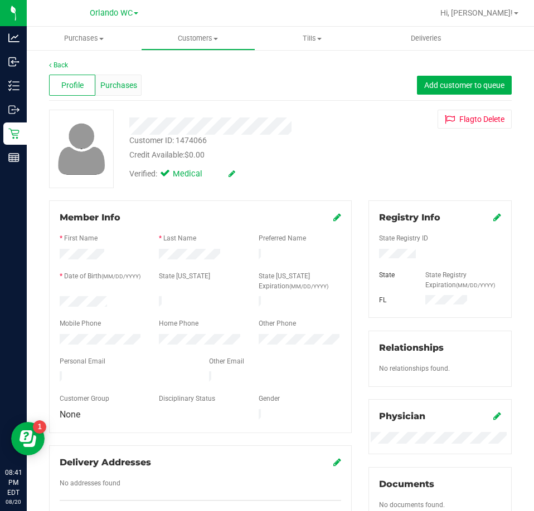
click at [121, 89] on span "Purchases" at bounding box center [118, 86] width 37 height 12
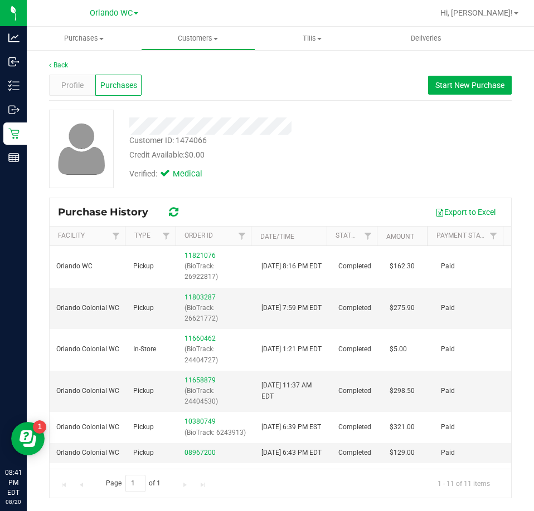
click at [294, 182] on div "Verified: Medical" at bounding box center [240, 173] width 239 height 25
click at [315, 175] on div "Verified: Medical" at bounding box center [240, 173] width 239 height 25
click at [311, 115] on div at bounding box center [240, 122] width 239 height 25
click at [498, 15] on span "Hi, Malcolm!" at bounding box center [476, 12] width 72 height 9
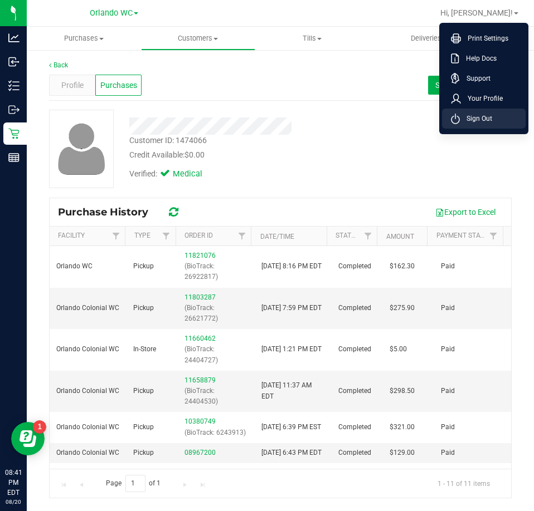
click at [475, 124] on li "Sign Out" at bounding box center [484, 119] width 84 height 20
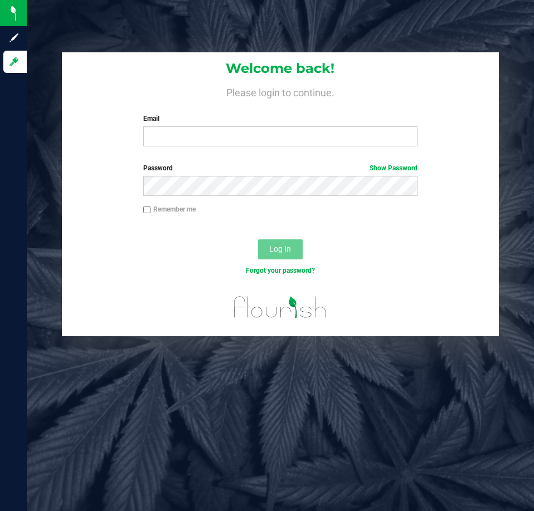
click at [227, 111] on div "Welcome back! Please login to continue. Email Required Please format your email…" at bounding box center [280, 103] width 436 height 103
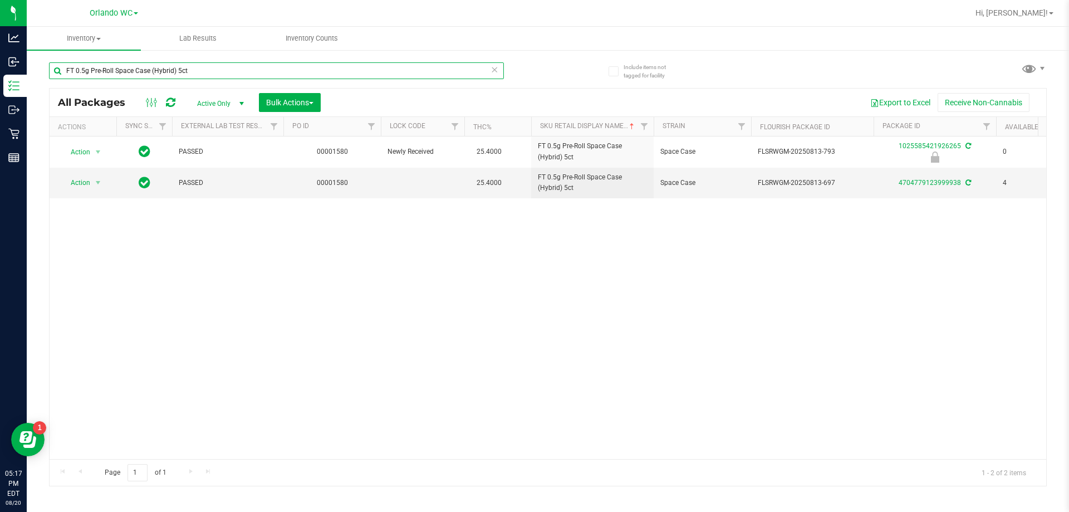
click at [138, 66] on input "FT 0.5g Pre-Roll Space Case (Hybrid) 5ct" at bounding box center [276, 70] width 455 height 17
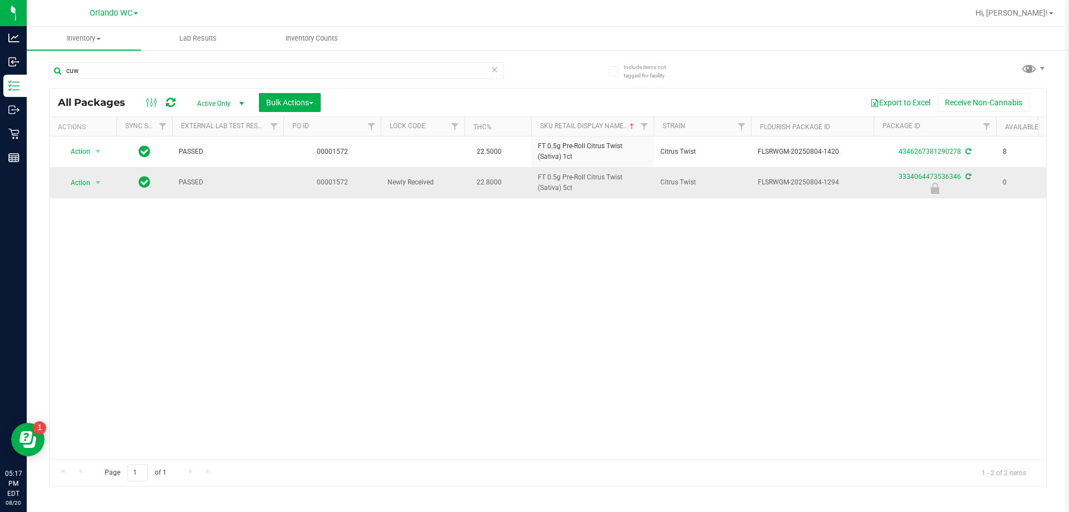
click at [550, 179] on span "FT 0.5g Pre-Roll Citrus Twist (Sativa) 5ct" at bounding box center [592, 182] width 109 height 21
copy tr "FT 0.5g Pre-Roll Citrus Twist (Sativa) 5ct"
click at [882, 353] on div "Action Action Adjust qty Create package Edit attributes Global inventory Locate…" at bounding box center [548, 297] width 997 height 322
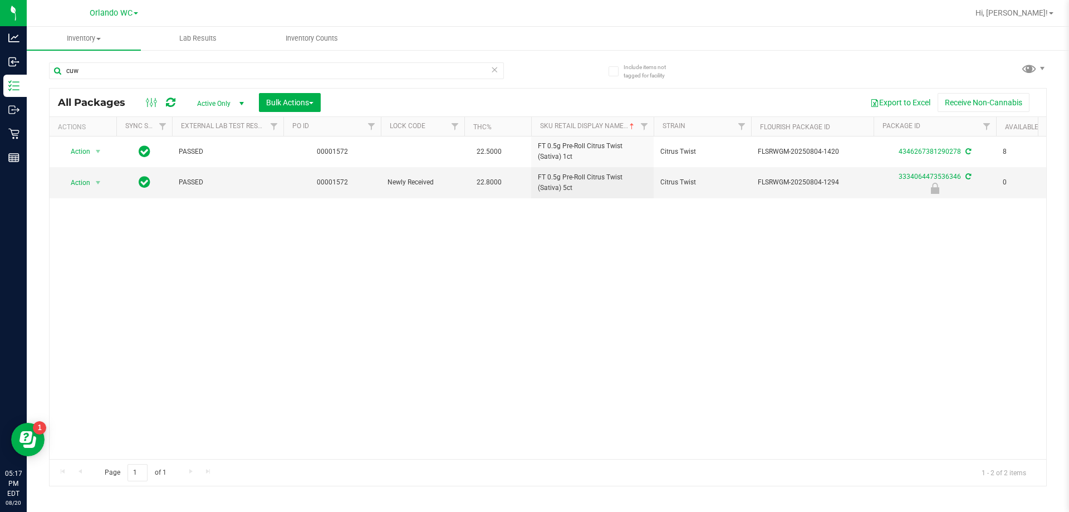
click at [688, 295] on div "Action Action Adjust qty Create package Edit attributes Global inventory Locate…" at bounding box center [548, 297] width 997 height 322
click at [104, 76] on input "cuw" at bounding box center [276, 70] width 455 height 17
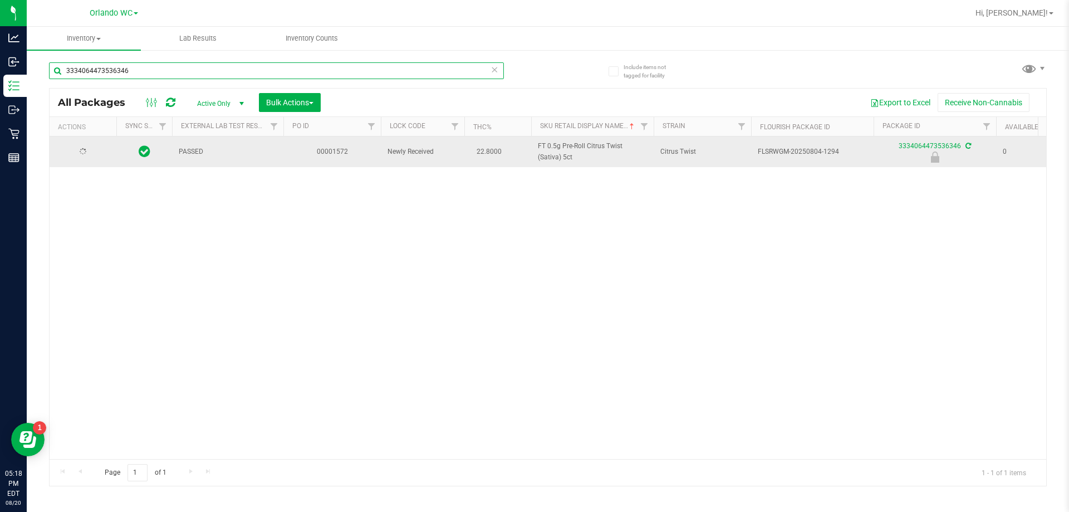
type input "3334064473536346"
click at [99, 151] on div at bounding box center [82, 151] width 53 height 11
click at [87, 153] on span "Action" at bounding box center [76, 152] width 30 height 16
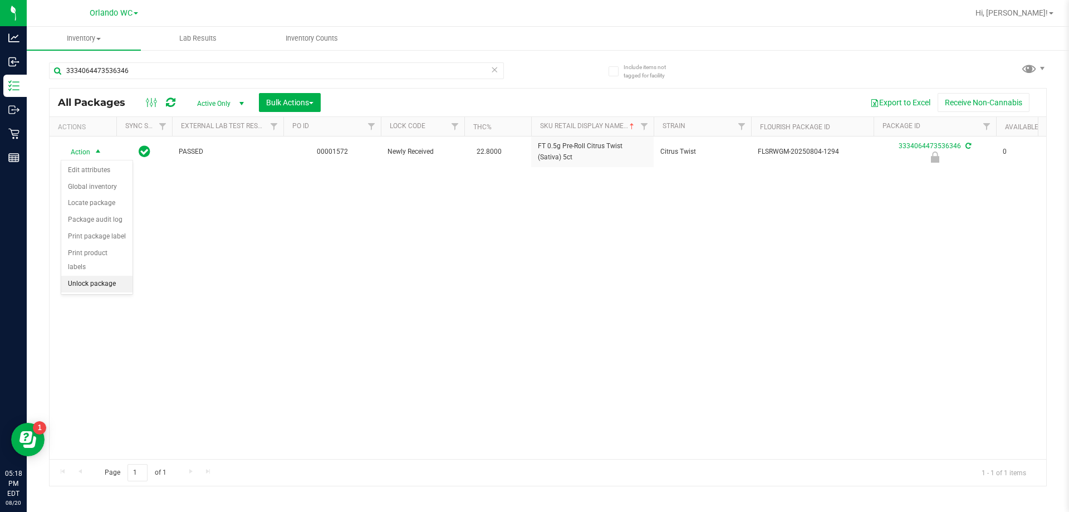
click at [86, 277] on li "Unlock package" at bounding box center [96, 284] width 71 height 17
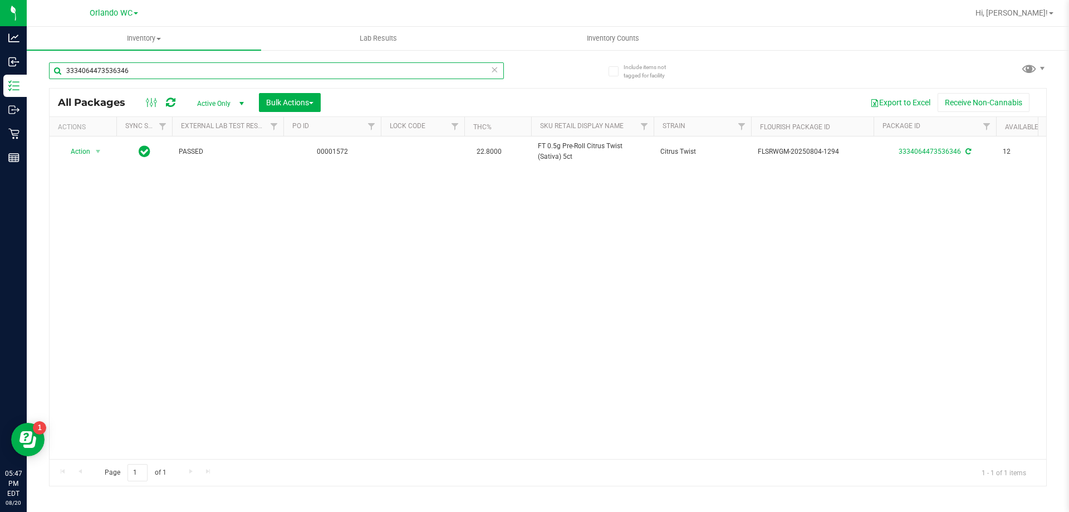
click at [113, 66] on input "3334064473536346" at bounding box center [276, 70] width 455 height 17
paste input "FT 1g Vape Cart Distillate Durban Poison (Sativa)"
type input "FT 1g Vape Cart Distillate Durban Poison (Sativa)"
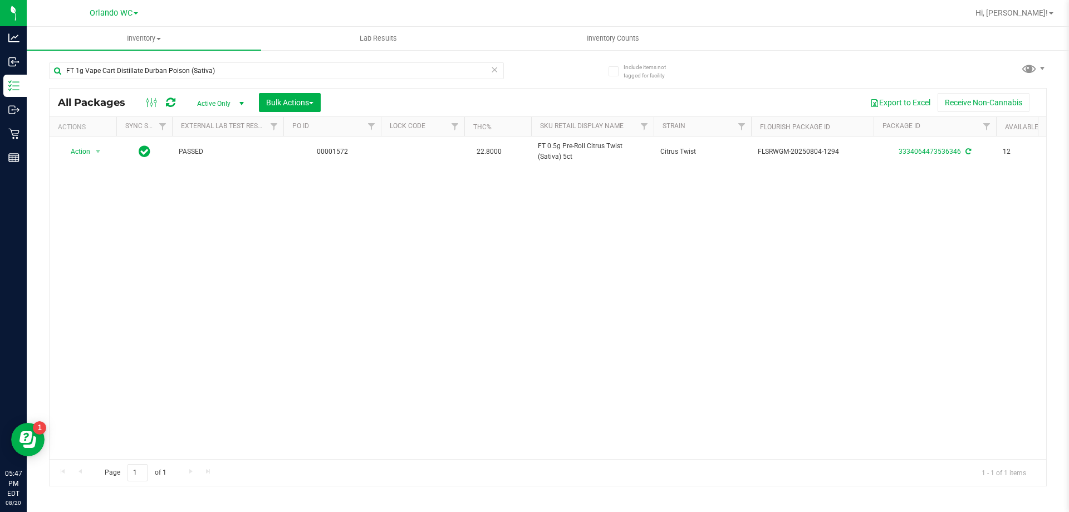
click at [551, 74] on div "FT 1g Vape Cart Distillate Durban Poison (Sativa) All Packages Active Only Acti…" at bounding box center [548, 269] width 998 height 434
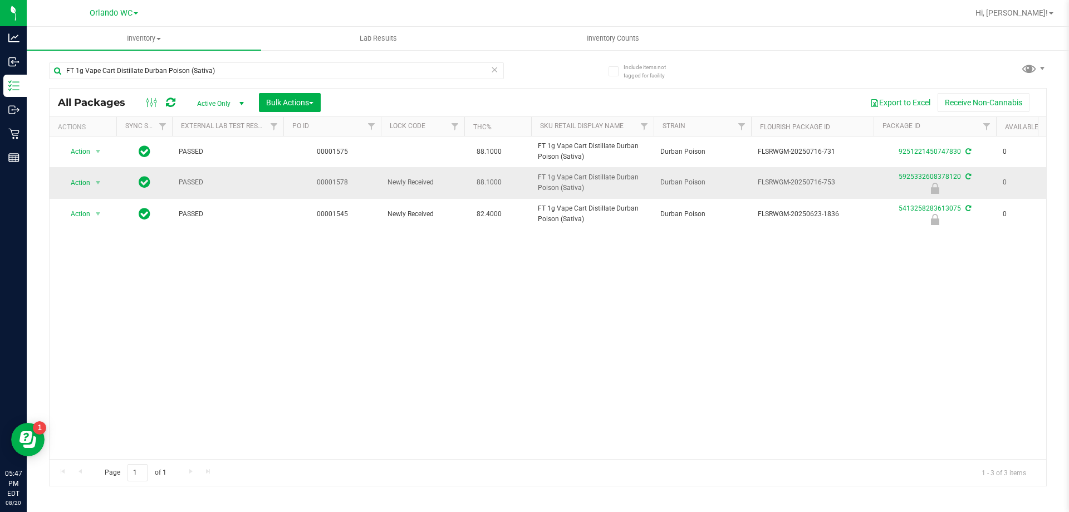
drag, startPoint x: 535, startPoint y: 175, endPoint x: 591, endPoint y: 188, distance: 57.7
click at [588, 188] on td "FT 1g Vape Cart Distillate Durban Poison (Sativa)" at bounding box center [592, 182] width 123 height 31
copy span "FT 1g Vape Cart Distillate Durban Poison (Sativa)"
click at [826, 378] on div "Action Action Adjust qty Create package Edit attributes Global inventory Locate…" at bounding box center [548, 297] width 997 height 322
drag, startPoint x: 758, startPoint y: 181, endPoint x: 850, endPoint y: 181, distance: 91.9
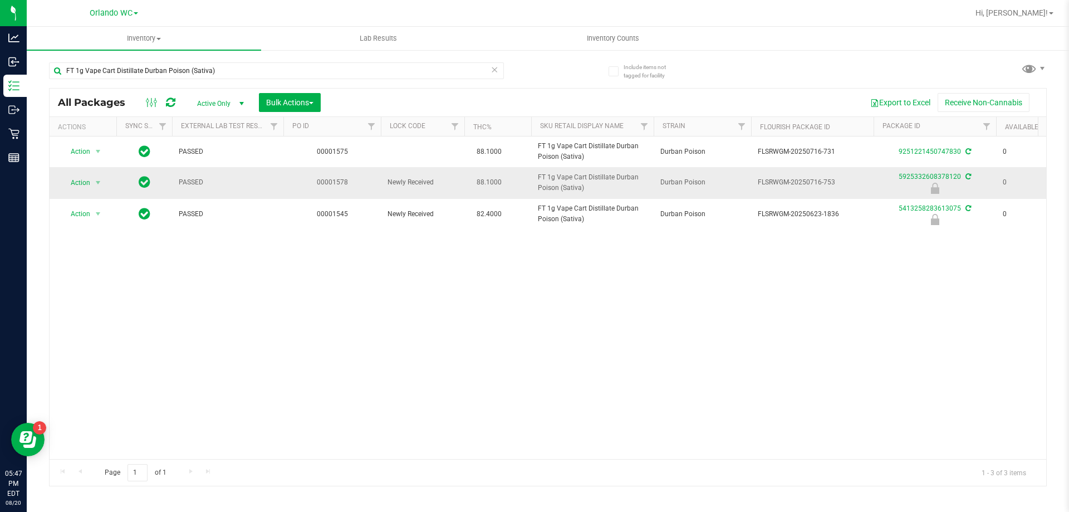
click at [850, 181] on span "FLSRWGM-20250716-753" at bounding box center [812, 182] width 109 height 11
copy span "FLSRWGM-20250716-753"
click at [892, 322] on div "Action Action Adjust qty Create package Edit attributes Global inventory Locate…" at bounding box center [548, 297] width 997 height 322
click at [76, 182] on span "Action" at bounding box center [76, 183] width 30 height 16
click at [90, 306] on li "Unlock package" at bounding box center [96, 314] width 71 height 17
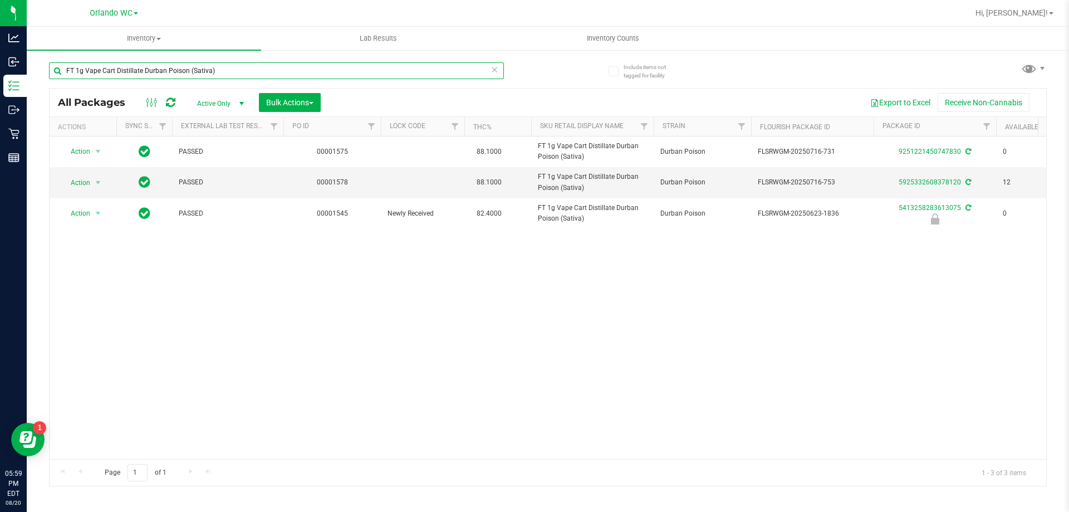
click at [222, 73] on input "FT 1g Vape Cart Distillate Durban Poison (Sativa)" at bounding box center [276, 70] width 455 height 17
paste input "0.5g Vape Cart Distillate Jack (Hybrid-"
click at [558, 68] on div "FT 0.5g Vape Cart Distillate Jack (Hybrid-Sativa) All Packages Active Only Acti…" at bounding box center [548, 269] width 998 height 434
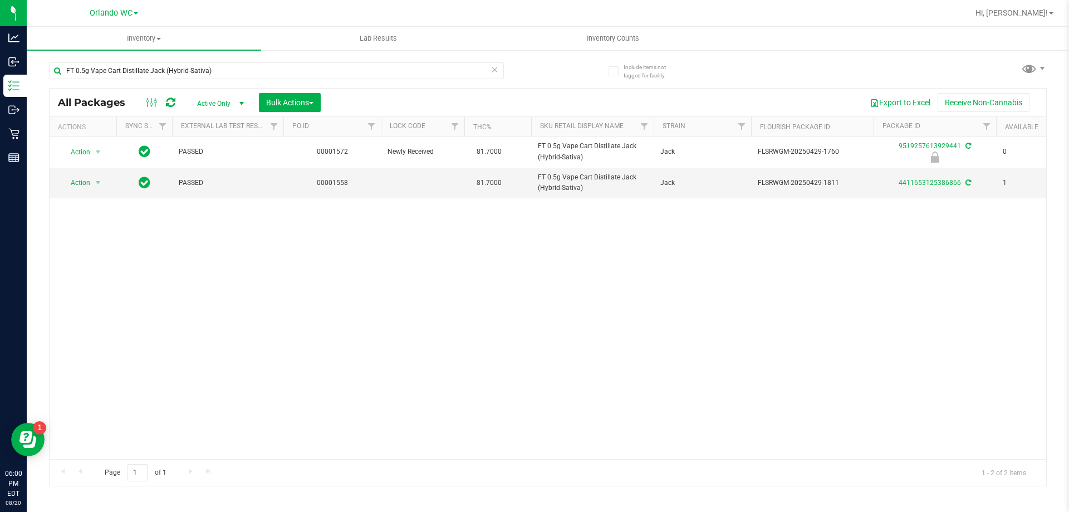
click at [658, 329] on div "Action Action Edit attributes Global inventory Locate package Package audit log…" at bounding box center [548, 297] width 997 height 322
click at [202, 76] on input "FT 0.5g Vape Cart Distillate Jack (Hybrid-Sativa)" at bounding box center [276, 70] width 455 height 17
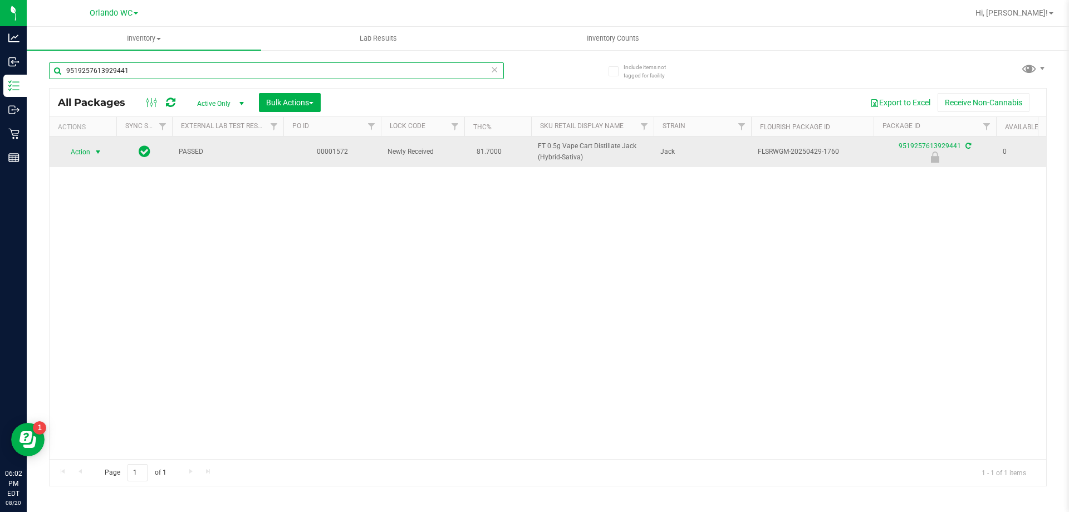
type input "9519257613929441"
click at [77, 158] on span "Action" at bounding box center [76, 152] width 30 height 16
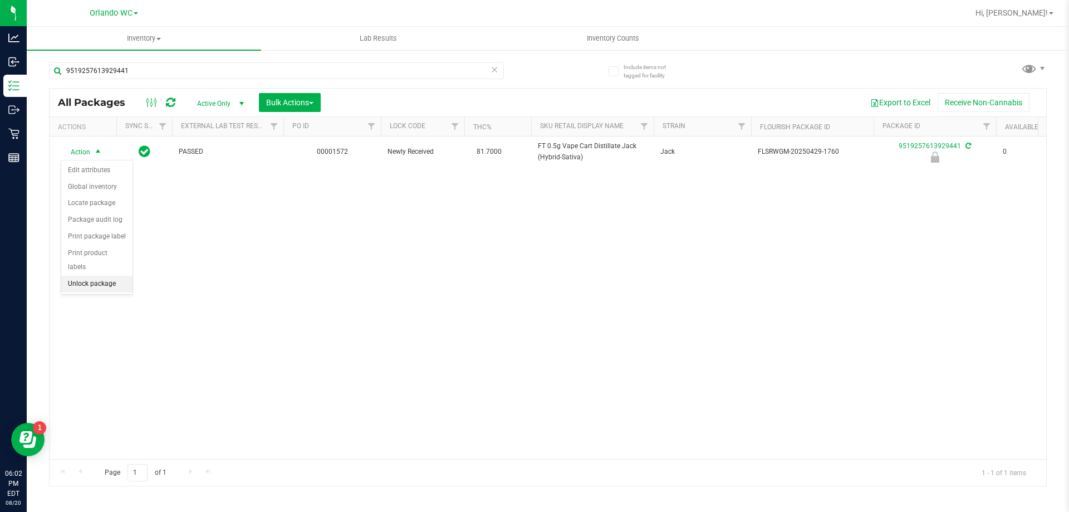
click at [97, 276] on li "Unlock package" at bounding box center [96, 284] width 71 height 17
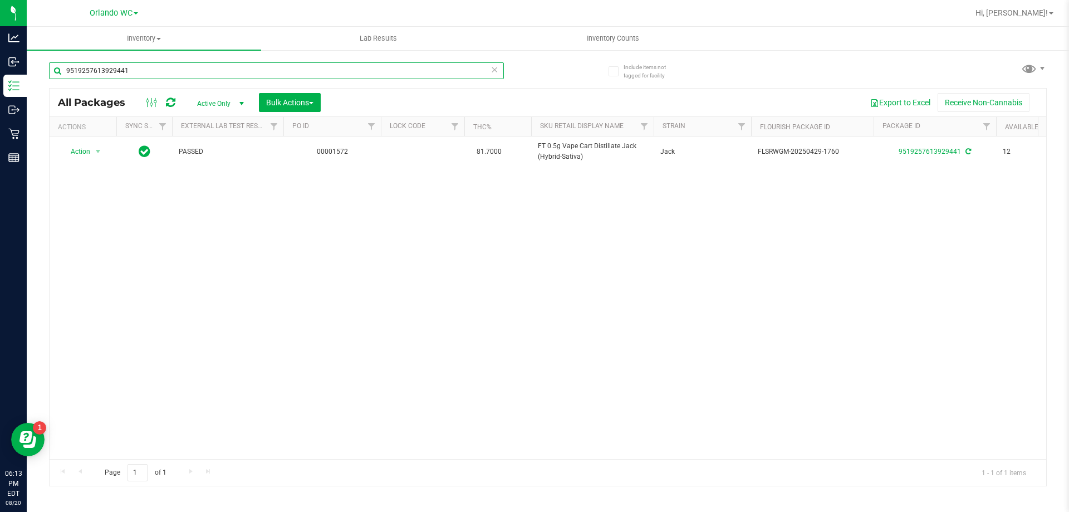
click at [121, 69] on input "9519257613929441" at bounding box center [276, 70] width 455 height 17
paste input "FT 1g Vape Cart Distillate Master Kush (Indica)"
type input "FT 1g Vape Cart Distillate Master Kush (Indica)"
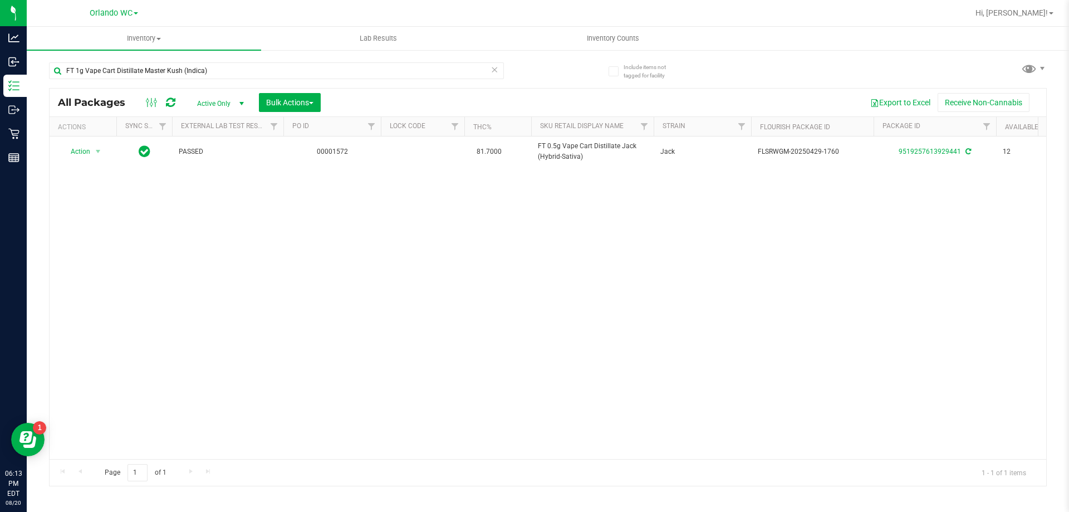
click at [541, 75] on div "FT 1g Vape Cart Distillate Master Kush (Indica)" at bounding box center [298, 70] width 499 height 36
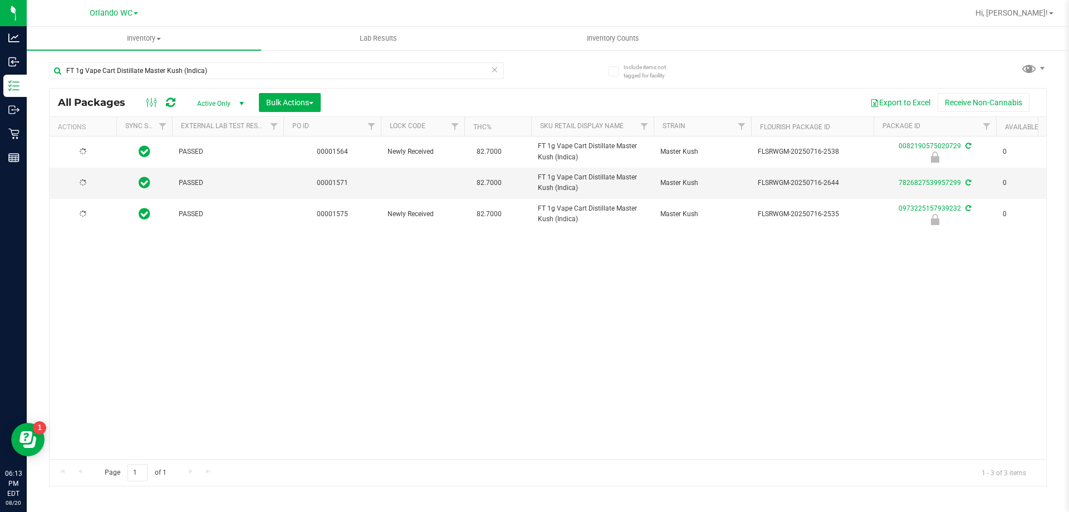
click at [419, 292] on div "PASSED 00001564 Newly Received 82.7000 FT 1g Vape Cart Distillate Master Kush (…" at bounding box center [548, 297] width 997 height 322
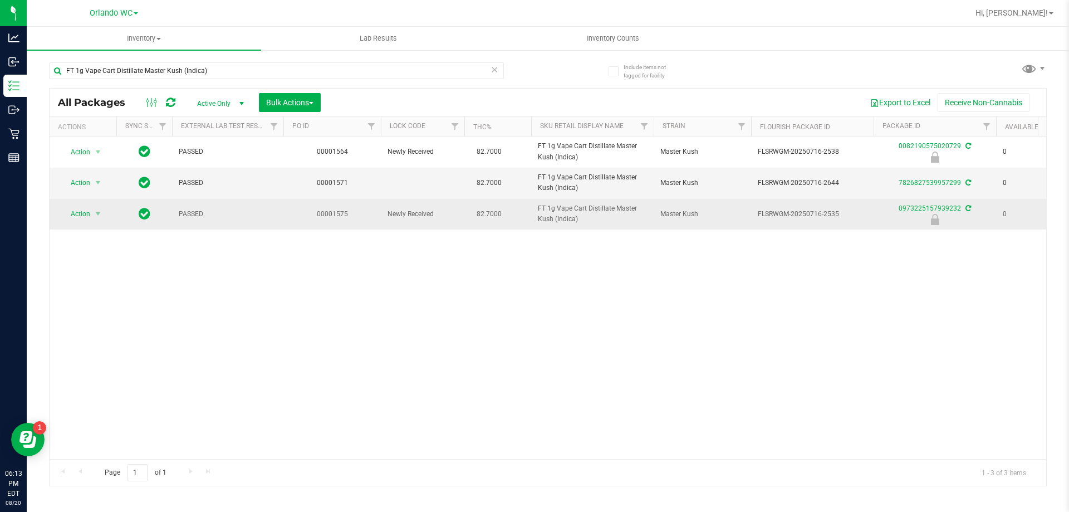
drag, startPoint x: 528, startPoint y: 207, endPoint x: 589, endPoint y: 222, distance: 62.5
click at [589, 222] on tr "Action Action Edit attributes Global inventory Locate package Package audit log…" at bounding box center [866, 214] width 1632 height 31
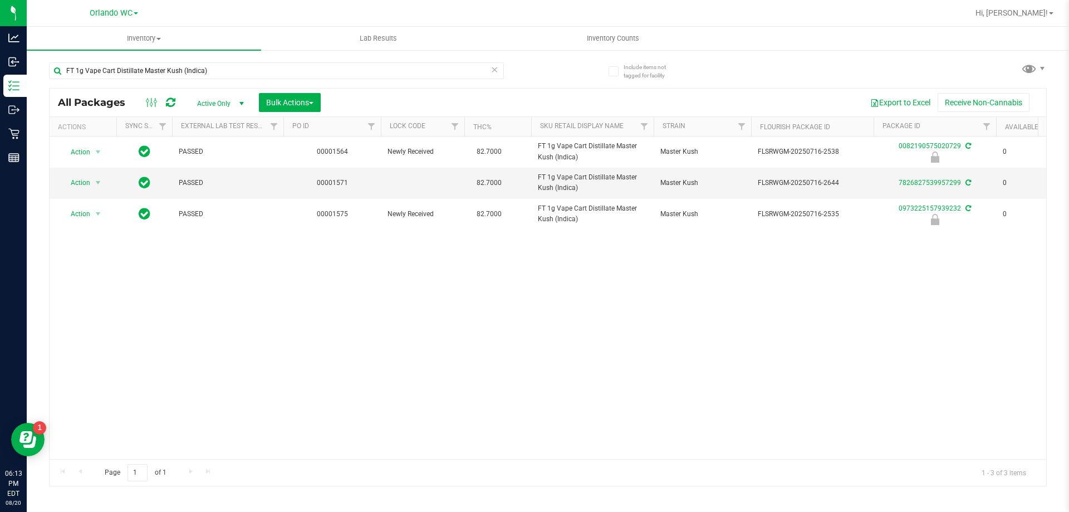
copy tr "FT 1g Vape Cart Distillate Master Kush (Indica)"
click at [158, 315] on div "Action Action Edit attributes Global inventory Locate package Package audit log…" at bounding box center [548, 297] width 997 height 322
click at [170, 102] on icon at bounding box center [170, 102] width 9 height 11
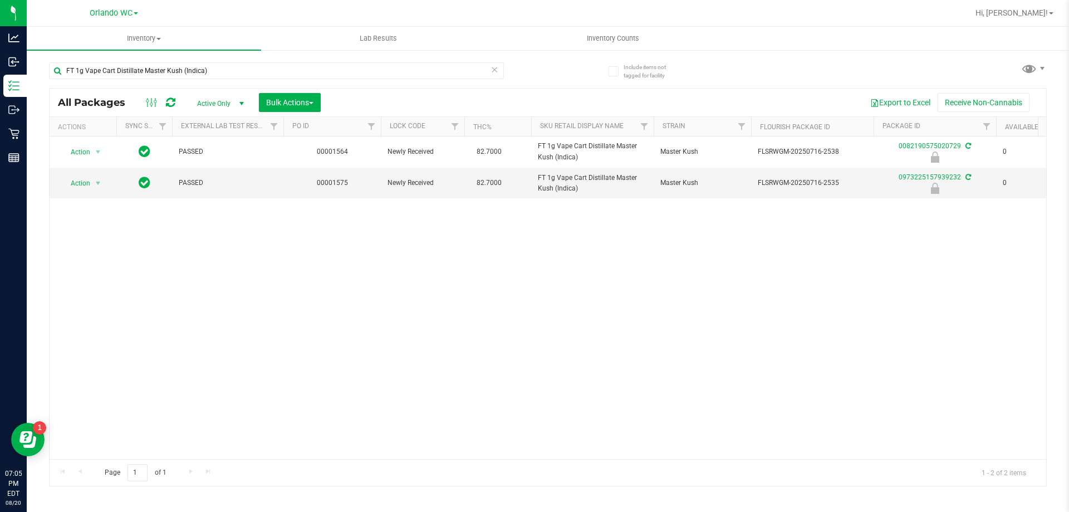
click at [432, 276] on div "Action Action Edit attributes Global inventory Locate package Package audit log…" at bounding box center [548, 297] width 997 height 322
click at [231, 77] on input "FT 1g Vape Cart Distillate Master Kush (Indica)" at bounding box center [276, 70] width 455 height 17
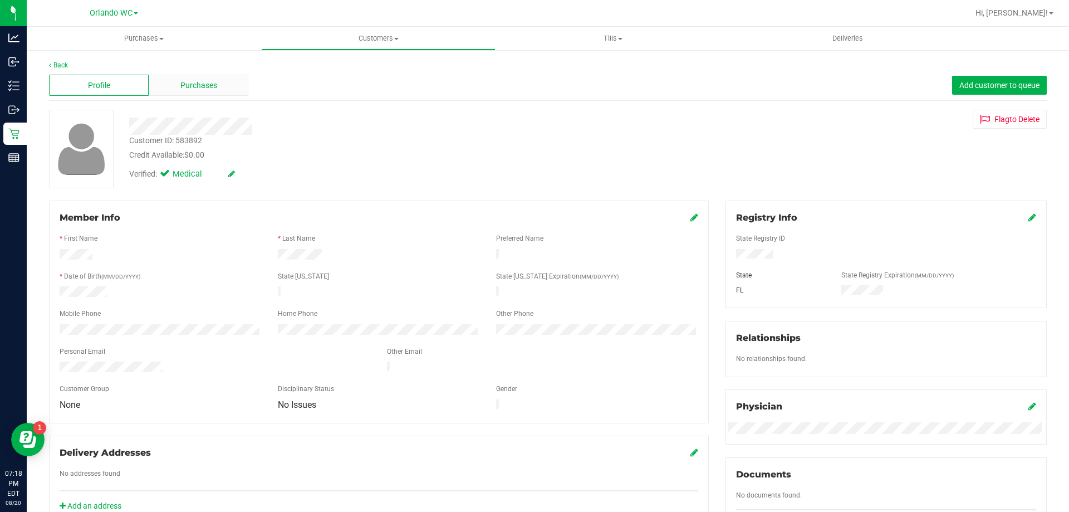
click at [206, 94] on div "Purchases" at bounding box center [199, 85] width 100 height 21
click at [217, 84] on div "Purchases" at bounding box center [199, 85] width 100 height 21
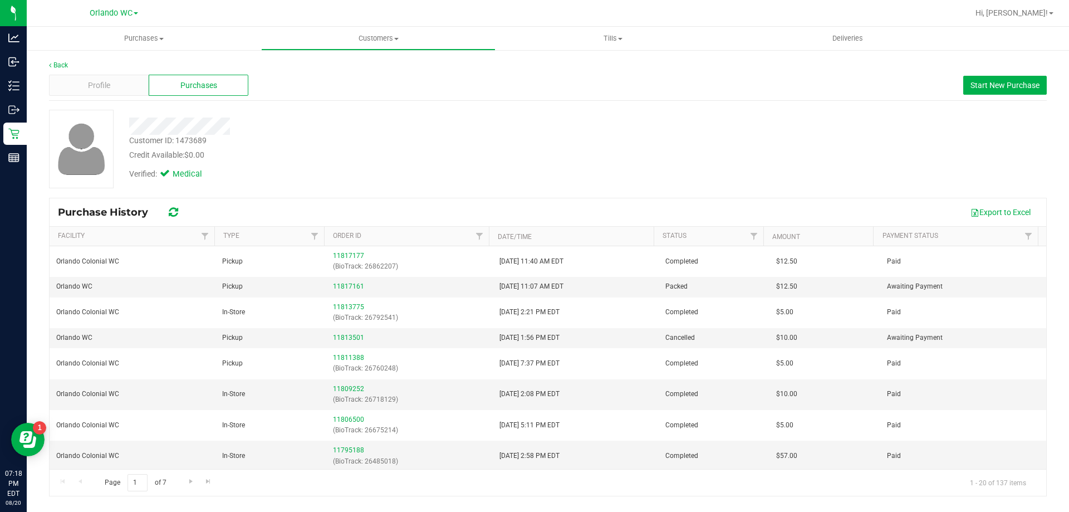
click at [316, 150] on div "Credit Available: $0.00" at bounding box center [374, 155] width 491 height 12
click at [346, 288] on link "11817161" at bounding box center [348, 286] width 31 height 8
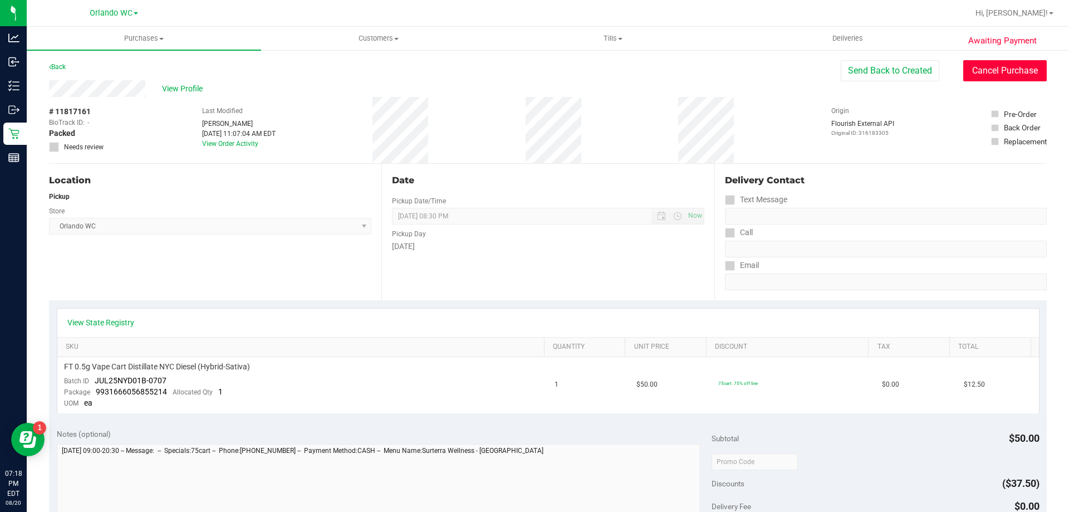
click at [982, 69] on button "Cancel Purchase" at bounding box center [1006, 70] width 84 height 21
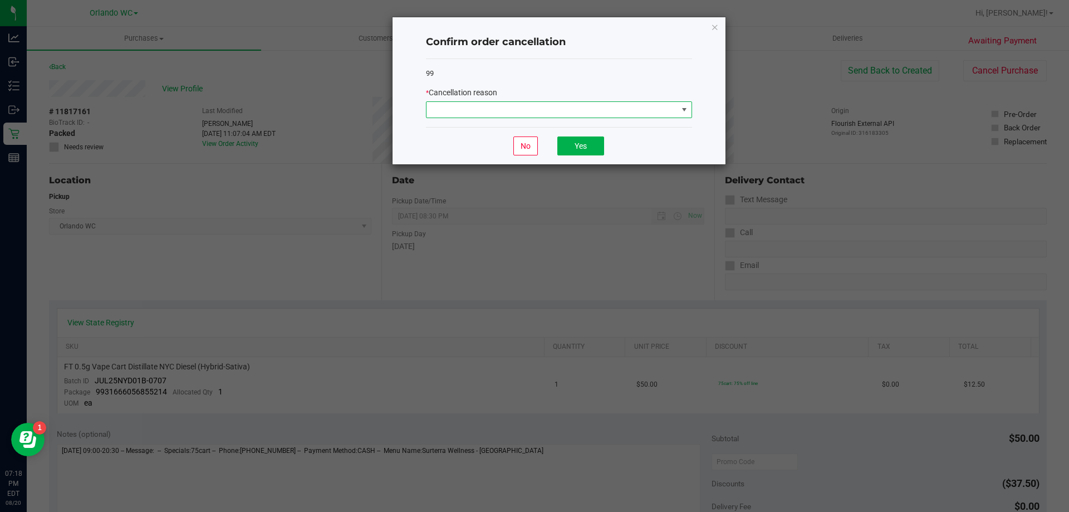
click at [583, 104] on span at bounding box center [552, 110] width 251 height 16
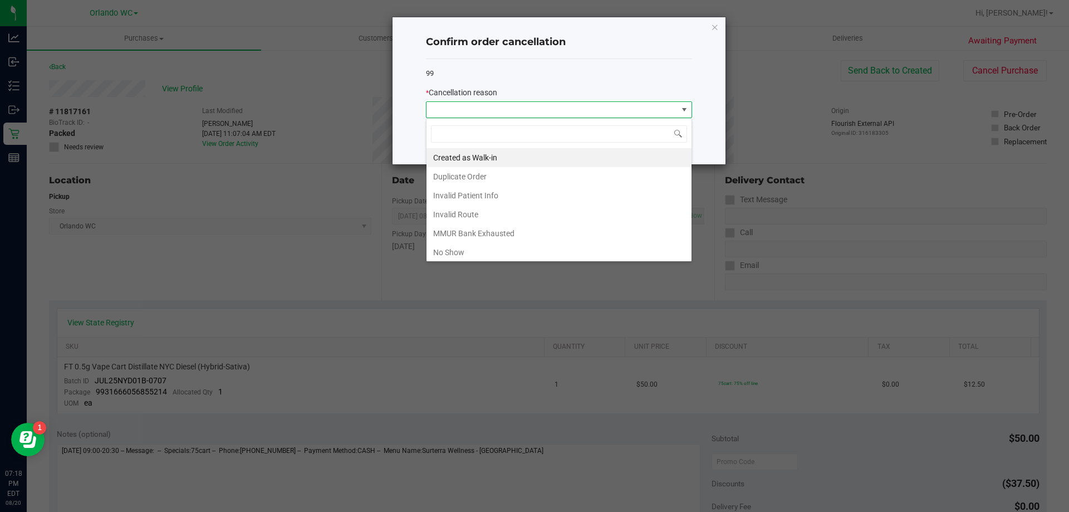
scroll to position [17, 266]
click at [438, 250] on li "No Show" at bounding box center [559, 252] width 265 height 19
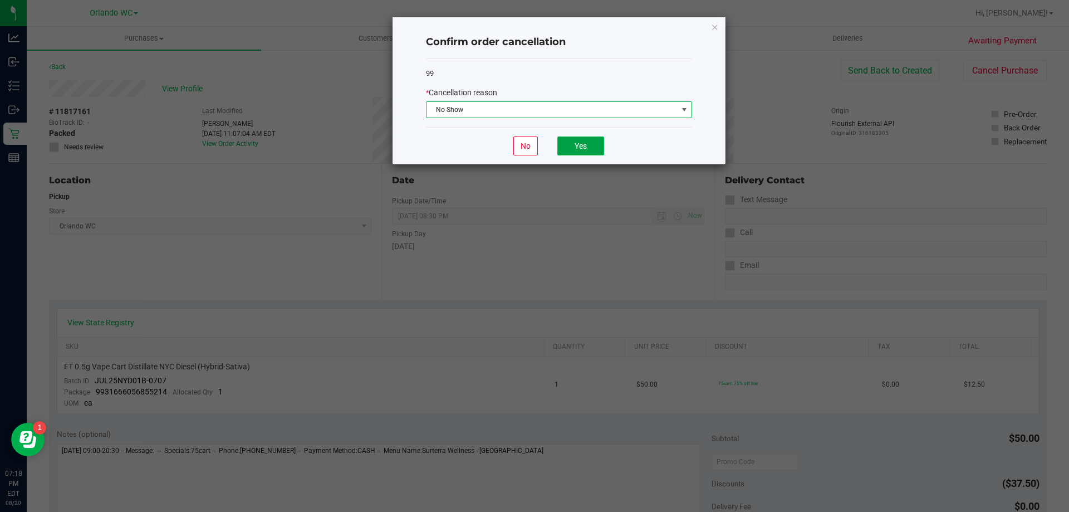
click at [574, 145] on button "Yes" at bounding box center [581, 145] width 47 height 19
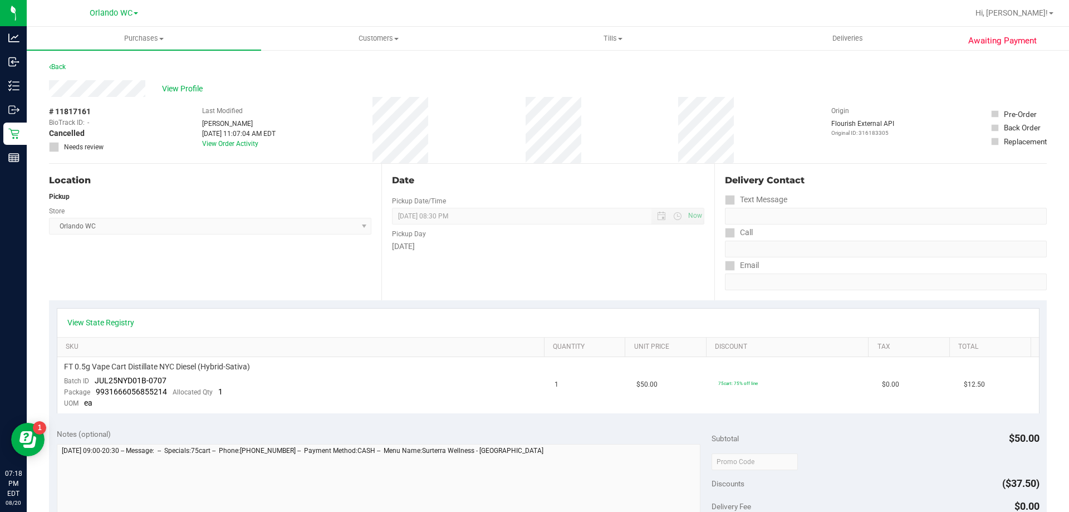
click at [451, 306] on div "View State Registry SKU Quantity Unit Price Discount Tax Total FT 0.5g Vape Car…" at bounding box center [548, 360] width 998 height 121
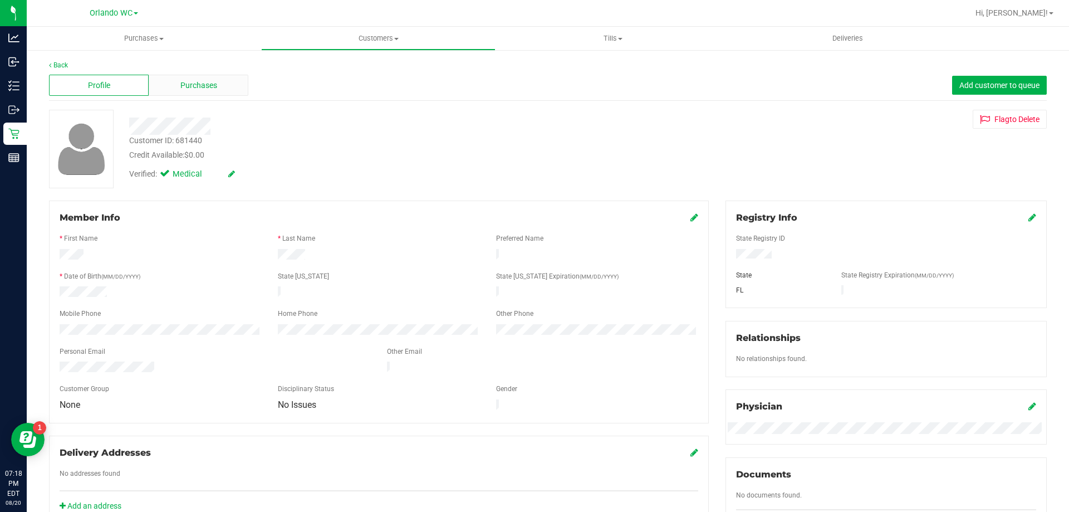
click at [192, 89] on span "Purchases" at bounding box center [198, 86] width 37 height 12
click at [211, 86] on span "Purchases" at bounding box center [198, 86] width 37 height 12
click at [188, 83] on span "Purchases" at bounding box center [198, 86] width 37 height 12
click at [216, 86] on span "Purchases" at bounding box center [198, 86] width 37 height 12
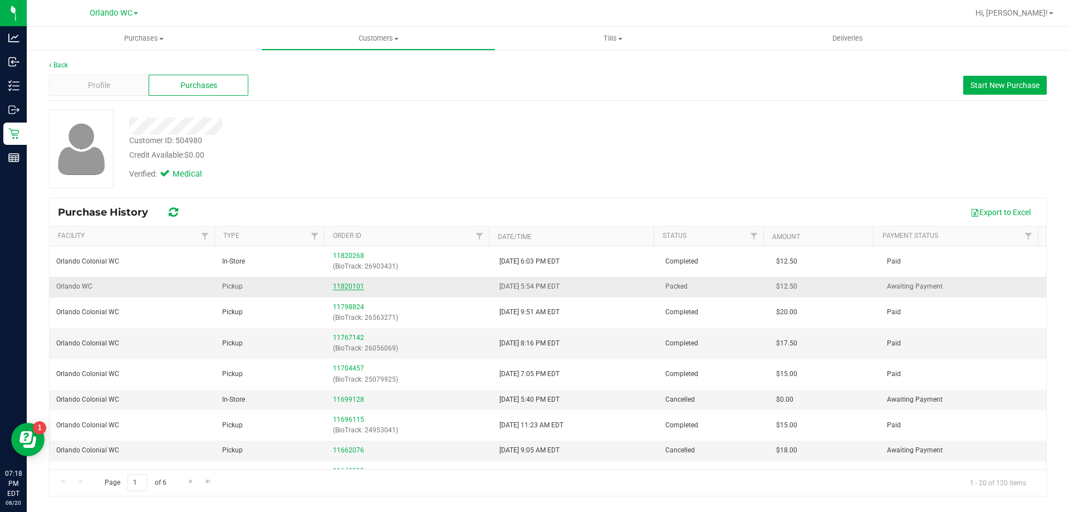
click at [343, 287] on link "11820101" at bounding box center [348, 286] width 31 height 8
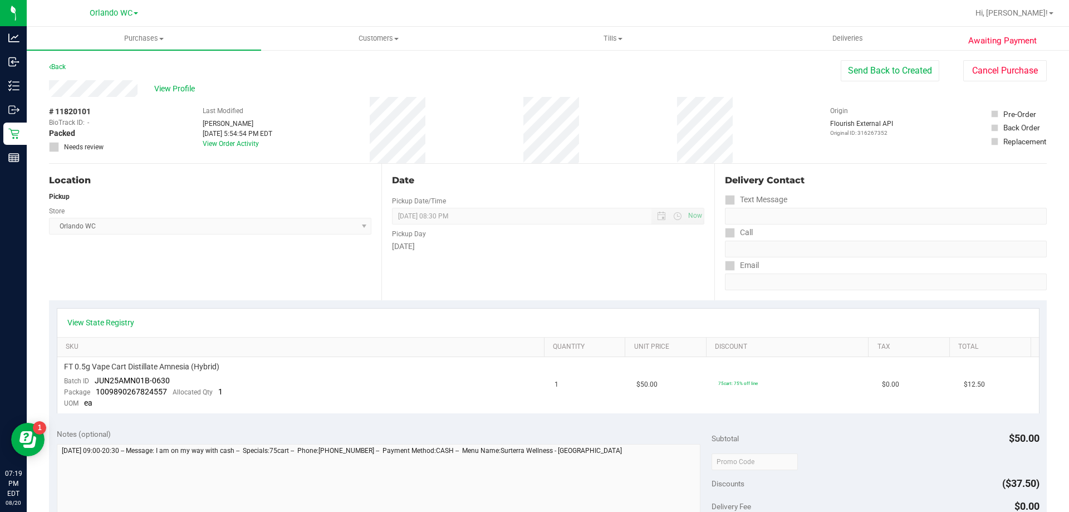
click at [245, 272] on div "Location Pickup Store [GEOGRAPHIC_DATA] WC Select Store [PERSON_NAME][GEOGRAPHI…" at bounding box center [215, 232] width 333 height 136
click at [976, 69] on button "Cancel Purchase" at bounding box center [1006, 70] width 84 height 21
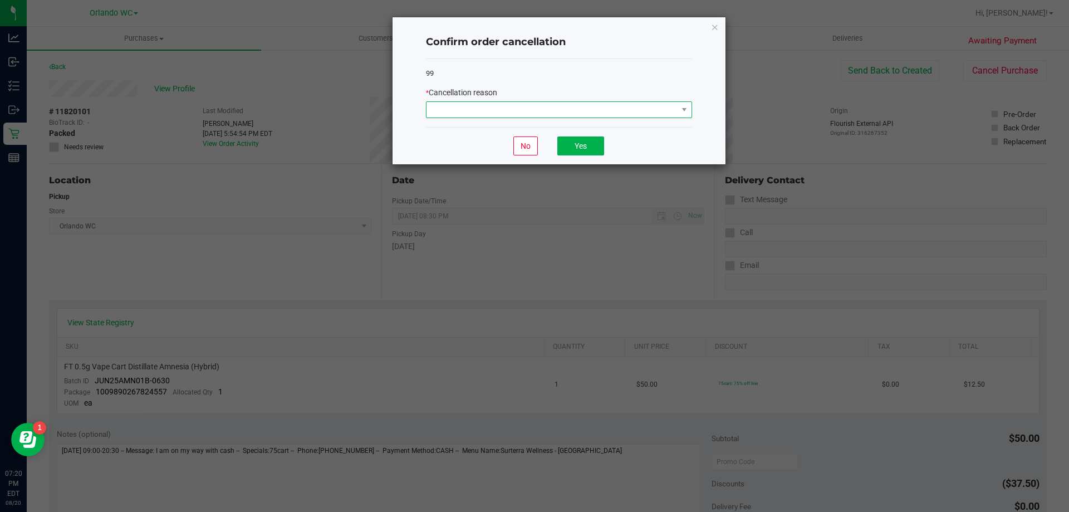
click at [509, 108] on span at bounding box center [552, 110] width 251 height 16
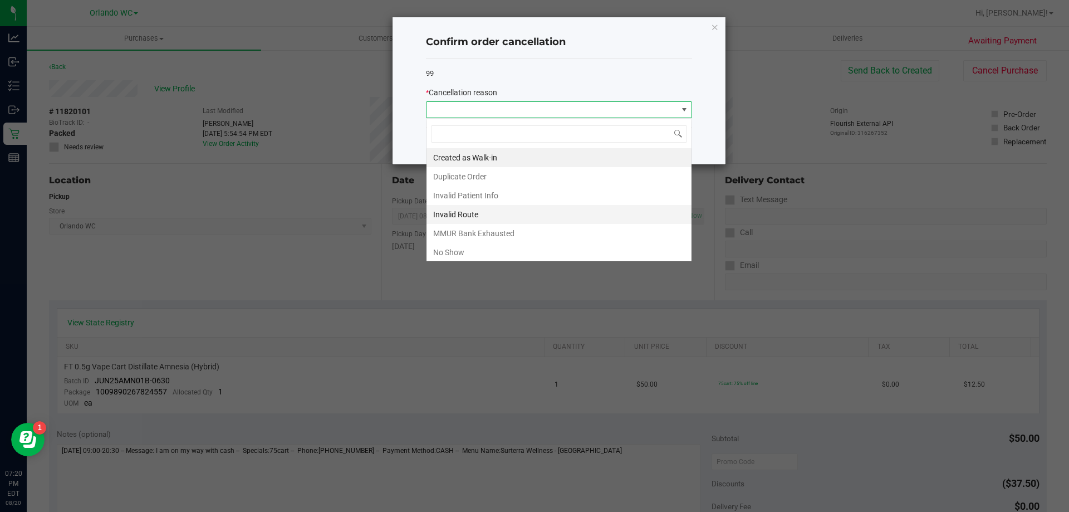
scroll to position [17, 266]
click at [466, 244] on li "No Show" at bounding box center [559, 252] width 265 height 19
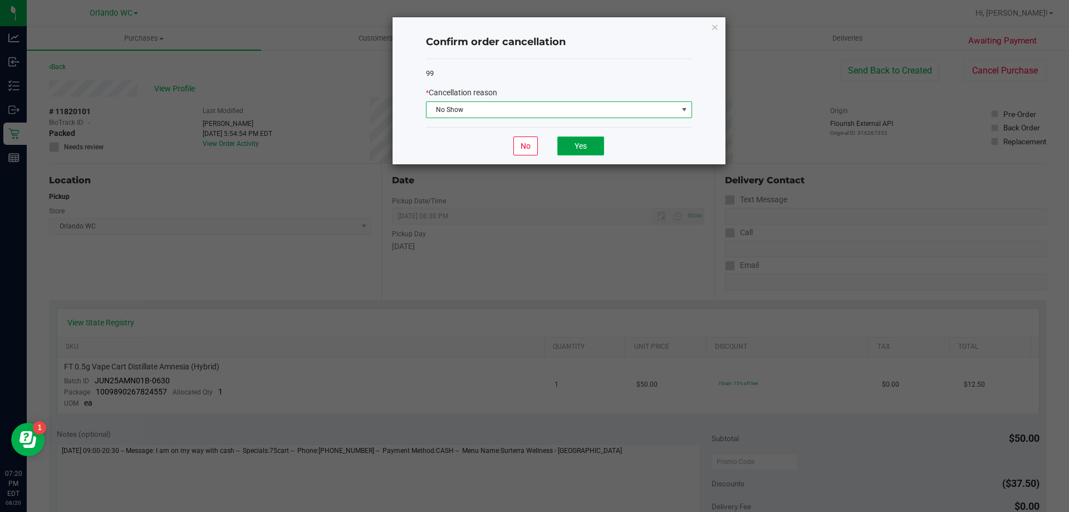
click at [568, 151] on button "Yes" at bounding box center [581, 145] width 47 height 19
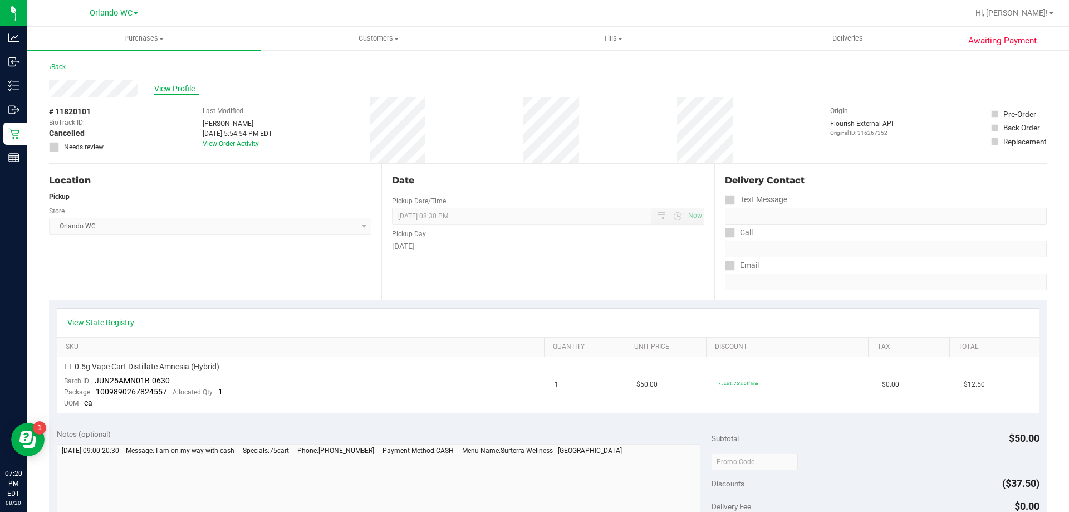
click at [184, 87] on span "View Profile" at bounding box center [176, 89] width 45 height 12
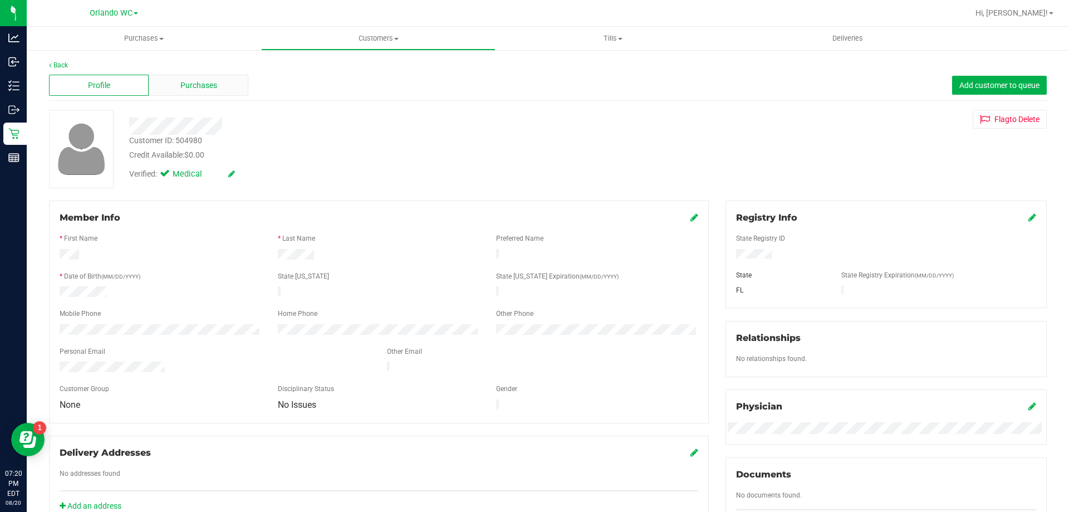
click at [206, 92] on div "Purchases" at bounding box center [199, 85] width 100 height 21
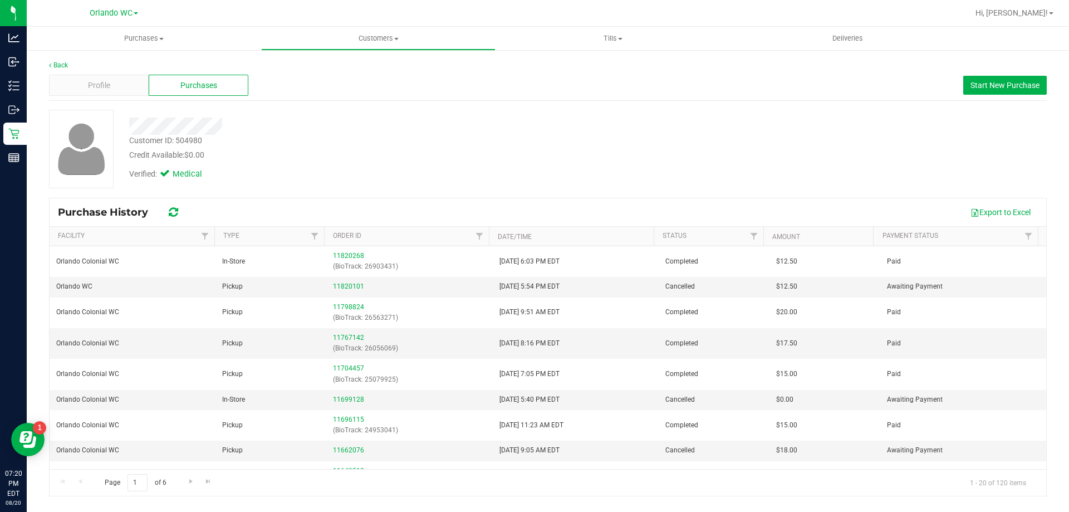
click at [668, 140] on div "Customer ID: 504980 Credit Available: $0.00 Verified: Medical" at bounding box center [548, 149] width 1015 height 79
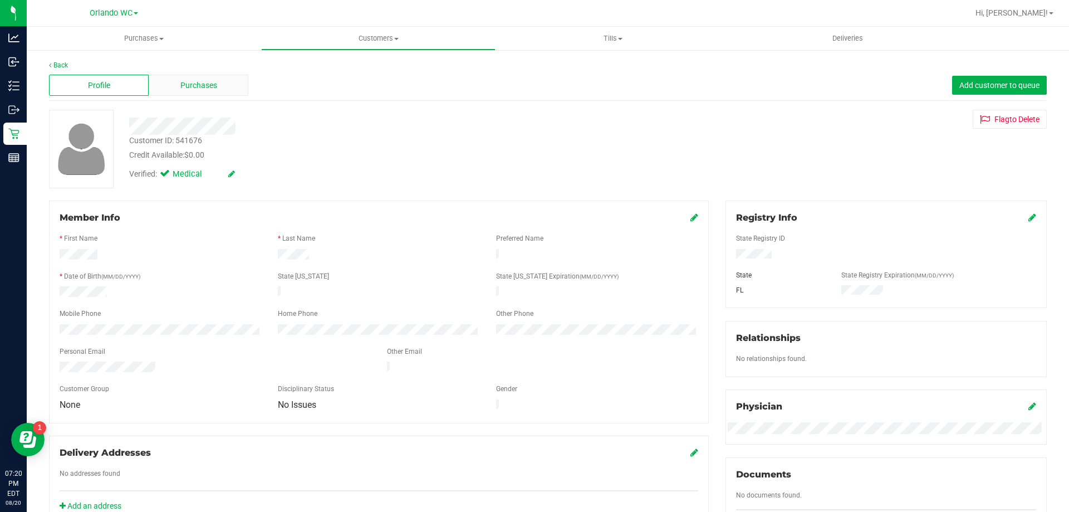
click at [231, 80] on div "Purchases" at bounding box center [199, 85] width 100 height 21
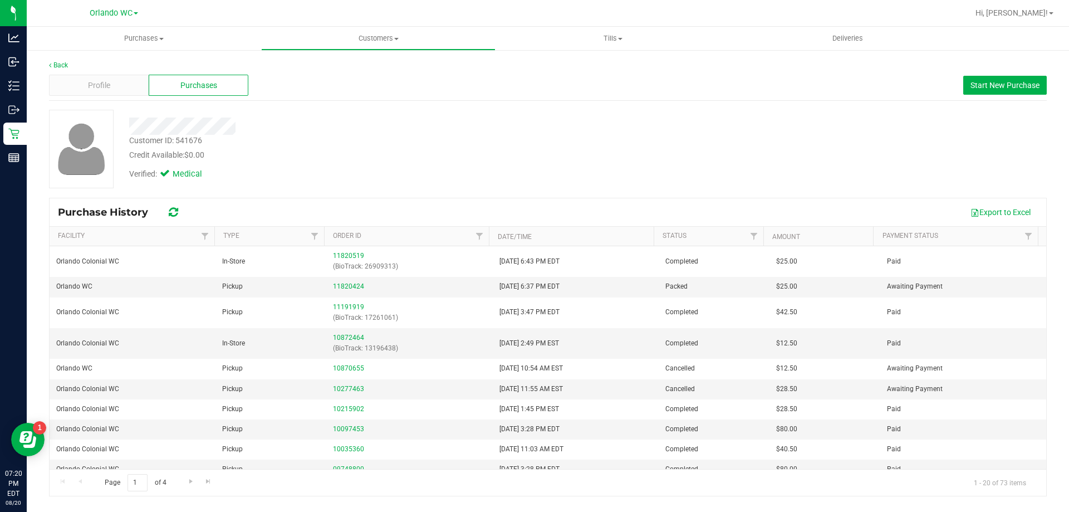
click at [333, 139] on div "Customer ID: 541676 Credit Available: $0.00" at bounding box center [374, 148] width 507 height 26
click at [348, 289] on link "11820424" at bounding box center [348, 286] width 31 height 8
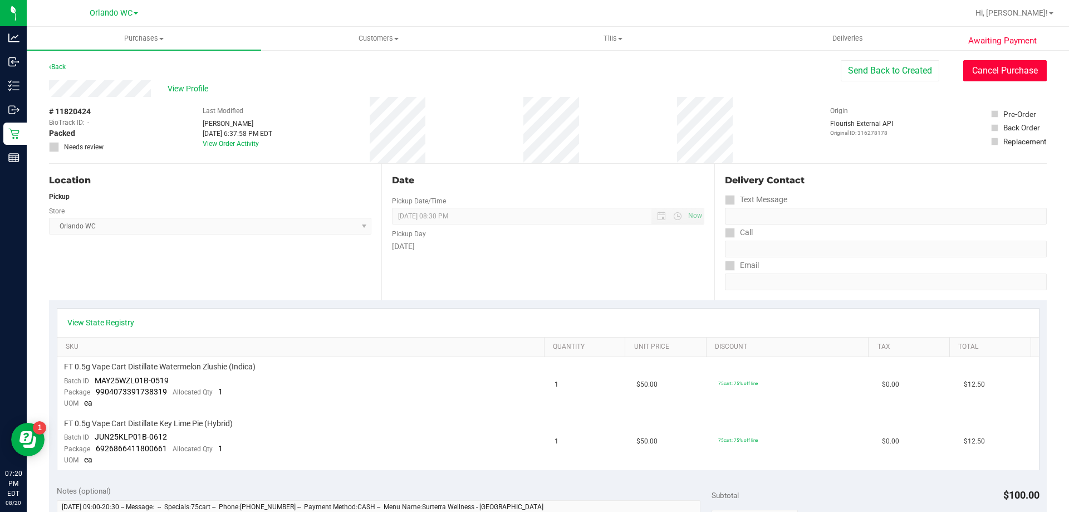
click at [982, 67] on button "Cancel Purchase" at bounding box center [1006, 70] width 84 height 21
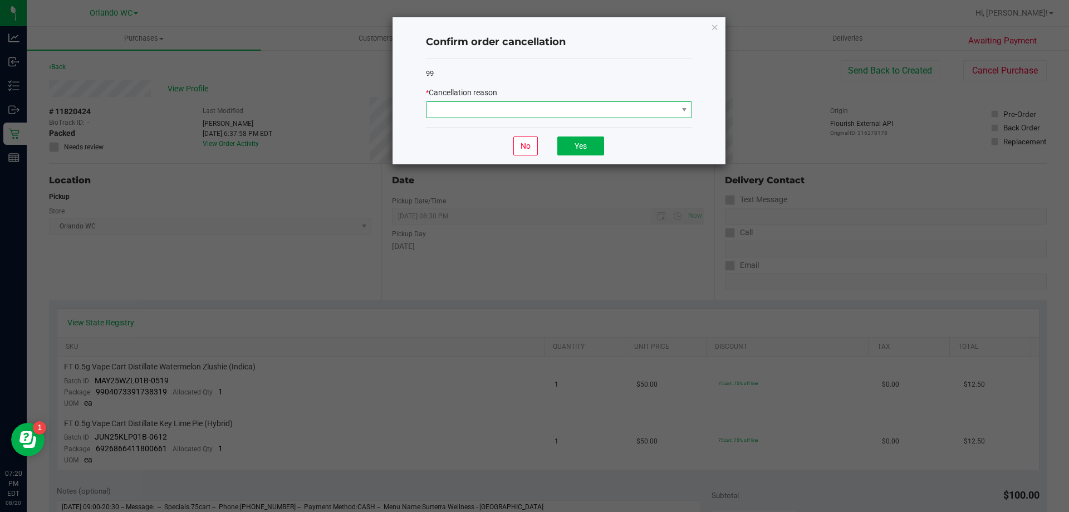
click at [650, 114] on span at bounding box center [552, 110] width 251 height 16
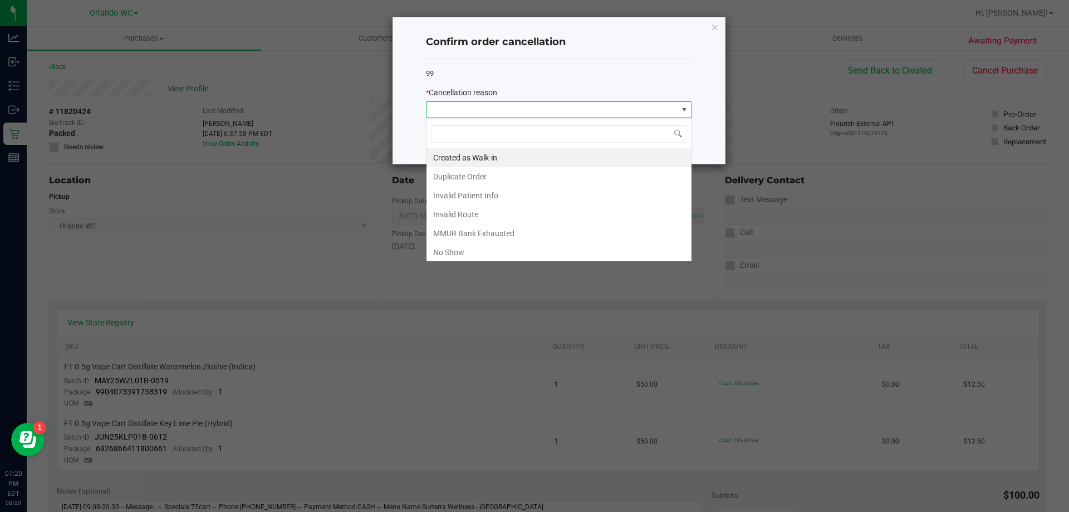
scroll to position [17, 266]
click at [467, 250] on li "No Show" at bounding box center [559, 252] width 265 height 19
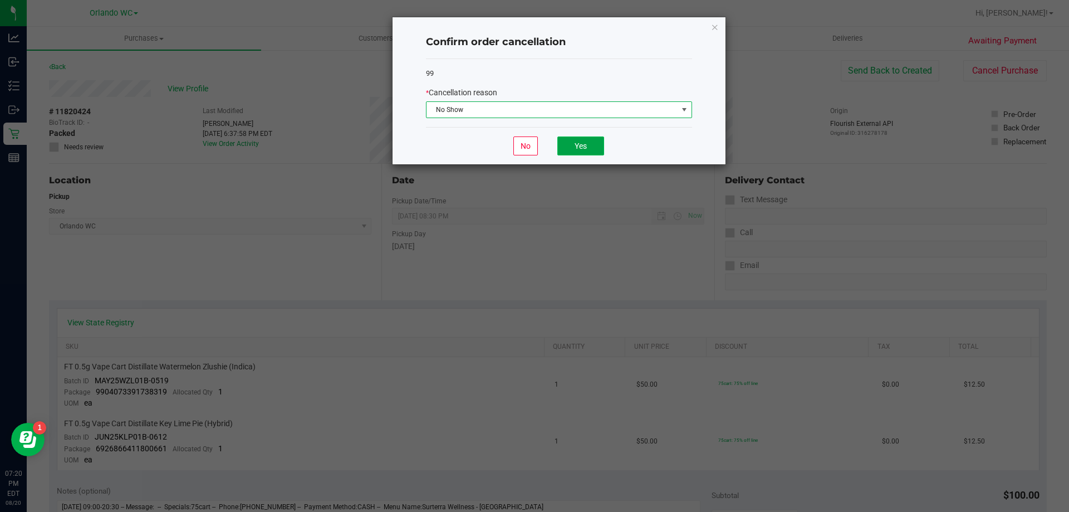
click at [598, 140] on button "Yes" at bounding box center [581, 145] width 47 height 19
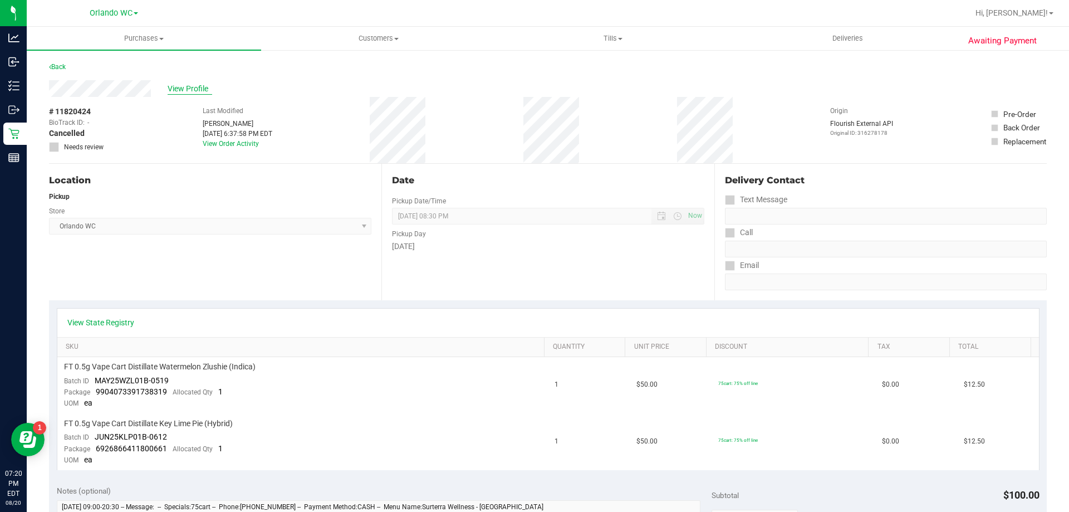
click at [175, 89] on span "View Profile" at bounding box center [190, 89] width 45 height 12
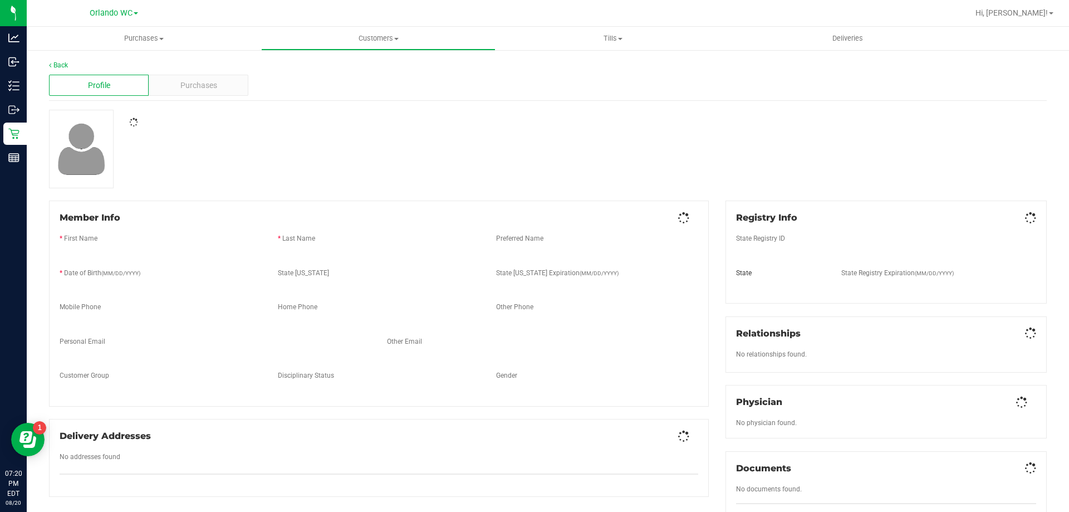
click at [207, 99] on div "Profile Purchases" at bounding box center [548, 85] width 998 height 31
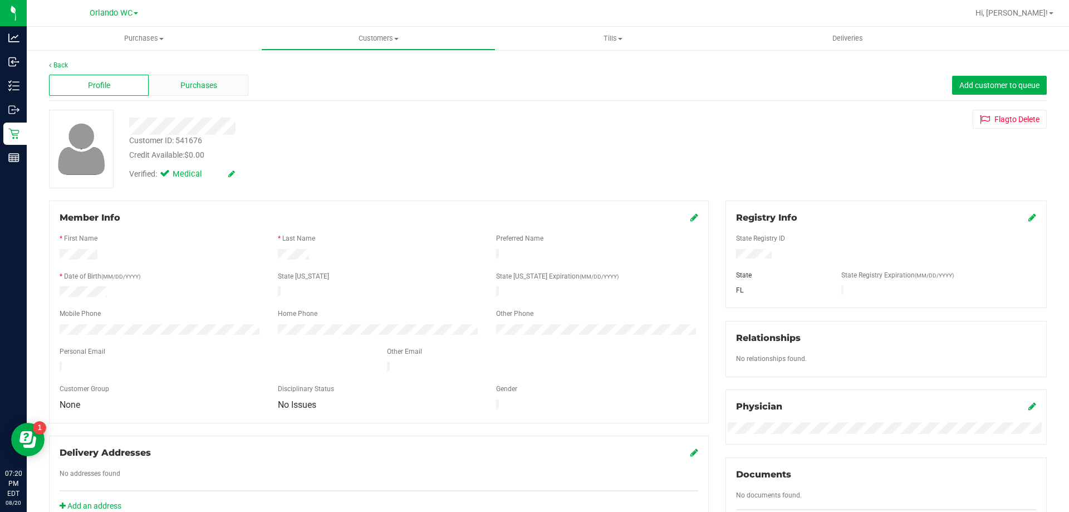
click at [204, 86] on span "Purchases" at bounding box center [198, 86] width 37 height 12
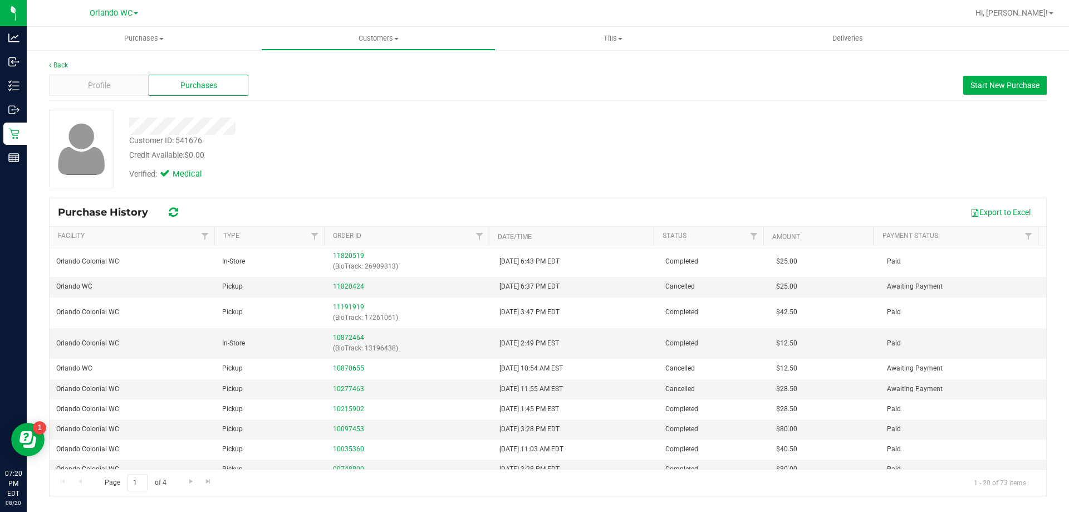
click at [554, 157] on div "Credit Available: $0.00" at bounding box center [374, 155] width 491 height 12
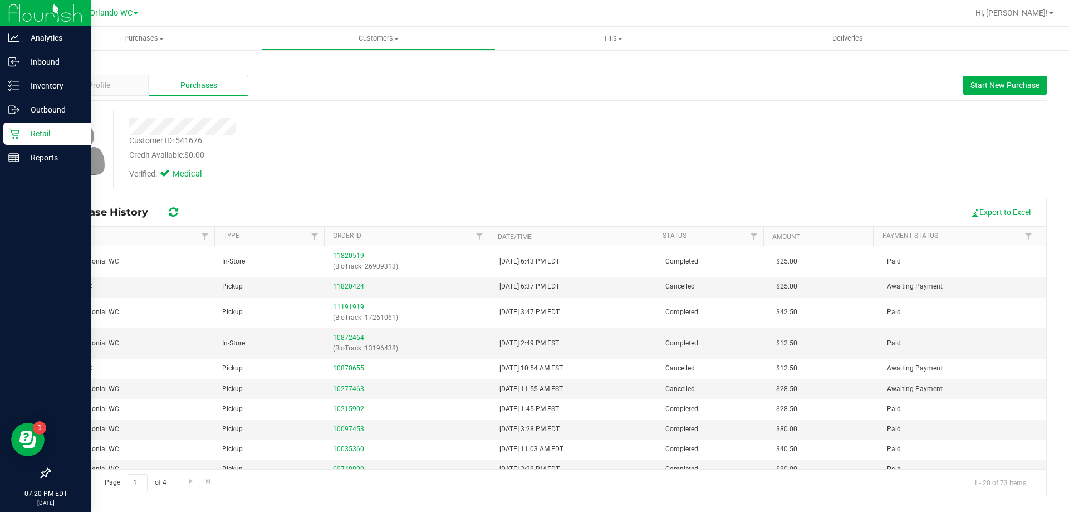
click at [38, 134] on p "Retail" at bounding box center [52, 133] width 67 height 13
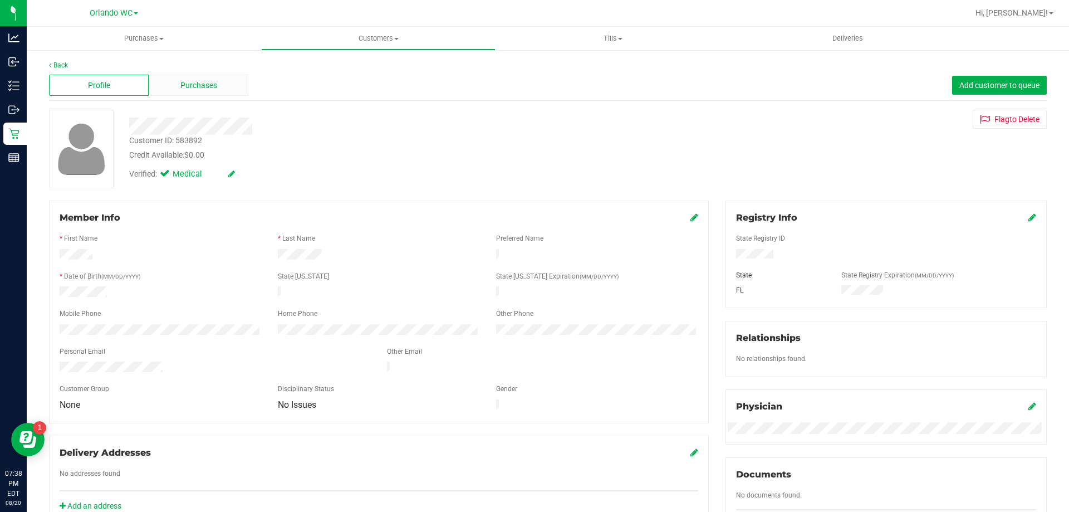
click at [232, 94] on div "Purchases" at bounding box center [199, 85] width 100 height 21
click at [183, 91] on div "Purchases" at bounding box center [199, 85] width 100 height 21
click at [225, 81] on div "Purchases" at bounding box center [199, 85] width 100 height 21
click at [224, 87] on div "Purchases" at bounding box center [199, 85] width 100 height 21
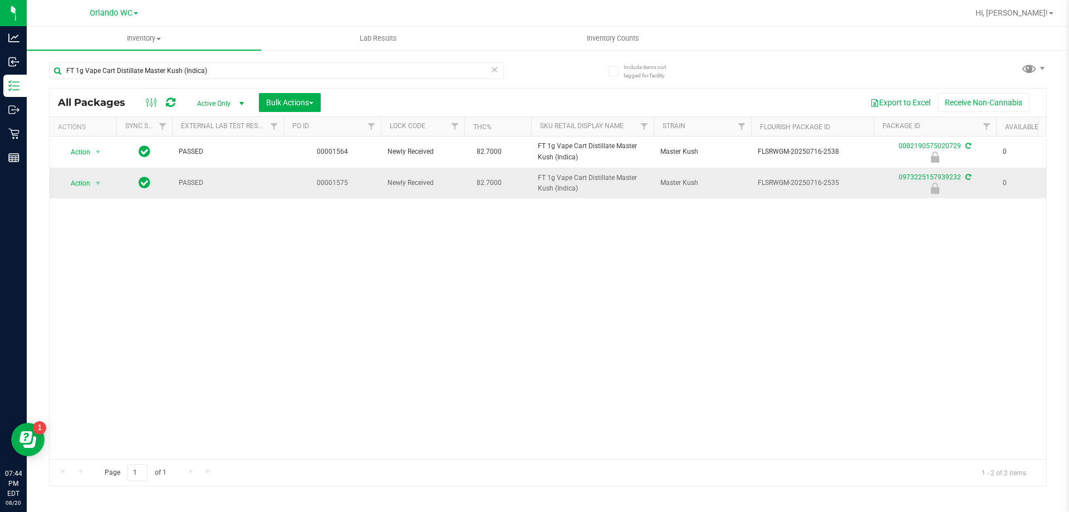
click at [558, 180] on span "FT 1g Vape Cart Distillate Master Kush (Indica)" at bounding box center [592, 183] width 109 height 21
click at [616, 310] on div "Action Action Edit attributes Global inventory Locate package Package audit log…" at bounding box center [548, 297] width 997 height 322
click at [415, 363] on div "Action Action Edit attributes Global inventory Locate package Package audit log…" at bounding box center [548, 297] width 997 height 322
click at [197, 66] on input "FT 1g Vape Cart Distillate Master Kush (Indica)" at bounding box center [276, 70] width 455 height 17
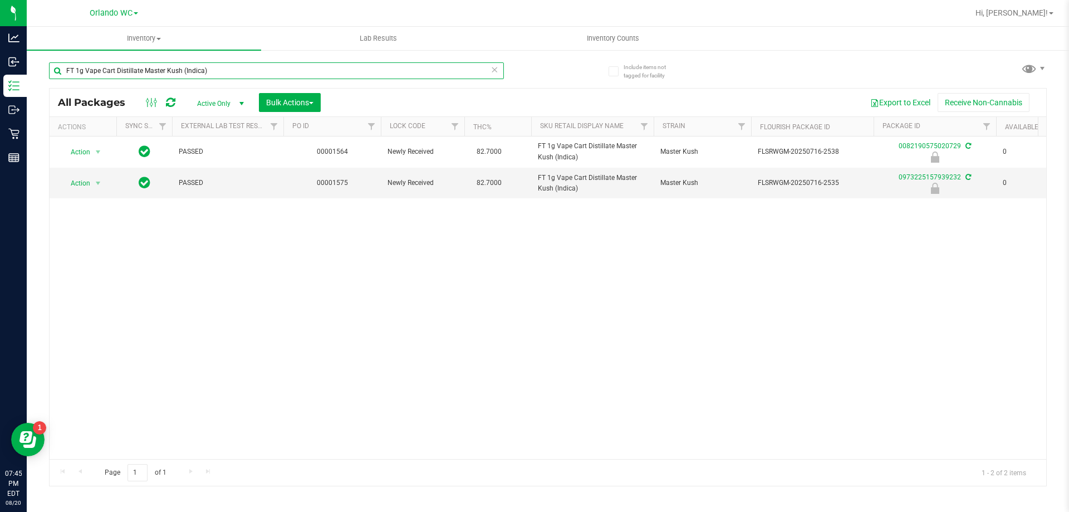
click at [197, 66] on input "FT 1g Vape Cart Distillate Master Kush (Indica)" at bounding box center [276, 70] width 455 height 17
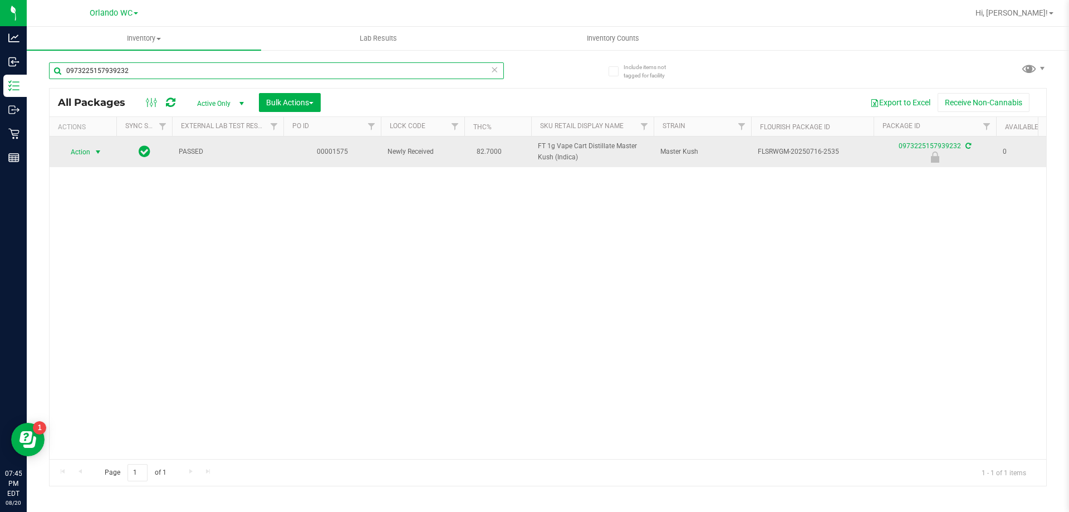
type input "0973225157939232"
click at [91, 157] on span "select" at bounding box center [98, 152] width 14 height 16
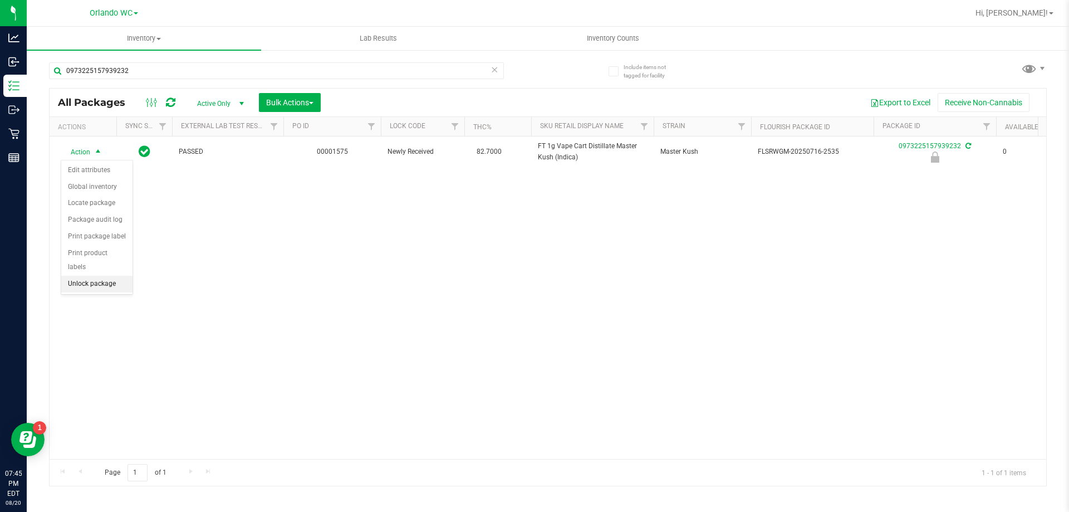
click at [73, 276] on li "Unlock package" at bounding box center [96, 284] width 71 height 17
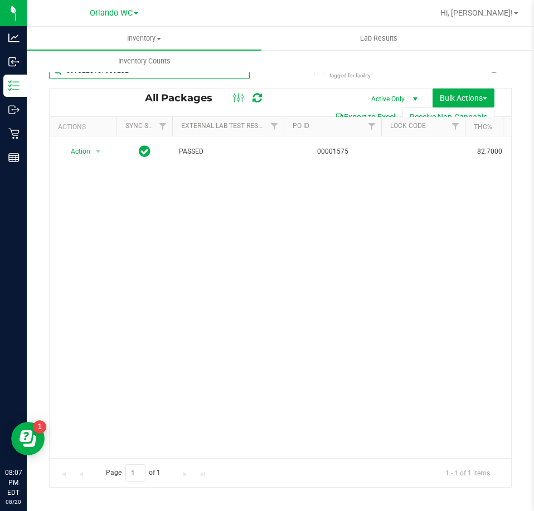
click at [116, 77] on input "0973225157939232" at bounding box center [149, 70] width 201 height 17
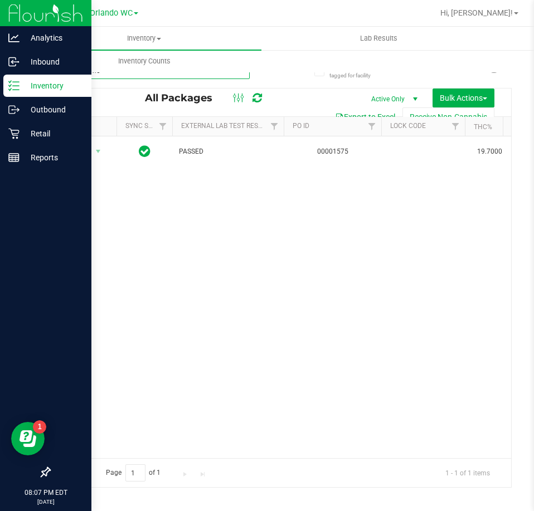
type input "sticky lemo"
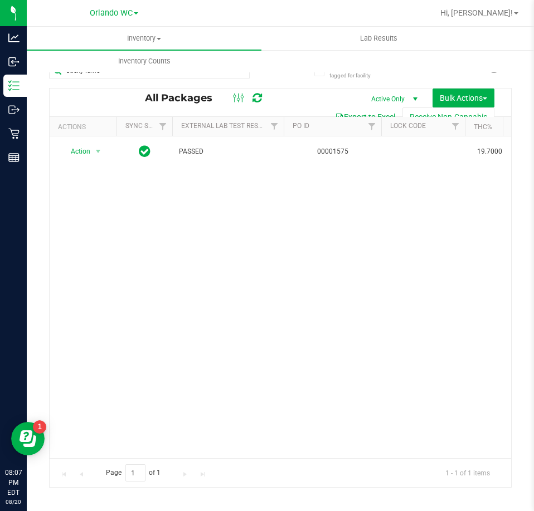
click at [254, 382] on div "Action Action Adjust qty Create package Edit attributes Global inventory Locate…" at bounding box center [280, 297] width 461 height 322
click at [169, 255] on div "Action Action Adjust qty Create package Edit attributes Global inventory Locate…" at bounding box center [280, 297] width 461 height 322
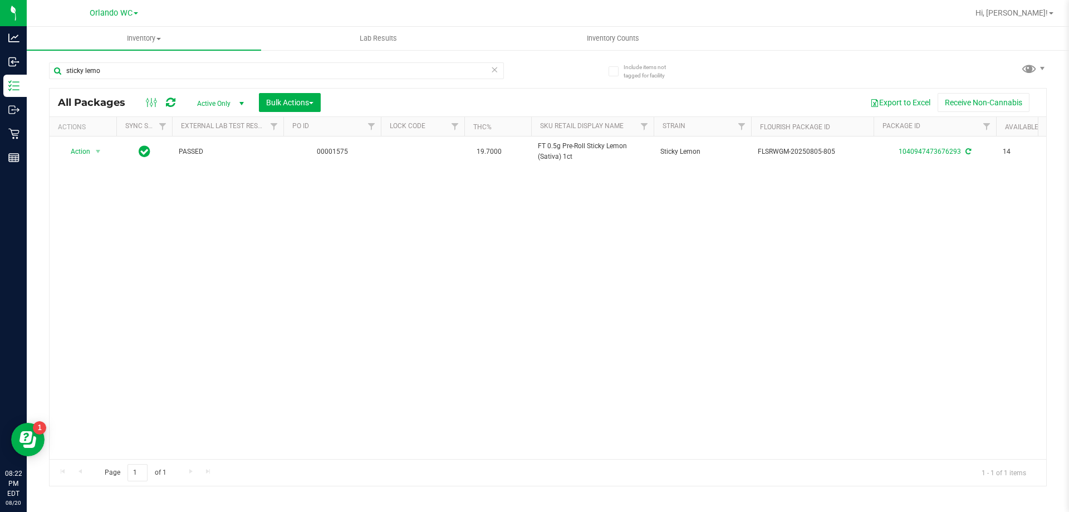
click at [498, 66] on icon at bounding box center [495, 68] width 8 height 13
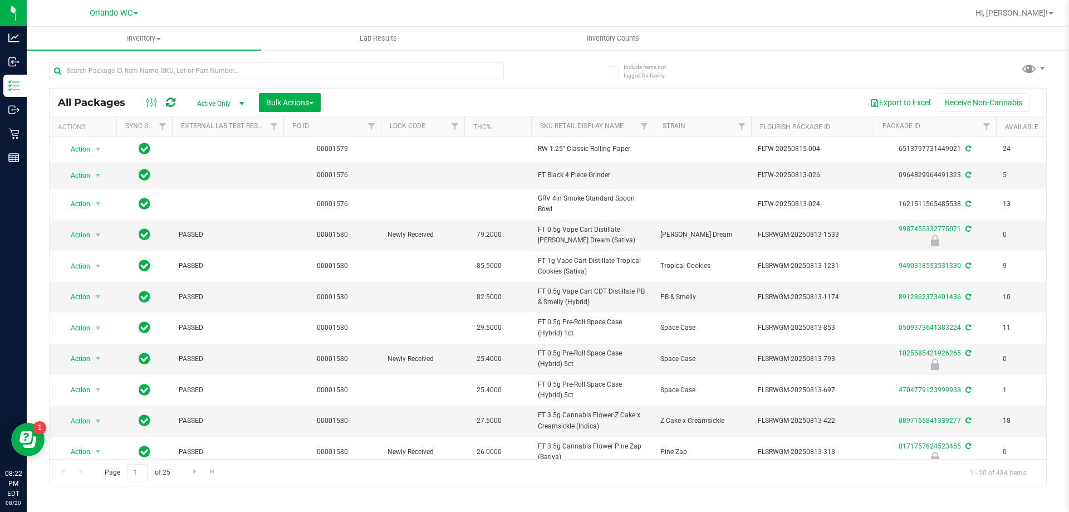
click at [573, 118] on th "Sku Retail Display Name" at bounding box center [592, 126] width 123 height 19
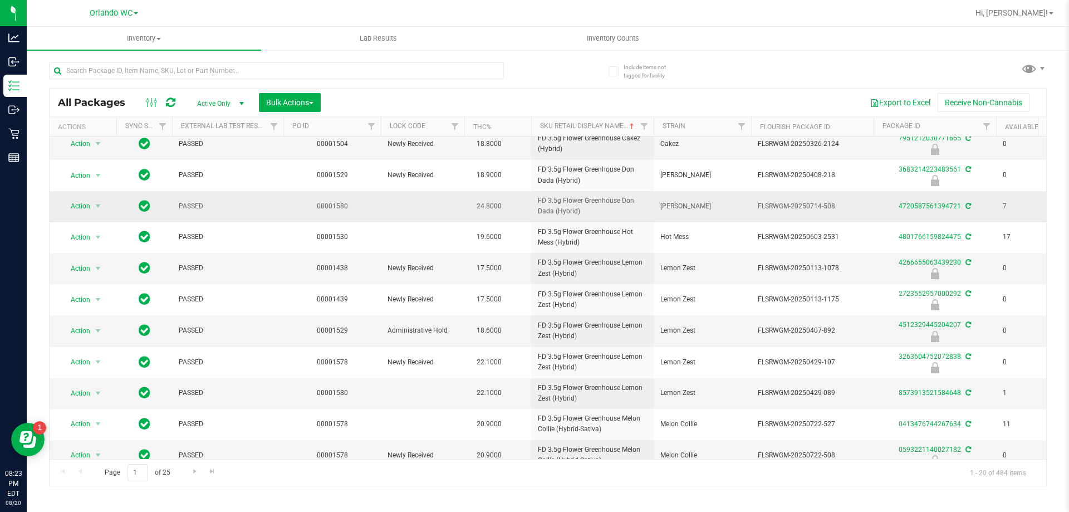
scroll to position [299, 0]
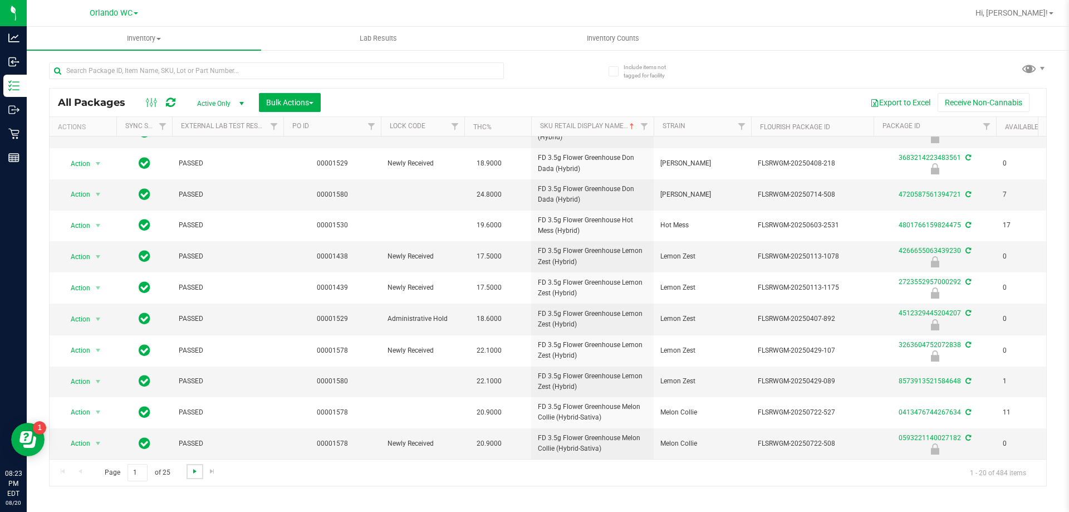
click at [194, 470] on span "Go to the next page" at bounding box center [194, 471] width 9 height 9
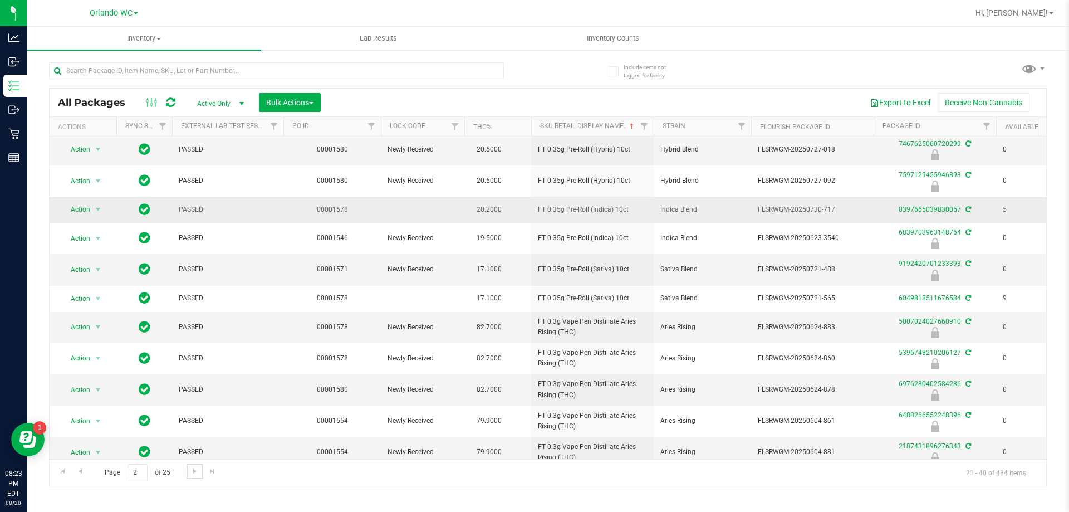
scroll to position [296, 0]
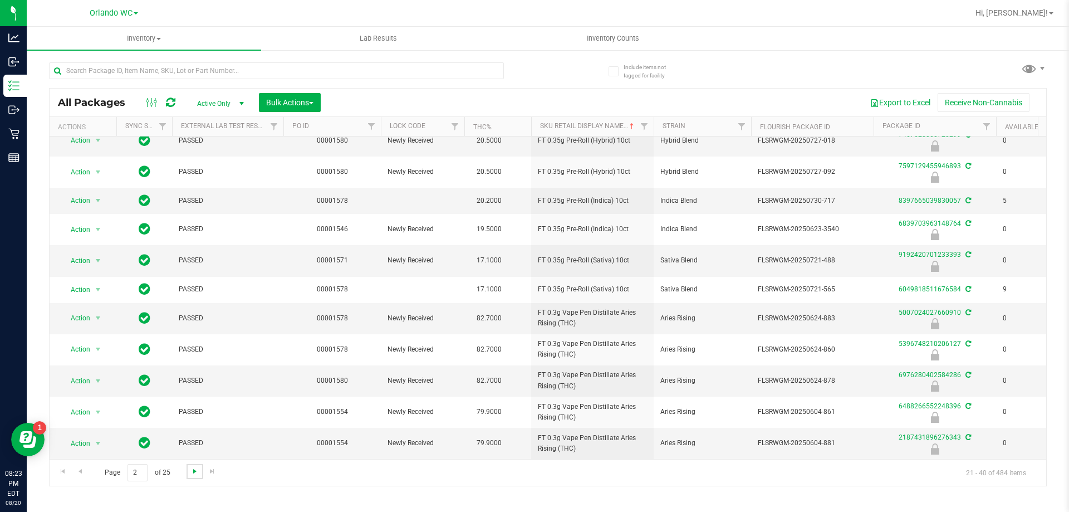
click at [192, 470] on span "Go to the next page" at bounding box center [194, 471] width 9 height 9
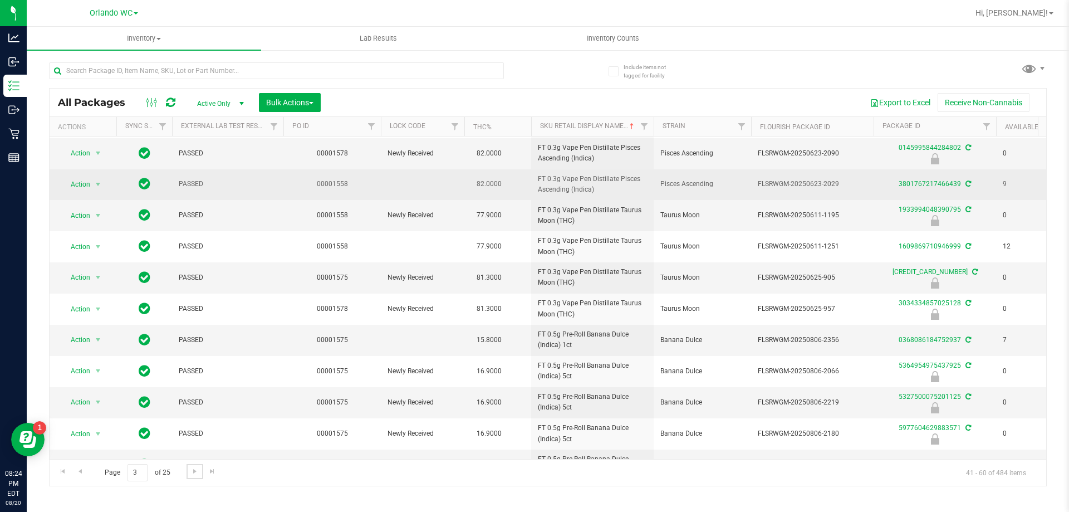
scroll to position [308, 0]
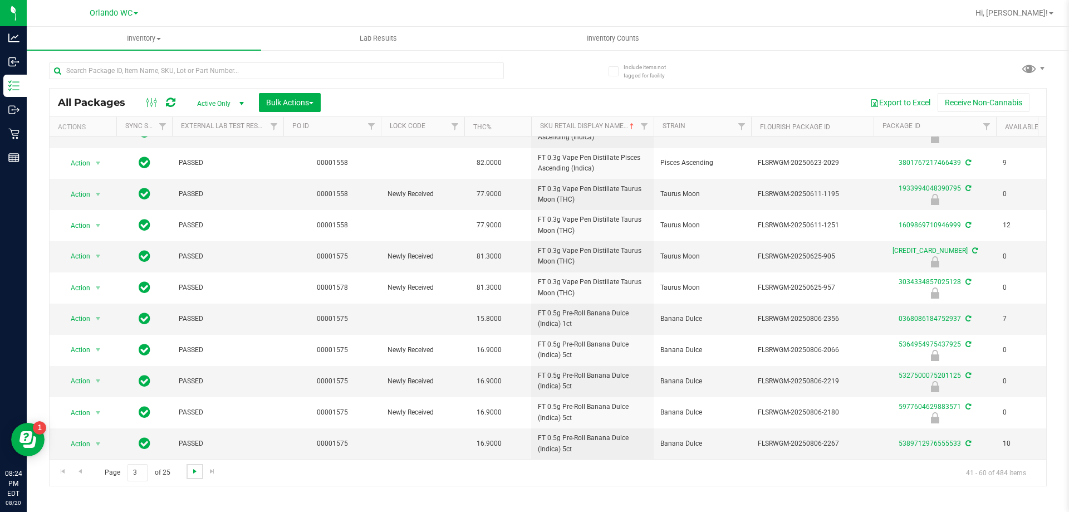
click at [194, 469] on span "Go to the next page" at bounding box center [194, 471] width 9 height 9
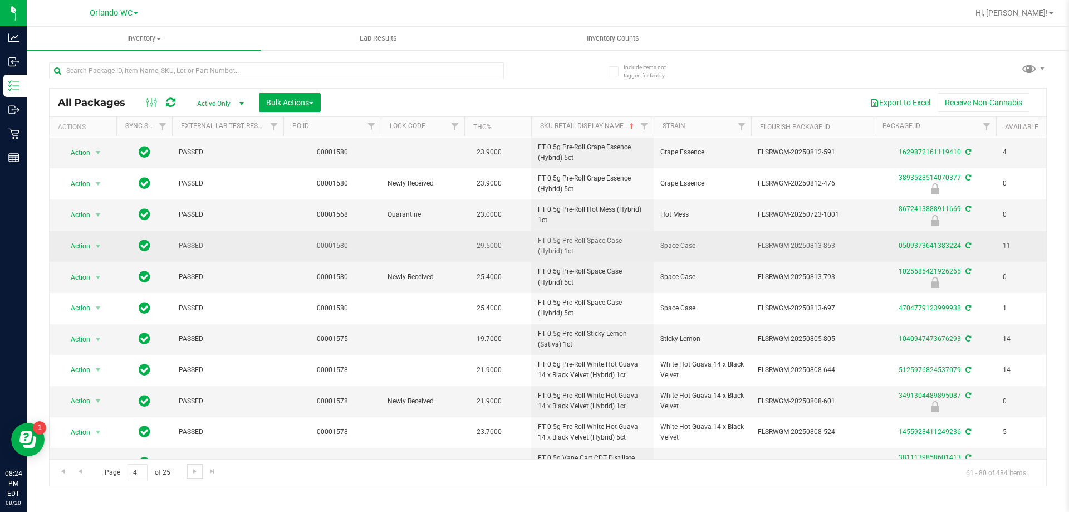
scroll to position [306, 0]
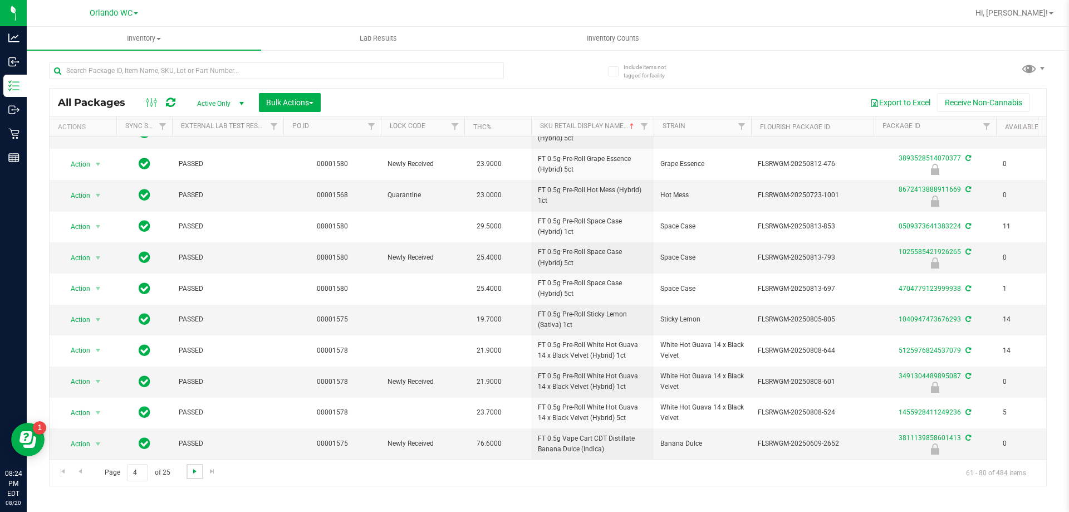
click at [193, 470] on span "Go to the next page" at bounding box center [194, 471] width 9 height 9
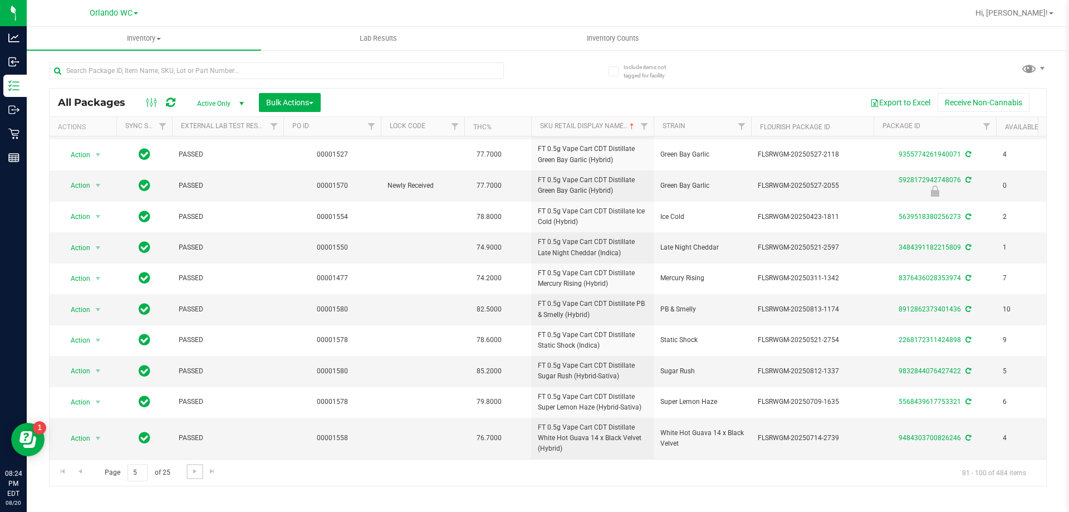
scroll to position [315, 0]
click at [197, 470] on span "Go to the next page" at bounding box center [194, 471] width 9 height 9
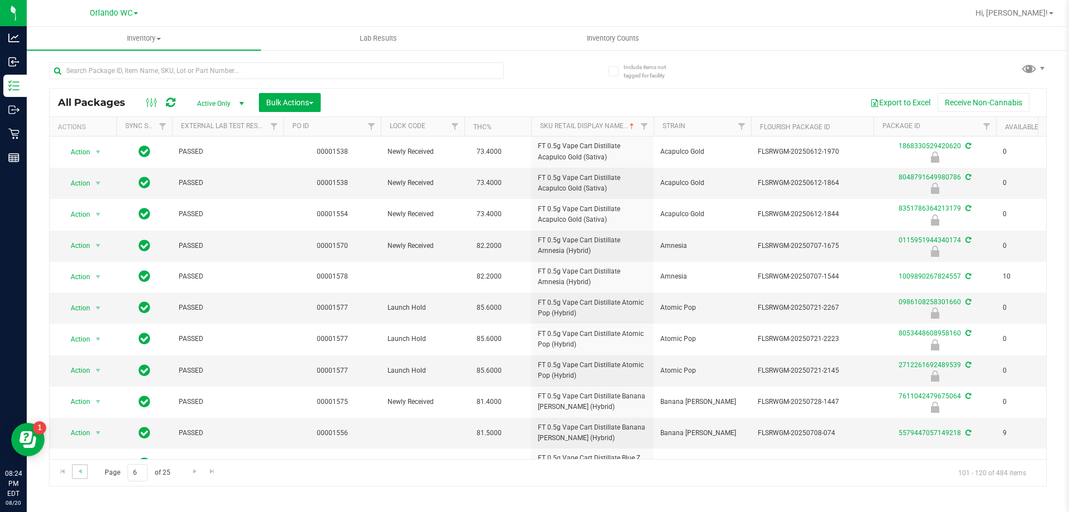
click at [75, 473] on link "Go to the previous page" at bounding box center [80, 471] width 16 height 15
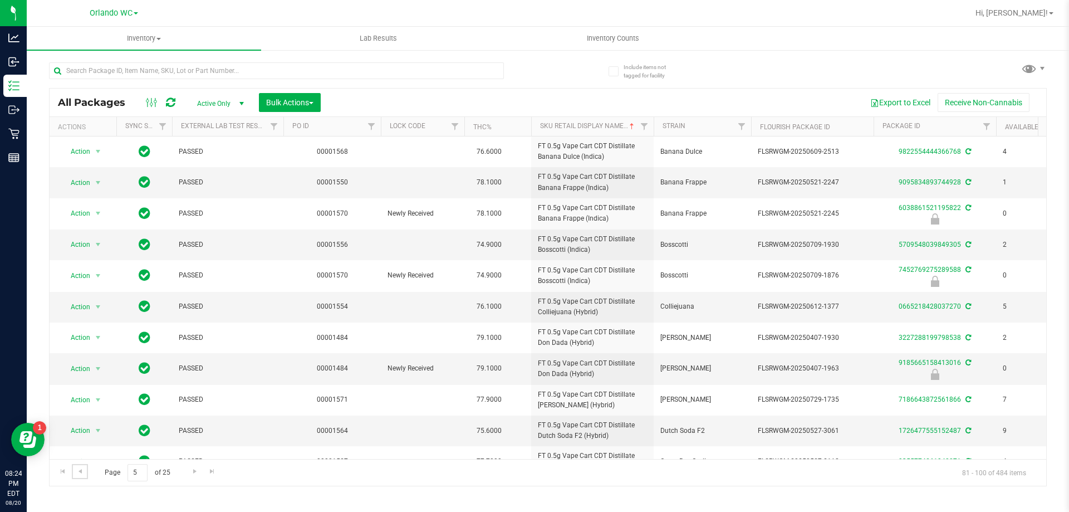
scroll to position [315, 0]
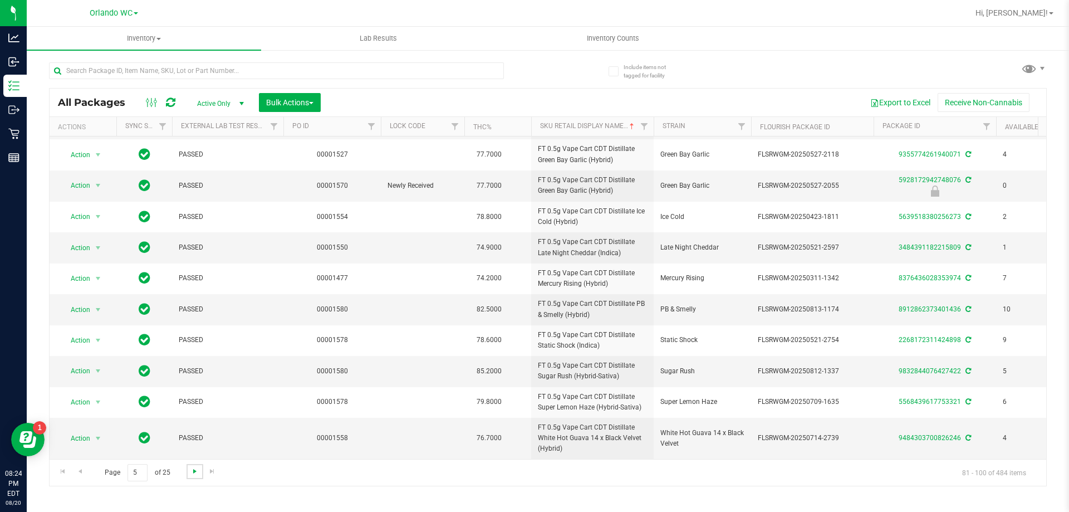
click at [190, 471] on span "Go to the next page" at bounding box center [194, 471] width 9 height 9
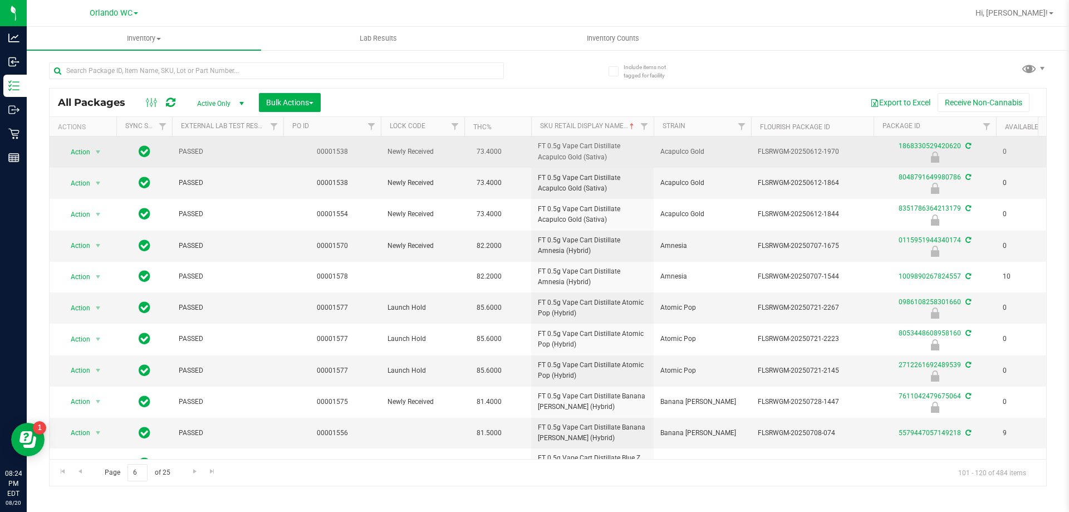
drag, startPoint x: 538, startPoint y: 147, endPoint x: 609, endPoint y: 158, distance: 71.5
click at [609, 158] on span "FT 0.5g Vape Cart Distillate Acapulco Gold (Sativa)" at bounding box center [592, 151] width 109 height 21
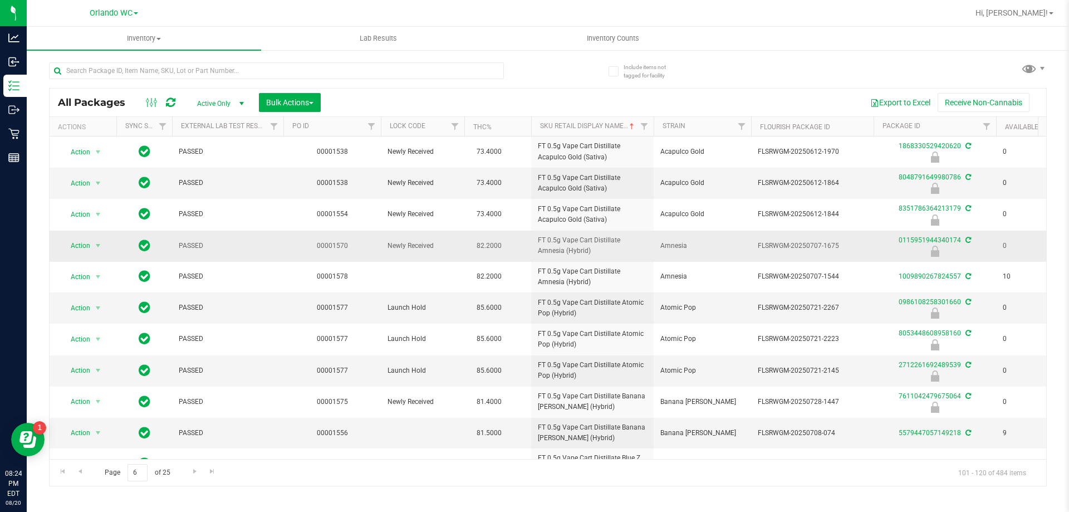
copy span "FT 0.5g Vape Cart Distillate Acapulco Gold (Sativa)"
drag, startPoint x: 781, startPoint y: 163, endPoint x: 777, endPoint y: 168, distance: 6.3
click at [781, 163] on td "FLSRWGM-20250612-1970" at bounding box center [812, 151] width 123 height 31
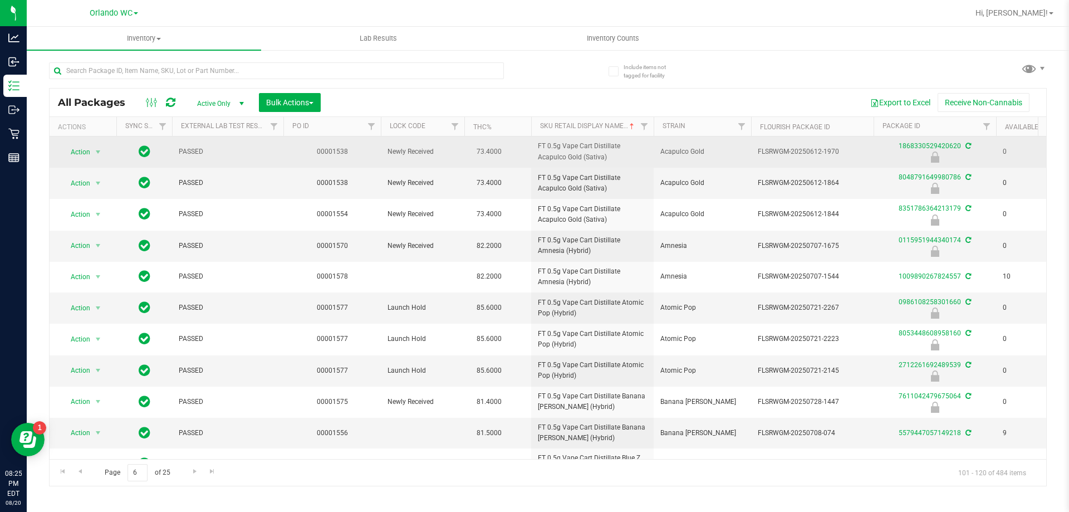
drag, startPoint x: 755, startPoint y: 145, endPoint x: 839, endPoint y: 150, distance: 83.7
click at [839, 150] on td "FLSRWGM-20250612-1970" at bounding box center [812, 151] width 123 height 31
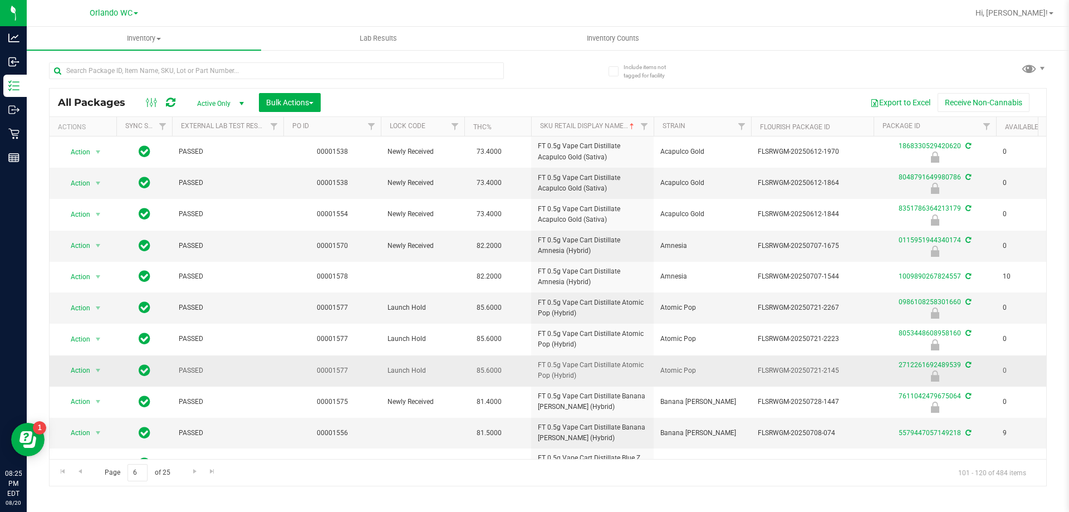
copy span "FLSRWGM-20250612-1970"
click at [720, 499] on div "Inventory All packages All inventory Waste log Create inventory Lab Results Inv…" at bounding box center [548, 269] width 1043 height 485
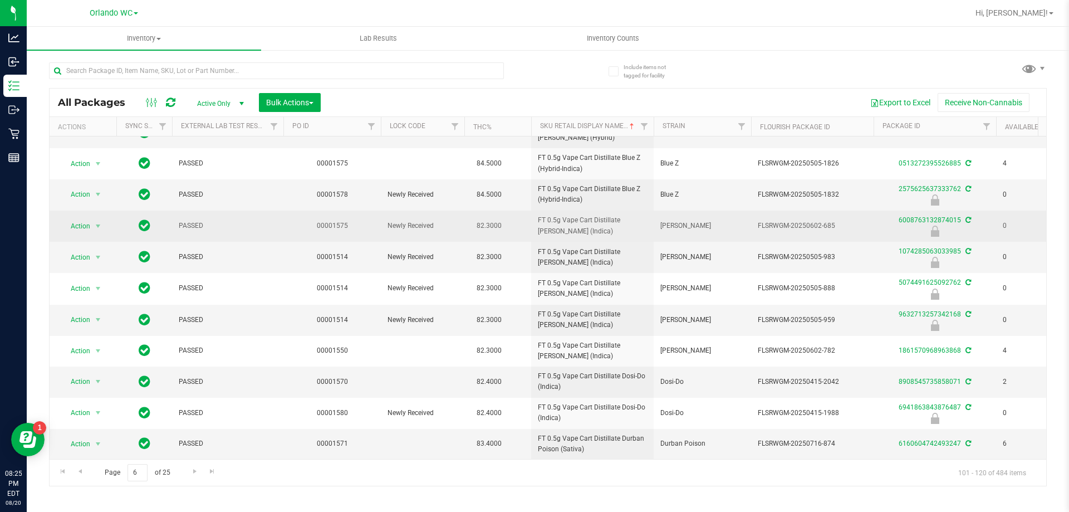
scroll to position [309, 0]
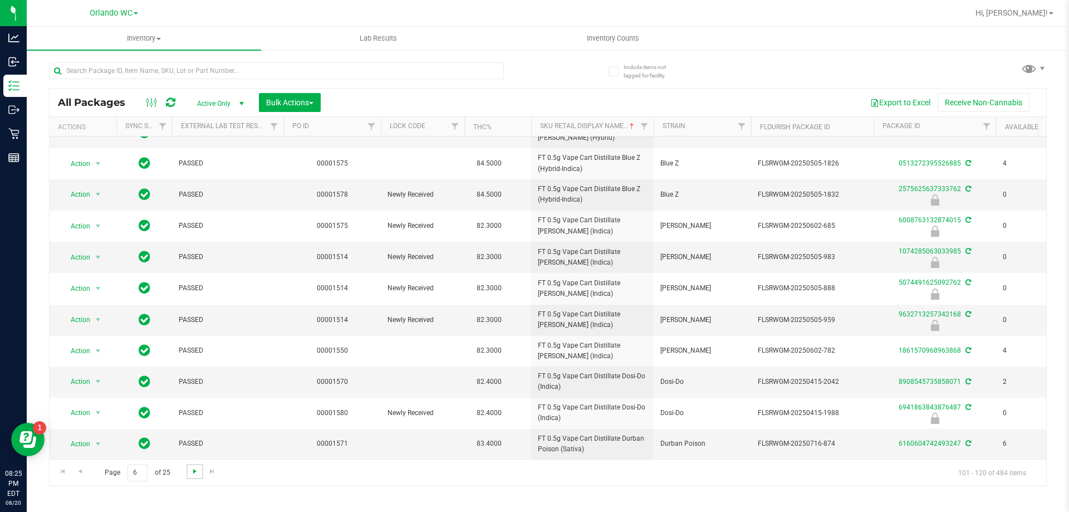
click at [190, 473] on span "Go to the next page" at bounding box center [194, 471] width 9 height 9
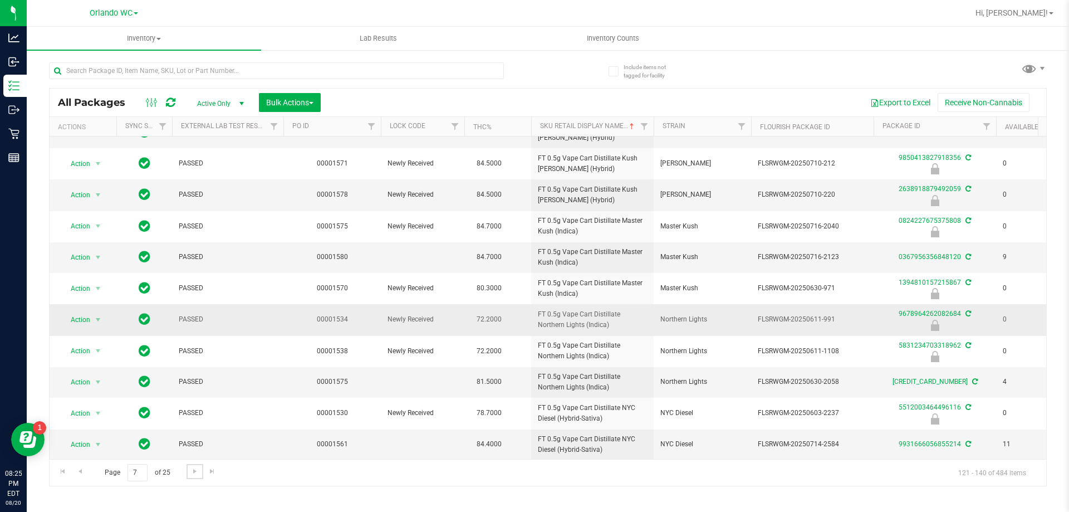
scroll to position [307, 0]
click at [187, 468] on link "Go to the next page" at bounding box center [195, 471] width 16 height 15
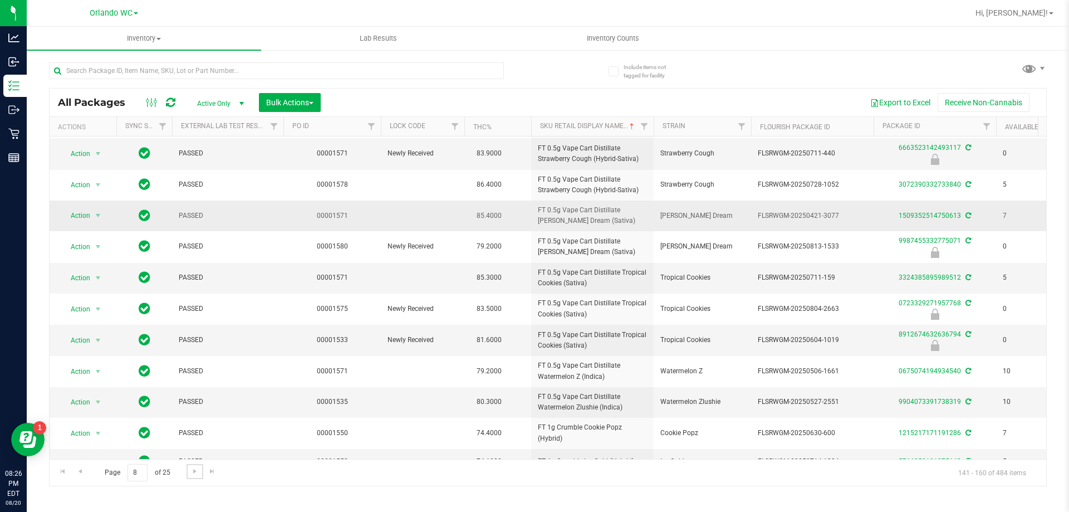
scroll to position [297, 0]
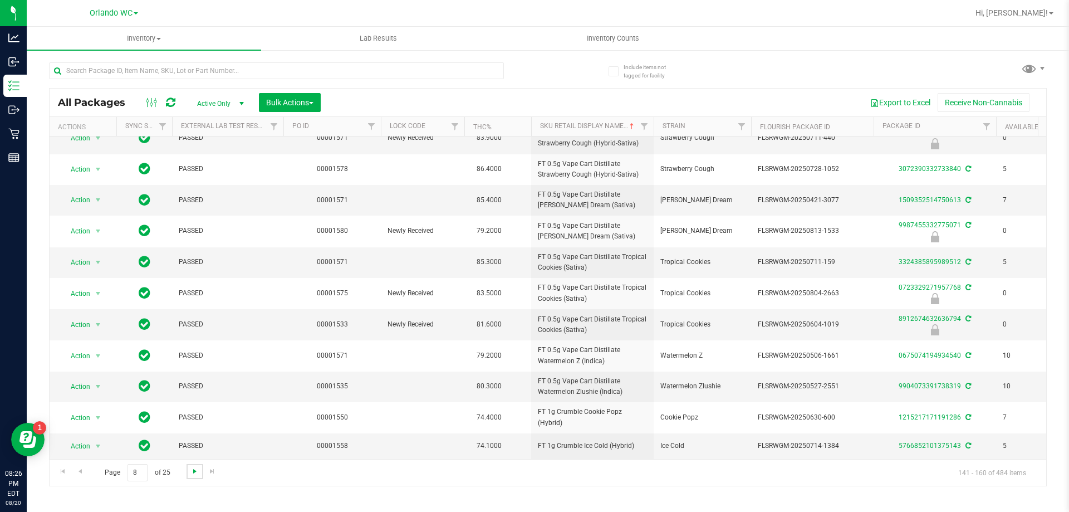
click at [197, 471] on span "Go to the next page" at bounding box center [194, 471] width 9 height 9
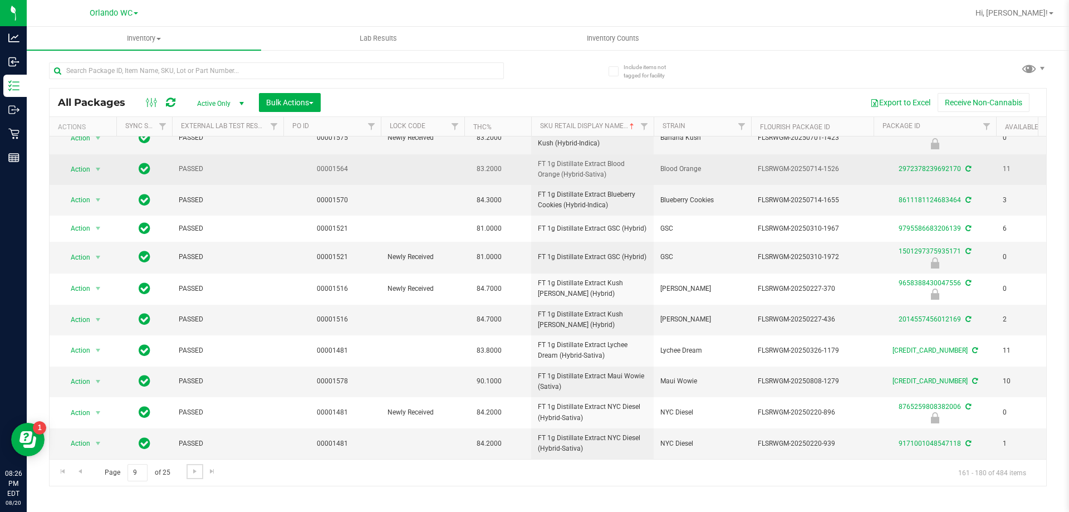
scroll to position [277, 0]
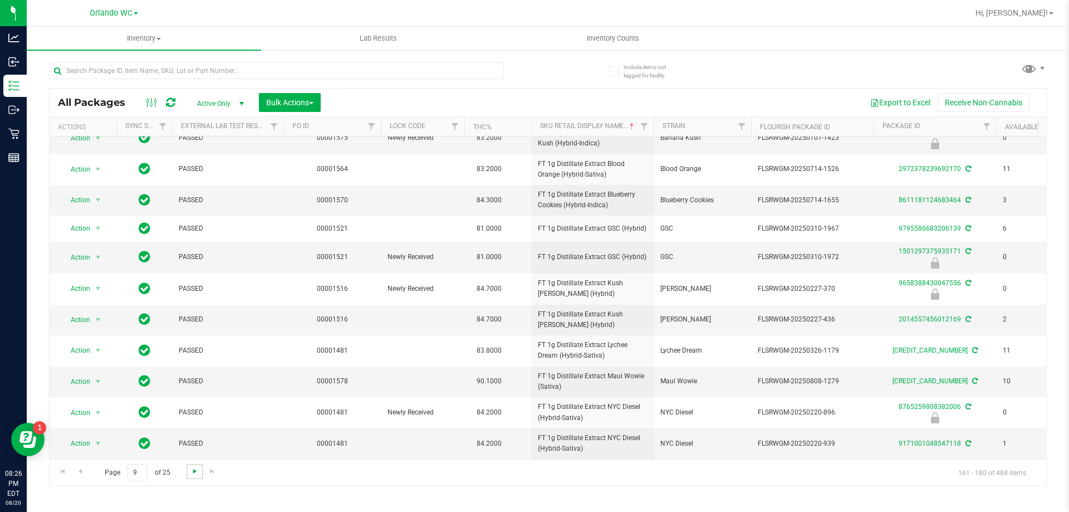
click at [190, 473] on span "Go to the next page" at bounding box center [194, 471] width 9 height 9
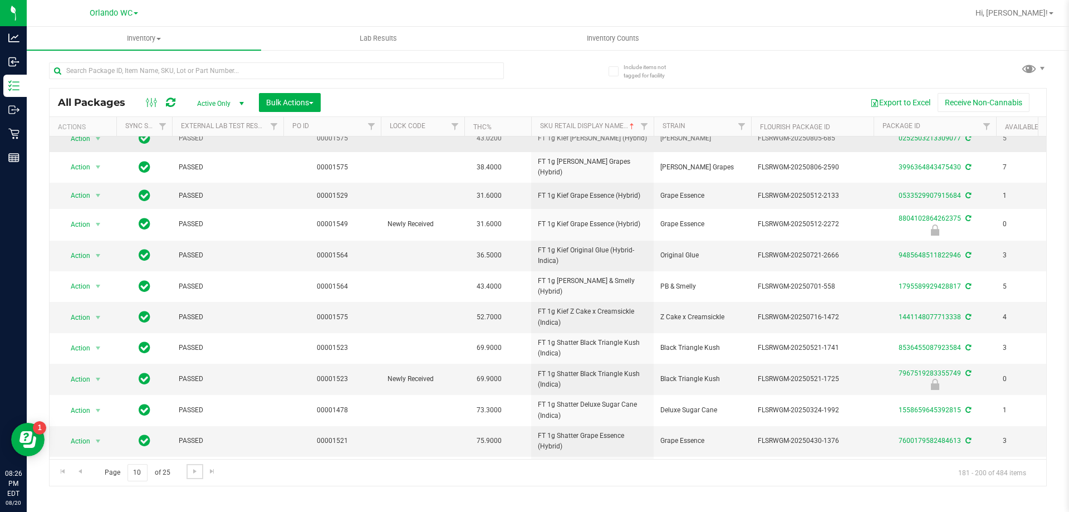
scroll to position [276, 0]
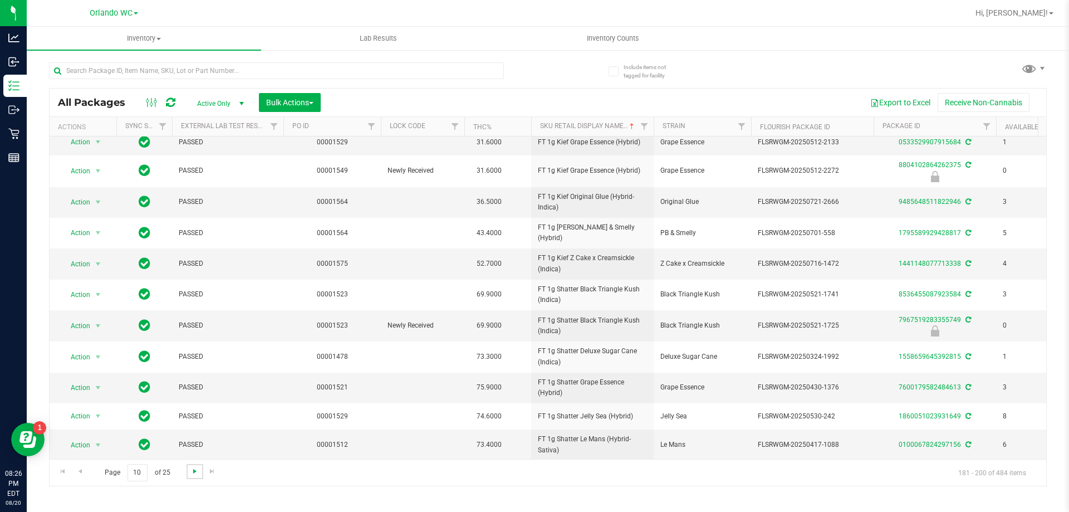
click at [193, 471] on span "Go to the next page" at bounding box center [194, 471] width 9 height 9
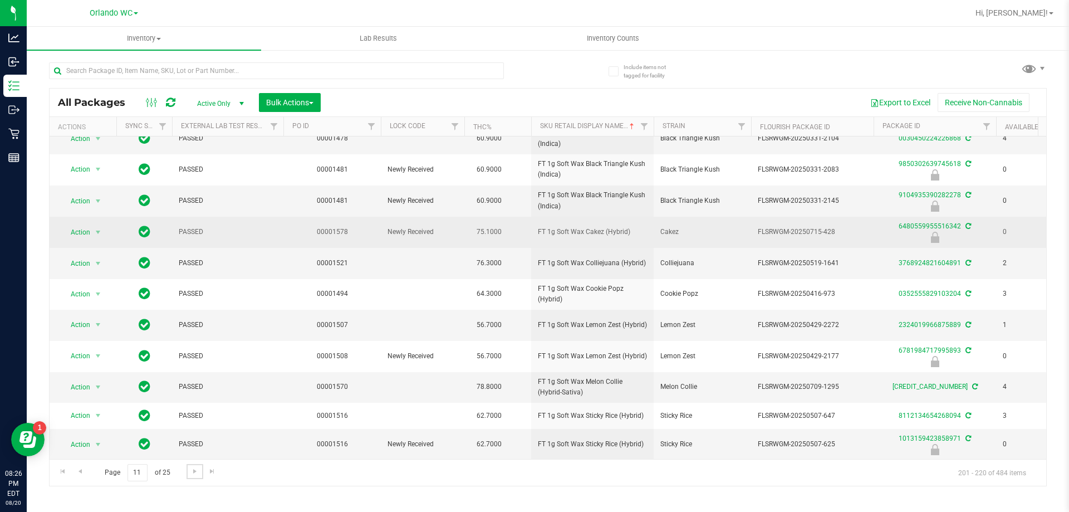
scroll to position [218, 0]
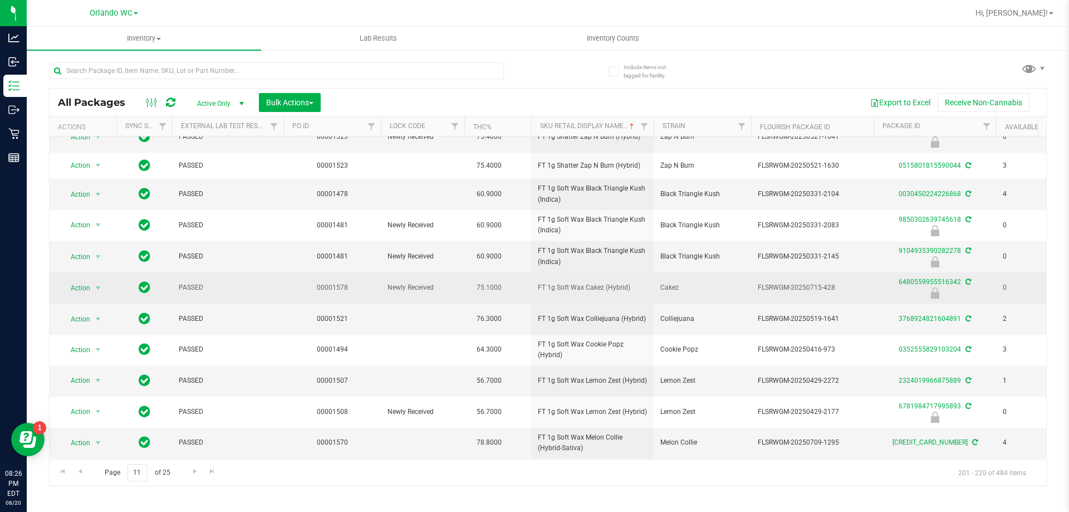
drag, startPoint x: 536, startPoint y: 292, endPoint x: 631, endPoint y: 288, distance: 94.8
click at [631, 288] on td "FT 1g Soft Wax Cakez (Hybrid)" at bounding box center [592, 287] width 123 height 31
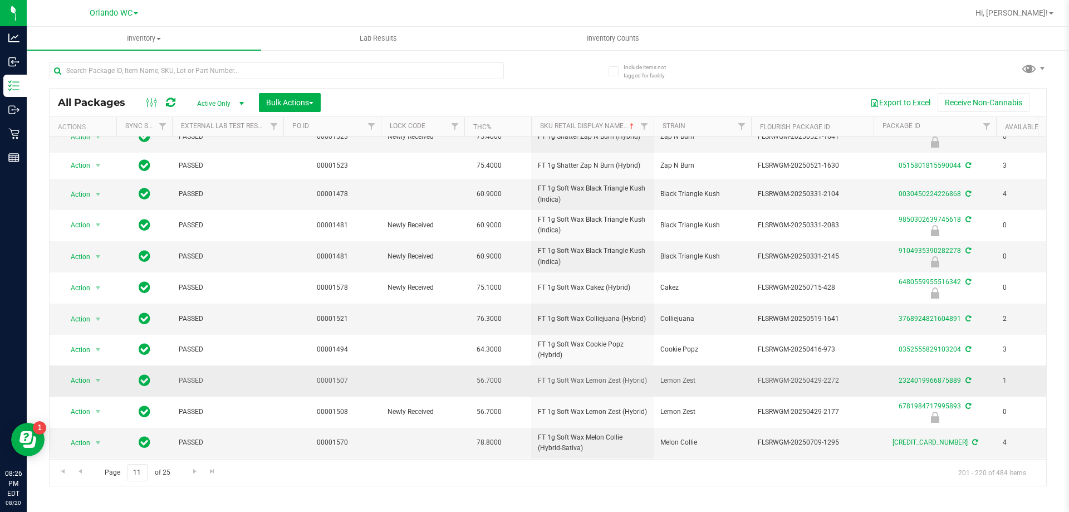
copy span "FT 1g Soft Wax Cakez (Hybrid)"
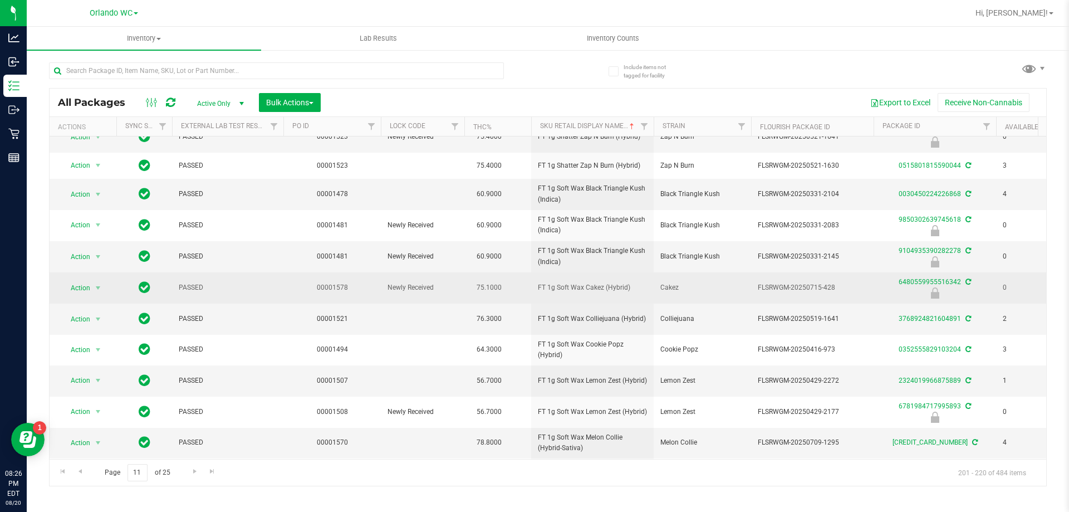
drag, startPoint x: 759, startPoint y: 285, endPoint x: 836, endPoint y: 283, distance: 77.4
click at [836, 283] on span "FLSRWGM-20250715-428" at bounding box center [812, 287] width 109 height 11
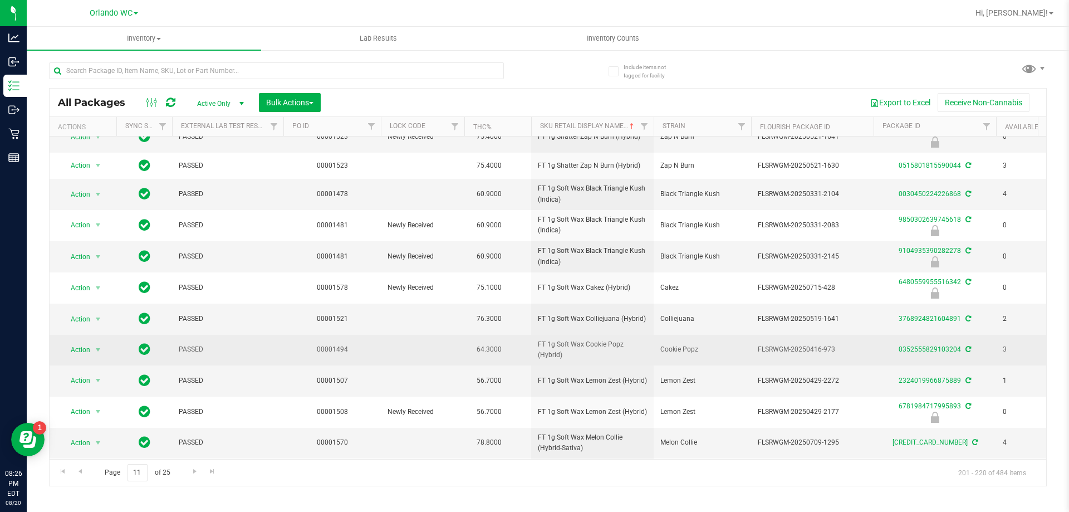
copy span "FLSRWGM-20250715-428"
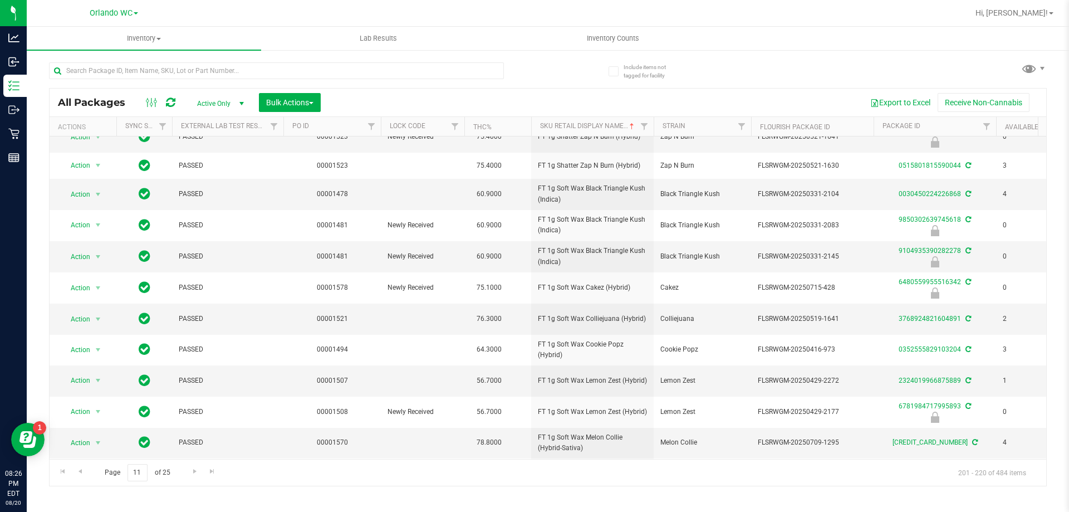
click at [702, 487] on div "Inventory All packages All inventory Waste log Create inventory Lab Results Inv…" at bounding box center [548, 269] width 1043 height 485
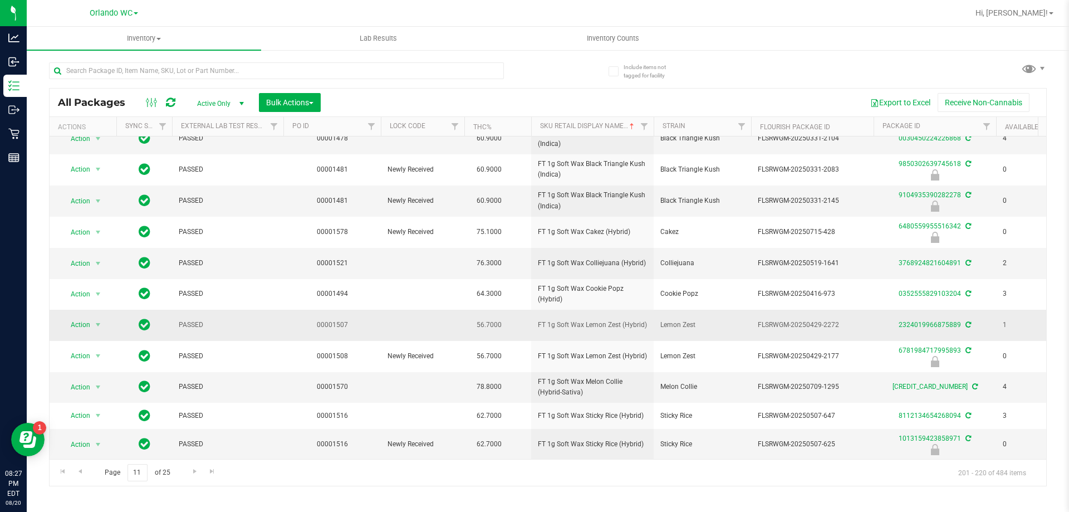
click at [632, 326] on td "FT 1g Soft Wax Lemon Zest (Hybrid)" at bounding box center [592, 325] width 123 height 31
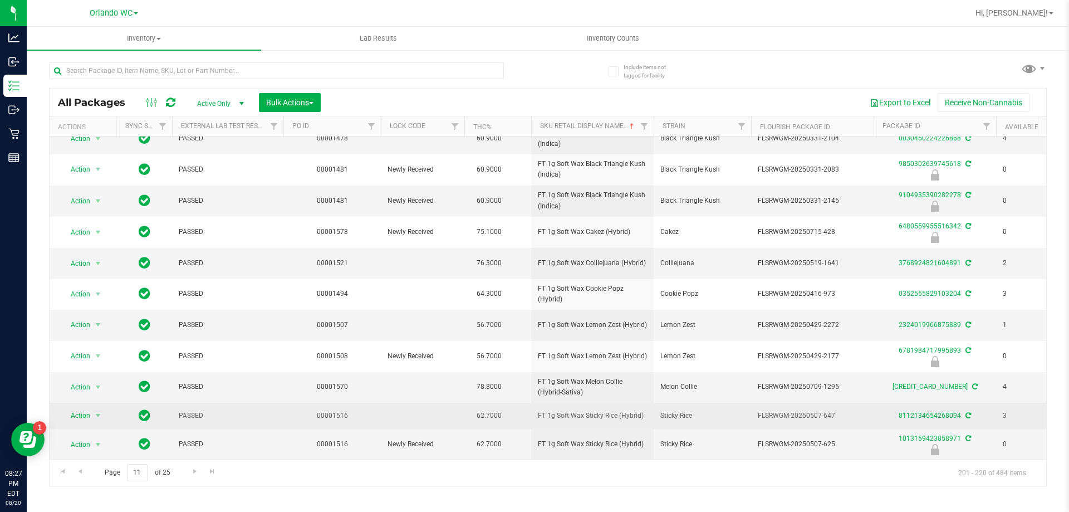
click at [584, 403] on td "FT 1g Soft Wax Sticky Rice (Hybrid)" at bounding box center [592, 416] width 123 height 26
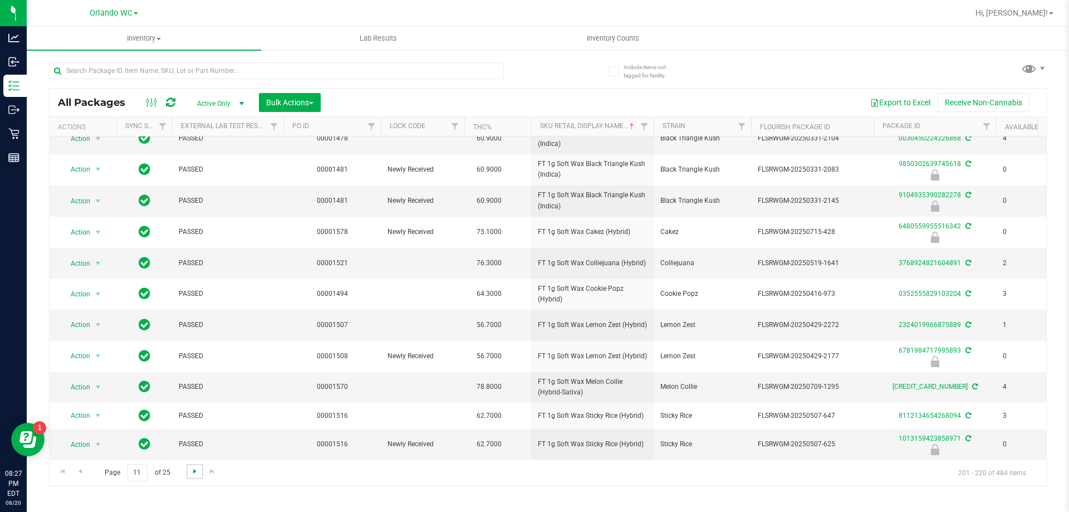
click at [192, 474] on span "Go to the next page" at bounding box center [194, 471] width 9 height 9
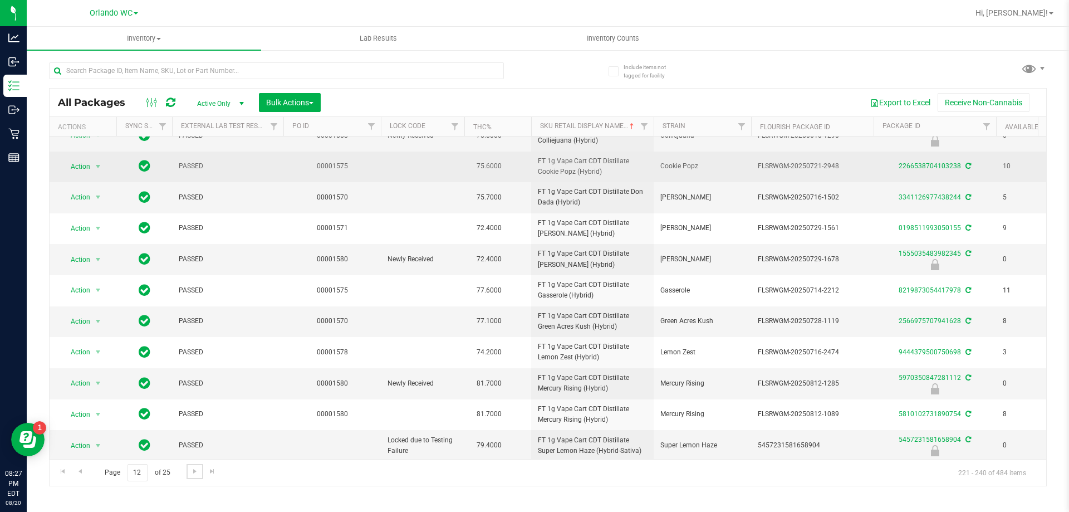
scroll to position [306, 0]
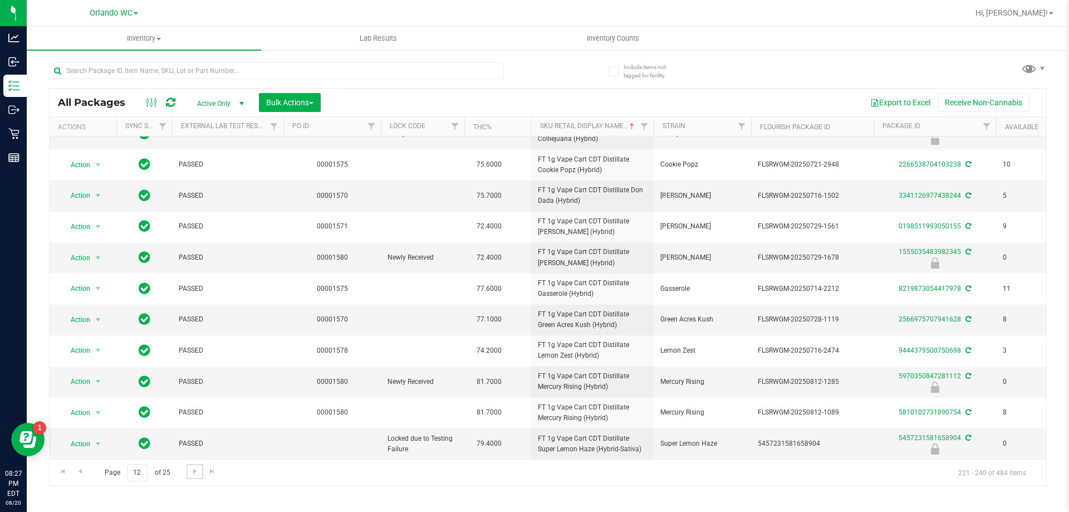
click at [187, 469] on link "Go to the next page" at bounding box center [195, 471] width 16 height 15
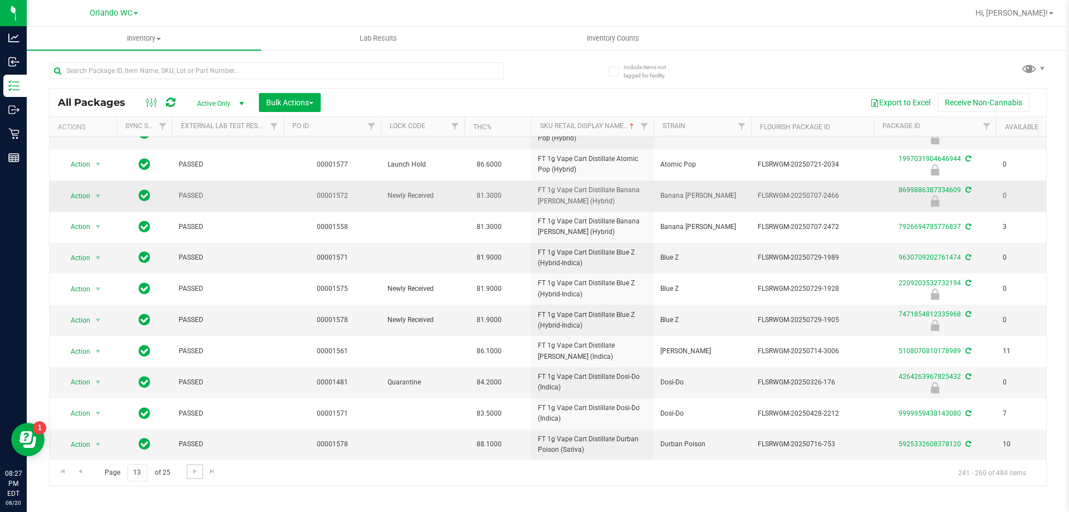
scroll to position [307, 0]
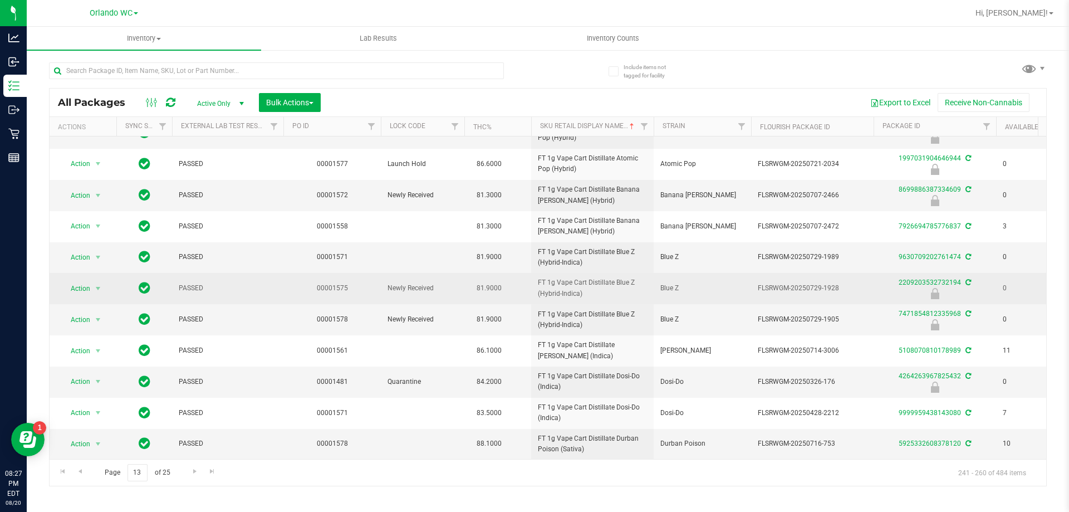
drag, startPoint x: 536, startPoint y: 272, endPoint x: 590, endPoint y: 285, distance: 55.5
click at [590, 285] on td "FT 1g Vape Cart Distillate Blue Z (Hybrid-Indica)" at bounding box center [592, 288] width 123 height 31
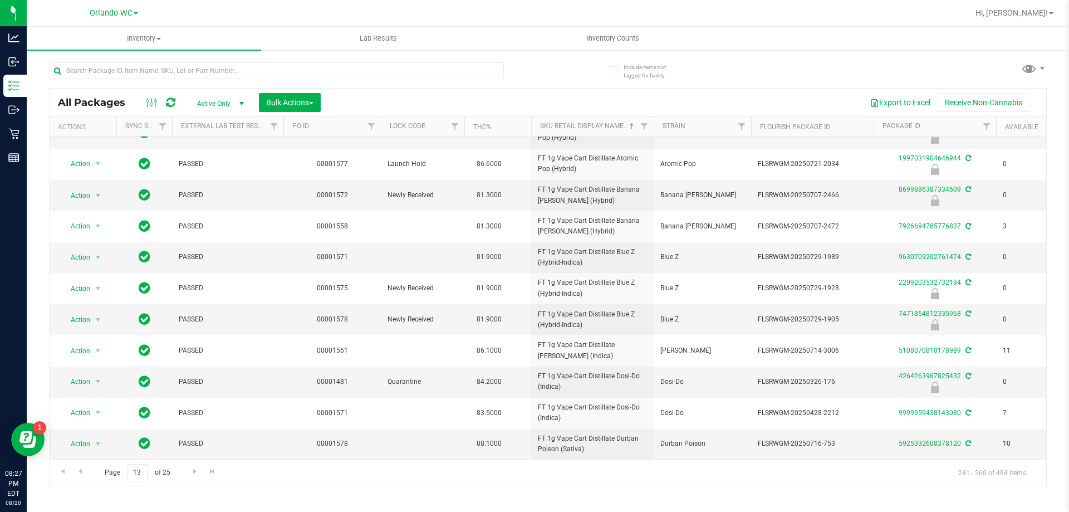
copy span "FT 1g Vape Cart Distillate Blue Z (Hybrid-Indica)"
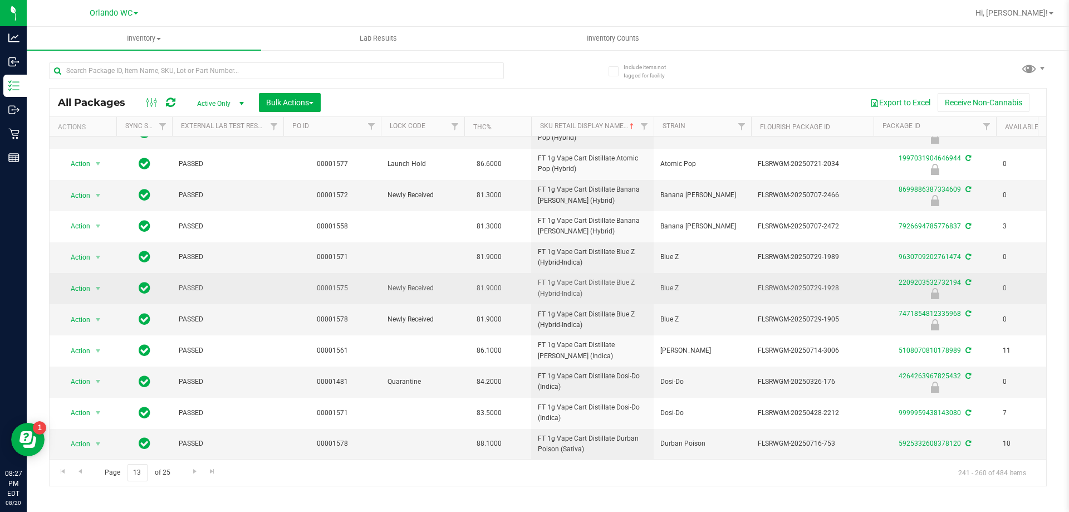
drag, startPoint x: 756, startPoint y: 281, endPoint x: 841, endPoint y: 280, distance: 85.2
click at [841, 280] on td "FLSRWGM-20250729-1928" at bounding box center [812, 288] width 123 height 31
copy span "FLSRWGM-20250729-1928"
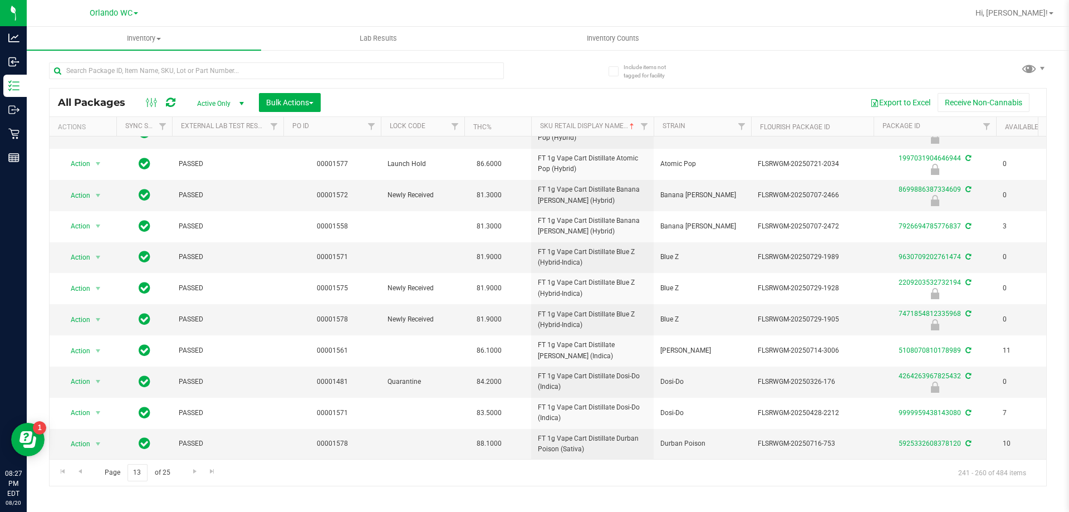
click at [692, 482] on div "Page 13 of 25 241 - 260 of 484 items" at bounding box center [548, 472] width 997 height 27
click at [188, 475] on link "Go to the next page" at bounding box center [195, 471] width 16 height 15
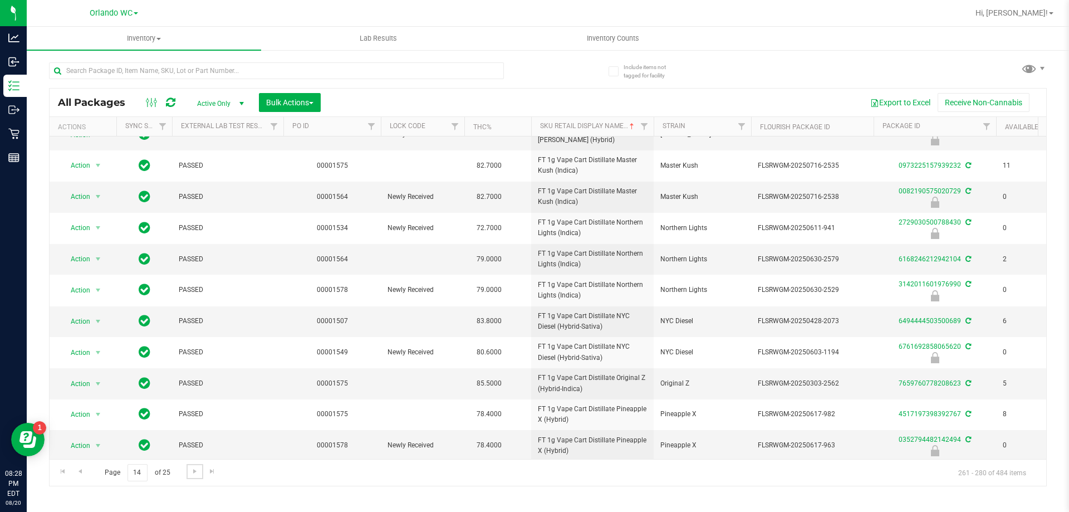
scroll to position [306, 0]
click at [190, 470] on span "Go to the next page" at bounding box center [194, 471] width 9 height 9
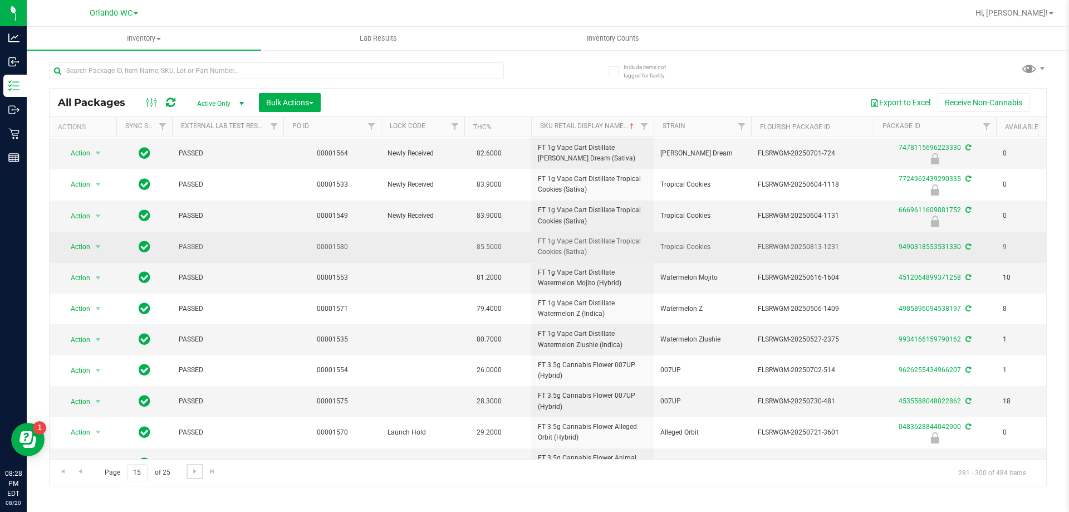
scroll to position [306, 0]
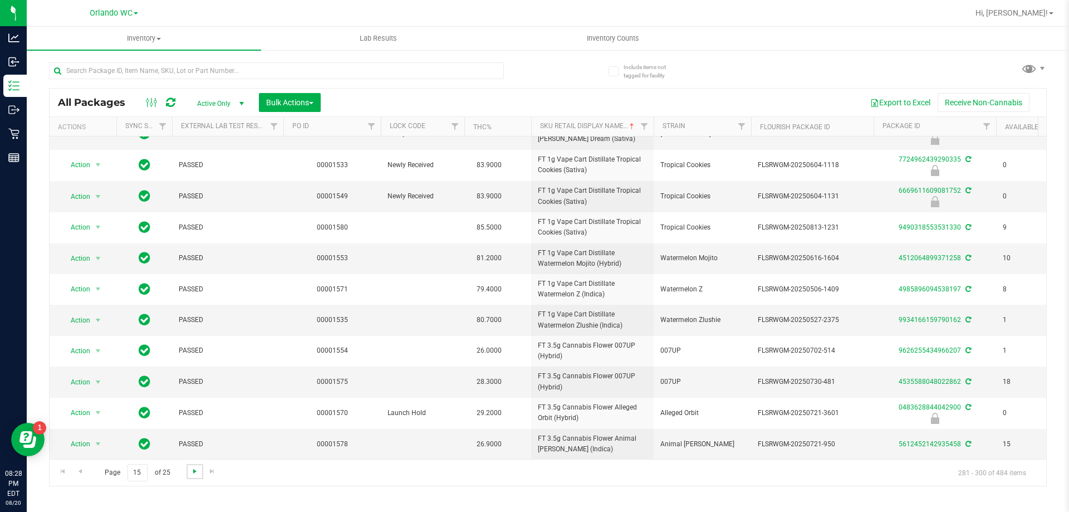
click at [198, 471] on span "Go to the next page" at bounding box center [194, 471] width 9 height 9
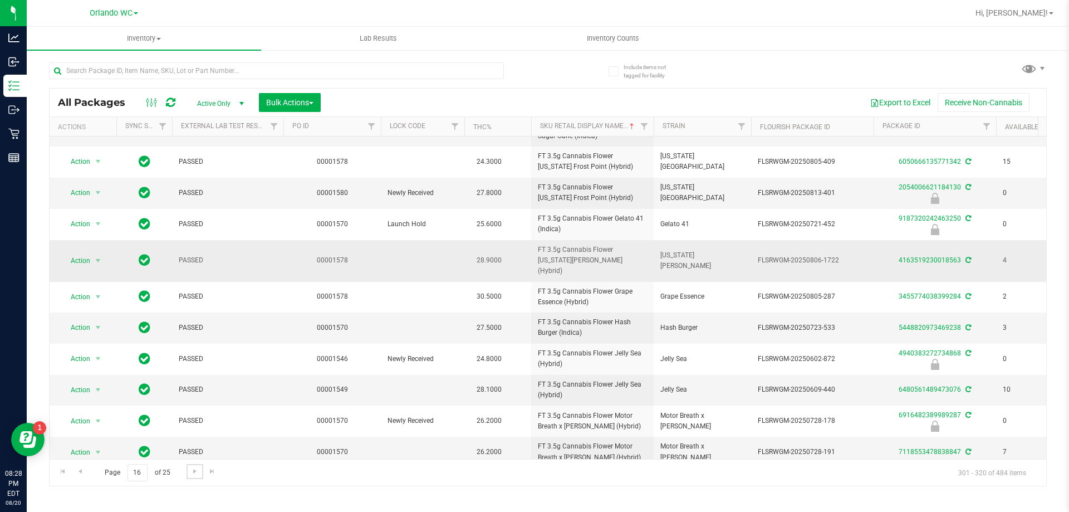
scroll to position [327, 0]
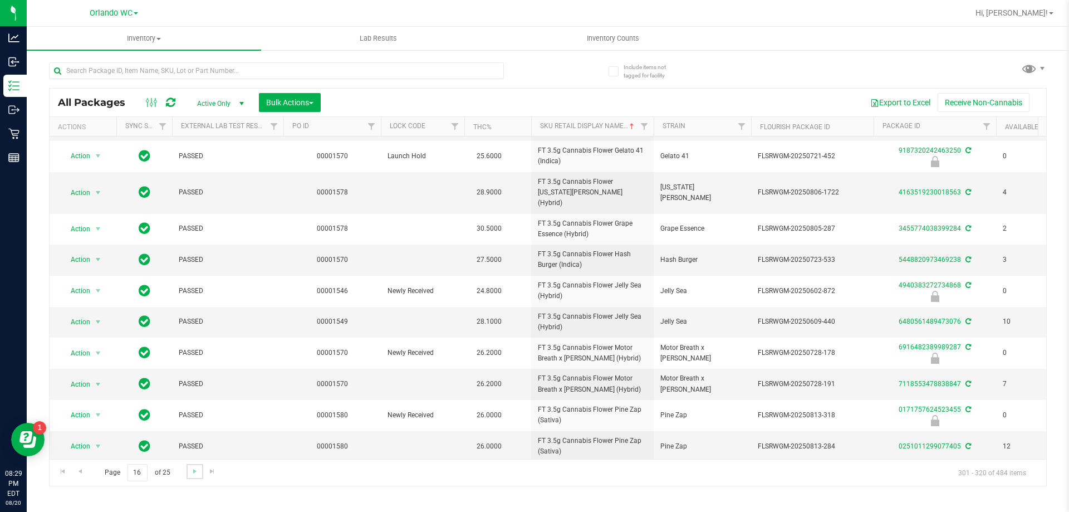
click at [188, 473] on link "Go to the next page" at bounding box center [195, 471] width 16 height 15
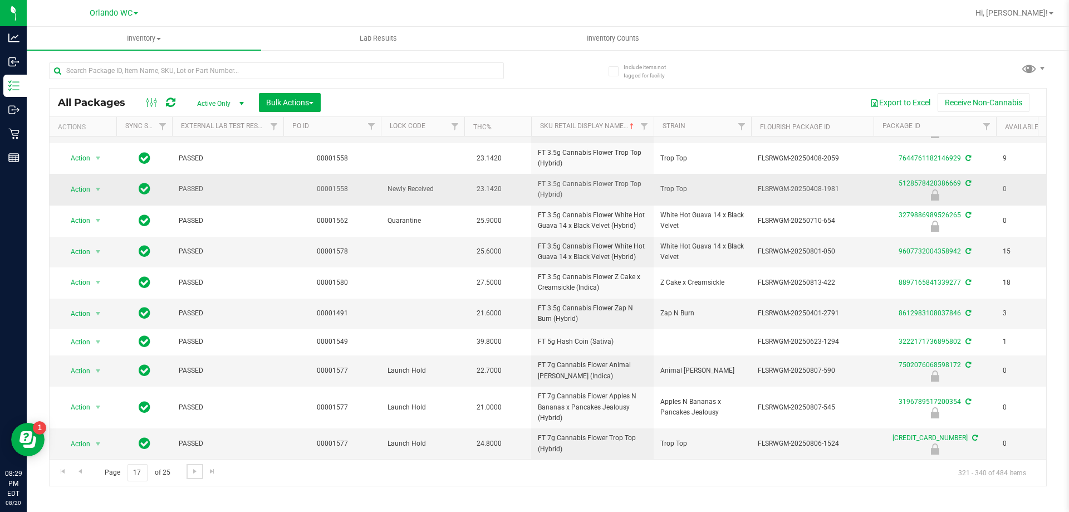
scroll to position [312, 0]
click at [195, 470] on span "Go to the next page" at bounding box center [194, 471] width 9 height 9
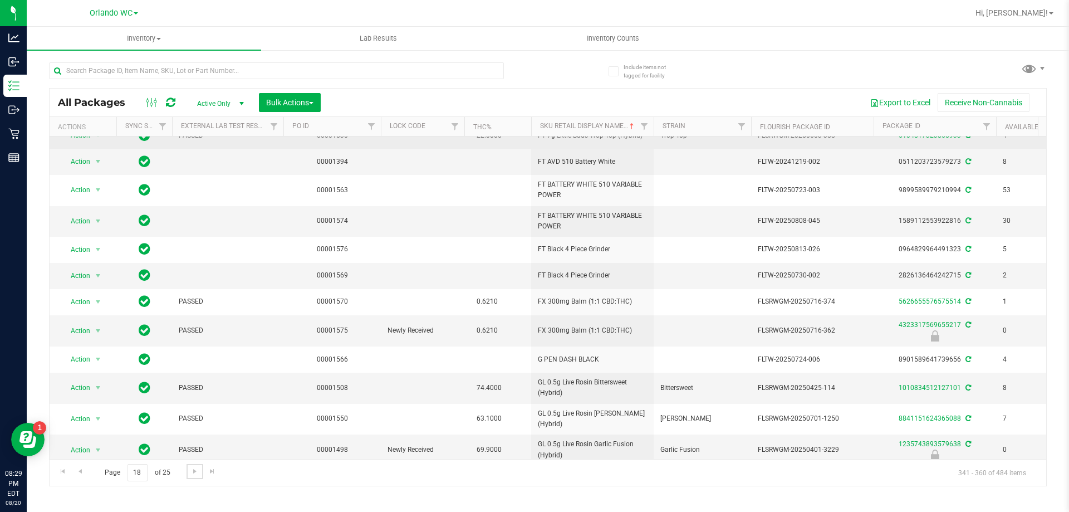
scroll to position [263, 0]
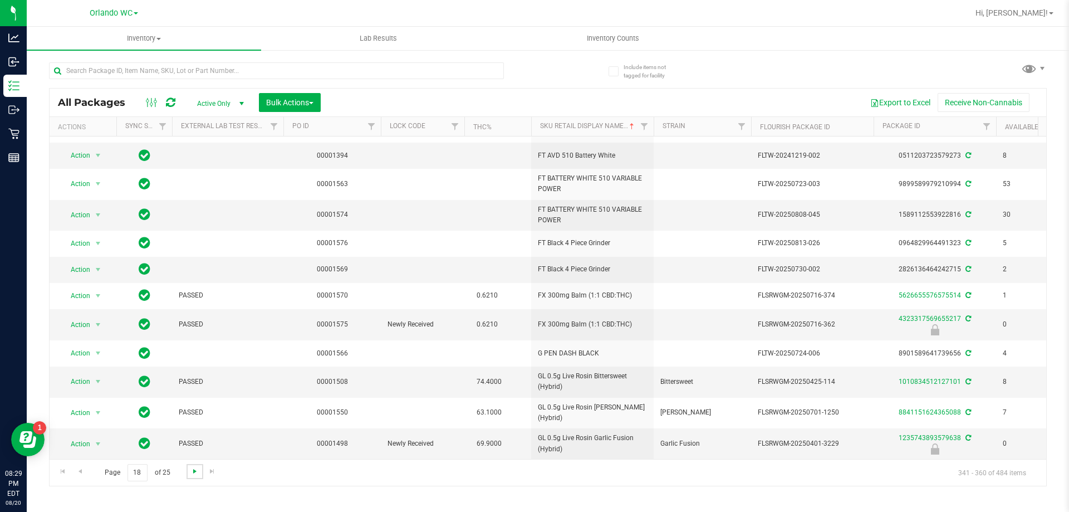
click at [193, 475] on span "Go to the next page" at bounding box center [194, 471] width 9 height 9
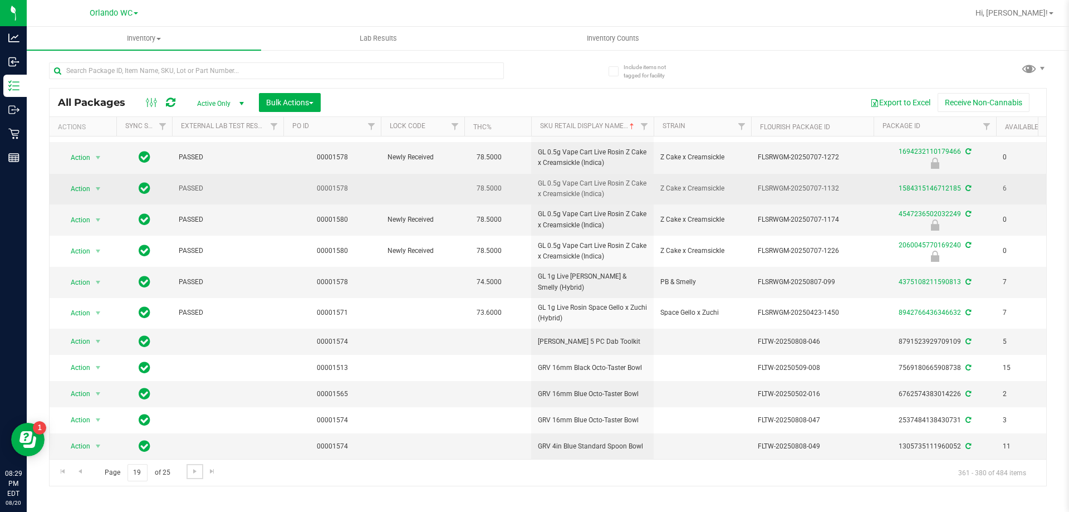
scroll to position [281, 0]
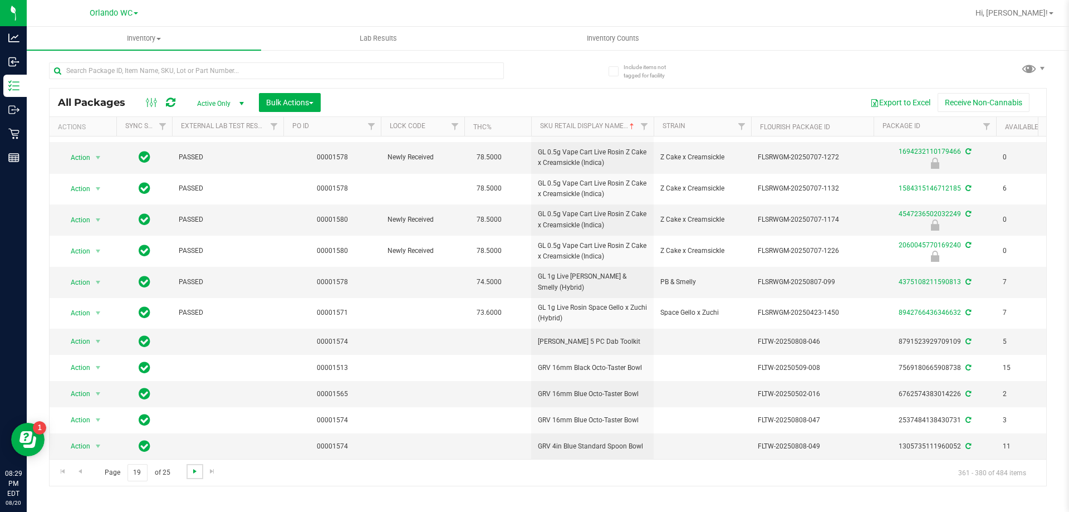
click at [197, 472] on span "Go to the next page" at bounding box center [194, 471] width 9 height 9
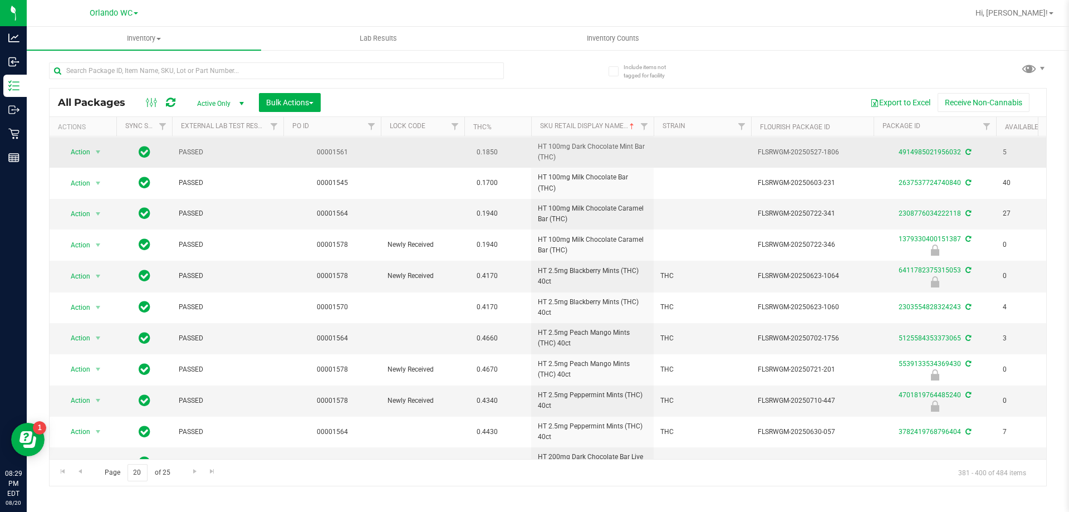
scroll to position [301, 0]
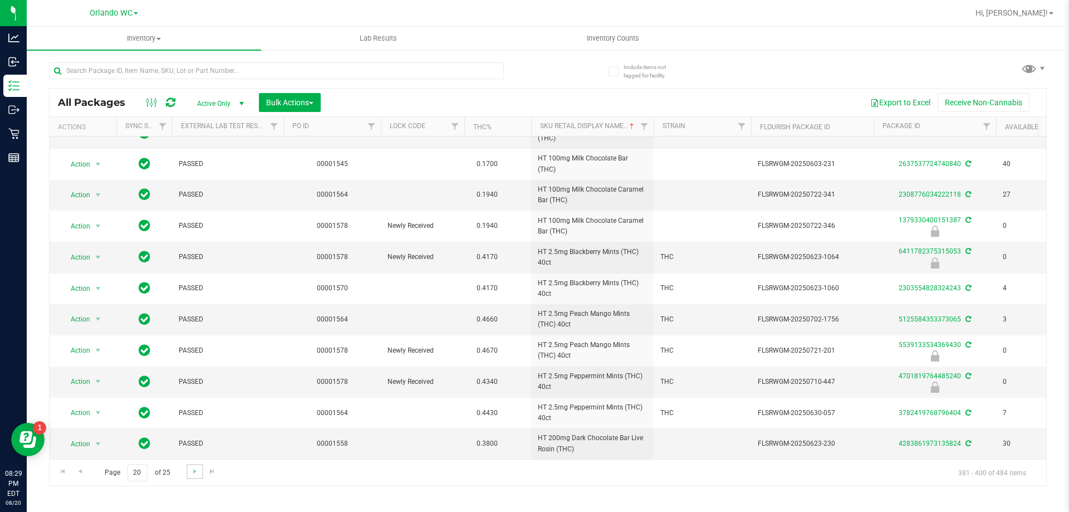
click at [188, 468] on link "Go to the next page" at bounding box center [195, 471] width 16 height 15
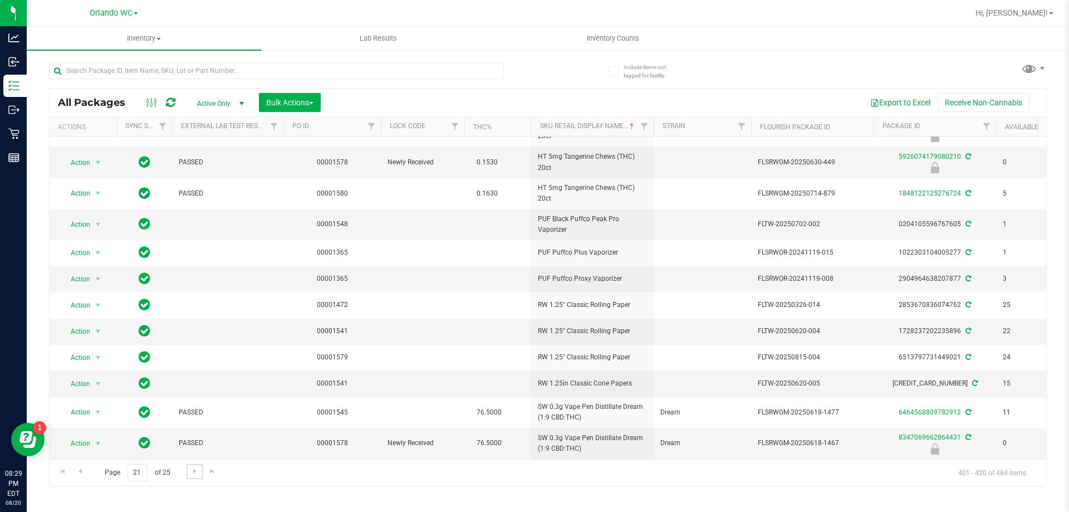
scroll to position [279, 0]
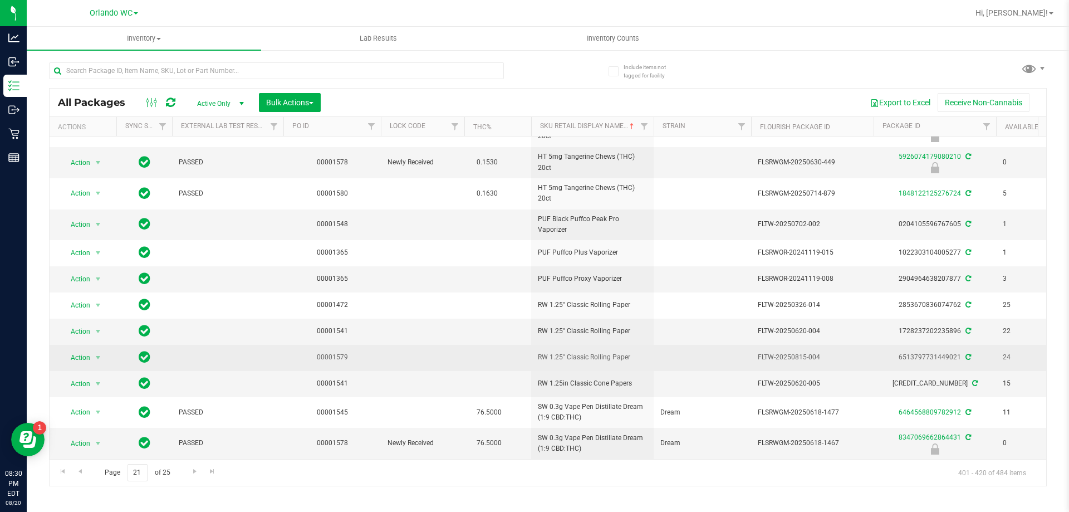
click at [477, 362] on td at bounding box center [498, 358] width 67 height 26
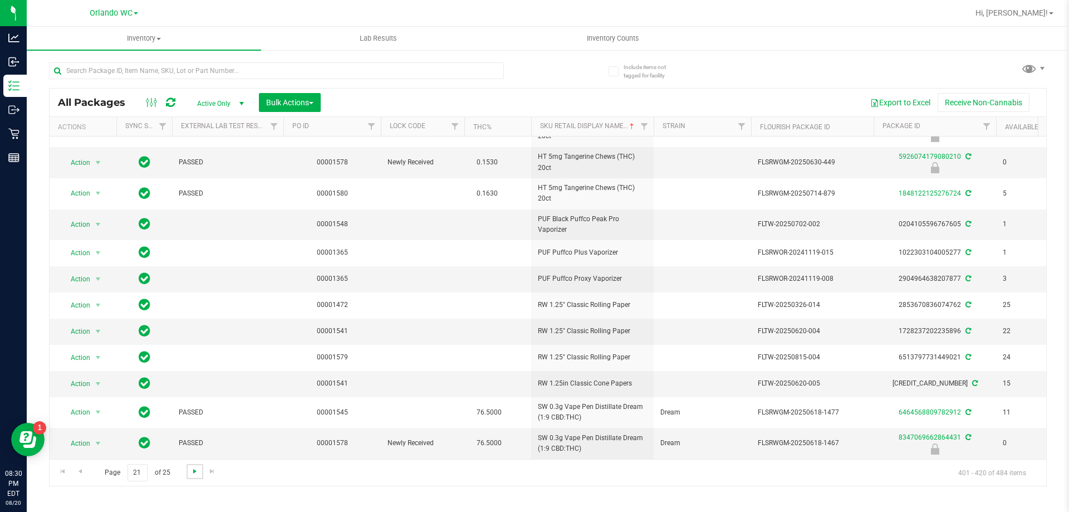
click at [192, 473] on span "Go to the next page" at bounding box center [194, 471] width 9 height 9
